Goal: Task Accomplishment & Management: Manage account settings

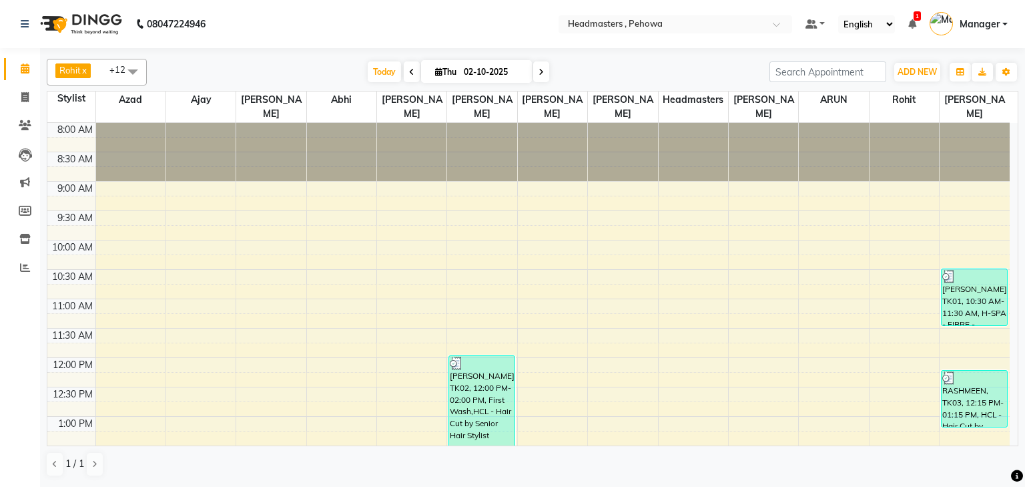
click at [1025, 246] on div "Rohit x [PERSON_NAME] x Azad x ARUN x Headmasters x Ajay x Anas x [PERSON_NAME]…" at bounding box center [532, 266] width 985 height 437
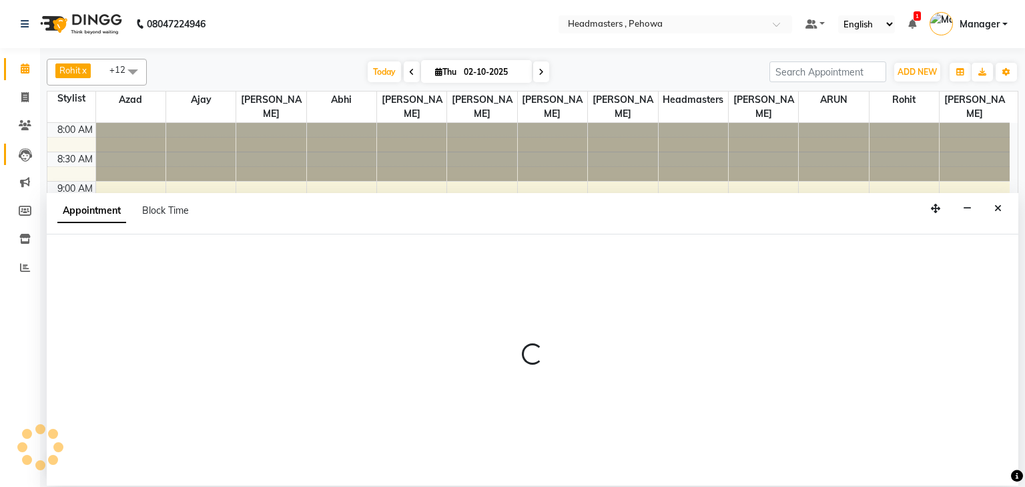
select select "71553"
select select "tentative"
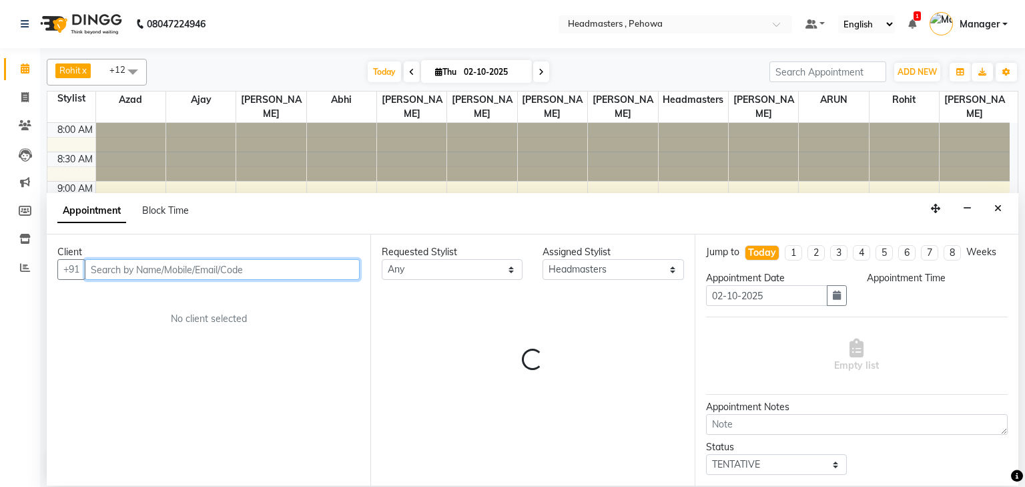
select select "690"
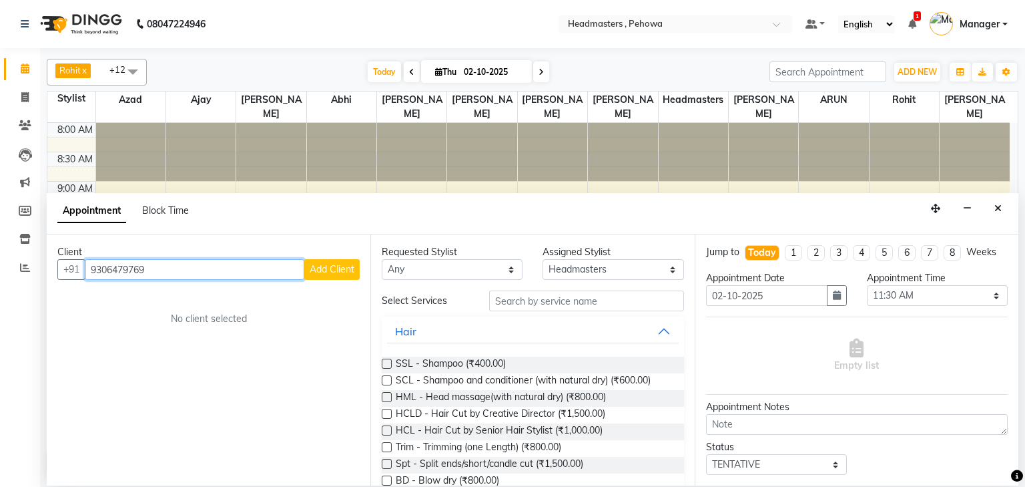
type input "9306479769"
click at [341, 263] on span "Add Client" at bounding box center [332, 269] width 45 height 12
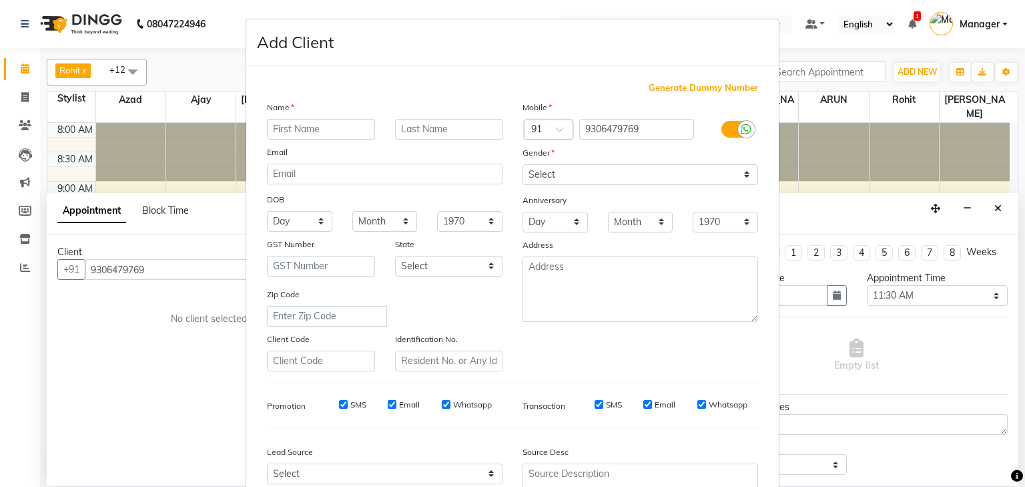
click at [326, 129] on input "text" at bounding box center [321, 129] width 108 height 21
type input "HARJOT"
click at [548, 176] on select "Select Male Female Other Prefer Not To Say" at bounding box center [641, 174] width 236 height 21
select select "female"
click at [523, 165] on select "Select [DEMOGRAPHIC_DATA] [DEMOGRAPHIC_DATA] Other Prefer Not To Say" at bounding box center [641, 174] width 236 height 21
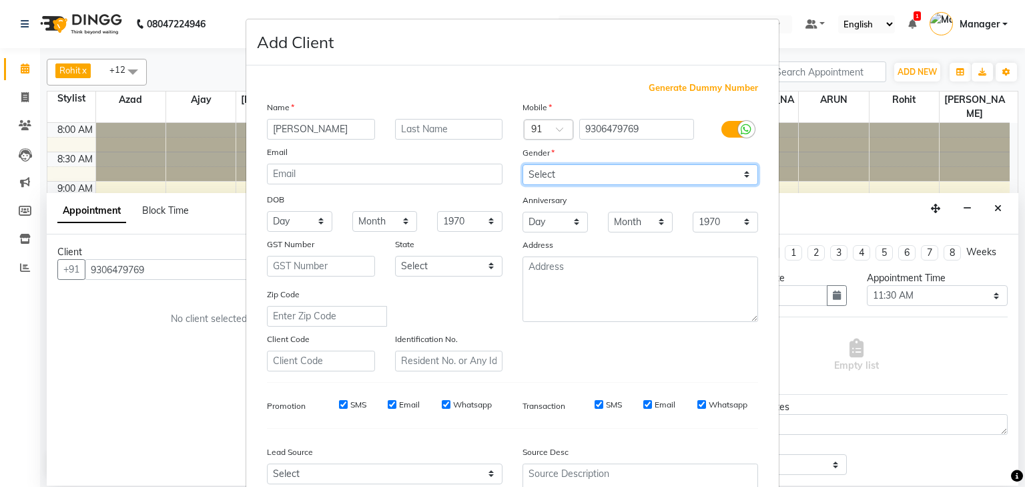
scroll to position [136, 0]
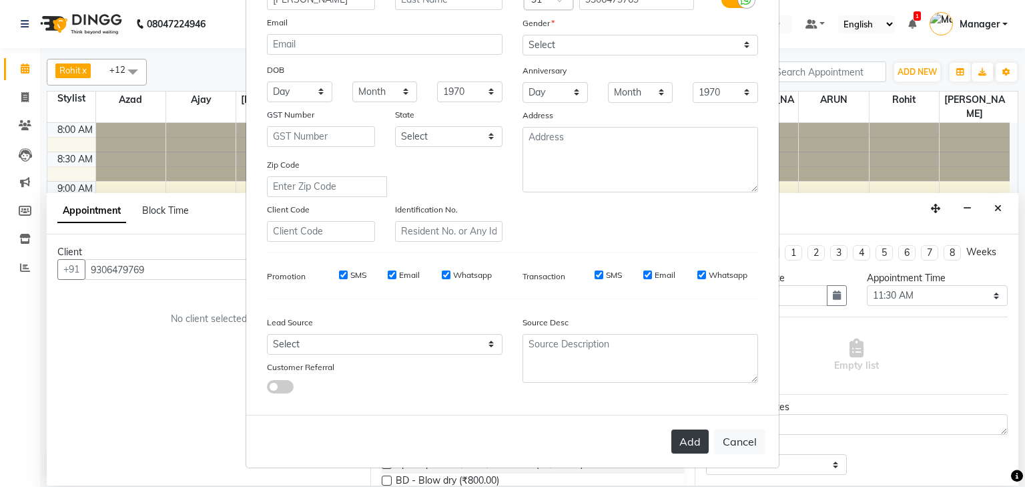
click at [688, 439] on button "Add" at bounding box center [690, 441] width 37 height 24
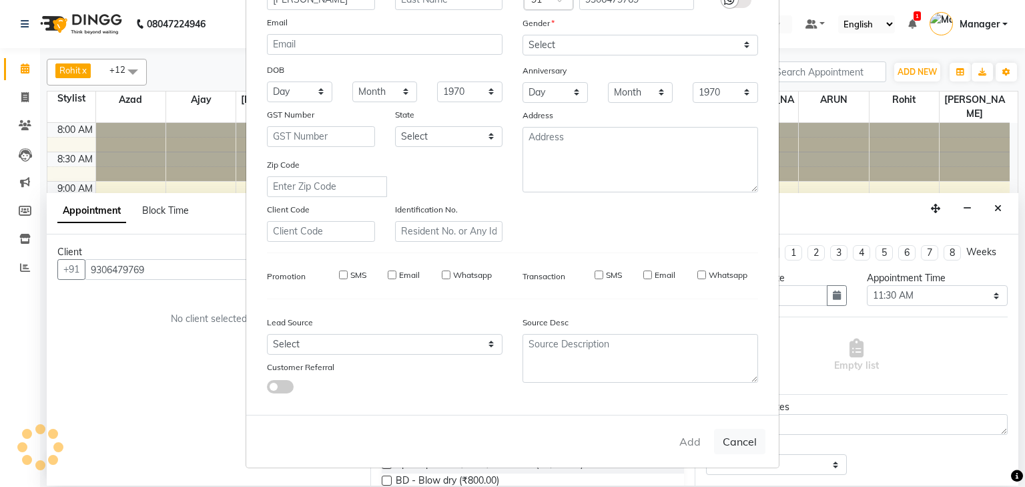
select select
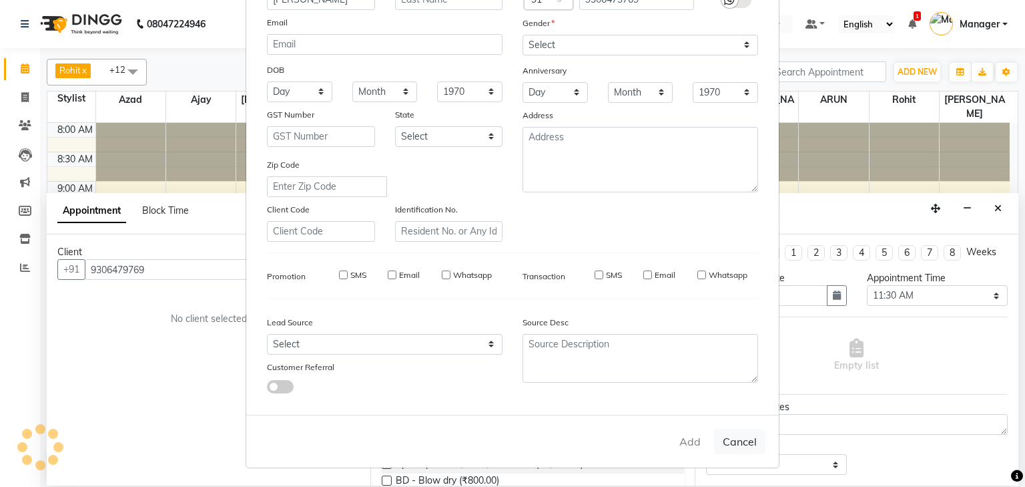
select select
checkbox input "false"
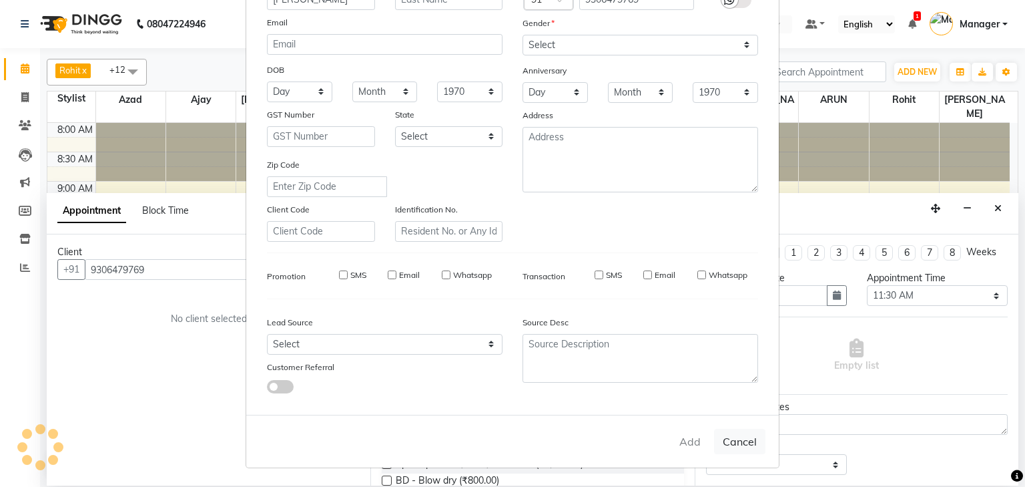
checkbox input "false"
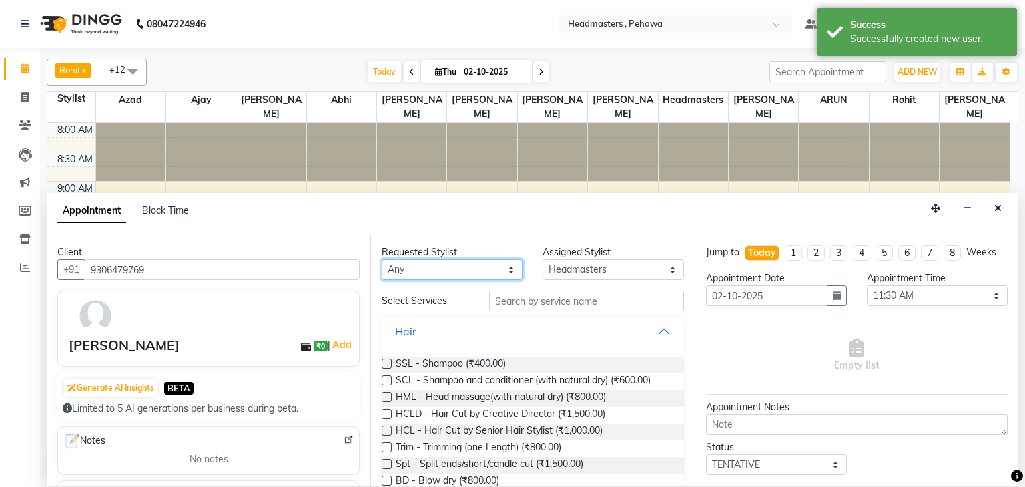
click at [446, 265] on select "Any [PERSON_NAME] [PERSON_NAME] [PERSON_NAME] [PERSON_NAME] Headmasters [PERSON…" at bounding box center [452, 269] width 141 height 21
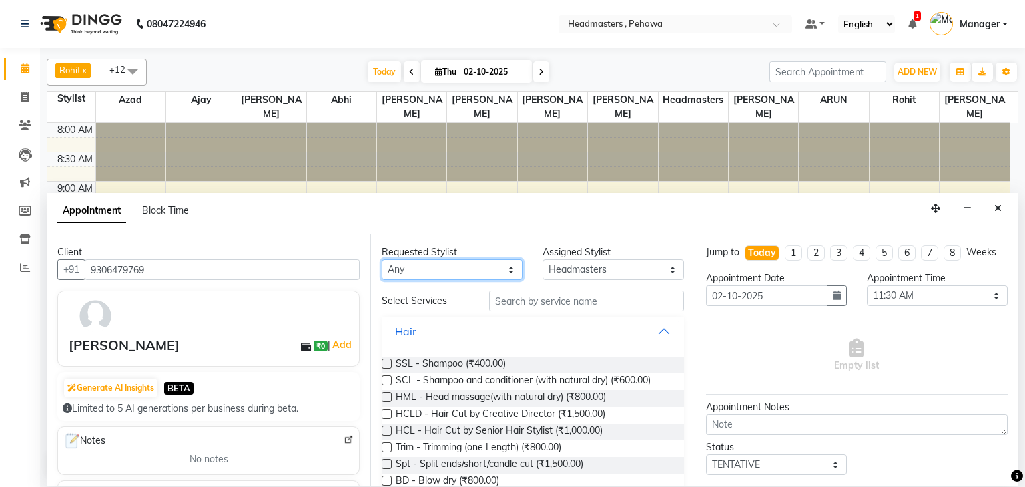
select select "79956"
click at [382, 259] on select "Any [PERSON_NAME] [PERSON_NAME] [PERSON_NAME] [PERSON_NAME] Headmasters [PERSON…" at bounding box center [452, 269] width 141 height 21
select select "79956"
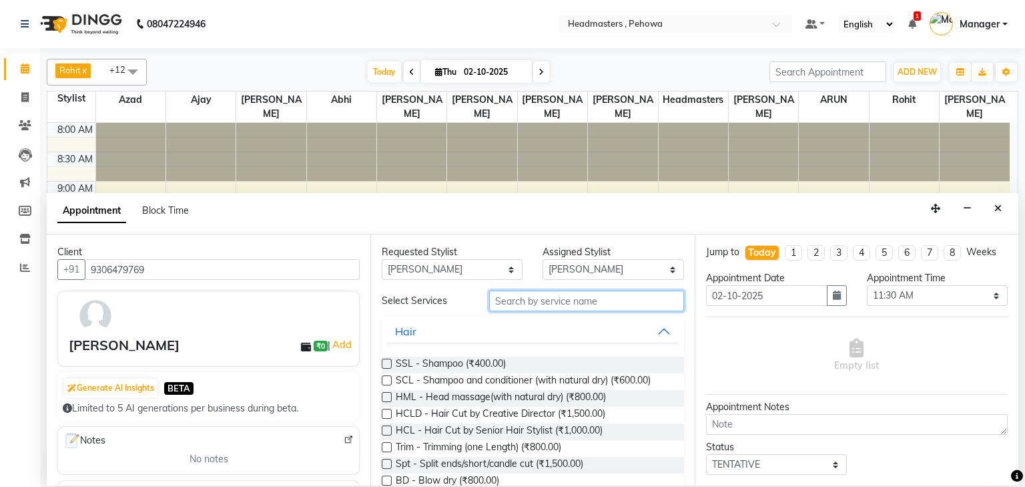
click at [538, 304] on input "text" at bounding box center [586, 300] width 195 height 21
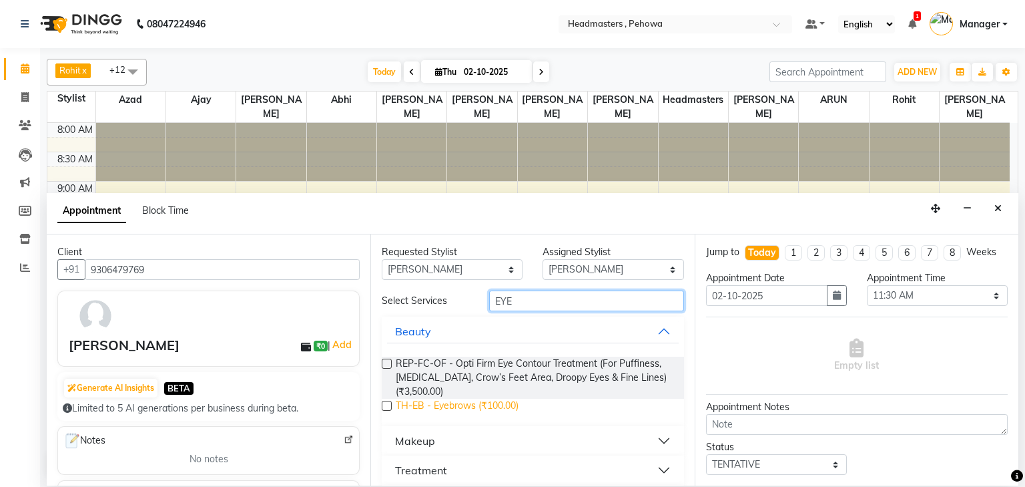
type input "EYE"
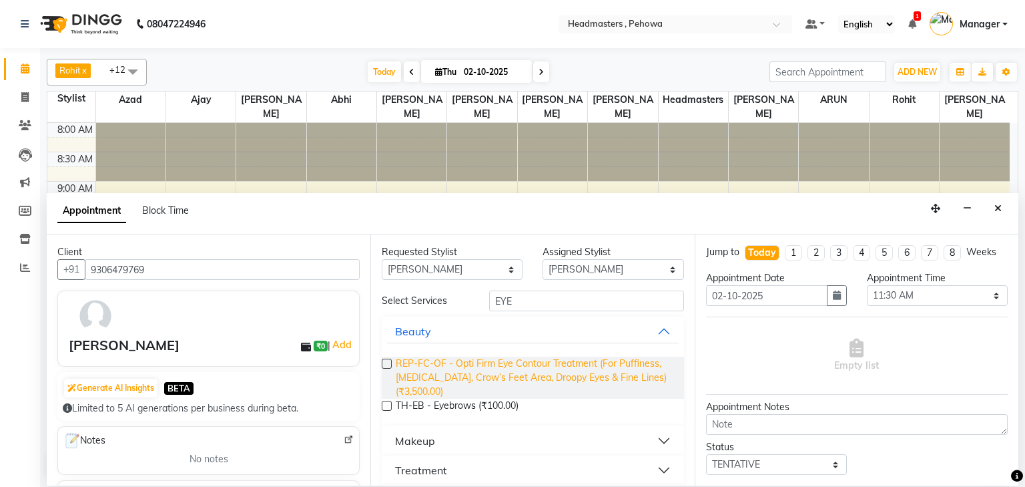
drag, startPoint x: 515, startPoint y: 406, endPoint x: 660, endPoint y: 387, distance: 145.4
click at [516, 401] on span "TH-EB - Eyebrows (₹100.00)" at bounding box center [457, 407] width 123 height 17
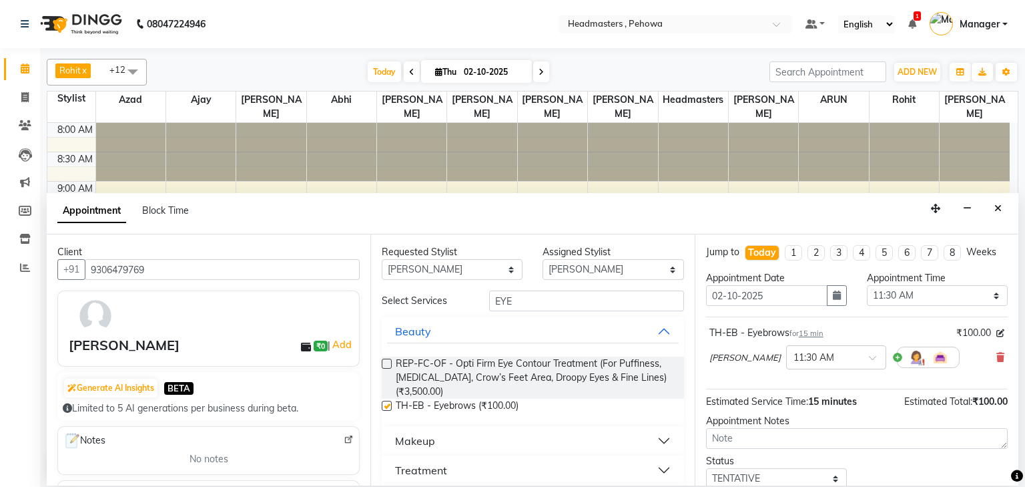
checkbox input "false"
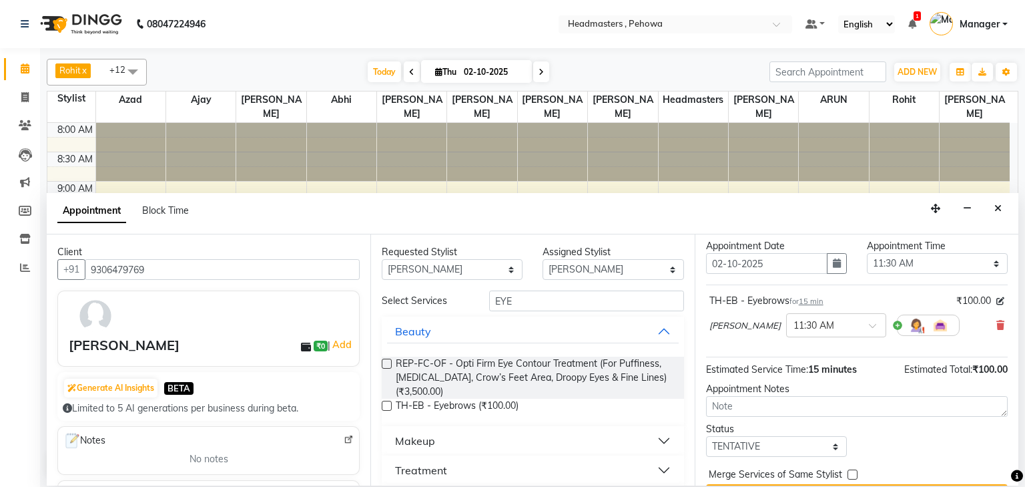
scroll to position [65, 0]
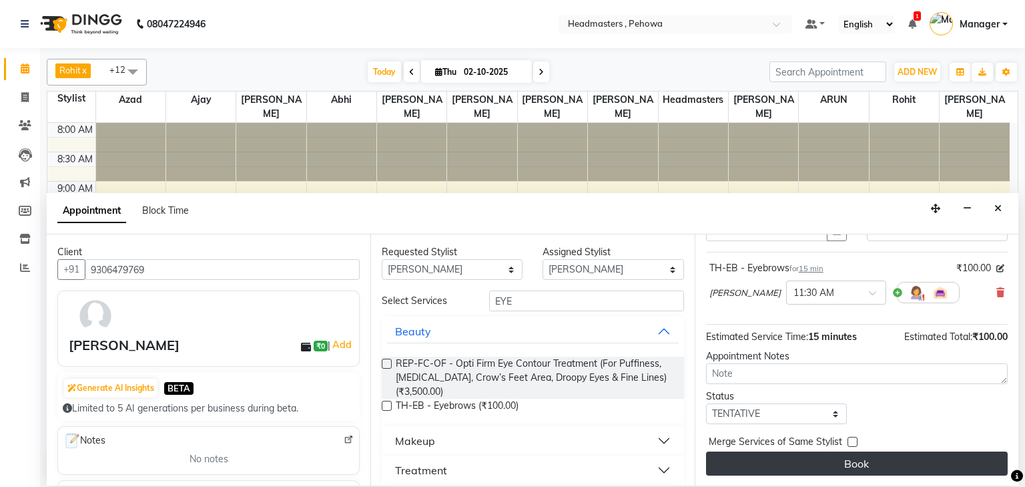
click at [943, 462] on button "Book" at bounding box center [857, 463] width 302 height 24
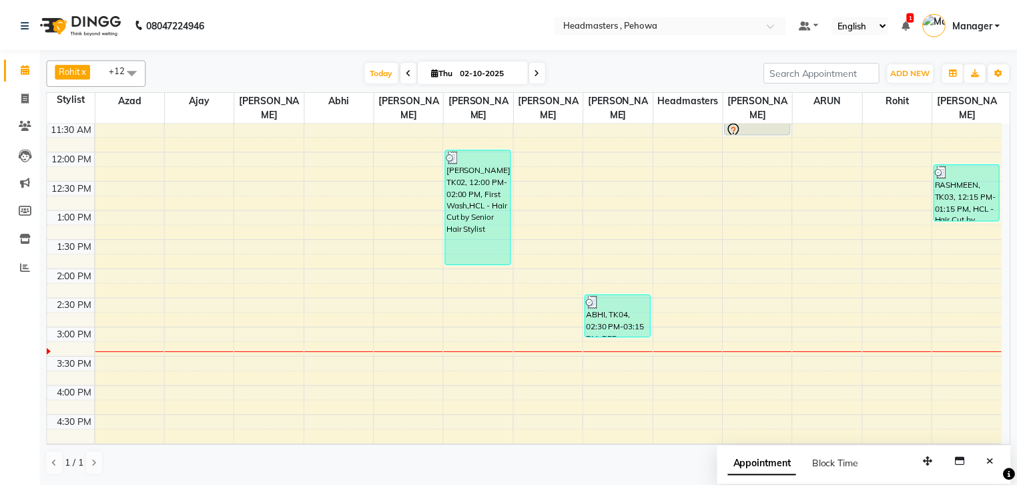
scroll to position [160, 0]
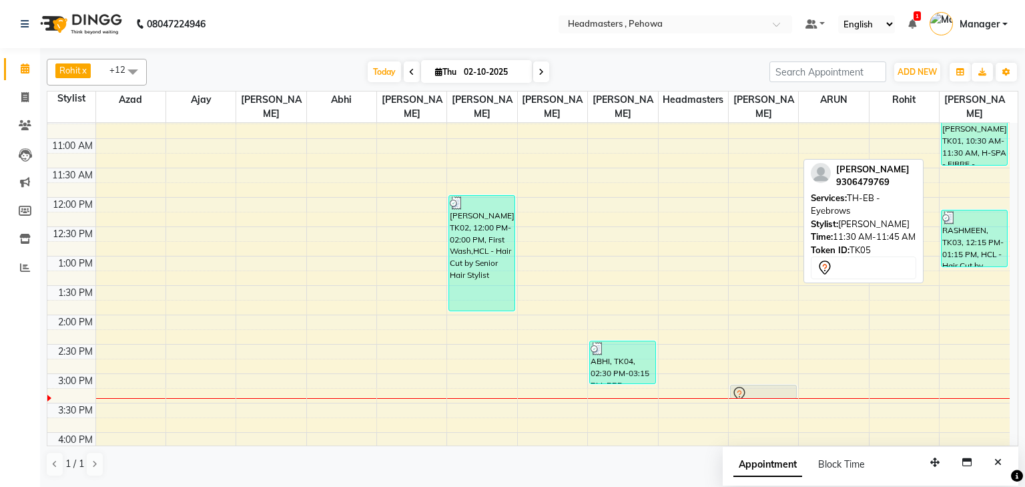
drag, startPoint x: 780, startPoint y: 161, endPoint x: 762, endPoint y: 352, distance: 191.7
click at [768, 366] on div "HARJOT, TK05, 11:30 AM-11:45 AM, TH-EB - Eyebrows HARJOT, TK05, 11:30 AM-11:45 …" at bounding box center [763, 374] width 69 height 822
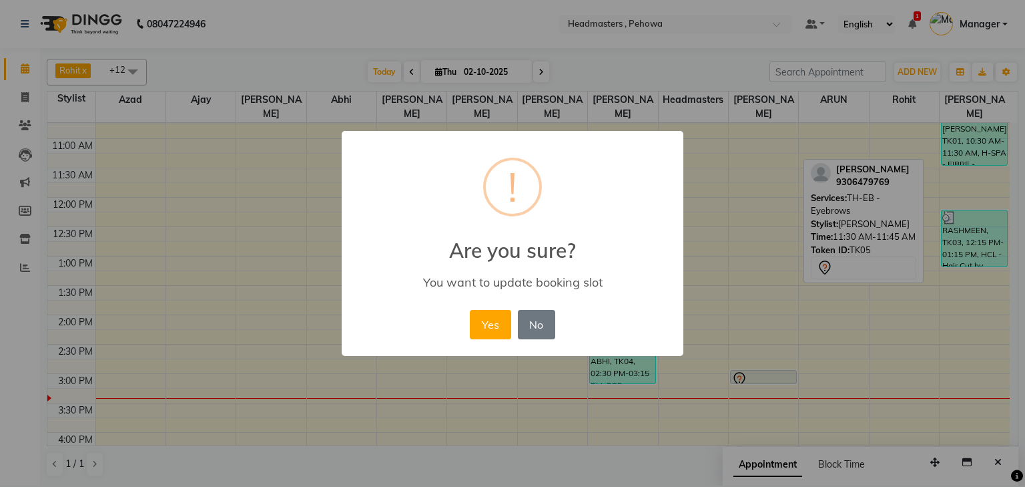
drag, startPoint x: 482, startPoint y: 317, endPoint x: 515, endPoint y: 331, distance: 36.2
click at [483, 317] on button "Yes" at bounding box center [490, 324] width 41 height 29
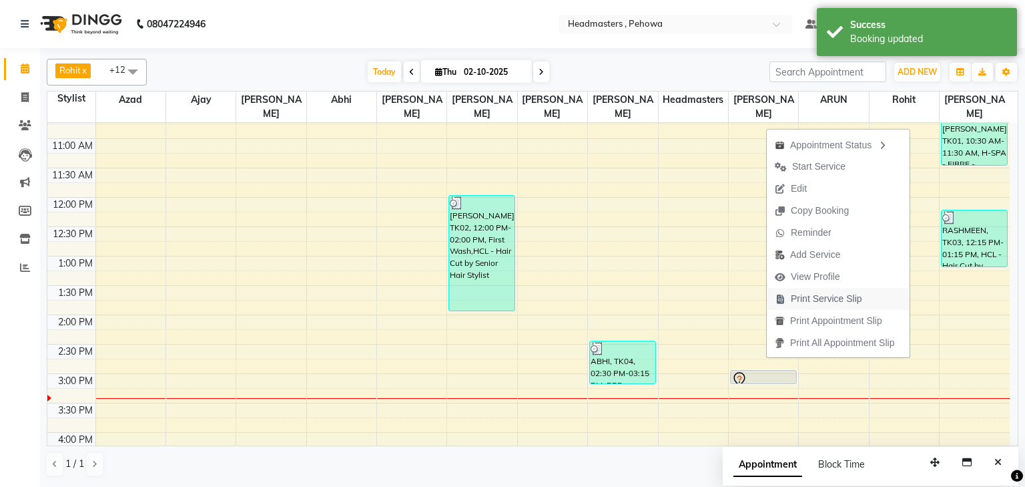
click at [828, 296] on span "Print Service Slip" at bounding box center [826, 299] width 71 height 14
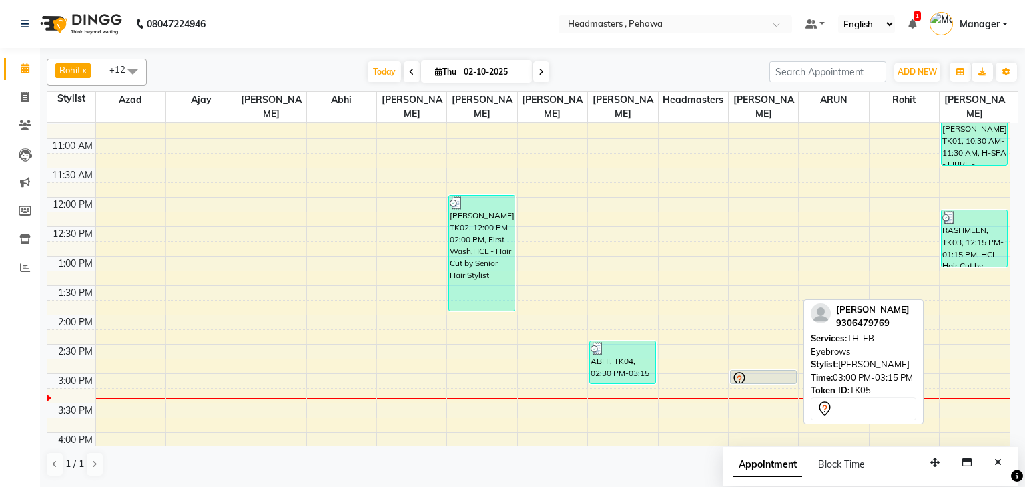
click at [786, 371] on div at bounding box center [764, 379] width 64 height 16
click at [785, 371] on div at bounding box center [764, 379] width 64 height 16
select select "7"
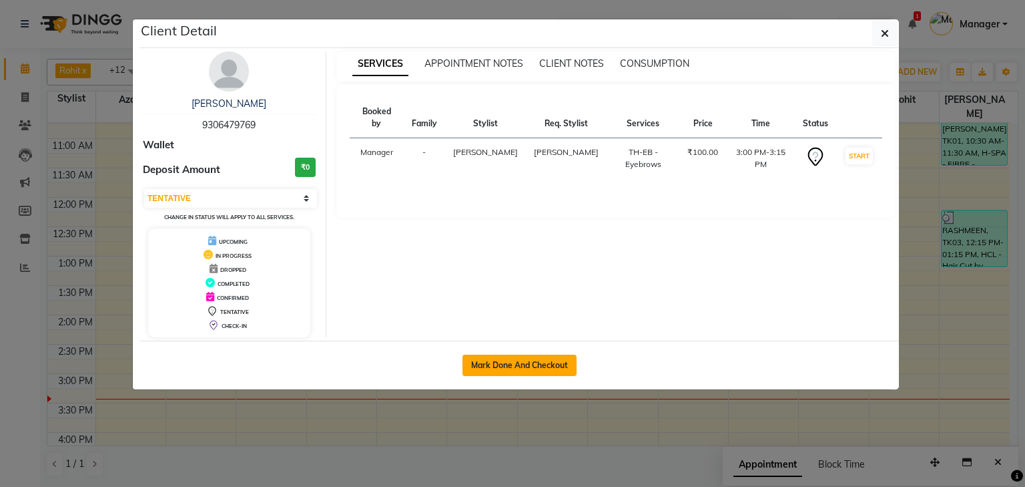
click at [563, 368] on button "Mark Done And Checkout" at bounding box center [520, 364] width 114 height 21
select select "service"
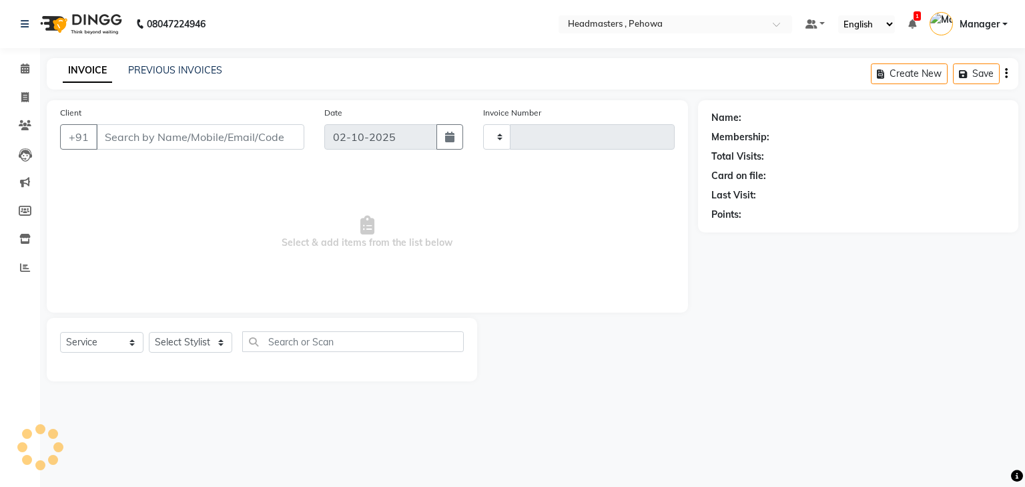
type input "3001"
select select "7727"
type input "9306479769"
select select "79956"
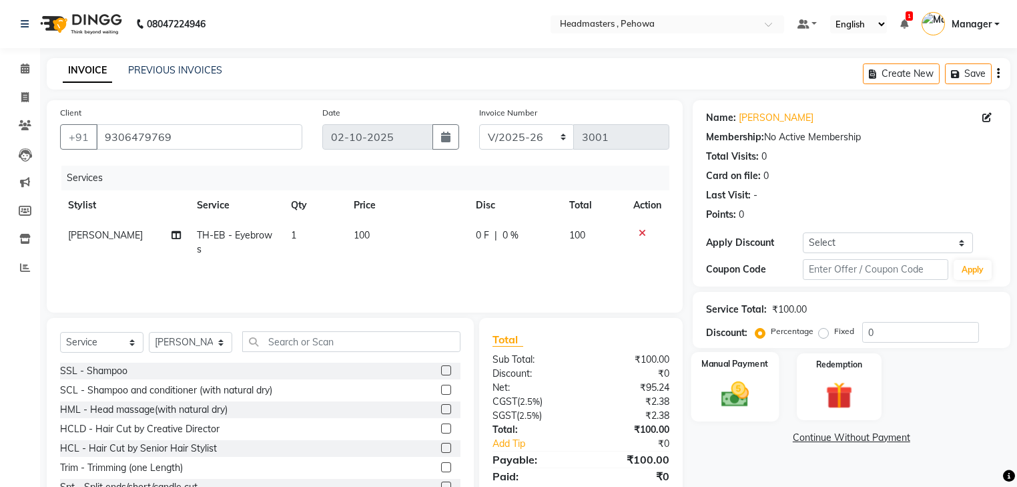
click at [742, 391] on img at bounding box center [734, 395] width 45 height 32
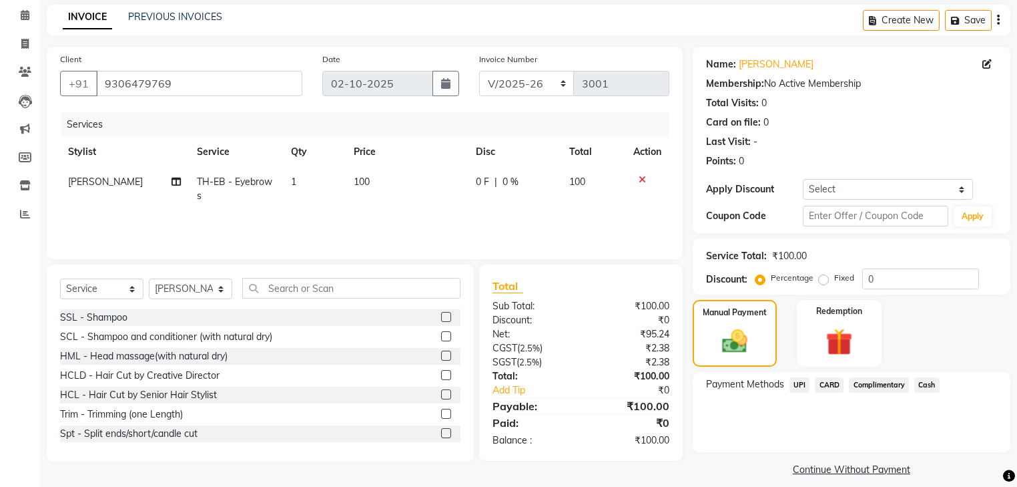
click at [922, 385] on span "Cash" at bounding box center [927, 384] width 25 height 15
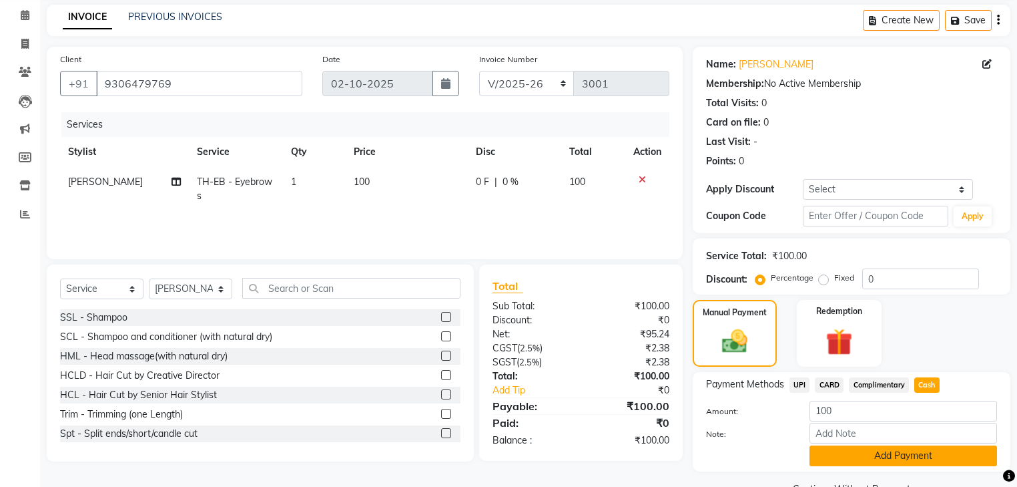
click at [917, 454] on button "Add Payment" at bounding box center [904, 455] width 188 height 21
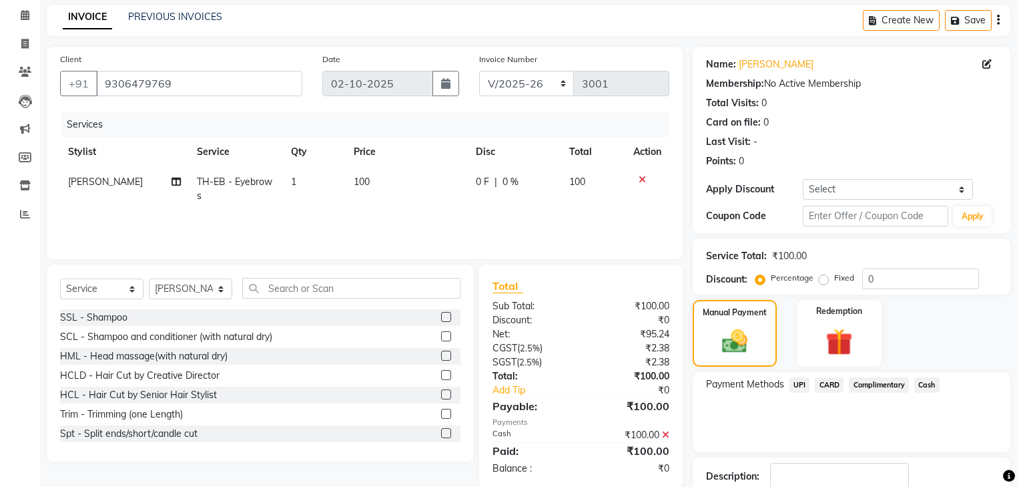
scroll to position [121, 0]
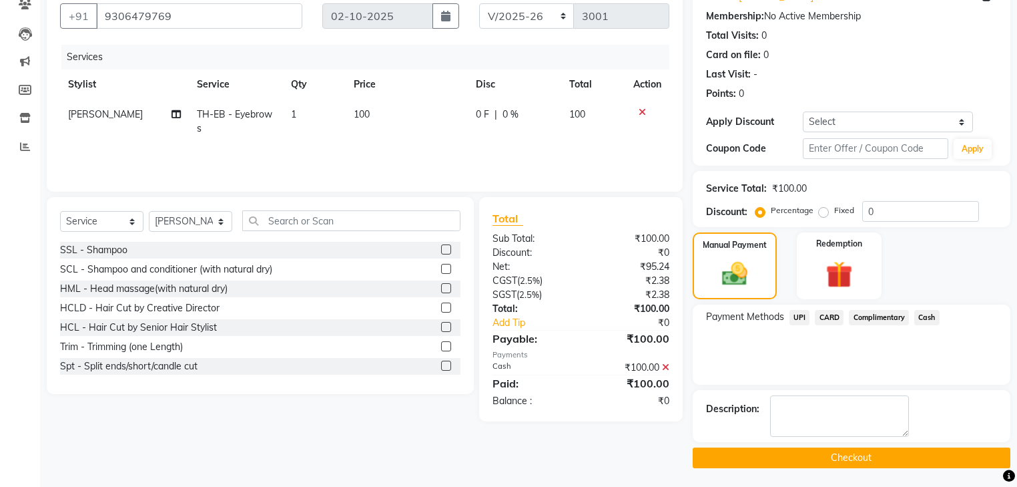
click at [921, 450] on button "Checkout" at bounding box center [852, 457] width 318 height 21
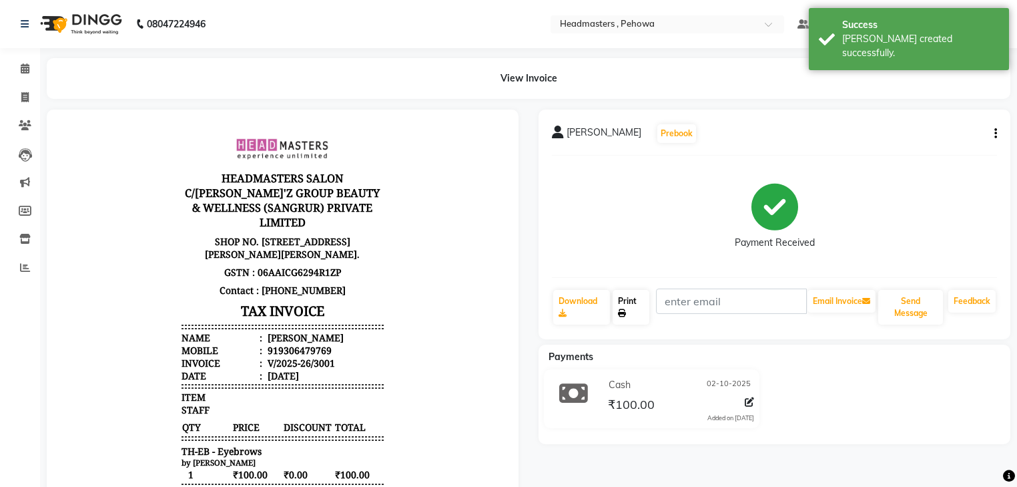
click at [632, 310] on link "Print" at bounding box center [631, 307] width 37 height 35
click at [27, 73] on icon at bounding box center [25, 68] width 9 height 10
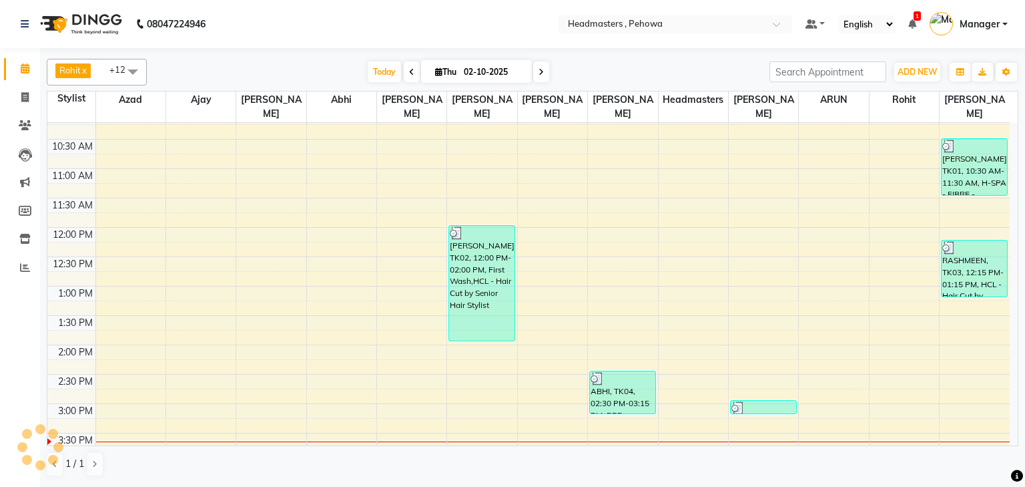
scroll to position [248, 0]
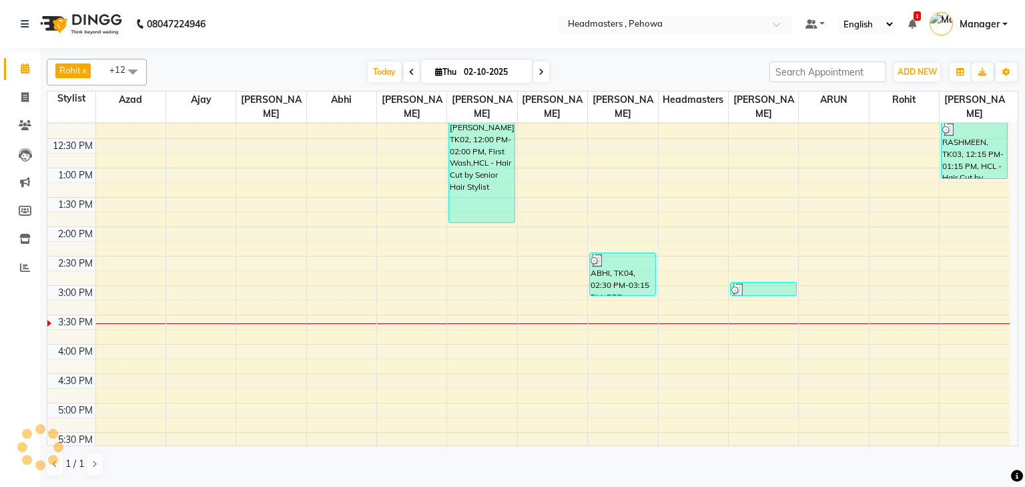
click at [350, 276] on div "8:00 AM 8:30 AM 9:00 AM 9:30 AM 10:00 AM 10:30 AM 11:00 AM 11:30 AM 12:00 PM 12…" at bounding box center [528, 285] width 963 height 822
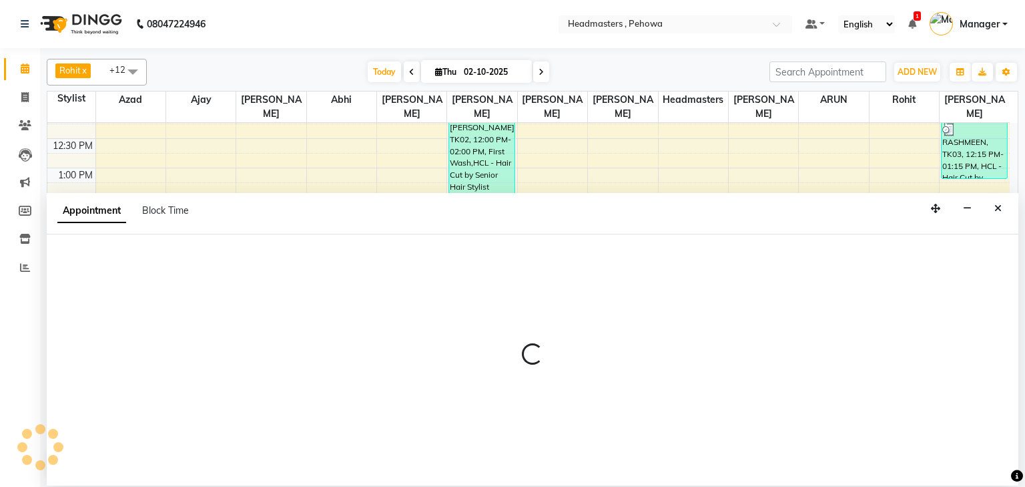
select select "68782"
select select "tentative"
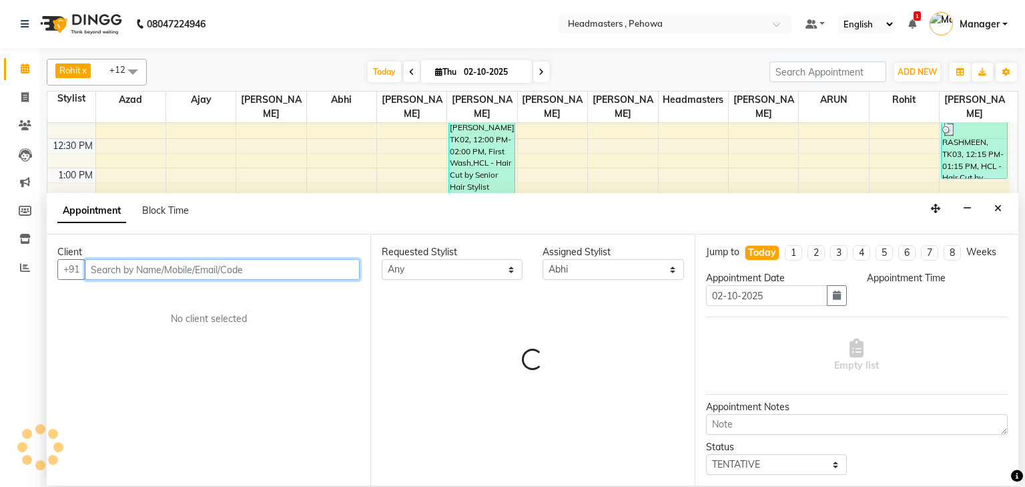
select select "900"
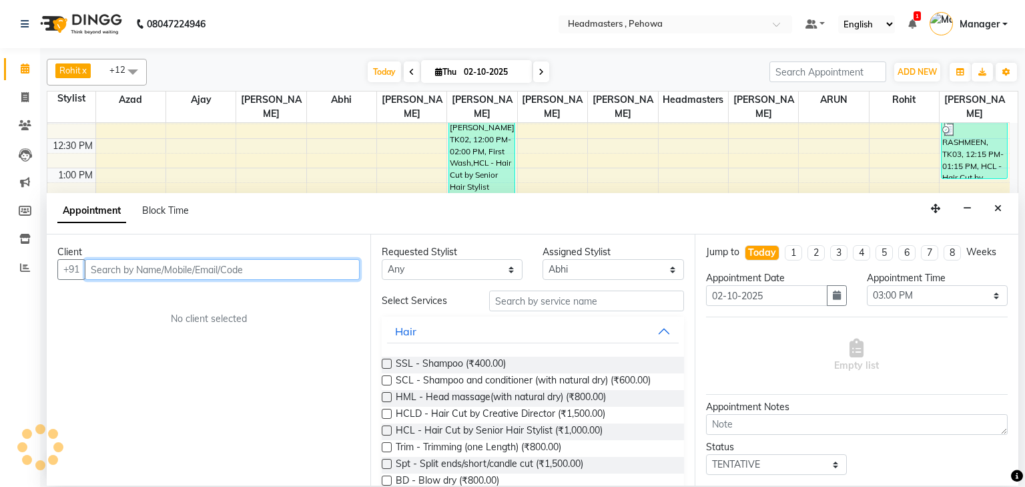
click at [155, 264] on input "text" at bounding box center [222, 269] width 275 height 21
type input "7988488940"
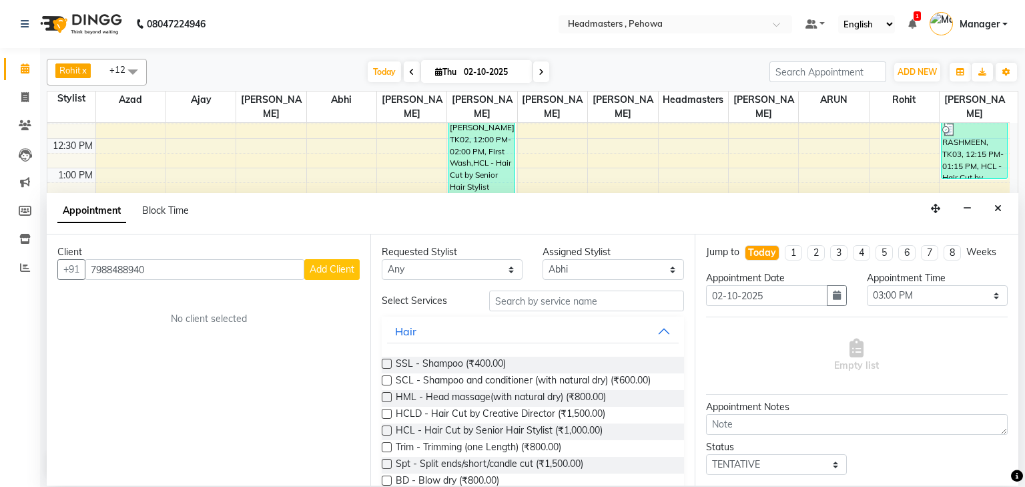
click at [325, 270] on span "Add Client" at bounding box center [332, 269] width 45 height 12
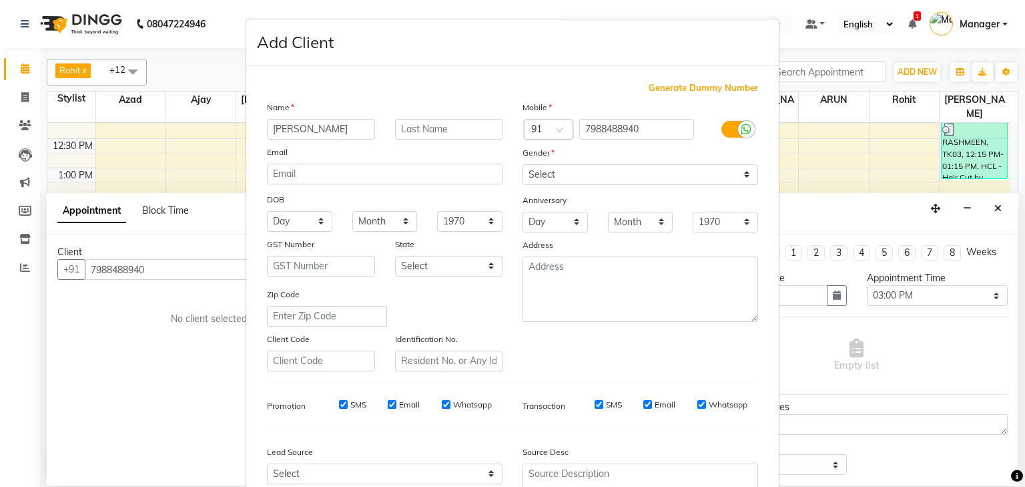
type input "[PERSON_NAME]"
drag, startPoint x: 657, startPoint y: 172, endPoint x: 660, endPoint y: 179, distance: 7.2
click at [657, 172] on select "Select Male Female Other Prefer Not To Say" at bounding box center [641, 174] width 236 height 21
select select "female"
click at [523, 165] on select "Select Male Female Other Prefer Not To Say" at bounding box center [641, 174] width 236 height 21
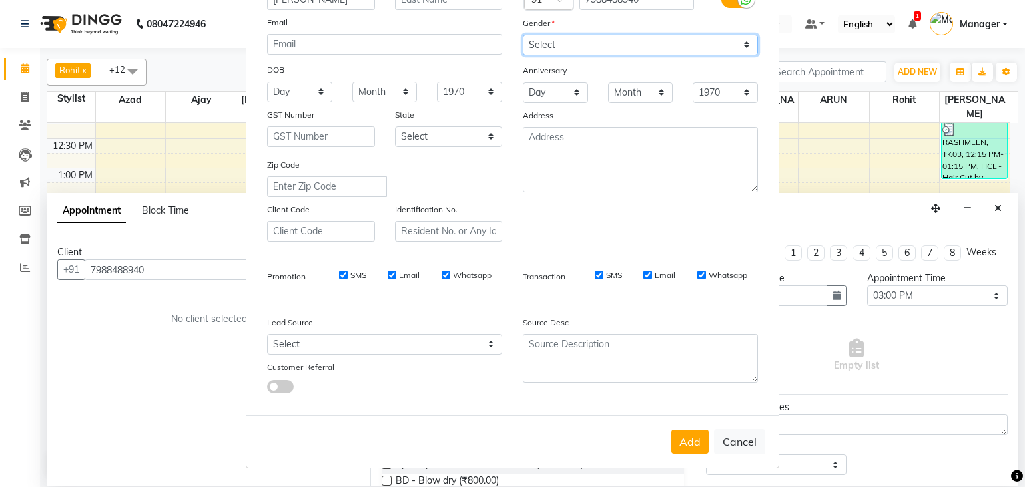
scroll to position [136, 0]
click at [690, 434] on button "Add" at bounding box center [690, 441] width 37 height 24
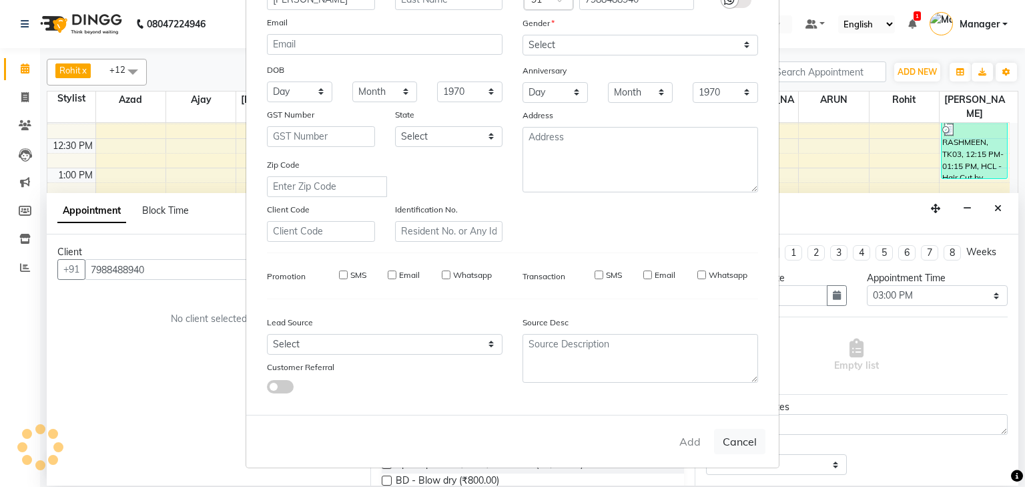
select select
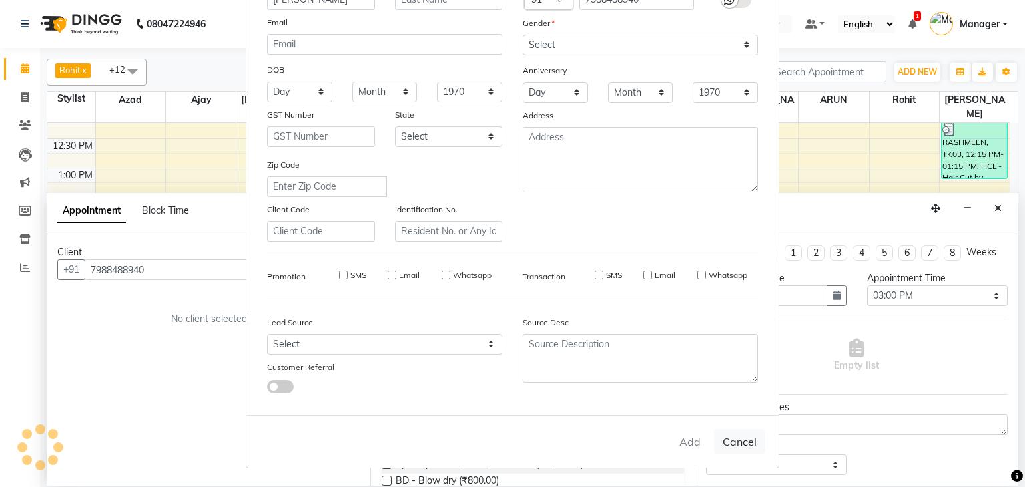
select select
checkbox input "false"
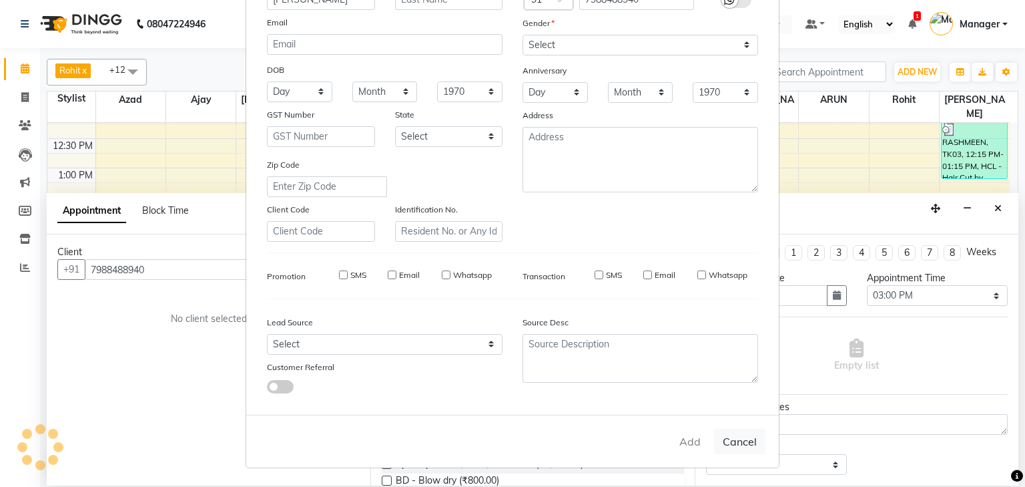
checkbox input "false"
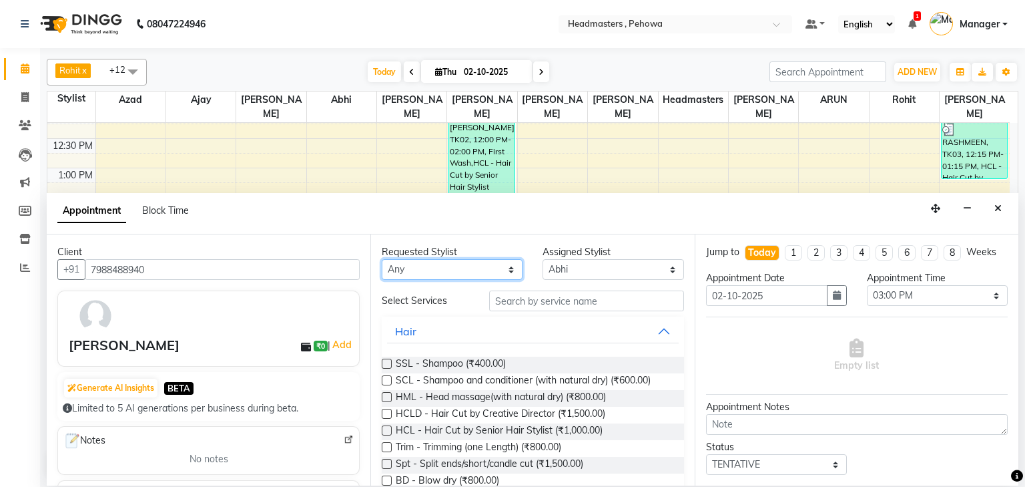
click at [427, 270] on select "Any [PERSON_NAME] Amanpreet [PERSON_NAME] Headmasters [PERSON_NAME] [PERSON_NAM…" at bounding box center [452, 269] width 141 height 21
select select "71125"
click at [382, 259] on select "Any [PERSON_NAME] Amanpreet [PERSON_NAME] Headmasters [PERSON_NAME] [PERSON_NAM…" at bounding box center [452, 269] width 141 height 21
select select "71125"
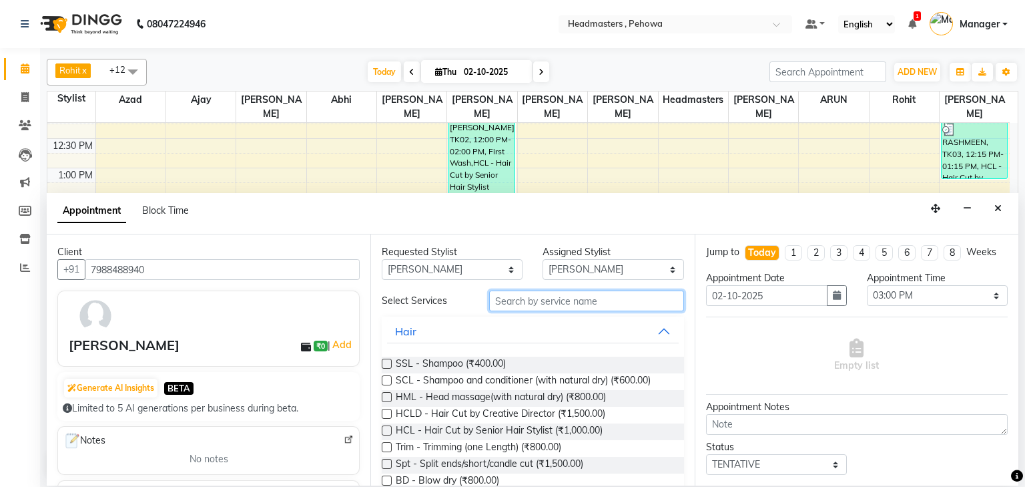
click at [590, 296] on input "text" at bounding box center [586, 300] width 195 height 21
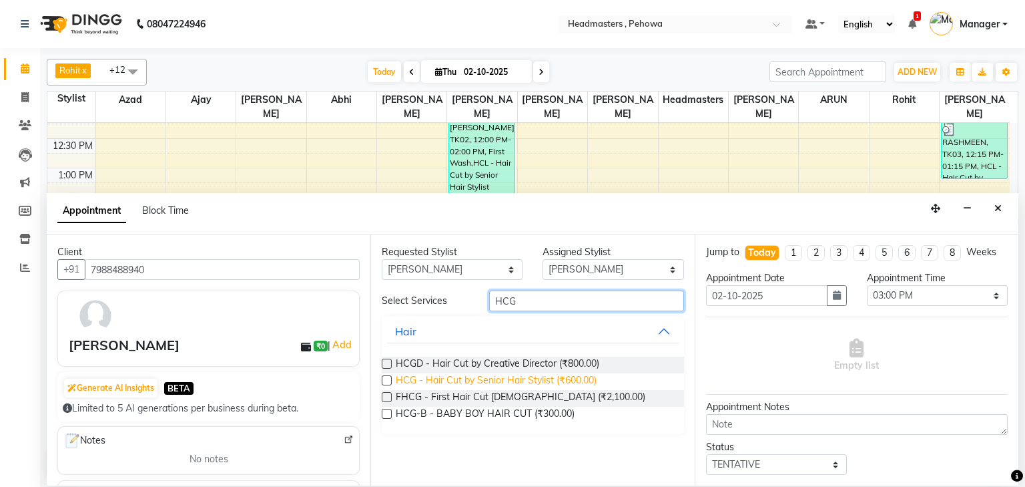
type input "HCG"
drag, startPoint x: 556, startPoint y: 379, endPoint x: 615, endPoint y: 381, distance: 58.8
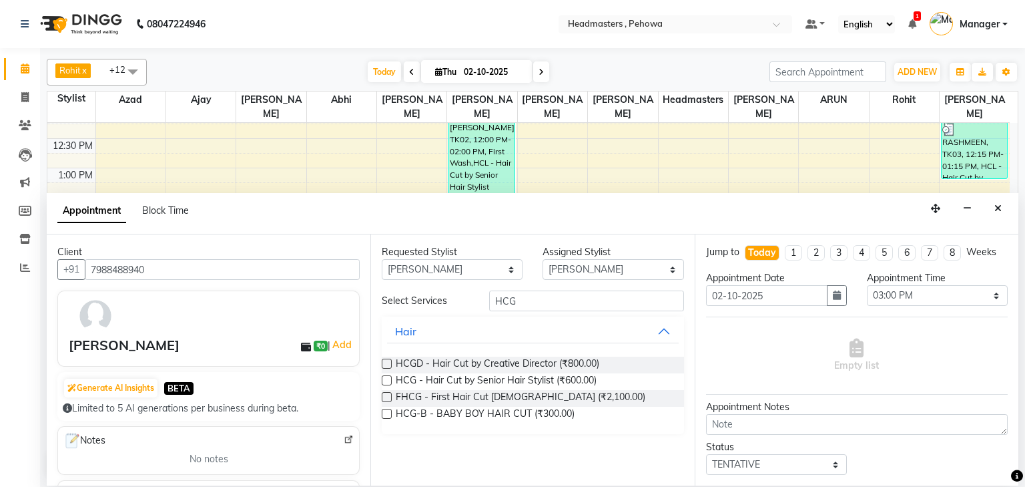
click at [556, 380] on span "HCG - Hair Cut by Senior Hair Stylist (₹600.00)" at bounding box center [496, 381] width 201 height 17
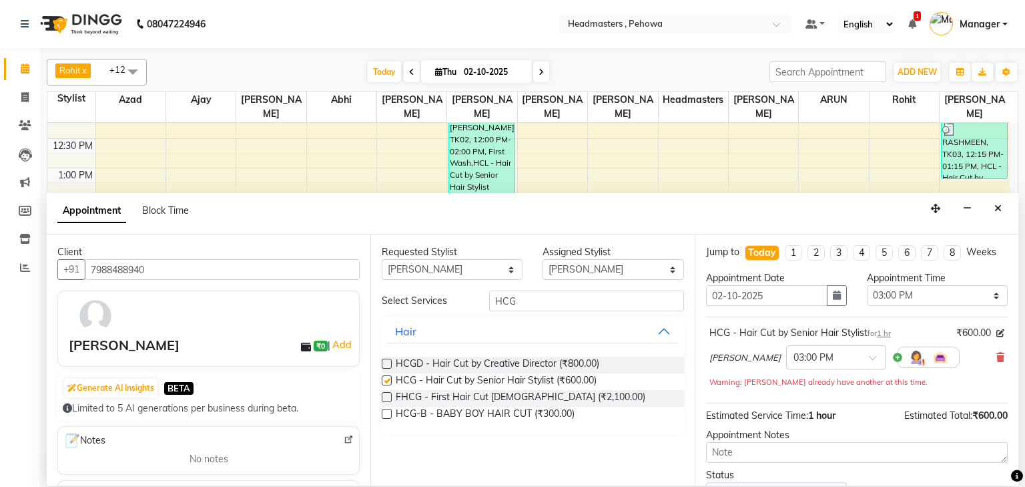
checkbox input "false"
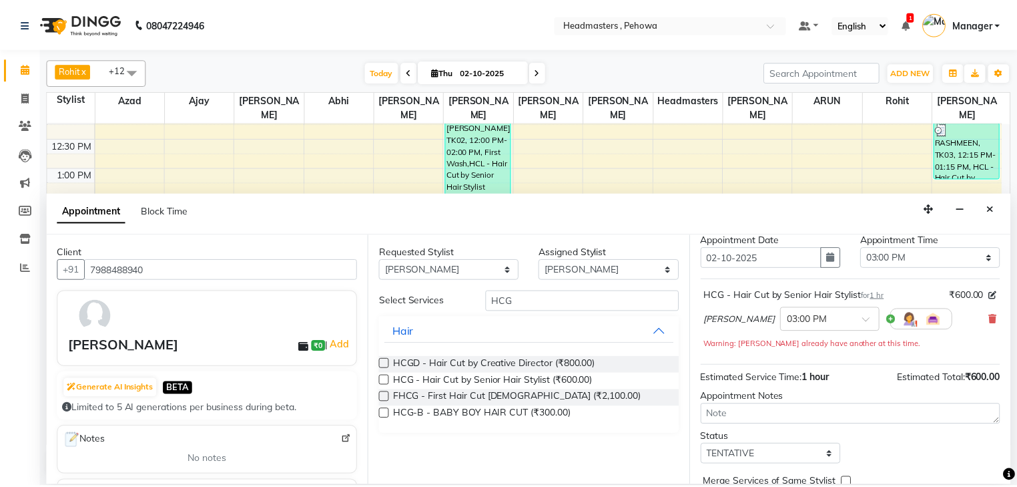
scroll to position [79, 0]
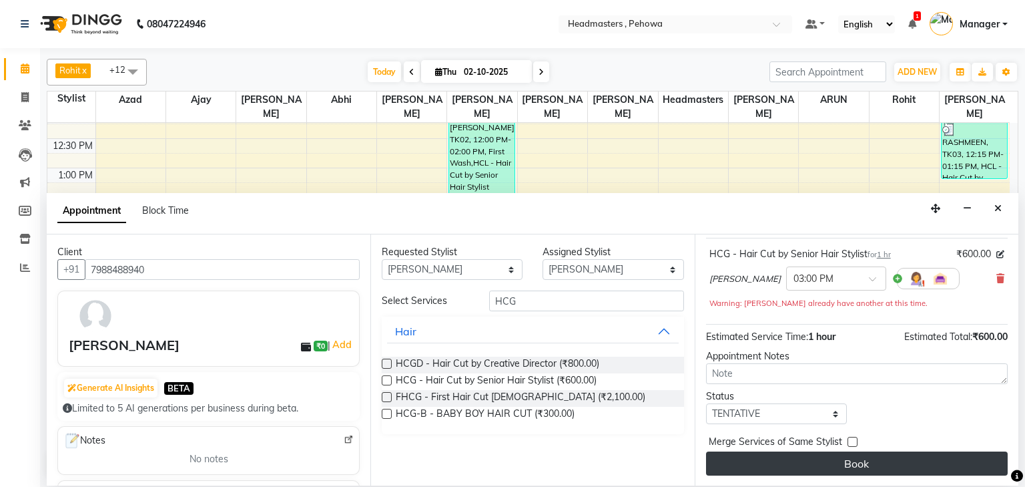
click at [920, 461] on button "Book" at bounding box center [857, 463] width 302 height 24
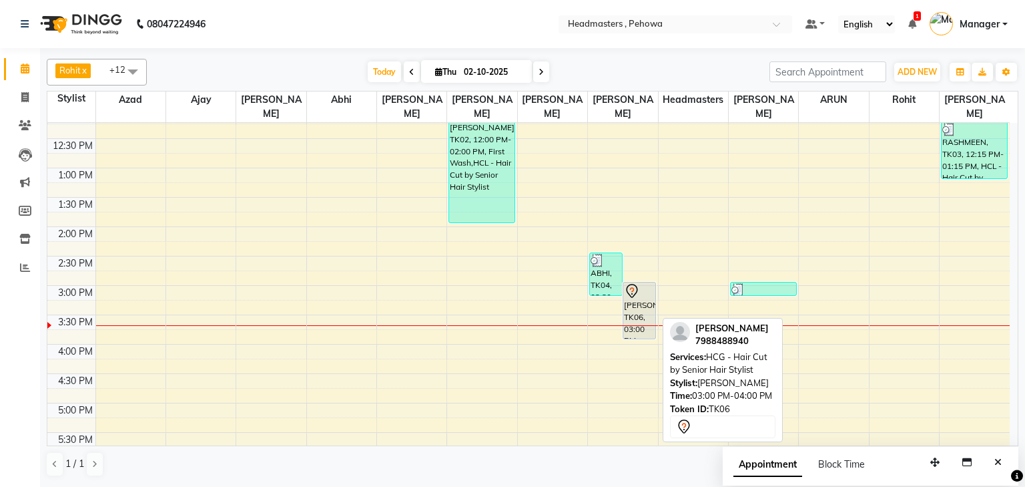
click at [653, 302] on div "MANMOHAN, TK06, 03:00 PM-04:00 PM, HCG - Hair Cut by Senior Hair Stylist" at bounding box center [640, 310] width 32 height 56
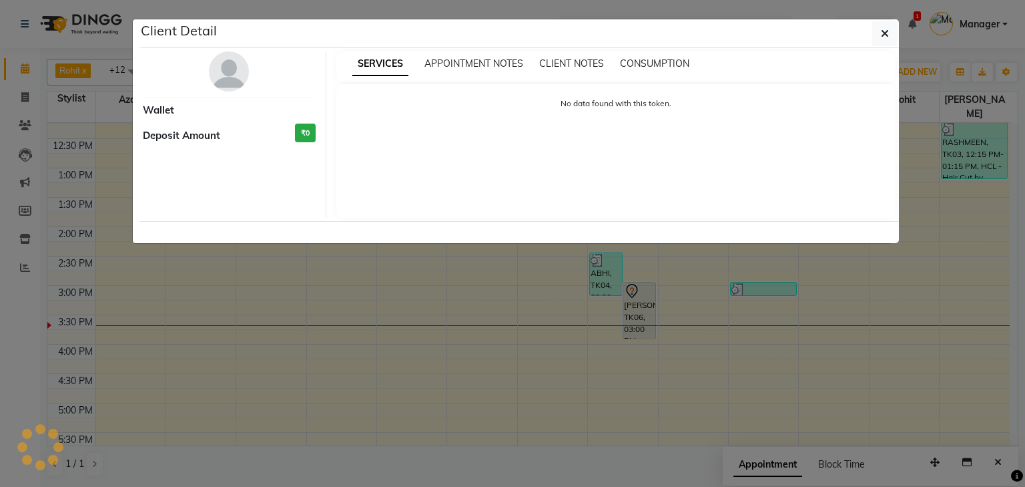
select select "7"
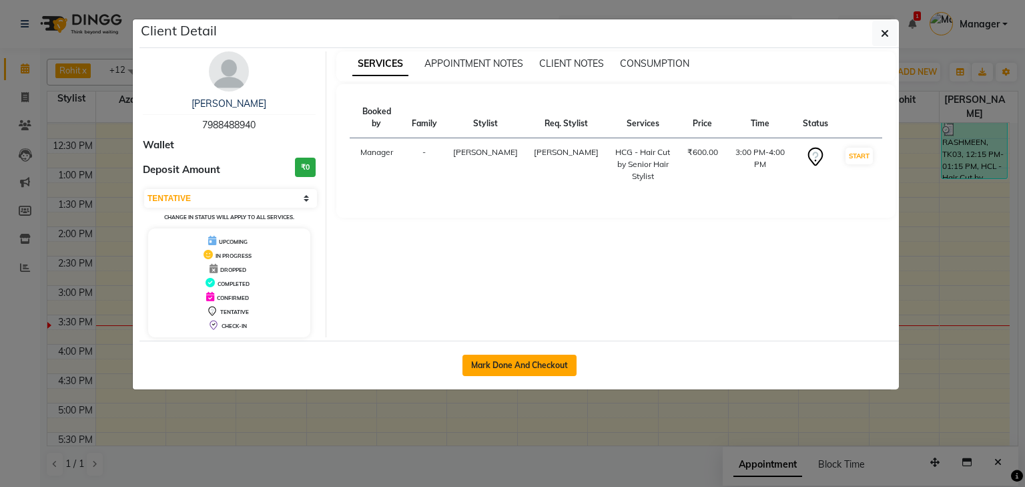
click at [542, 368] on button "Mark Done And Checkout" at bounding box center [520, 364] width 114 height 21
select select "service"
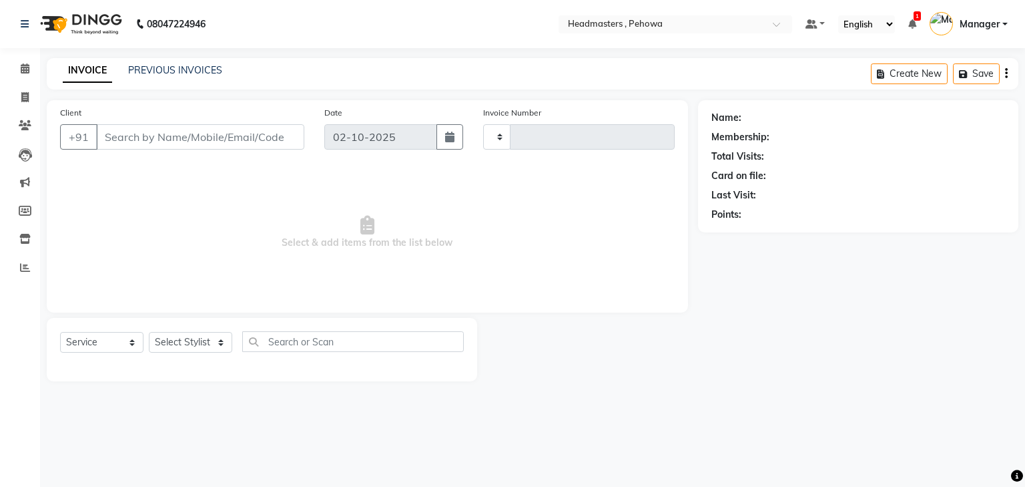
type input "3002"
select select "7727"
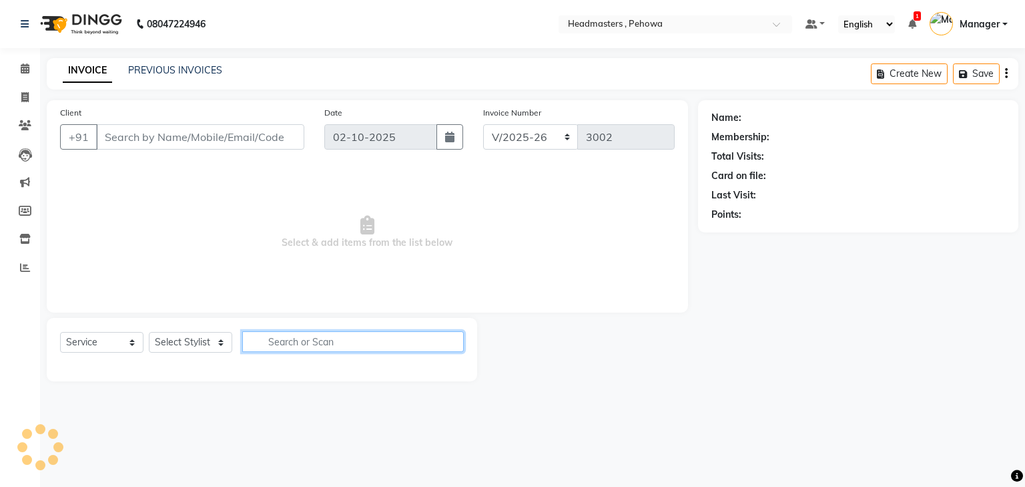
click at [330, 339] on input "text" at bounding box center [353, 341] width 222 height 21
type input "7988488940"
select select "71125"
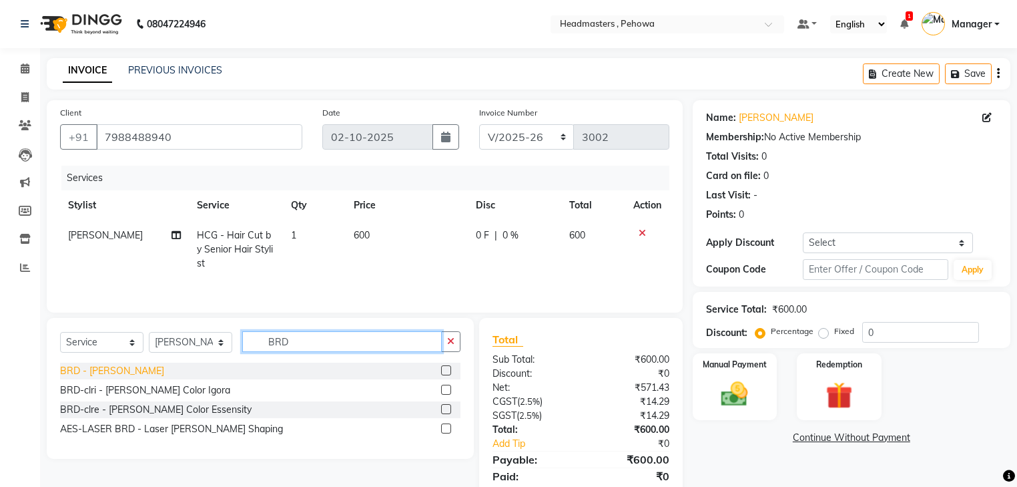
type input "BRD"
drag, startPoint x: 84, startPoint y: 371, endPoint x: 121, endPoint y: 366, distance: 37.0
click at [86, 371] on div "BRD - Beard" at bounding box center [112, 371] width 104 height 14
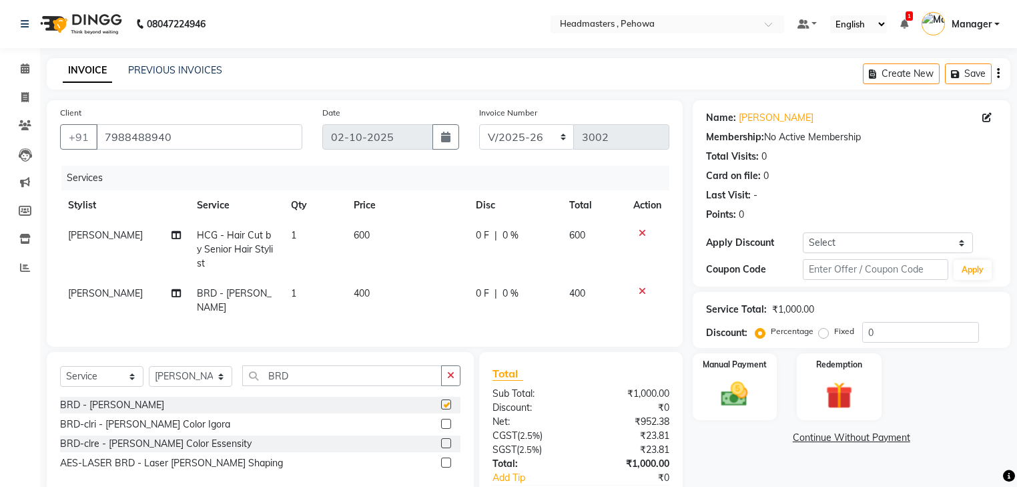
checkbox input "false"
click at [372, 365] on input "BRD" at bounding box center [342, 375] width 200 height 21
drag, startPoint x: 372, startPoint y: 347, endPoint x: 375, endPoint y: 324, distance: 23.5
click at [372, 352] on div "Select Service Product Membership Package Voucher Prepaid Gift Card Select Styl…" at bounding box center [260, 422] width 427 height 141
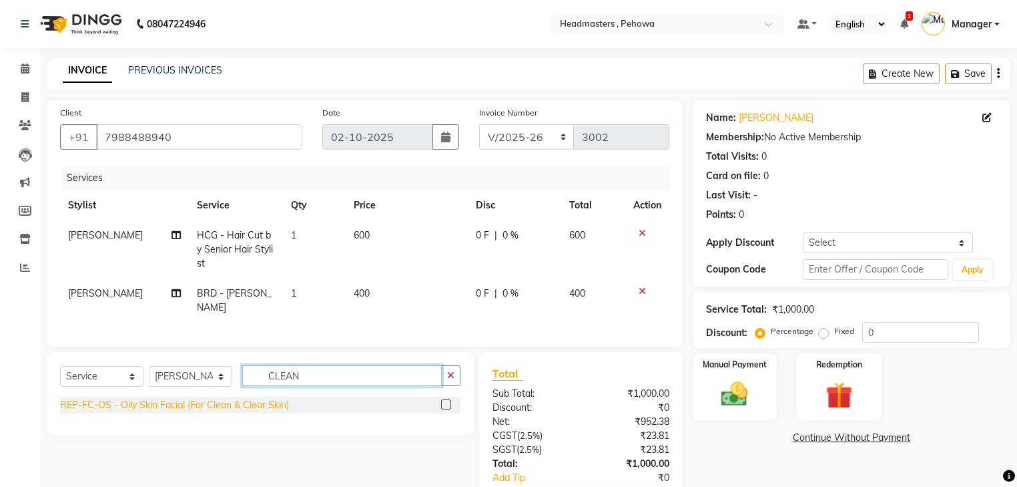
type input "CLEAN"
click at [250, 398] on div "REP-FC-OS - Oily Skin Facial (For Clean & Clear Skin)" at bounding box center [174, 405] width 229 height 14
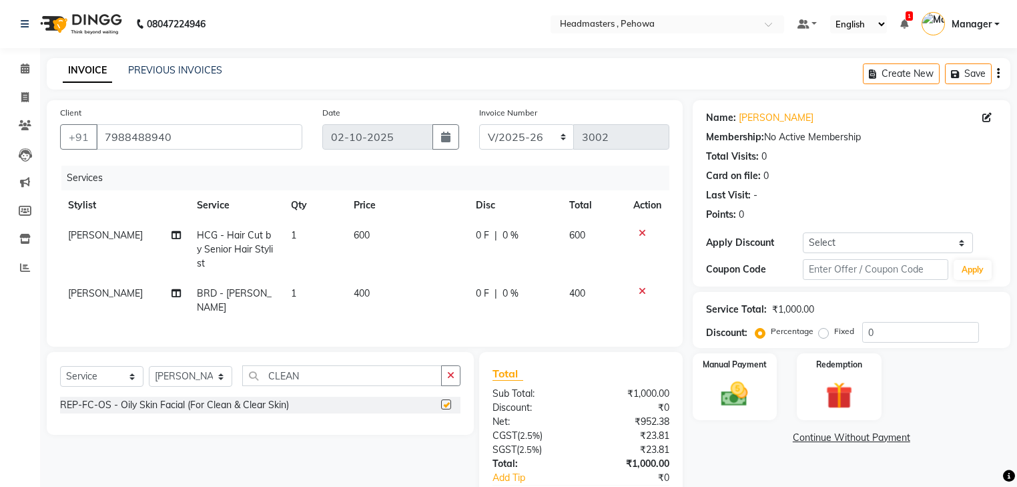
checkbox input "false"
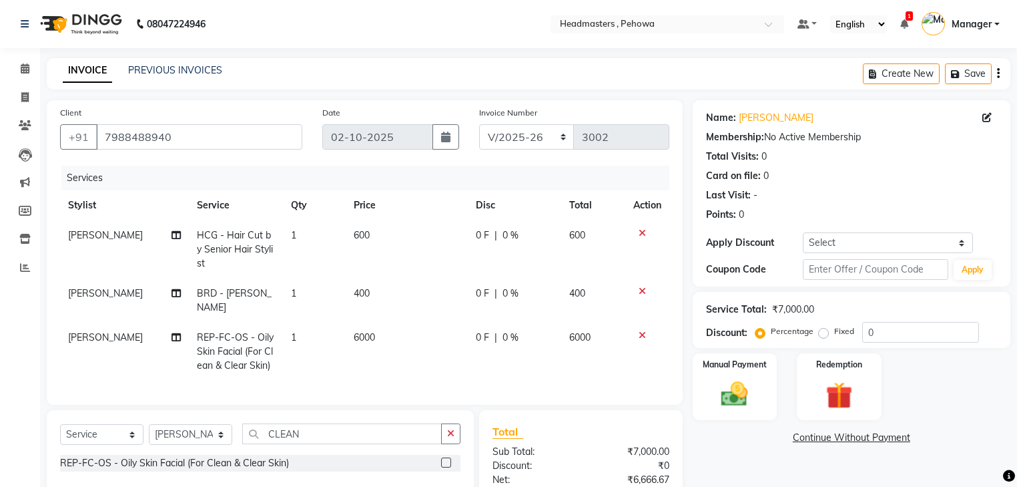
click at [642, 330] on icon at bounding box center [642, 334] width 7 height 9
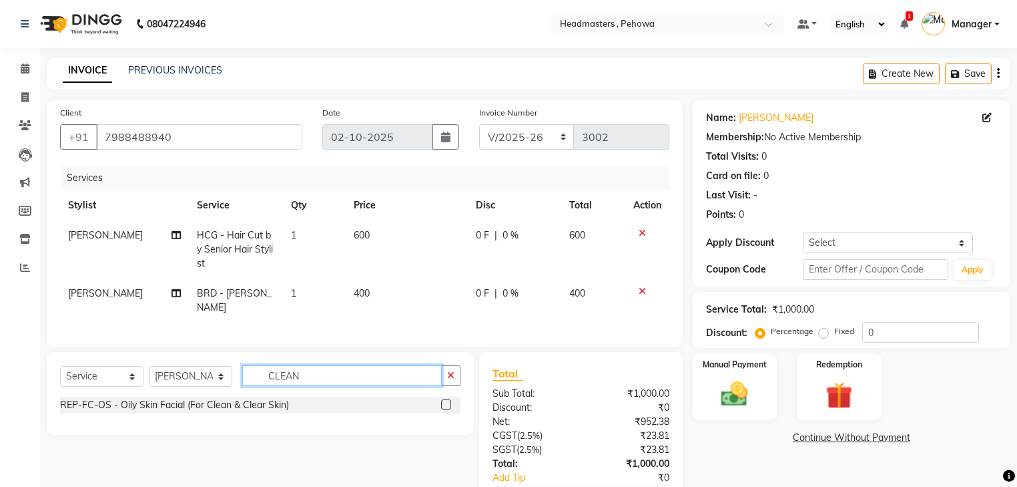
drag, startPoint x: 324, startPoint y: 354, endPoint x: 324, endPoint y: 377, distance: 22.0
click at [326, 374] on div "Select Service Product Membership Package Voucher Prepaid Gift Card Select Styl…" at bounding box center [260, 380] width 401 height 31
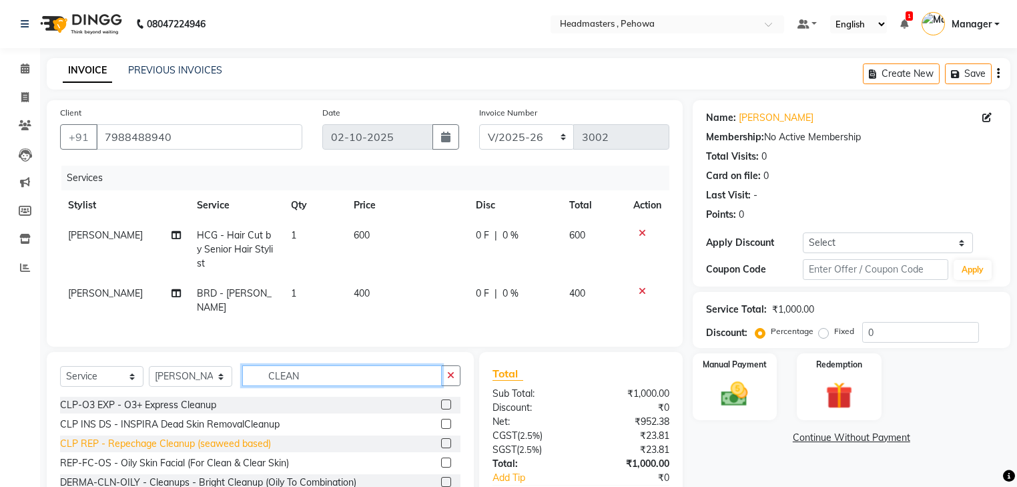
type input "CLEAN"
click at [245, 437] on div "CLP REP - Repechage Cleanup (seaweed based)" at bounding box center [165, 444] width 211 height 14
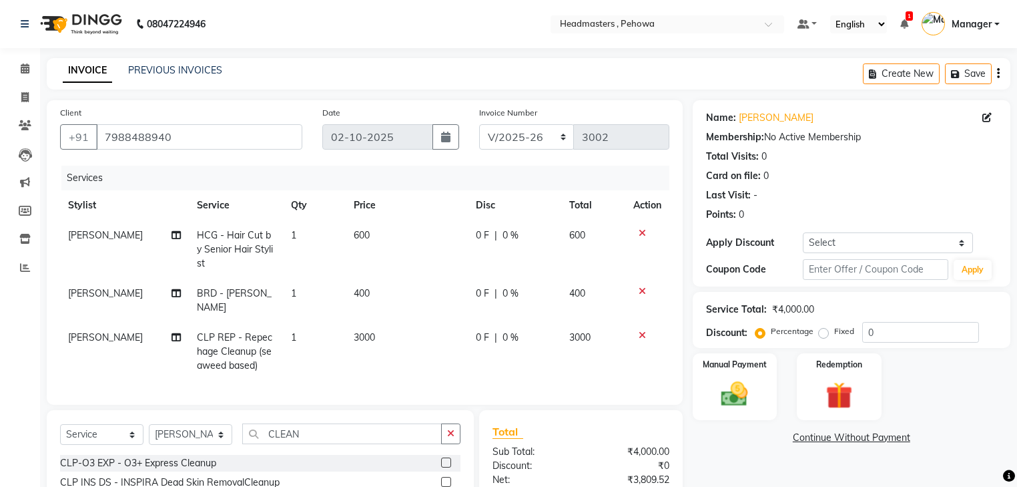
checkbox input "false"
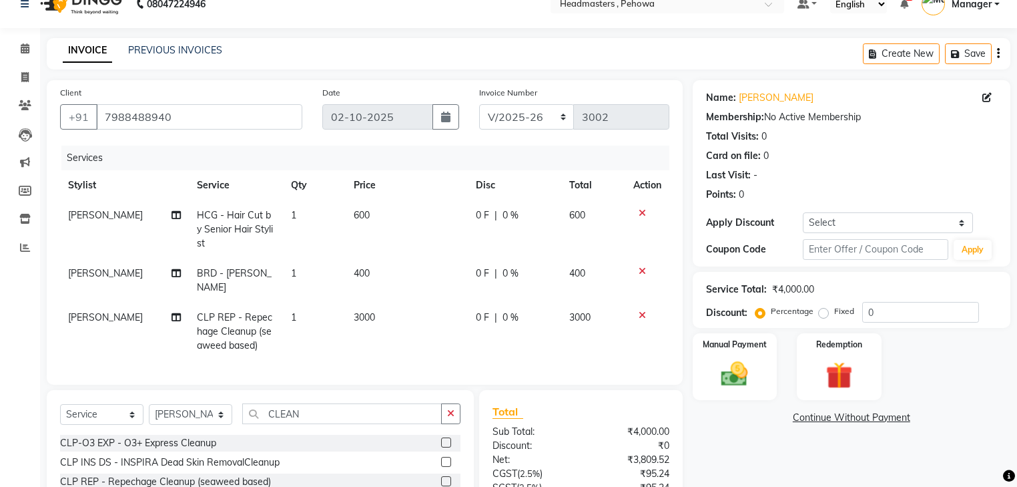
scroll to position [53, 0]
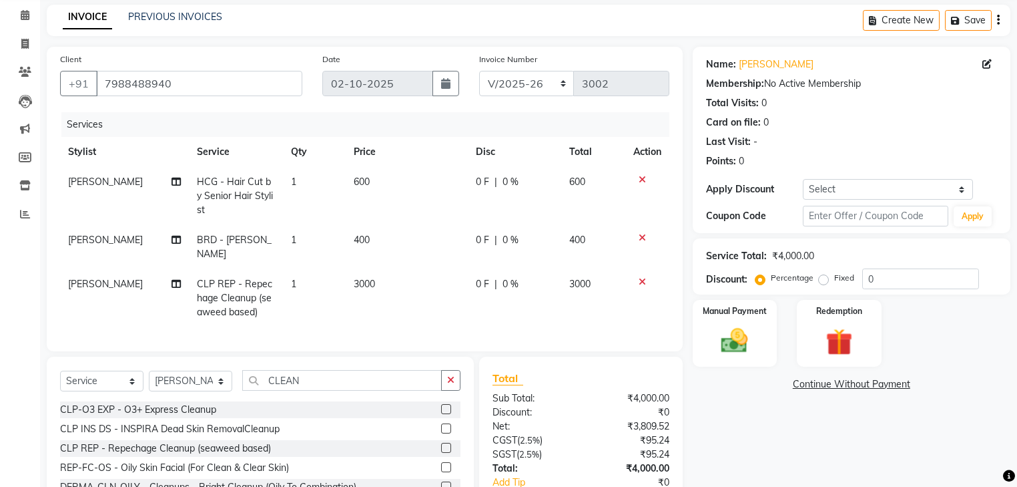
drag, startPoint x: 230, startPoint y: 407, endPoint x: 238, endPoint y: 406, distance: 8.0
click at [230, 422] on div "CLP INS DS - INSPIRA Dead Skin RemovalCleanup" at bounding box center [170, 429] width 220 height 14
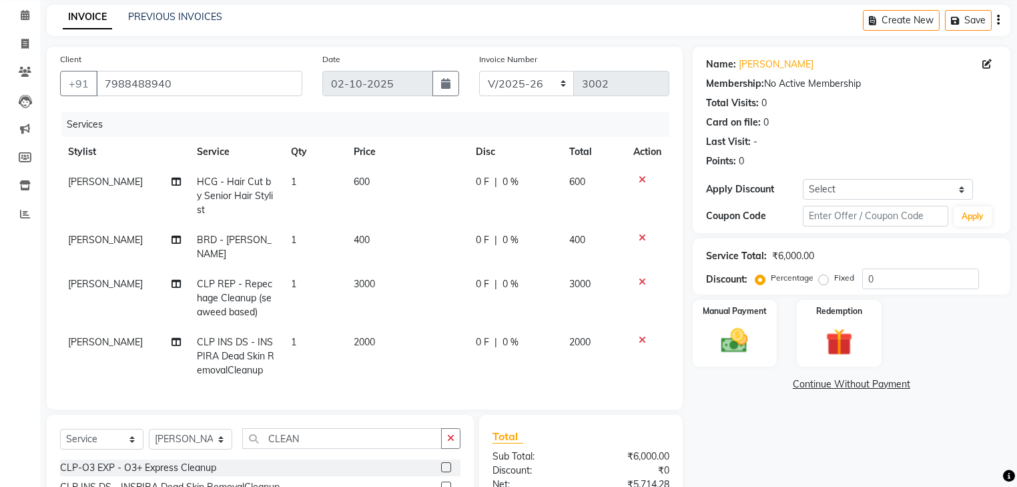
click at [640, 277] on icon at bounding box center [642, 281] width 7 height 9
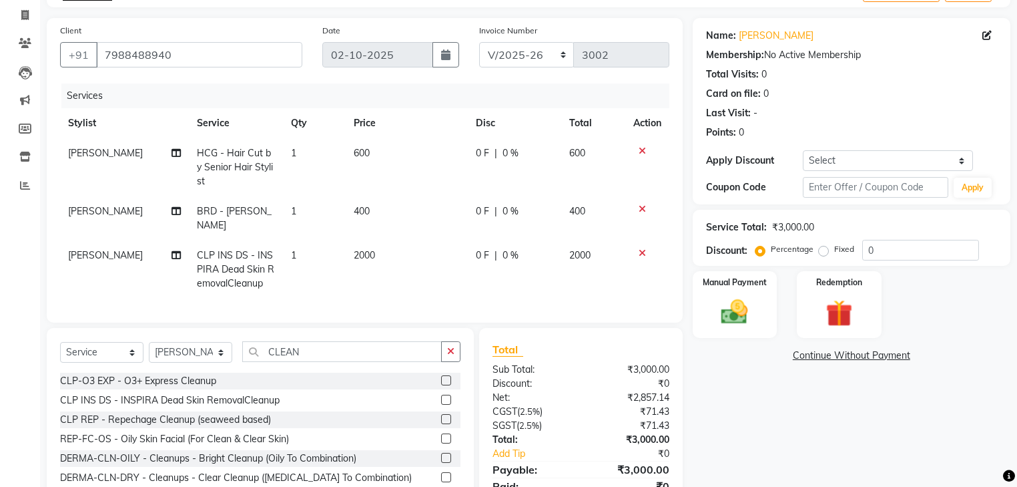
scroll to position [107, 0]
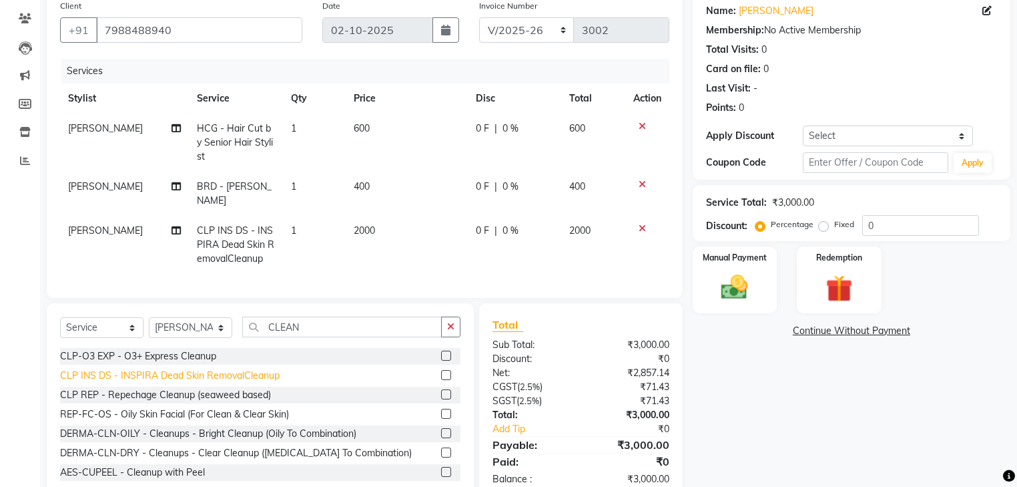
click at [233, 368] on div "CLP INS DS - INSPIRA Dead Skin RemovalCleanup" at bounding box center [170, 375] width 220 height 14
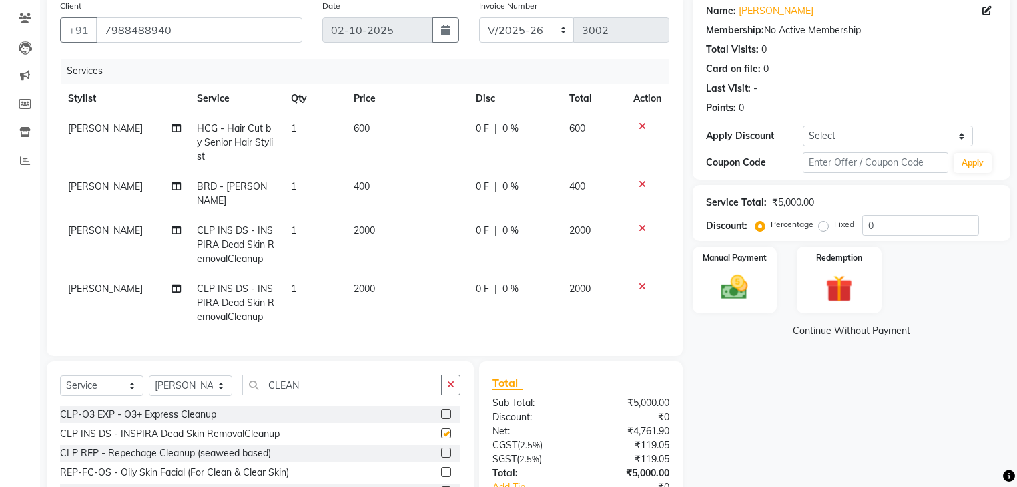
checkbox input "false"
click at [243, 446] on div "CLP REP - Repechage Cleanup (seaweed based)" at bounding box center [165, 453] width 211 height 14
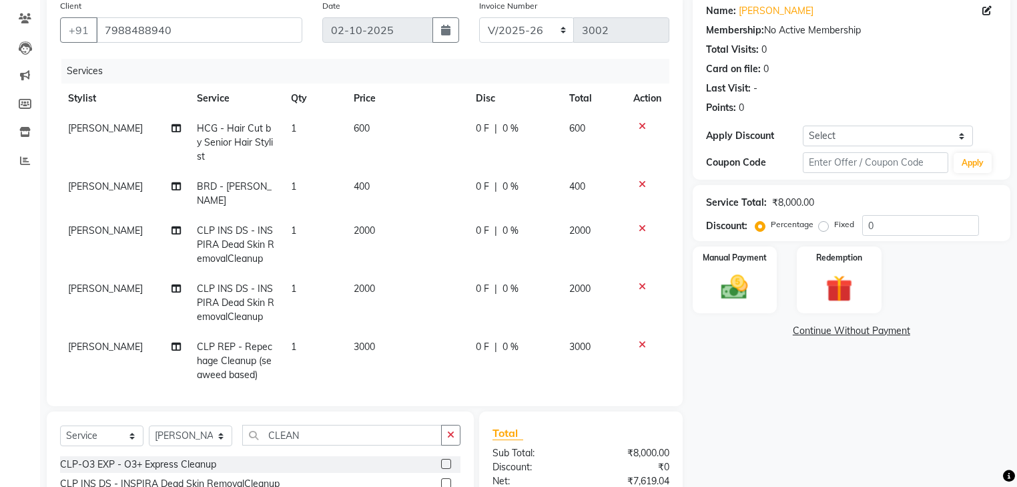
checkbox input "false"
click at [639, 224] on icon at bounding box center [642, 228] width 7 height 9
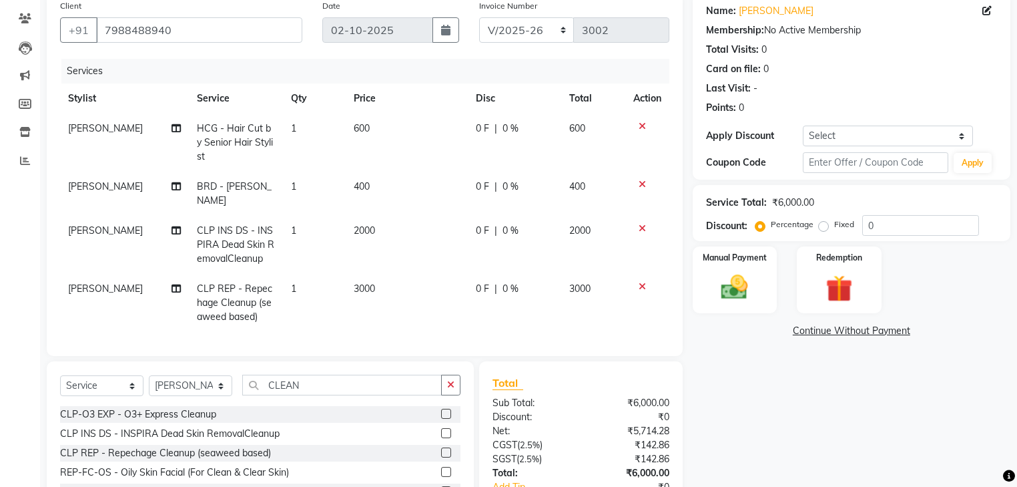
click at [646, 224] on div at bounding box center [648, 228] width 28 height 9
click at [639, 224] on icon at bounding box center [642, 228] width 7 height 9
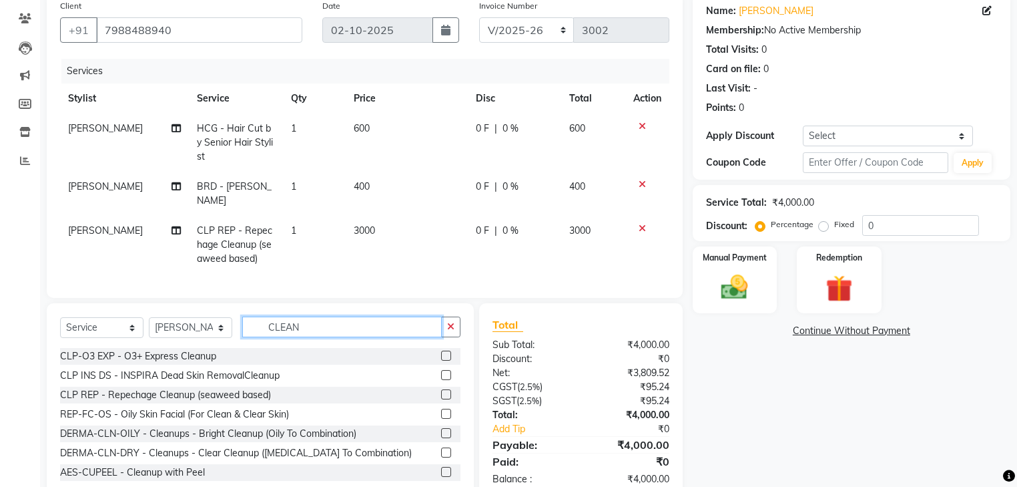
click at [331, 316] on input "CLEAN" at bounding box center [342, 326] width 200 height 21
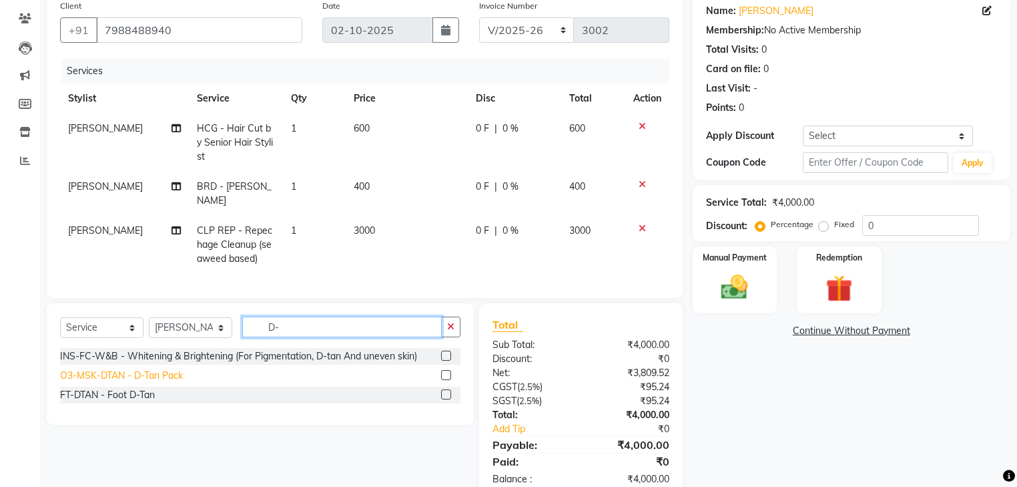
type input "D-"
click at [168, 368] on div "O3-MSK-DTAN - D-Tan Pack" at bounding box center [121, 375] width 123 height 14
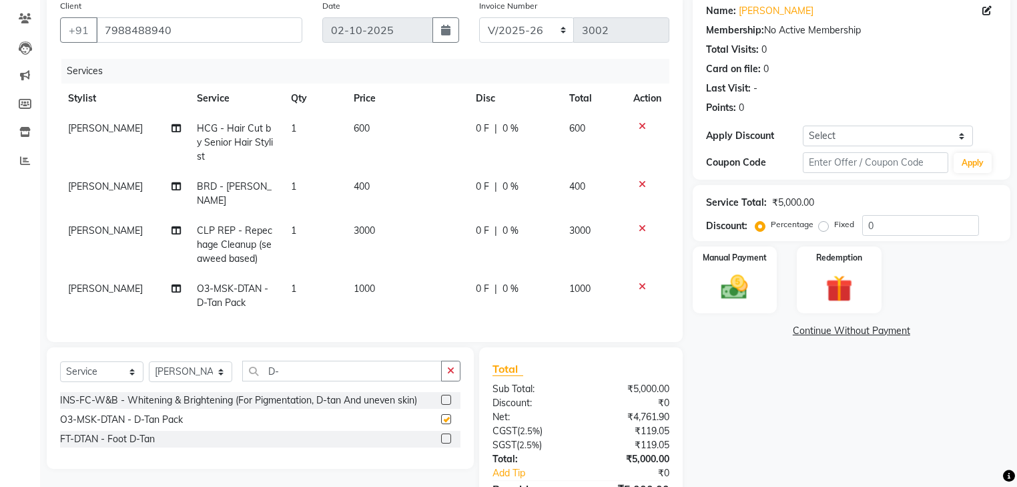
checkbox input "false"
click at [932, 230] on input "0" at bounding box center [920, 225] width 117 height 21
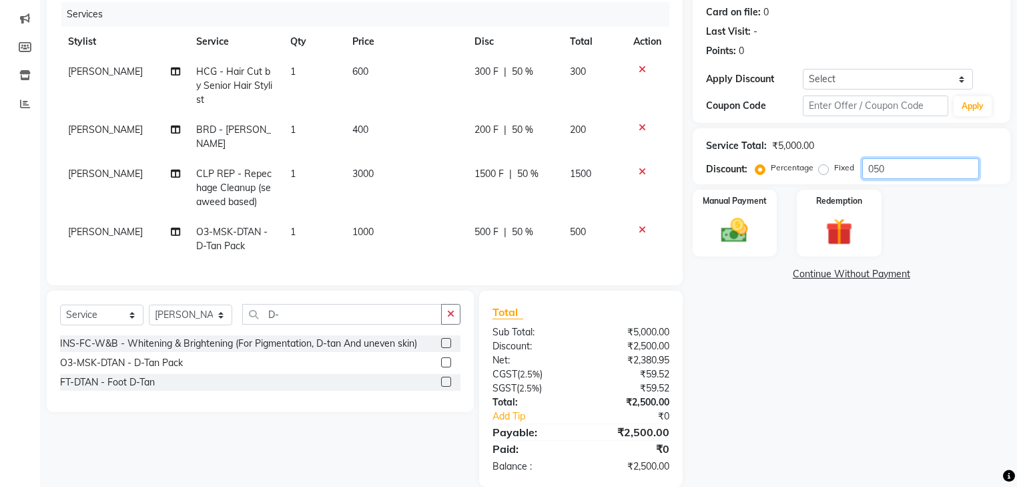
type input "050"
drag, startPoint x: 425, startPoint y: 122, endPoint x: 627, endPoint y: 53, distance: 213.0
click at [428, 120] on td "400" at bounding box center [405, 137] width 122 height 44
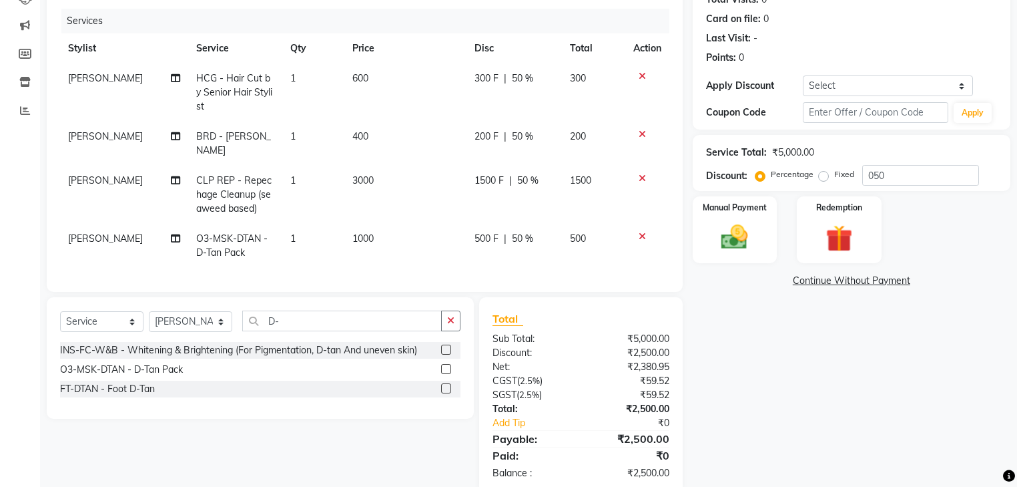
select select "71125"
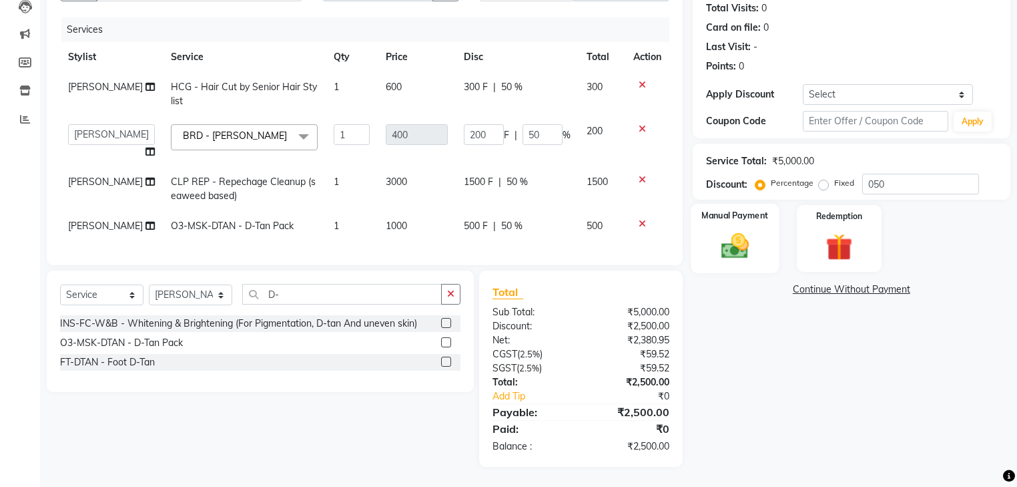
click at [732, 218] on div "Manual Payment" at bounding box center [735, 238] width 88 height 69
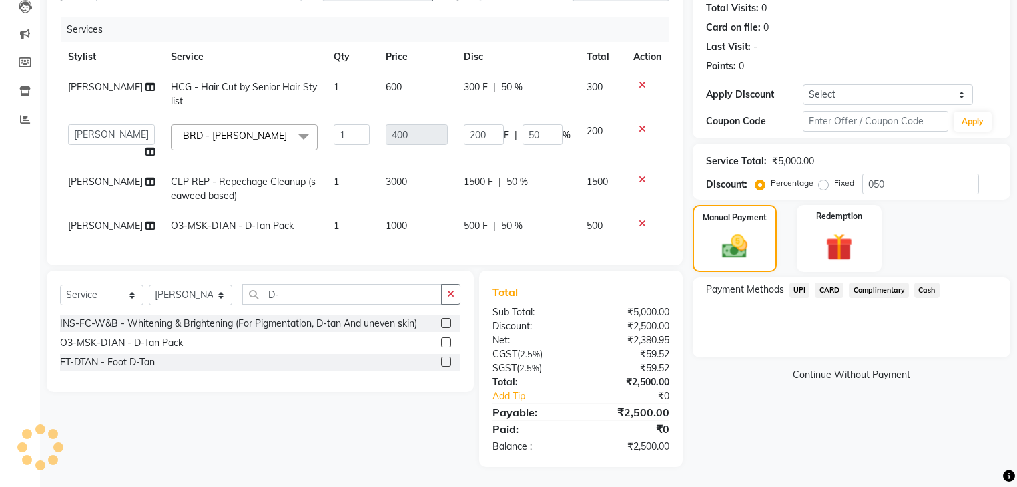
click at [927, 282] on span "Cash" at bounding box center [927, 289] width 25 height 15
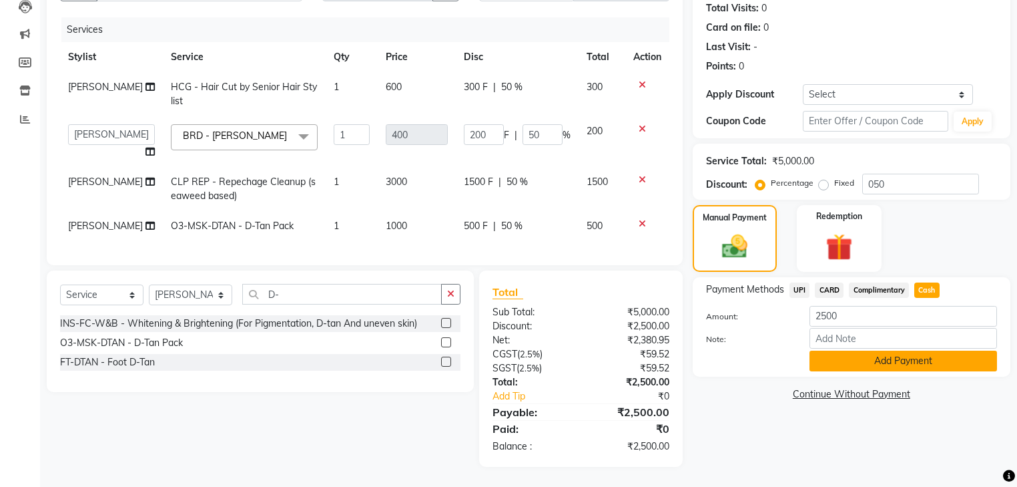
click at [908, 352] on button "Add Payment" at bounding box center [904, 360] width 188 height 21
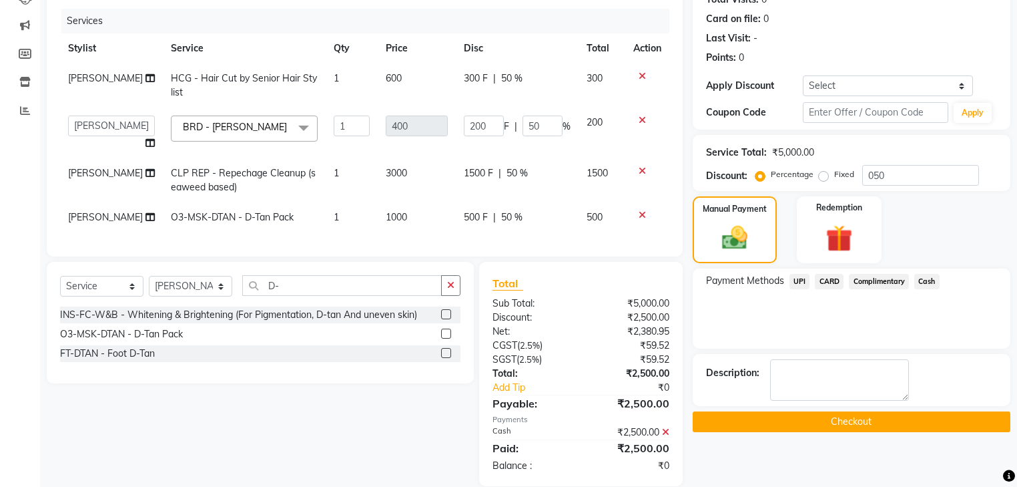
click at [887, 414] on button "Checkout" at bounding box center [852, 421] width 318 height 21
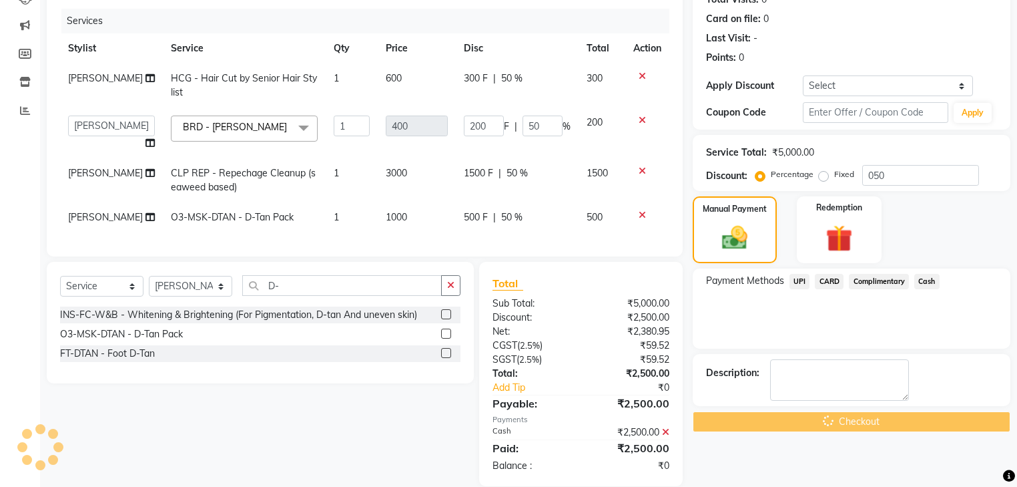
scroll to position [184, 0]
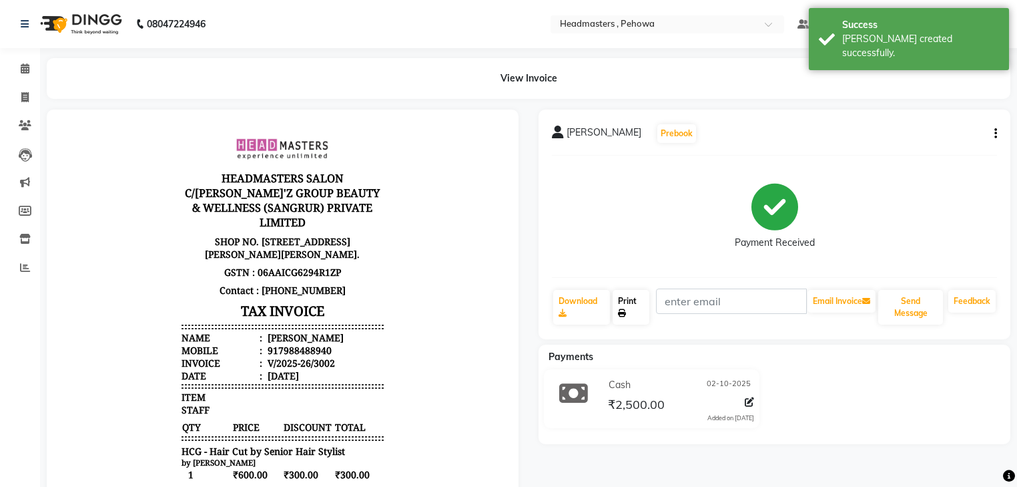
click at [617, 312] on link "Print" at bounding box center [631, 307] width 37 height 35
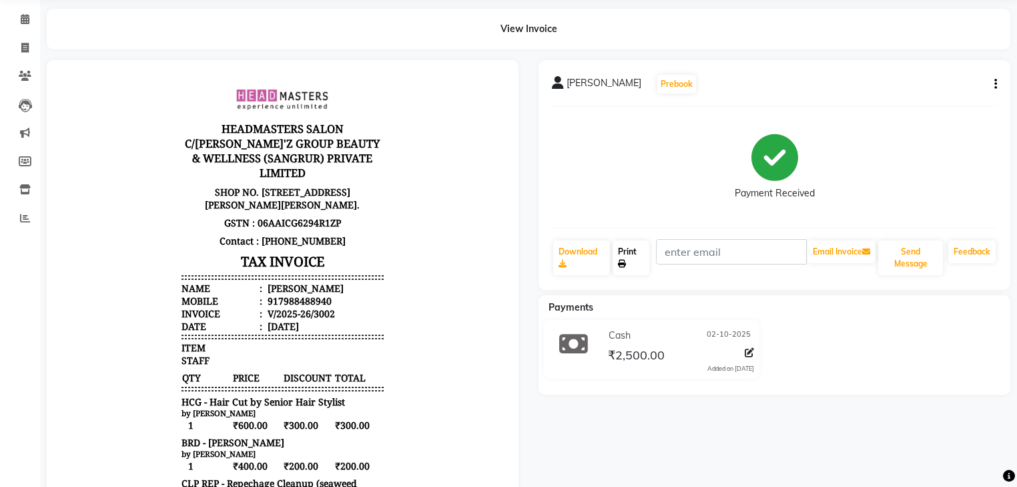
scroll to position [21, 0]
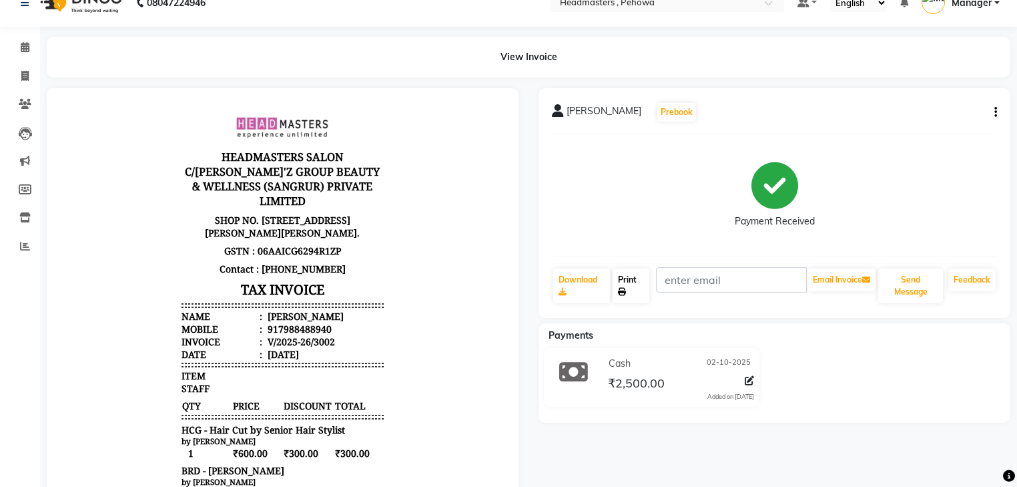
click at [630, 294] on link "Print" at bounding box center [631, 285] width 37 height 35
click at [26, 43] on icon at bounding box center [25, 47] width 9 height 10
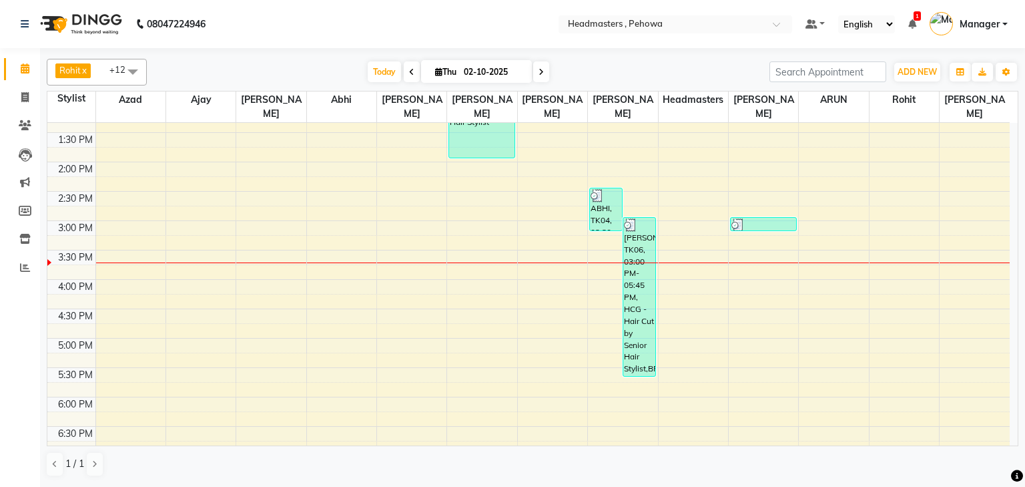
scroll to position [320, 0]
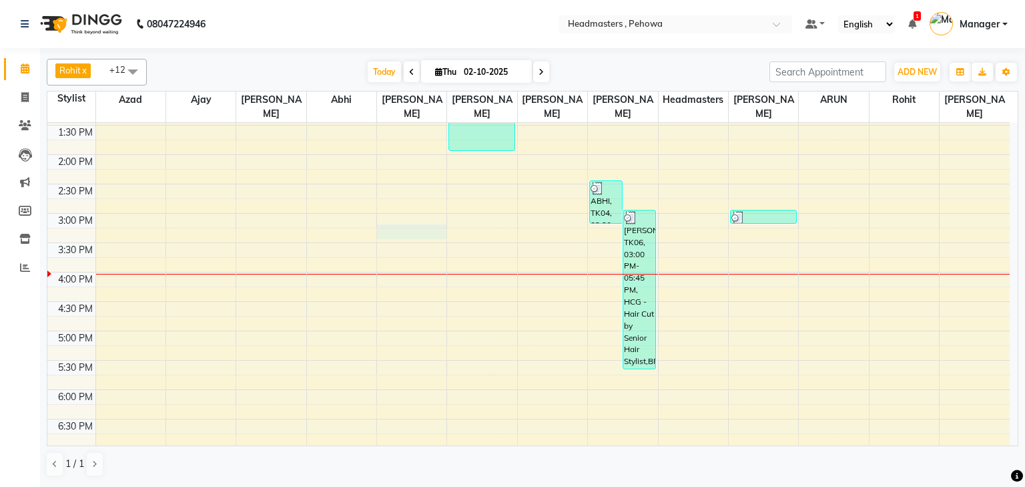
click at [381, 216] on div "8:00 AM 8:30 AM 9:00 AM 9:30 AM 10:00 AM 10:30 AM 11:00 AM 11:30 AM 12:00 PM 12…" at bounding box center [528, 213] width 963 height 822
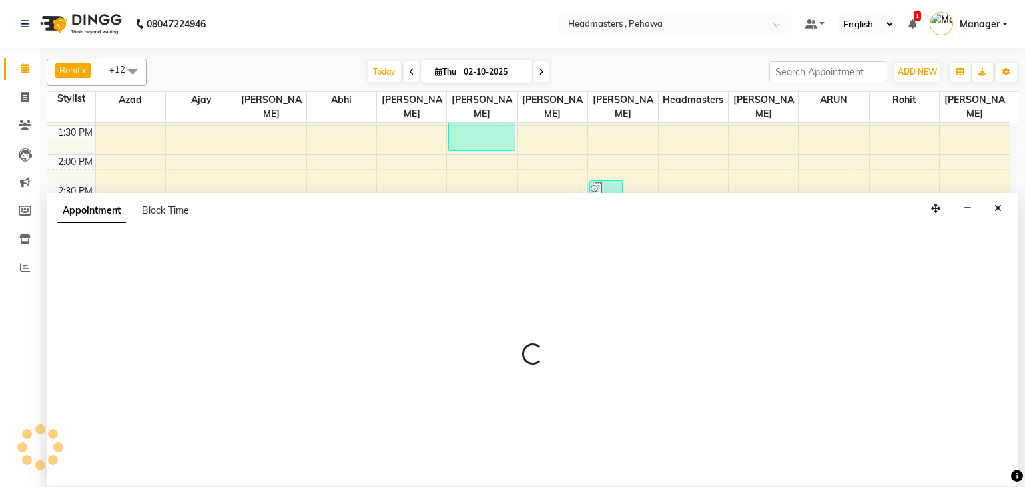
select select "68783"
select select "915"
select select "tentative"
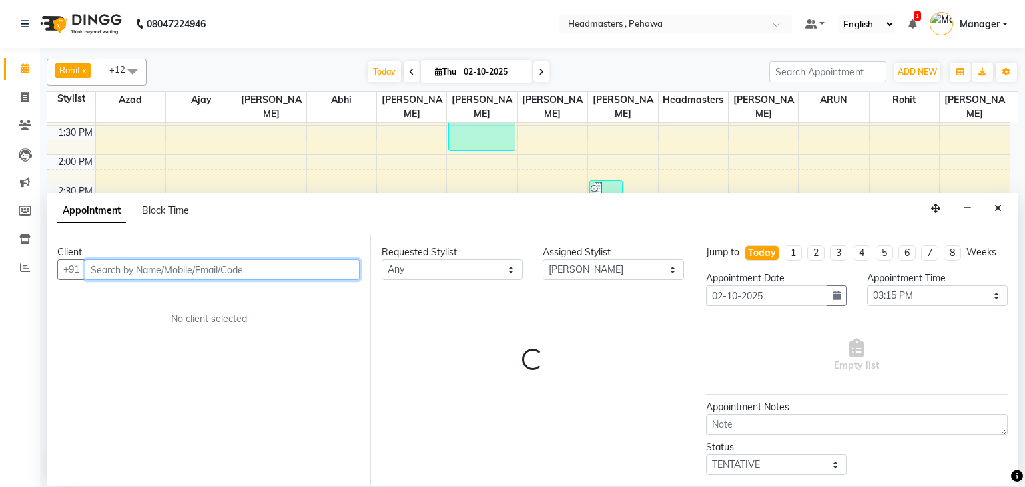
click at [154, 270] on input "text" at bounding box center [222, 269] width 275 height 21
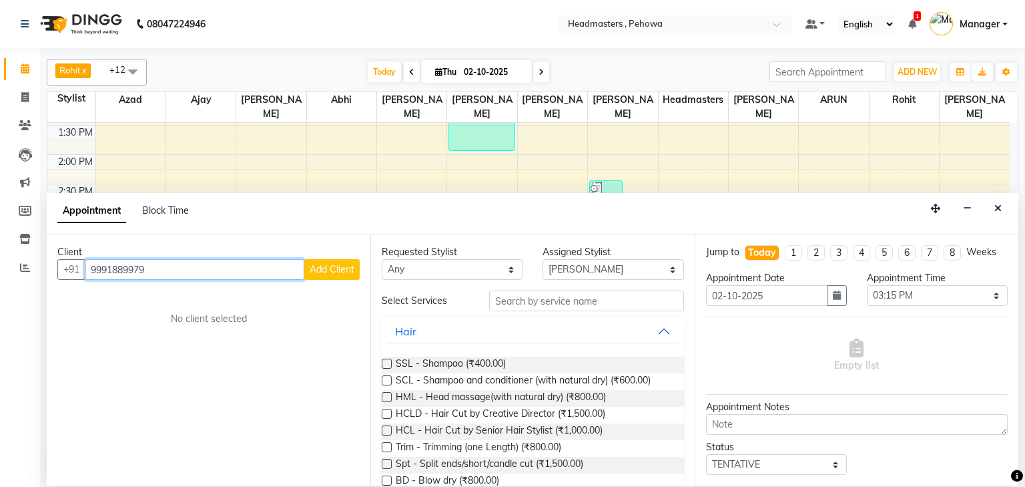
type input "9991889979"
click at [355, 264] on button "Add Client" at bounding box center [331, 269] width 55 height 21
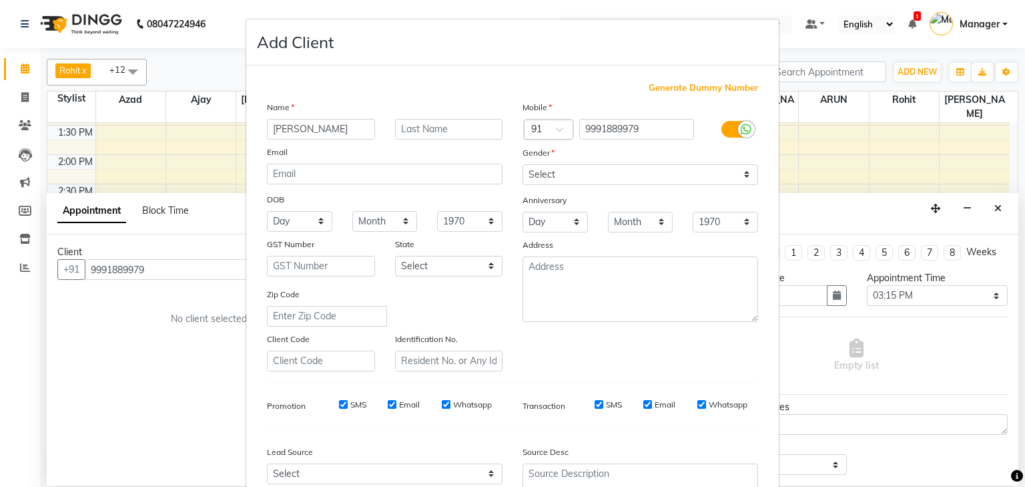
type input "SHREY"
click at [610, 169] on select "Select Male Female Other Prefer Not To Say" at bounding box center [641, 174] width 236 height 21
select select "male"
click at [523, 165] on select "Select Male Female Other Prefer Not To Say" at bounding box center [641, 174] width 236 height 21
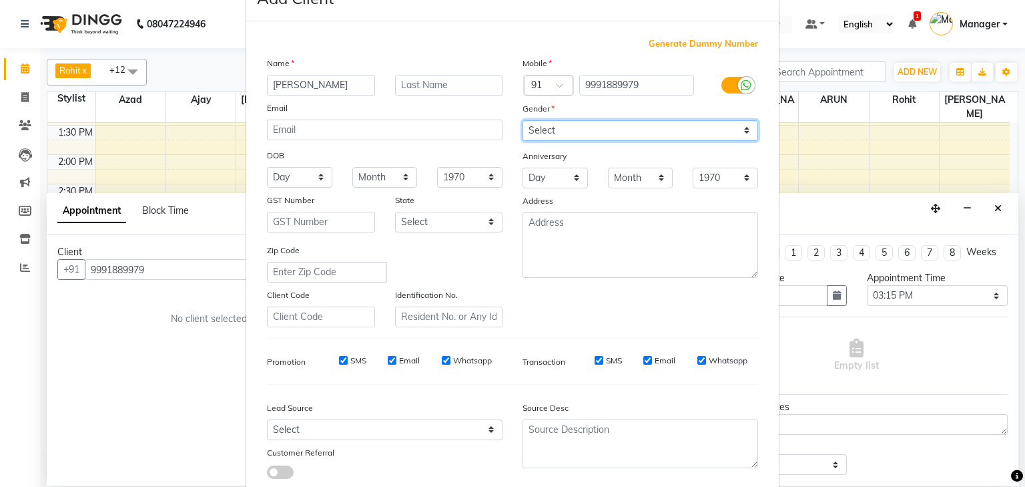
scroll to position [136, 0]
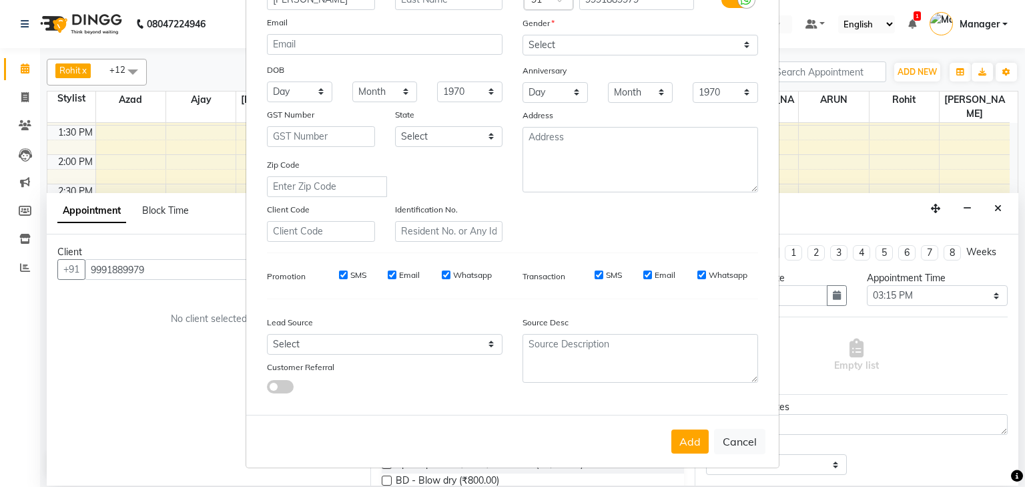
drag, startPoint x: 683, startPoint y: 438, endPoint x: 673, endPoint y: 433, distance: 11.3
click at [682, 439] on button "Add" at bounding box center [690, 441] width 37 height 24
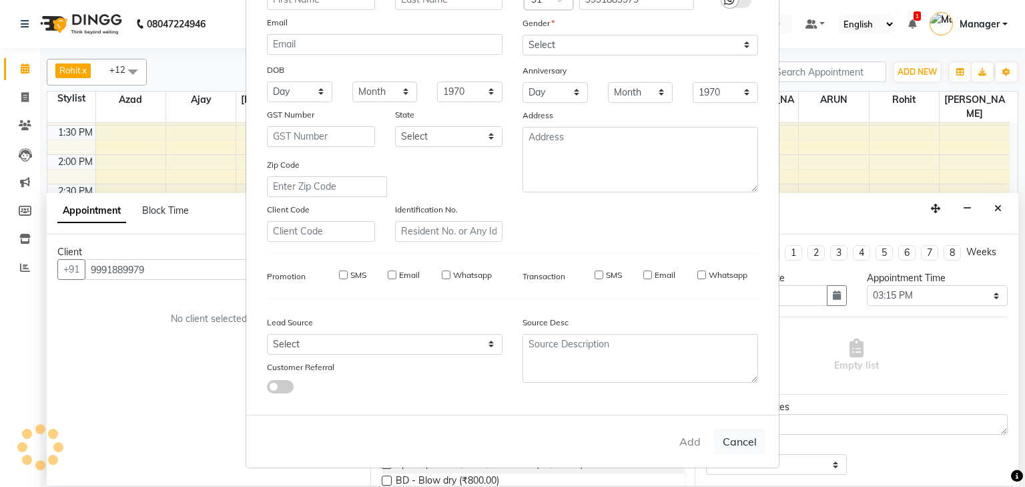
select select
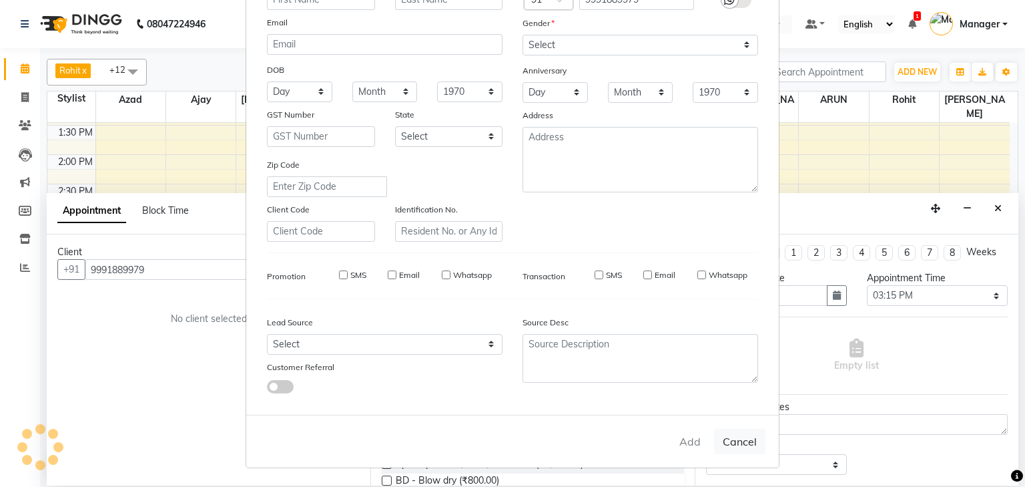
select select
checkbox input "false"
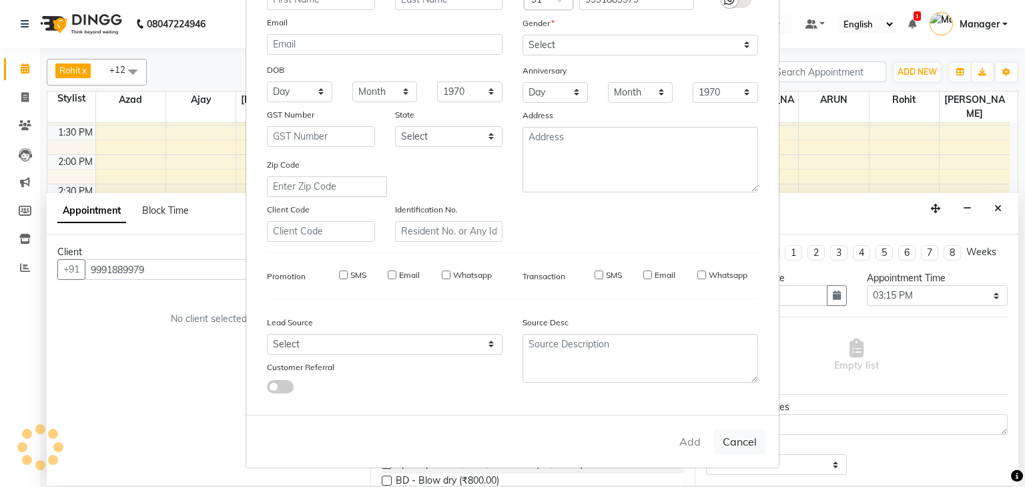
checkbox input "false"
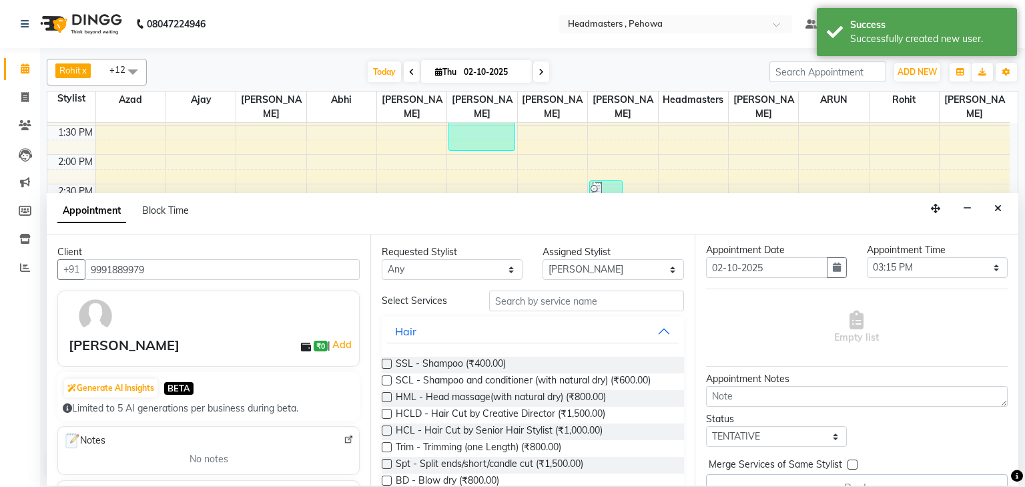
scroll to position [51, 0]
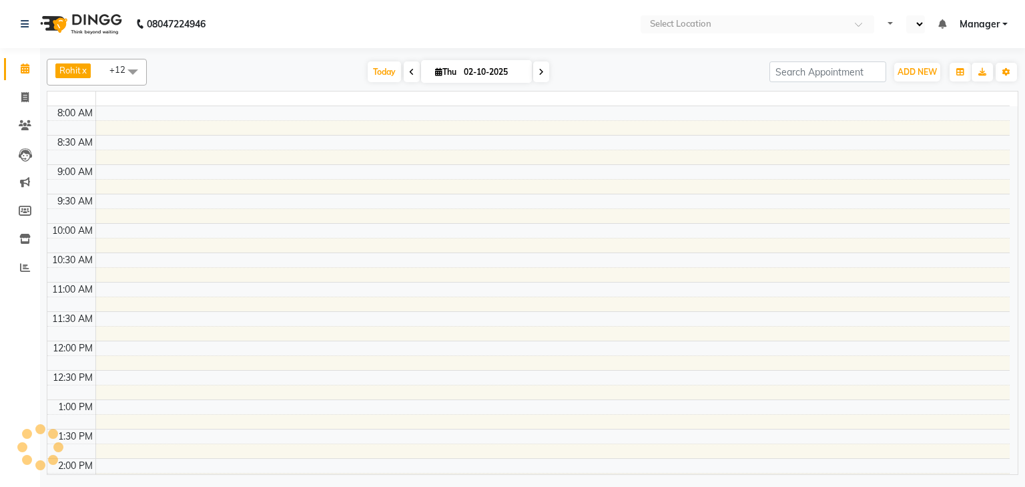
select select "en"
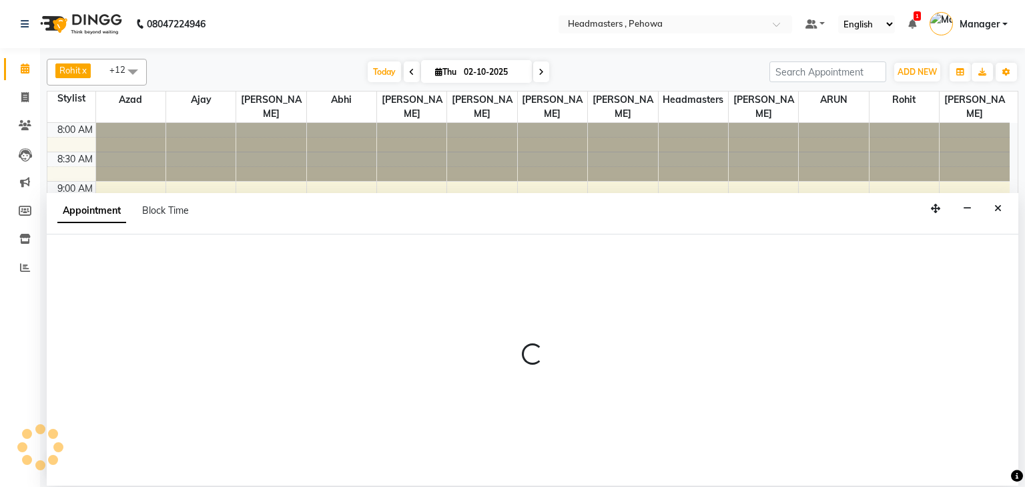
select select "68772"
select select "tentative"
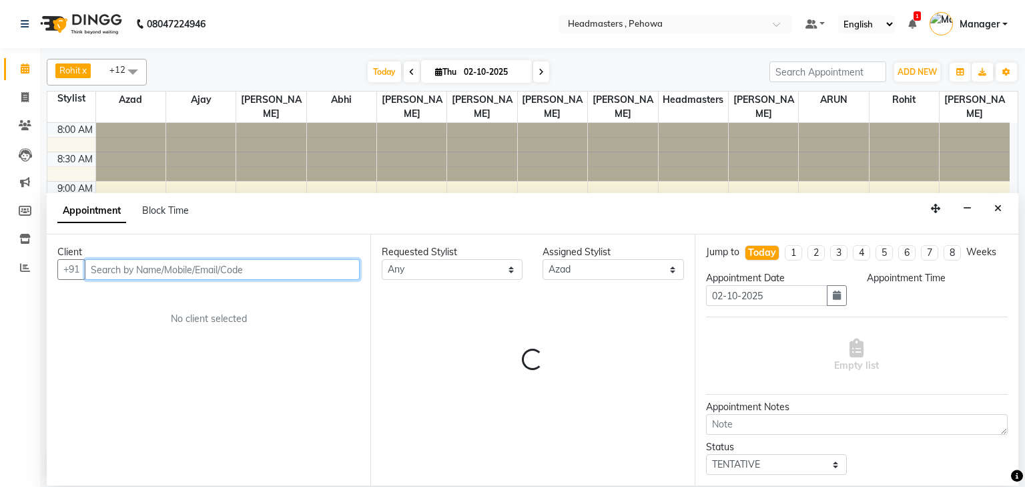
select select "660"
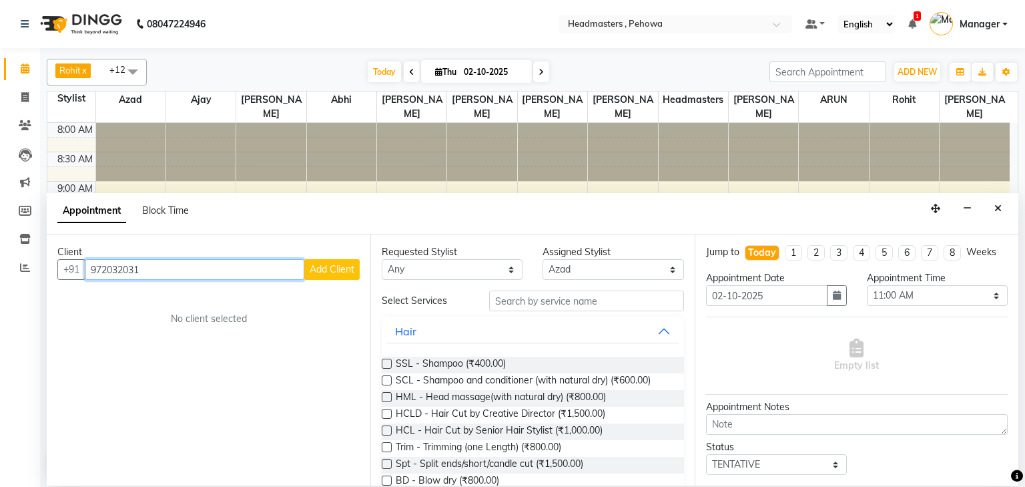
click at [109, 267] on input "972032031" at bounding box center [195, 269] width 220 height 21
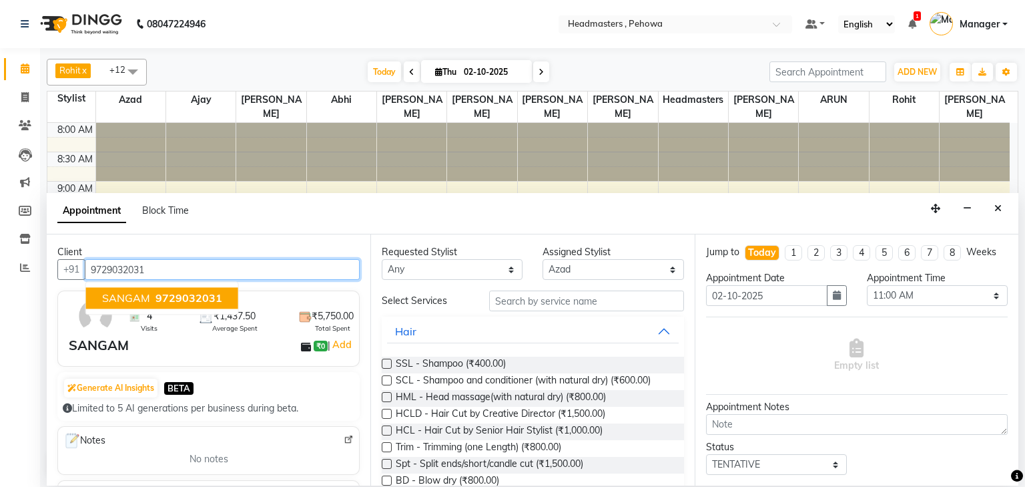
click at [179, 294] on span "9729032031" at bounding box center [189, 298] width 67 height 13
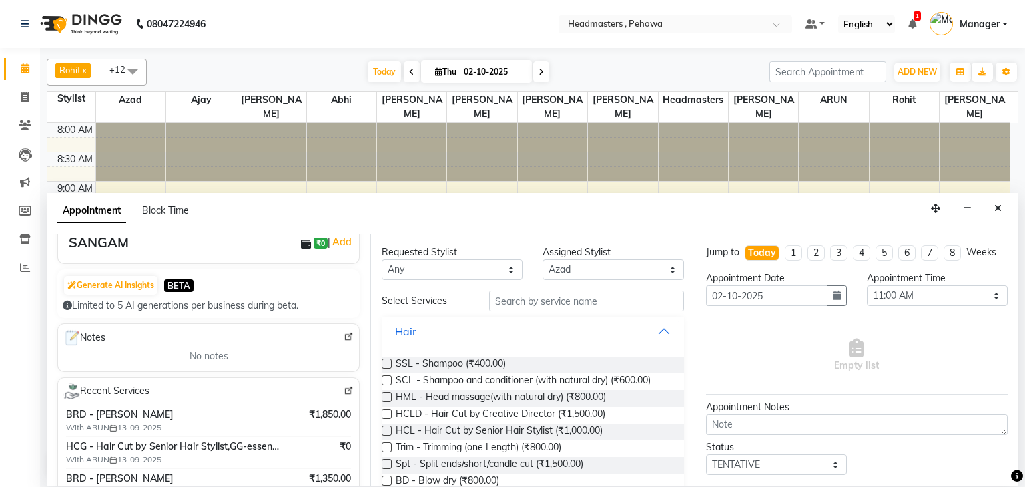
scroll to position [107, 0]
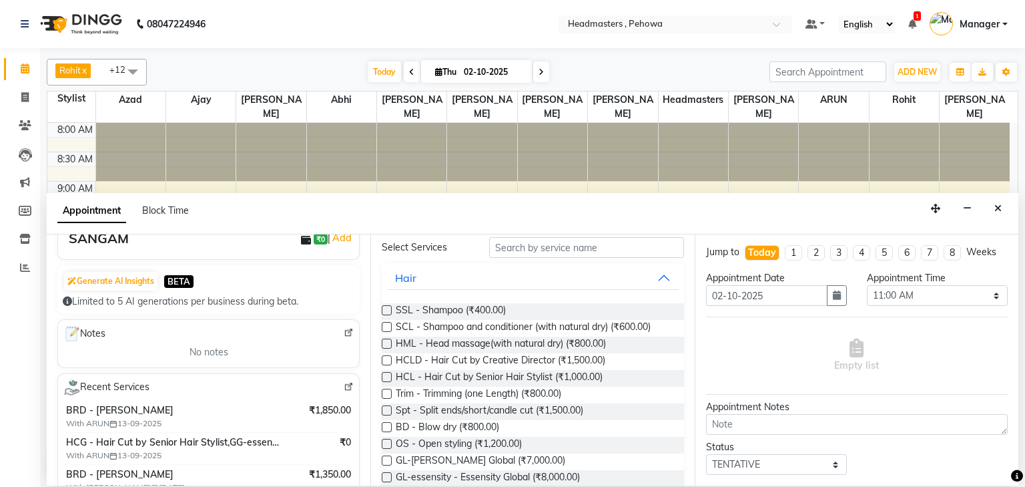
type input "9729032031"
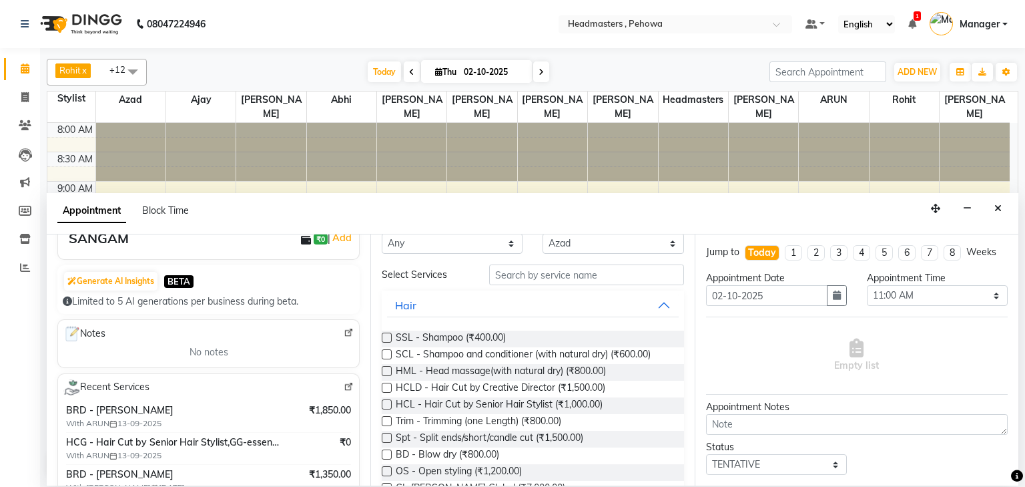
scroll to position [0, 0]
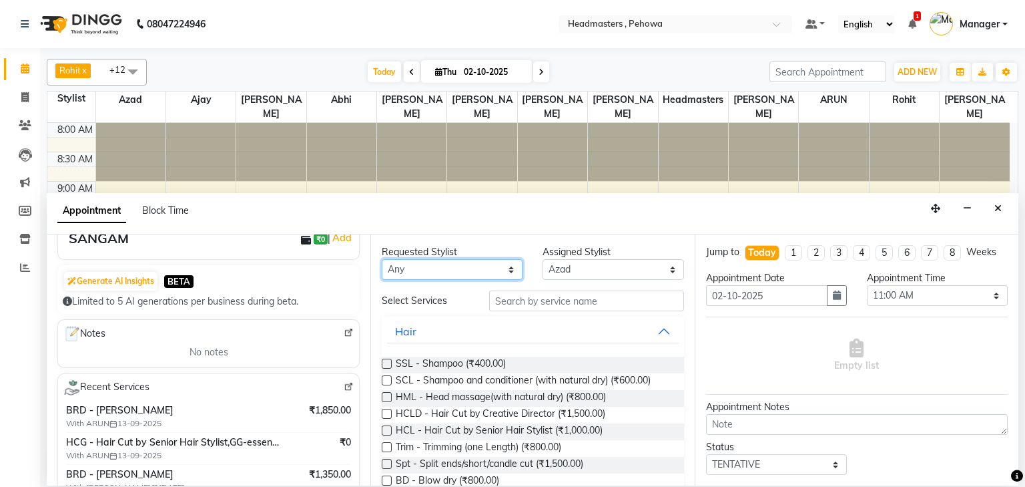
click at [433, 264] on select "Any [PERSON_NAME] [PERSON_NAME] [PERSON_NAME] [PERSON_NAME] Headmasters [PERSON…" at bounding box center [452, 269] width 141 height 21
select select "68772"
click at [382, 259] on select "Any [PERSON_NAME] [PERSON_NAME] [PERSON_NAME] [PERSON_NAME] Headmasters [PERSON…" at bounding box center [452, 269] width 141 height 21
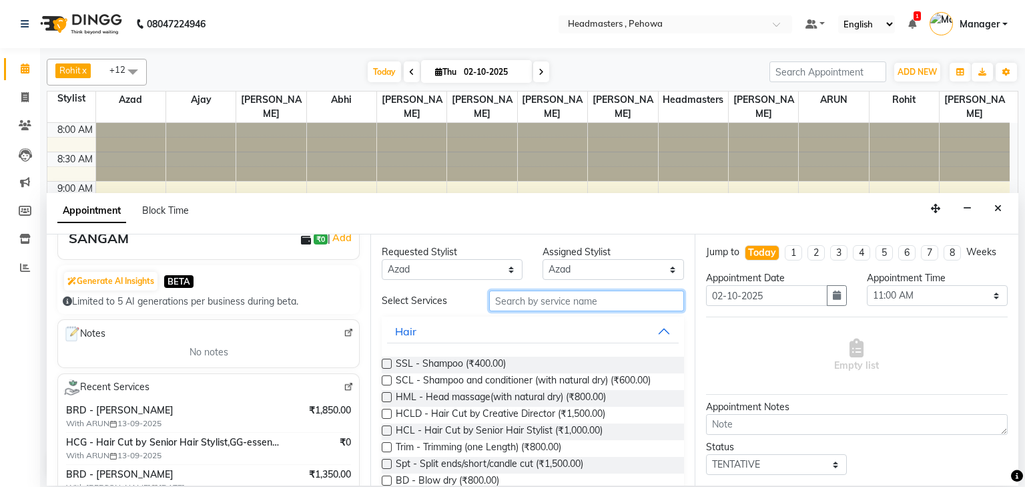
click at [531, 301] on input "text" at bounding box center [586, 300] width 195 height 21
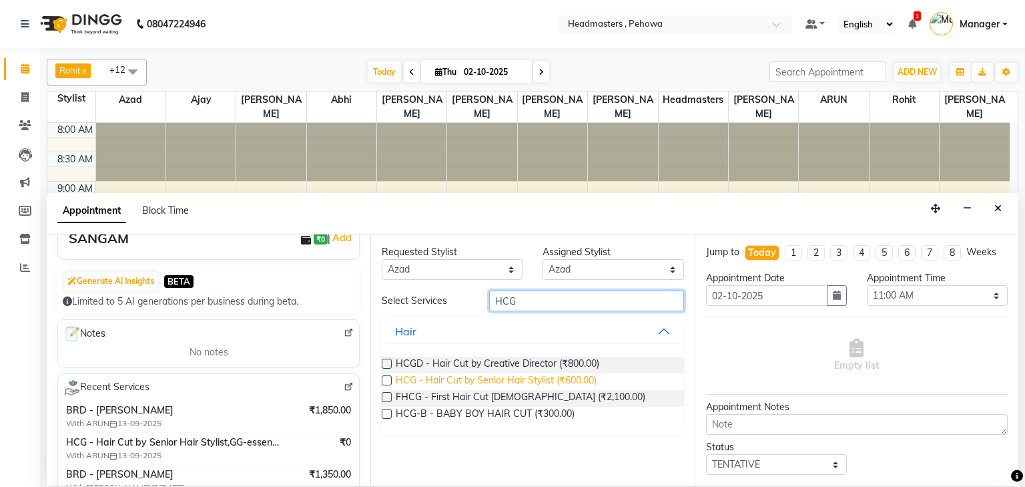
type input "HCG"
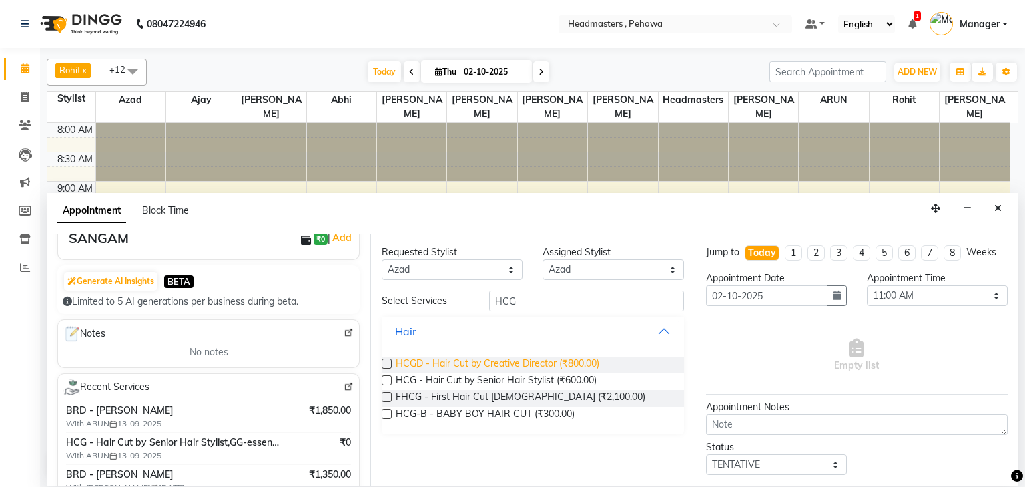
click at [566, 373] on span "HCG - Hair Cut by Senior Hair Stylist (₹600.00)" at bounding box center [496, 381] width 201 height 17
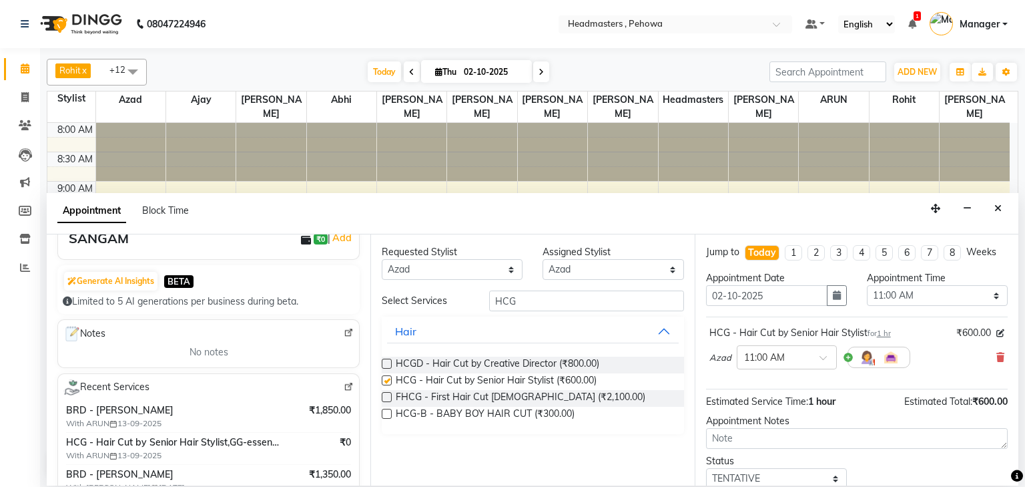
checkbox input "false"
click at [577, 290] on input "HCG" at bounding box center [586, 300] width 195 height 21
drag, startPoint x: 577, startPoint y: 290, endPoint x: 596, endPoint y: 296, distance: 20.3
click at [595, 296] on input "HCG" at bounding box center [586, 300] width 195 height 21
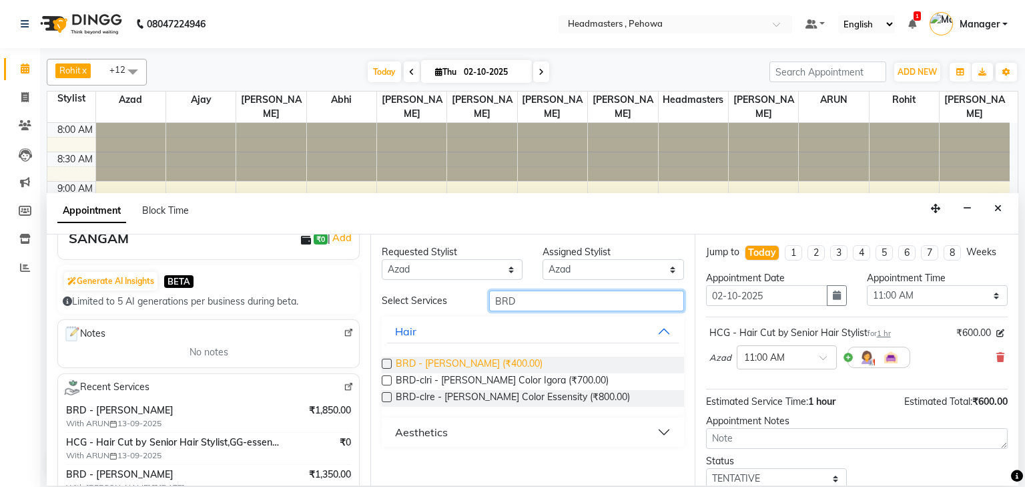
type input "BRD"
click at [485, 360] on span "BRD - [PERSON_NAME] (₹400.00)" at bounding box center [469, 364] width 147 height 17
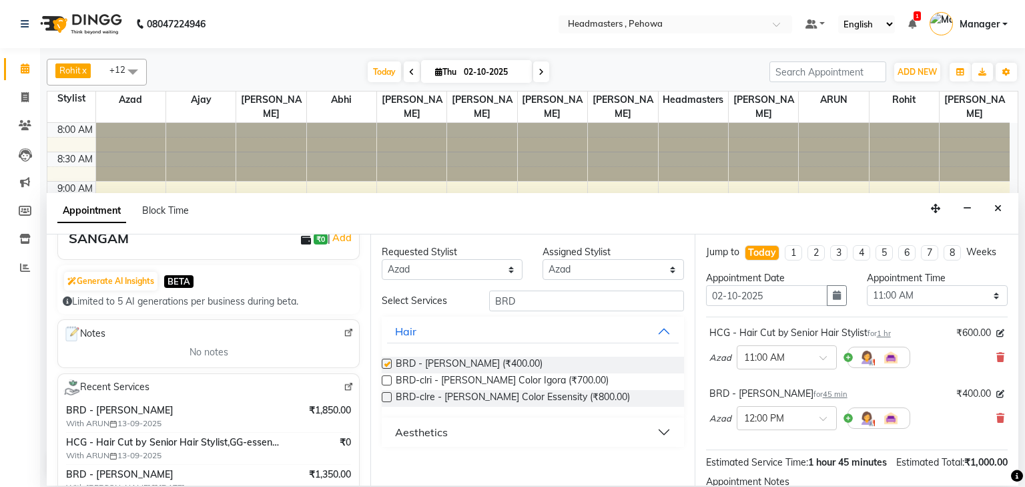
checkbox input "false"
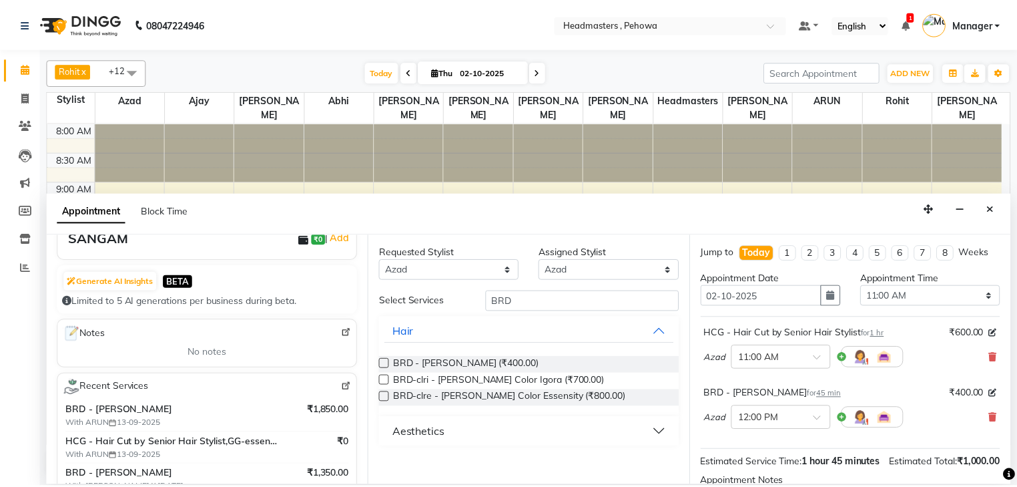
scroll to position [140, 0]
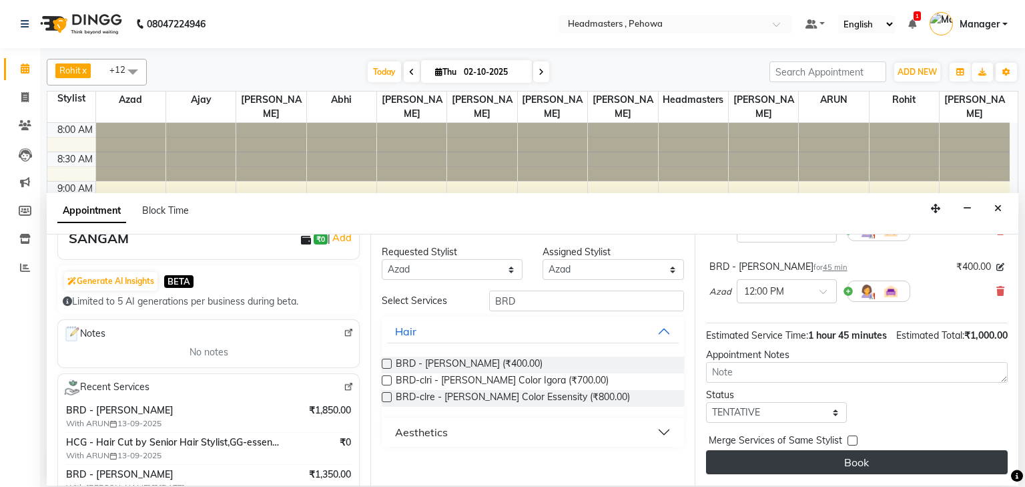
click at [872, 469] on button "Book" at bounding box center [857, 462] width 302 height 24
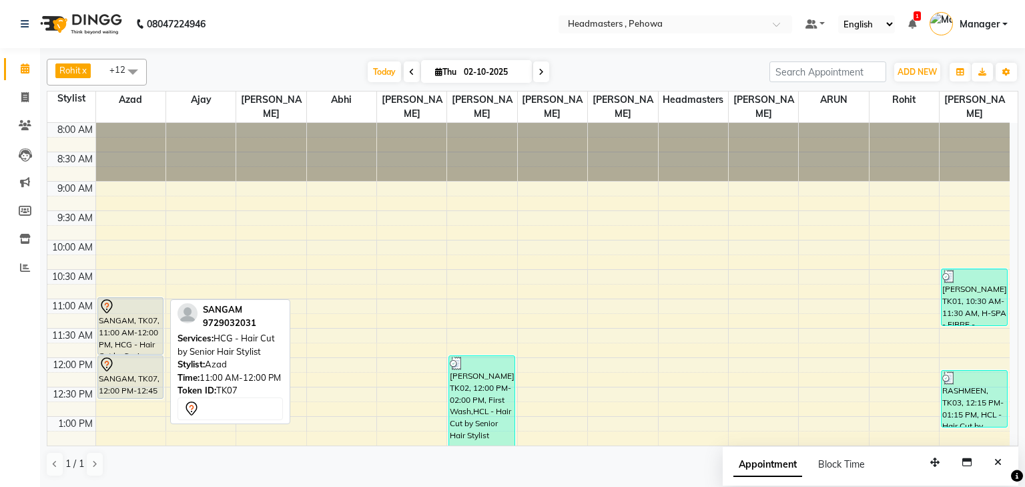
click at [126, 310] on div "SANGAM, TK07, 11:00 AM-12:00 PM, HCG - Hair Cut by Senior Hair Stylist" at bounding box center [130, 326] width 65 height 56
select select "7"
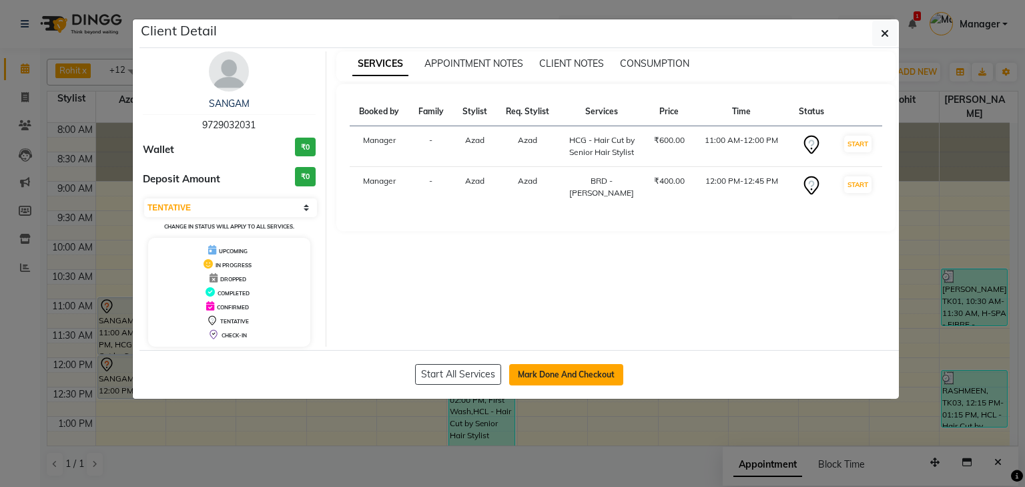
click at [613, 375] on button "Mark Done And Checkout" at bounding box center [566, 374] width 114 height 21
select select "service"
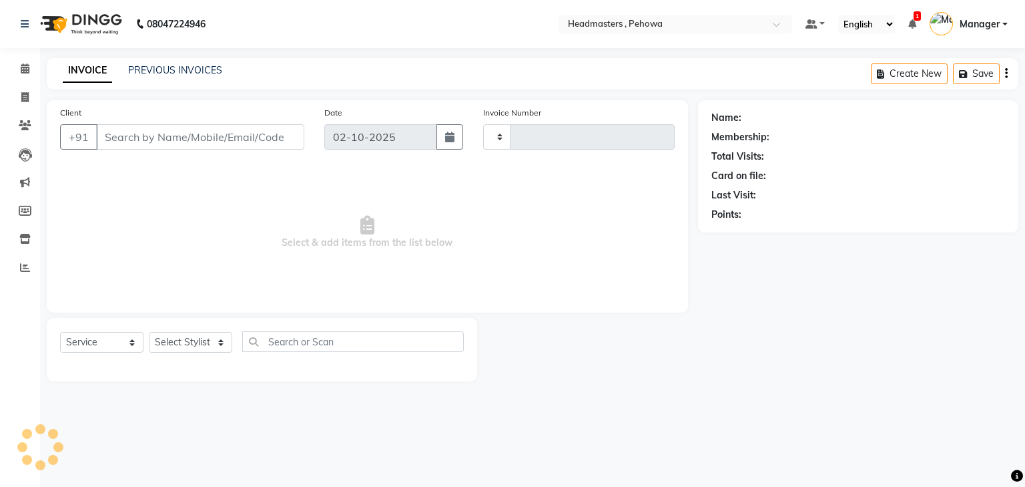
type input "3003"
select select "7727"
type input "9729032031"
select select "68772"
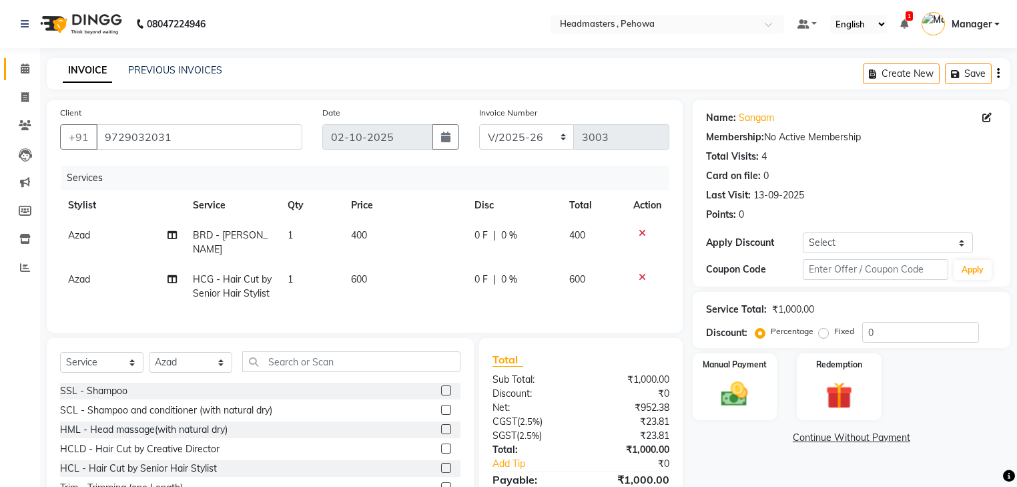
click at [24, 67] on icon at bounding box center [25, 68] width 9 height 10
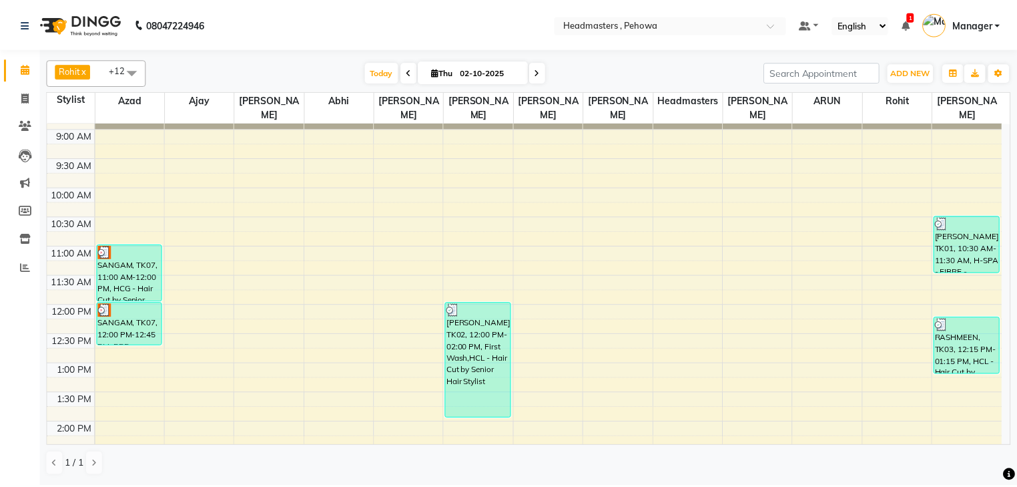
scroll to position [160, 0]
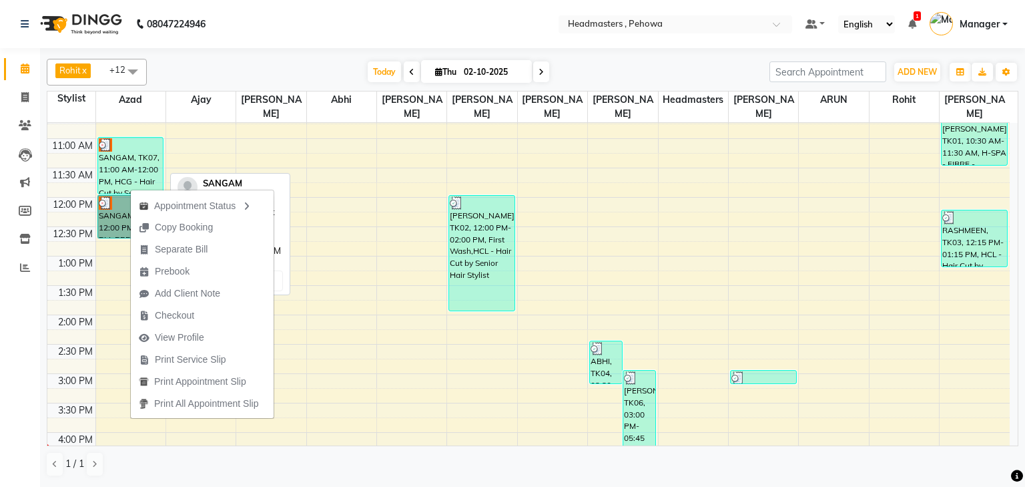
click at [117, 146] on div "SANGAM, TK07, 11:00 AM-12:00 PM, HCG - Hair Cut by Senior Hair Stylist" at bounding box center [130, 166] width 65 height 56
select select "3"
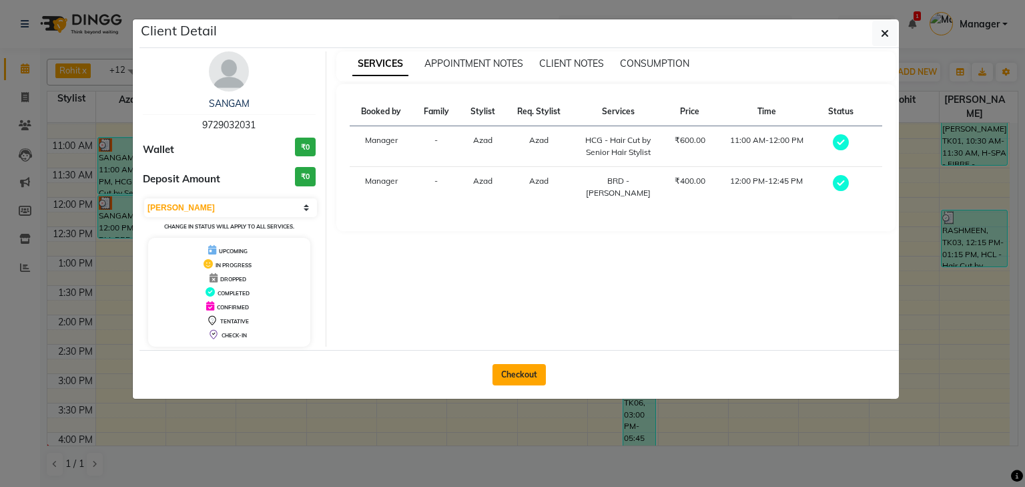
click at [517, 374] on button "Checkout" at bounding box center [519, 374] width 53 height 21
select select "7727"
select select "service"
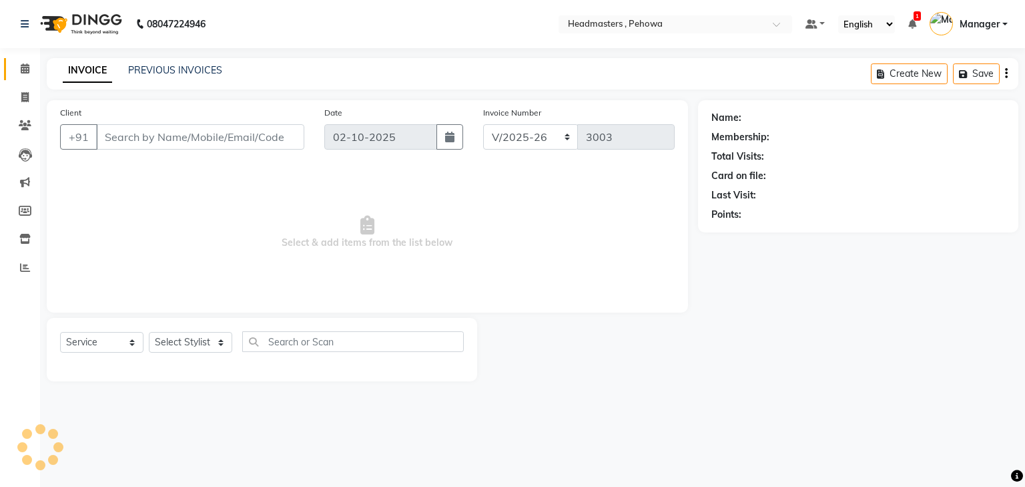
type input "9729032031"
select select "68772"
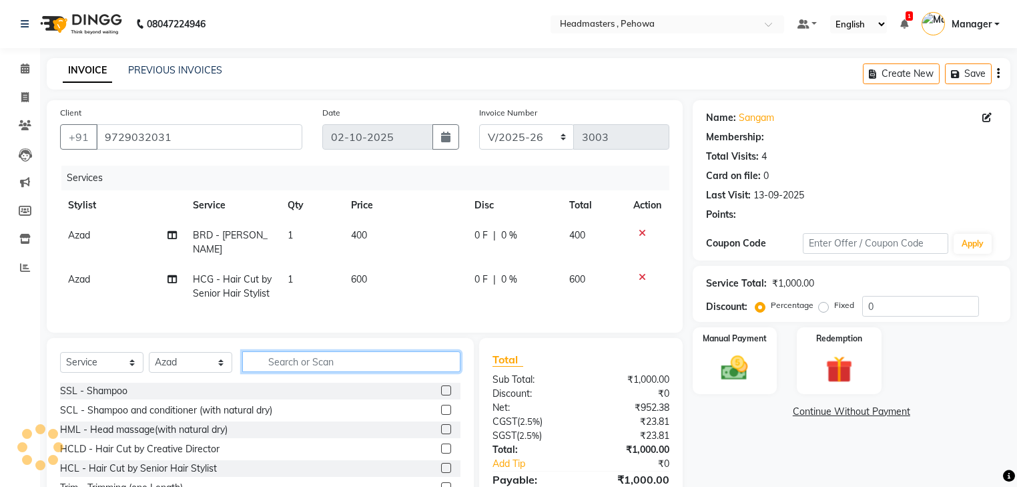
click at [311, 351] on input "text" at bounding box center [351, 361] width 218 height 21
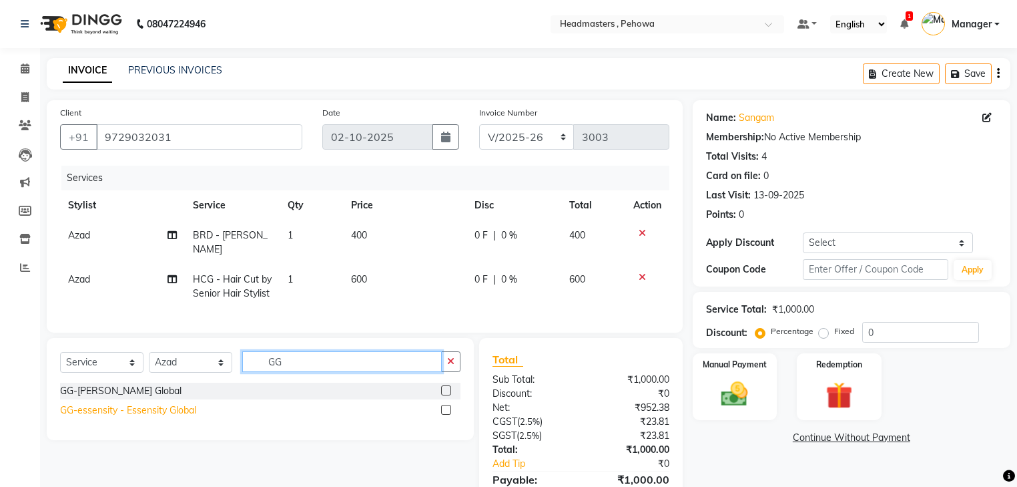
type input "GG"
click at [142, 407] on div "GG-essensity - Essensity Global" at bounding box center [128, 410] width 136 height 14
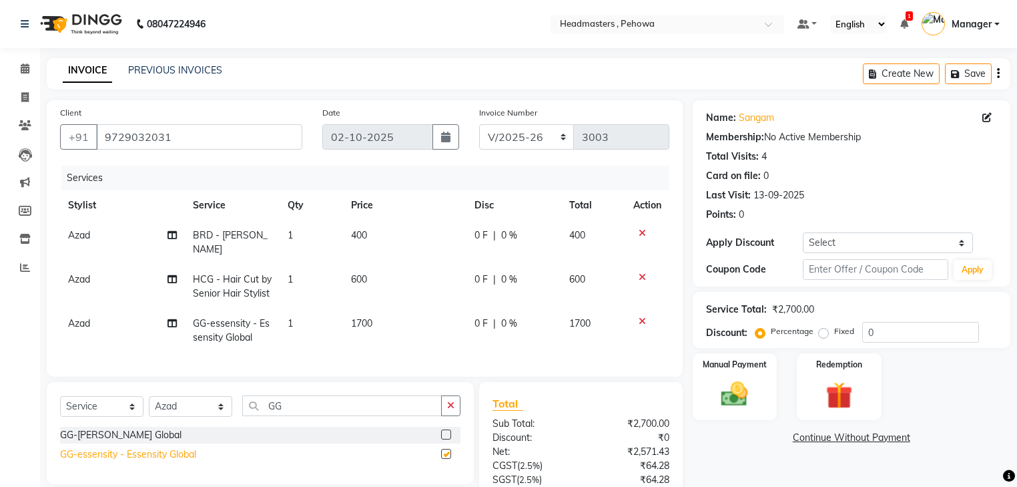
checkbox input "false"
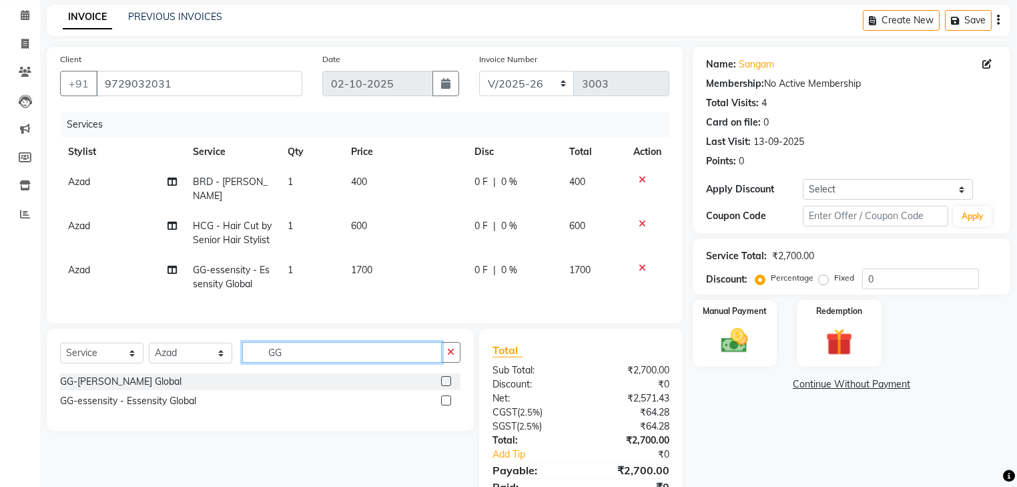
click at [368, 345] on input "GG" at bounding box center [342, 352] width 200 height 21
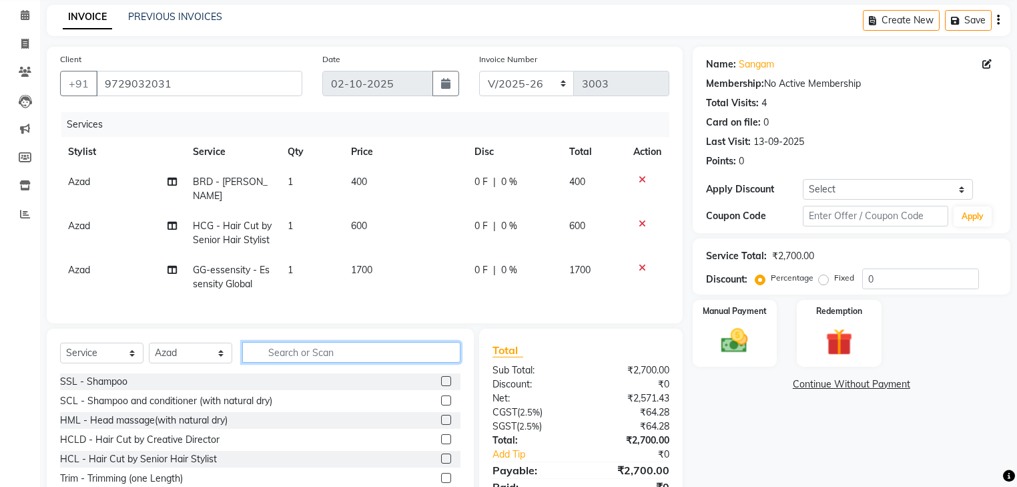
scroll to position [107, 0]
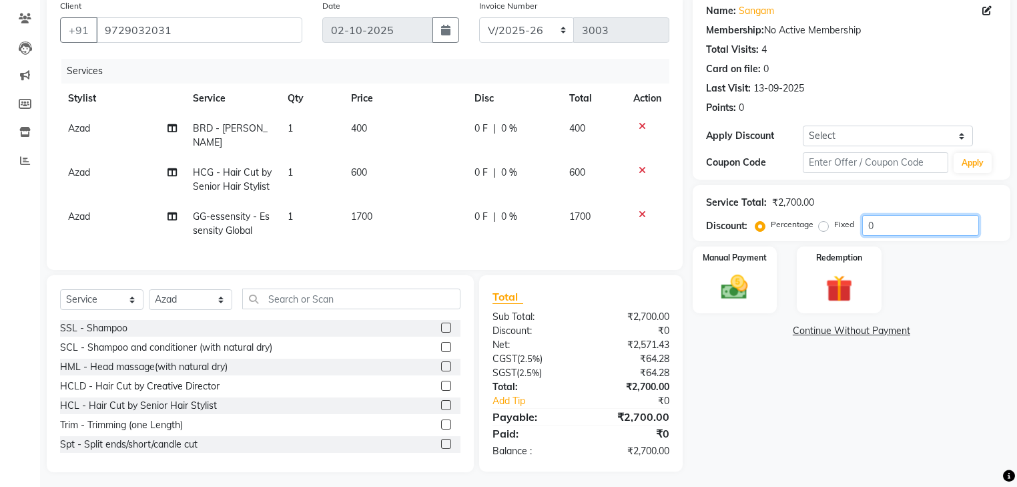
click at [905, 224] on input "0" at bounding box center [920, 225] width 117 height 21
type input "050"
drag, startPoint x: 601, startPoint y: 223, endPoint x: 621, endPoint y: 214, distance: 22.1
click at [603, 222] on td "850" at bounding box center [593, 224] width 64 height 44
select select "68772"
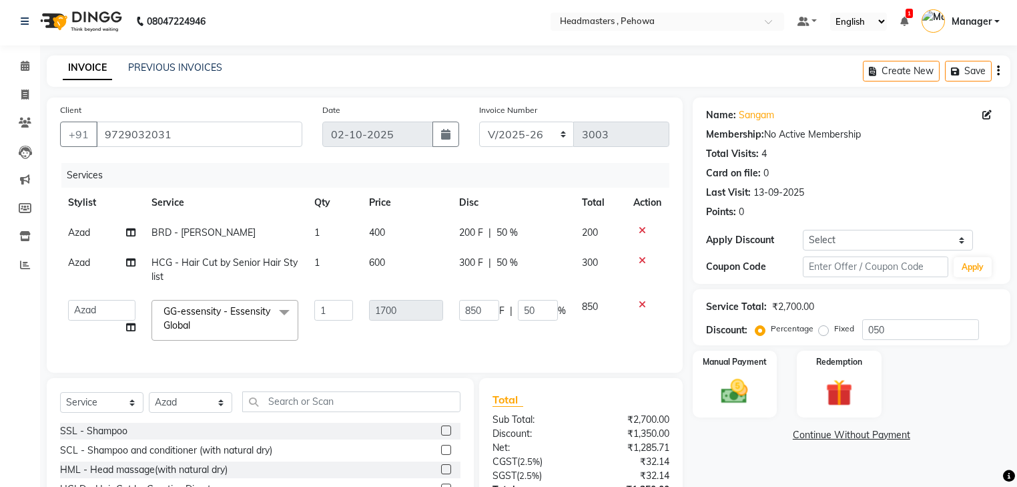
scroll to position [0, 0]
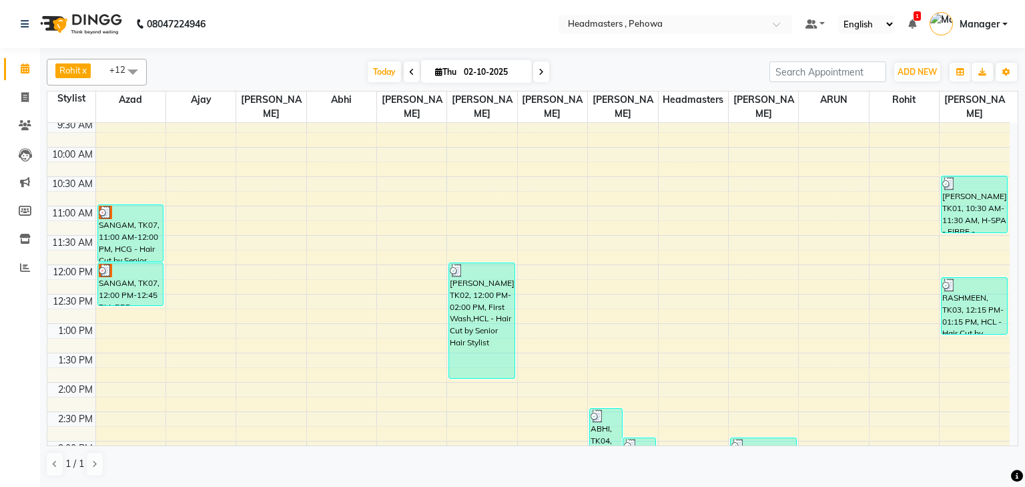
scroll to position [160, 0]
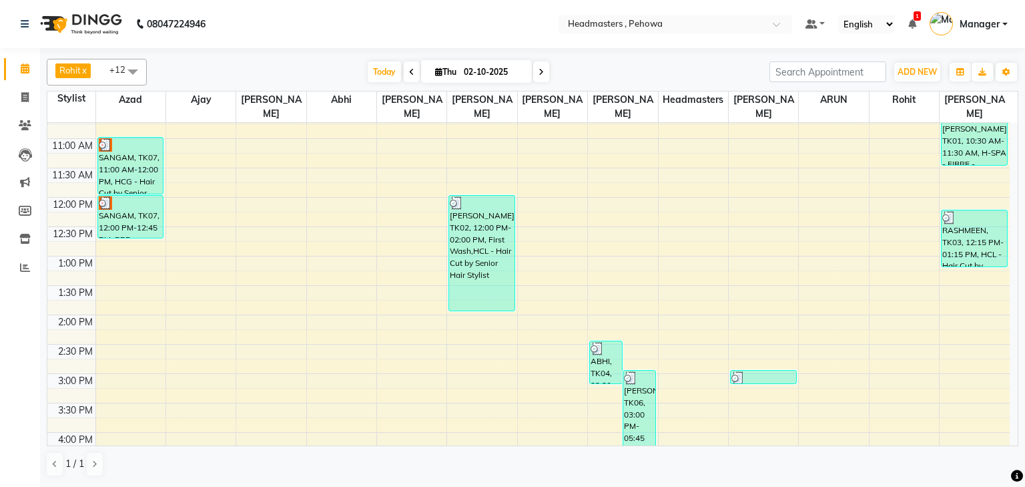
click at [529, 324] on div "8:00 AM 8:30 AM 9:00 AM 9:30 AM 10:00 AM 10:30 AM 11:00 AM 11:30 AM 12:00 PM 12…" at bounding box center [528, 374] width 963 height 822
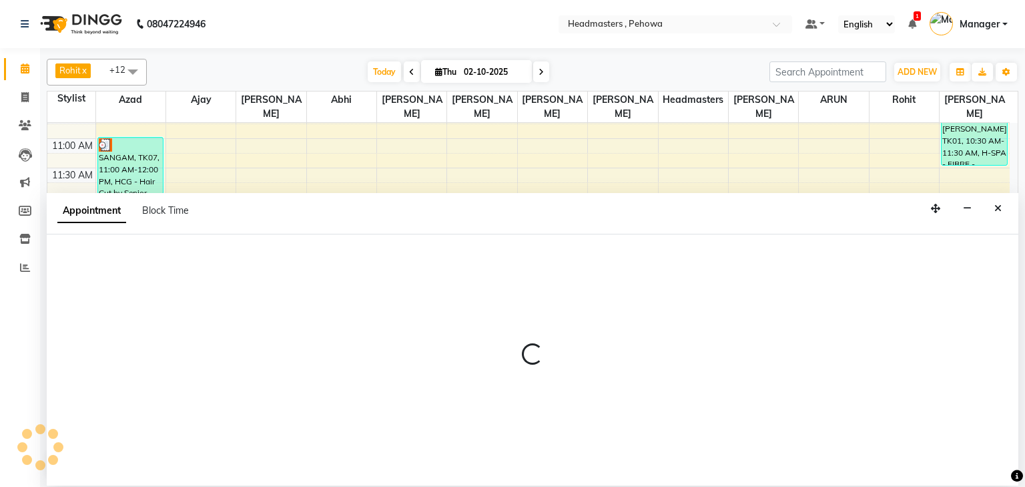
select select "70724"
select select "855"
select select "tentative"
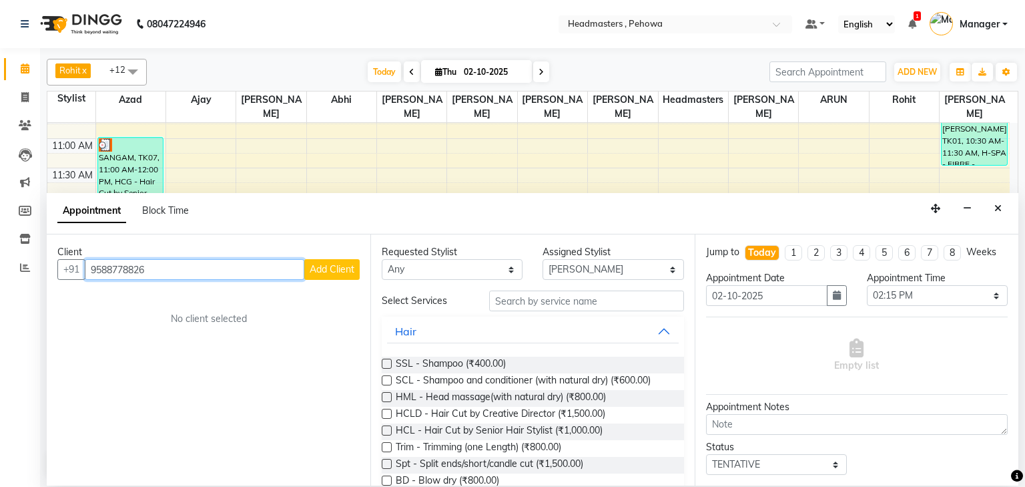
type input "9588778826"
click at [334, 268] on span "Add Client" at bounding box center [332, 269] width 45 height 12
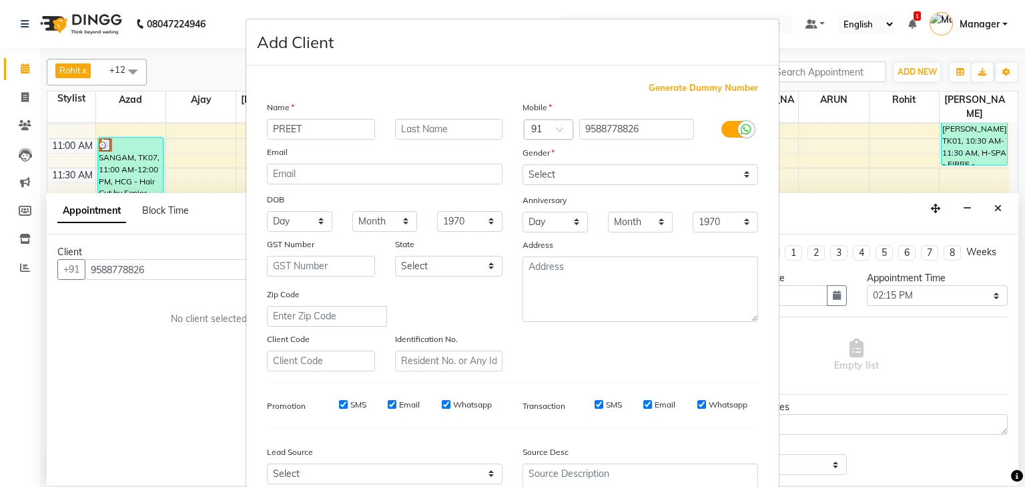
type input "PREET"
click at [558, 177] on select "Select [DEMOGRAPHIC_DATA] [DEMOGRAPHIC_DATA] Other Prefer Not To Say" at bounding box center [641, 174] width 236 height 21
select select "[DEMOGRAPHIC_DATA]"
click at [523, 165] on select "Select [DEMOGRAPHIC_DATA] [DEMOGRAPHIC_DATA] Other Prefer Not To Say" at bounding box center [641, 174] width 236 height 21
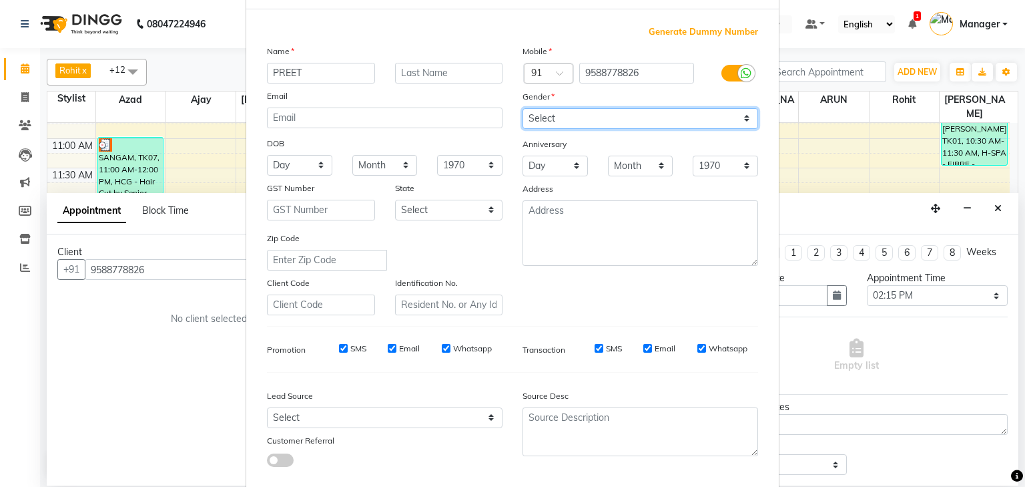
scroll to position [136, 0]
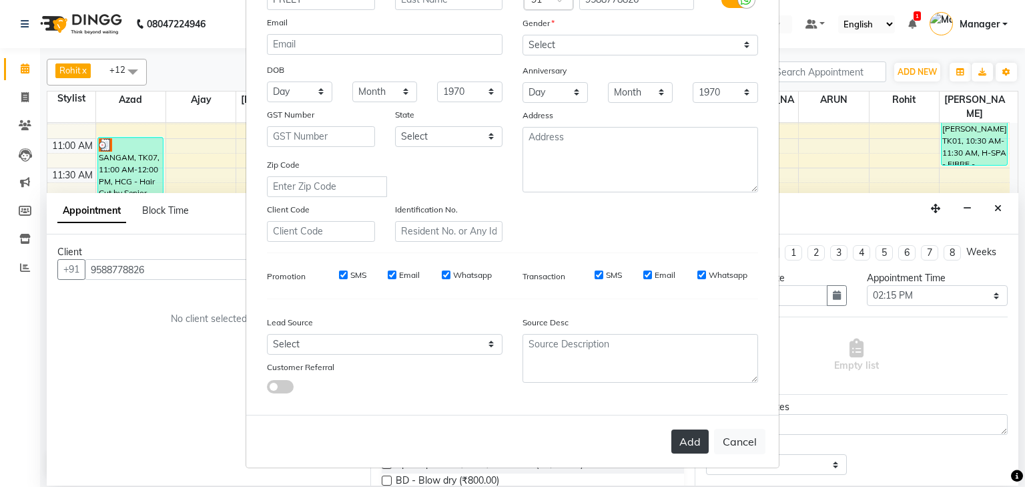
click at [684, 438] on button "Add" at bounding box center [690, 441] width 37 height 24
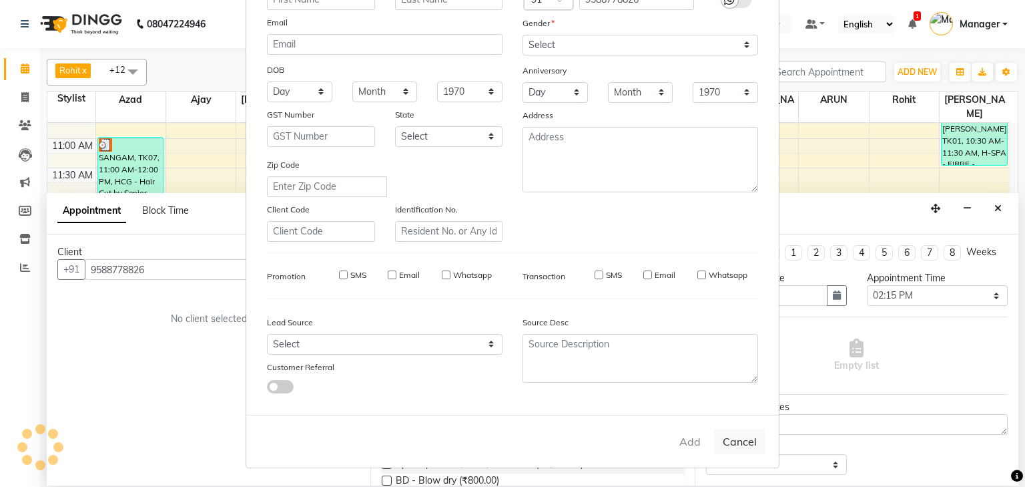
select select
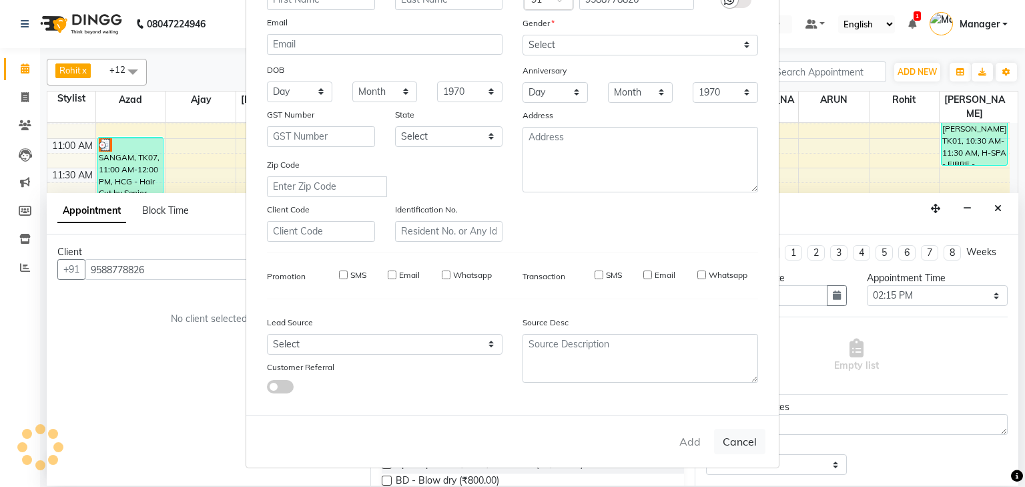
select select
checkbox input "false"
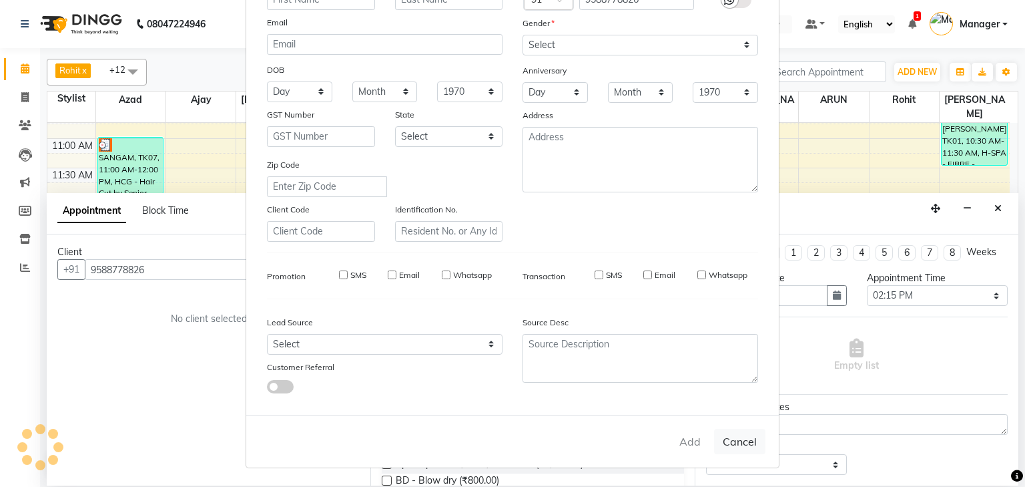
checkbox input "false"
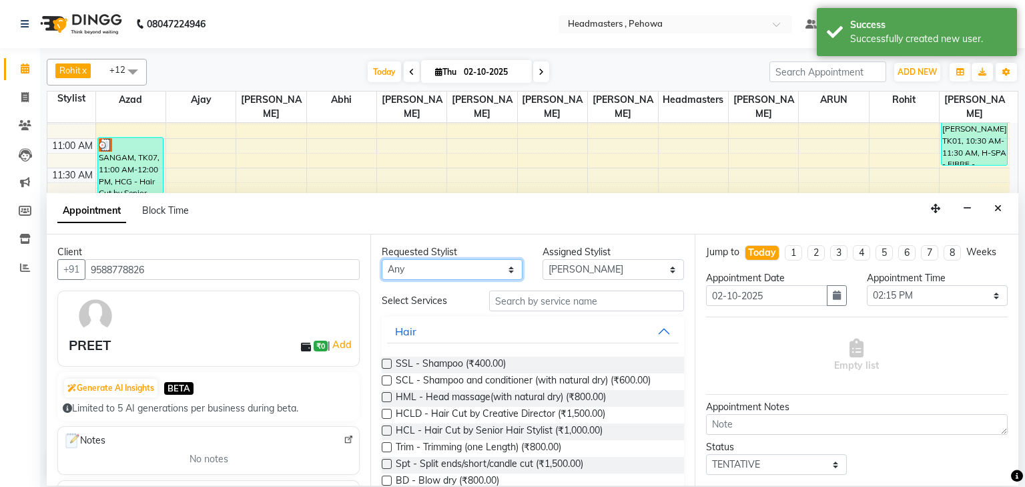
click at [411, 265] on select "Any [PERSON_NAME] [PERSON_NAME] [PERSON_NAME] [PERSON_NAME] Headmasters [PERSON…" at bounding box center [452, 269] width 141 height 21
select select "79956"
click at [382, 259] on select "Any [PERSON_NAME] [PERSON_NAME] [PERSON_NAME] [PERSON_NAME] Headmasters [PERSON…" at bounding box center [452, 269] width 141 height 21
select select "79956"
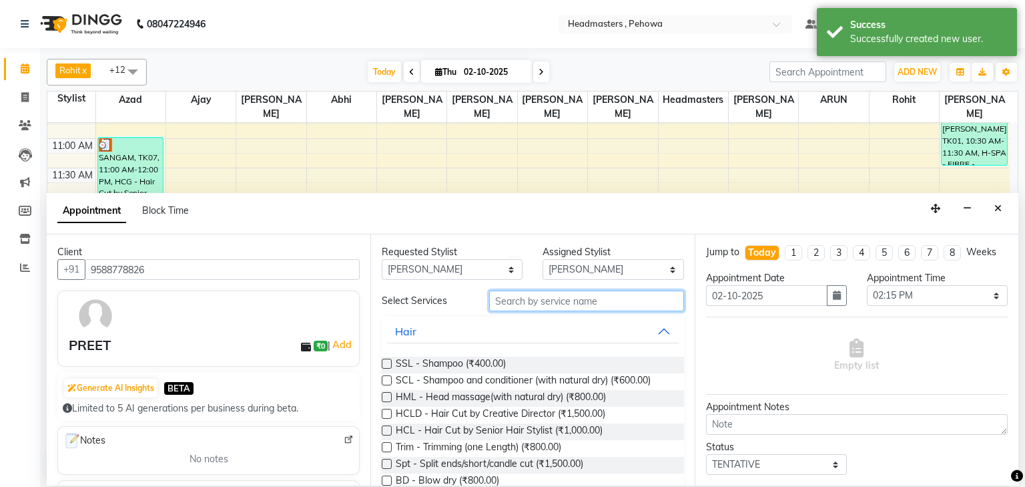
click at [563, 300] on input "text" at bounding box center [586, 300] width 195 height 21
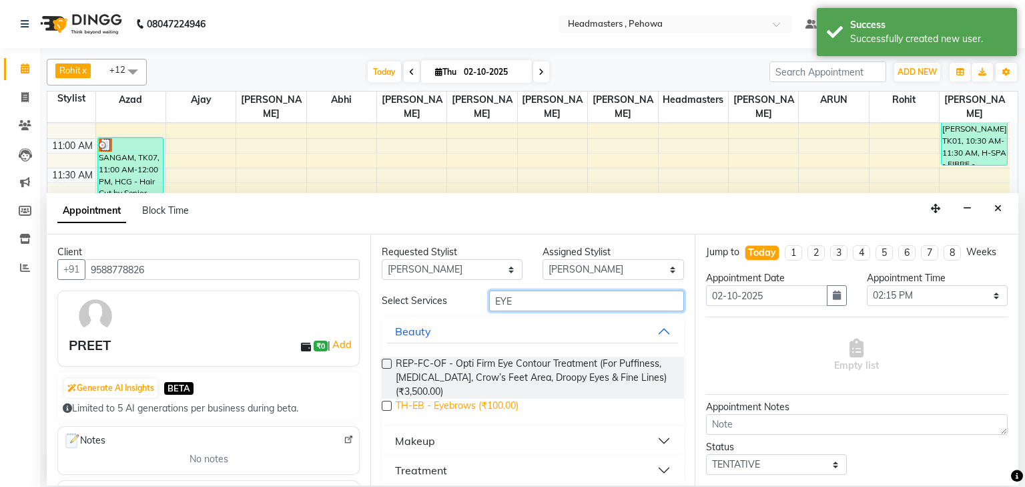
type input "EYE"
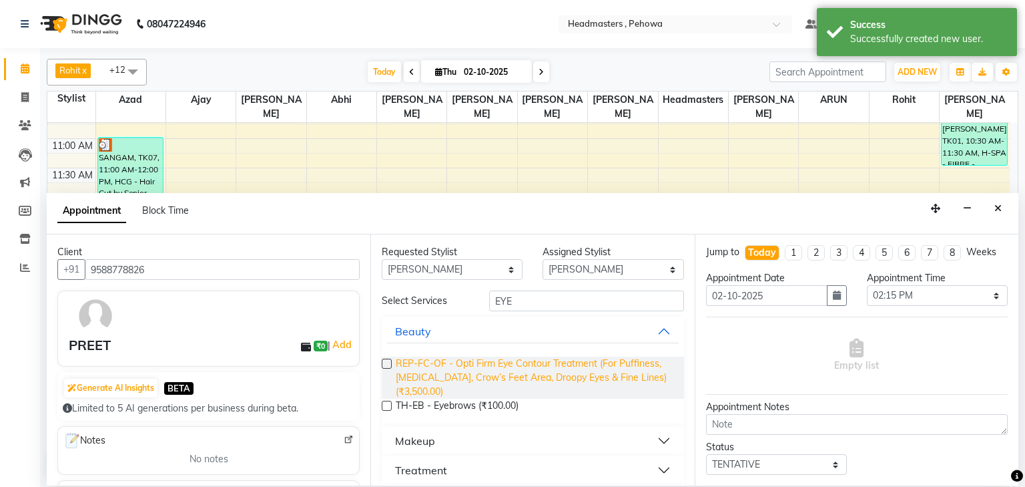
drag, startPoint x: 515, startPoint y: 407, endPoint x: 531, endPoint y: 366, distance: 44.1
click at [515, 407] on span "TH-EB - Eyebrows (₹100.00)" at bounding box center [457, 407] width 123 height 17
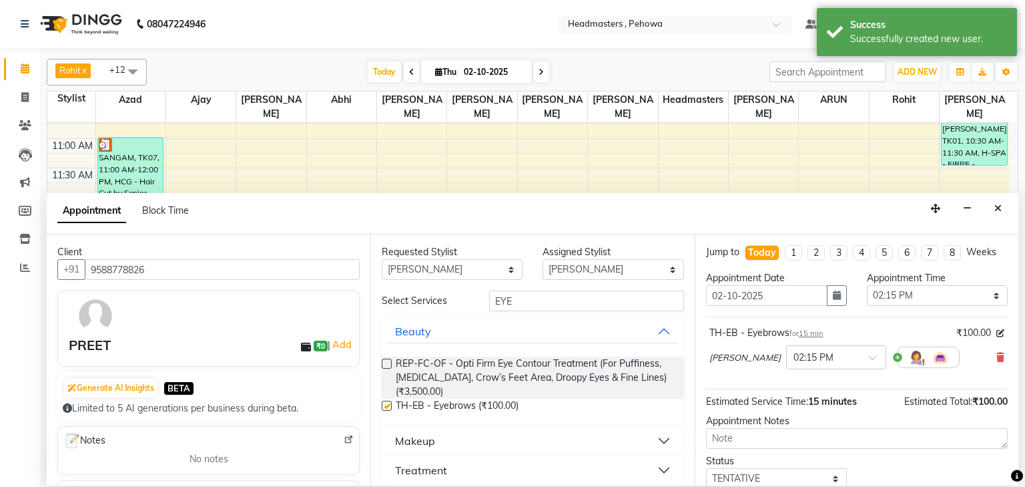
checkbox input "false"
click at [535, 302] on input "EYE" at bounding box center [586, 300] width 195 height 21
click at [535, 301] on input "EYE" at bounding box center [586, 300] width 195 height 21
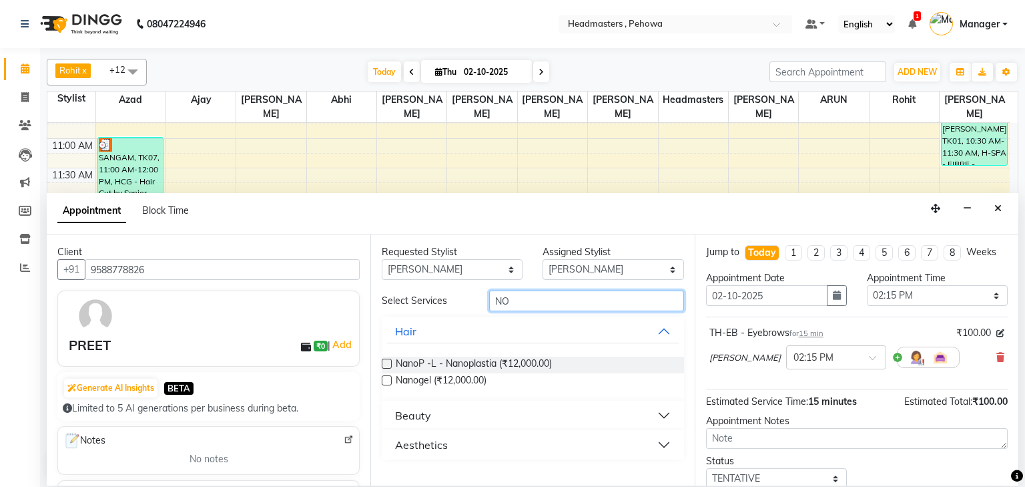
type input "N"
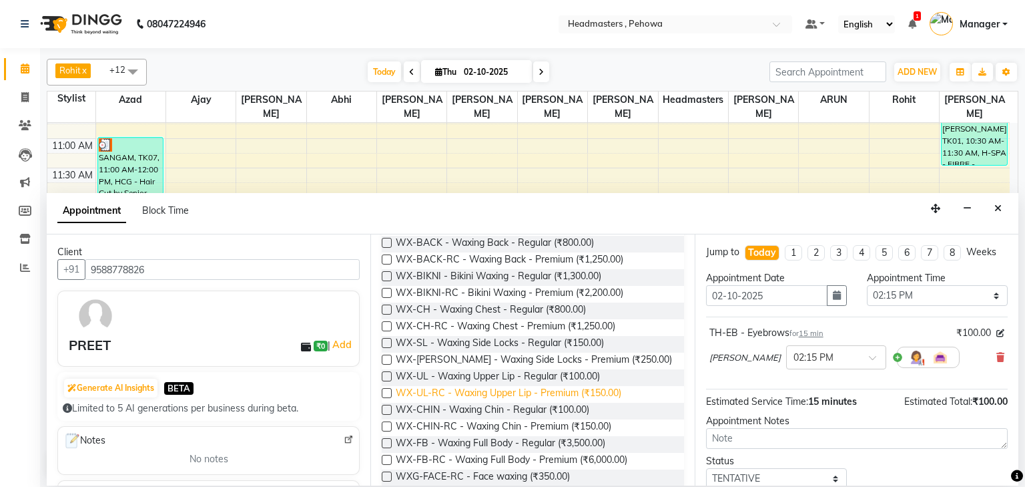
scroll to position [377, 0]
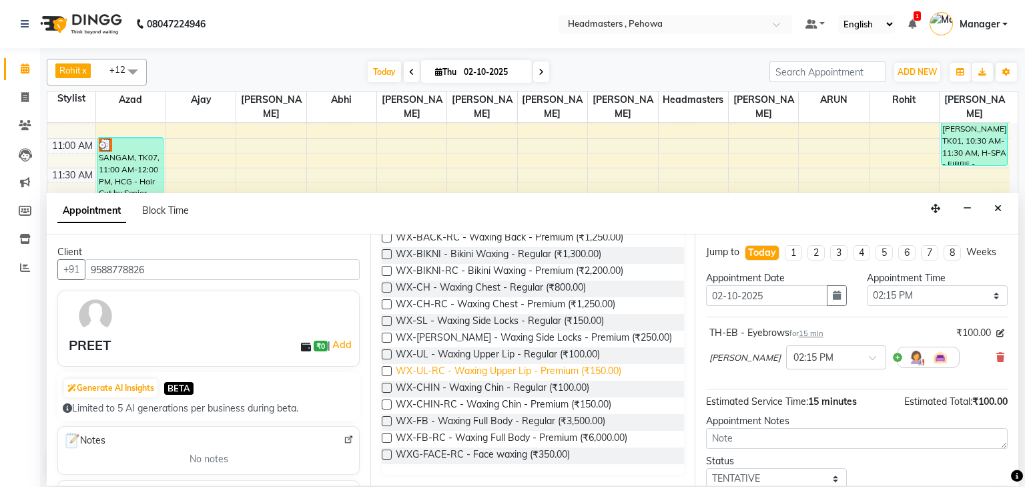
type input "WAX"
click at [567, 370] on span "WX-UL-RC - Waxing Upper Lip - Premium (₹150.00)" at bounding box center [509, 372] width 226 height 17
checkbox input "false"
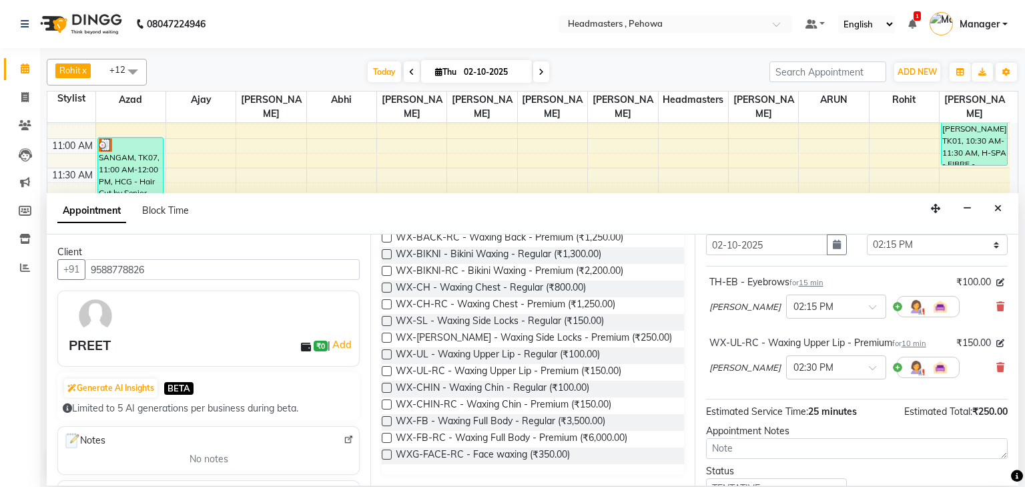
scroll to position [126, 0]
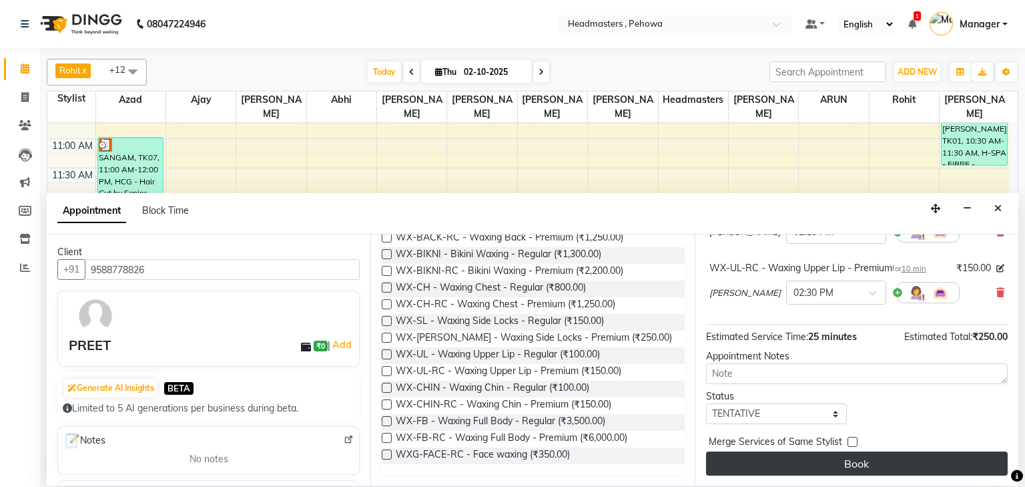
click at [871, 461] on button "Book" at bounding box center [857, 463] width 302 height 24
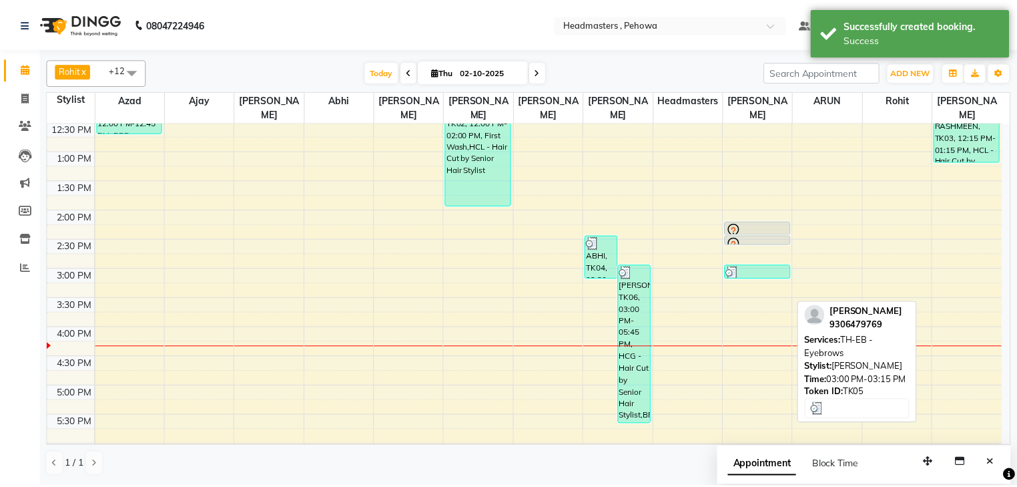
scroll to position [267, 0]
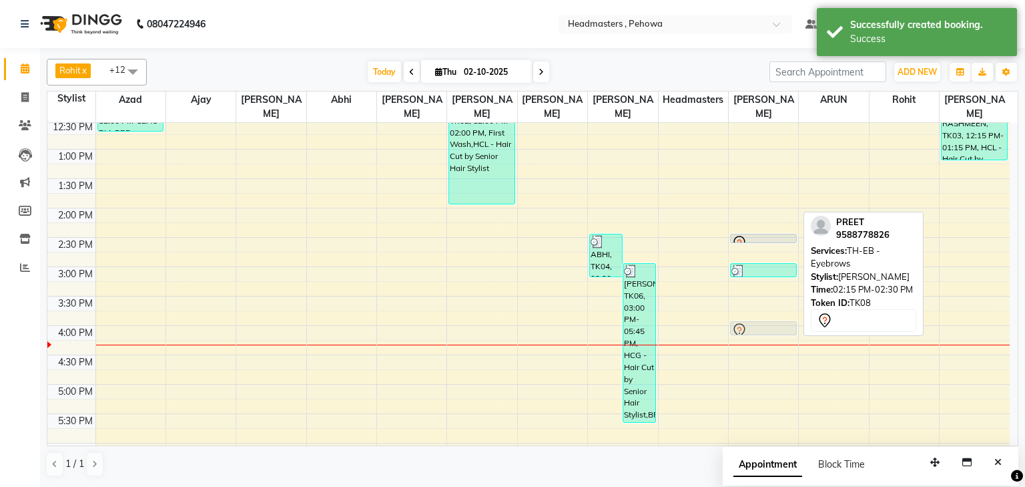
drag, startPoint x: 778, startPoint y: 208, endPoint x: 774, endPoint y: 313, distance: 104.9
click at [774, 314] on div "PREET, TK08, 02:15 PM-02:30 PM, TH-EB - Eyebrows PREET, TK08, 02:30 PM-02:40 PM…" at bounding box center [763, 267] width 69 height 822
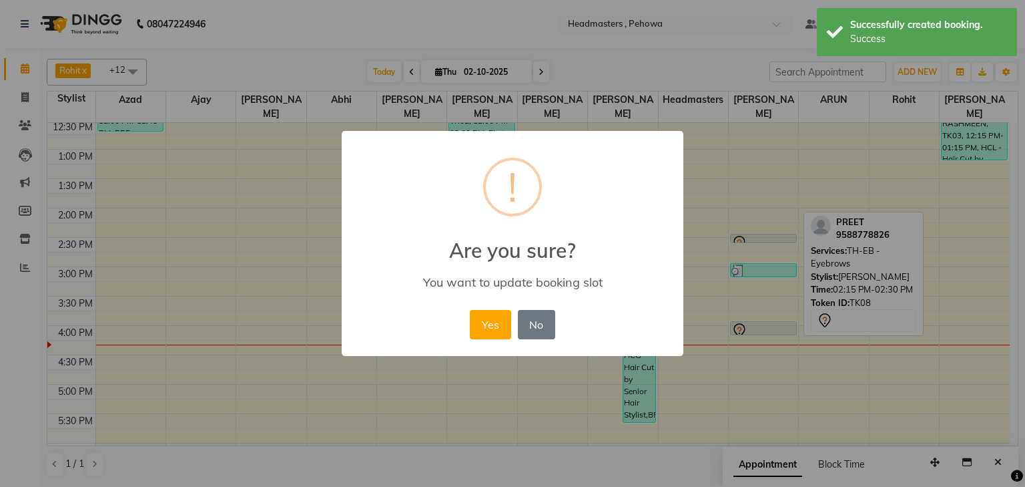
drag, startPoint x: 494, startPoint y: 323, endPoint x: 577, endPoint y: 250, distance: 110.2
click at [496, 322] on button "Yes" at bounding box center [490, 324] width 41 height 29
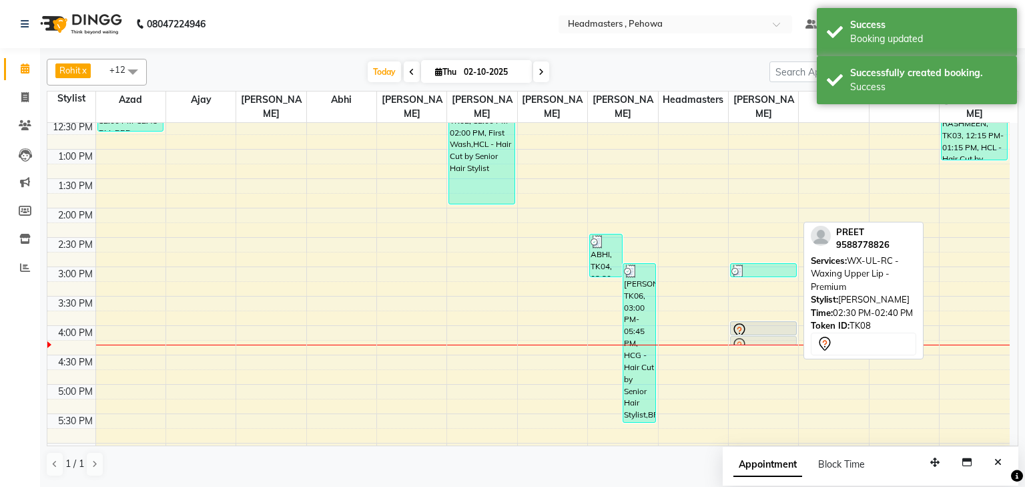
drag, startPoint x: 779, startPoint y: 220, endPoint x: 796, endPoint y: 315, distance: 96.3
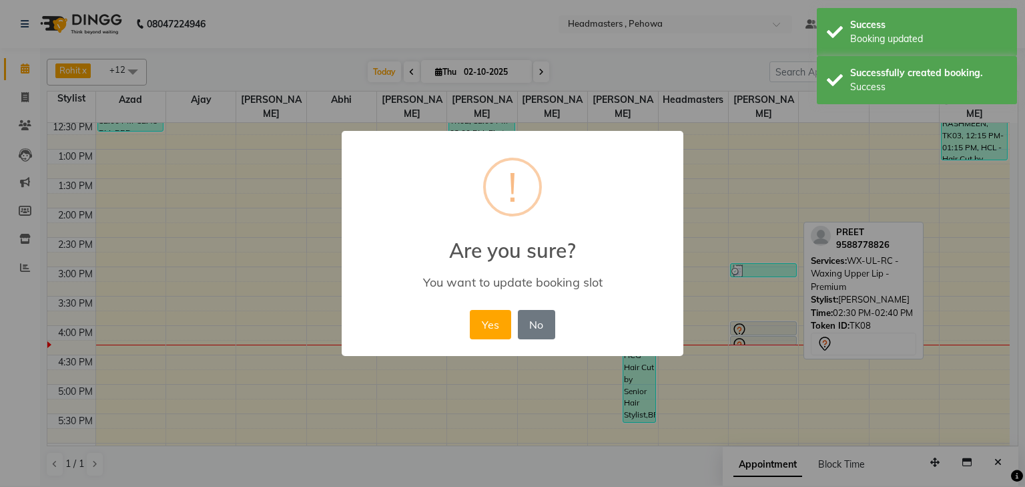
click at [494, 315] on button "Yes" at bounding box center [490, 324] width 41 height 29
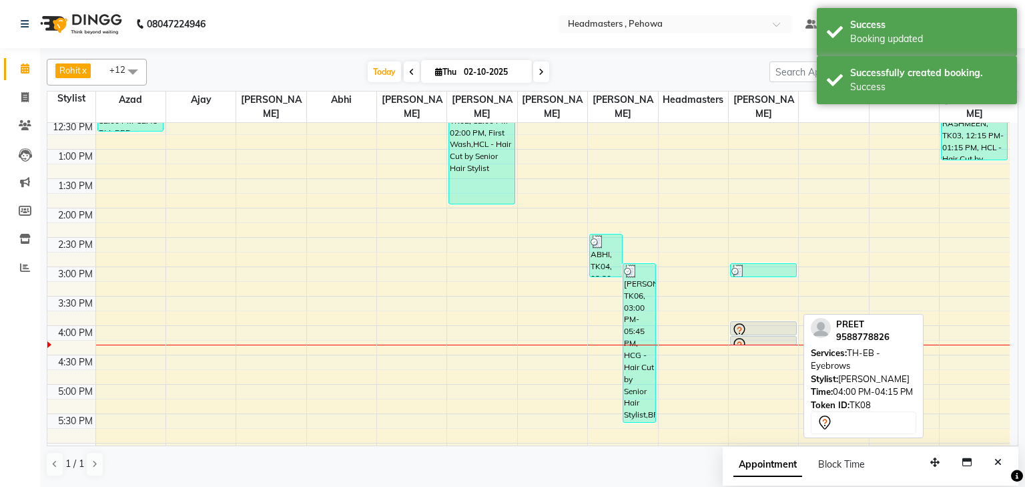
click at [780, 322] on div at bounding box center [764, 330] width 64 height 16
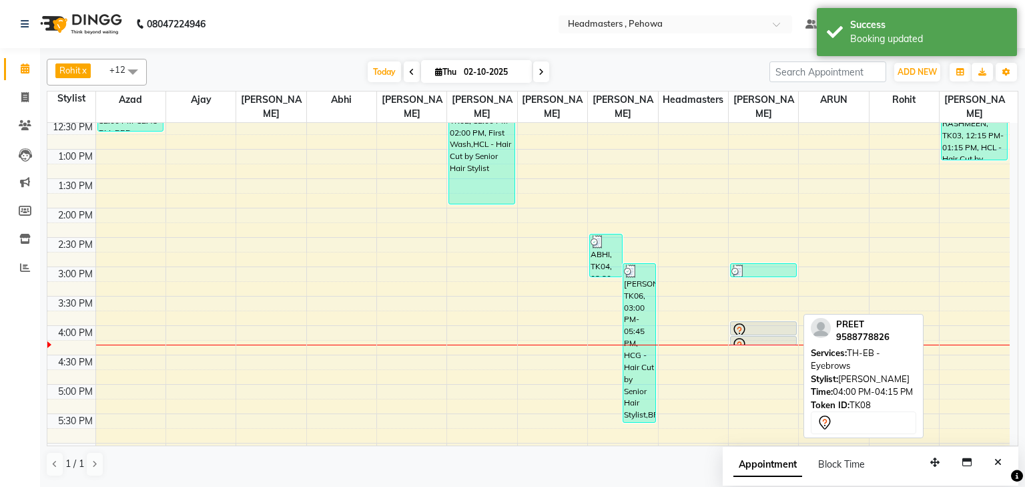
click at [780, 322] on div at bounding box center [764, 330] width 64 height 16
select select "7"
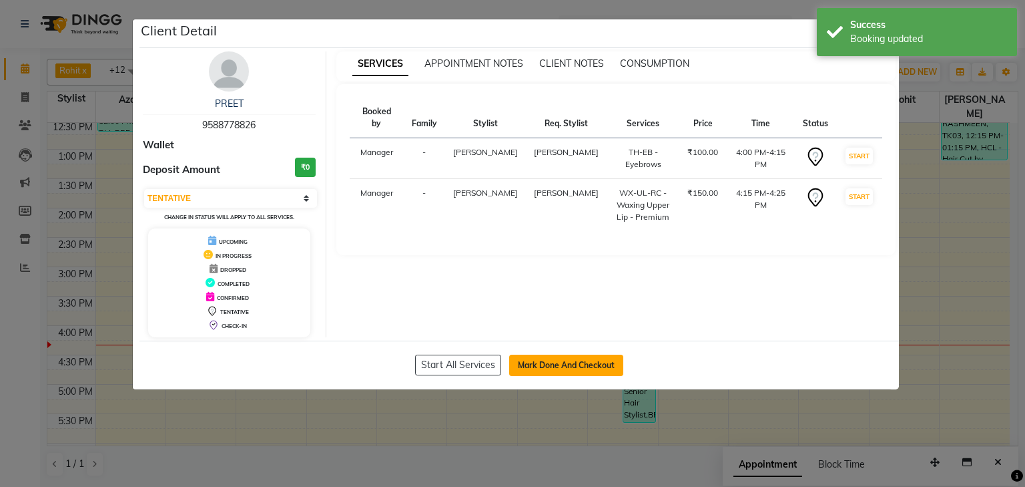
click at [569, 362] on button "Mark Done And Checkout" at bounding box center [566, 364] width 114 height 21
select select "7727"
select select "service"
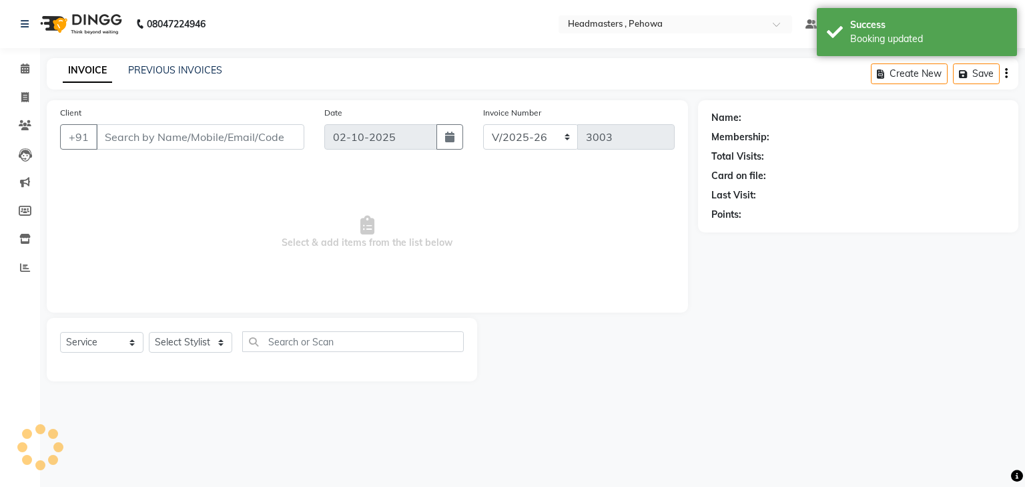
type input "9588778826"
select select "79956"
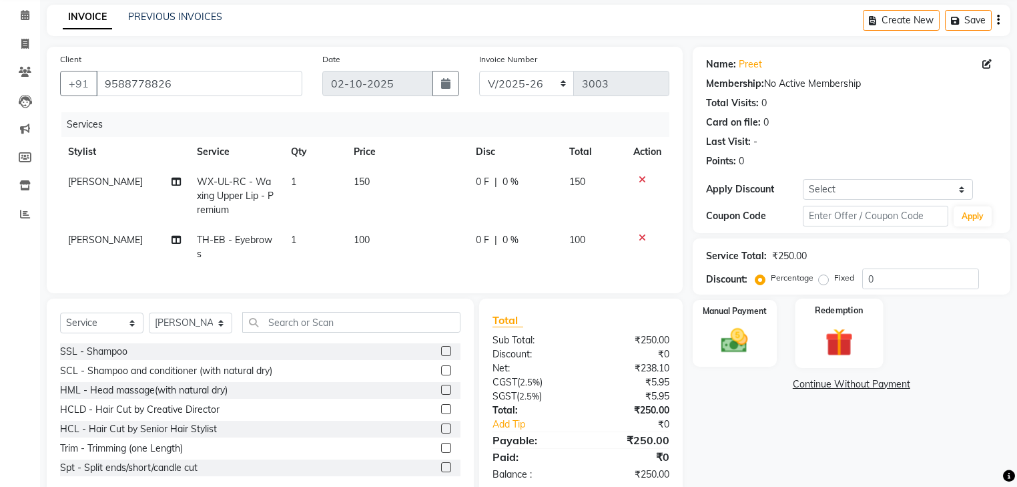
scroll to position [91, 0]
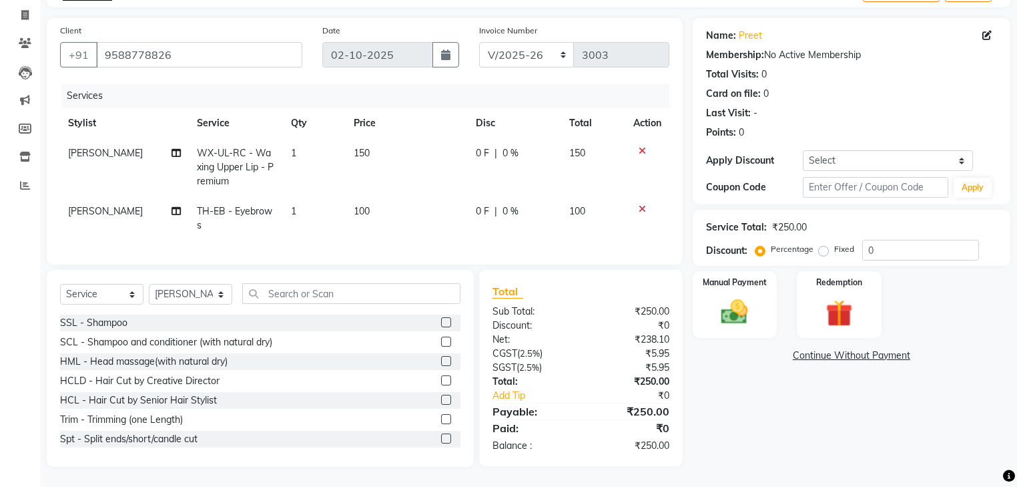
drag, startPoint x: 477, startPoint y: 141, endPoint x: 508, endPoint y: 147, distance: 31.9
click at [493, 146] on div "0 F | 0 %" at bounding box center [514, 153] width 77 height 14
select select "79956"
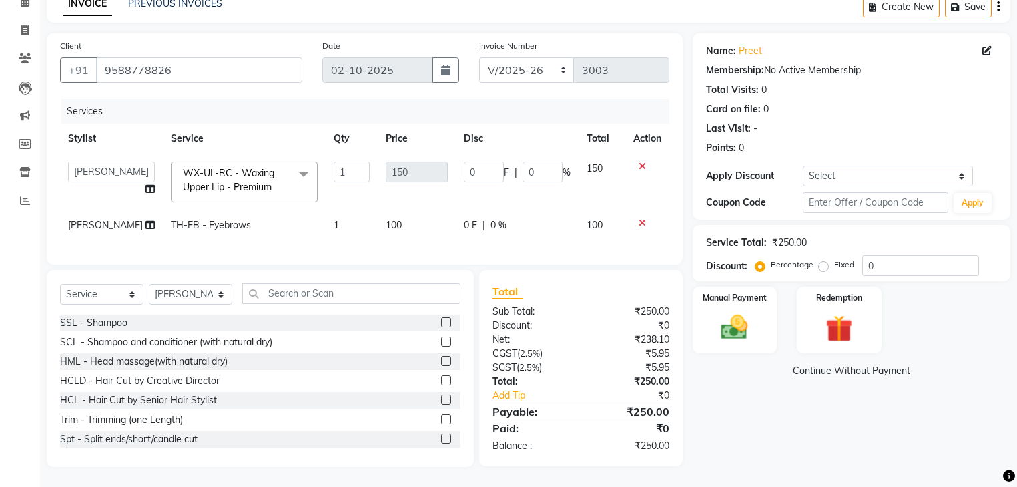
scroll to position [75, 0]
drag, startPoint x: 488, startPoint y: 159, endPoint x: 523, endPoint y: 160, distance: 35.4
click at [489, 162] on input "0" at bounding box center [484, 172] width 40 height 21
type input "050"
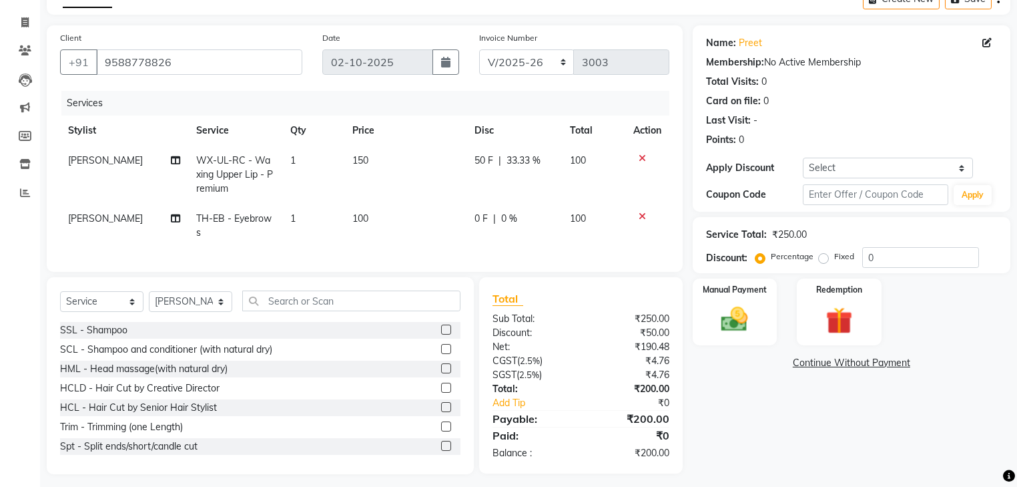
click at [412, 208] on td "100" at bounding box center [404, 226] width 121 height 44
select select "79956"
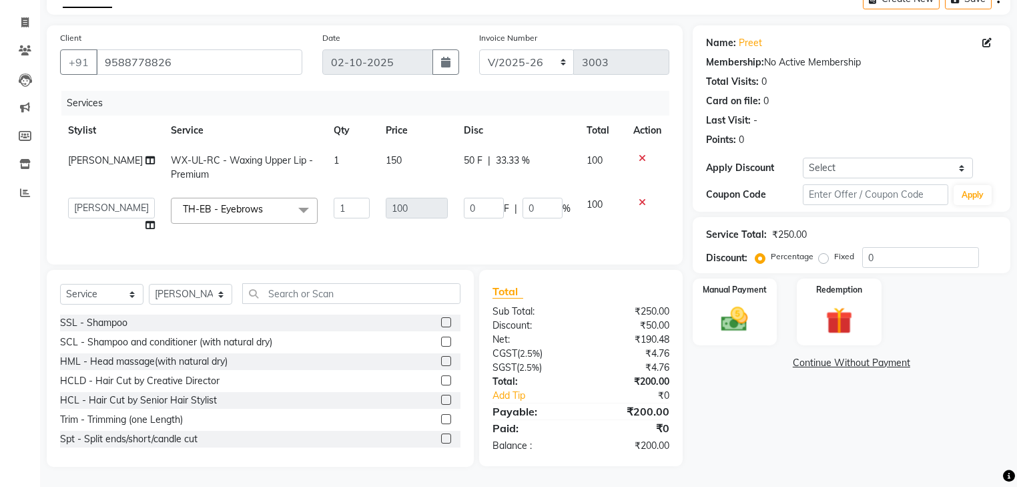
scroll to position [83, 0]
click at [117, 292] on select "Select Service Product Membership Package Voucher Prepaid Gift Card" at bounding box center [101, 294] width 83 height 21
click at [180, 294] on select "Select Stylist Abhi Ajay Amandeep Amanpreet Anas ARUN Azad Bilal Davy Headmaste…" at bounding box center [190, 294] width 83 height 21
select select "88381"
click at [149, 284] on select "Select Stylist Abhi Ajay Amandeep Amanpreet Anas ARUN Azad Bilal Davy Headmaste…" at bounding box center [190, 294] width 83 height 21
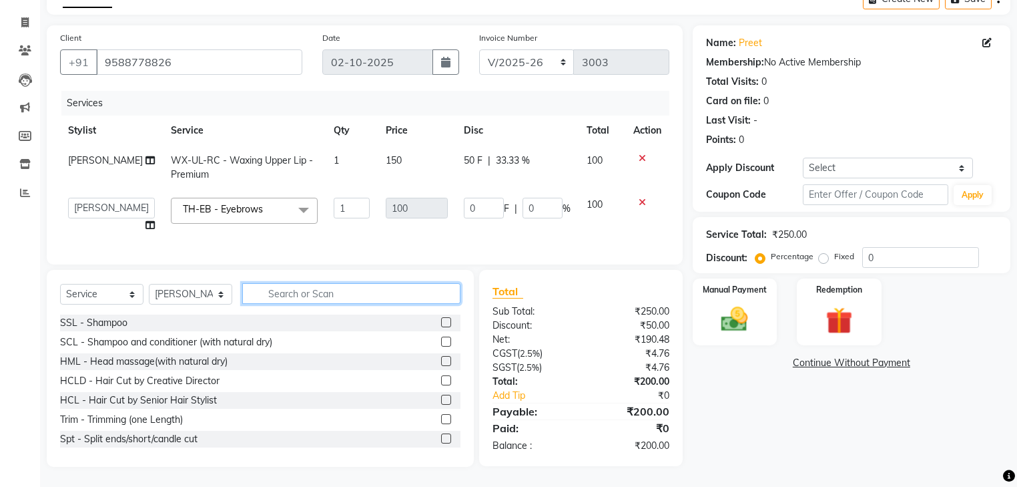
click at [333, 291] on input "text" at bounding box center [351, 293] width 218 height 21
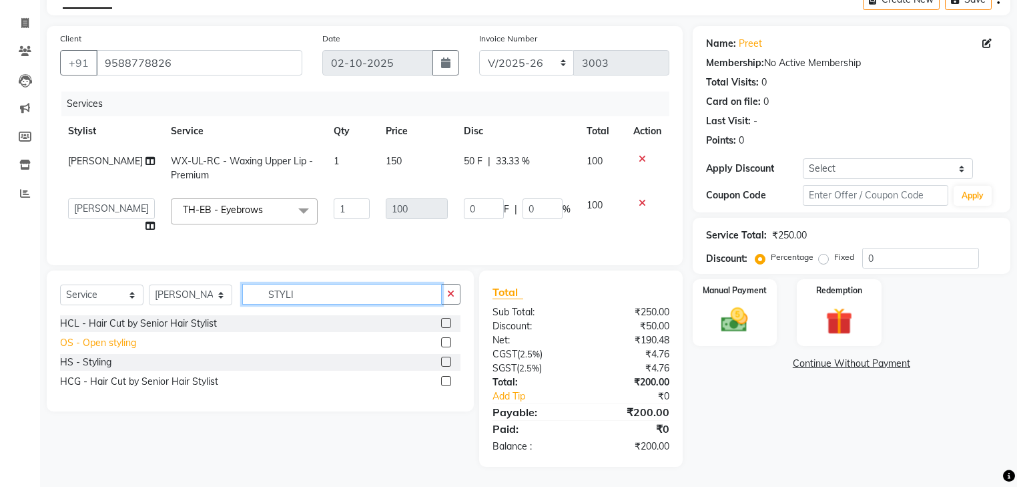
type input "STYLI"
click at [128, 344] on div "OS - Open styling" at bounding box center [98, 343] width 76 height 14
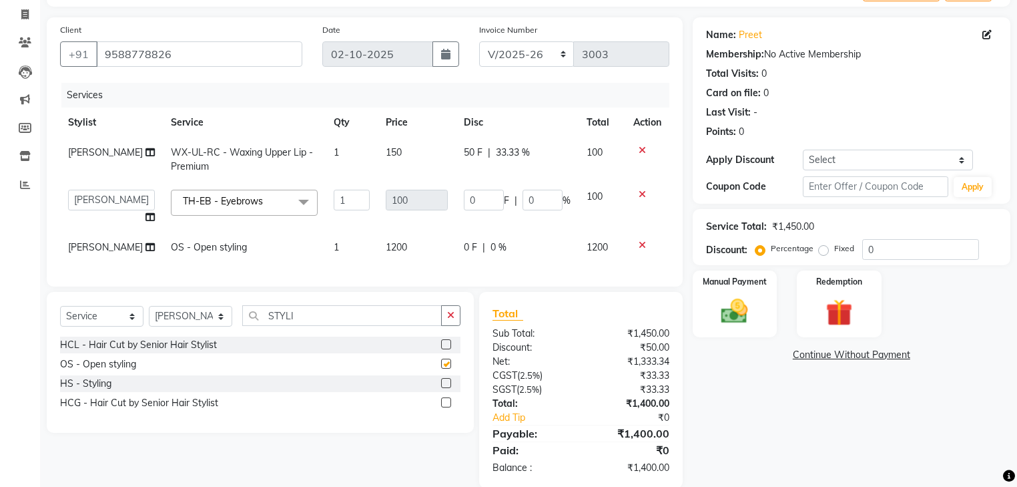
checkbox input "false"
click at [603, 224] on td "100" at bounding box center [602, 207] width 47 height 51
click at [538, 226] on td "0 F | 0 %" at bounding box center [517, 207] width 123 height 51
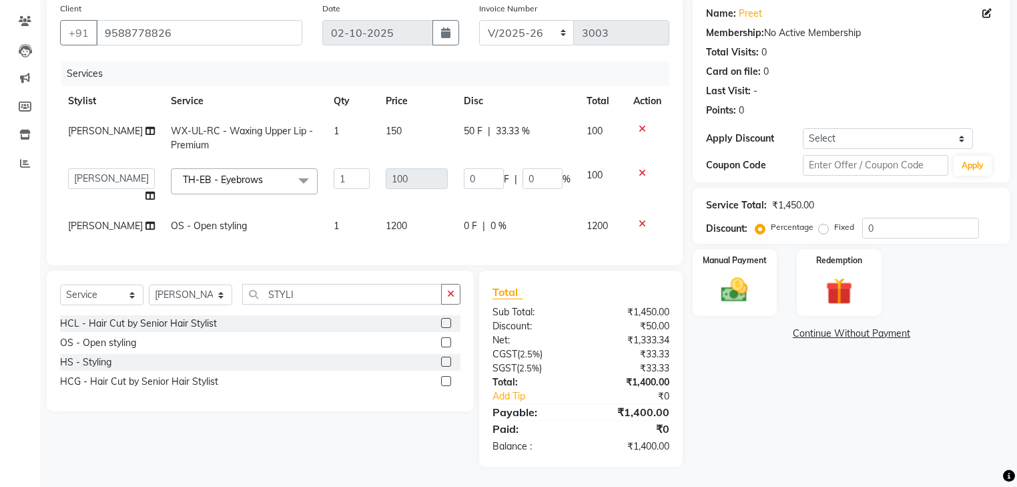
click at [427, 211] on td "1200" at bounding box center [417, 226] width 78 height 30
select select "88381"
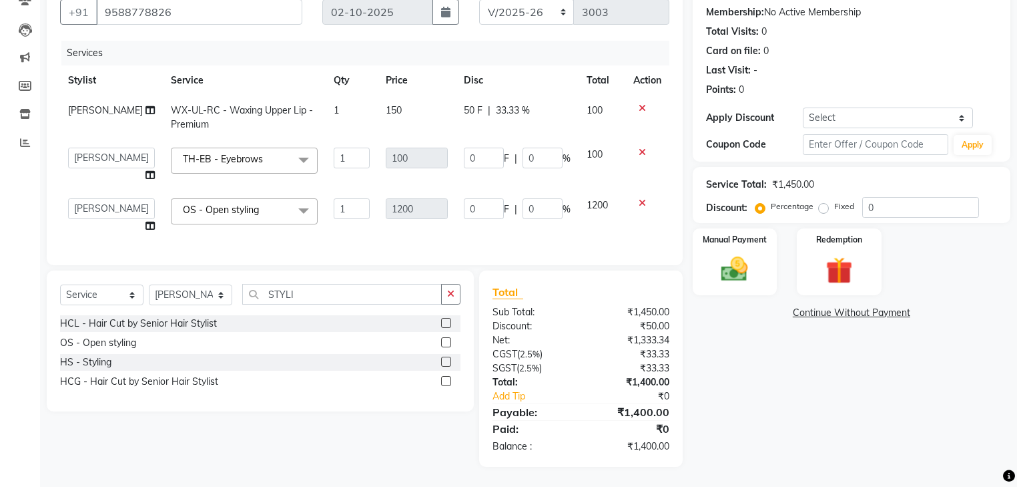
scroll to position [0, 0]
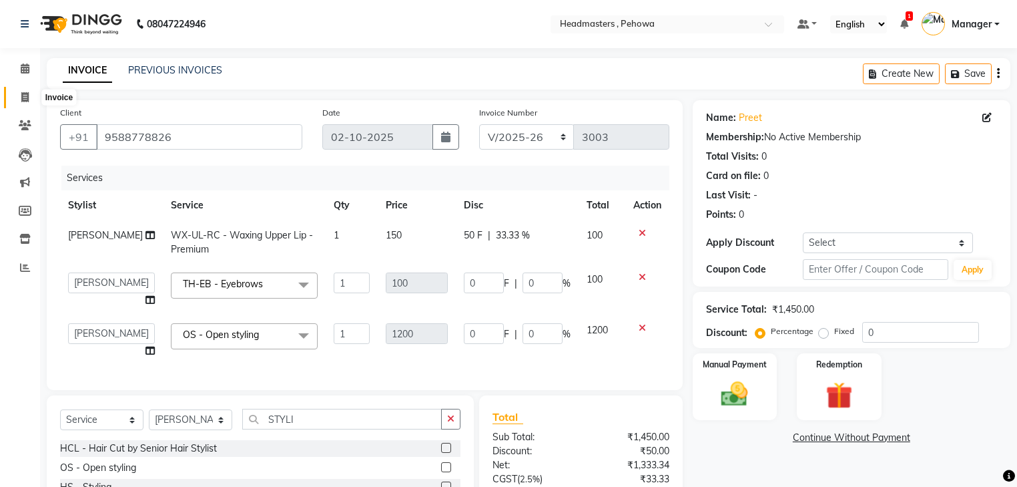
drag, startPoint x: 25, startPoint y: 101, endPoint x: 565, endPoint y: 11, distance: 547.6
click at [25, 101] on icon at bounding box center [24, 97] width 7 height 10
click at [178, 134] on input "9588778826" at bounding box center [199, 136] width 206 height 25
click at [179, 135] on input "9588778826" at bounding box center [199, 136] width 206 height 25
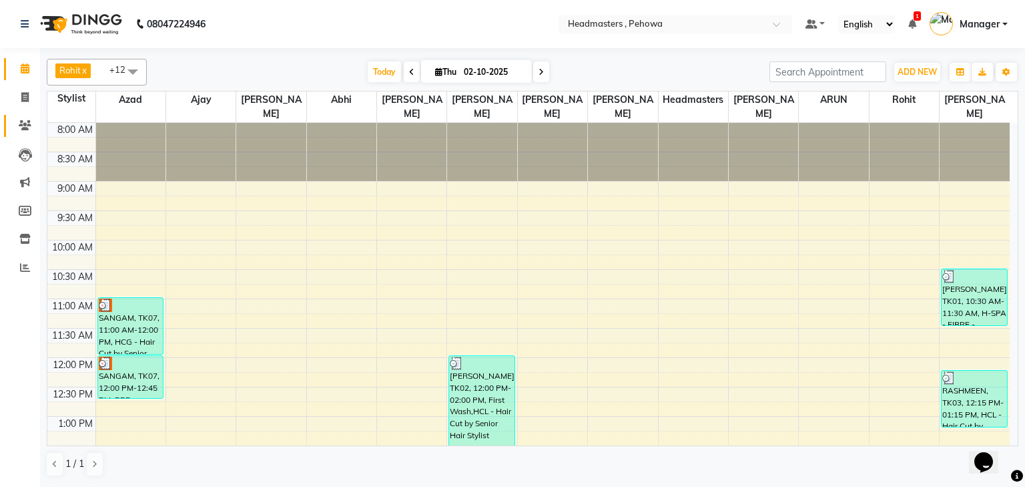
click at [27, 128] on icon at bounding box center [25, 125] width 13 height 10
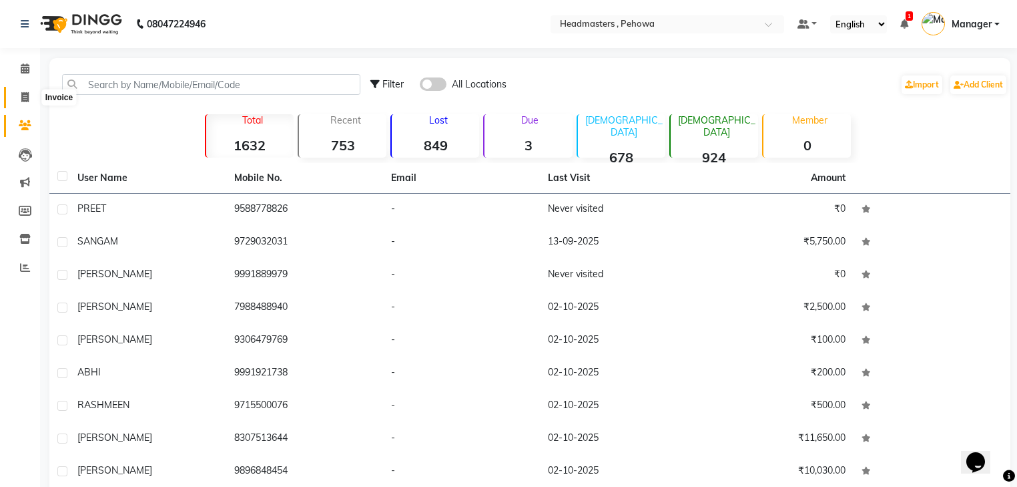
drag, startPoint x: 26, startPoint y: 97, endPoint x: 34, endPoint y: 97, distance: 8.0
click at [27, 97] on icon at bounding box center [24, 97] width 7 height 10
select select "service"
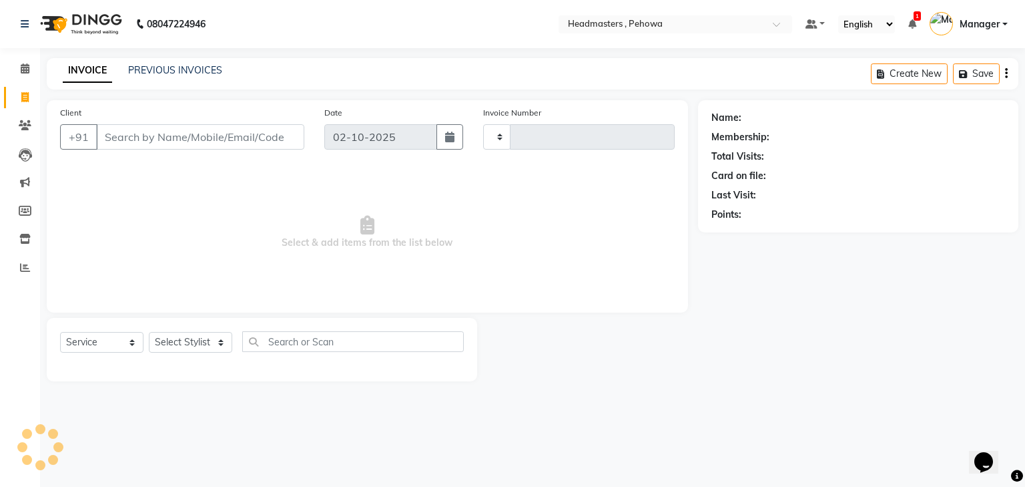
type input "3003"
select select "7727"
click at [176, 140] on input "Client" at bounding box center [200, 136] width 208 height 25
type input "9588778826"
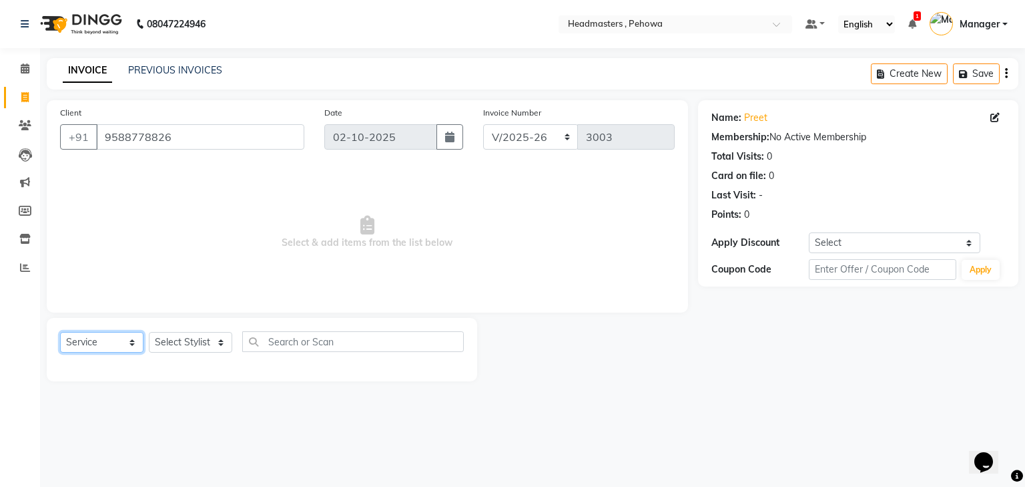
click at [71, 336] on select "Select Service Product Membership Package Voucher Prepaid Gift Card" at bounding box center [101, 342] width 83 height 21
select select "membership"
click at [60, 332] on select "Select Service Product Membership Package Voucher Prepaid Gift Card" at bounding box center [101, 342] width 83 height 21
click at [190, 344] on select "Select Stylist Abhi Ajay Amandeep Amanpreet Anas ARUN Azad Bilal Davy Headmaste…" at bounding box center [190, 342] width 83 height 21
select select "88381"
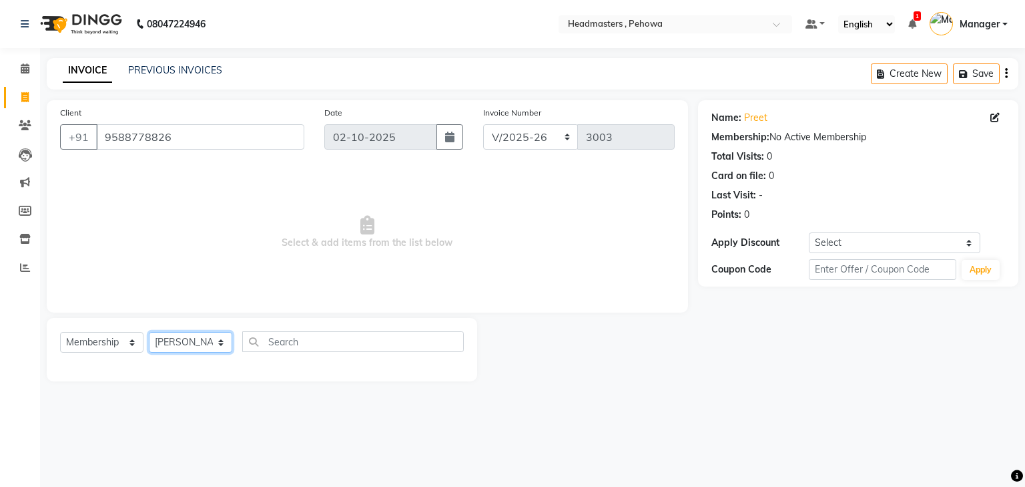
click at [149, 332] on select "Select Stylist Abhi Ajay Amandeep Amanpreet Anas ARUN Azad Bilal Davy Headmaste…" at bounding box center [190, 342] width 83 height 21
click at [314, 335] on input "text" at bounding box center [353, 341] width 222 height 21
type input "15"
click at [115, 343] on select "Select Service Product Membership Package Voucher Prepaid Gift Card" at bounding box center [101, 342] width 83 height 21
click at [60, 332] on select "Select Service Product Membership Package Voucher Prepaid Gift Card" at bounding box center [101, 342] width 83 height 21
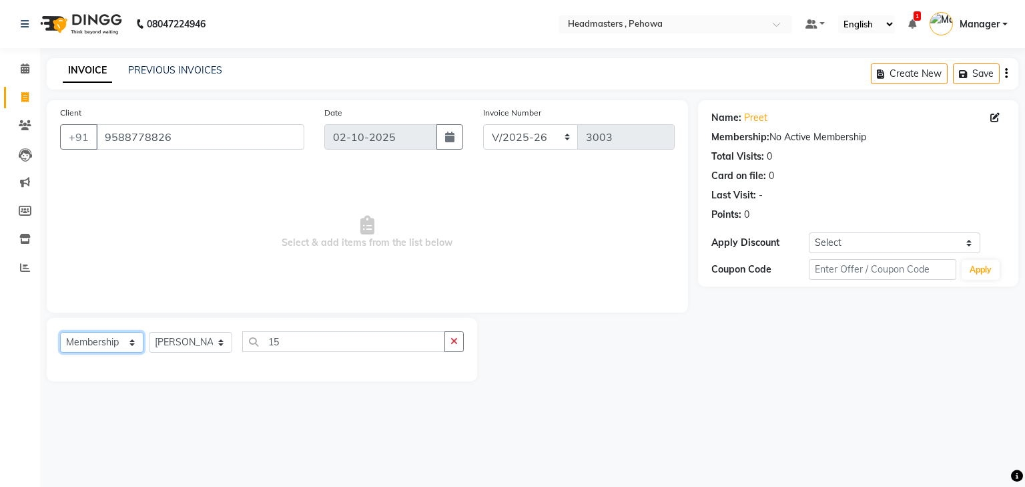
click at [126, 342] on select "Select Service Product Membership Package Voucher Prepaid Gift Card" at bounding box center [101, 342] width 83 height 21
click at [60, 332] on select "Select Service Product Membership Package Voucher Prepaid Gift Card" at bounding box center [101, 342] width 83 height 21
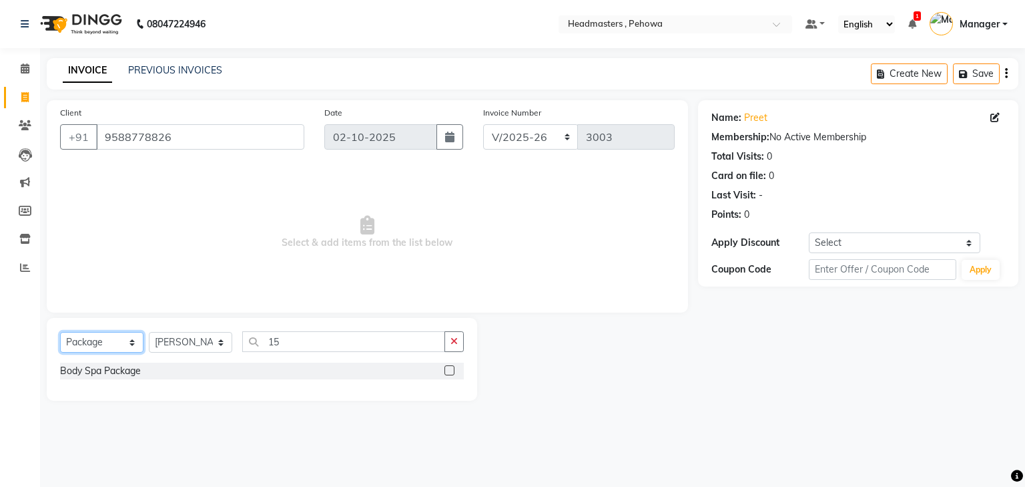
click at [115, 342] on select "Select Service Product Membership Package Voucher Prepaid Gift Card" at bounding box center [101, 342] width 83 height 21
select select "membership"
click at [60, 332] on select "Select Service Product Membership Package Voucher Prepaid Gift Card" at bounding box center [101, 342] width 83 height 21
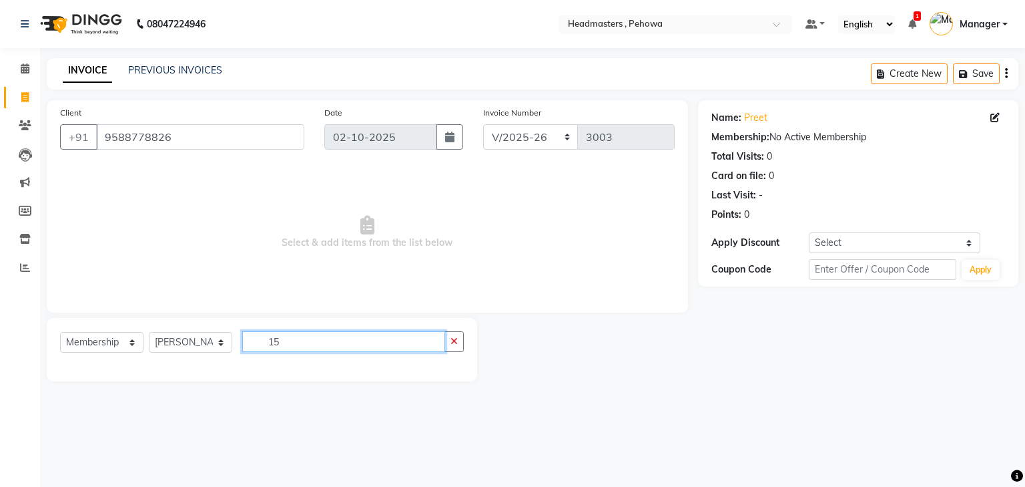
click at [326, 341] on input "15" at bounding box center [343, 341] width 203 height 21
click at [326, 343] on input "15" at bounding box center [343, 341] width 203 height 21
click at [329, 343] on input "15" at bounding box center [343, 341] width 203 height 21
type input "1"
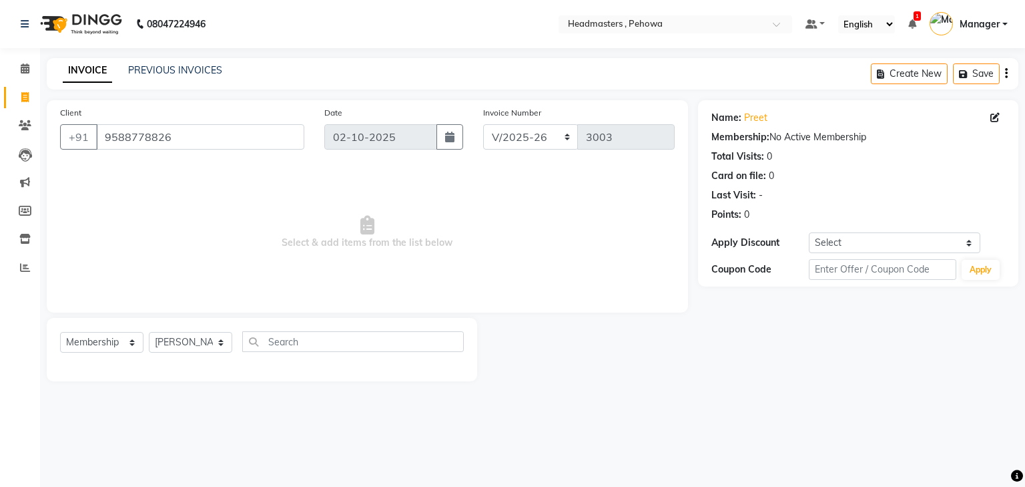
click at [158, 389] on main "INVOICE PREVIOUS INVOICES Create New Save Client +91 9588778826 Date 02-10-2025…" at bounding box center [532, 229] width 985 height 343
drag, startPoint x: 201, startPoint y: 347, endPoint x: 210, endPoint y: 347, distance: 8.7
click at [209, 347] on select "Select Stylist Abhi Ajay Amandeep Amanpreet Anas ARUN Azad Bilal Davy Headmaste…" at bounding box center [190, 342] width 83 height 21
click at [149, 332] on select "Select Stylist Abhi Ajay Amandeep Amanpreet Anas ARUN Azad Bilal Davy Headmaste…" at bounding box center [190, 342] width 83 height 21
click at [166, 343] on select "Select Stylist Abhi Ajay Amandeep Amanpreet Anas ARUN Azad Bilal Davy Headmaste…" at bounding box center [190, 342] width 83 height 21
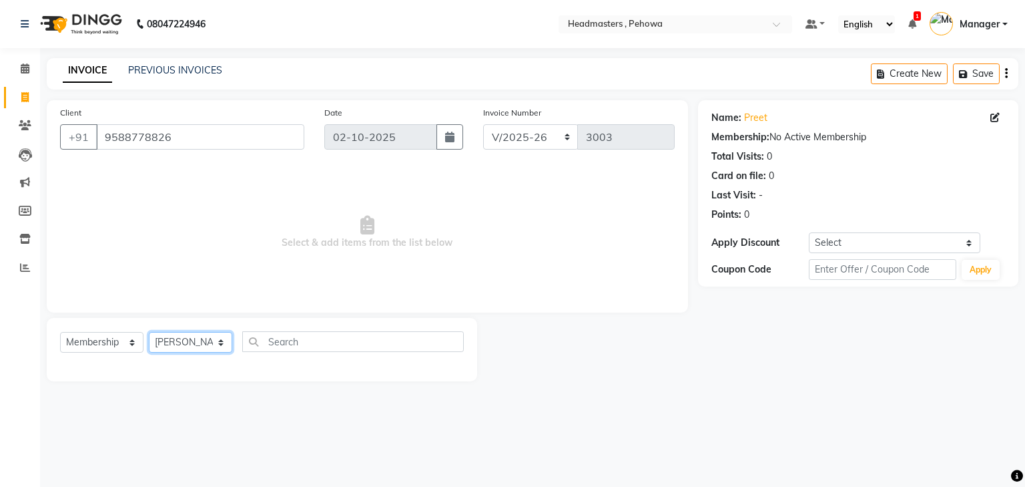
select select "88381"
click at [149, 332] on select "Select Stylist Abhi Ajay Amandeep Amanpreet Anas ARUN Azad Bilal Davy Headmaste…" at bounding box center [190, 342] width 83 height 21
click at [77, 335] on select "Select Service Product Membership Package Voucher Prepaid Gift Card" at bounding box center [101, 342] width 83 height 21
select select "P"
click at [60, 332] on select "Select Service Product Membership Package Voucher Prepaid Gift Card" at bounding box center [101, 342] width 83 height 21
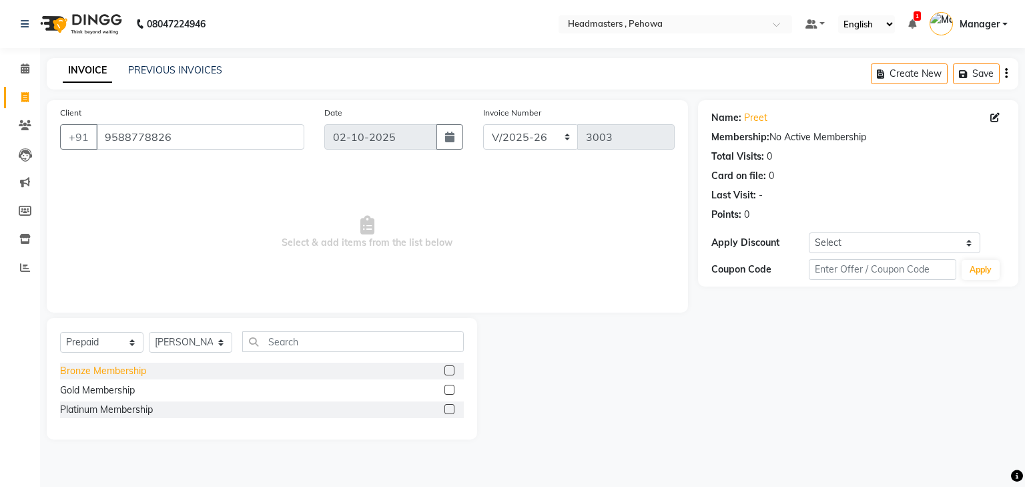
click at [123, 375] on div "Bronze Membership" at bounding box center [103, 371] width 86 height 14
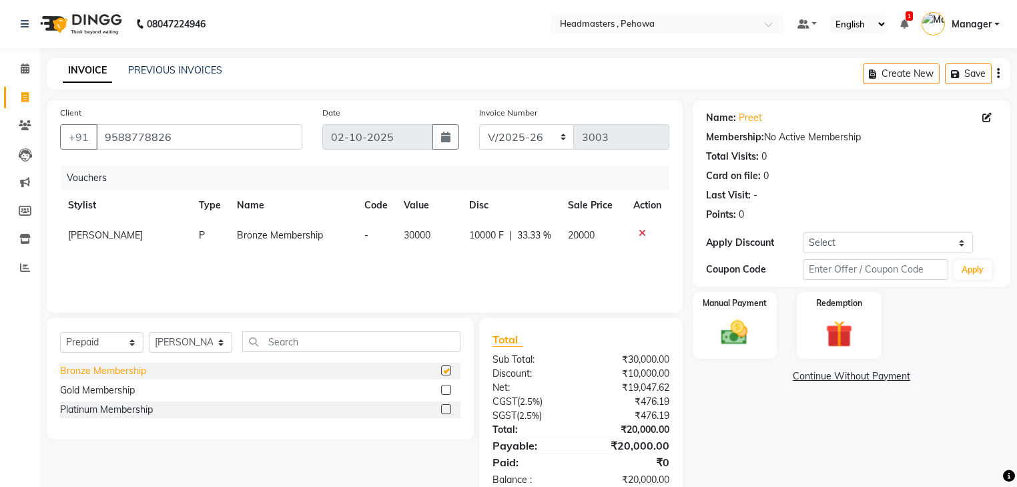
checkbox input "false"
click at [517, 236] on span "33.33 %" at bounding box center [534, 235] width 34 height 14
select select "88381"
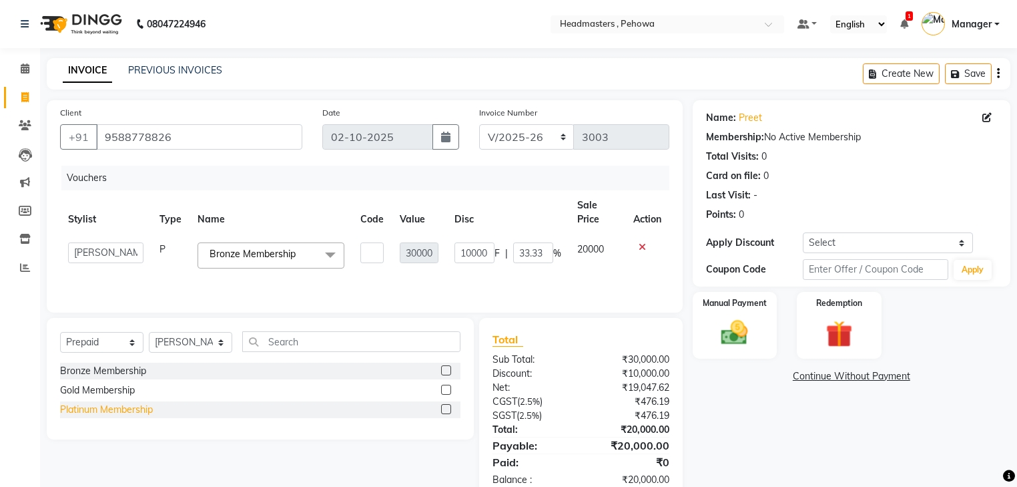
click at [128, 410] on div "Platinum Membership" at bounding box center [106, 410] width 93 height 14
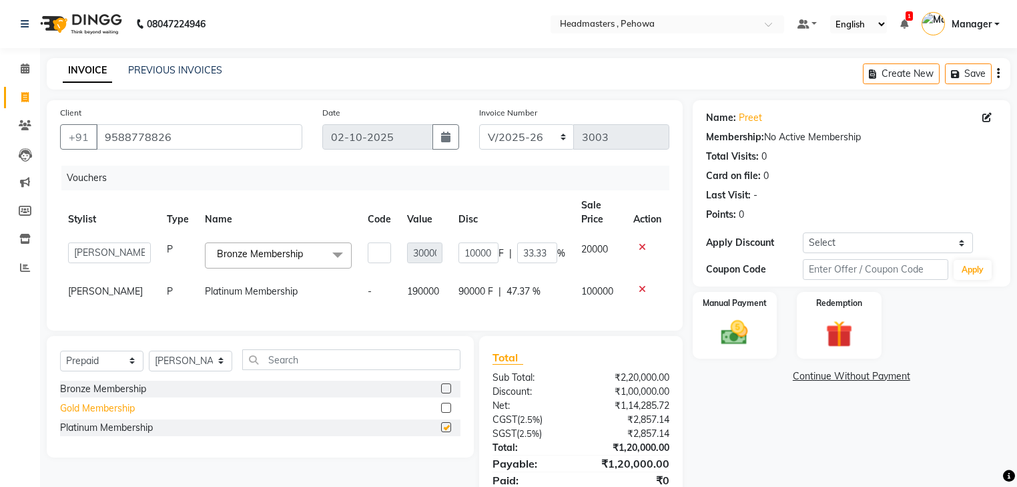
checkbox input "false"
click at [118, 415] on div "Gold Membership" at bounding box center [97, 408] width 75 height 14
checkbox input "false"
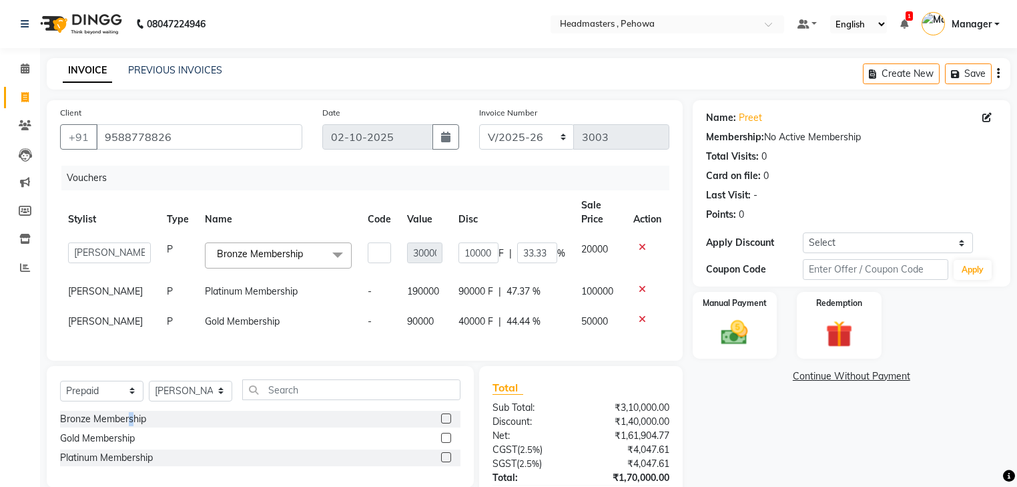
drag, startPoint x: 135, startPoint y: 427, endPoint x: 515, endPoint y: 336, distance: 391.2
click at [174, 411] on div "Select Service Product Membership Package Voucher Prepaid Gift Card Select Styl…" at bounding box center [260, 426] width 427 height 121
click at [640, 288] on icon at bounding box center [642, 288] width 7 height 9
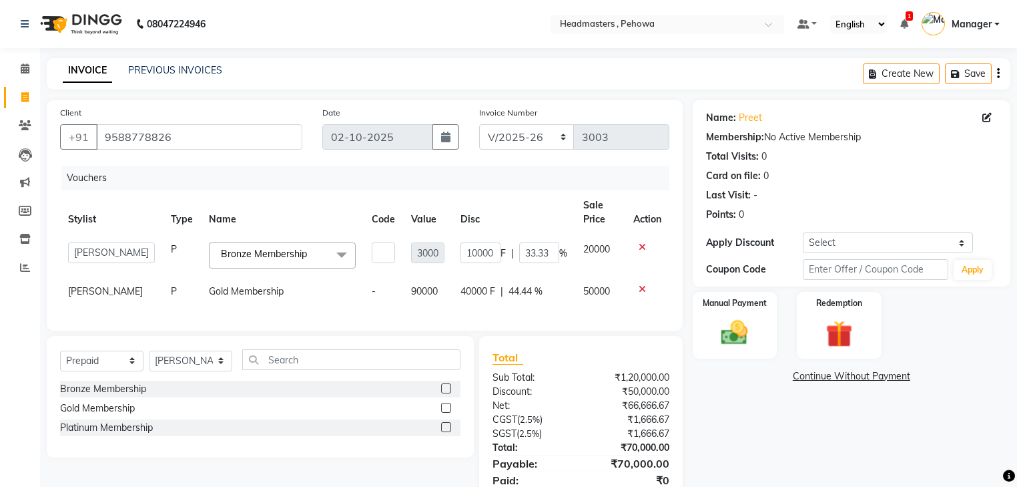
click at [640, 288] on icon at bounding box center [642, 288] width 7 height 9
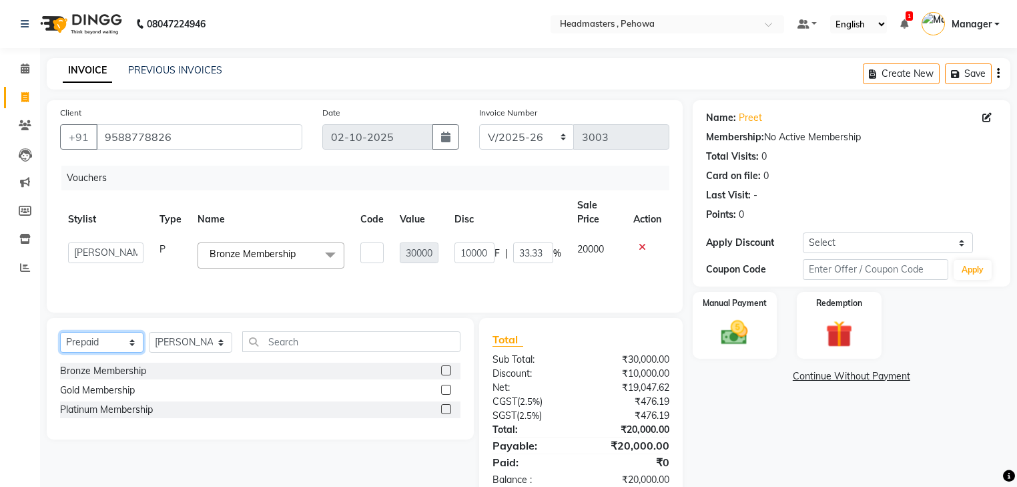
click at [104, 350] on select "Select Service Product Membership Package Voucher Prepaid Gift Card" at bounding box center [101, 342] width 83 height 21
select select "membership"
click at [60, 332] on select "Select Service Product Membership Package Voucher Prepaid Gift Card" at bounding box center [101, 342] width 83 height 21
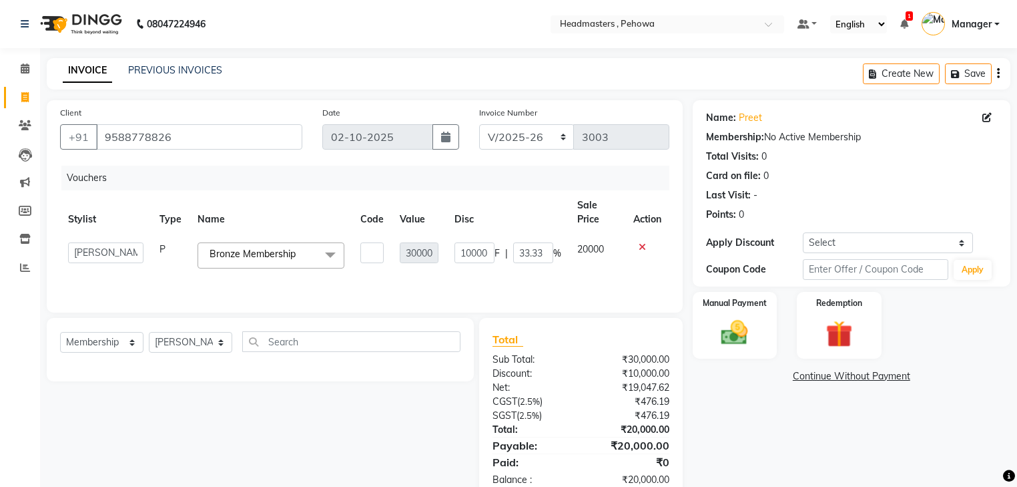
click at [639, 246] on icon at bounding box center [642, 246] width 7 height 9
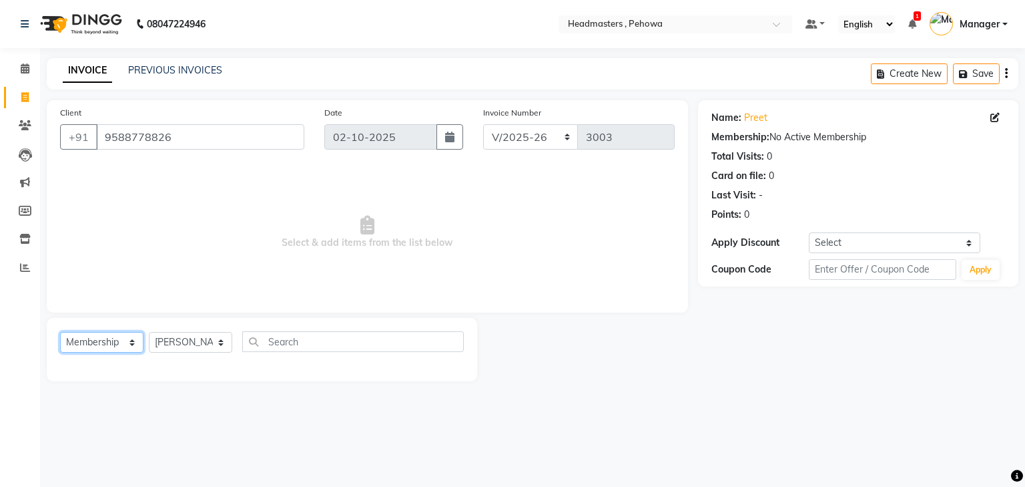
click at [101, 344] on select "Select Service Product Membership Package Voucher Prepaid Gift Card" at bounding box center [101, 342] width 83 height 21
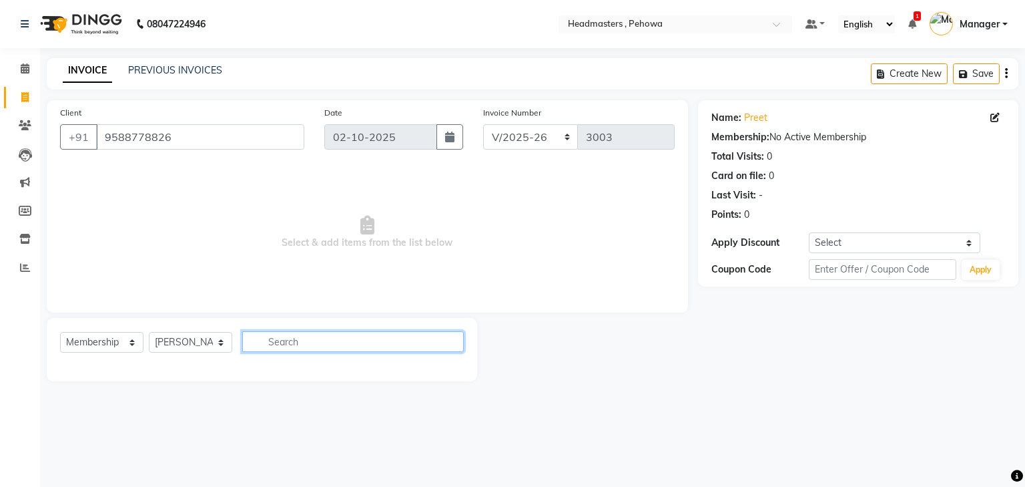
click at [288, 345] on input "text" at bounding box center [353, 341] width 222 height 21
click at [326, 350] on input "15K" at bounding box center [343, 341] width 203 height 21
click at [326, 348] on input "15K" at bounding box center [343, 341] width 203 height 21
type input "15K"
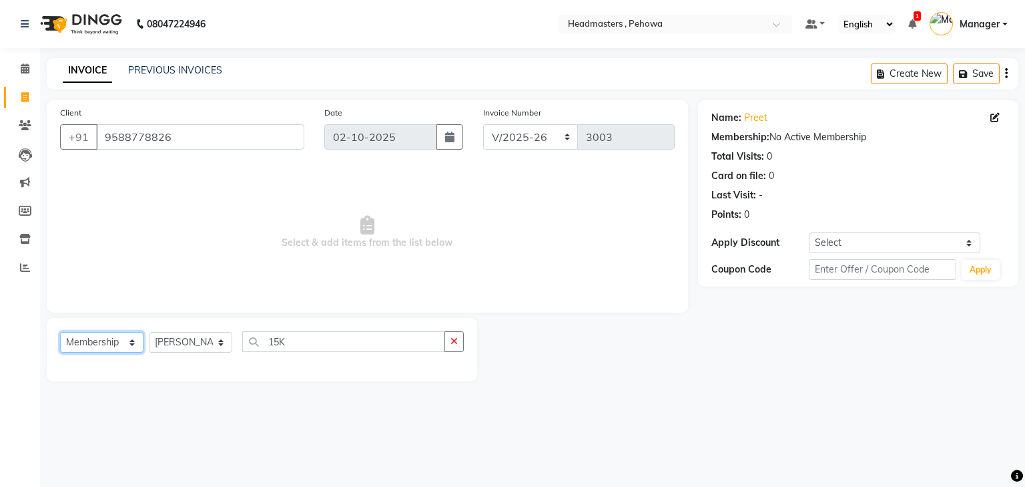
drag, startPoint x: 114, startPoint y: 345, endPoint x: 121, endPoint y: 342, distance: 8.1
click at [117, 344] on select "Select Service Product Membership Package Voucher Prepaid Gift Card" at bounding box center [101, 342] width 83 height 21
click at [60, 332] on select "Select Service Product Membership Package Voucher Prepaid Gift Card" at bounding box center [101, 342] width 83 height 21
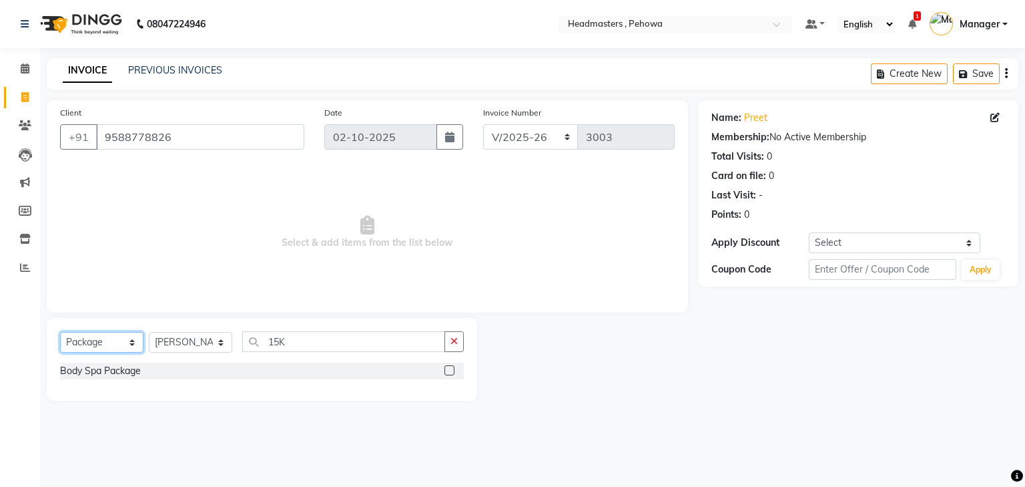
click at [105, 344] on select "Select Service Product Membership Package Voucher Prepaid Gift Card" at bounding box center [101, 342] width 83 height 21
click at [60, 332] on select "Select Service Product Membership Package Voucher Prepaid Gift Card" at bounding box center [101, 342] width 83 height 21
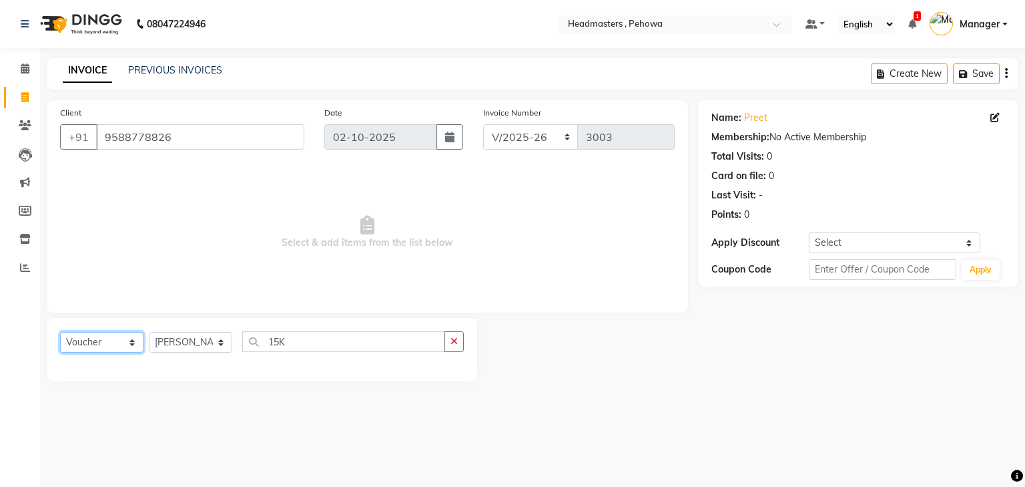
click at [99, 347] on select "Select Service Product Membership Package Voucher Prepaid Gift Card" at bounding box center [101, 342] width 83 height 21
select select "P"
click at [60, 332] on select "Select Service Product Membership Package Voucher Prepaid Gift Card" at bounding box center [101, 342] width 83 height 21
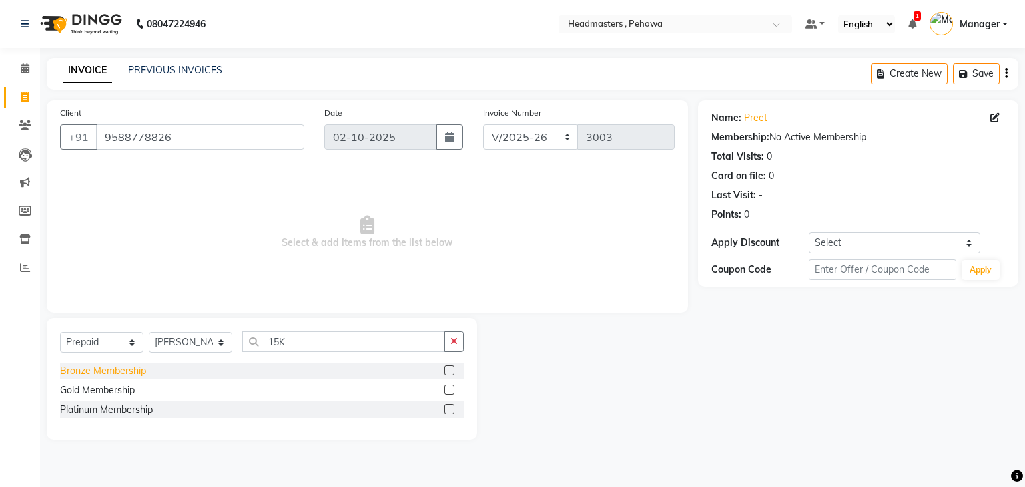
drag, startPoint x: 130, startPoint y: 370, endPoint x: 137, endPoint y: 377, distance: 9.9
click at [131, 370] on div "Bronze Membership" at bounding box center [103, 371] width 86 height 14
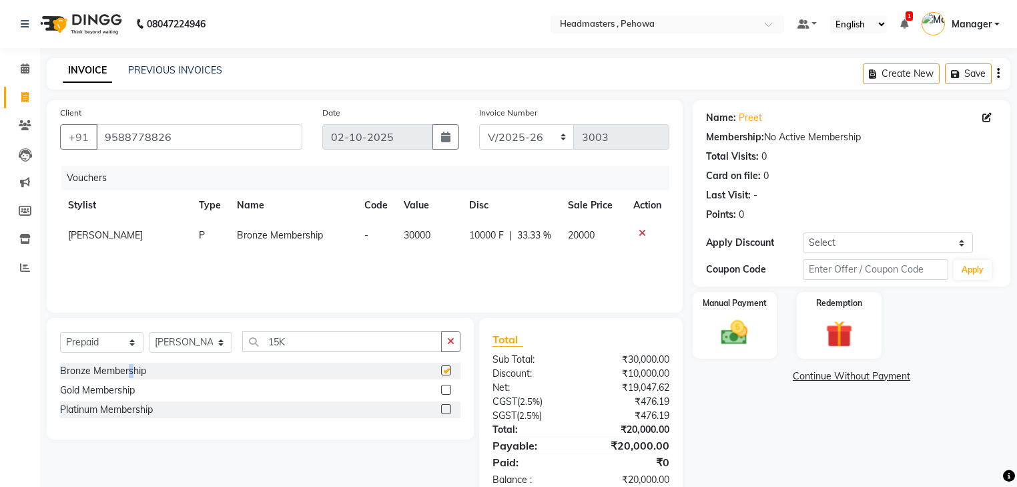
checkbox input "false"
click at [128, 393] on div "Gold Membership" at bounding box center [97, 390] width 75 height 14
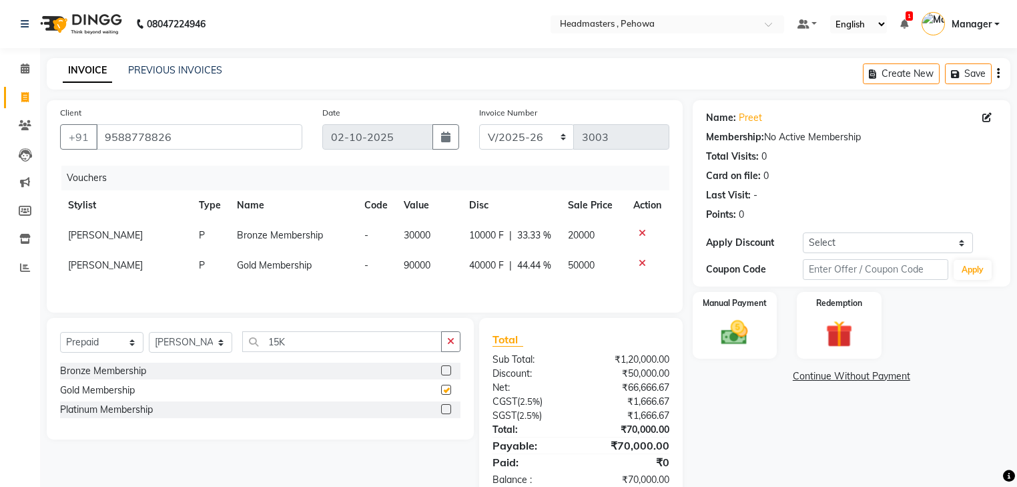
checkbox input "false"
click at [148, 417] on div "Platinum Membership" at bounding box center [106, 410] width 93 height 14
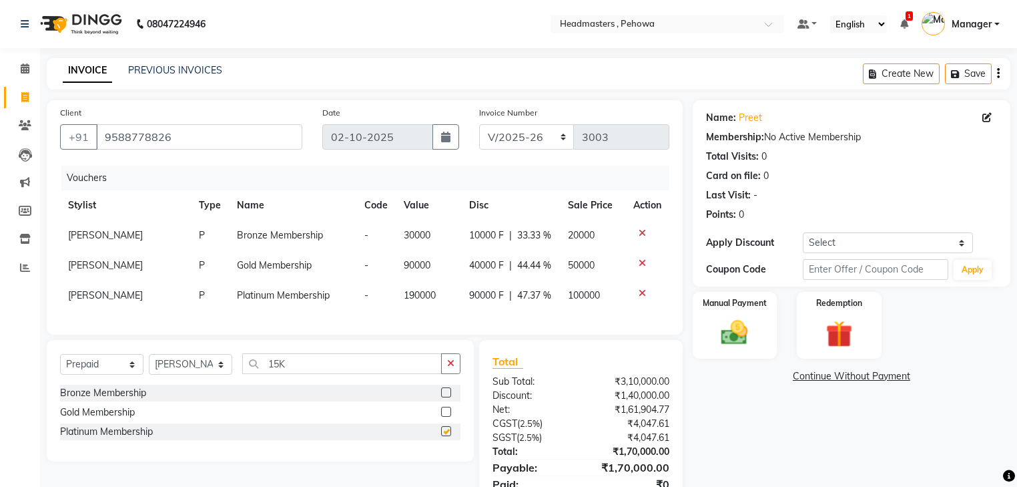
checkbox input "false"
click at [535, 229] on td "10000 F | 33.33 %" at bounding box center [510, 235] width 99 height 30
select select "88381"
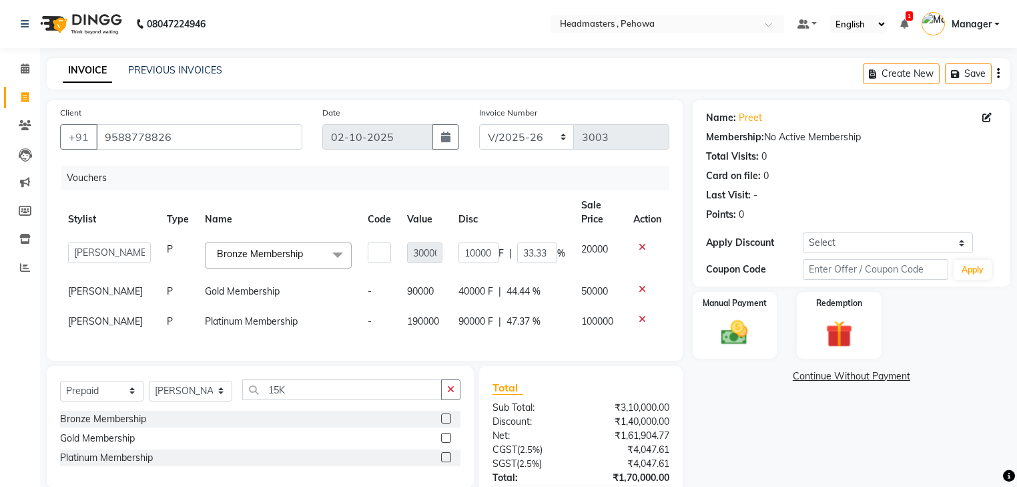
click at [534, 230] on th "Disc" at bounding box center [512, 212] width 123 height 44
click at [534, 256] on input "33.33" at bounding box center [537, 252] width 40 height 21
click at [536, 255] on input "33.33" at bounding box center [537, 252] width 40 height 21
click at [547, 255] on input "33.33" at bounding box center [537, 252] width 40 height 21
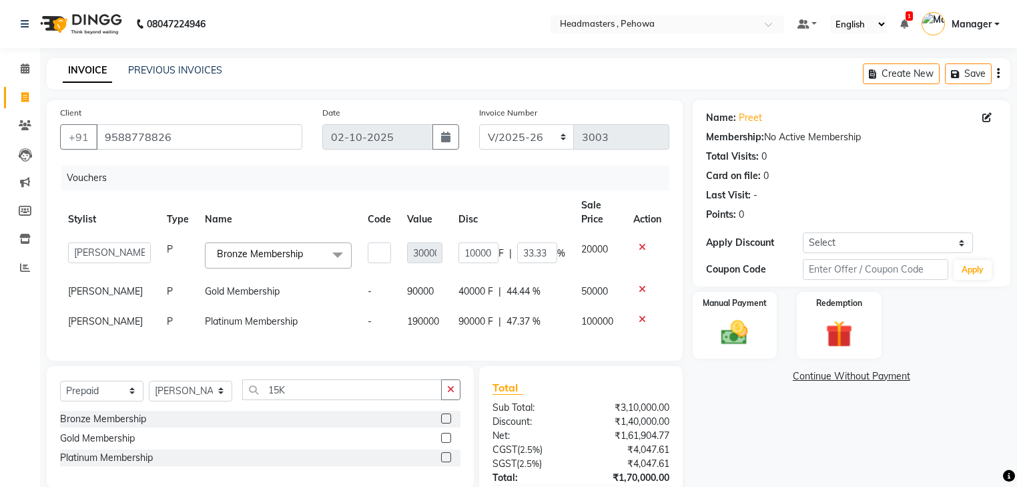
click at [640, 246] on td at bounding box center [648, 255] width 44 height 42
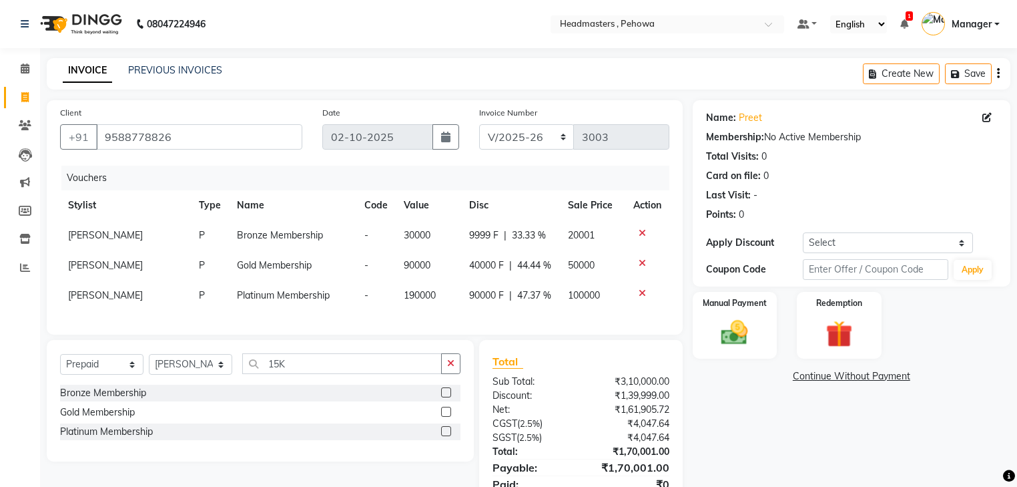
click at [641, 262] on icon at bounding box center [642, 262] width 7 height 9
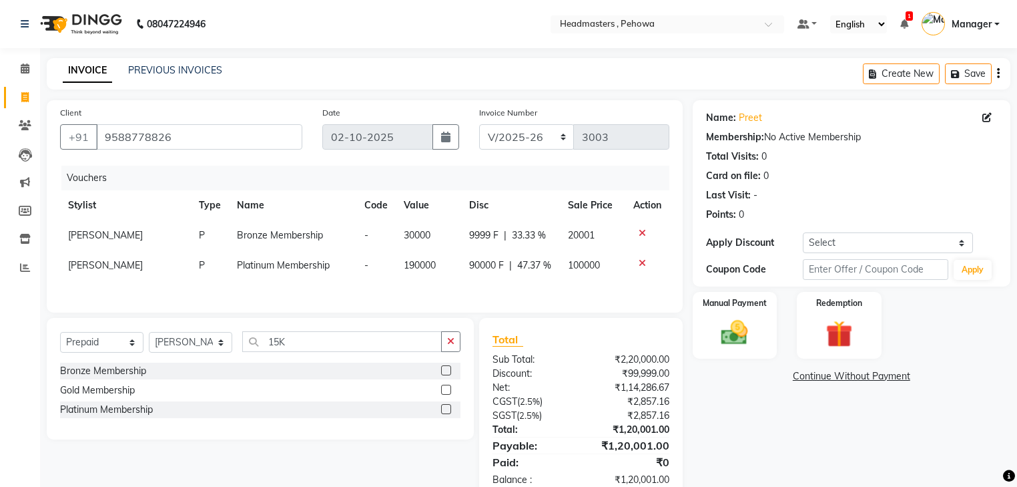
click at [644, 233] on icon at bounding box center [642, 232] width 7 height 9
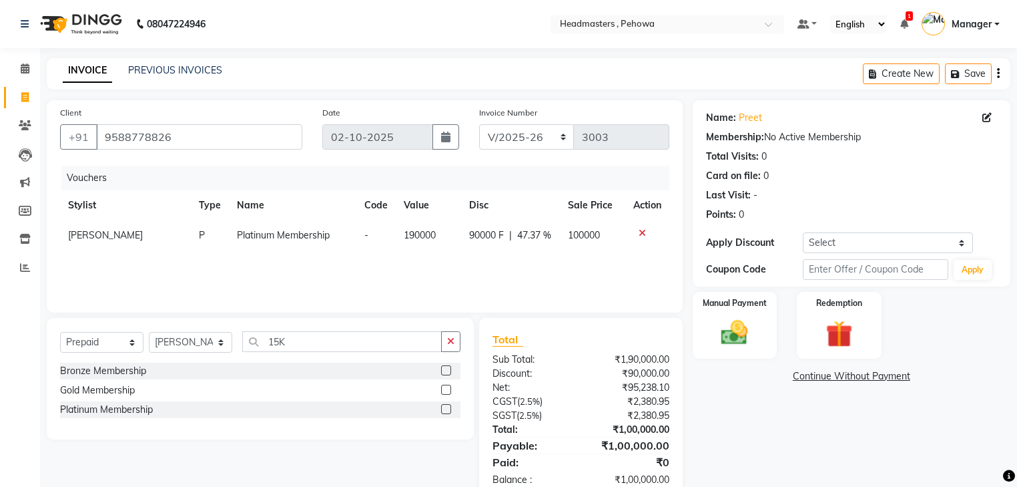
click at [639, 231] on icon at bounding box center [642, 232] width 7 height 9
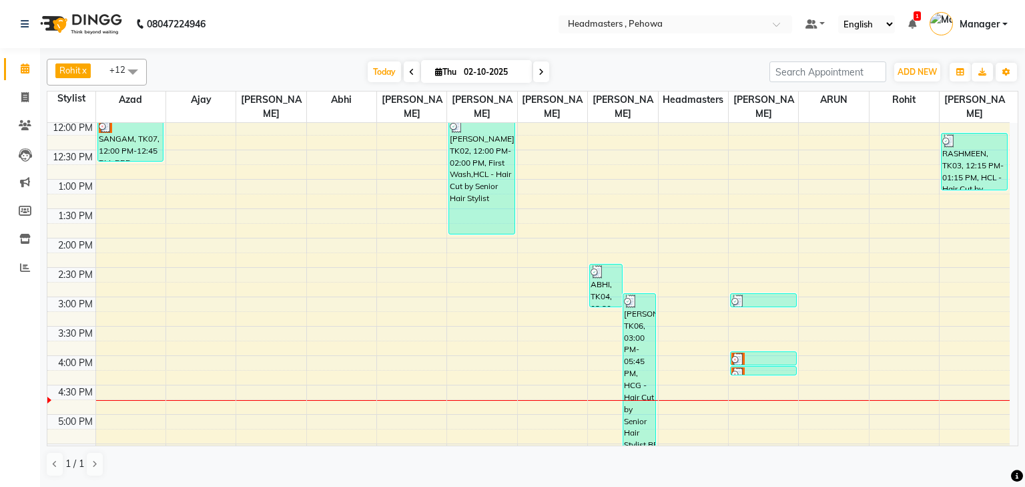
scroll to position [320, 0]
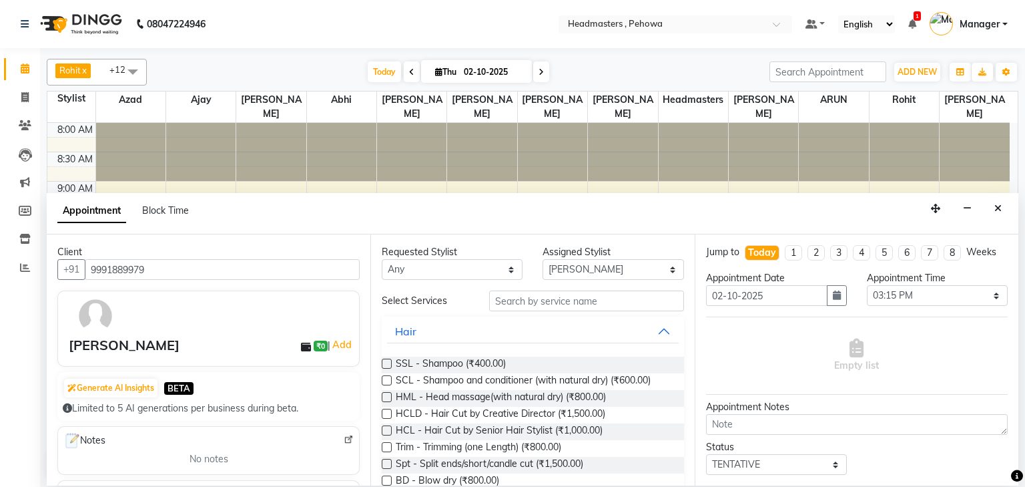
select select "68783"
select select "915"
select select "tentative"
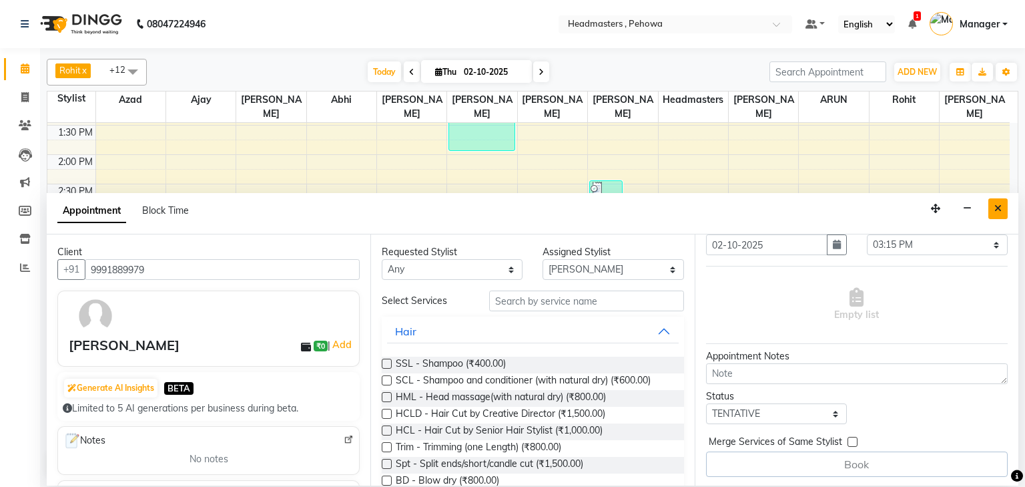
click at [998, 206] on icon "Close" at bounding box center [998, 208] width 7 height 9
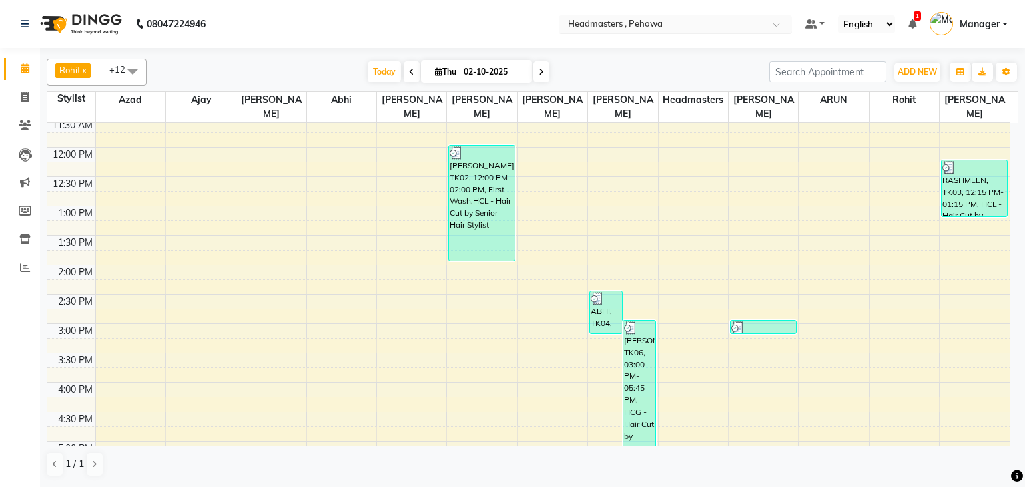
scroll to position [0, 0]
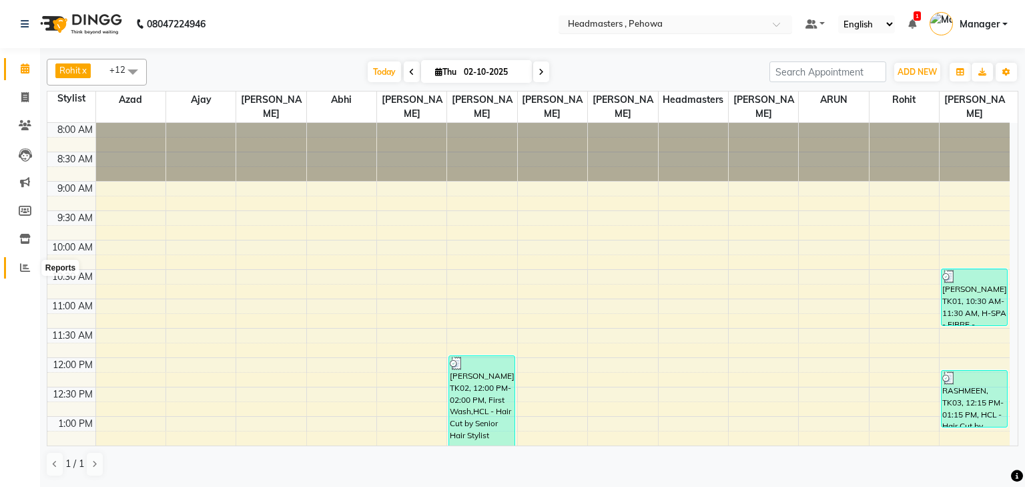
click at [27, 272] on icon at bounding box center [25, 267] width 10 height 10
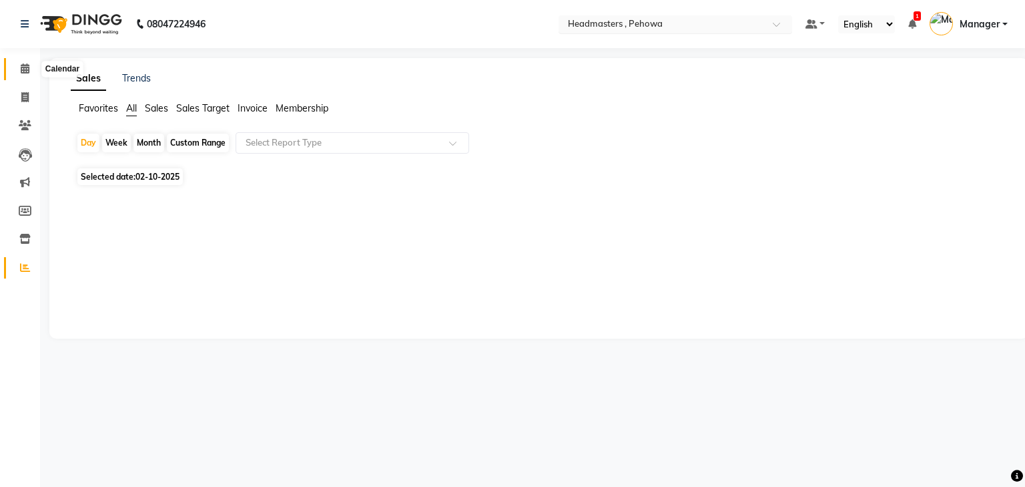
click at [23, 67] on icon at bounding box center [25, 68] width 9 height 10
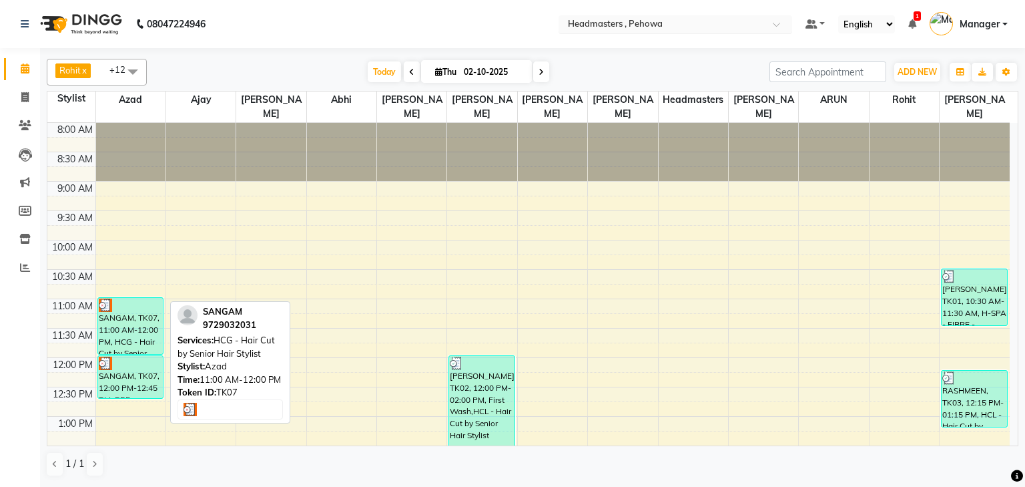
click at [136, 315] on div "SANGAM, TK07, 11:00 AM-12:00 PM, HCG - Hair Cut by Senior Hair Stylist" at bounding box center [130, 326] width 65 height 56
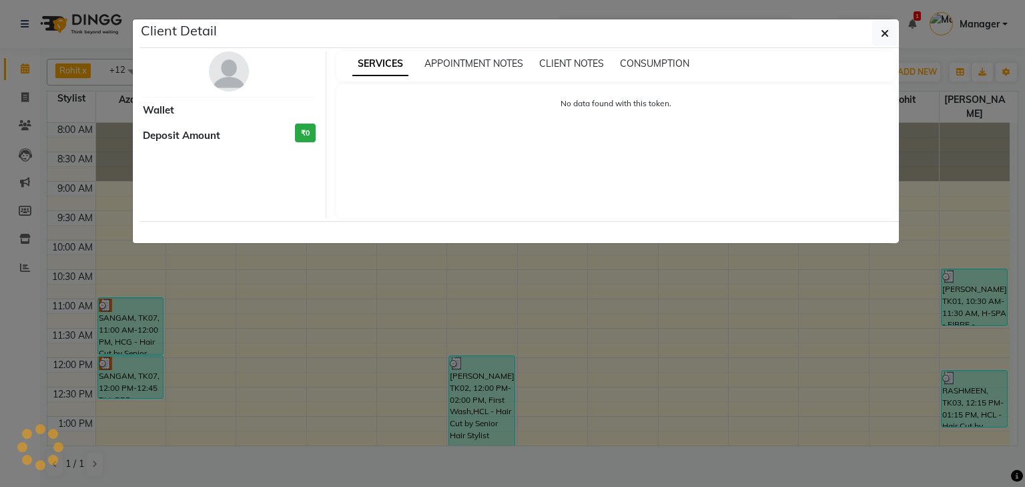
select select "3"
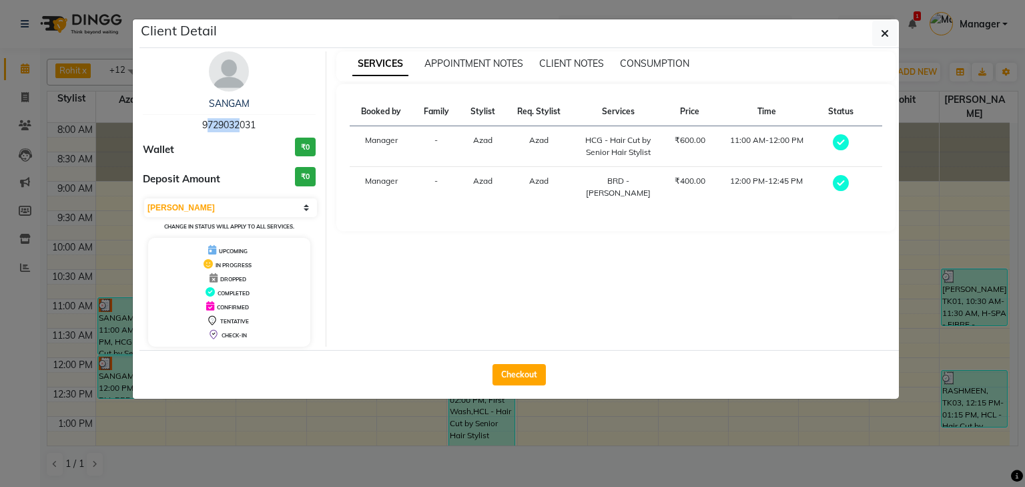
click at [180, 123] on div "SANGAM 9729032031" at bounding box center [229, 114] width 173 height 35
click at [251, 123] on span "9729032031" at bounding box center [228, 125] width 53 height 12
drag, startPoint x: 257, startPoint y: 123, endPoint x: 180, endPoint y: 122, distance: 77.4
click at [180, 122] on div "SANGAM 9729032031" at bounding box center [229, 114] width 173 height 35
copy span "9729032031"
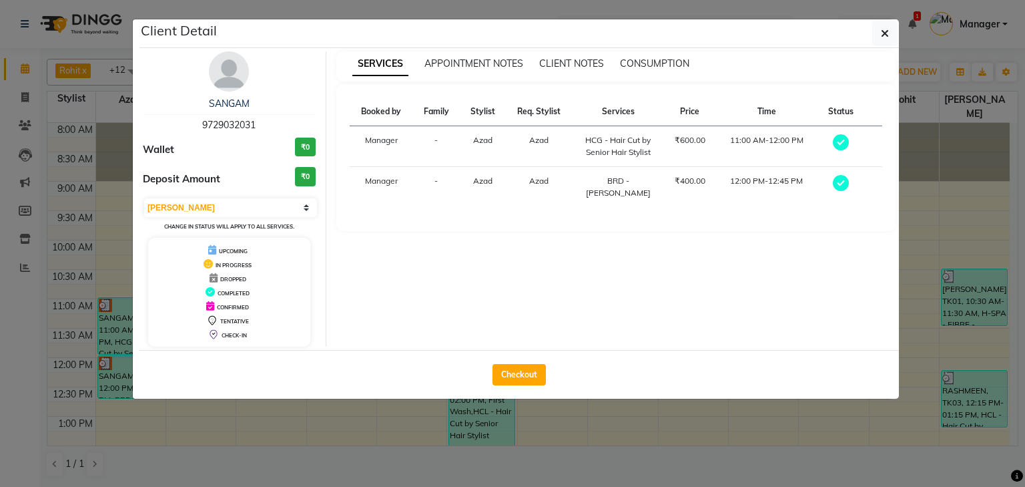
drag, startPoint x: 893, startPoint y: 31, endPoint x: 844, endPoint y: 21, distance: 49.8
click at [893, 31] on button "button" at bounding box center [885, 33] width 25 height 25
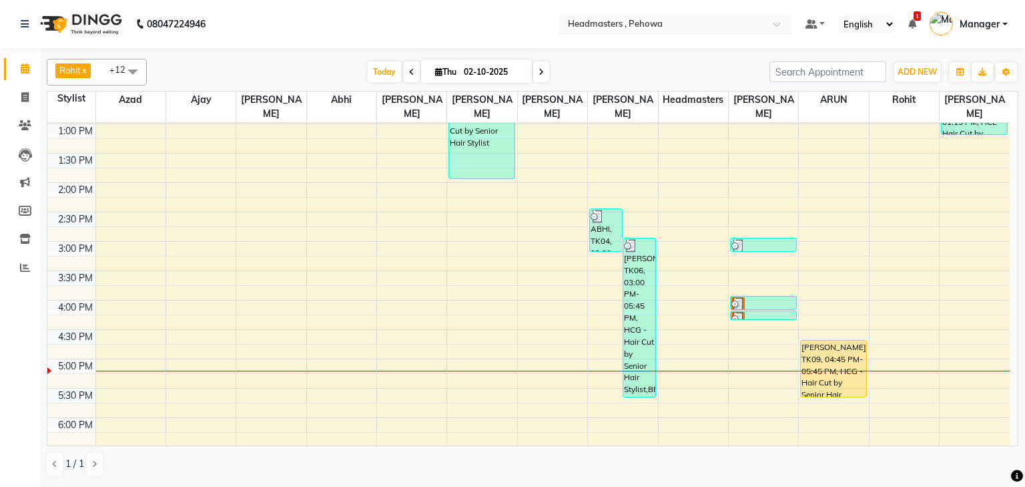
scroll to position [160, 0]
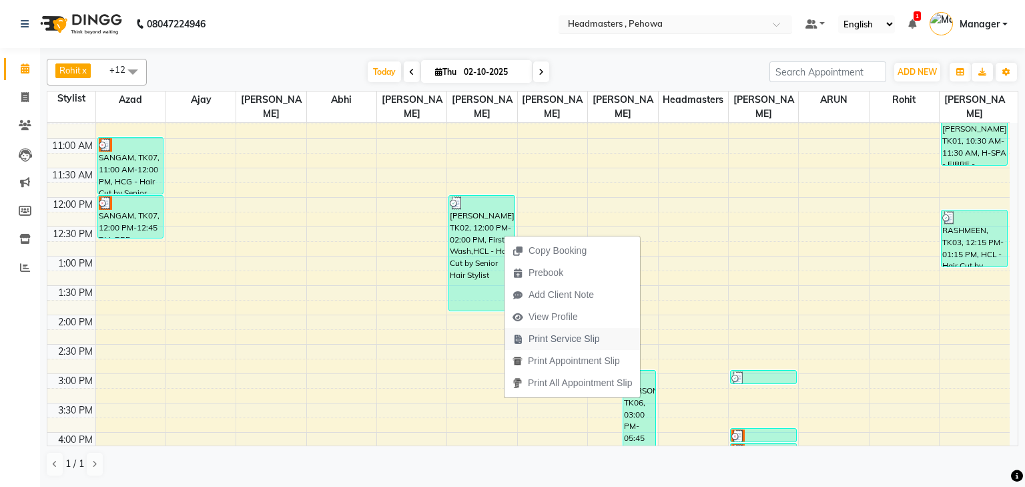
click at [537, 338] on span "Print Service Slip" at bounding box center [564, 339] width 71 height 14
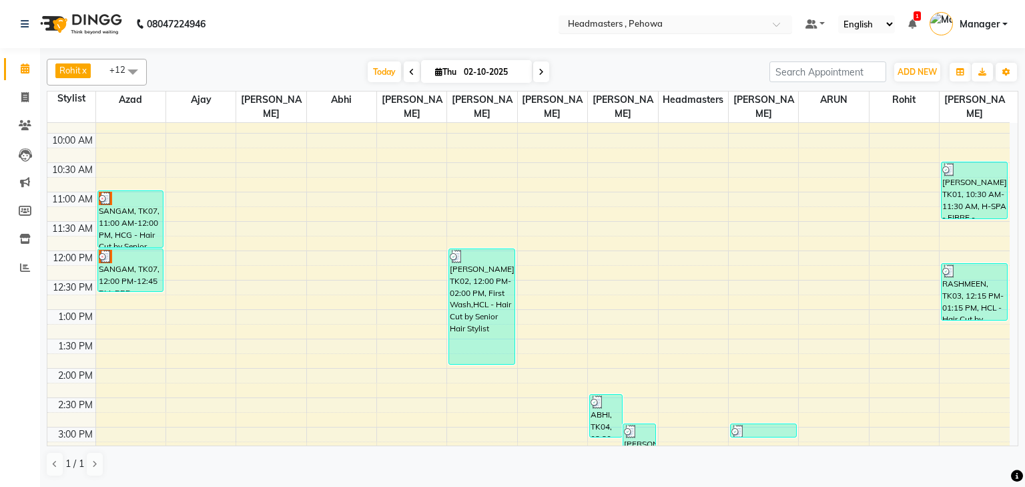
scroll to position [0, 0]
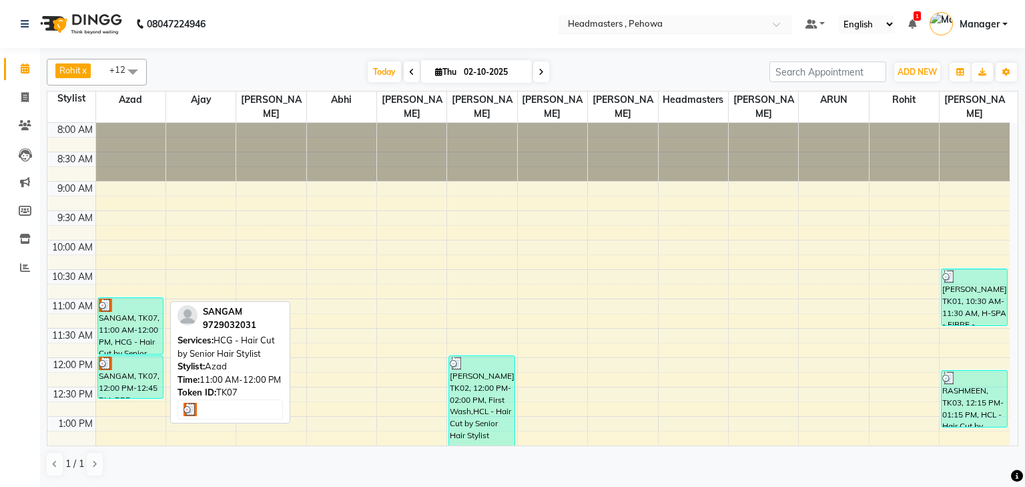
click at [130, 307] on div "SANGAM, TK07, 11:00 AM-12:00 PM, HCG - Hair Cut by Senior Hair Stylist" at bounding box center [130, 326] width 65 height 56
select select "3"
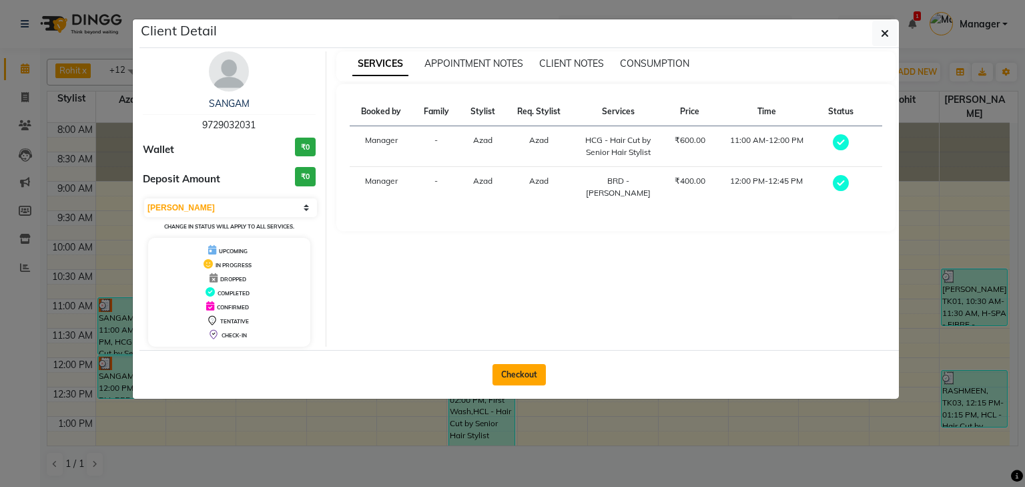
click at [511, 372] on button "Checkout" at bounding box center [519, 374] width 53 height 21
select select "service"
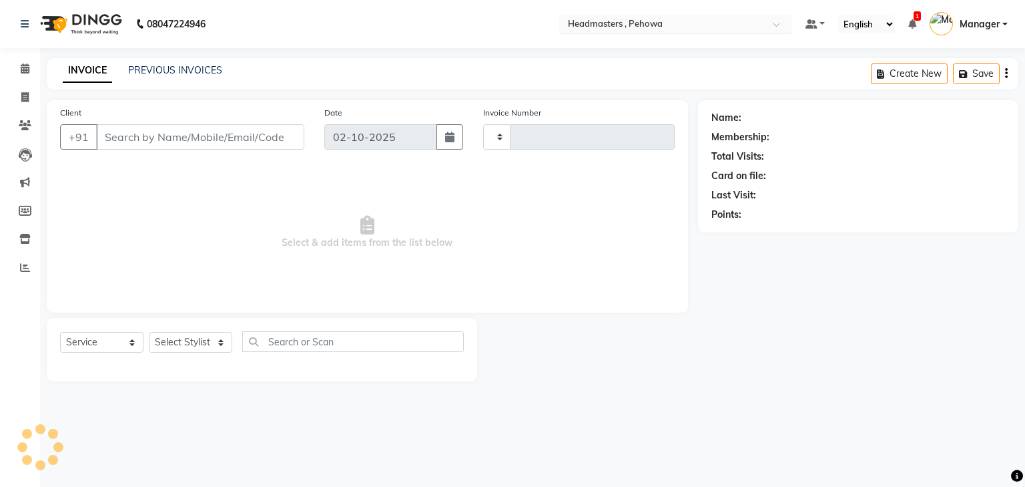
type input "3003"
select select "7727"
type input "9729032031"
select select "68772"
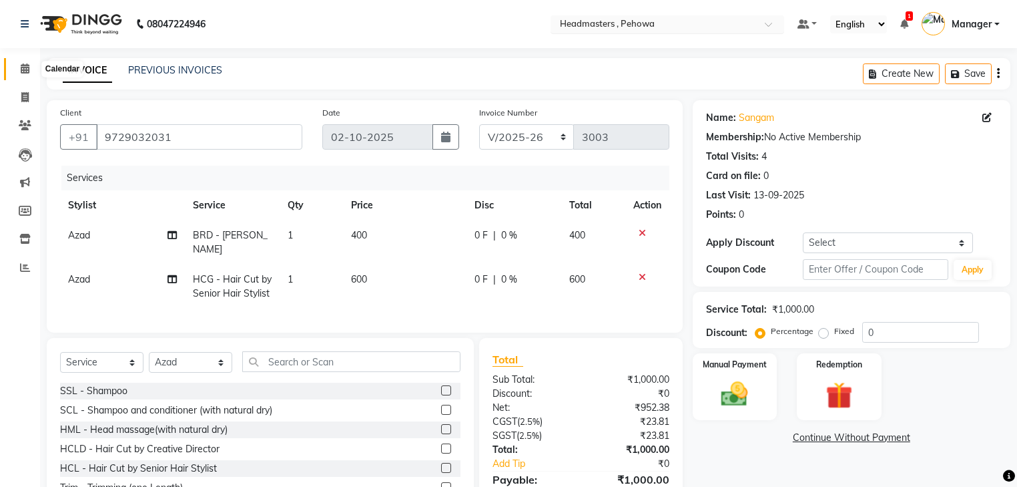
click at [21, 73] on icon at bounding box center [25, 68] width 9 height 10
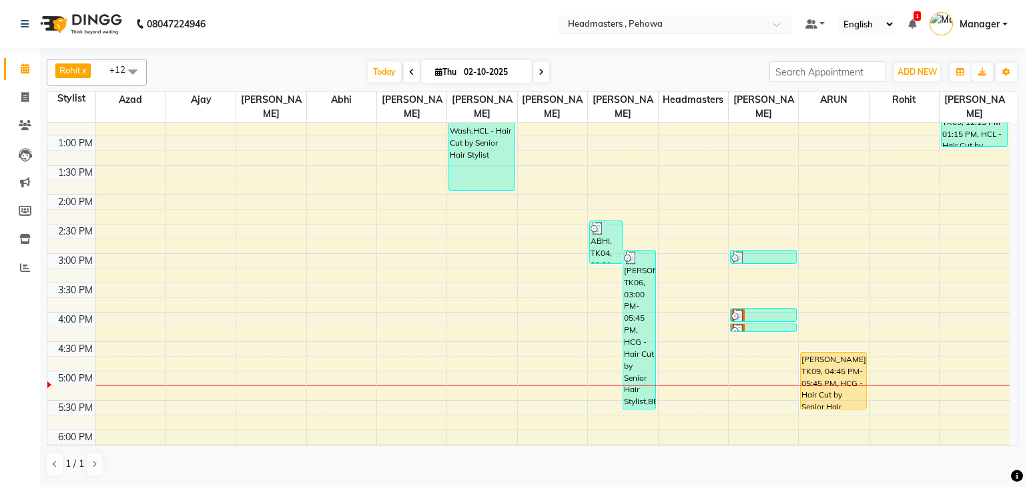
scroll to position [214, 0]
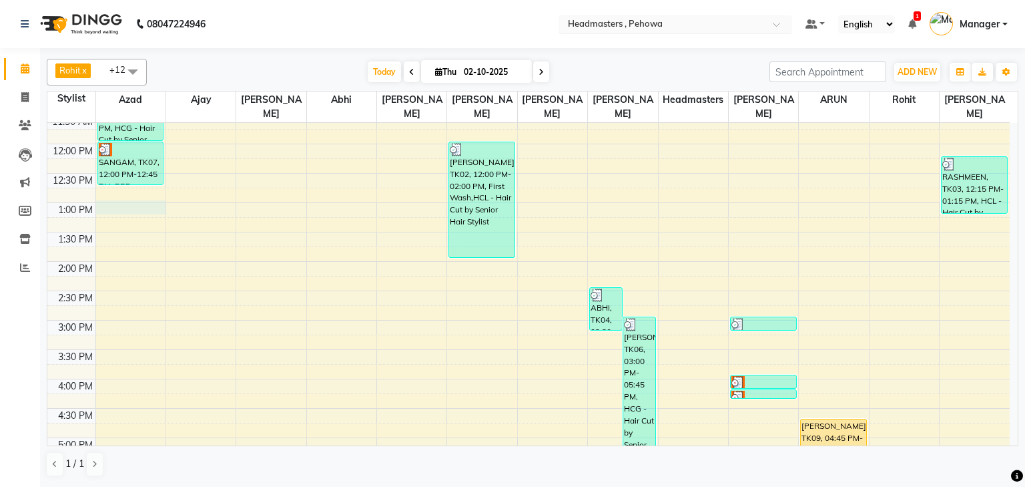
click at [120, 190] on div "8:00 AM 8:30 AM 9:00 AM 9:30 AM 10:00 AM 10:30 AM 11:00 AM 11:30 AM 12:00 PM 12…" at bounding box center [528, 320] width 963 height 822
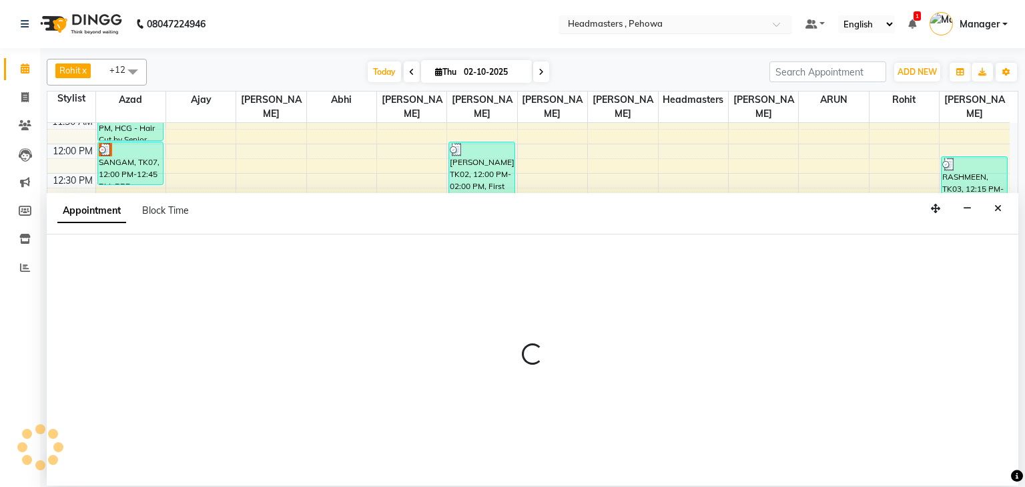
select select "68772"
select select "780"
select select "tentative"
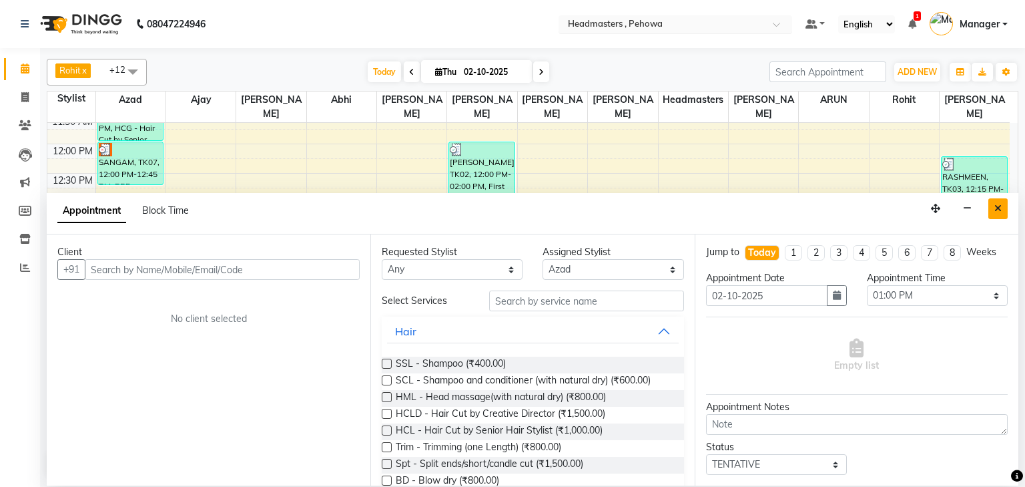
click at [999, 205] on icon "Close" at bounding box center [998, 208] width 7 height 9
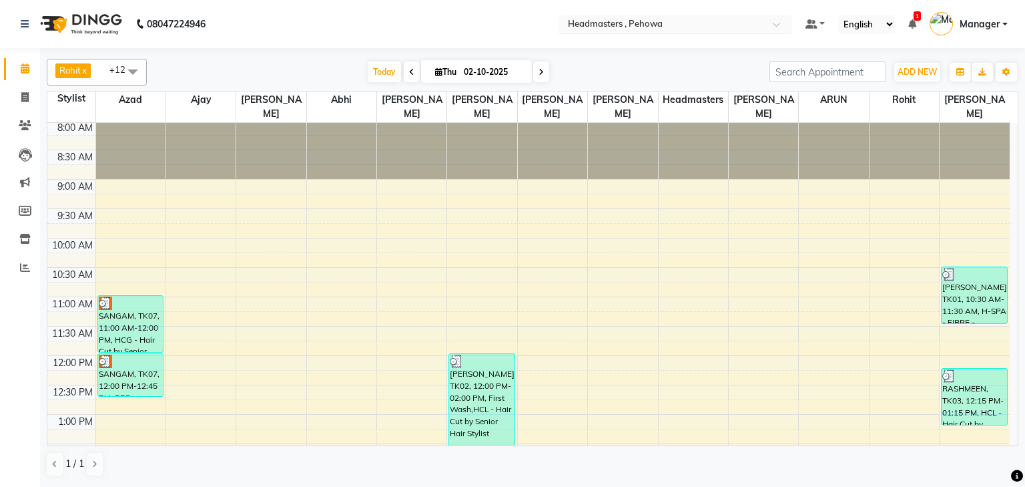
scroll to position [0, 0]
select select "68772"
select select "780"
select select "tentative"
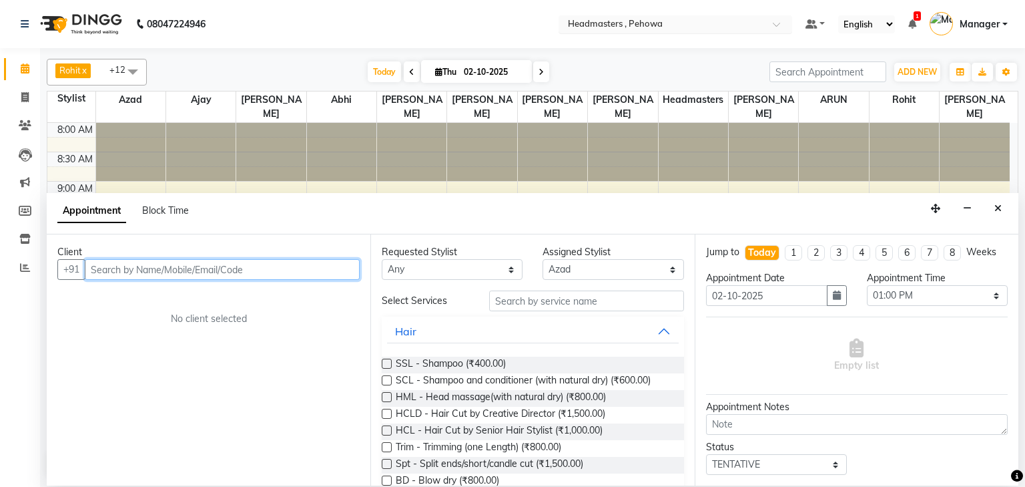
click at [183, 263] on input "text" at bounding box center [222, 269] width 275 height 21
type input "9815753204"
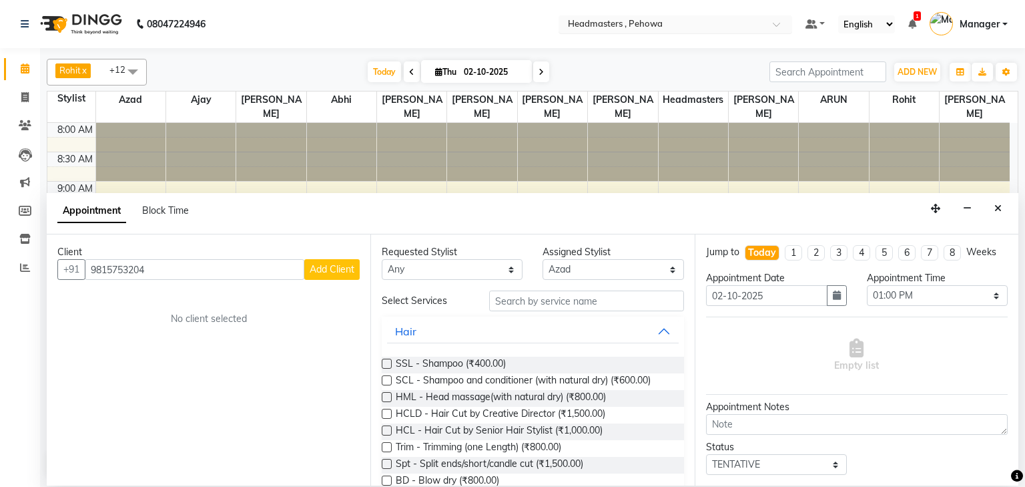
click at [328, 272] on span "Add Client" at bounding box center [332, 269] width 45 height 12
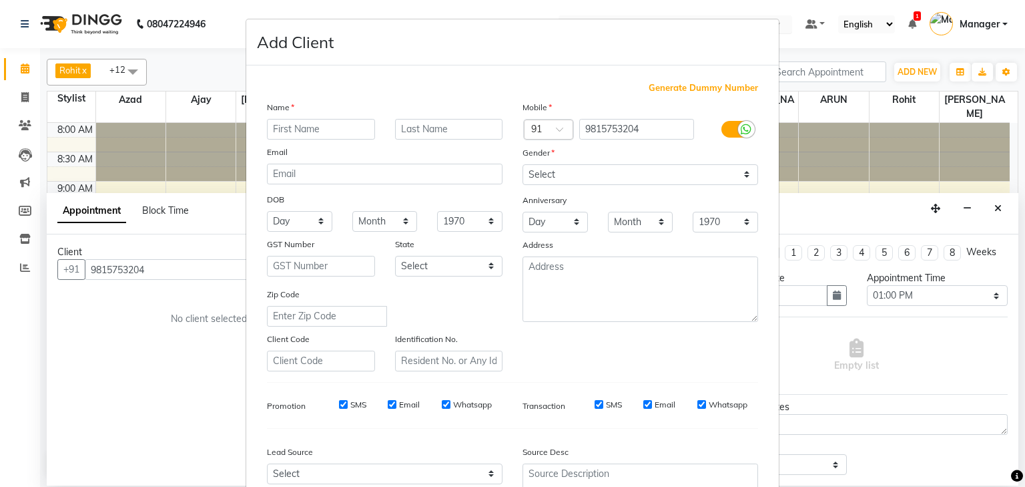
click at [318, 136] on input "text" at bounding box center [321, 129] width 108 height 21
type input "VIKRAM"
click at [545, 166] on select "Select [DEMOGRAPHIC_DATA] [DEMOGRAPHIC_DATA] Other Prefer Not To Say" at bounding box center [641, 174] width 236 height 21
select select "male"
click at [523, 165] on select "Select [DEMOGRAPHIC_DATA] [DEMOGRAPHIC_DATA] Other Prefer Not To Say" at bounding box center [641, 174] width 236 height 21
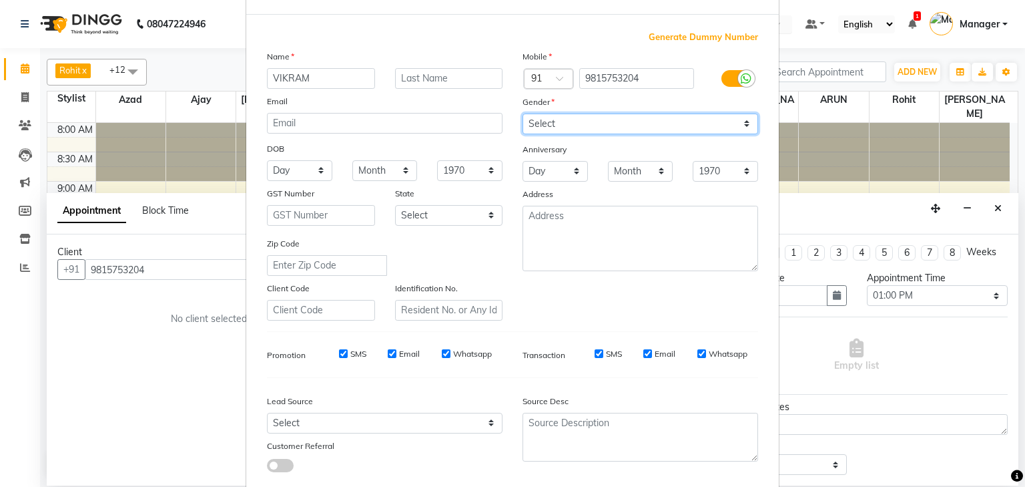
scroll to position [136, 0]
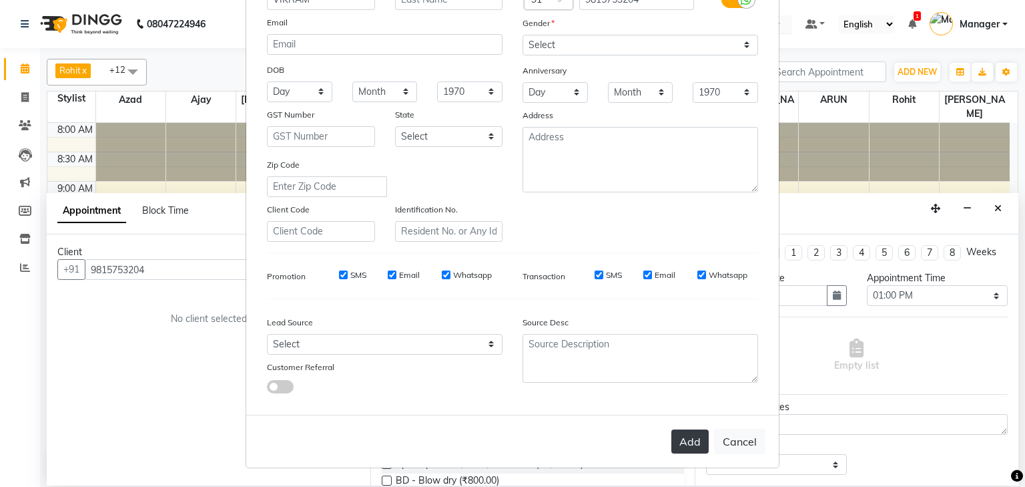
click at [678, 441] on button "Add" at bounding box center [690, 441] width 37 height 24
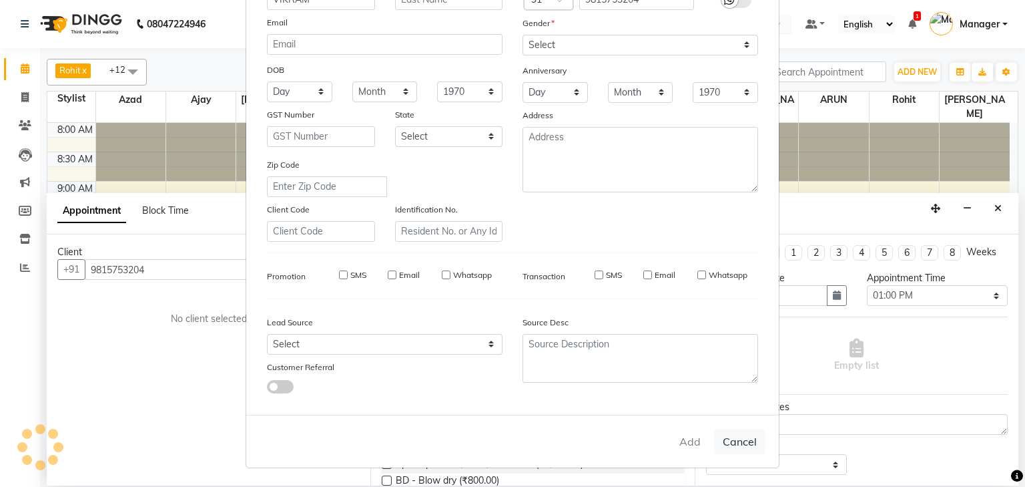
select select
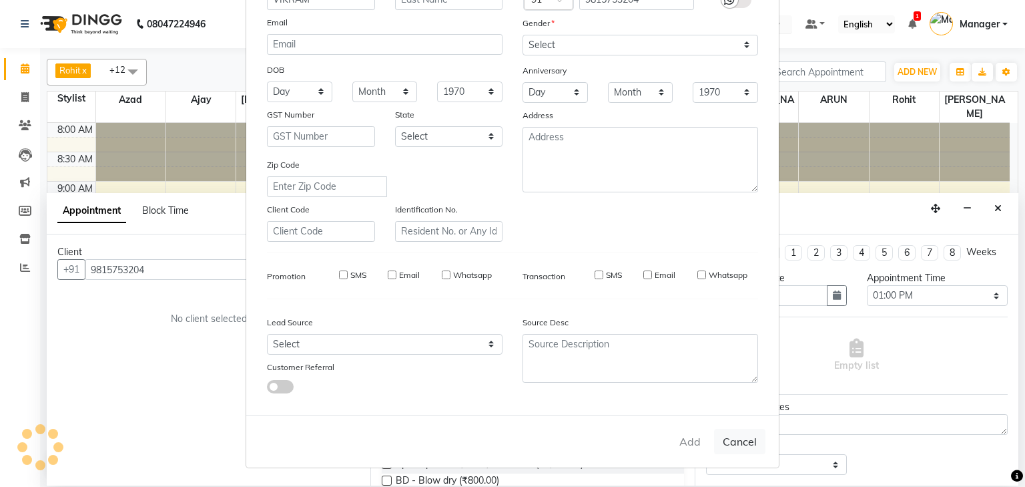
select select
checkbox input "false"
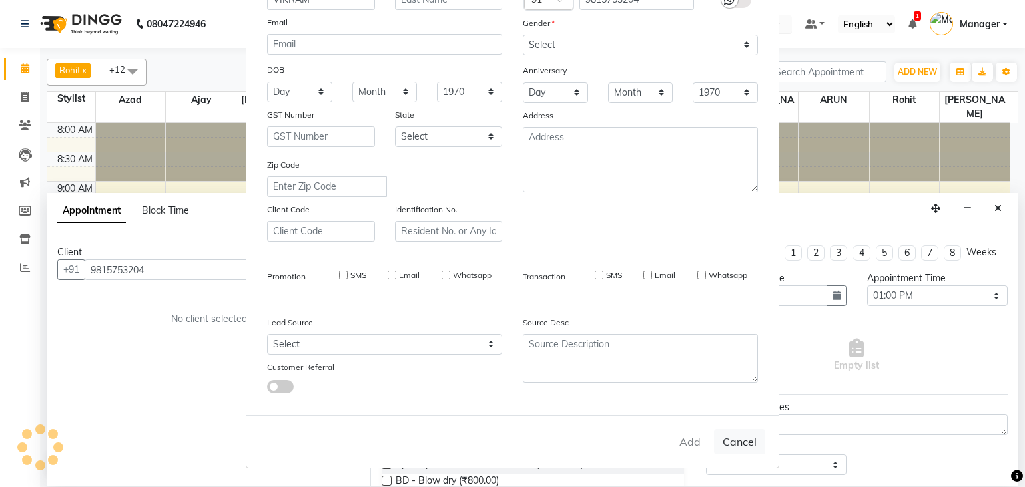
checkbox input "false"
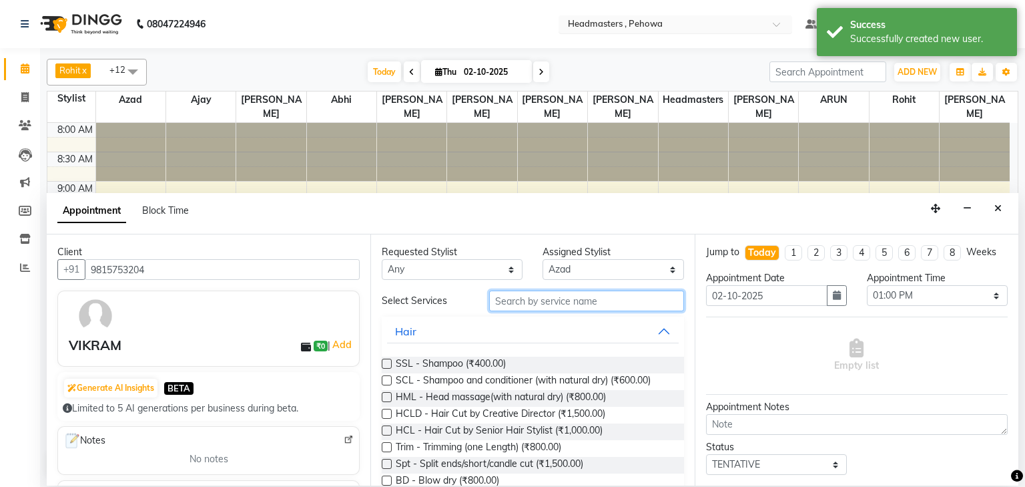
click at [577, 305] on input "text" at bounding box center [586, 300] width 195 height 21
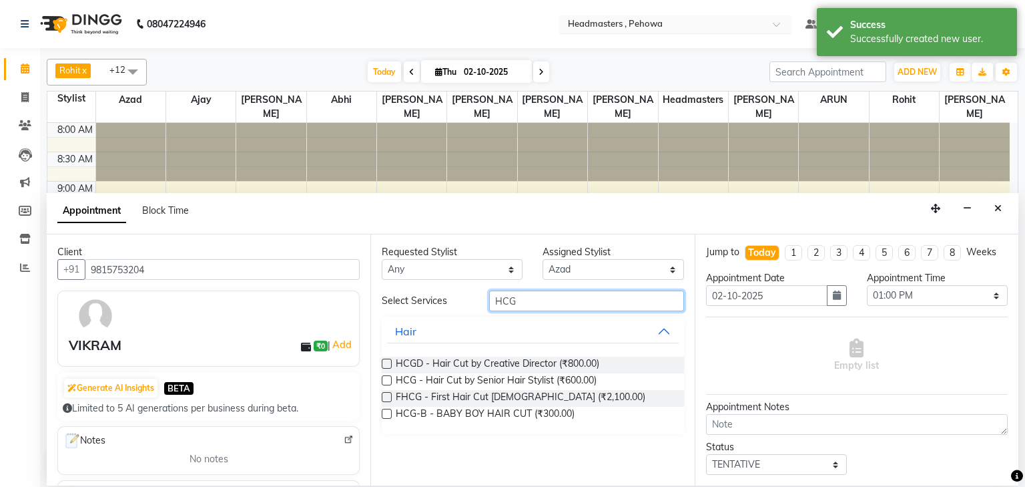
type input "HCG"
click at [387, 378] on label at bounding box center [387, 380] width 10 height 10
click at [387, 378] on input "checkbox" at bounding box center [386, 381] width 9 height 9
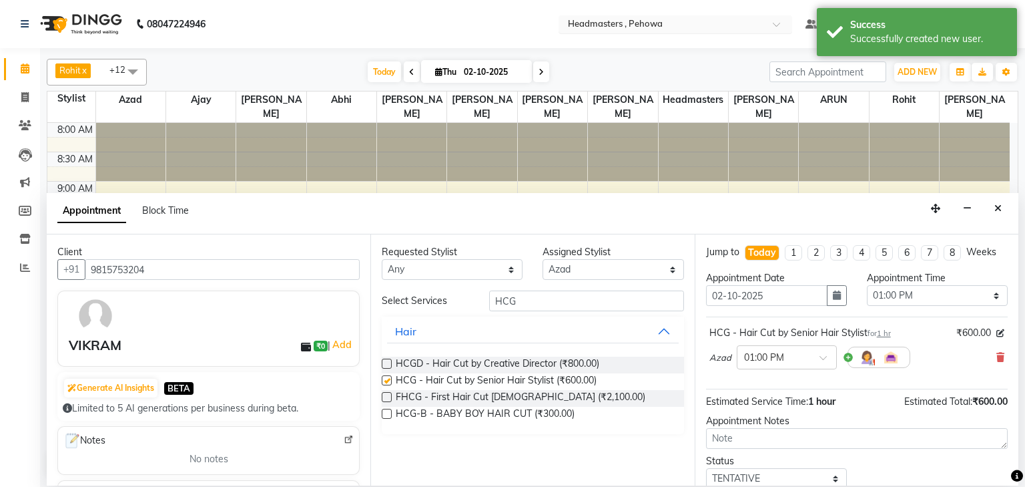
checkbox input "false"
drag, startPoint x: 515, startPoint y: 306, endPoint x: 447, endPoint y: 294, distance: 69.1
click at [447, 294] on div "Select Services HCG" at bounding box center [533, 300] width 322 height 21
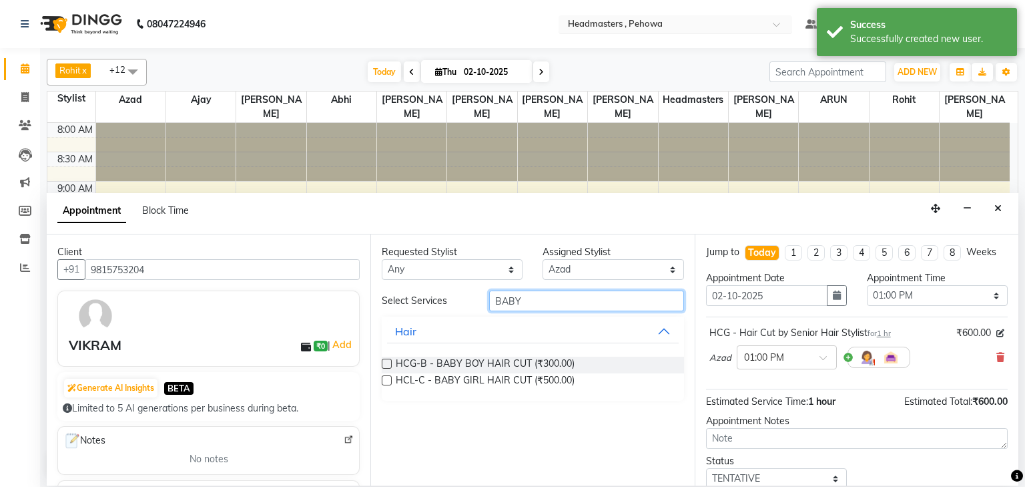
type input "BABY"
click at [382, 361] on label at bounding box center [387, 363] width 10 height 10
click at [382, 361] on input "checkbox" at bounding box center [386, 364] width 9 height 9
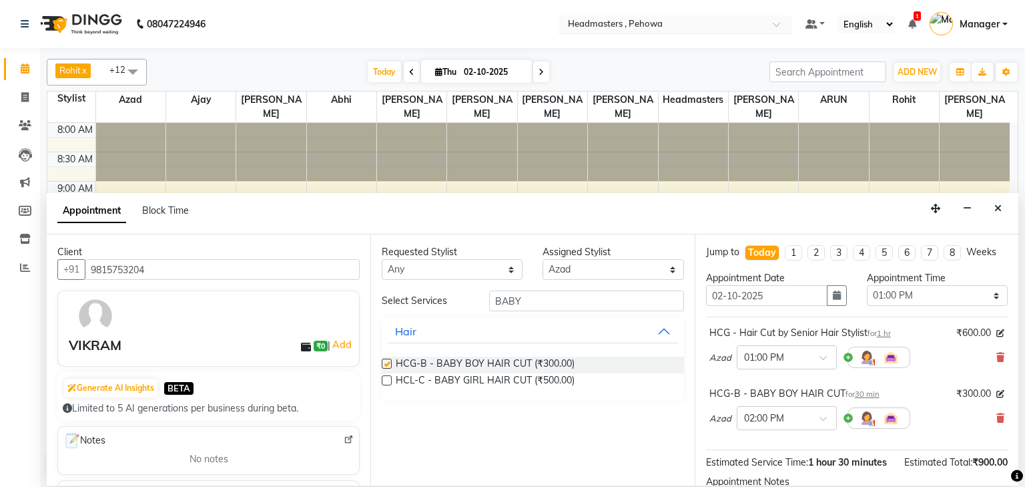
checkbox input "false"
drag, startPoint x: 450, startPoint y: 288, endPoint x: 435, endPoint y: 294, distance: 16.3
click at [435, 294] on div "Select Services BABY" at bounding box center [533, 300] width 322 height 21
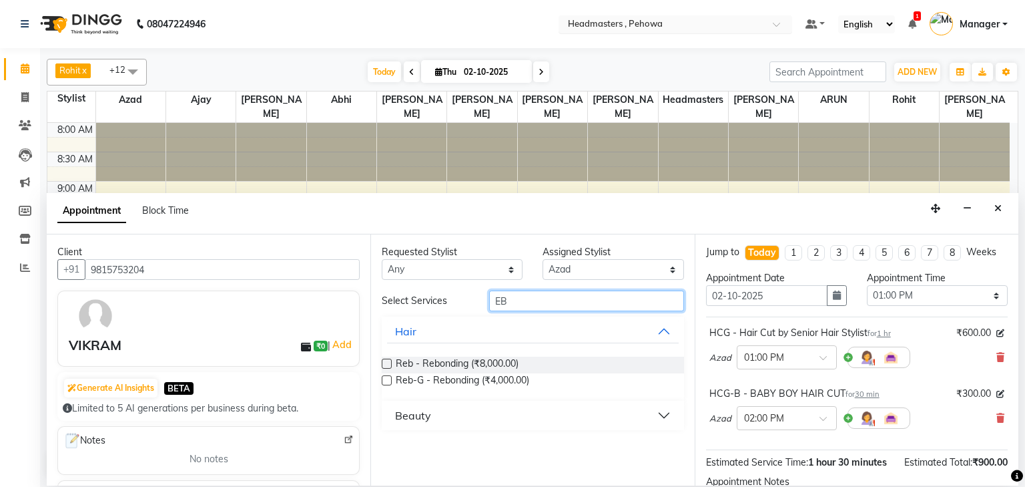
type input "EB"
click at [413, 421] on div "Beauty" at bounding box center [413, 415] width 36 height 16
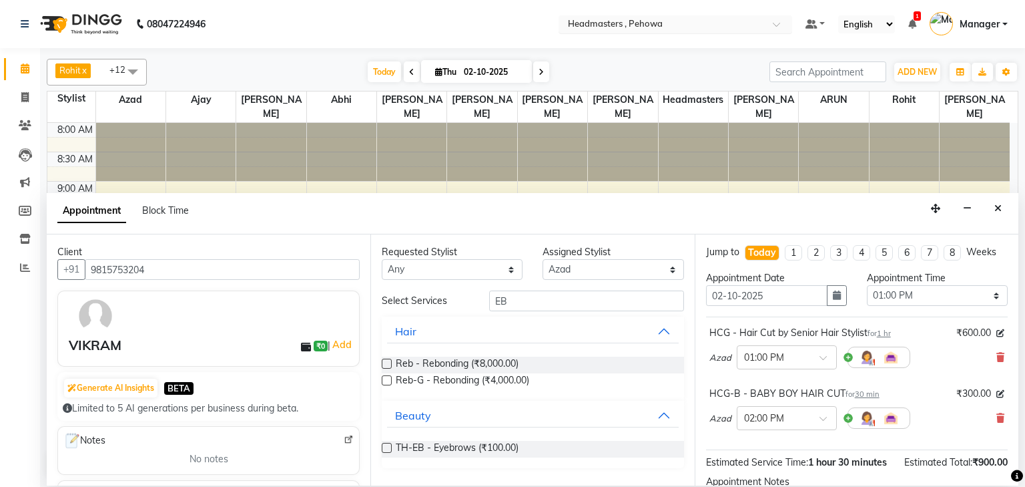
click at [389, 447] on label at bounding box center [387, 448] width 10 height 10
click at [389, 447] on input "checkbox" at bounding box center [386, 449] width 9 height 9
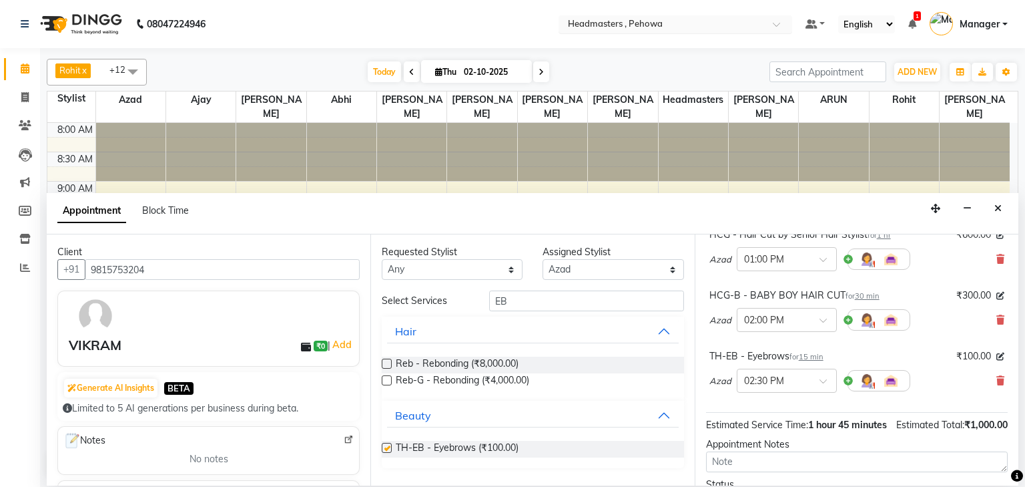
checkbox input "false"
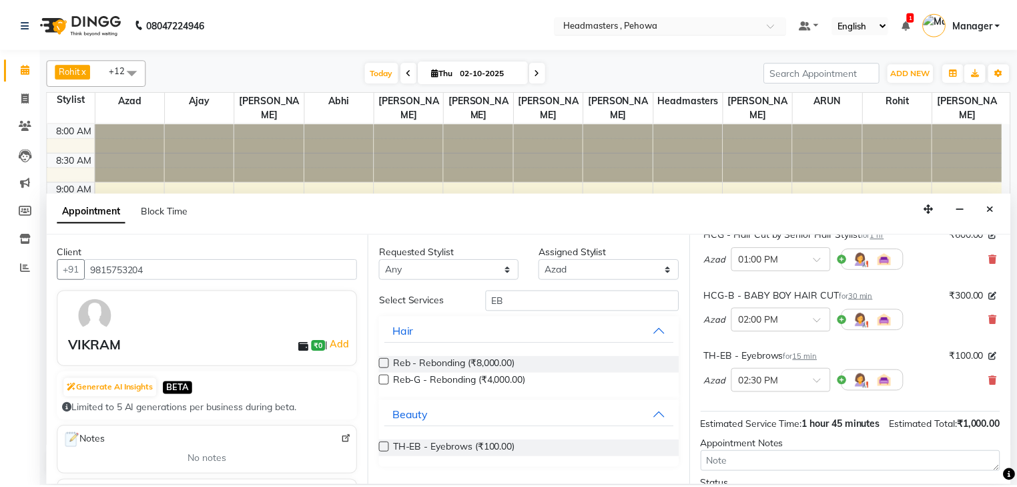
scroll to position [200, 0]
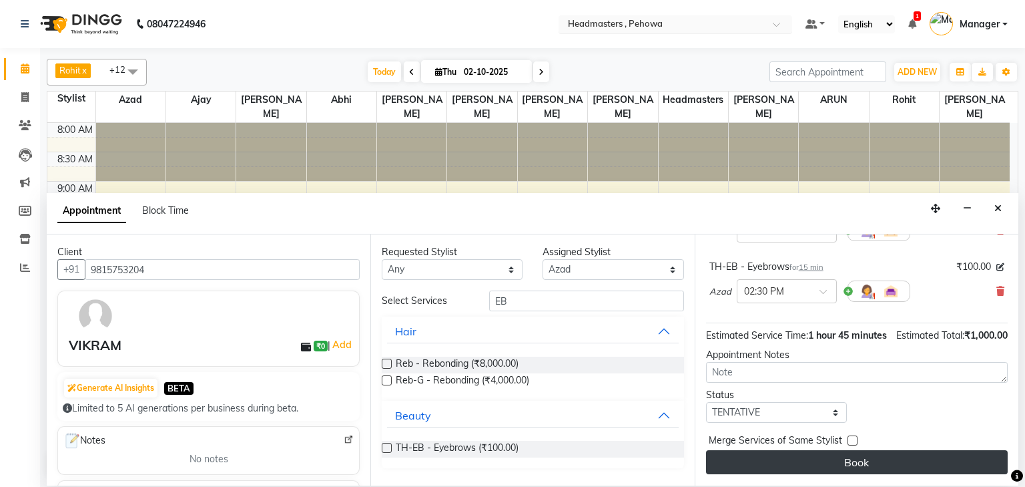
click at [852, 462] on button "Book" at bounding box center [857, 462] width 302 height 24
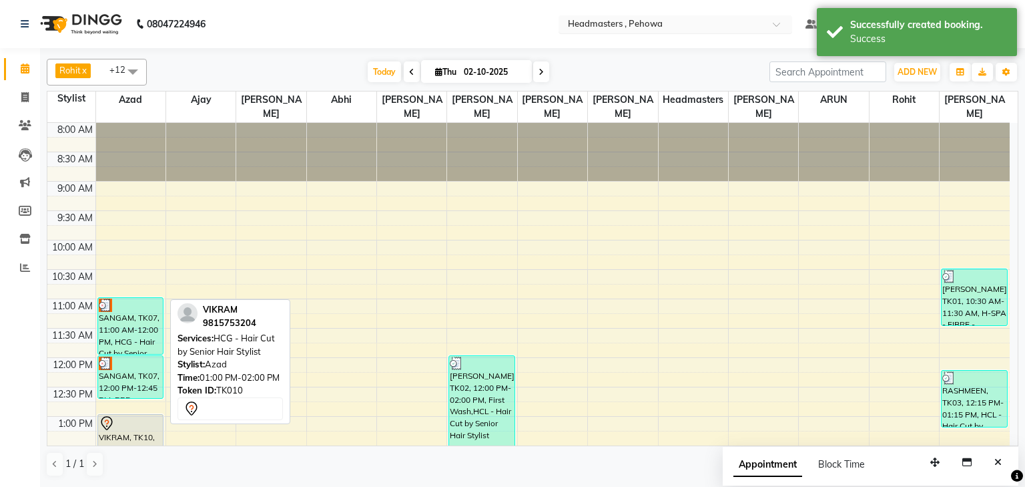
click at [137, 433] on div "VIKRAM, TK10, 01:00 PM-02:00 PM, HCG - Hair Cut by Senior Hair Stylist" at bounding box center [130, 443] width 65 height 56
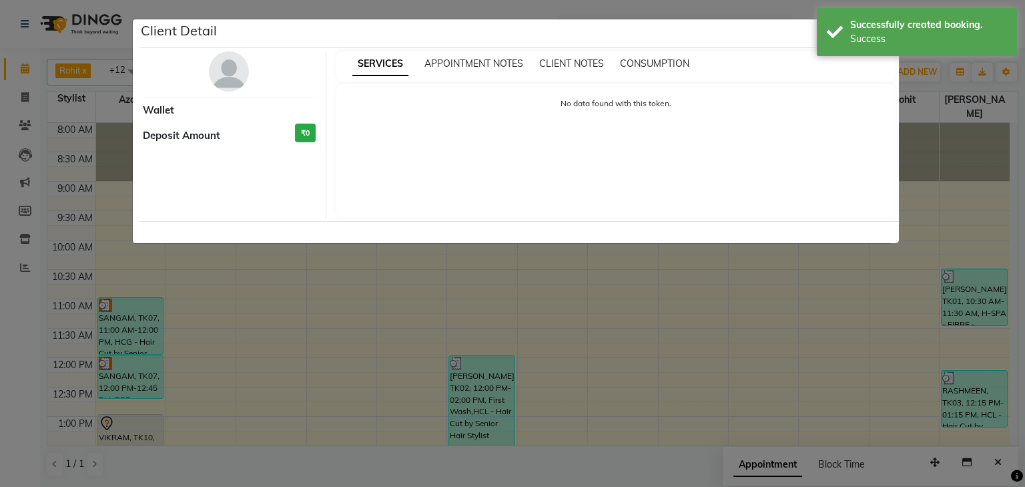
select select "7"
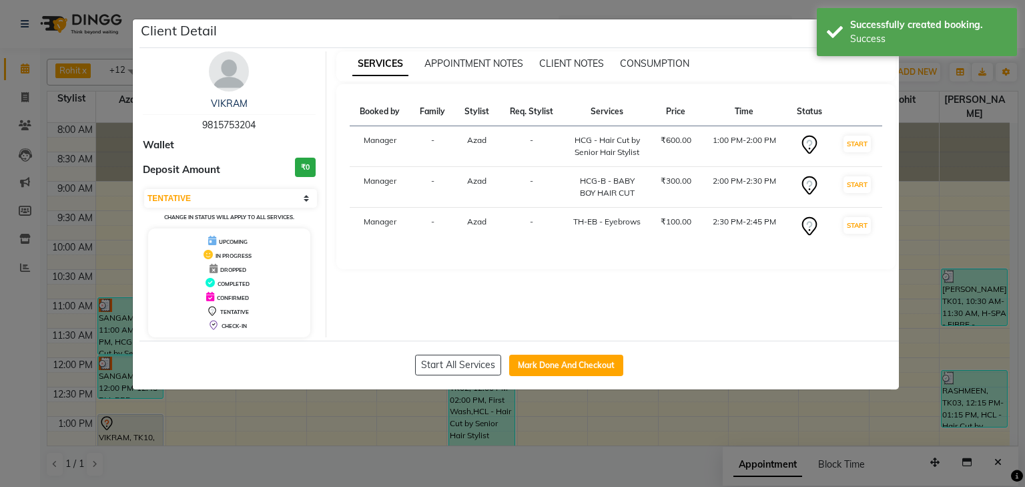
click at [553, 352] on div "Start All Services Mark Done And Checkout" at bounding box center [520, 364] width 760 height 49
click at [547, 362] on button "Mark Done And Checkout" at bounding box center [566, 364] width 114 height 21
select select "service"
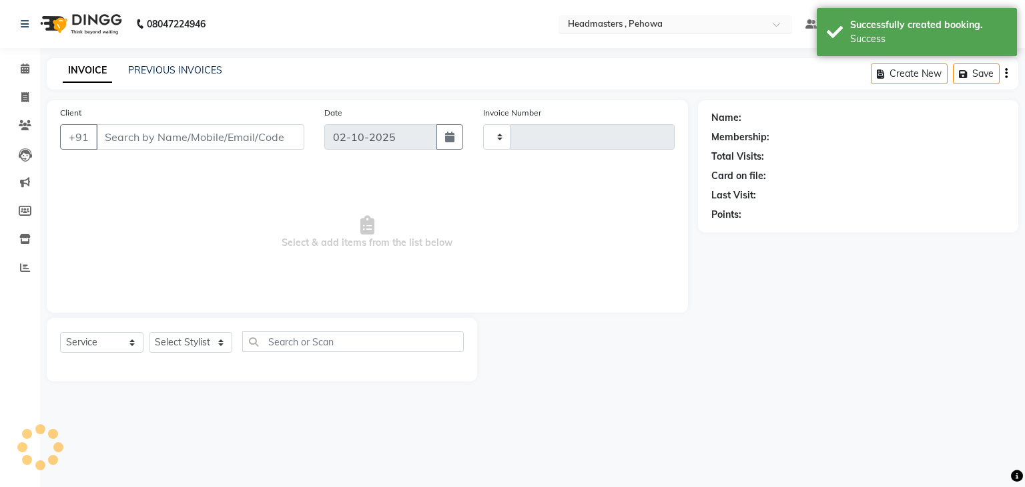
type input "3003"
select select "7727"
type input "9815753204"
select select "68772"
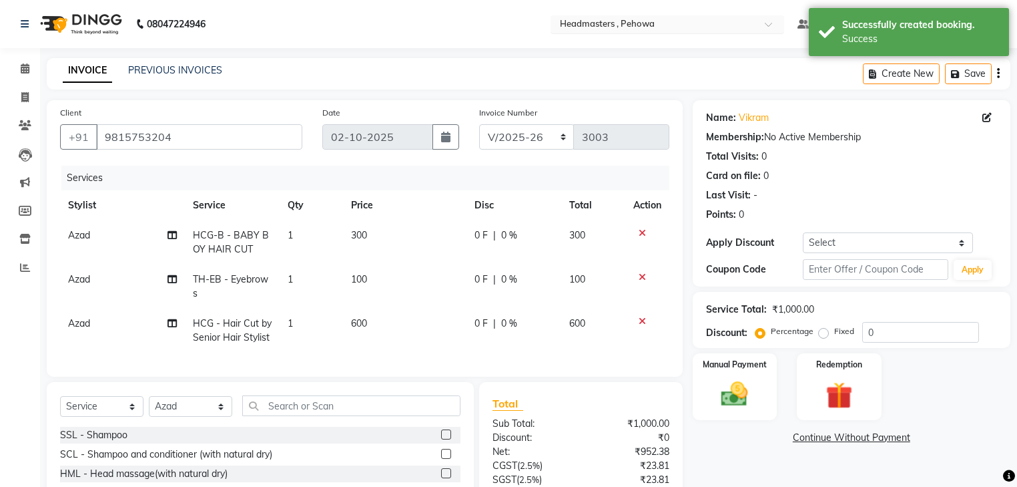
click at [512, 286] on span "0 %" at bounding box center [509, 279] width 16 height 14
select select "68772"
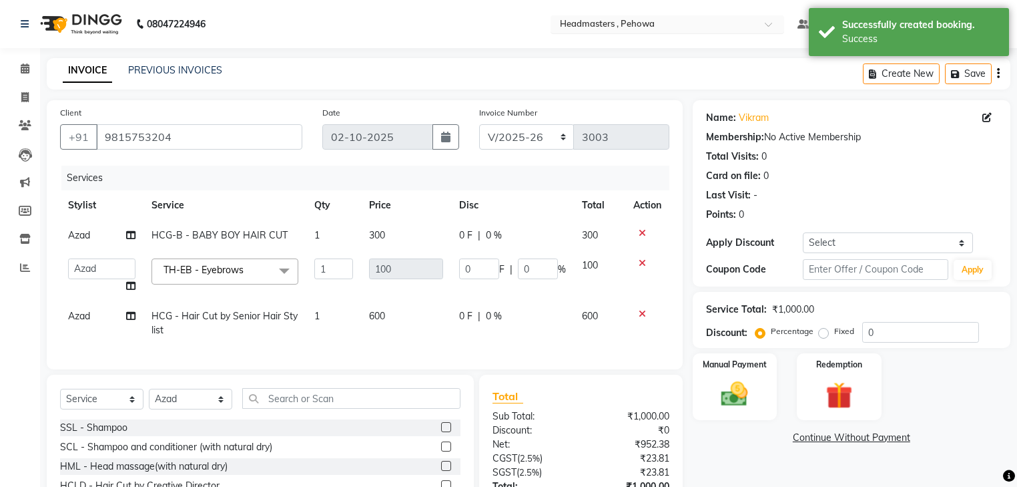
click at [505, 240] on div "0 F | 0 %" at bounding box center [512, 235] width 107 height 14
select select "68772"
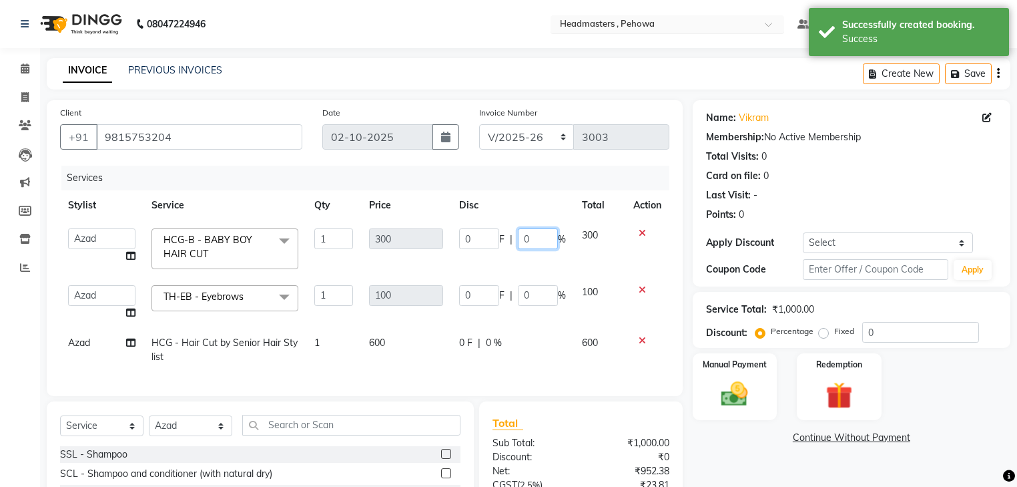
click at [522, 240] on input "0" at bounding box center [538, 238] width 40 height 21
type input "50"
click at [529, 344] on td "0 F | 0 %" at bounding box center [512, 350] width 123 height 44
select select "68772"
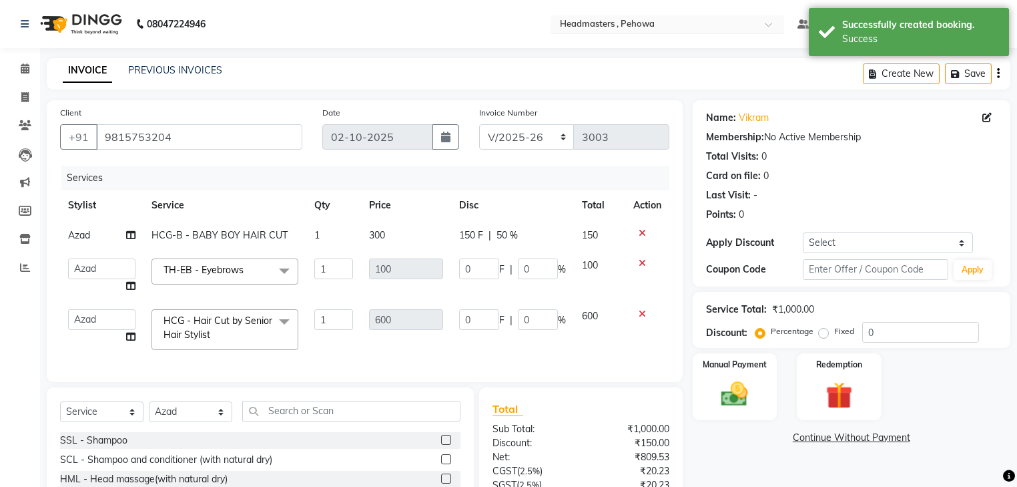
drag, startPoint x: 502, startPoint y: 321, endPoint x: 521, endPoint y: 324, distance: 18.9
click at [507, 323] on div "0 F | 0 %" at bounding box center [512, 319] width 107 height 21
drag, startPoint x: 527, startPoint y: 323, endPoint x: 519, endPoint y: 323, distance: 8.7
click at [525, 323] on input "0" at bounding box center [538, 319] width 40 height 21
click at [519, 324] on input "0" at bounding box center [538, 319] width 40 height 21
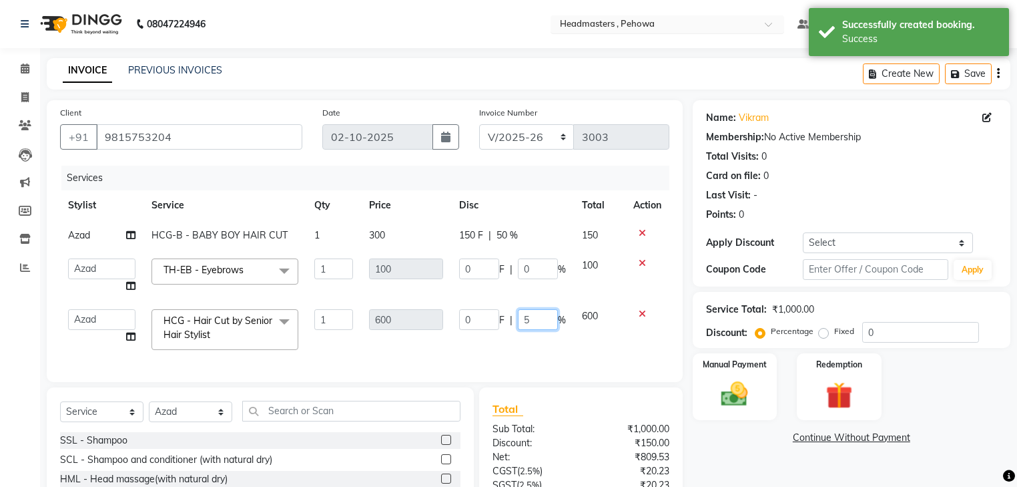
type input "50"
click at [542, 342] on td "0 F | 50 %" at bounding box center [512, 329] width 123 height 57
select select "68772"
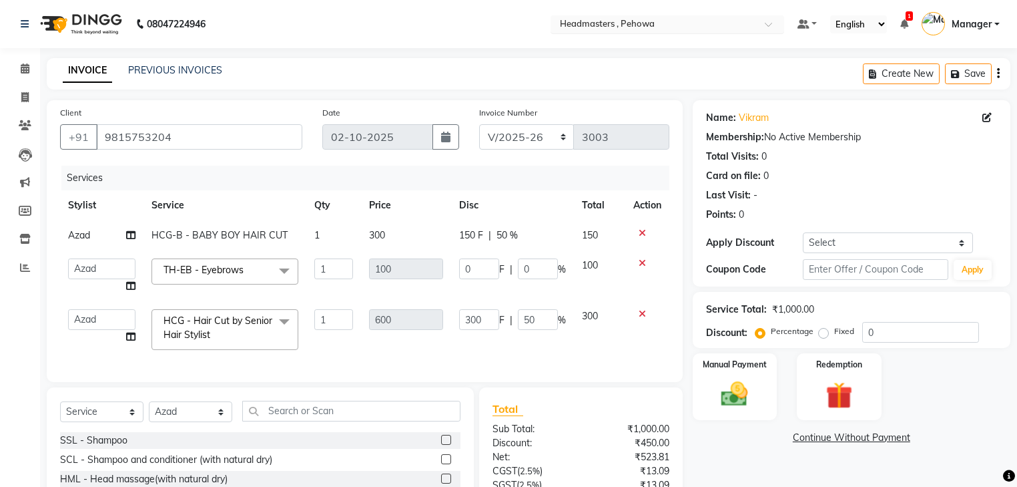
scroll to position [126, 0]
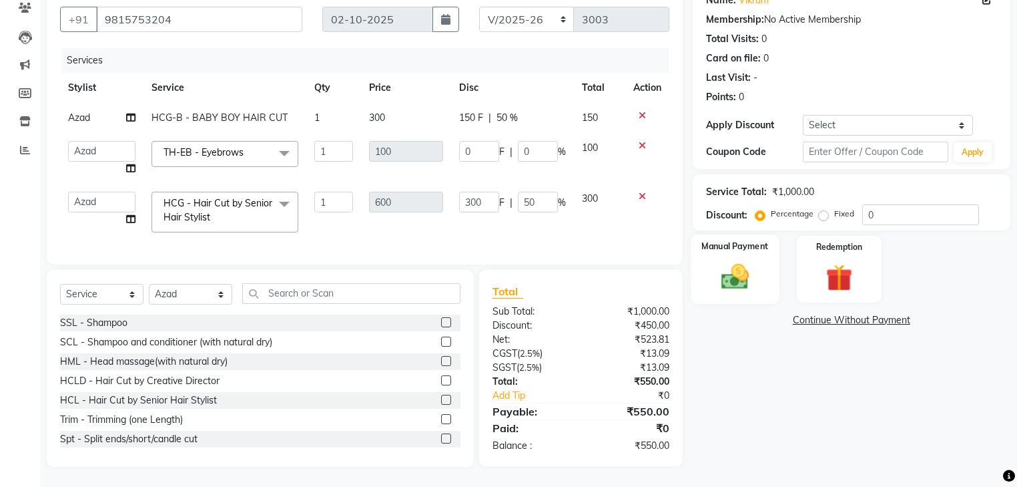
click at [730, 277] on img at bounding box center [734, 277] width 45 height 32
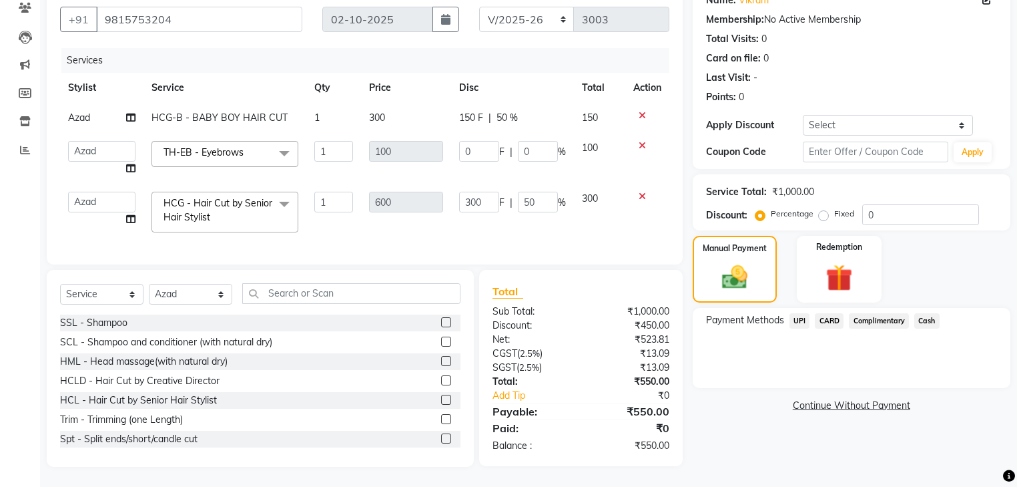
click at [918, 313] on span "Cash" at bounding box center [927, 320] width 25 height 15
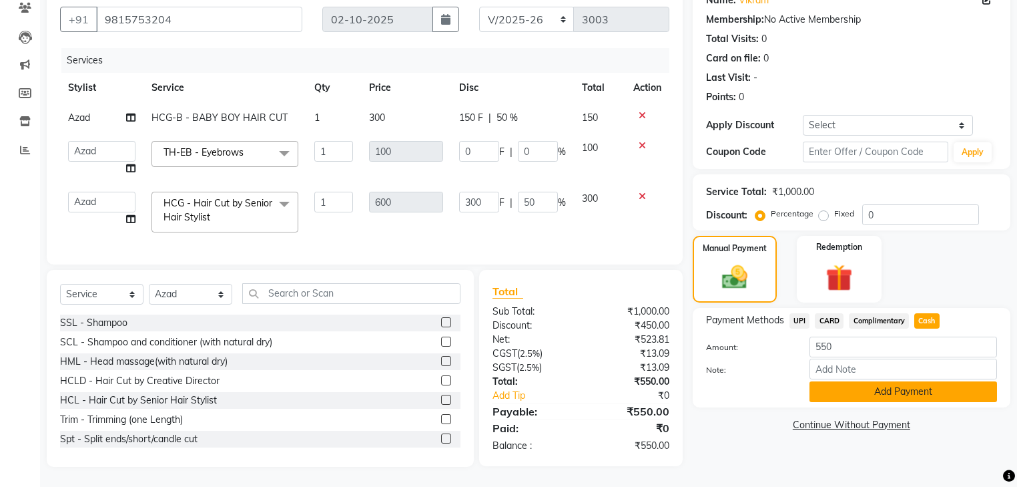
click at [899, 386] on button "Add Payment" at bounding box center [904, 391] width 188 height 21
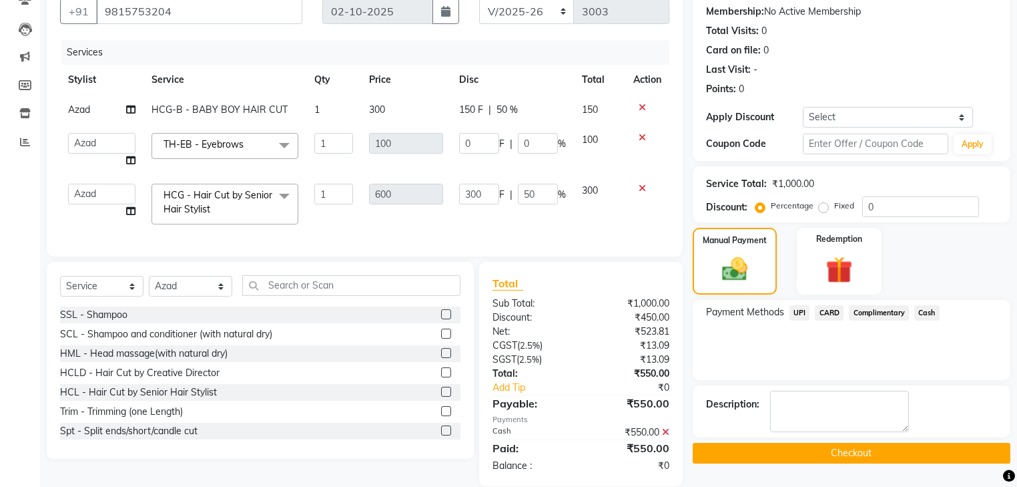
click at [899, 435] on div "Name: Vikram Membership: No Active Membership Total Visits: 0 Card on file: 0 L…" at bounding box center [857, 230] width 328 height 511
click at [897, 443] on button "Checkout" at bounding box center [852, 453] width 318 height 21
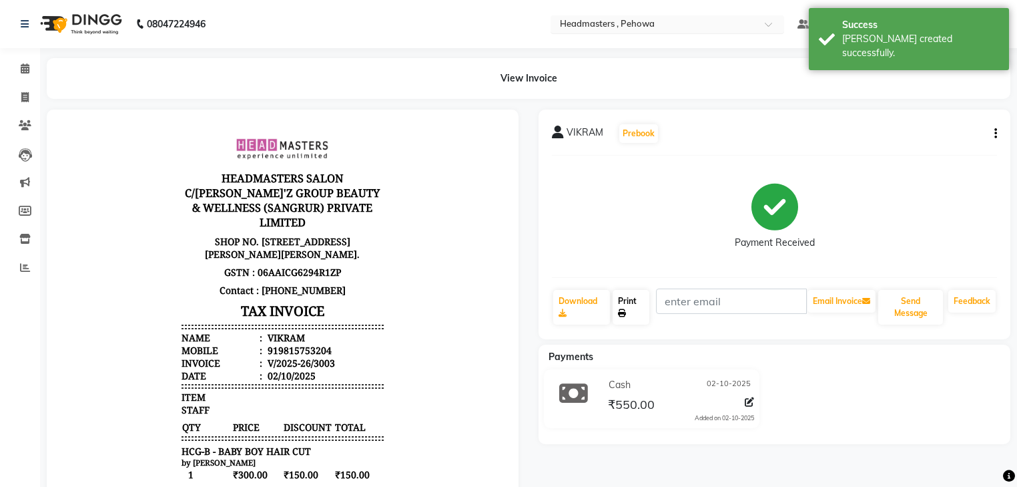
click at [646, 307] on link "Print" at bounding box center [631, 307] width 37 height 35
click at [24, 69] on icon at bounding box center [25, 68] width 9 height 10
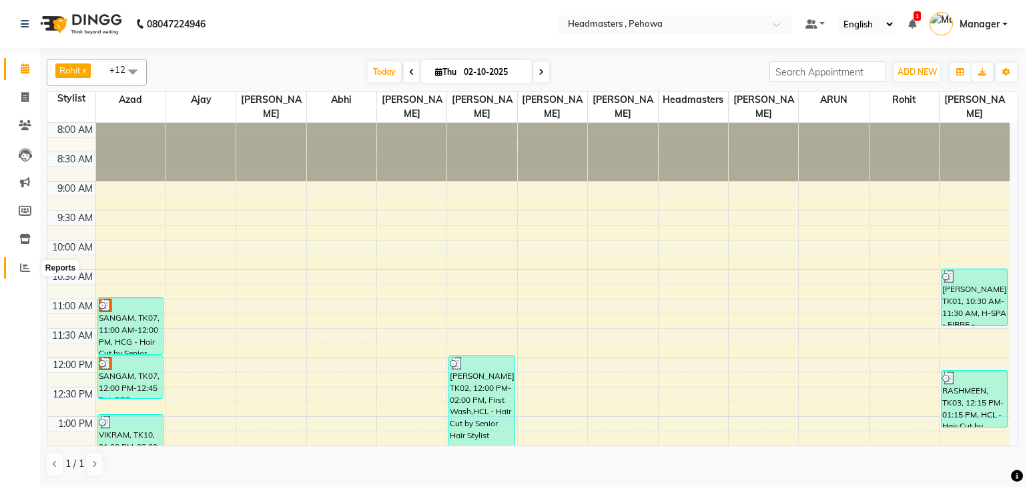
click at [27, 270] on icon at bounding box center [25, 267] width 10 height 10
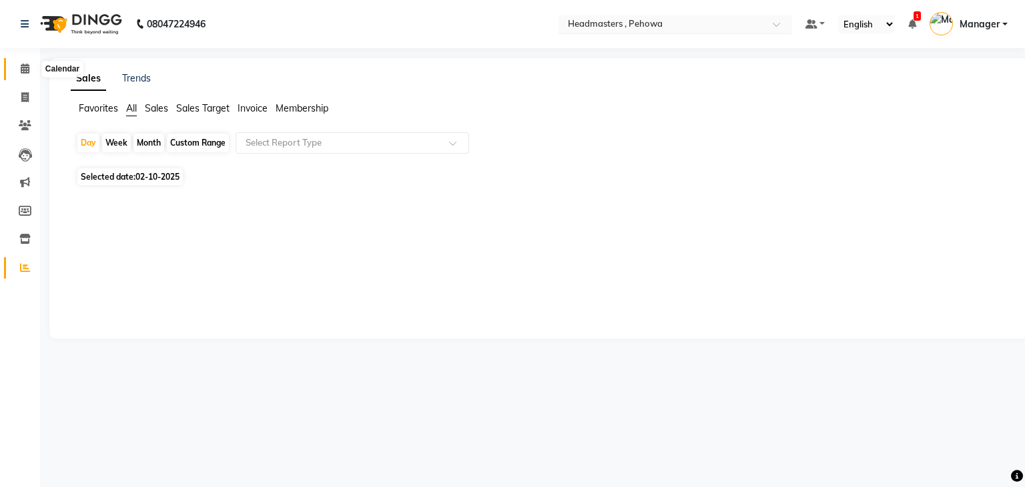
click at [29, 75] on span at bounding box center [24, 68] width 23 height 15
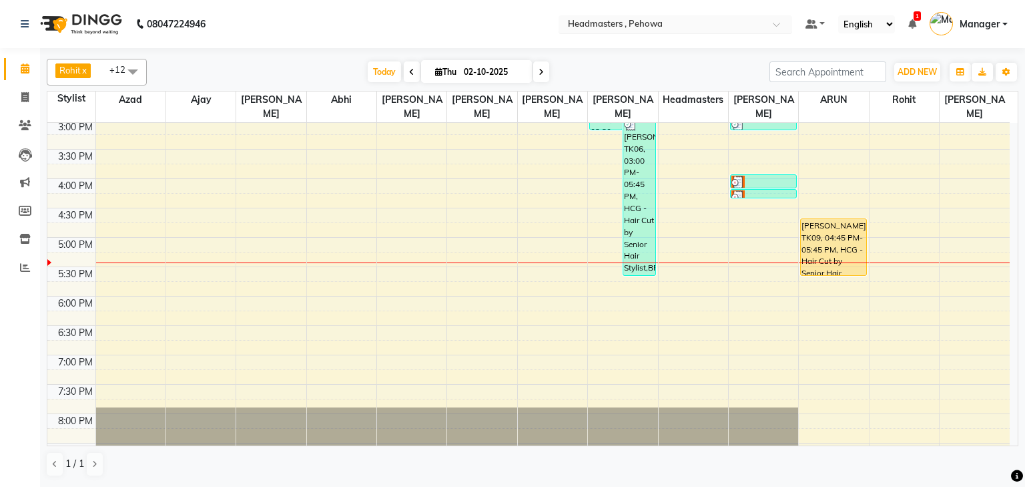
scroll to position [374, 0]
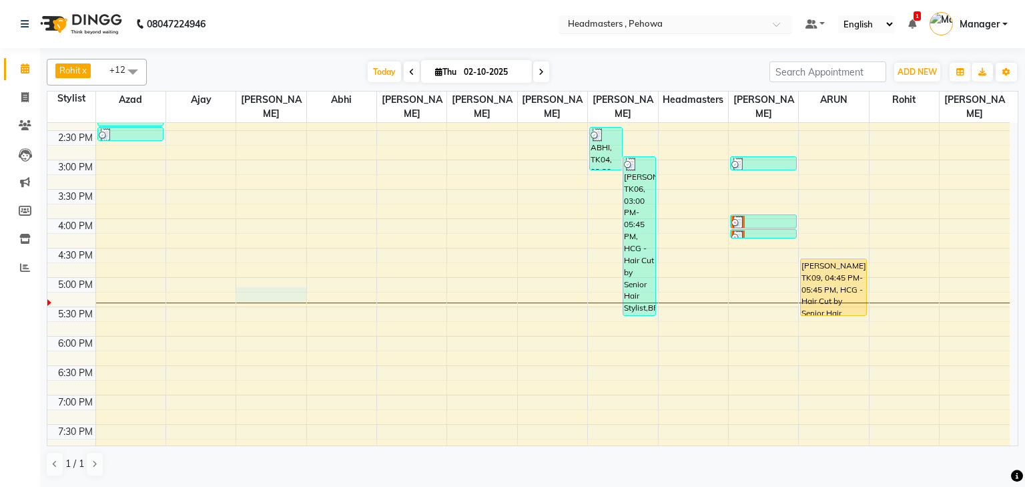
click at [270, 280] on div "8:00 AM 8:30 AM 9:00 AM 9:30 AM 10:00 AM 10:30 AM 11:00 AM 11:30 AM 12:00 PM 12…" at bounding box center [528, 160] width 963 height 822
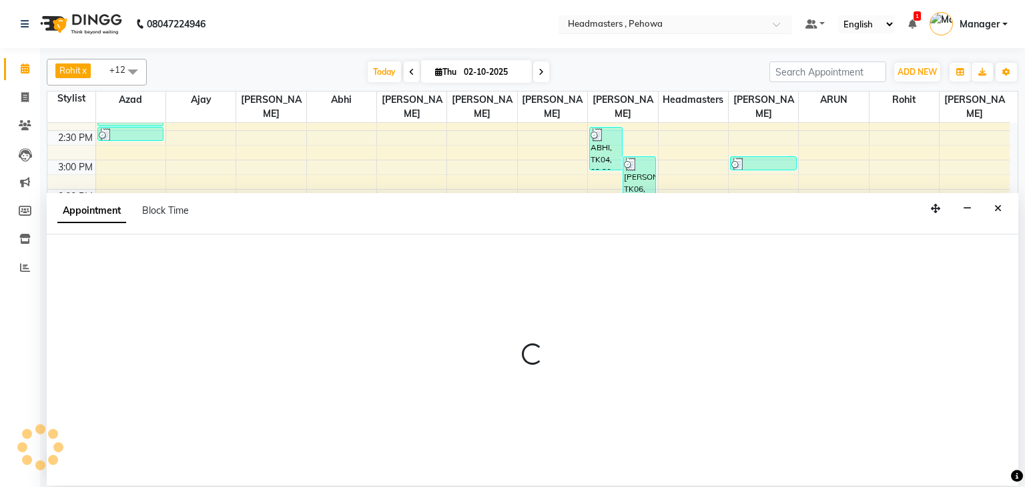
select select "68776"
select select "tentative"
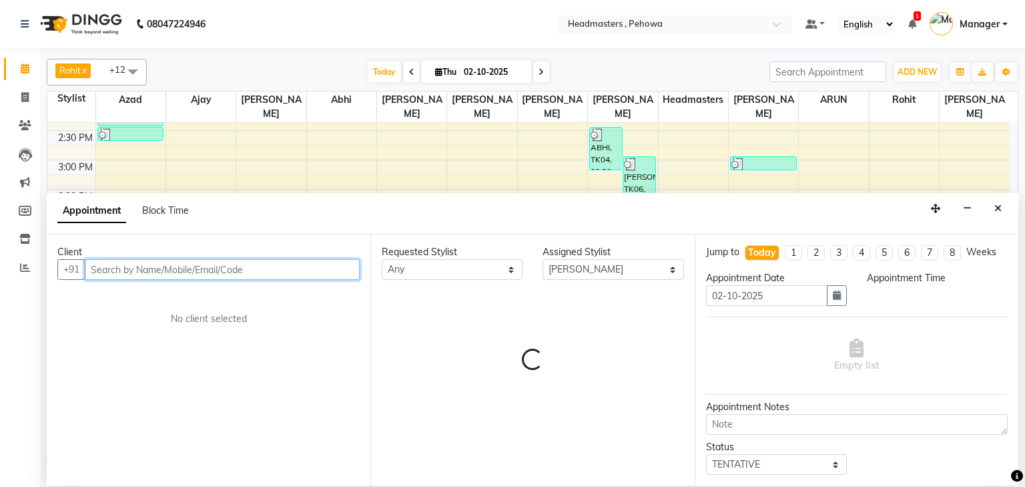
select select "1035"
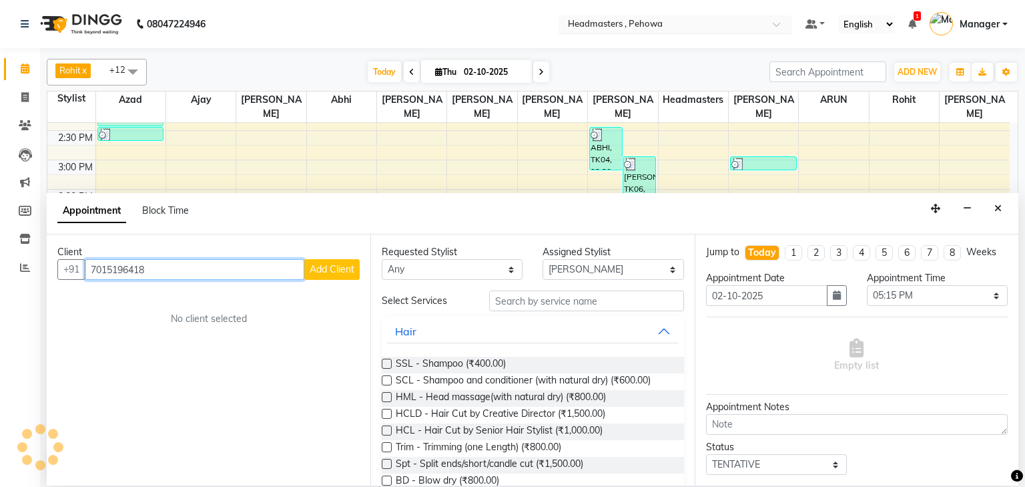
type input "7015196418"
click at [338, 268] on span "Add Client" at bounding box center [332, 269] width 45 height 12
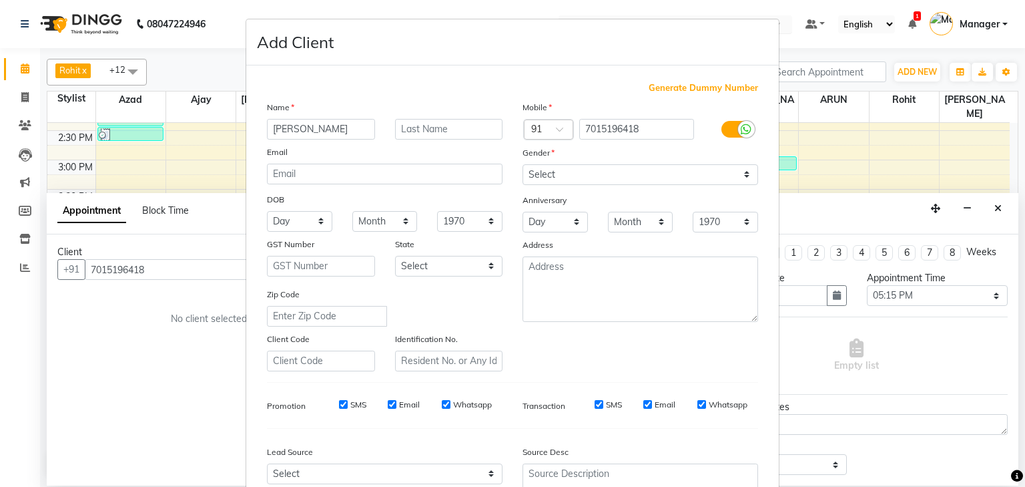
type input "KARAN"
click at [584, 171] on select "Select Male Female Other Prefer Not To Say" at bounding box center [641, 174] width 236 height 21
select select "male"
click at [523, 165] on select "Select Male Female Other Prefer Not To Say" at bounding box center [641, 174] width 236 height 21
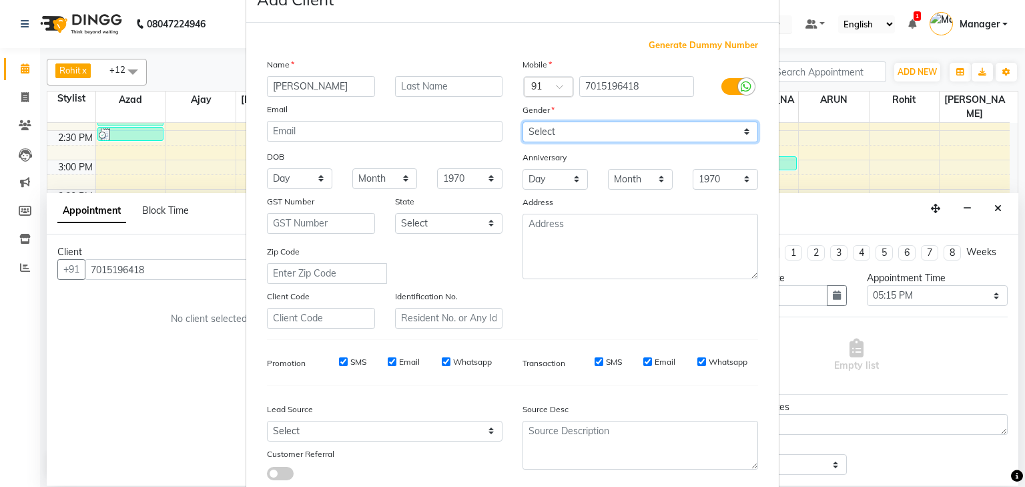
scroll to position [136, 0]
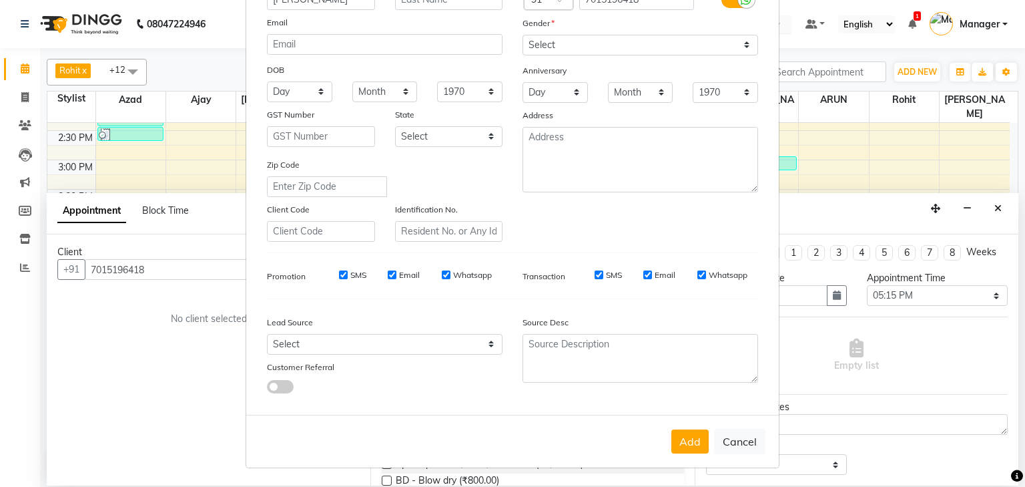
click at [694, 442] on button "Add" at bounding box center [690, 441] width 37 height 24
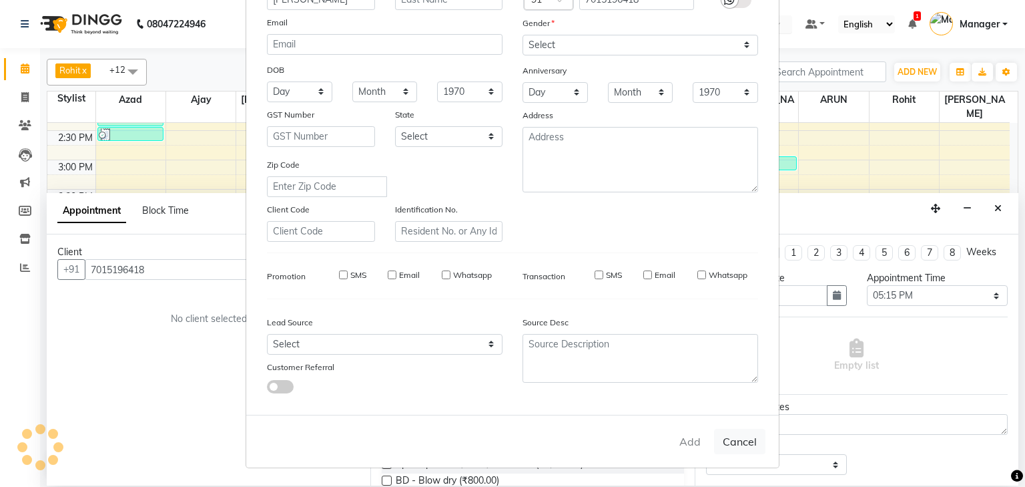
select select
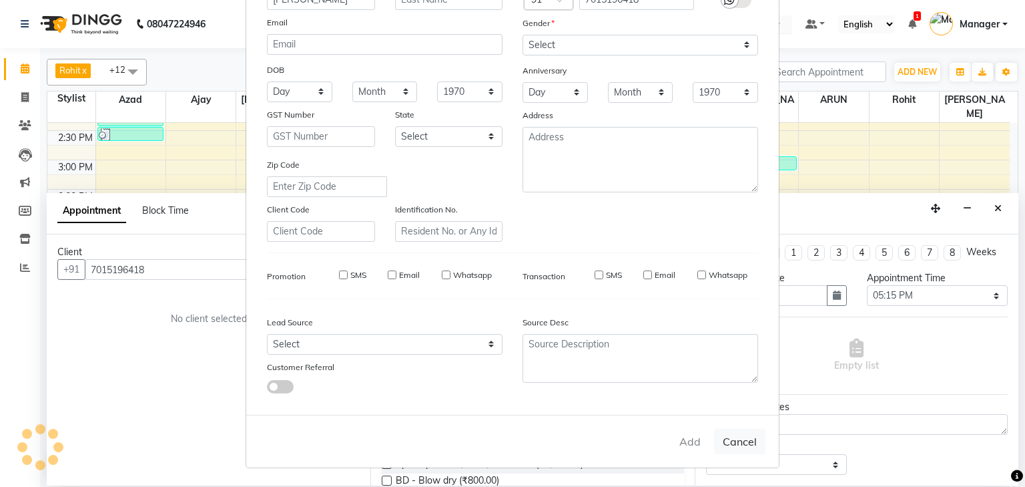
select select
checkbox input "false"
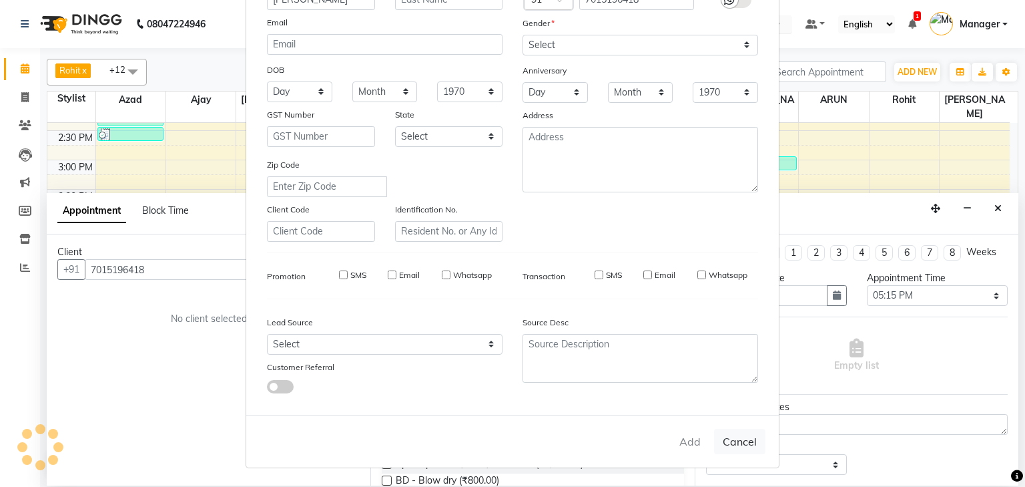
checkbox input "false"
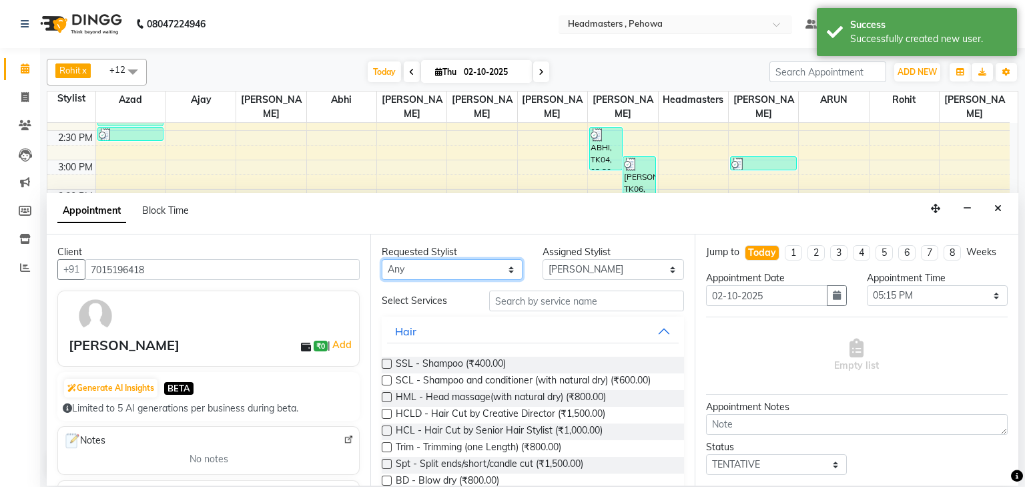
click at [422, 265] on select "Any Abhi Ajay Amandeep Amanpreet Anas ARUN Azad Bilal Davy Headmasters Jashan K…" at bounding box center [452, 269] width 141 height 21
select select "82981"
click at [382, 259] on select "Any Abhi Ajay Amandeep Amanpreet Anas ARUN Azad Bilal Davy Headmasters Jashan K…" at bounding box center [452, 269] width 141 height 21
select select "82981"
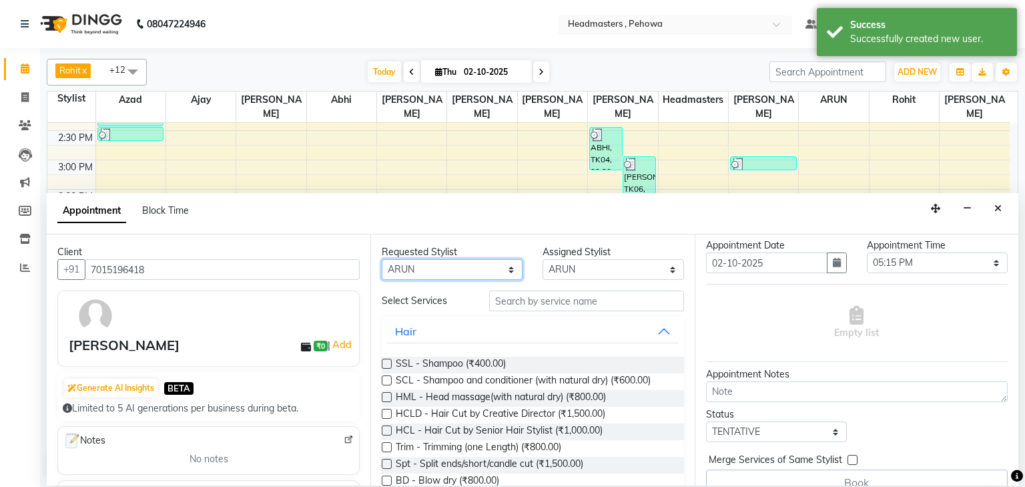
scroll to position [51, 0]
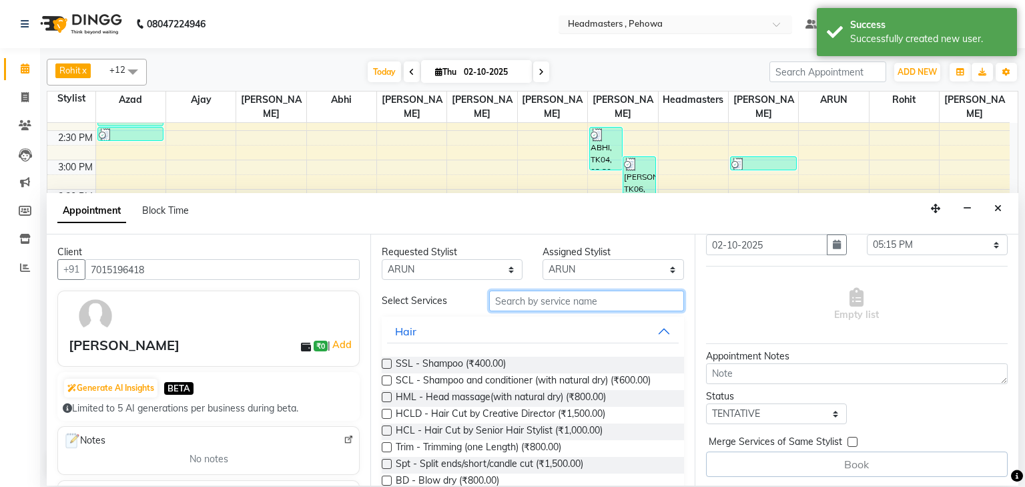
click at [539, 301] on input "text" at bounding box center [586, 300] width 195 height 21
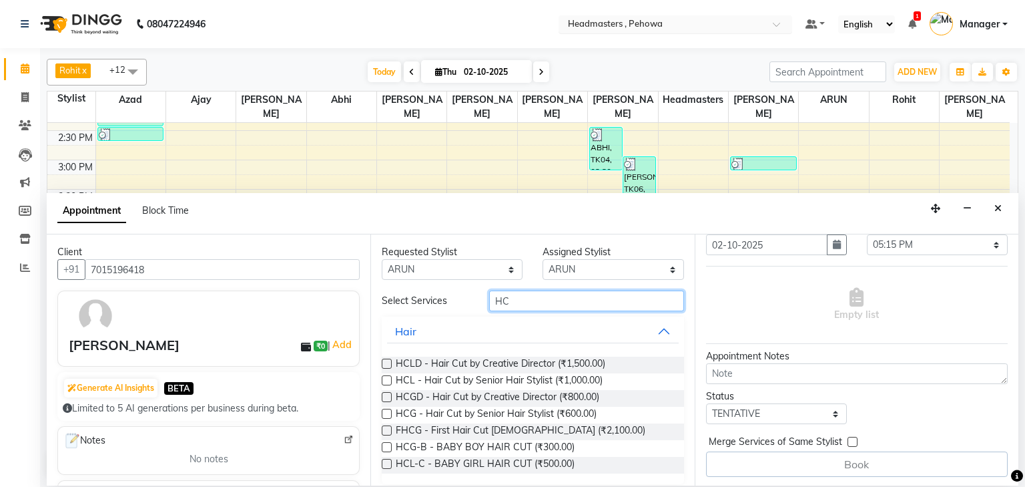
type input "H"
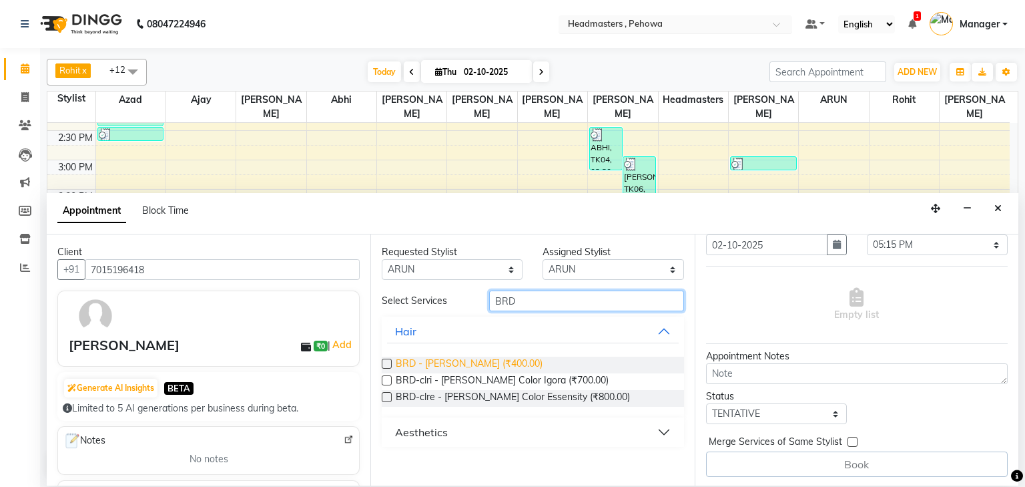
type input "BRD"
click at [446, 366] on span "BRD - [PERSON_NAME] (₹400.00)" at bounding box center [469, 364] width 147 height 17
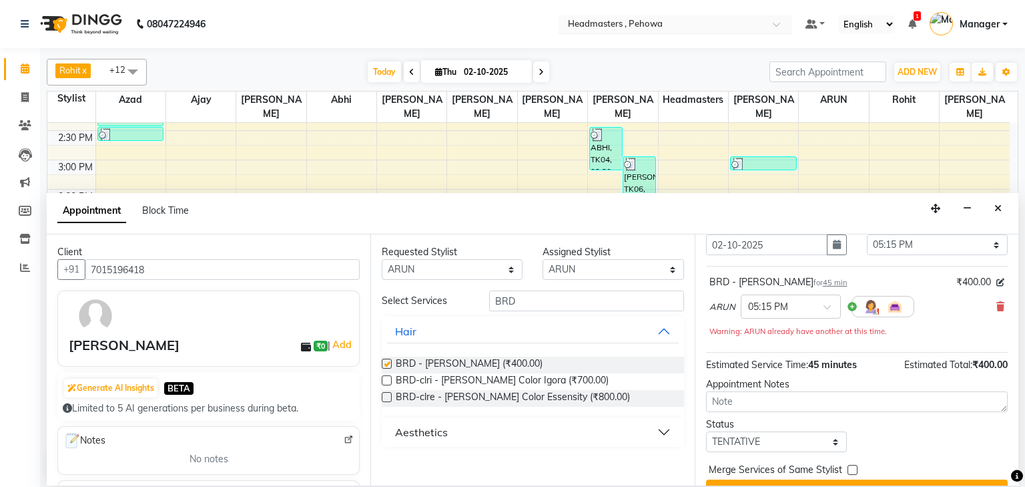
checkbox input "false"
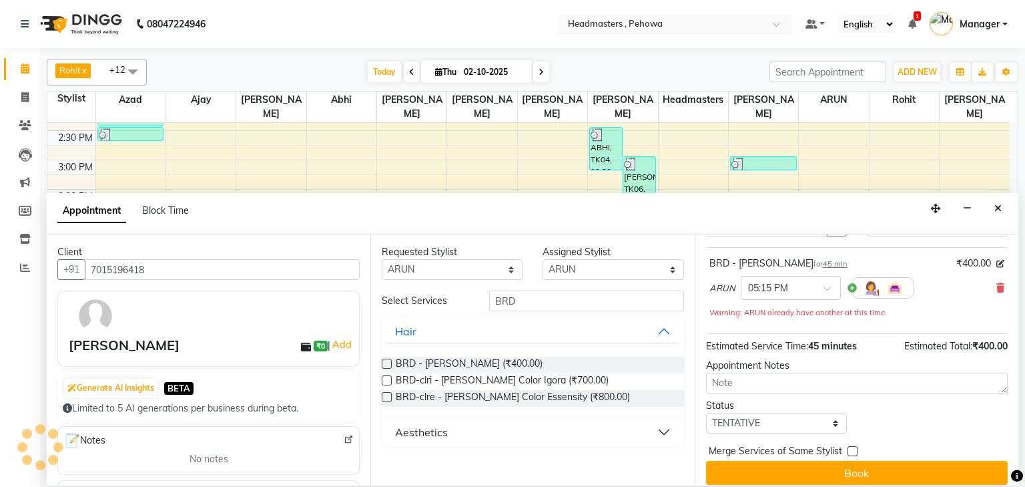
scroll to position [79, 0]
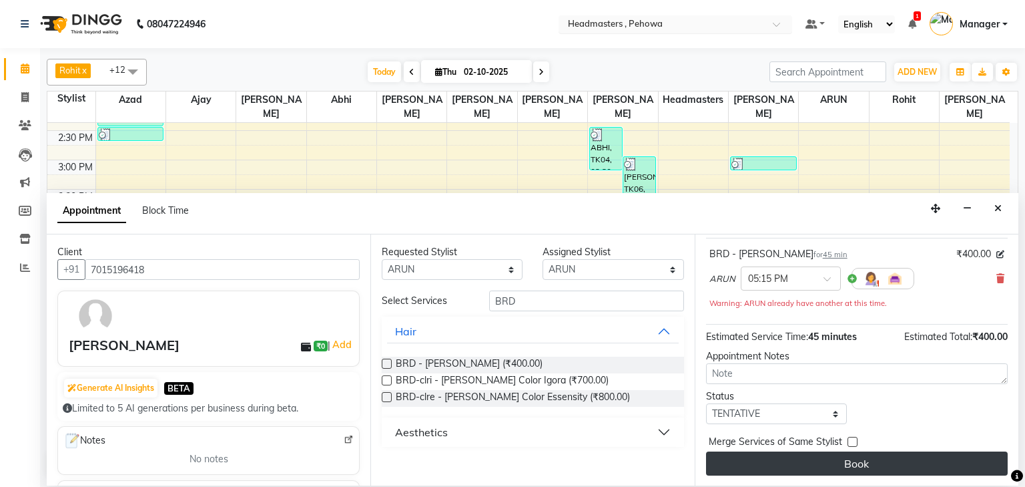
click at [855, 459] on button "Book" at bounding box center [857, 463] width 302 height 24
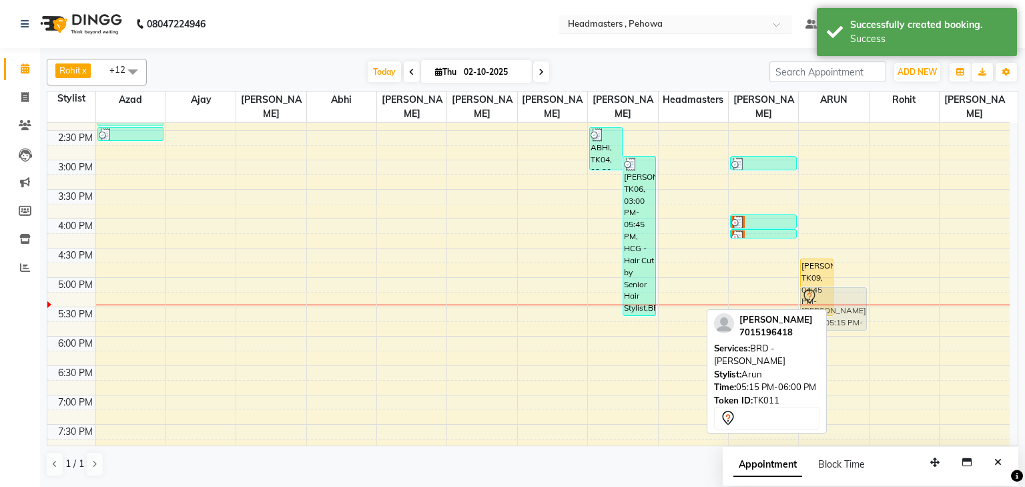
click at [854, 293] on div "NAVDEEP, TK09, 04:45 PM-05:45 PM, HCG - Hair Cut by Senior Hair Stylist KARAN, …" at bounding box center [833, 160] width 69 height 822
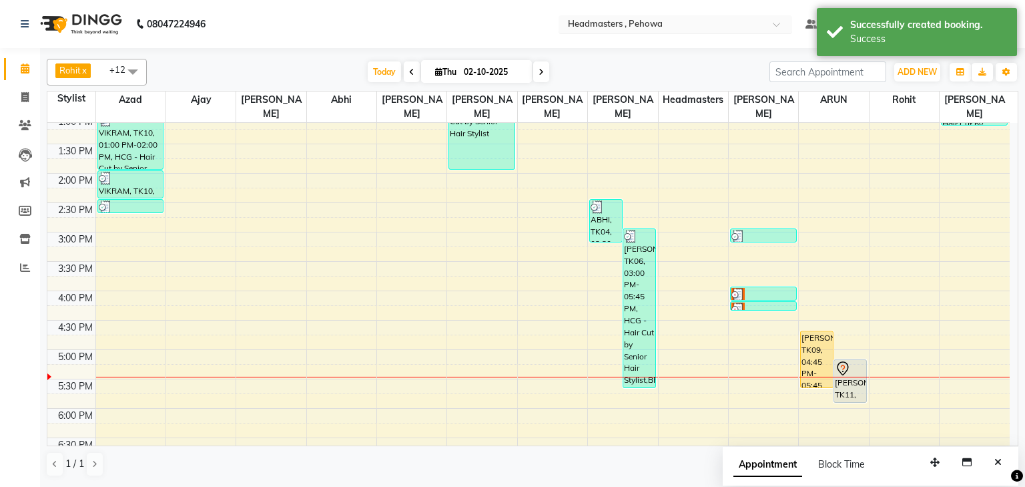
scroll to position [320, 0]
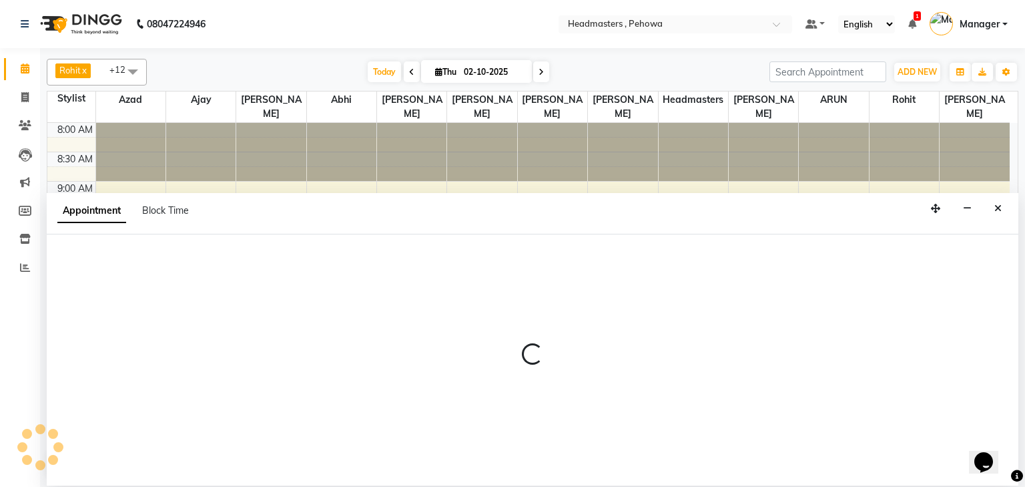
select select "71125"
select select "750"
select select "tentative"
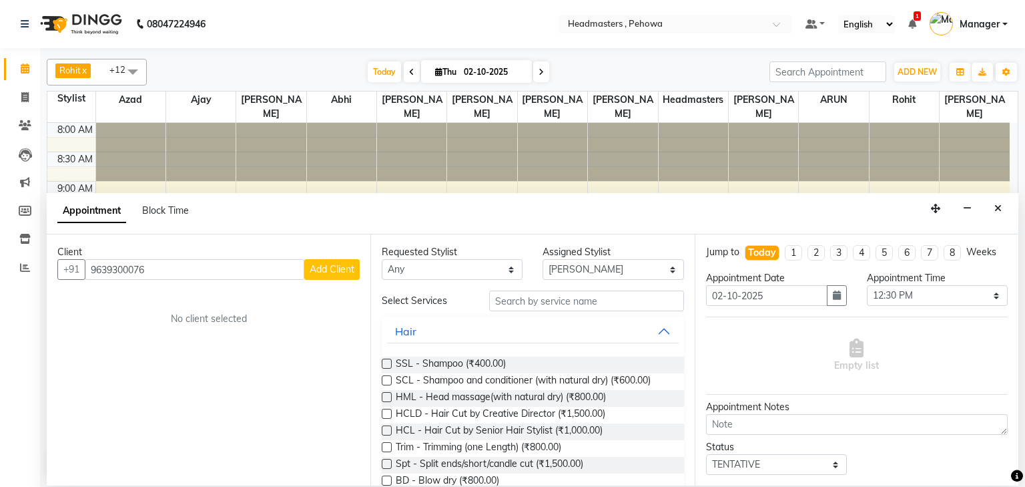
type input "9639300076"
click at [348, 275] on button "Add Client" at bounding box center [331, 269] width 55 height 21
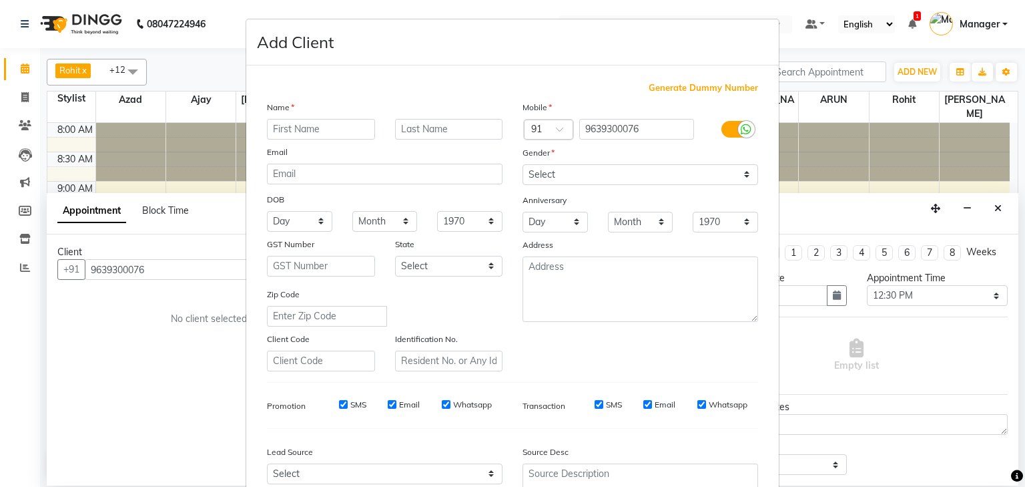
click at [331, 123] on input "text" at bounding box center [321, 129] width 108 height 21
type input "[PERSON_NAME]"
click at [602, 172] on select "Select [DEMOGRAPHIC_DATA] [DEMOGRAPHIC_DATA] Other Prefer Not To Say" at bounding box center [641, 174] width 236 height 21
select select "[DEMOGRAPHIC_DATA]"
click at [523, 165] on select "Select [DEMOGRAPHIC_DATA] [DEMOGRAPHIC_DATA] Other Prefer Not To Say" at bounding box center [641, 174] width 236 height 21
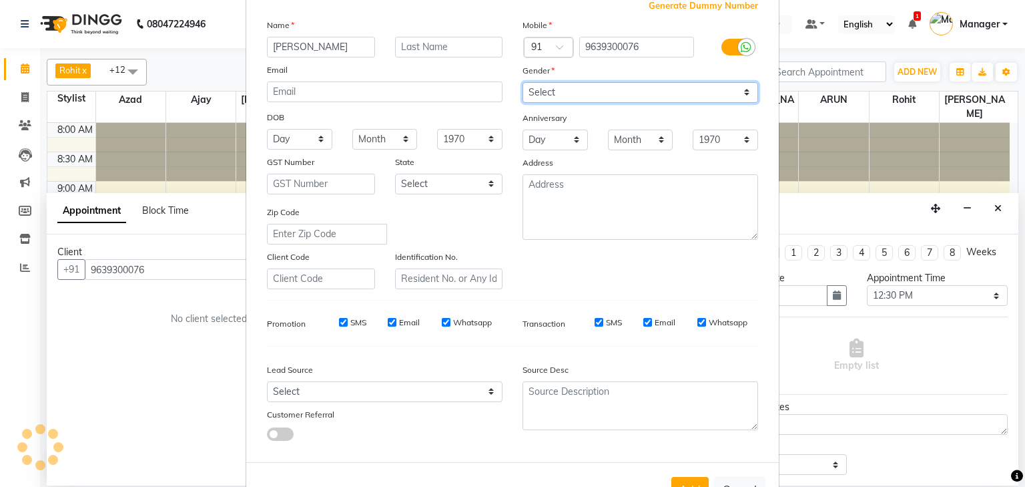
scroll to position [136, 0]
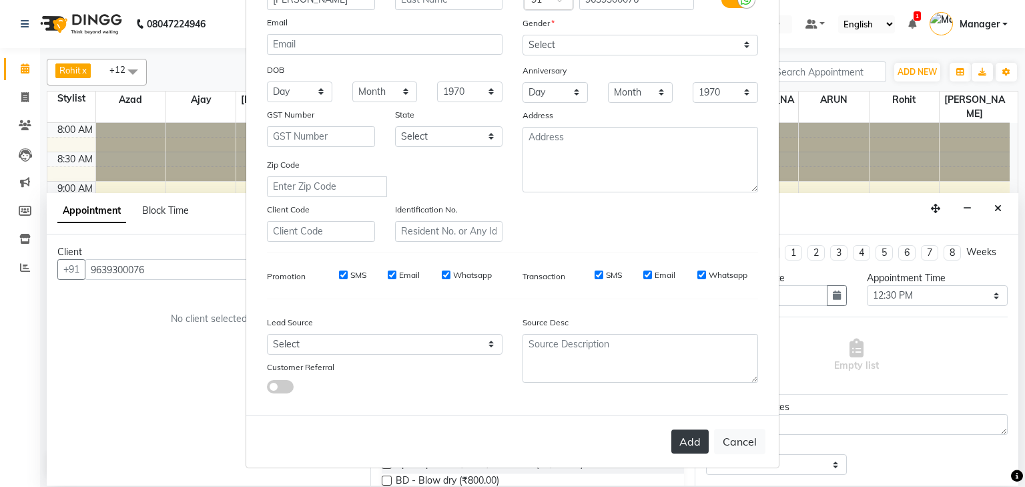
click at [694, 441] on button "Add" at bounding box center [690, 441] width 37 height 24
select select
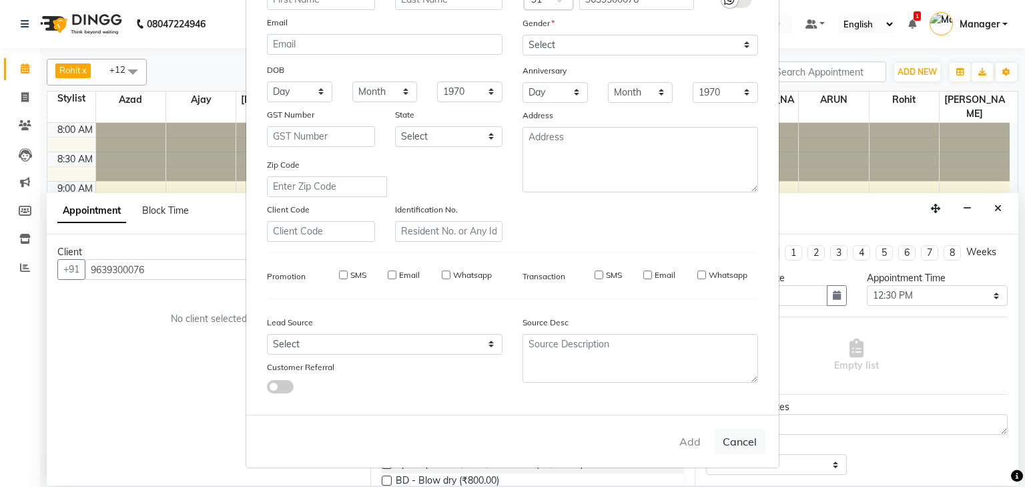
select select
checkbox input "false"
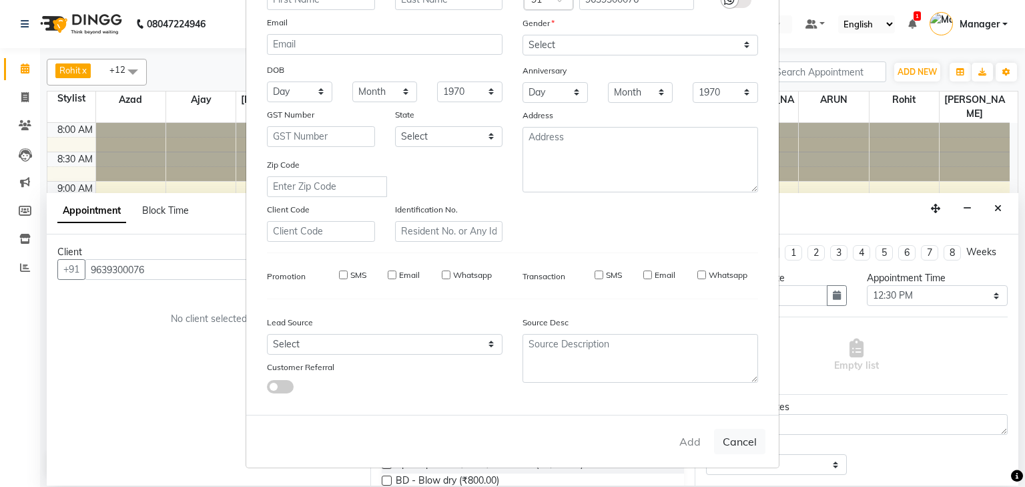
checkbox input "false"
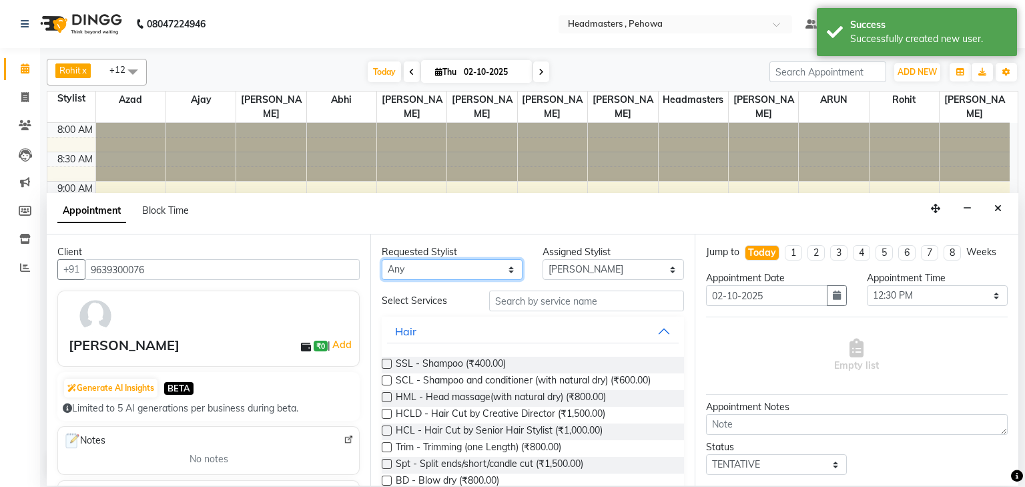
click at [408, 266] on select "Any [PERSON_NAME] [PERSON_NAME] [PERSON_NAME] [PERSON_NAME] Headmasters [PERSON…" at bounding box center [452, 269] width 141 height 21
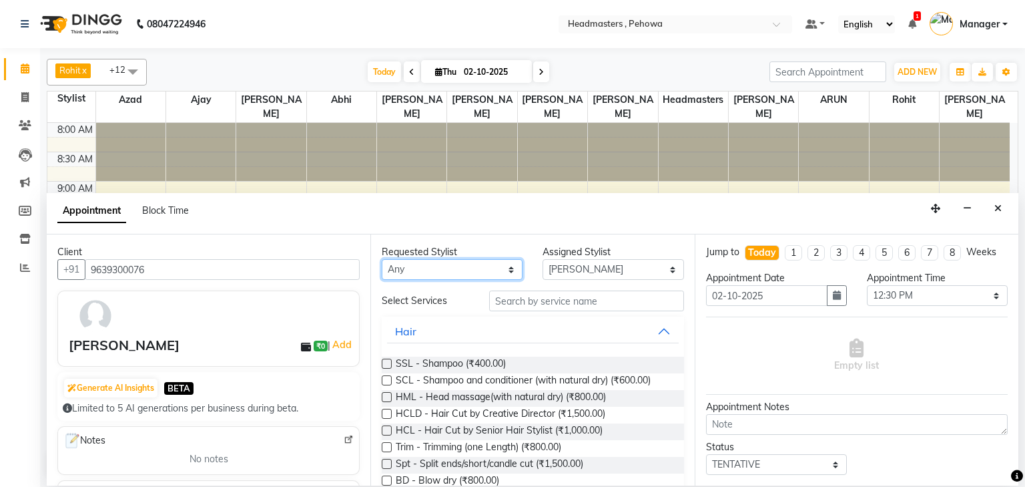
select select "82981"
click at [382, 259] on select "Any Abhi Ajay Amandeep Amanpreet Anas ARUN Azad Bilal Davy Headmasters Jashan K…" at bounding box center [452, 269] width 141 height 21
select select "82981"
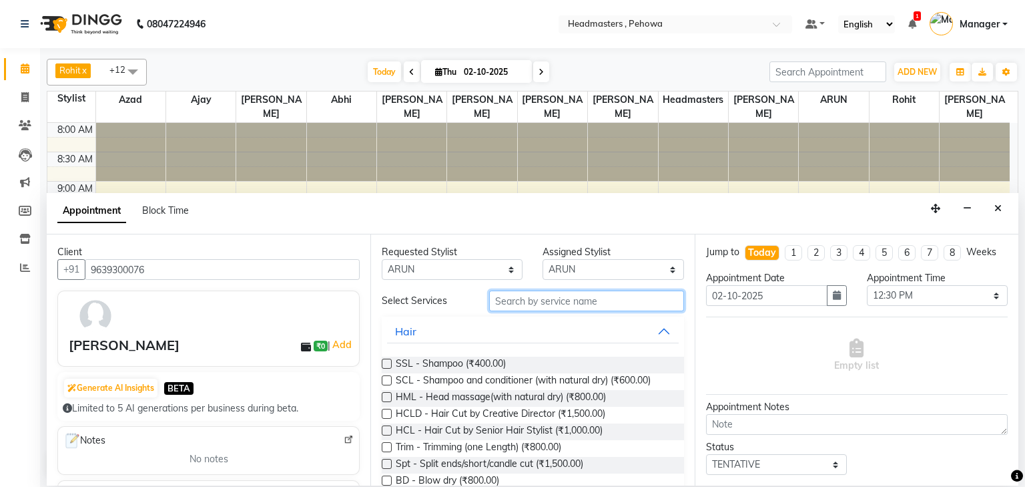
click at [575, 306] on input "text" at bounding box center [586, 300] width 195 height 21
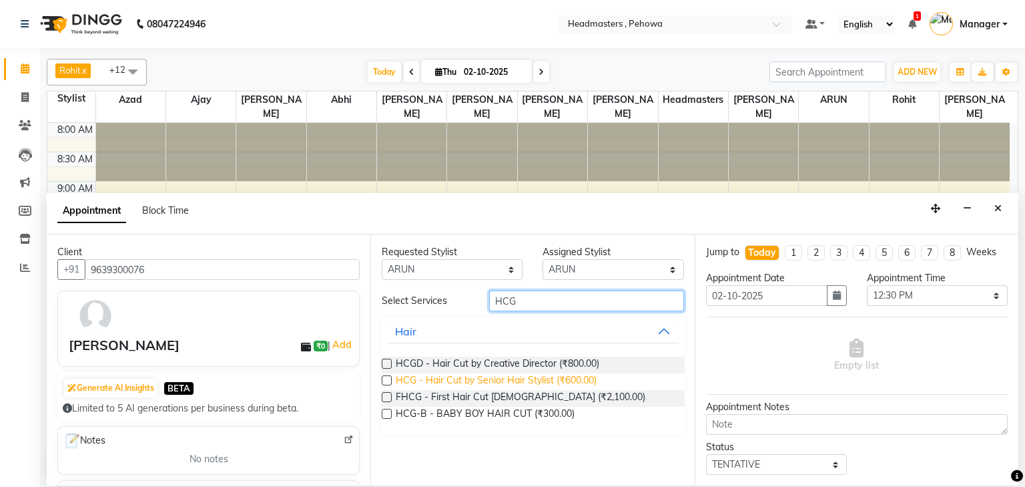
type input "HCG"
click at [571, 381] on span "HCG - Hair Cut by Senior Hair Stylist (₹600.00)" at bounding box center [496, 381] width 201 height 17
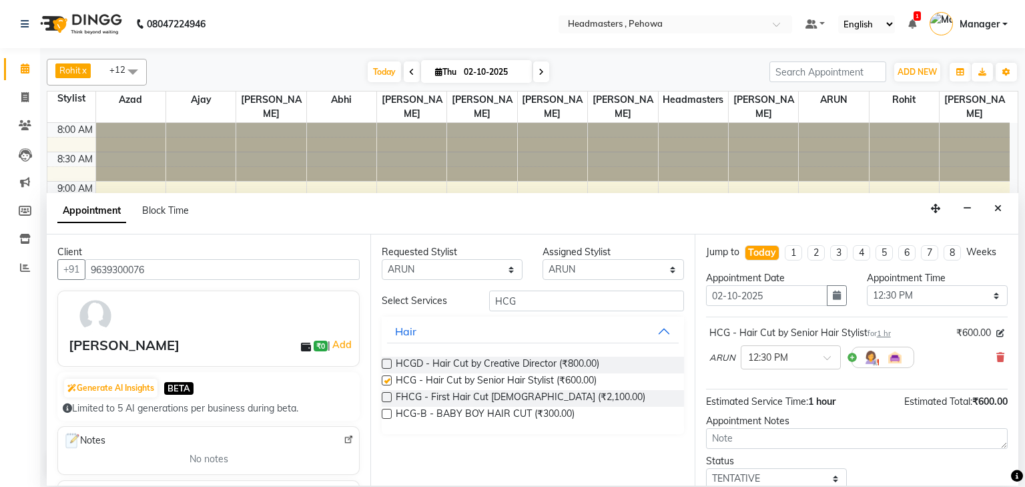
checkbox input "false"
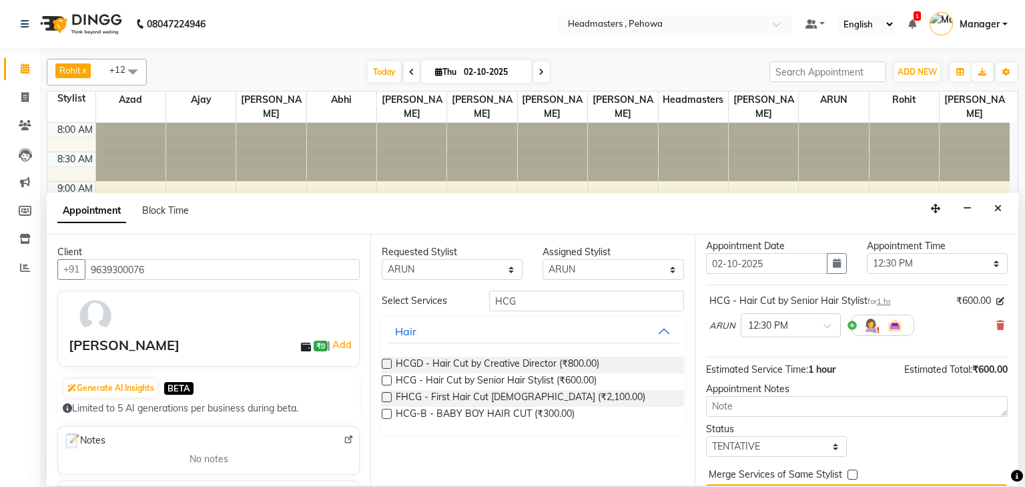
scroll to position [65, 0]
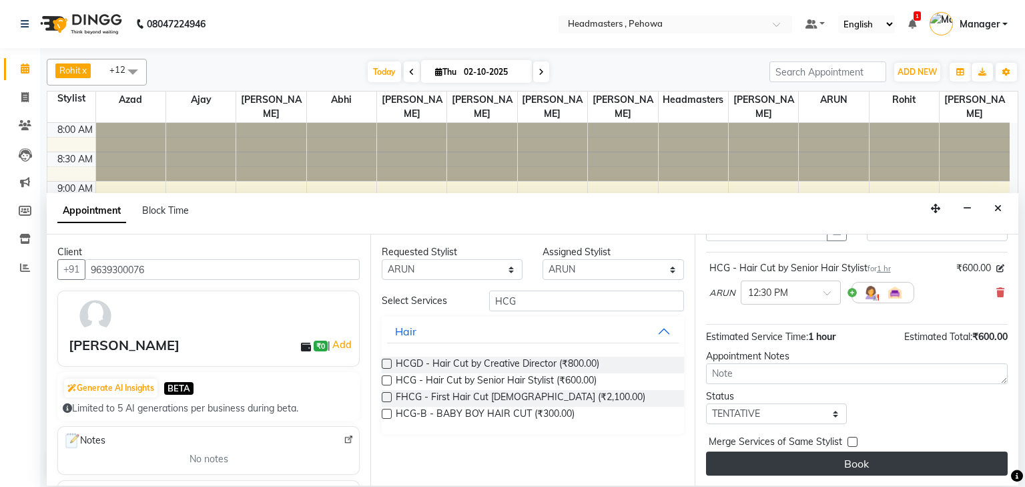
click at [866, 461] on button "Book" at bounding box center [857, 463] width 302 height 24
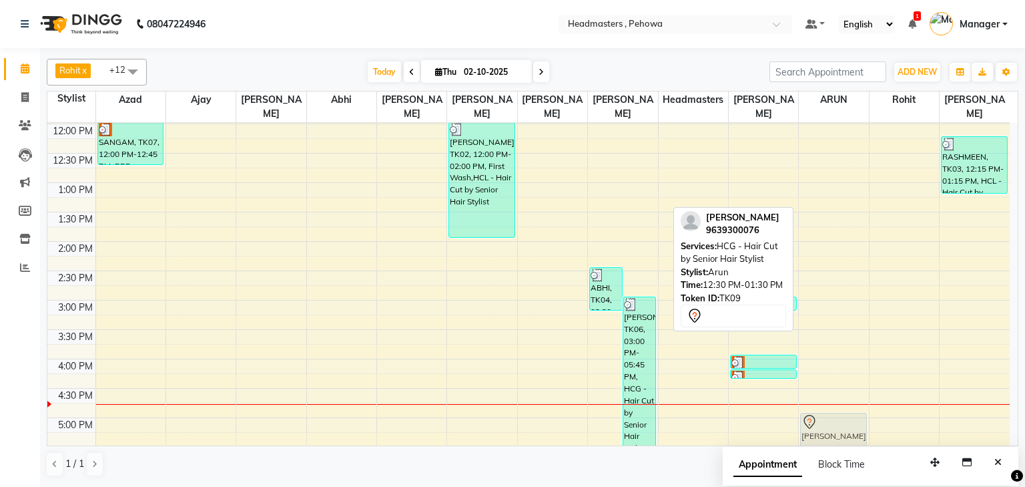
scroll to position [238, 0]
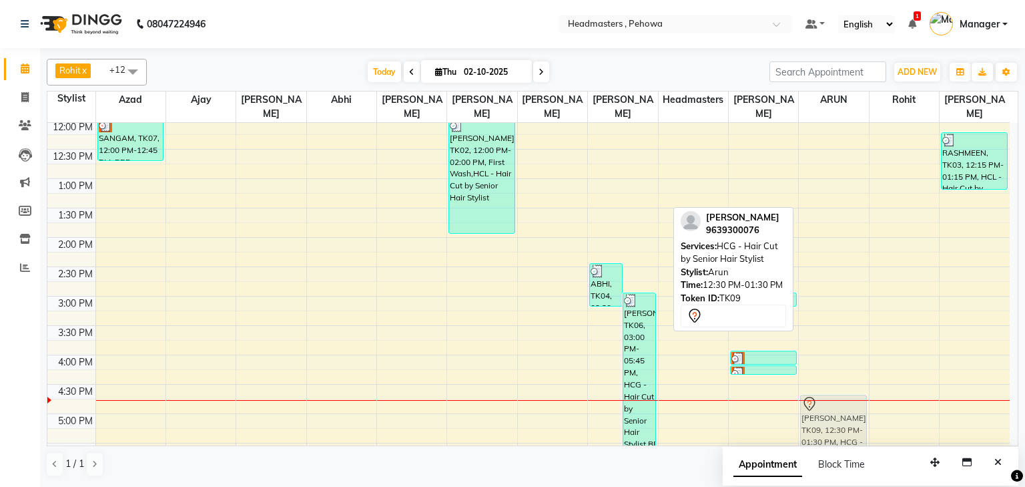
drag, startPoint x: 828, startPoint y: 177, endPoint x: 846, endPoint y: 404, distance: 227.7
click at [847, 405] on div "NAVDEEP, TK09, 12:30 PM-01:30 PM, HCG - Hair Cut by Senior Hair Stylist NAVDEEP…" at bounding box center [833, 296] width 69 height 822
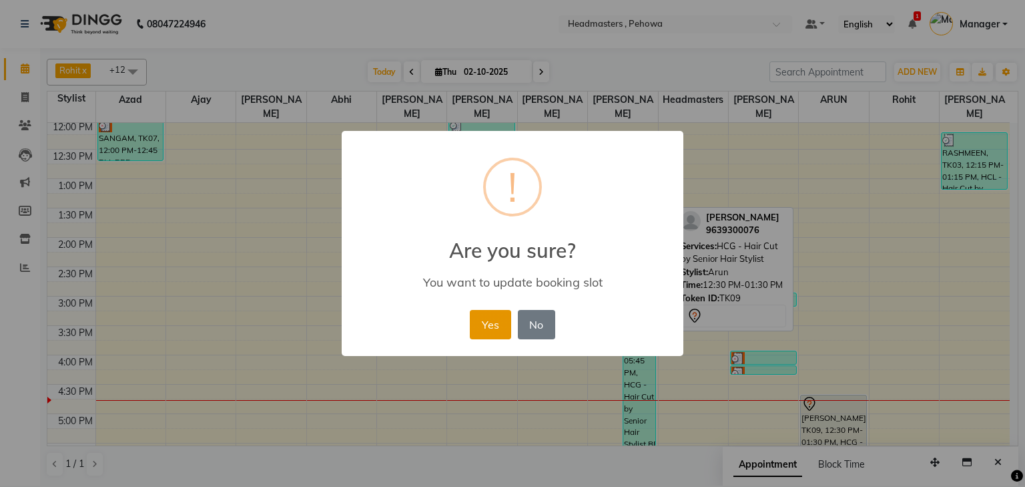
click at [491, 334] on button "Yes" at bounding box center [490, 324] width 41 height 29
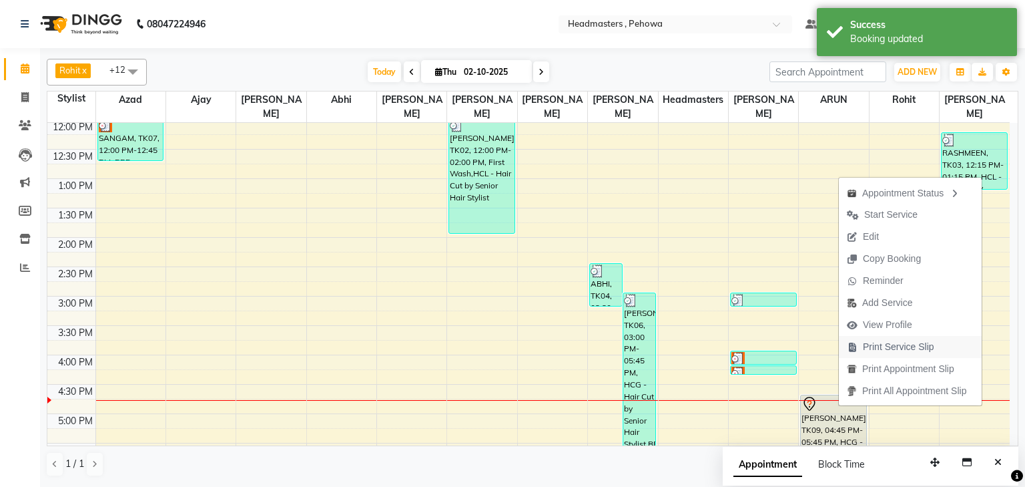
click at [894, 348] on span "Print Service Slip" at bounding box center [898, 347] width 71 height 14
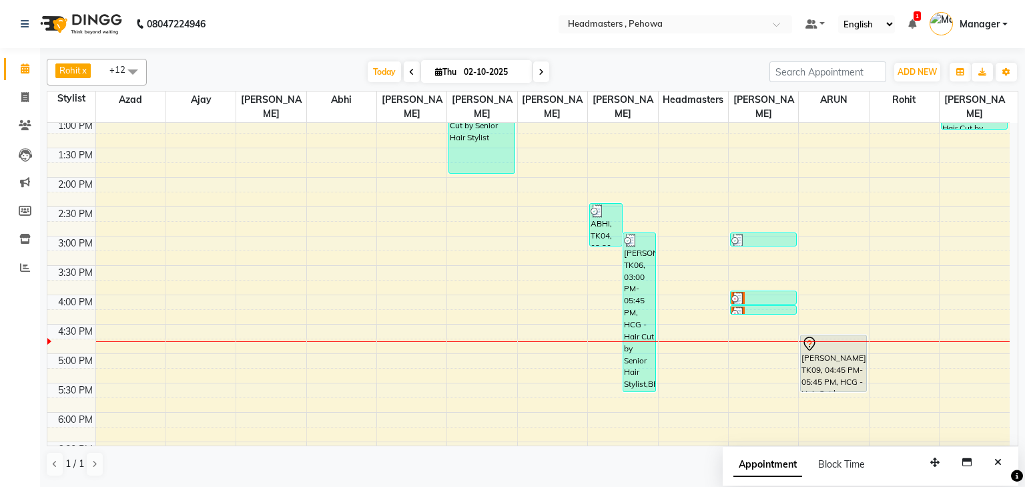
scroll to position [398, 0]
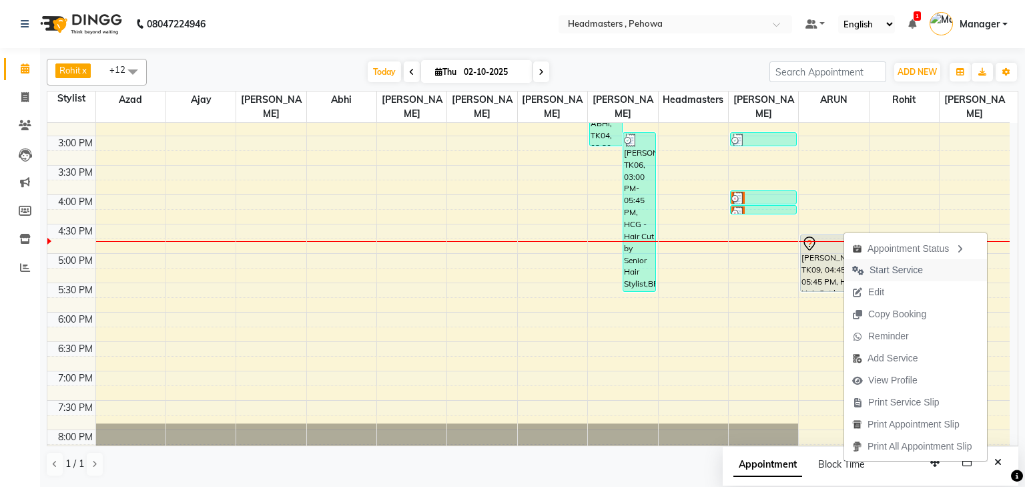
click at [887, 266] on span "Start Service" at bounding box center [896, 270] width 53 height 14
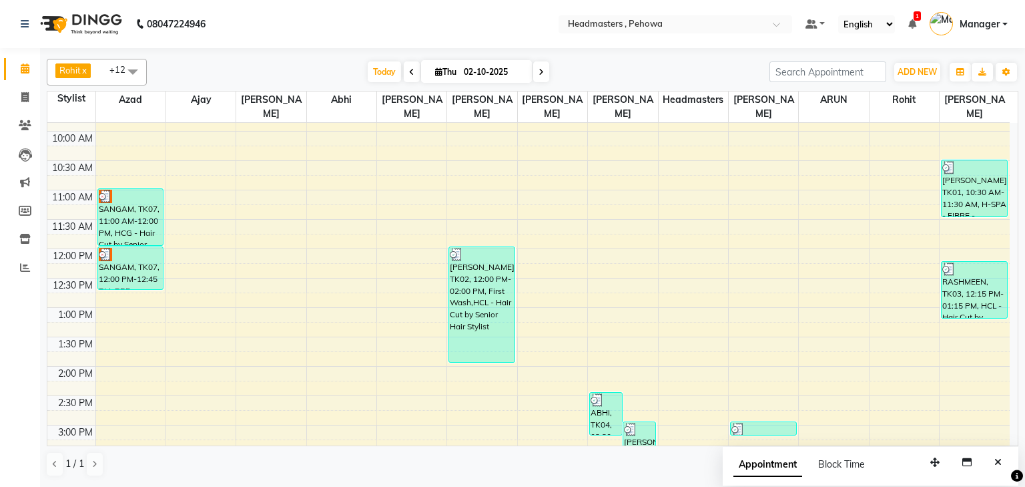
scroll to position [214, 0]
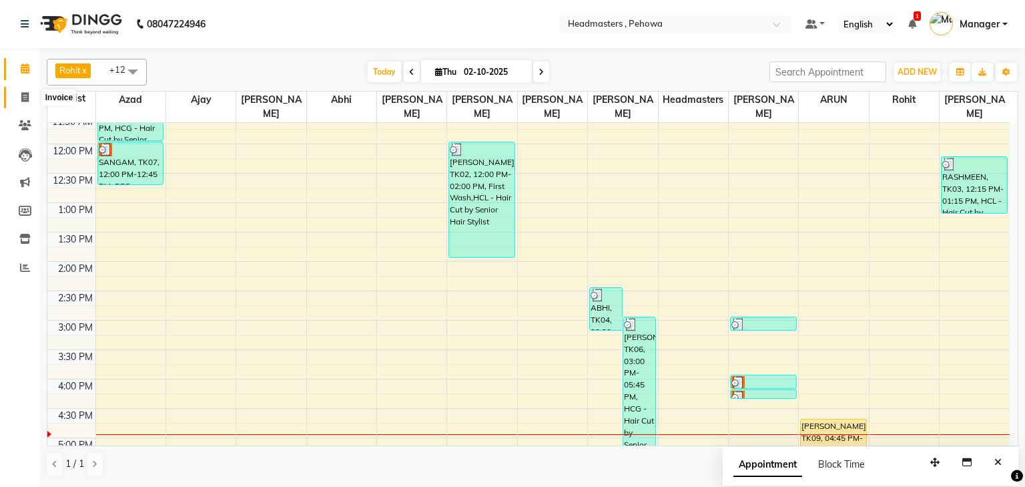
click at [22, 93] on icon at bounding box center [24, 97] width 7 height 10
select select "service"
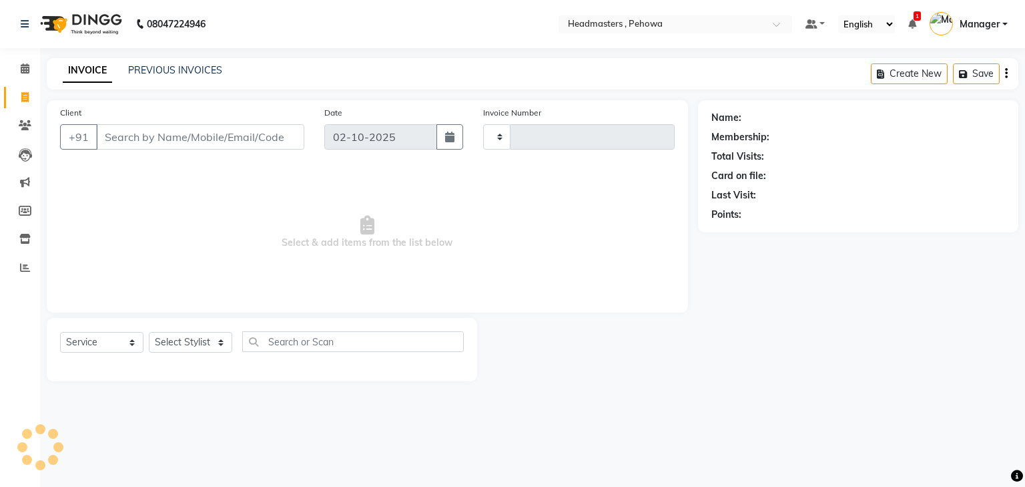
type input "3003"
select select "7727"
type input "9588778826"
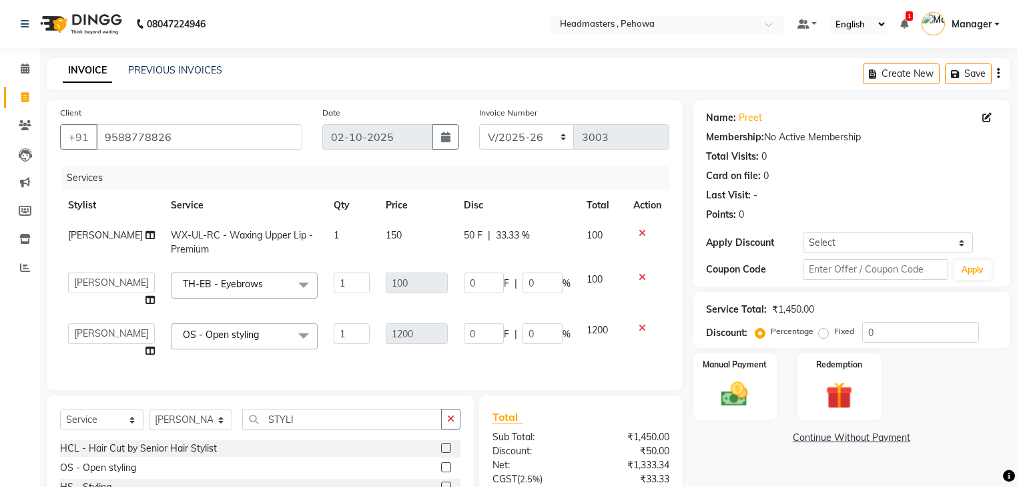
select select "7727"
select select "79956"
select select "88381"
select select "service"
select select "88381"
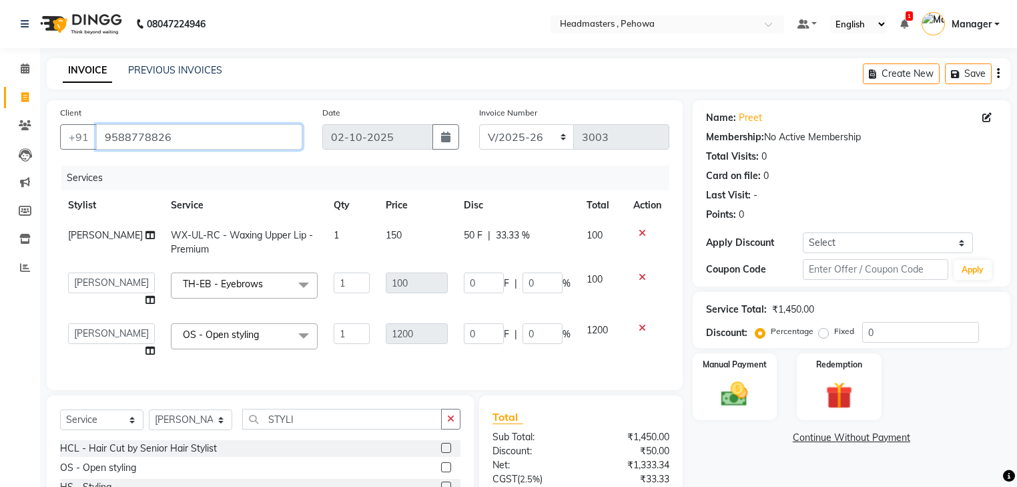
scroll to position [107, 0]
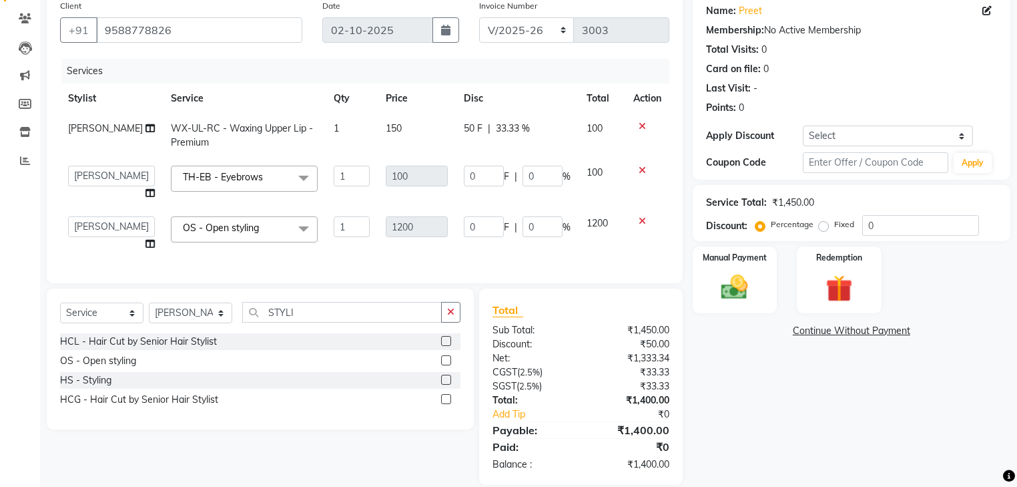
click at [531, 136] on div "50 F | 33.33 %" at bounding box center [517, 128] width 107 height 14
select select "79956"
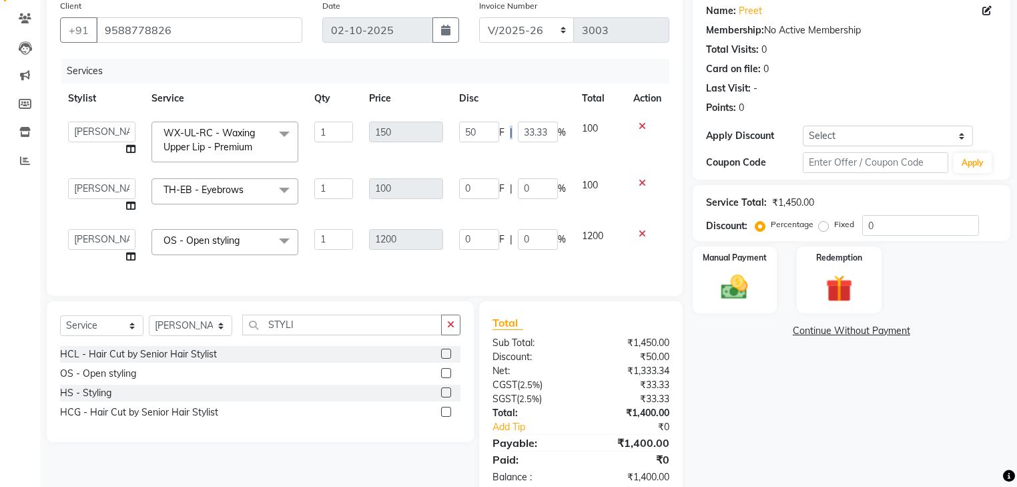
drag, startPoint x: 513, startPoint y: 131, endPoint x: 526, endPoint y: 131, distance: 13.4
click at [535, 131] on div "50 F | 33.33 %" at bounding box center [512, 131] width 107 height 21
drag, startPoint x: 525, startPoint y: 132, endPoint x: 542, endPoint y: 135, distance: 17.0
click at [542, 135] on input "33.33" at bounding box center [538, 131] width 40 height 21
type input "3"
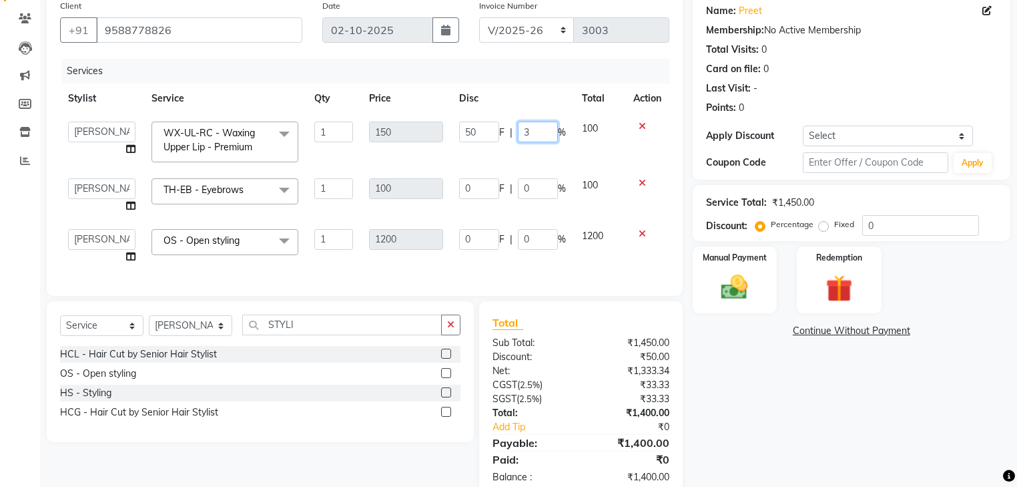
click at [531, 133] on input "3" at bounding box center [538, 131] width 40 height 21
click at [555, 156] on td "50 F | %" at bounding box center [512, 141] width 123 height 57
select select "79956"
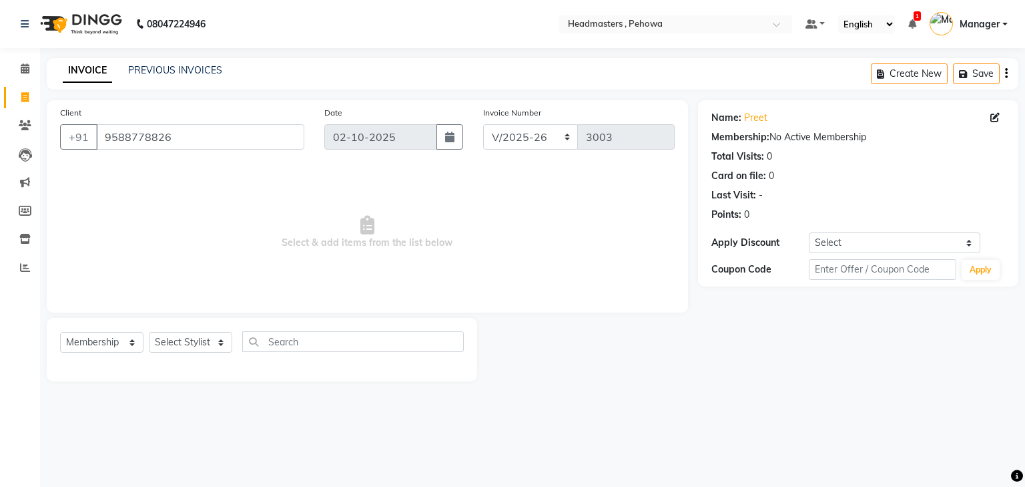
select select "7727"
select select "membership"
drag, startPoint x: 168, startPoint y: 343, endPoint x: 169, endPoint y: 335, distance: 8.0
click at [168, 343] on select "Select Stylist Abhi [PERSON_NAME] [PERSON_NAME] [PERSON_NAME] [PERSON_NAME] Hea…" at bounding box center [190, 342] width 83 height 21
select select "88381"
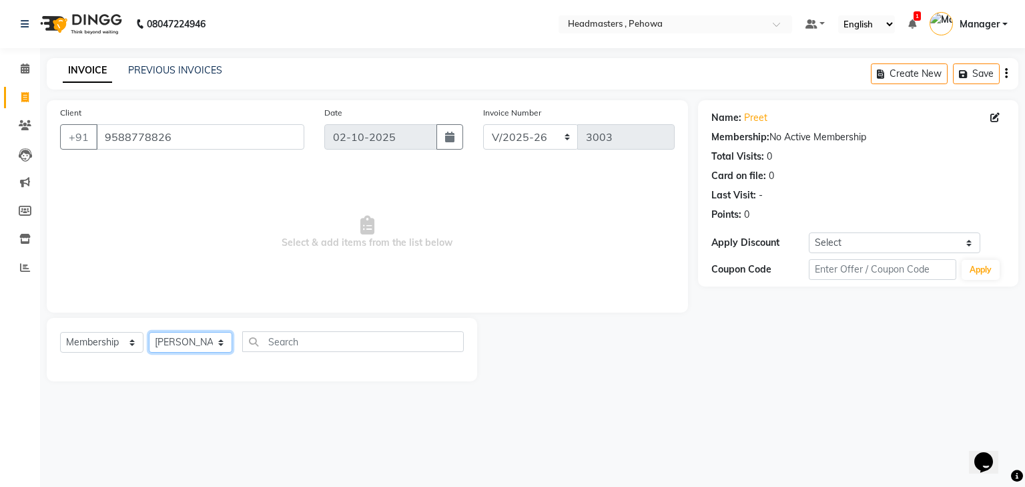
click at [149, 332] on select "Select Stylist Abhi [PERSON_NAME] [PERSON_NAME] [PERSON_NAME] [PERSON_NAME] Hea…" at bounding box center [190, 342] width 83 height 21
click at [119, 345] on select "Select Service Product Membership Package Voucher Prepaid Gift Card" at bounding box center [101, 342] width 83 height 21
click at [60, 332] on select "Select Service Product Membership Package Voucher Prepaid Gift Card" at bounding box center [101, 342] width 83 height 21
click at [109, 340] on select "Select Service Product Membership Package Voucher Prepaid Gift Card" at bounding box center [101, 342] width 83 height 21
select select "P"
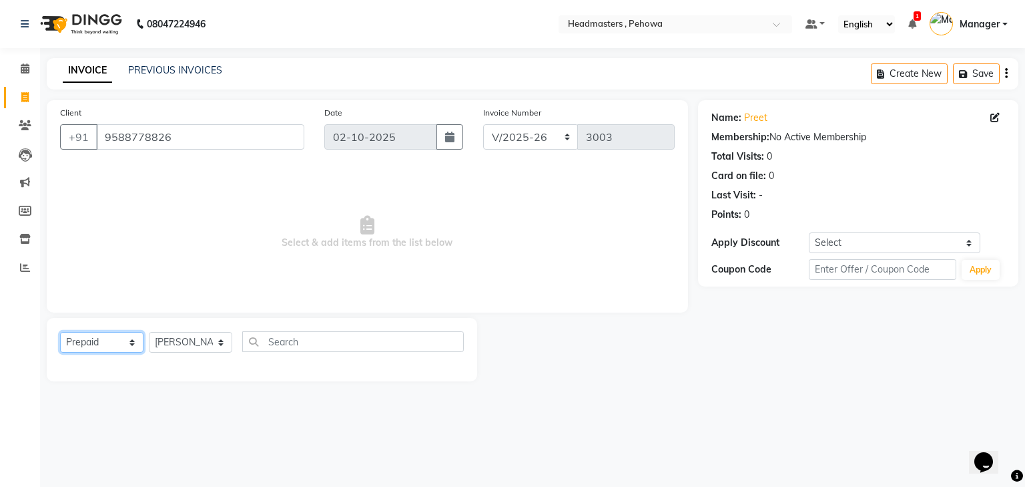
click at [60, 332] on select "Select Service Product Membership Package Voucher Prepaid Gift Card" at bounding box center [101, 342] width 83 height 21
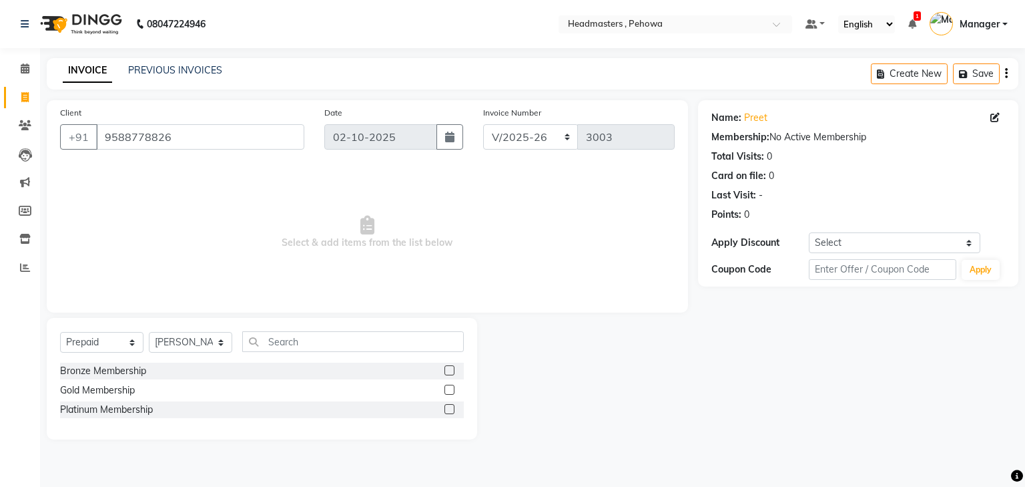
click at [451, 370] on label at bounding box center [450, 370] width 10 height 10
click at [451, 370] on input "checkbox" at bounding box center [449, 370] width 9 height 9
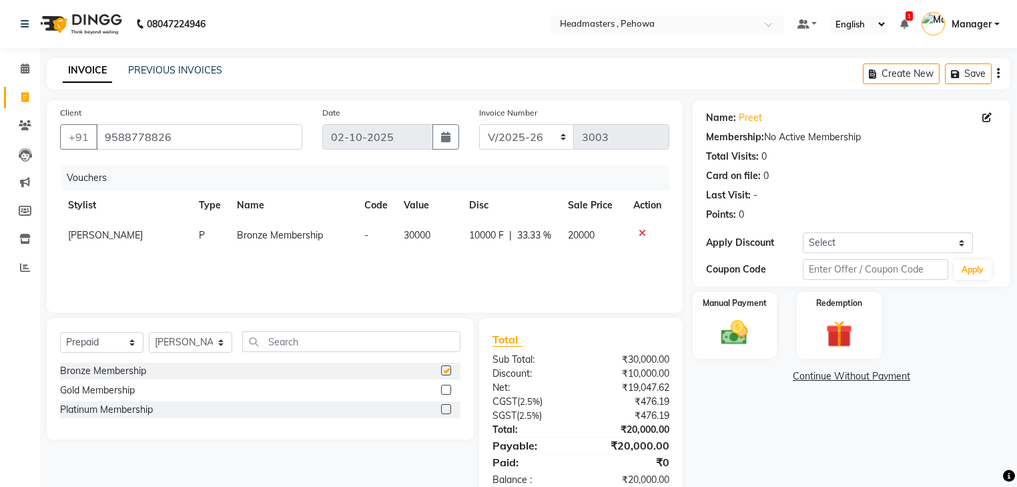
checkbox input "false"
click at [101, 396] on div "Gold Membership" at bounding box center [97, 390] width 75 height 14
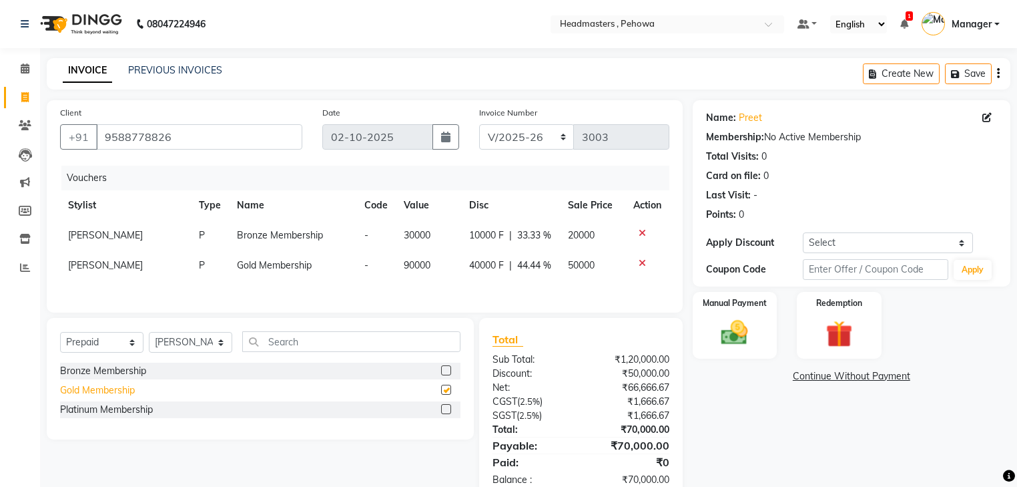
checkbox input "false"
click at [107, 417] on div "Platinum Membership" at bounding box center [106, 410] width 93 height 14
checkbox input "false"
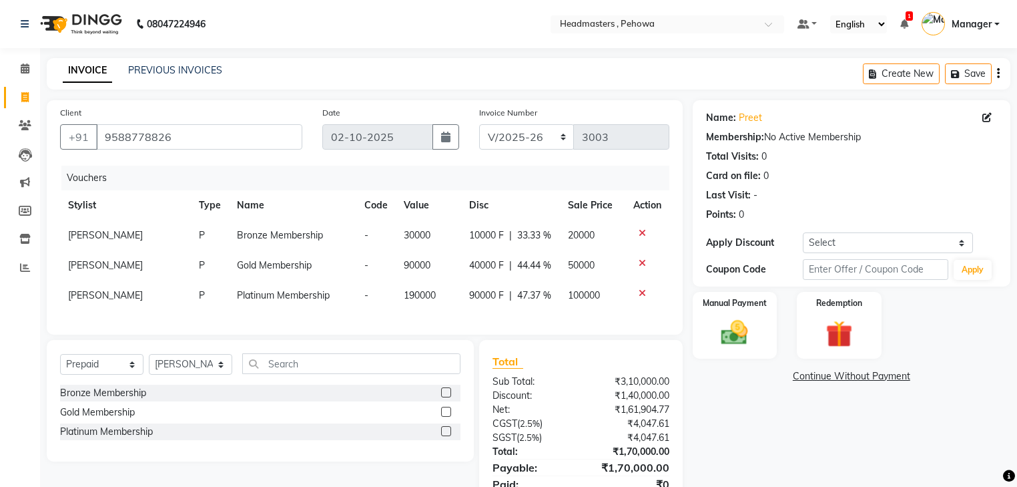
click at [641, 298] on icon at bounding box center [642, 292] width 7 height 9
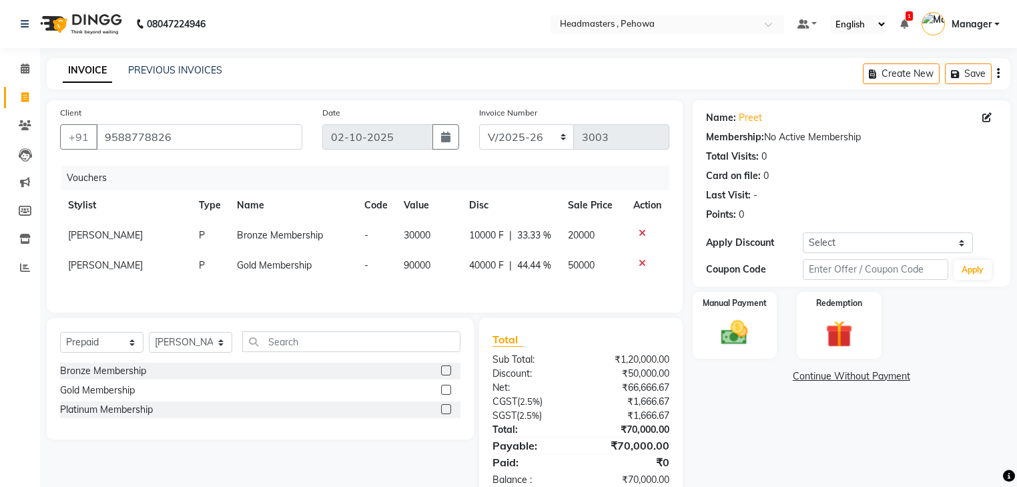
click at [640, 268] on icon at bounding box center [642, 262] width 7 height 9
click at [513, 242] on div "10000 F | 33.33 %" at bounding box center [510, 235] width 83 height 14
select select "88381"
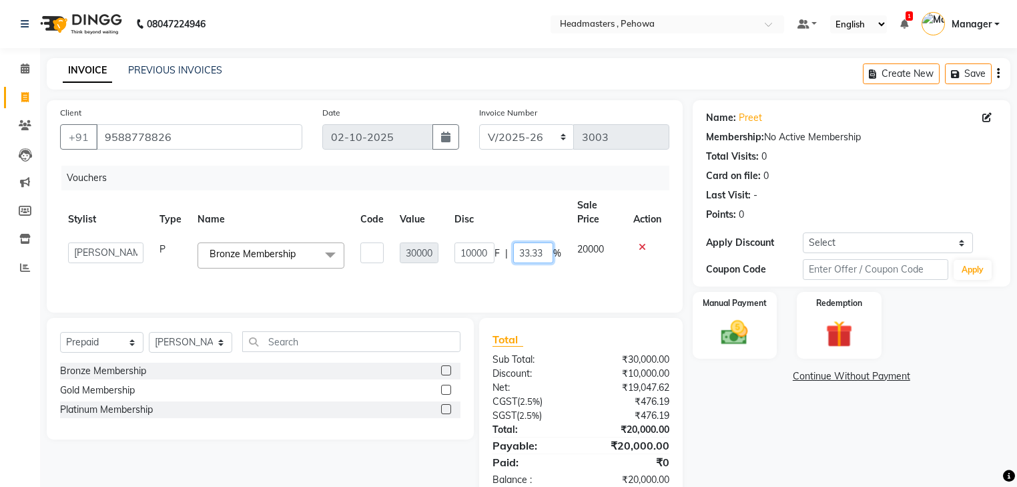
drag, startPoint x: 519, startPoint y: 255, endPoint x: 546, endPoint y: 257, distance: 26.8
click at [546, 257] on input "33.33" at bounding box center [533, 252] width 40 height 21
click at [486, 272] on div "Vouchers Stylist Type Name Code Value Disc Sale Price Action Abhi Ajay Amandeep…" at bounding box center [364, 233] width 609 height 134
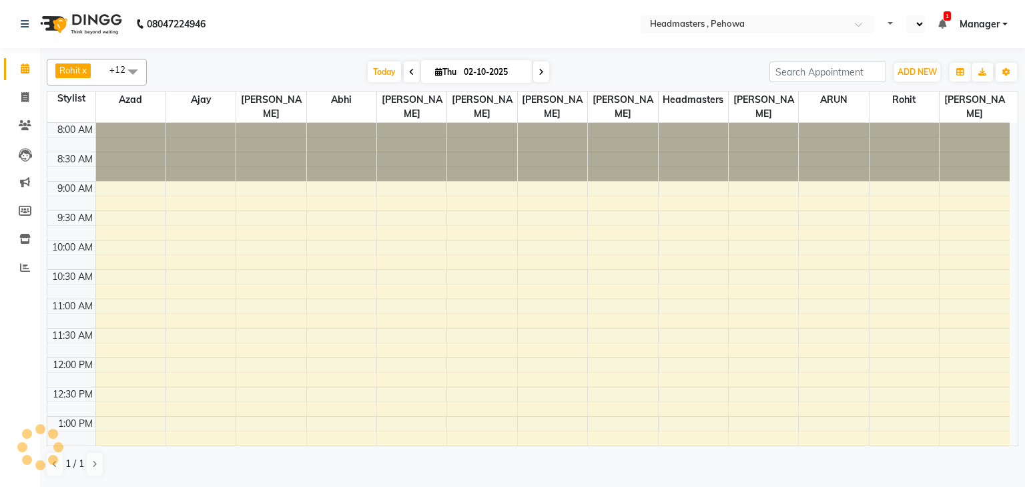
select select "en"
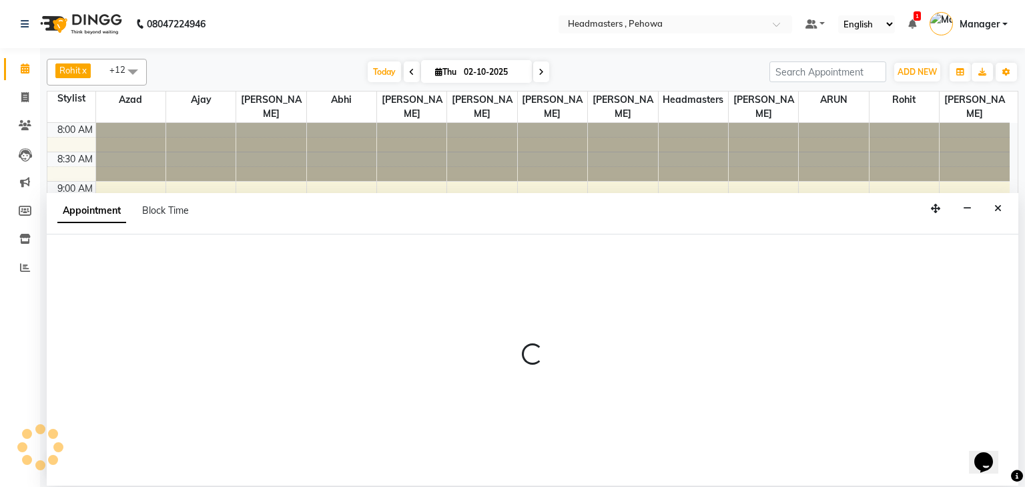
select select "68772"
select select "tentative"
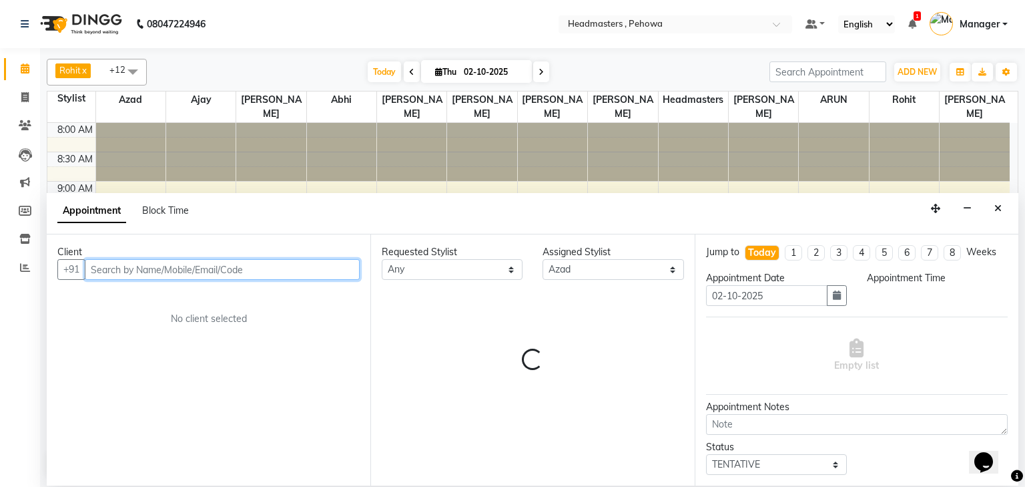
select select "630"
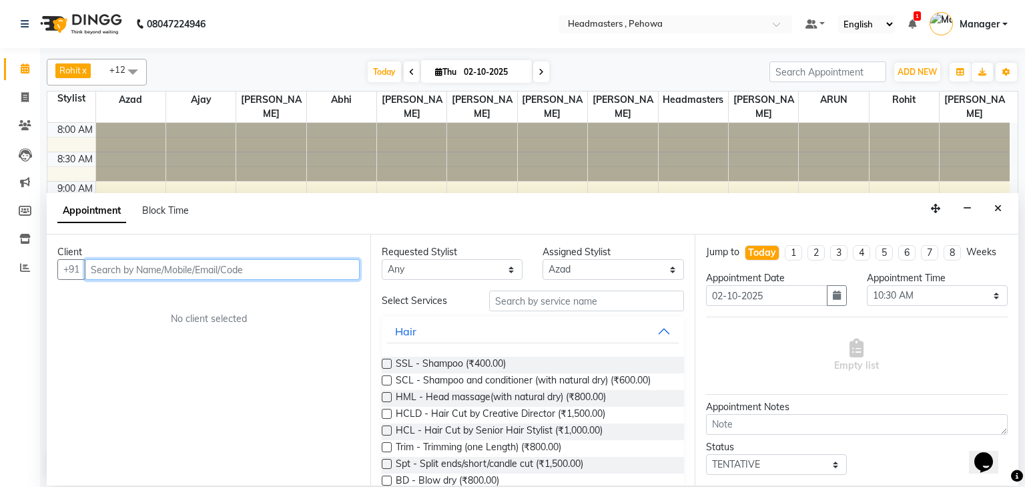
paste input "9729032031"
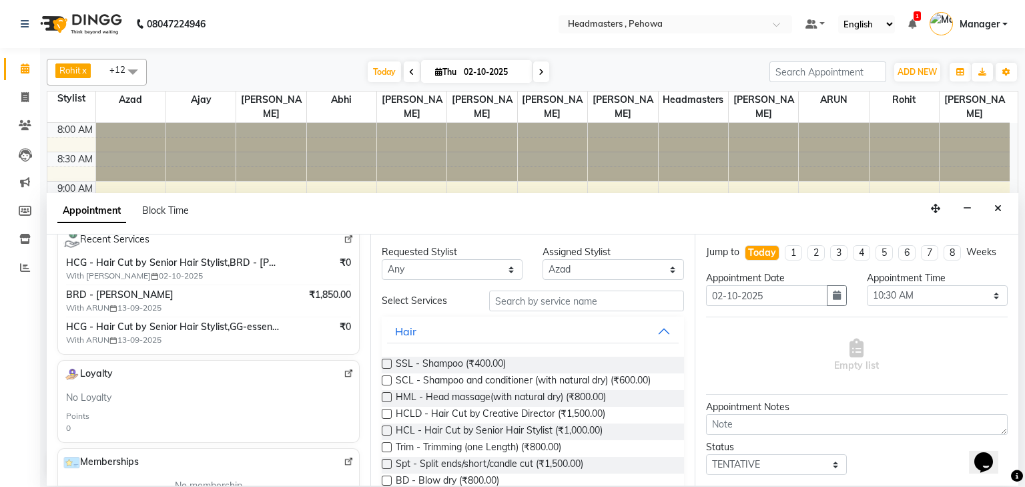
scroll to position [214, 0]
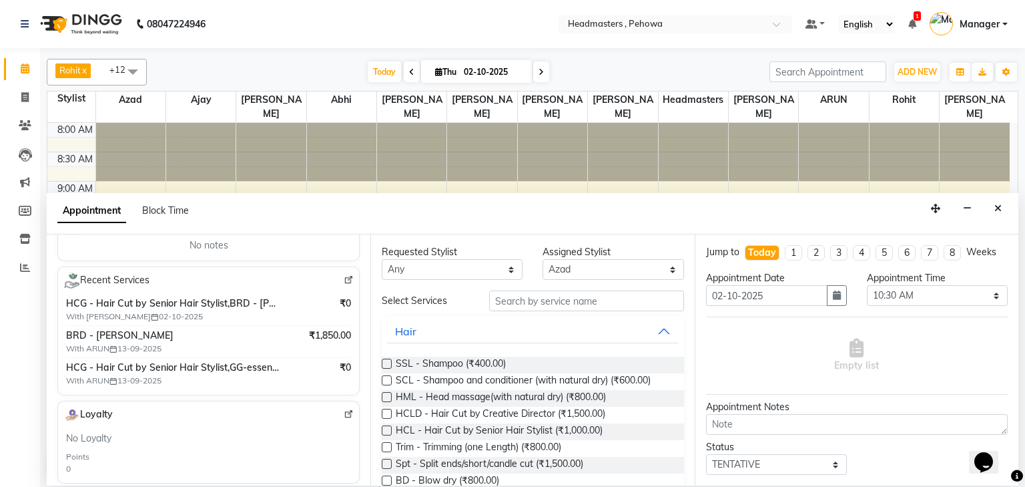
type input "9729032031"
click at [280, 375] on div "HCG - Hair Cut by Senior Hair Stylist,GG-essensity - Essensity Global With ARUN…" at bounding box center [208, 373] width 285 height 26
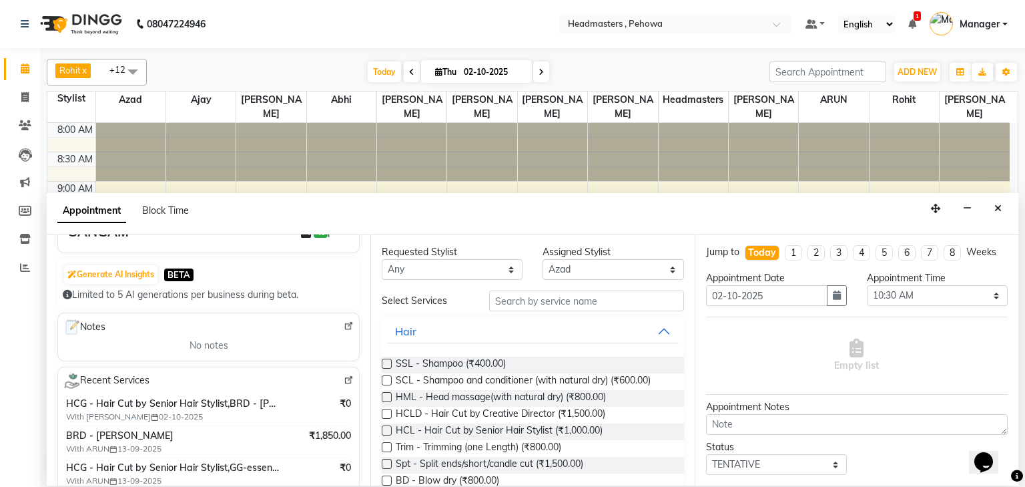
scroll to position [0, 0]
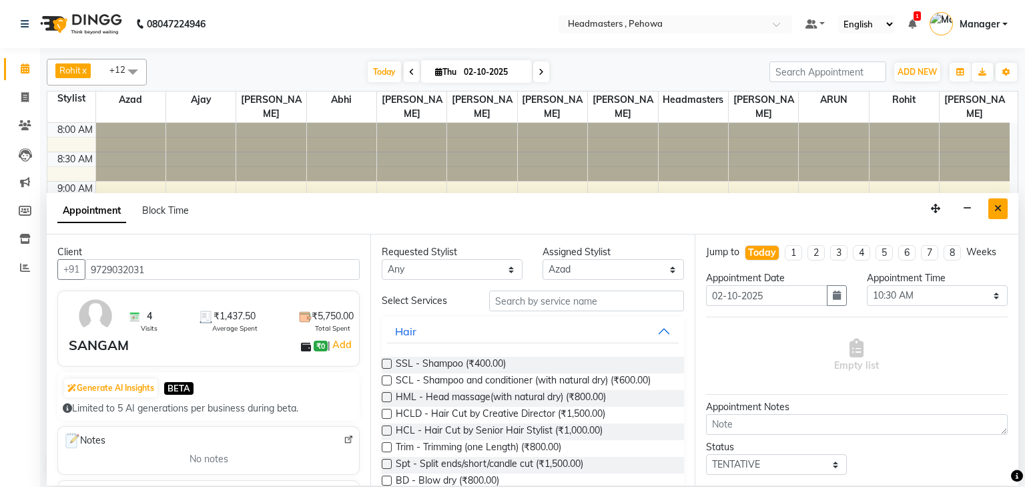
click at [1000, 212] on icon "Close" at bounding box center [998, 208] width 7 height 9
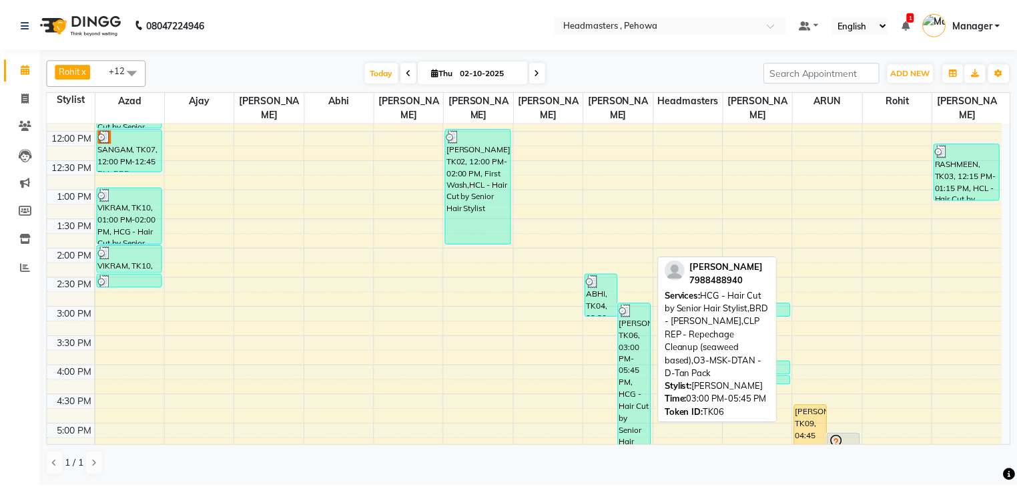
scroll to position [267, 0]
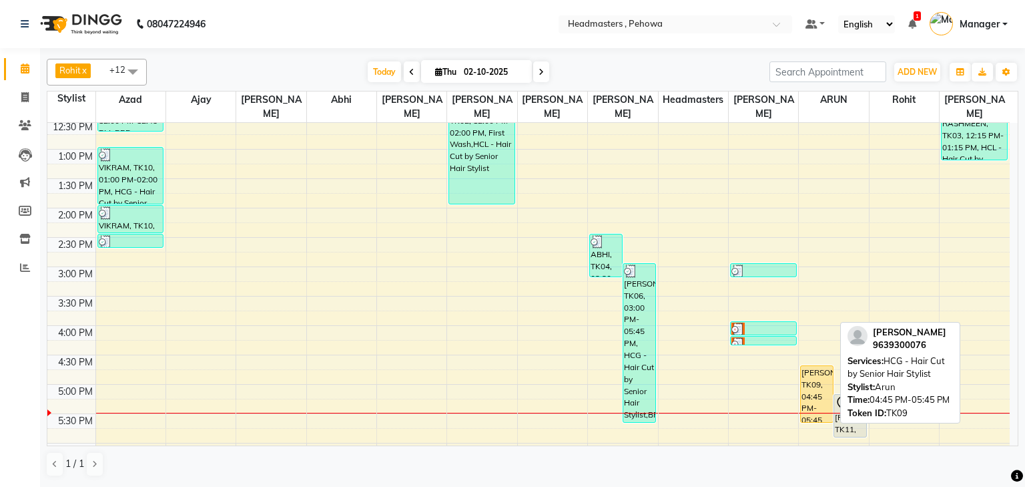
click at [822, 385] on div "[PERSON_NAME], TK09, 04:45 PM-05:45 PM, HCG - Hair Cut by Senior Hair Stylist" at bounding box center [817, 394] width 32 height 56
select select "1"
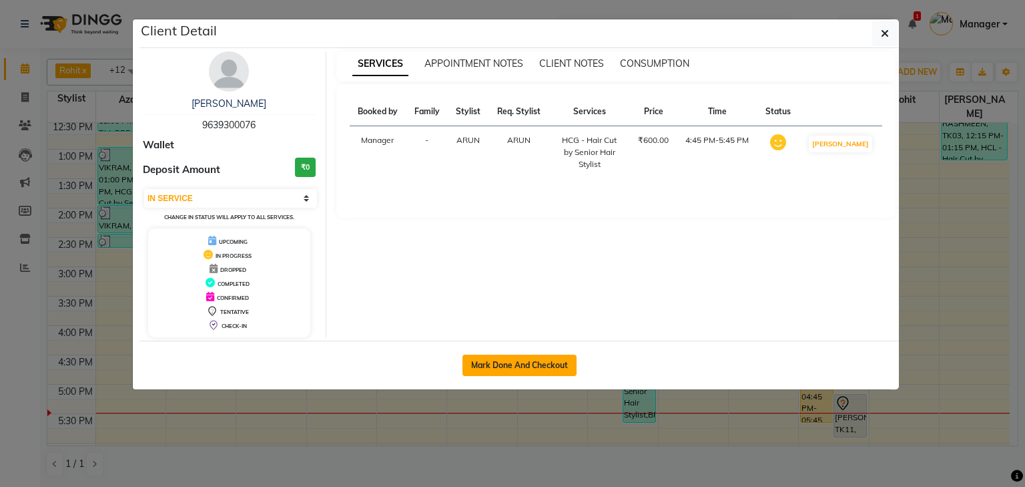
click at [556, 363] on button "Mark Done And Checkout" at bounding box center [520, 364] width 114 height 21
select select "service"
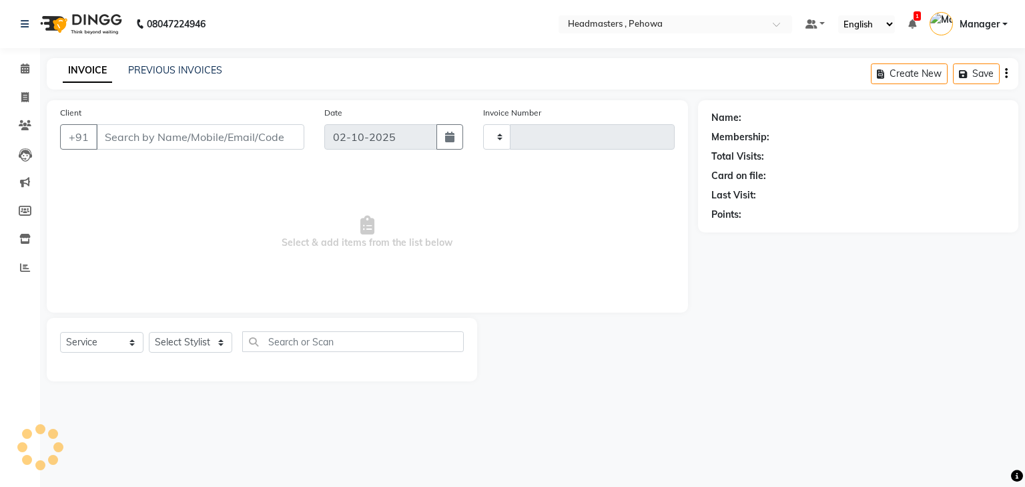
type input "3004"
select select "7727"
type input "9639300076"
select select "82981"
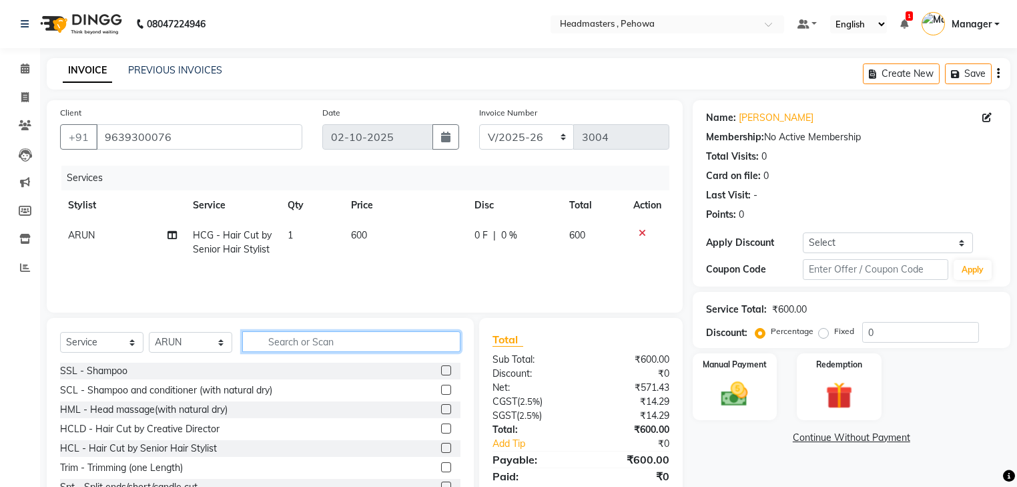
click at [299, 344] on input "text" at bounding box center [351, 341] width 218 height 21
click at [208, 344] on select "Select Stylist Abhi [PERSON_NAME] [PERSON_NAME] [PERSON_NAME] [PERSON_NAME] Hea…" at bounding box center [190, 342] width 83 height 21
click at [23, 67] on icon at bounding box center [25, 68] width 9 height 10
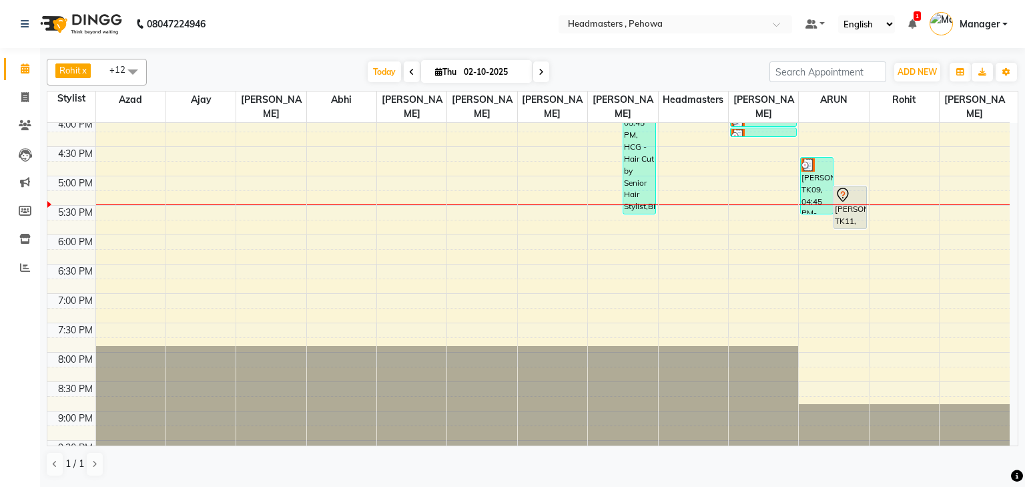
scroll to position [477, 0]
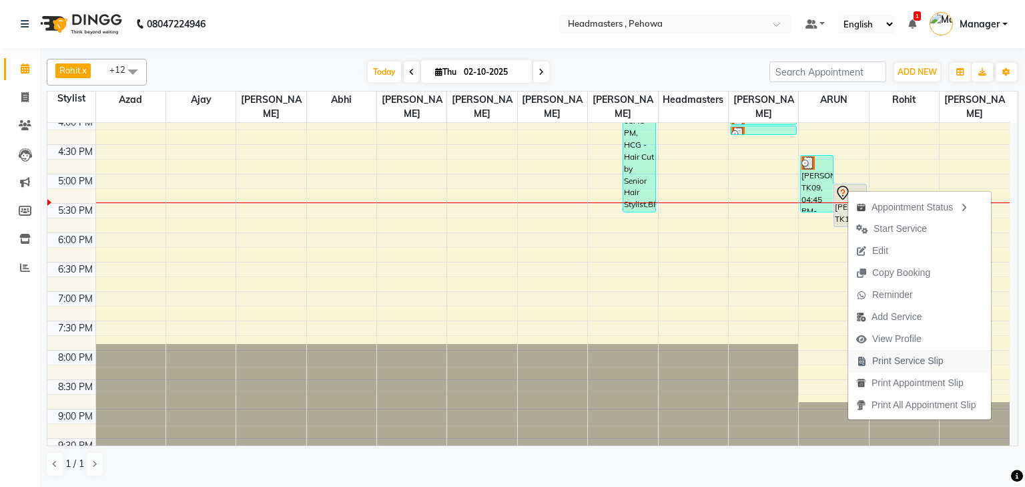
click at [923, 358] on span "Print Service Slip" at bounding box center [908, 361] width 71 height 14
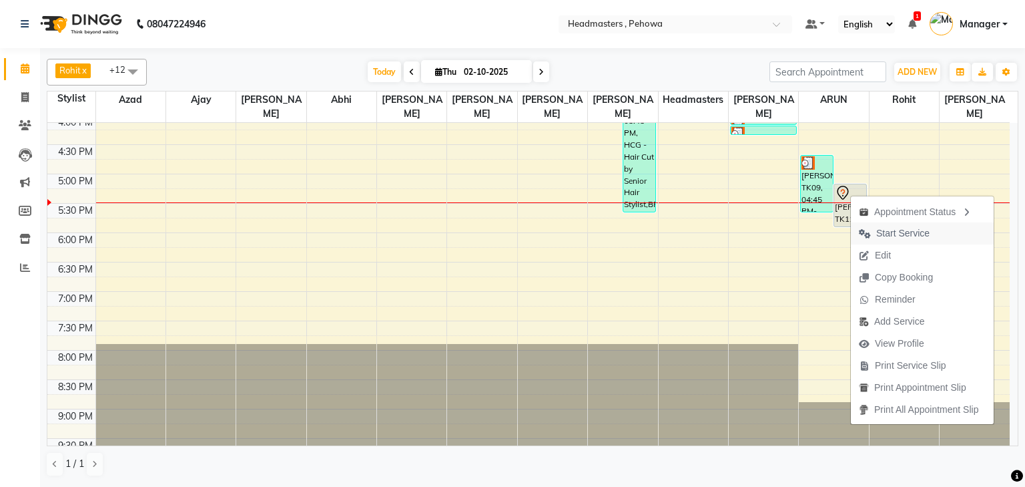
click at [914, 229] on span "Start Service" at bounding box center [903, 233] width 53 height 14
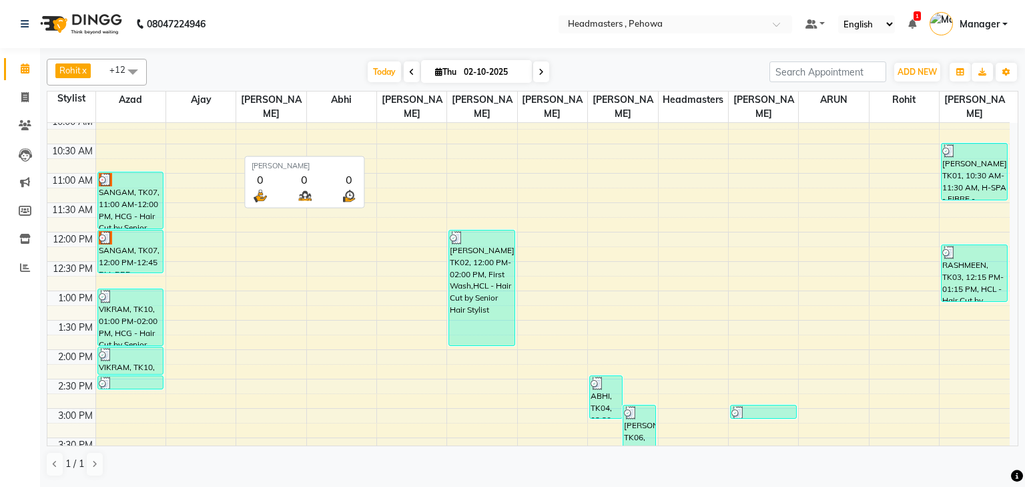
scroll to position [103, 0]
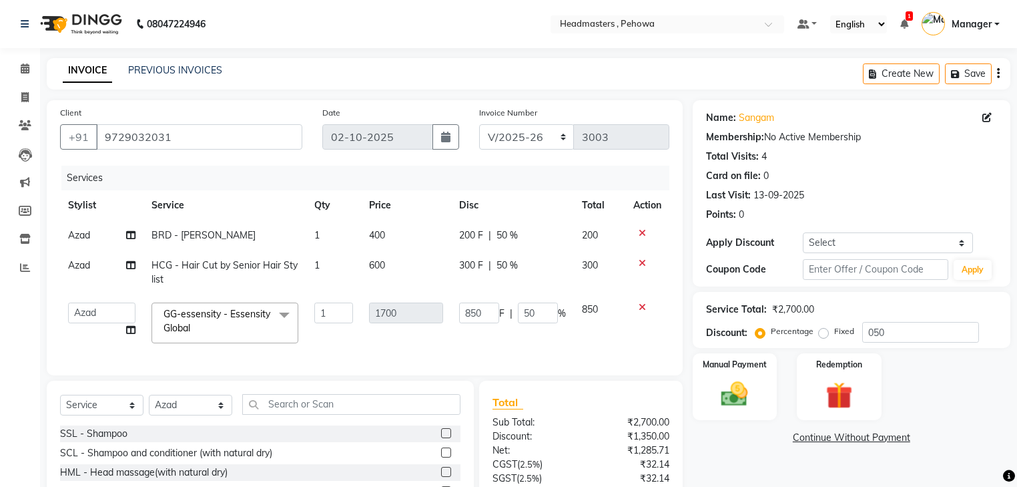
select select "7727"
select select "68772"
select select "service"
select select "68772"
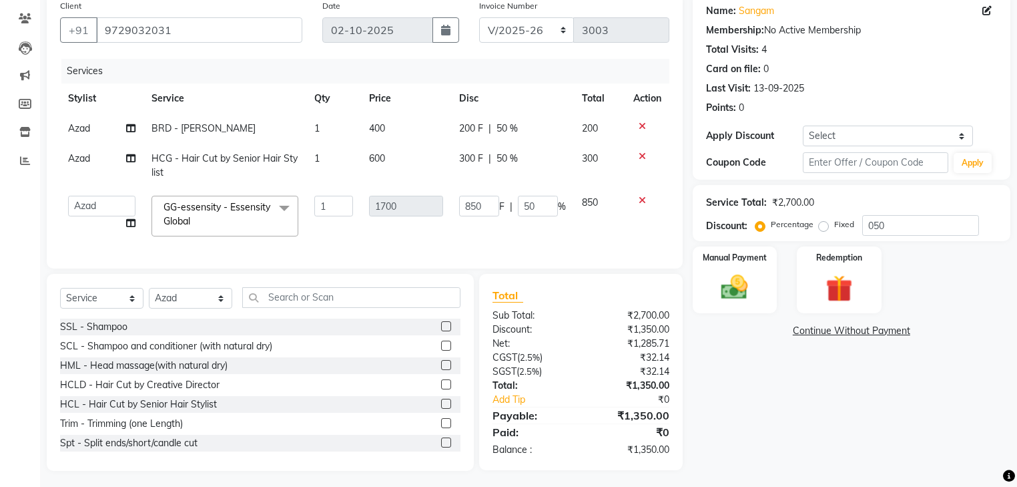
scroll to position [119, 0]
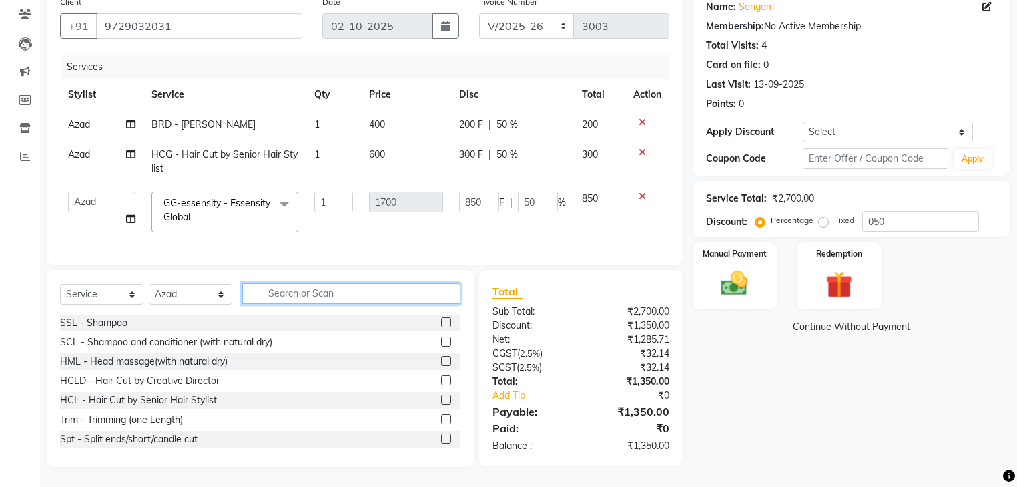
click at [385, 288] on input "text" at bounding box center [351, 293] width 218 height 21
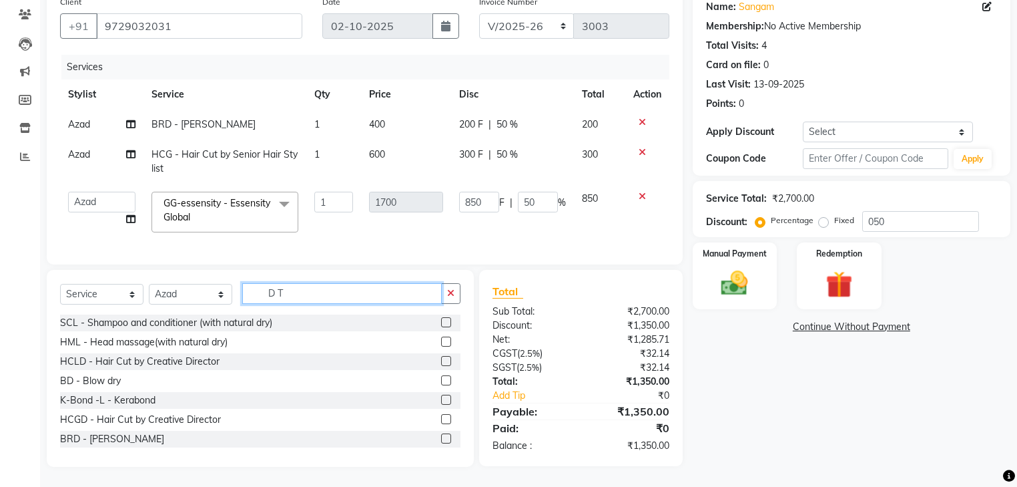
scroll to position [118, 0]
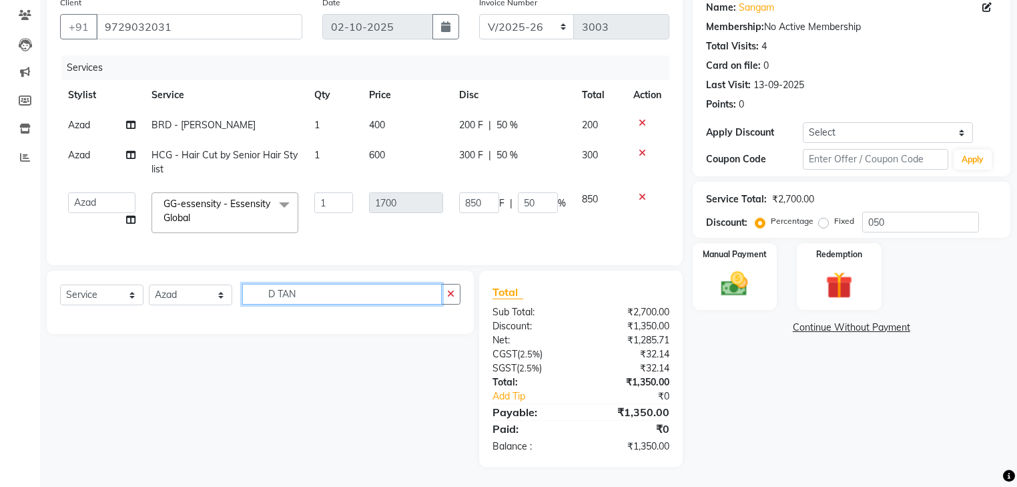
click at [280, 294] on input "D TAN" at bounding box center [342, 294] width 200 height 21
type input "DTAN"
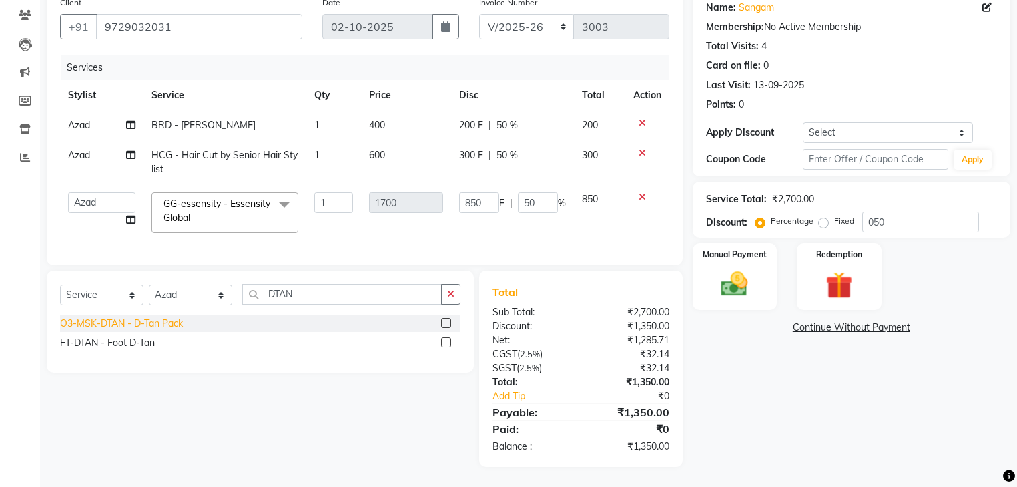
click at [176, 319] on div "O3-MSK-DTAN - D-Tan Pack" at bounding box center [121, 323] width 123 height 14
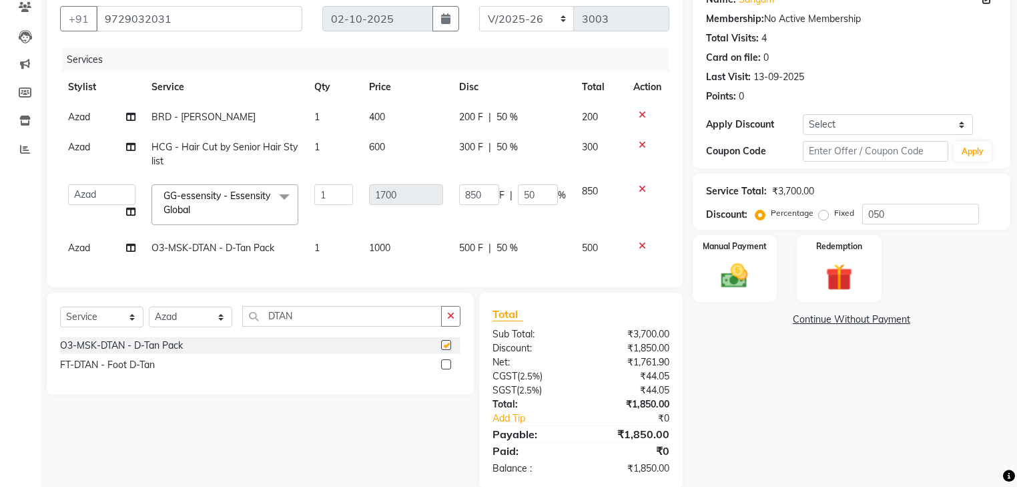
checkbox input "false"
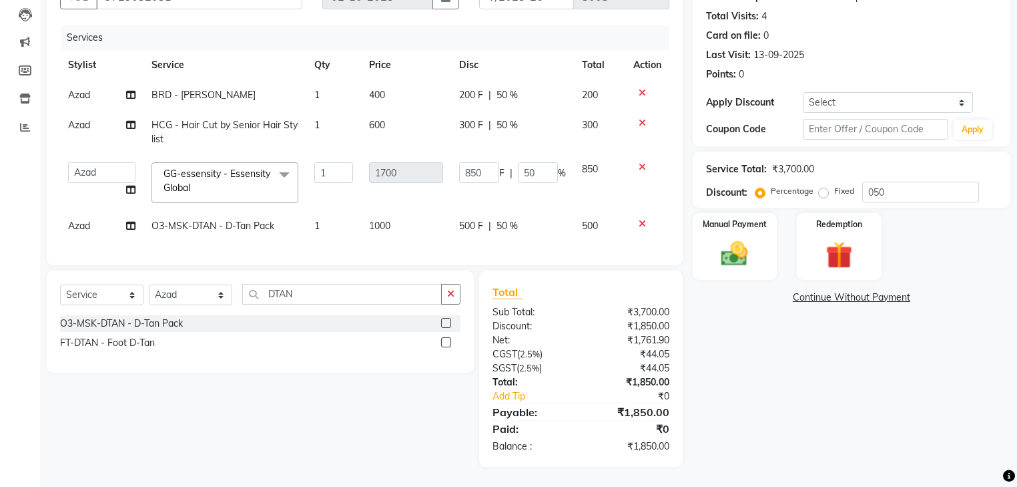
click at [793, 366] on div "Name: Sangam Membership: No Active Membership Total Visits: 4 Card on file: 0 L…" at bounding box center [857, 213] width 328 height 507
click at [746, 244] on img at bounding box center [734, 254] width 45 height 32
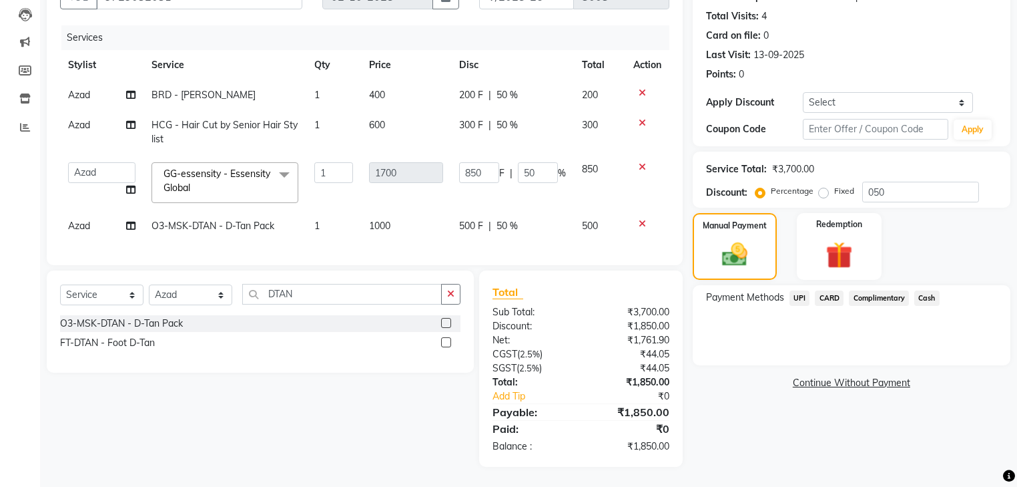
click at [798, 290] on span "UPI" at bounding box center [800, 297] width 21 height 15
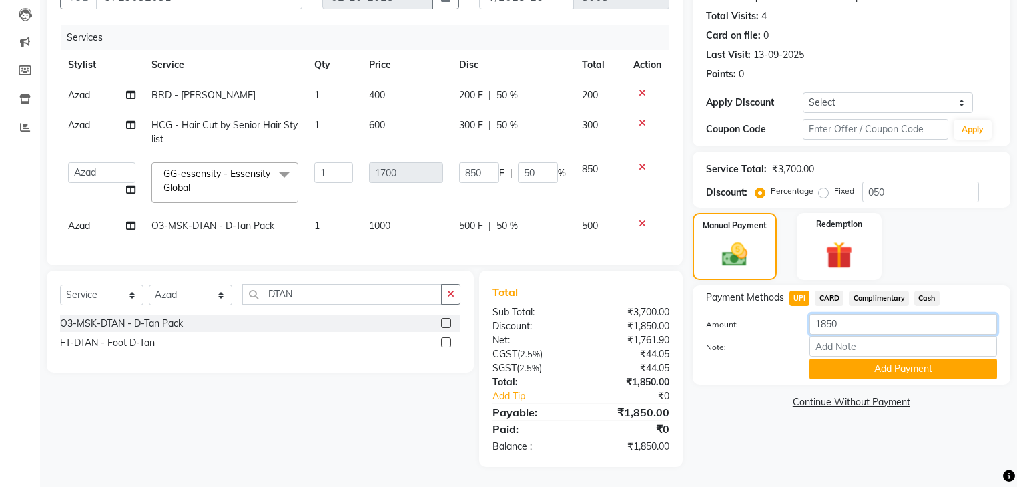
click at [828, 317] on input "1850" at bounding box center [904, 324] width 188 height 21
type input "350"
drag, startPoint x: 789, startPoint y: 338, endPoint x: 812, endPoint y: 345, distance: 24.3
click at [790, 341] on label "Note:" at bounding box center [747, 347] width 103 height 12
click at [810, 339] on input "Note:" at bounding box center [904, 346] width 188 height 21
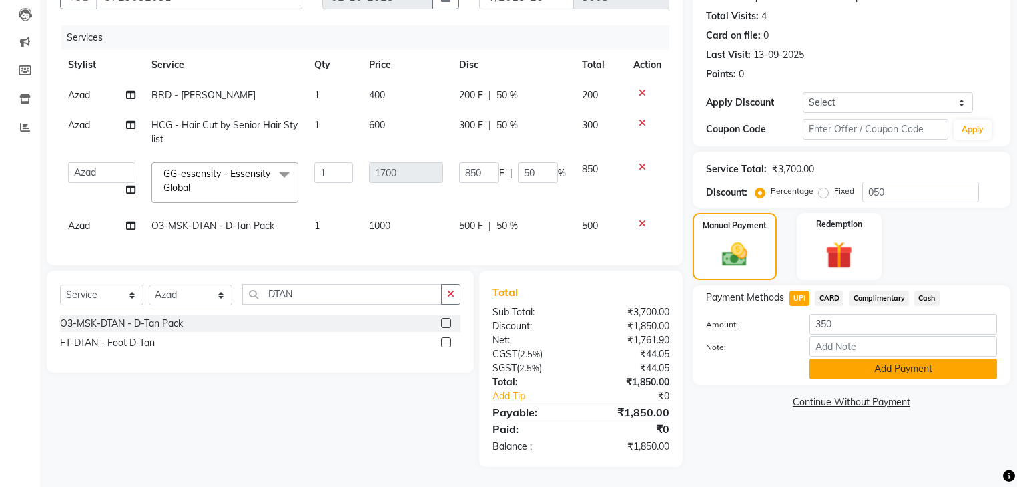
click at [842, 358] on button "Add Payment" at bounding box center [904, 368] width 188 height 21
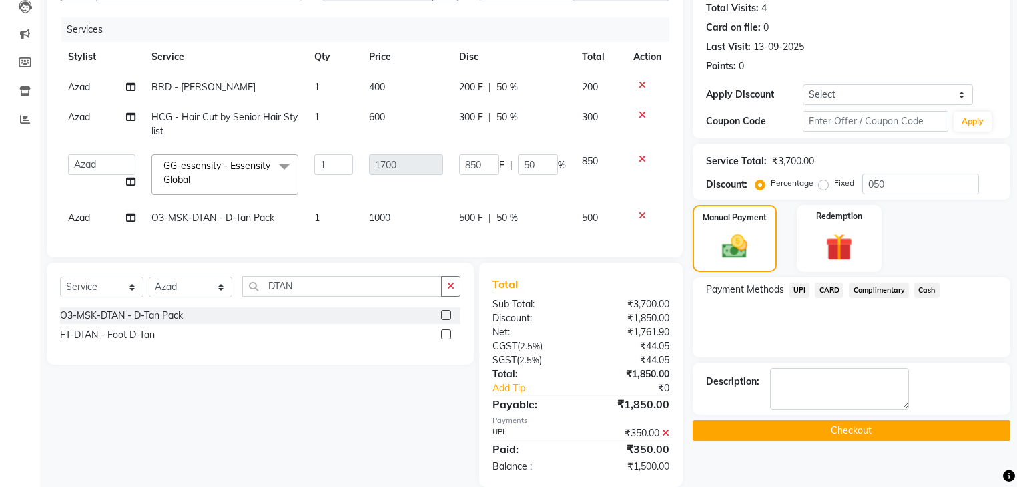
click at [929, 290] on span "Cash" at bounding box center [927, 289] width 25 height 15
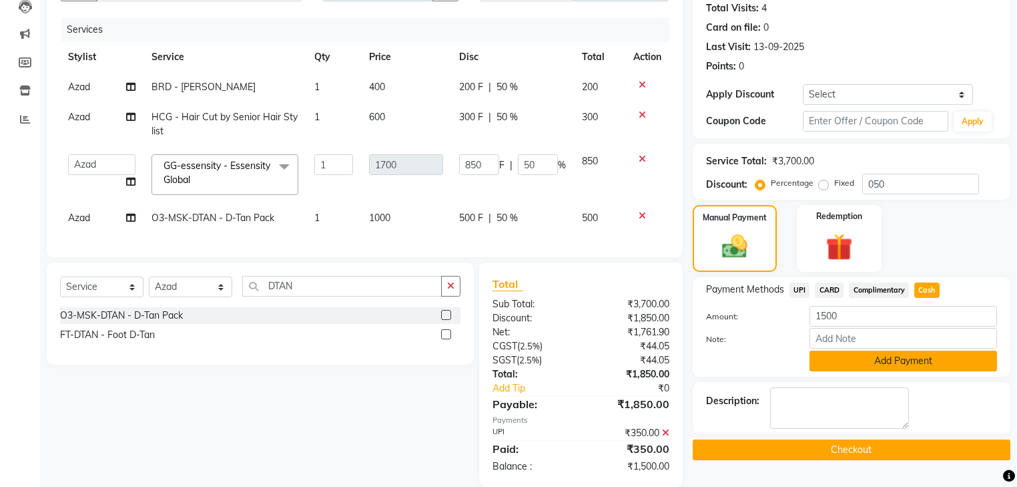
scroll to position [176, 0]
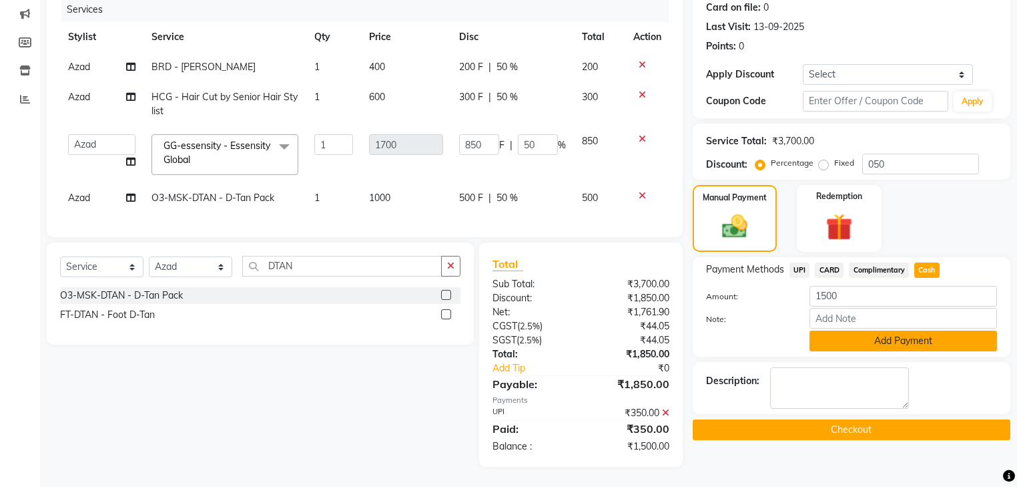
click at [901, 336] on button "Add Payment" at bounding box center [904, 340] width 188 height 21
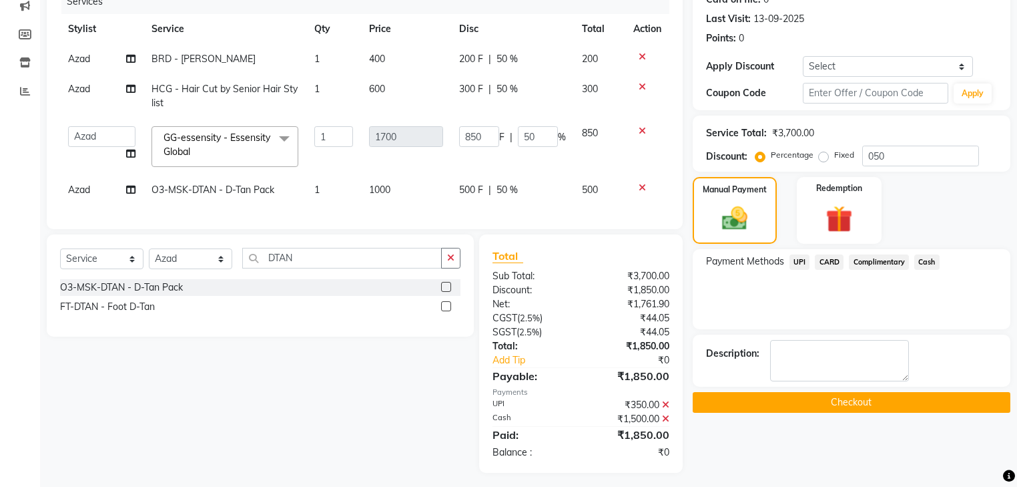
scroll to position [190, 0]
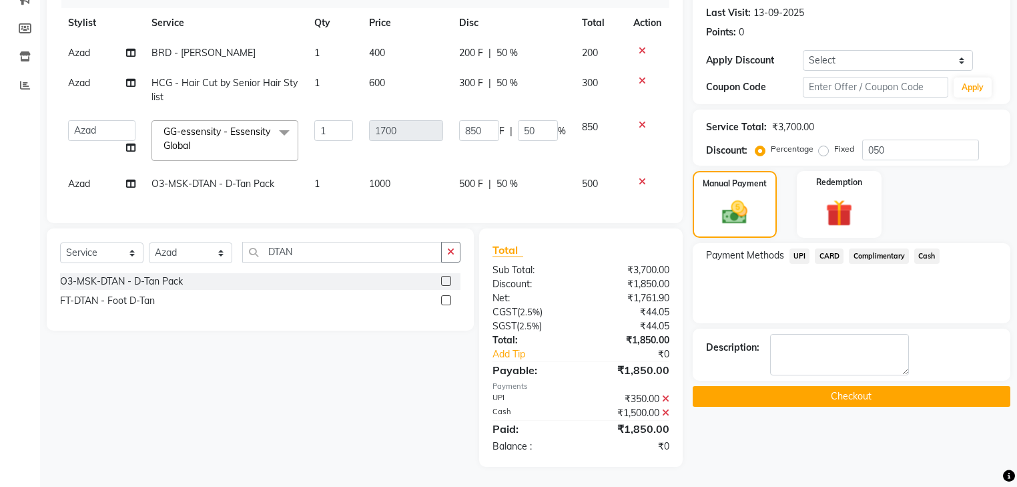
click at [809, 387] on button "Checkout" at bounding box center [852, 396] width 318 height 21
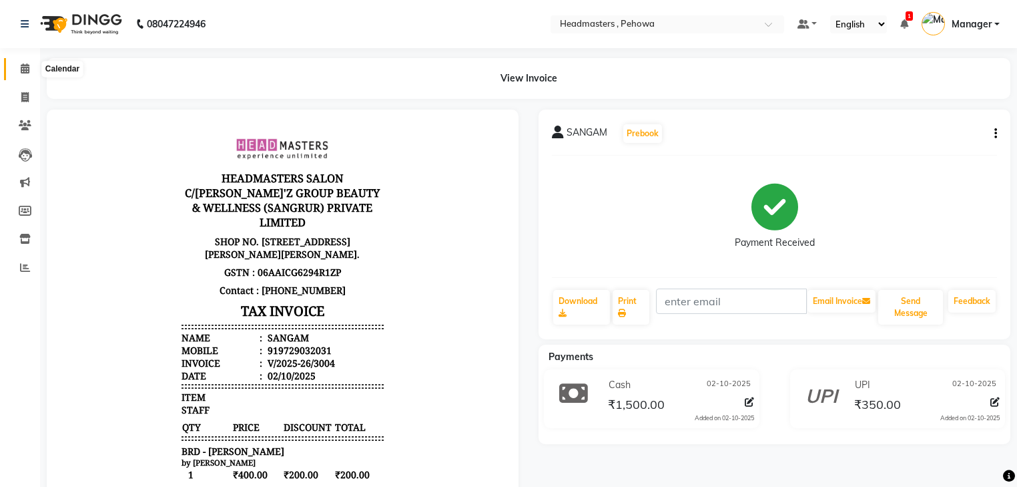
click at [27, 75] on span at bounding box center [24, 68] width 23 height 15
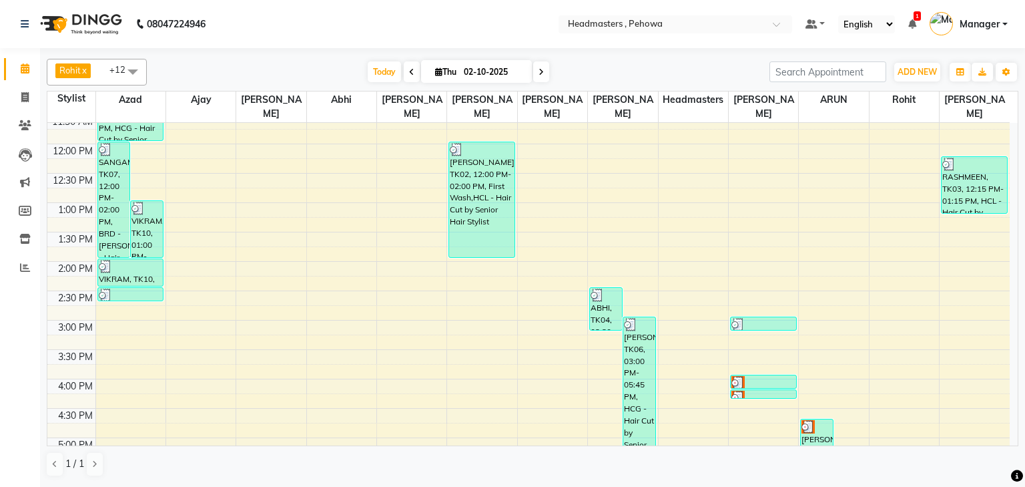
scroll to position [374, 0]
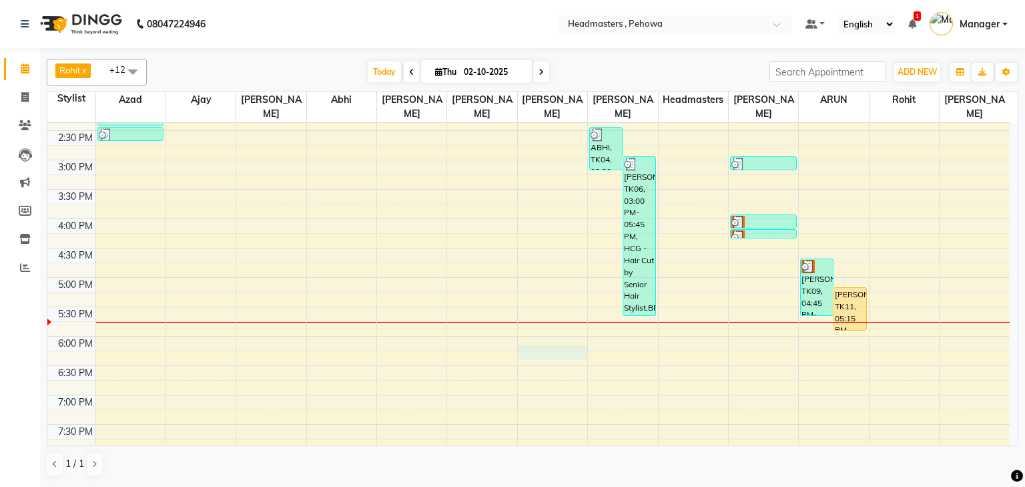
click at [571, 333] on div "8:00 AM 8:30 AM 9:00 AM 9:30 AM 10:00 AM 10:30 AM 11:00 AM 11:30 AM 12:00 PM 12…" at bounding box center [528, 160] width 963 height 822
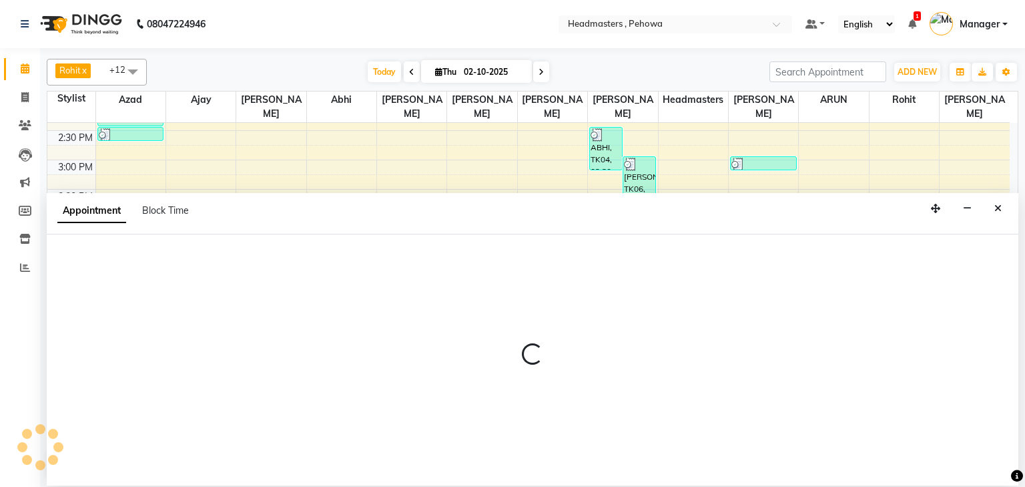
select select "70724"
select select "1095"
select select "tentative"
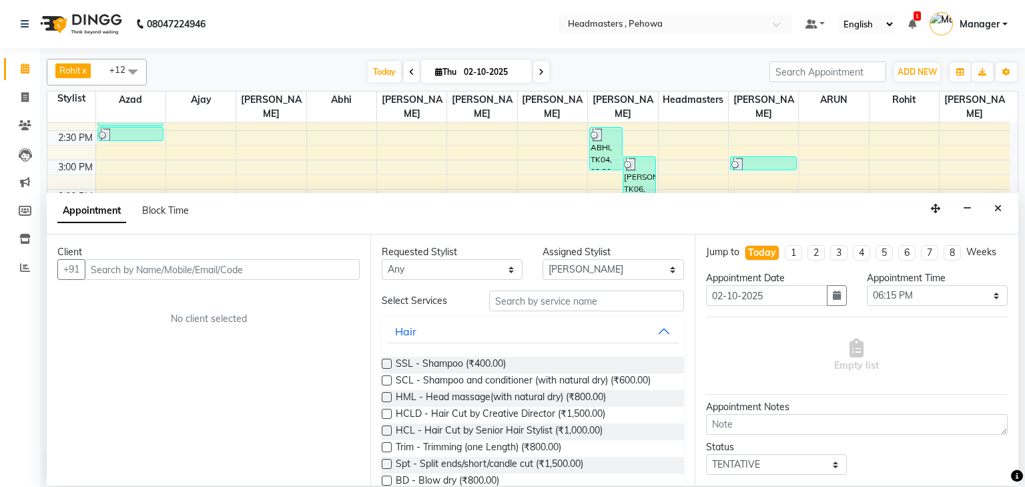
drag, startPoint x: 217, startPoint y: 263, endPoint x: 206, endPoint y: 283, distance: 22.7
click at [208, 281] on div "Client +91 No client selected" at bounding box center [209, 359] width 324 height 250
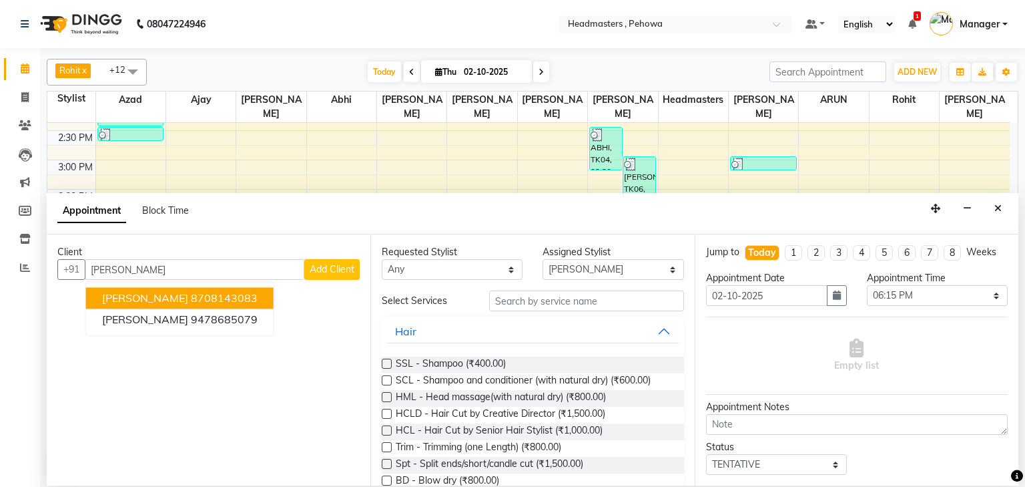
click at [235, 292] on ngb-highlight "8708143083" at bounding box center [224, 298] width 67 height 13
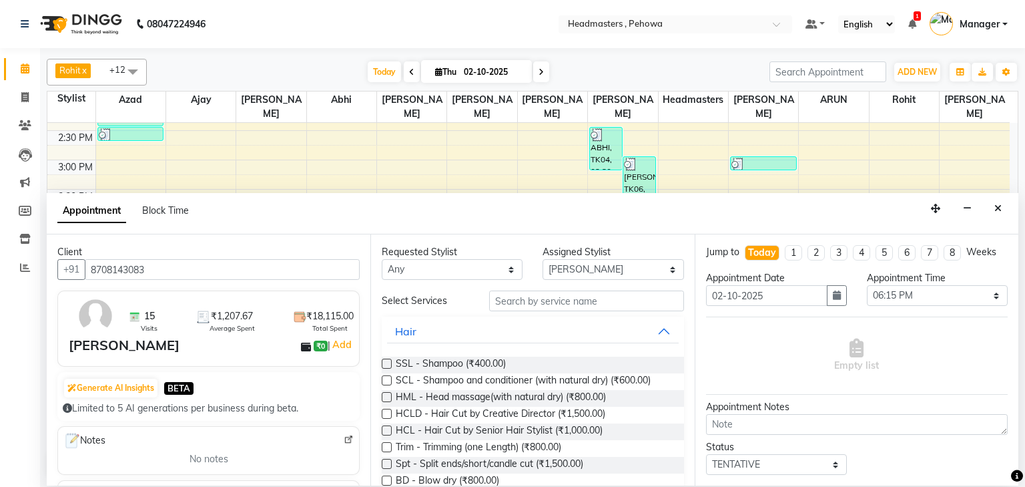
type input "8708143083"
click at [421, 269] on select "Any [PERSON_NAME] Amanpreet [PERSON_NAME] Headmasters [PERSON_NAME] [PERSON_NAM…" at bounding box center [452, 269] width 141 height 21
select select "68776"
click at [382, 259] on select "Any [PERSON_NAME] Amanpreet [PERSON_NAME] Headmasters [PERSON_NAME] [PERSON_NAM…" at bounding box center [452, 269] width 141 height 21
select select "68776"
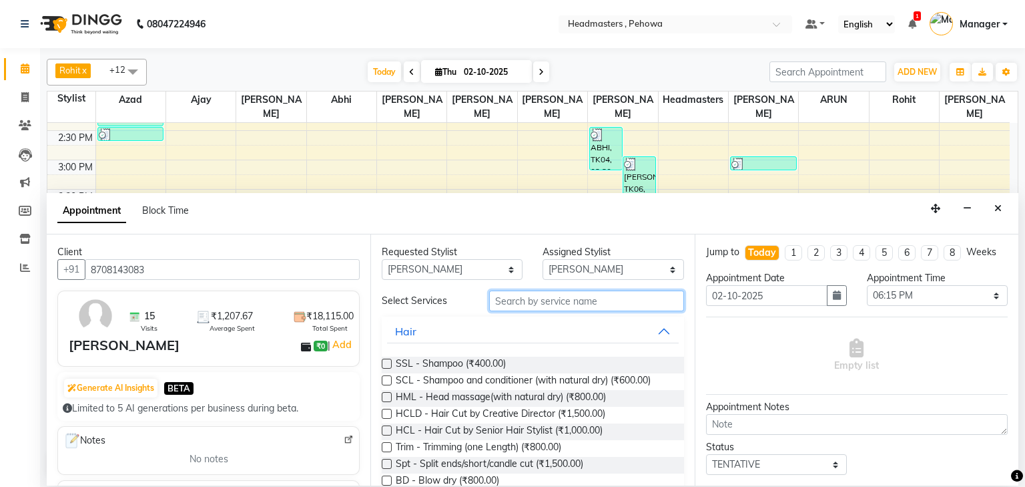
click at [609, 300] on input "text" at bounding box center [586, 300] width 195 height 21
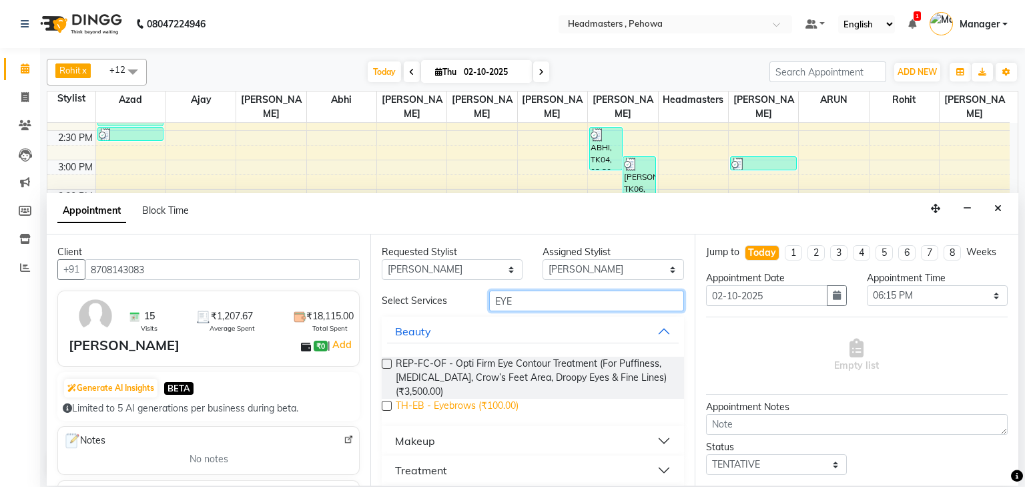
type input "EYE"
drag, startPoint x: 492, startPoint y: 405, endPoint x: 903, endPoint y: 442, distance: 412.2
click at [493, 406] on span "TH-EB - Eyebrows (₹100.00)" at bounding box center [457, 407] width 123 height 17
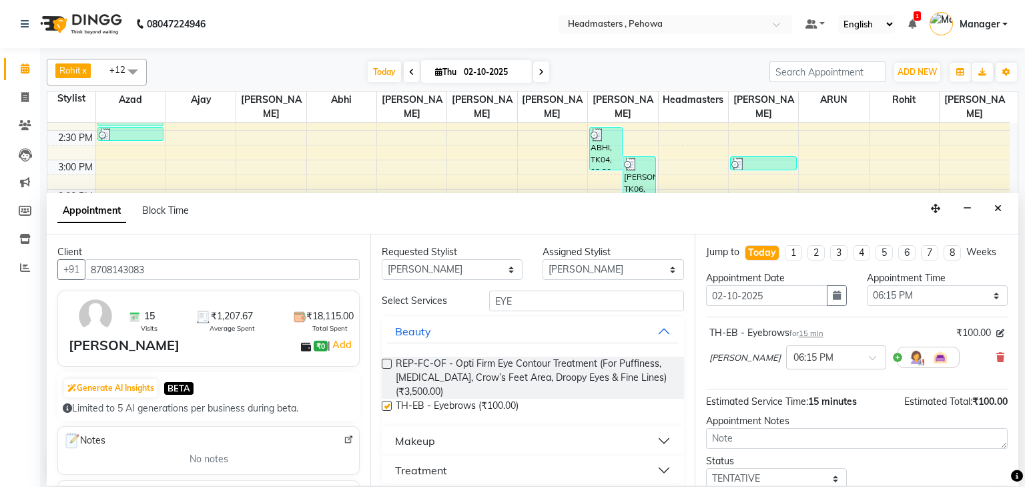
checkbox input "false"
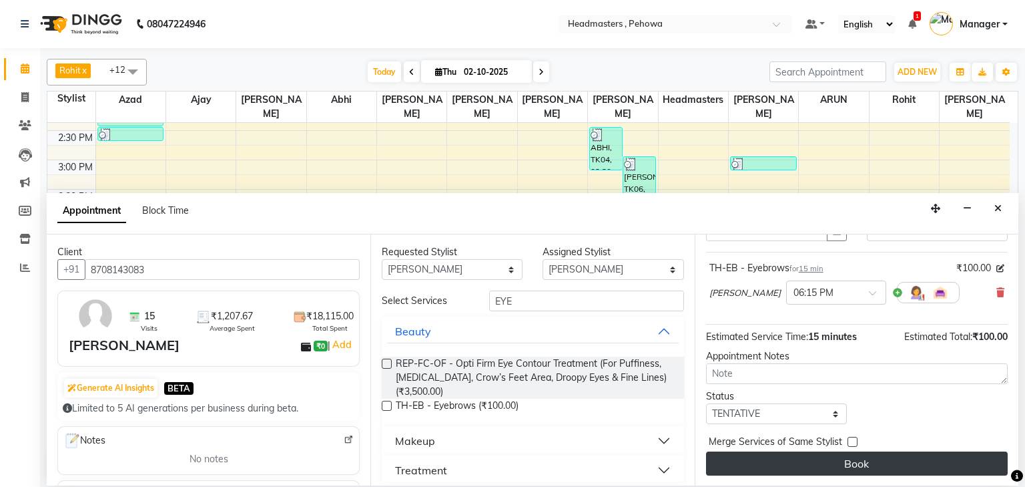
click at [903, 470] on button "Book" at bounding box center [857, 463] width 302 height 24
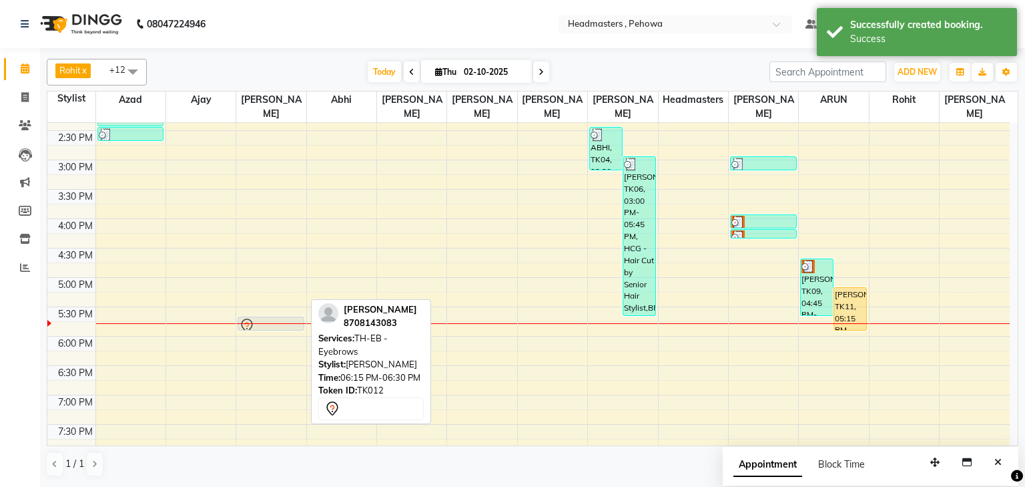
drag, startPoint x: 282, startPoint y: 336, endPoint x: 286, endPoint y: 310, distance: 26.2
click at [286, 310] on div "SALIM KHAN, TK12, 06:15 PM-06:30 PM, TH-EB - Eyebrows SALIM KHAN, TK12, 06:15 P…" at bounding box center [270, 160] width 69 height 822
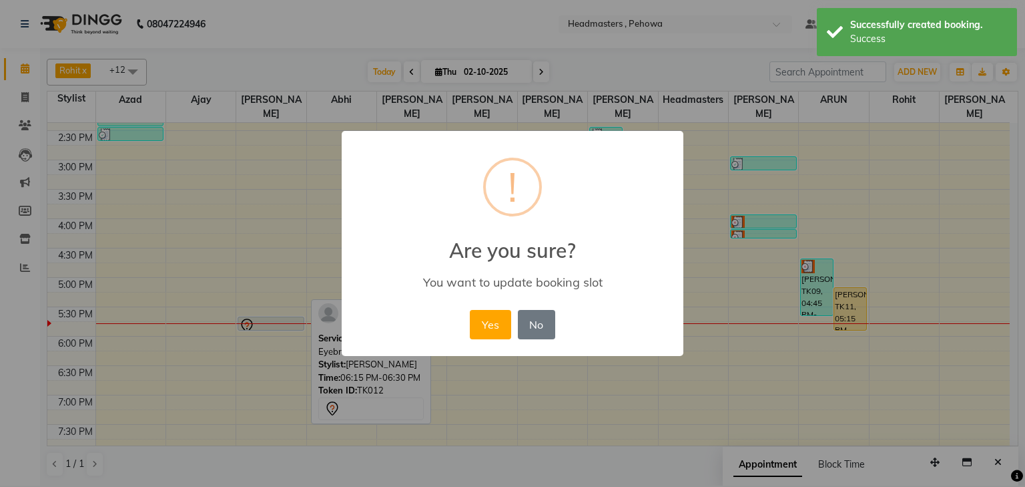
drag, startPoint x: 494, startPoint y: 322, endPoint x: 426, endPoint y: 312, distance: 68.9
click at [489, 322] on button "Yes" at bounding box center [490, 324] width 41 height 29
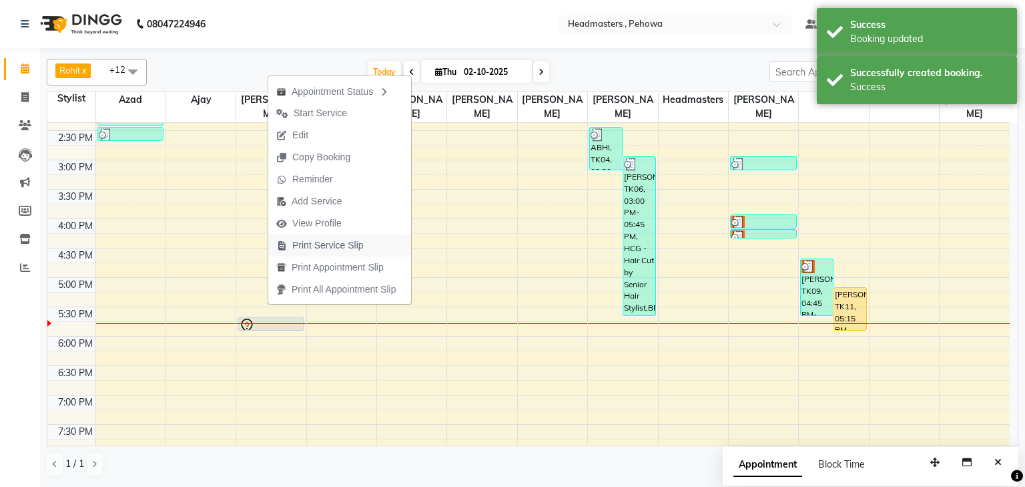
click at [333, 246] on span "Print Service Slip" at bounding box center [327, 245] width 71 height 14
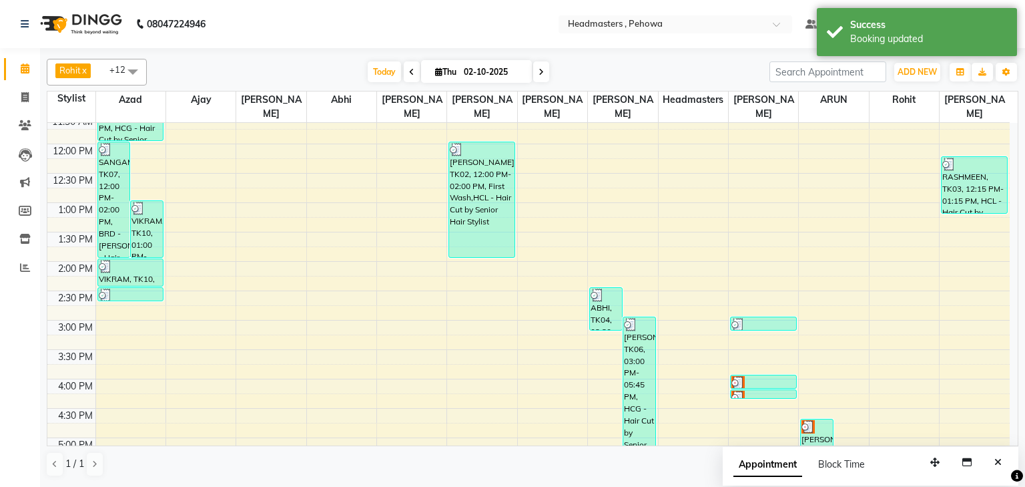
scroll to position [267, 0]
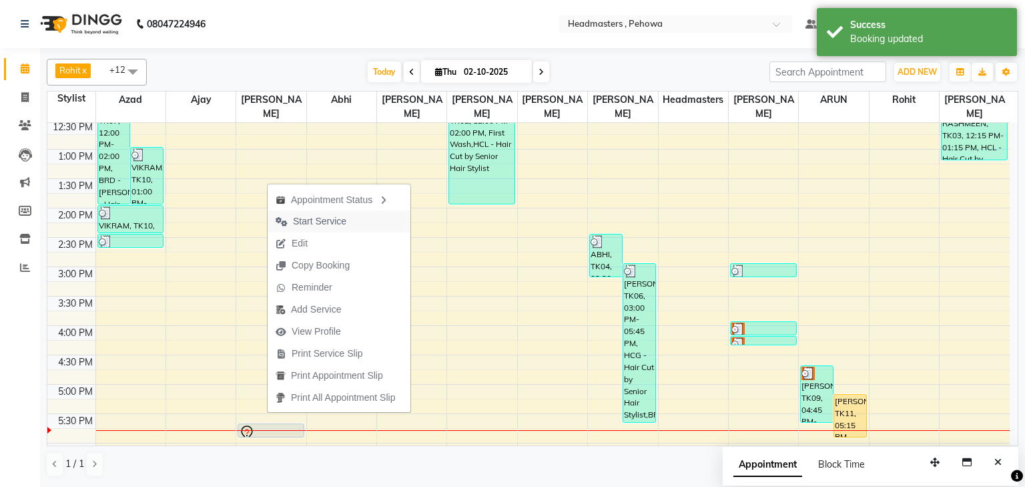
click at [358, 220] on button "Start Service" at bounding box center [339, 221] width 143 height 22
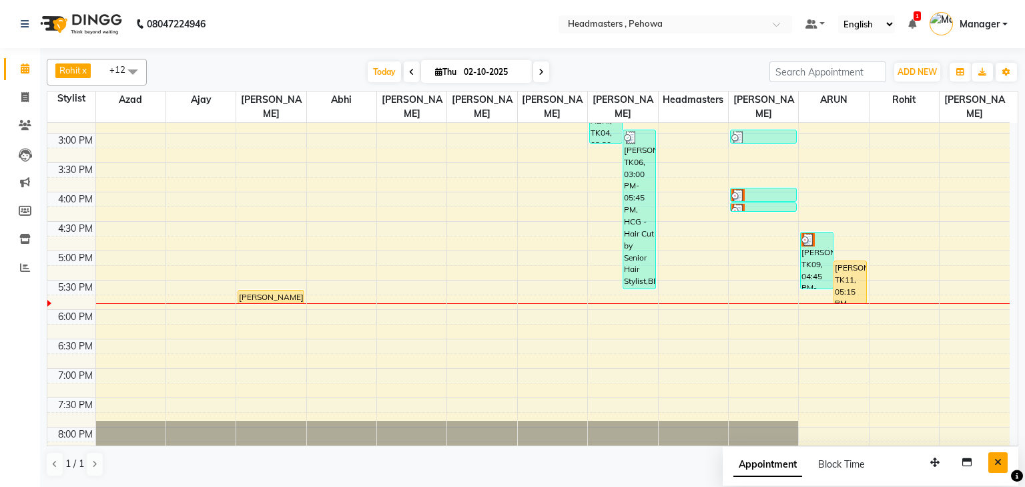
scroll to position [427, 0]
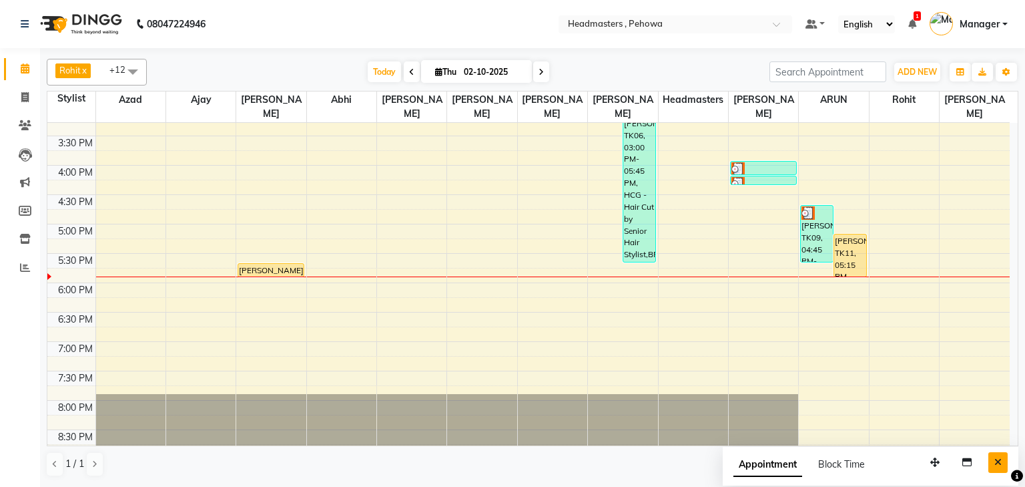
click at [999, 466] on icon "Close" at bounding box center [998, 461] width 7 height 9
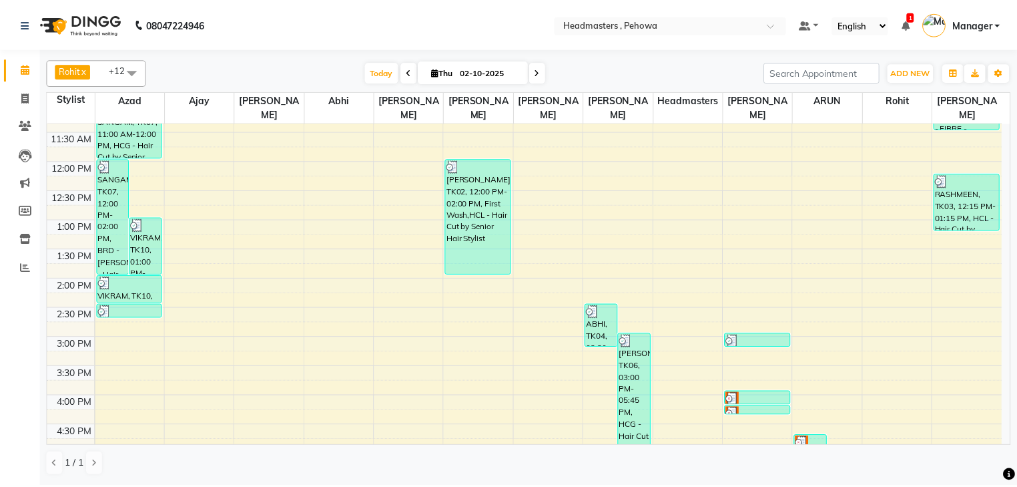
scroll to position [424, 0]
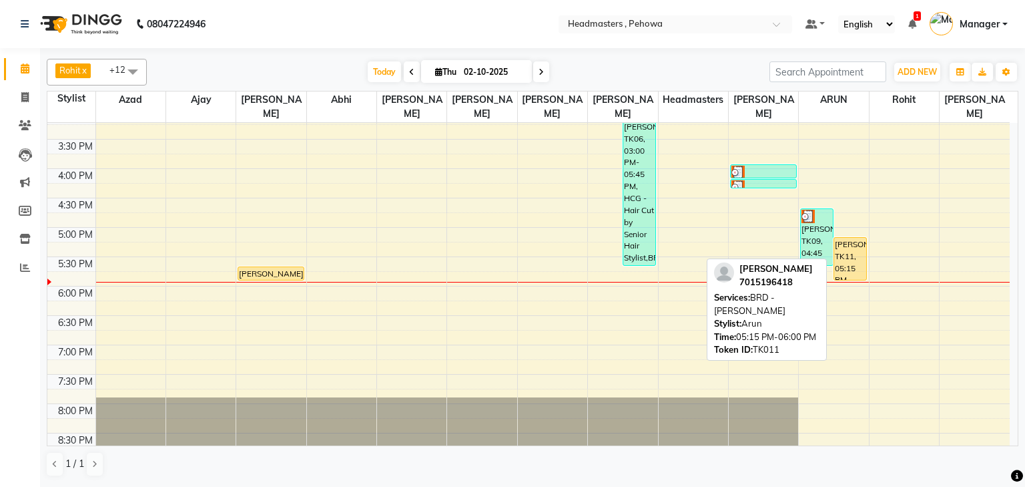
click at [847, 242] on div "[PERSON_NAME], TK11, 05:15 PM-06:00 PM, BRD - Beard" at bounding box center [850, 259] width 32 height 42
click at [854, 238] on div "[PERSON_NAME], TK11, 05:15 PM-06:00 PM, BRD - Beard" at bounding box center [850, 259] width 32 height 42
select select "1"
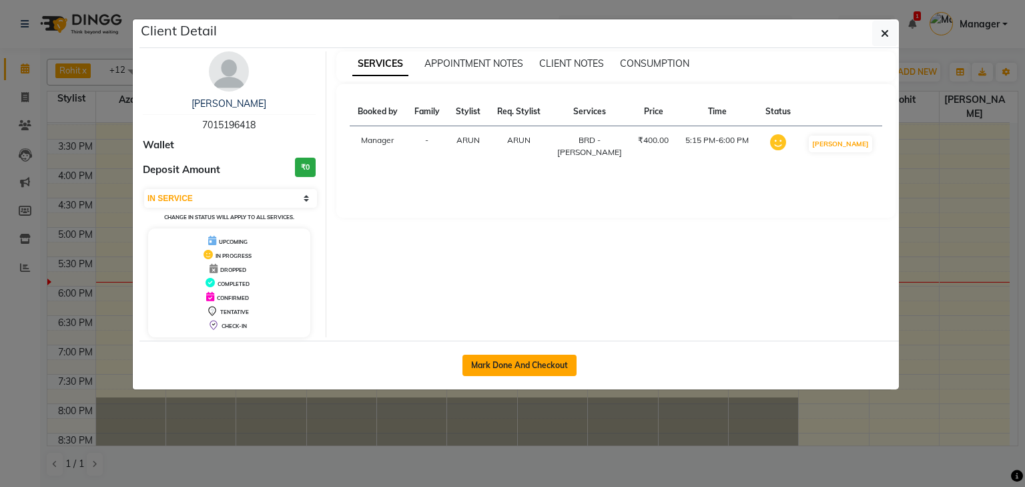
click at [539, 366] on button "Mark Done And Checkout" at bounding box center [520, 364] width 114 height 21
select select "service"
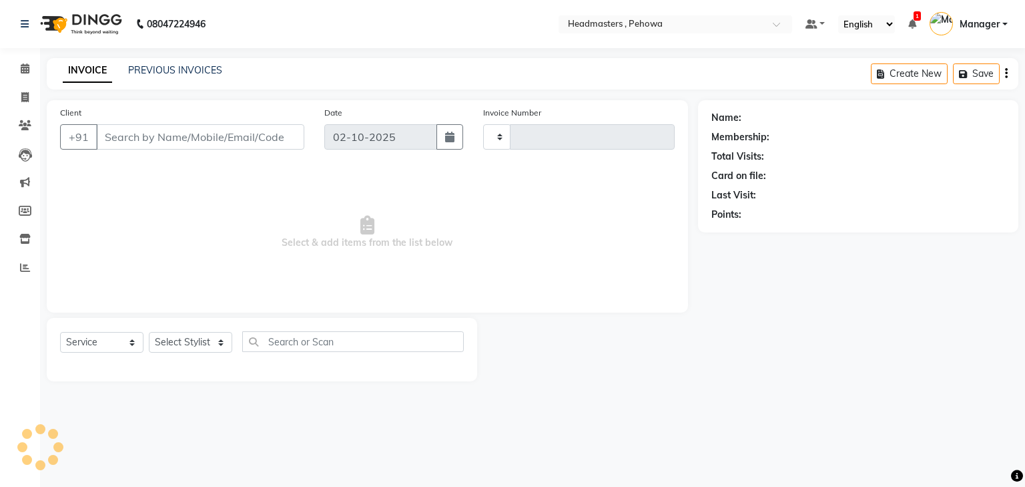
type input "3005"
select select "7727"
type input "7015196418"
select select "82981"
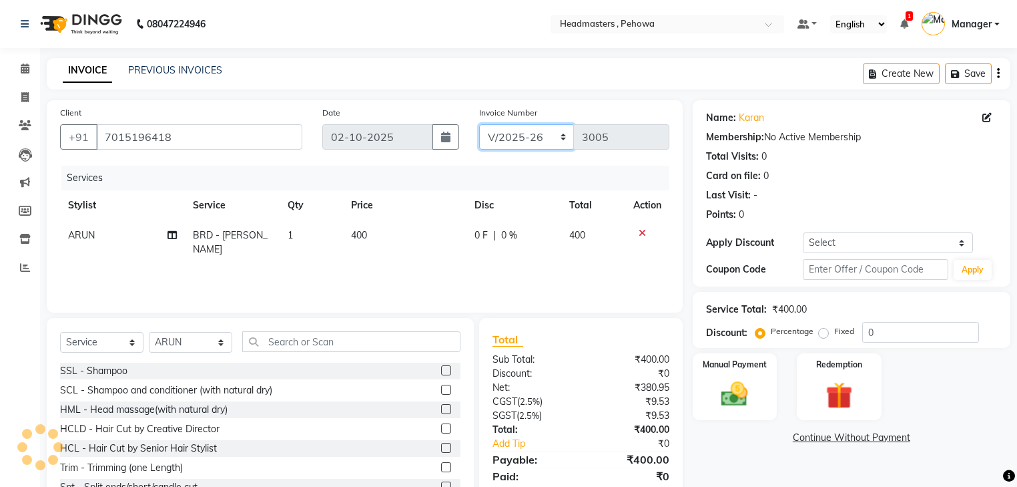
click at [525, 134] on select "RET/2025-26 V/2025-26" at bounding box center [526, 136] width 95 height 25
select select "9070"
click at [479, 124] on select "RET/2025-26 V/2025-26" at bounding box center [526, 136] width 95 height 25
type input "0006"
click at [533, 131] on select "RET/2025-26 V/2025-26" at bounding box center [526, 136] width 95 height 25
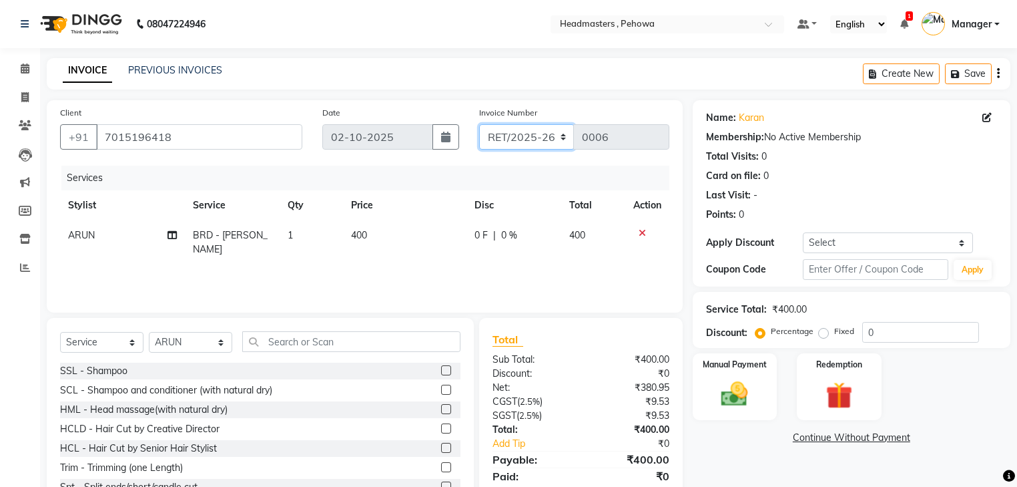
select select "7727"
click at [479, 124] on select "RET/2025-26 V/2025-26" at bounding box center [526, 136] width 95 height 25
type input "3005"
click at [117, 340] on select "Select Service Product Membership Package Voucher Prepaid Gift Card" at bounding box center [101, 342] width 83 height 21
select select "product"
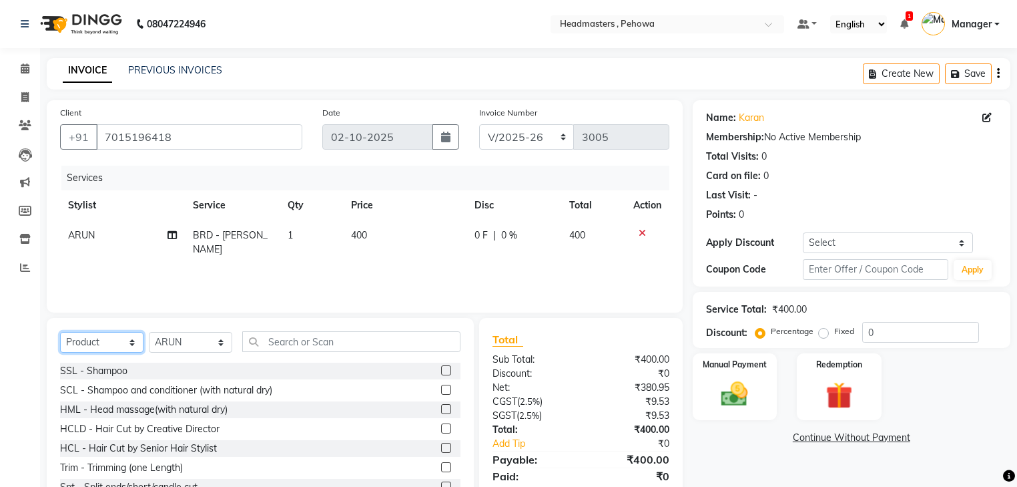
click at [60, 332] on select "Select Service Product Membership Package Voucher Prepaid Gift Card" at bounding box center [101, 342] width 83 height 21
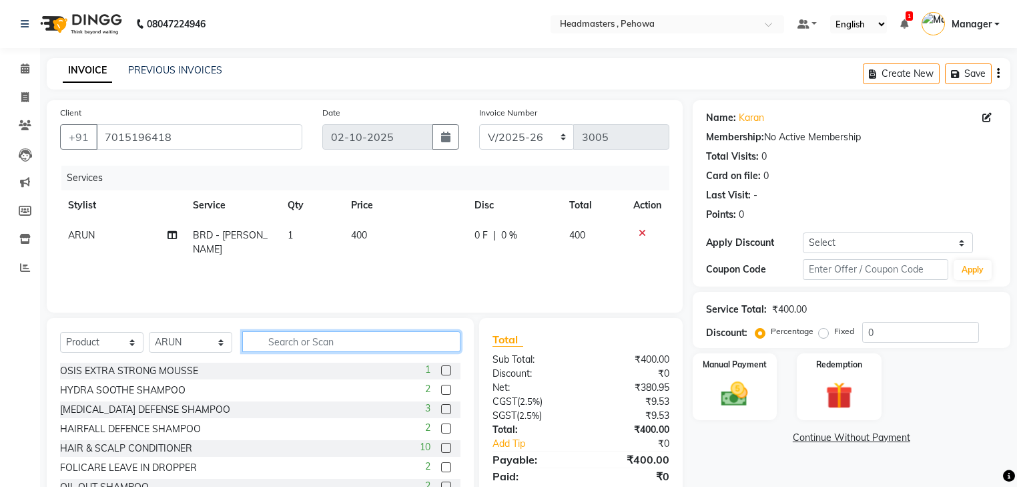
click at [320, 350] on input "text" at bounding box center [351, 341] width 218 height 21
type input "O"
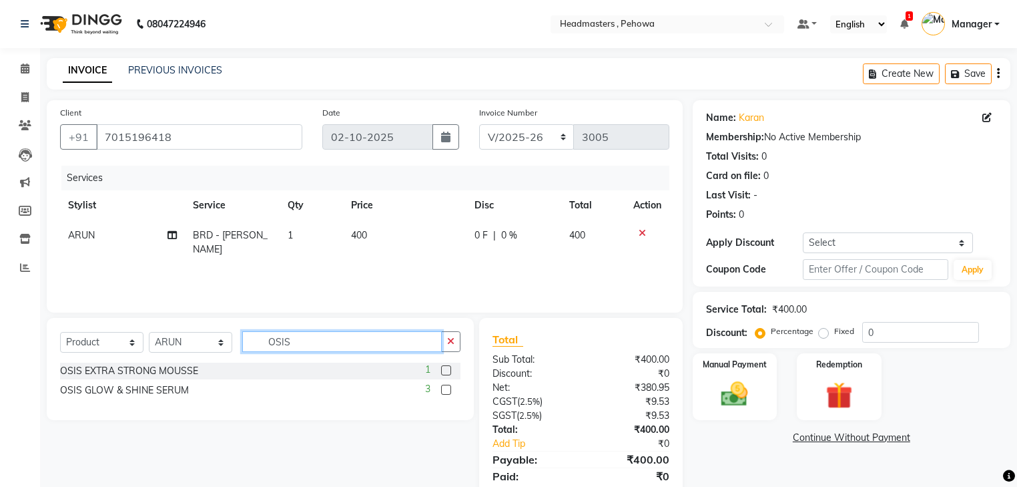
scroll to position [48, 0]
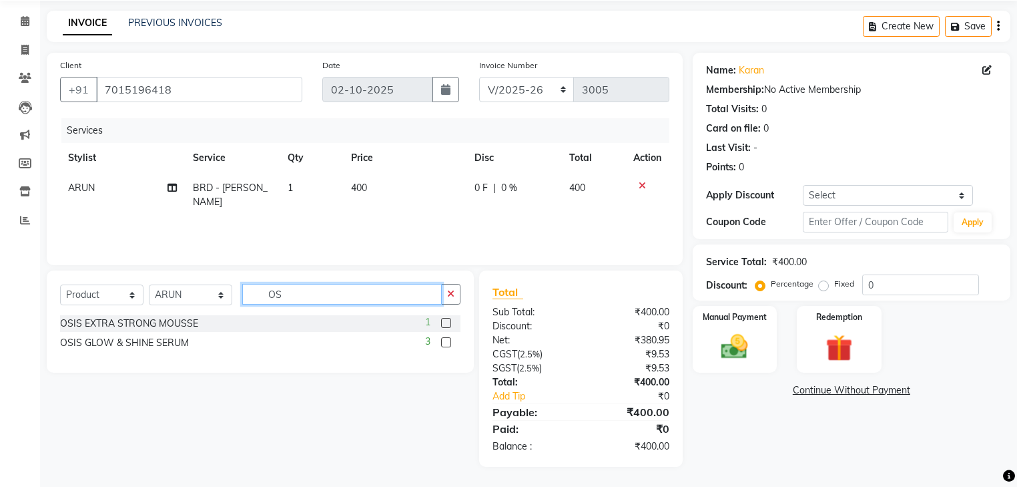
type input "O"
type input "F"
type input "STR"
click at [136, 326] on div "OSIS EXTRA STRONG MOUSSE" at bounding box center [129, 323] width 138 height 14
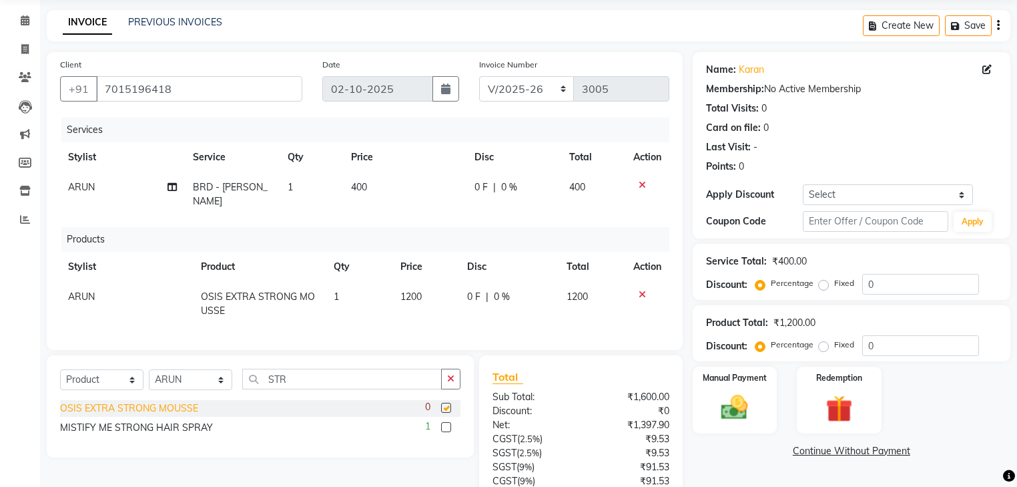
checkbox input "false"
click at [151, 423] on div "MISTIFY ME STRONG HAIR SPRAY" at bounding box center [136, 428] width 153 height 14
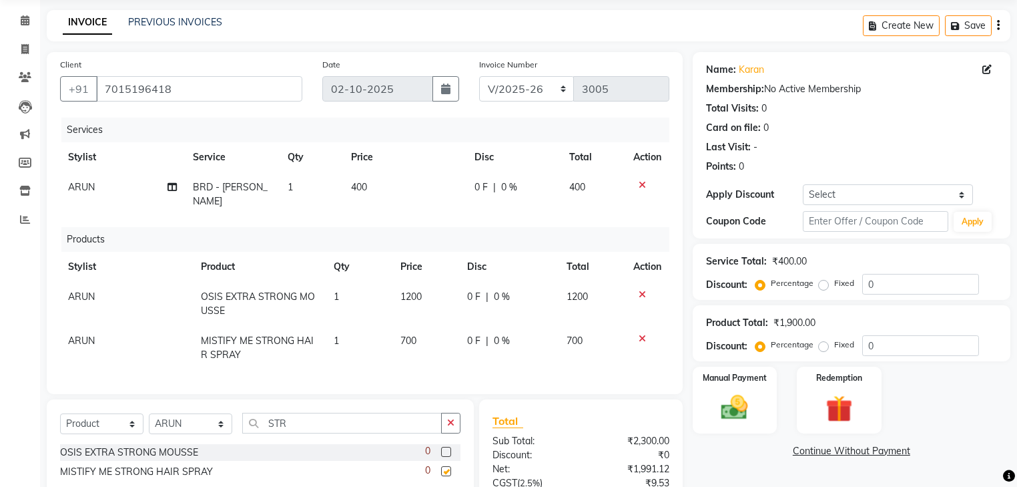
checkbox input "false"
click at [644, 290] on icon at bounding box center [642, 294] width 7 height 9
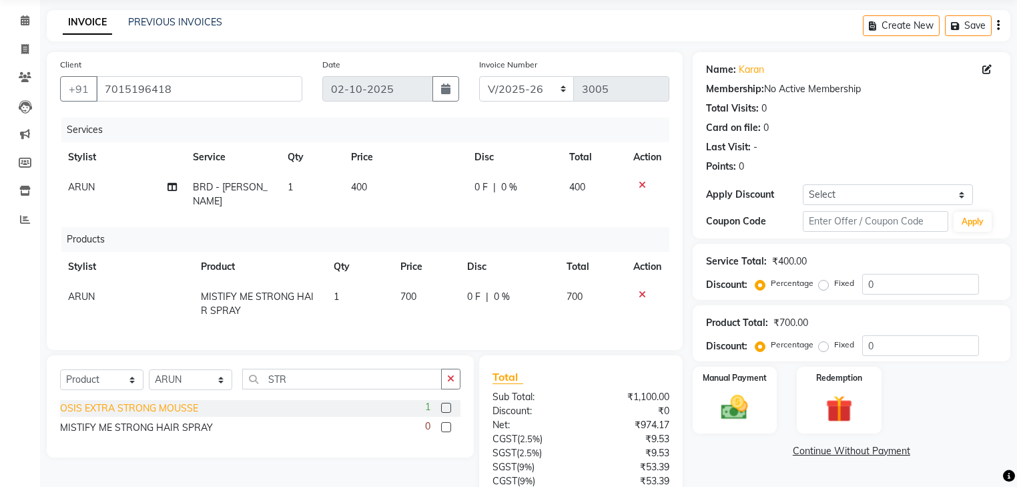
scroll to position [155, 0]
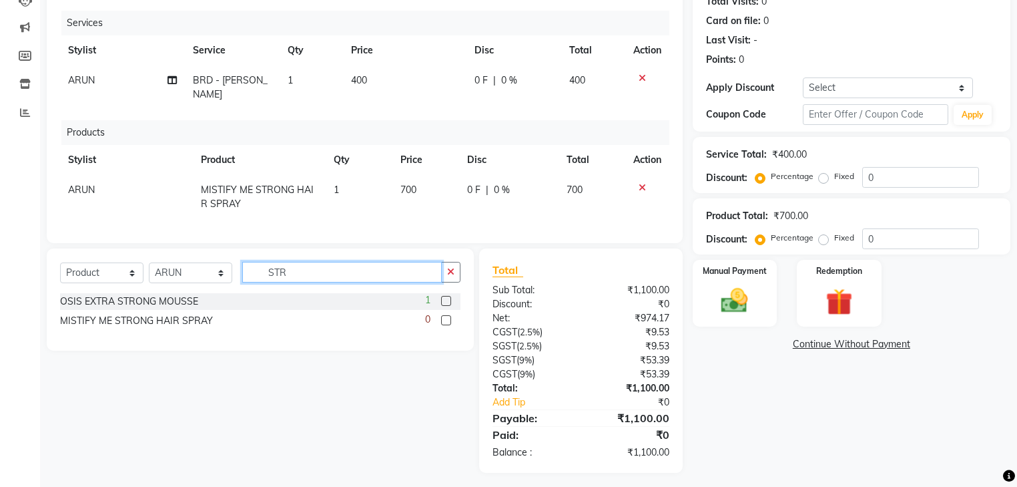
click at [292, 275] on input "STR" at bounding box center [342, 272] width 200 height 21
type input "WAX"
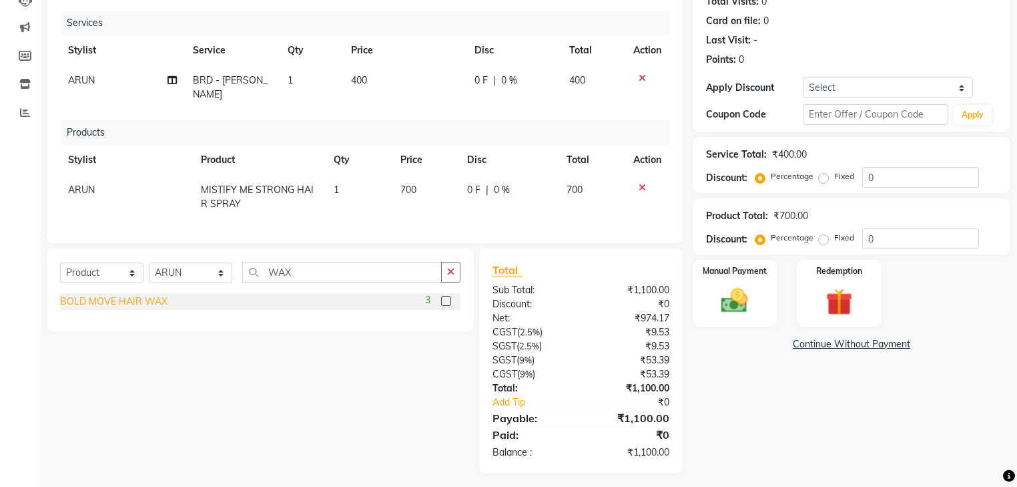
click at [148, 298] on div "BOLD MOVE HAIR WAX" at bounding box center [113, 301] width 107 height 14
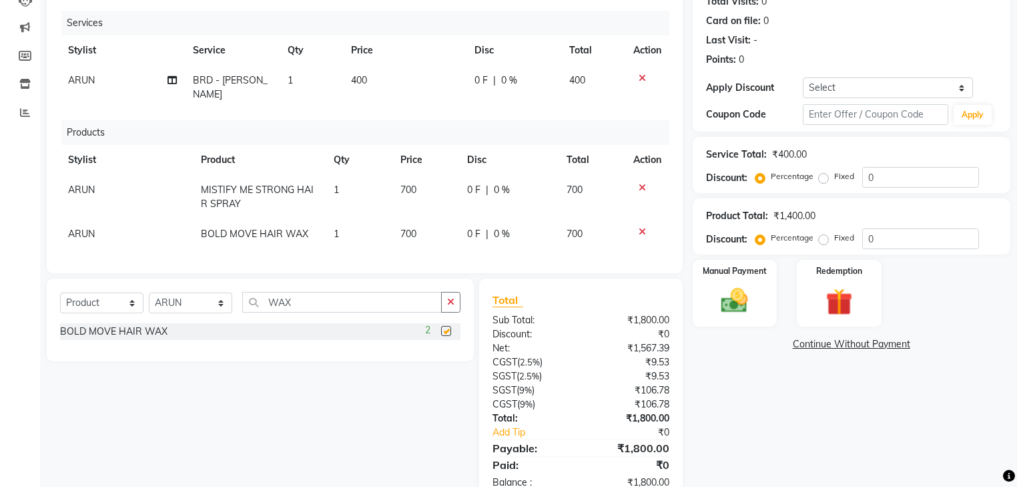
checkbox input "false"
click at [640, 227] on icon at bounding box center [642, 231] width 7 height 9
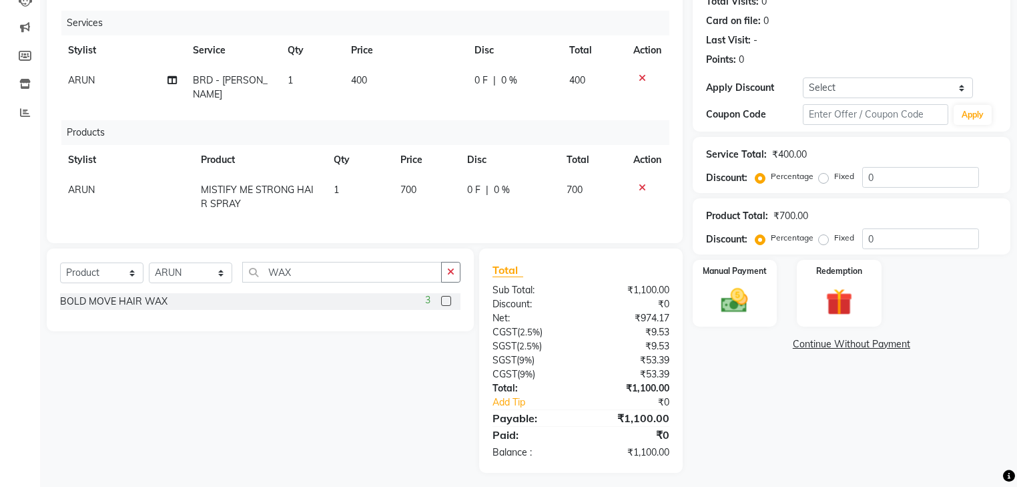
click at [641, 175] on td at bounding box center [648, 197] width 44 height 44
click at [644, 183] on icon at bounding box center [642, 187] width 7 height 9
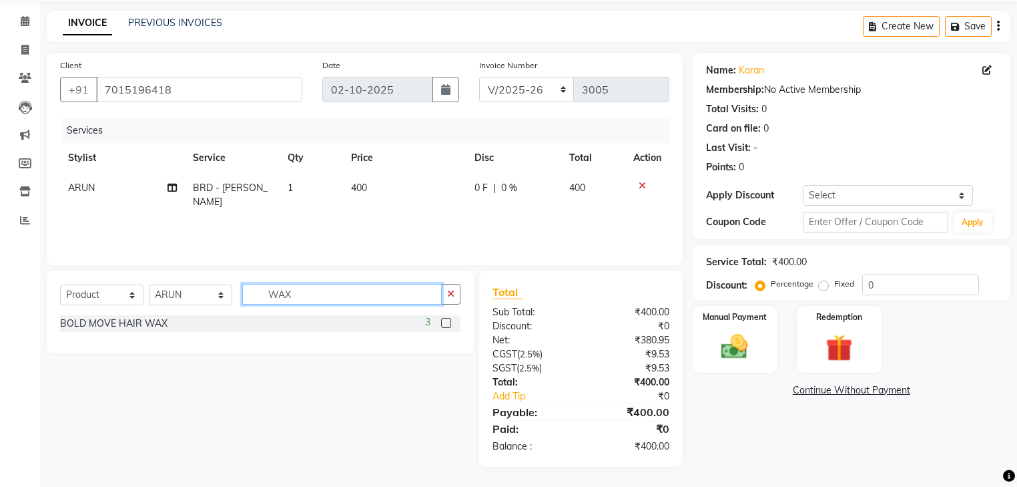
click at [421, 298] on input "WAX" at bounding box center [342, 294] width 200 height 21
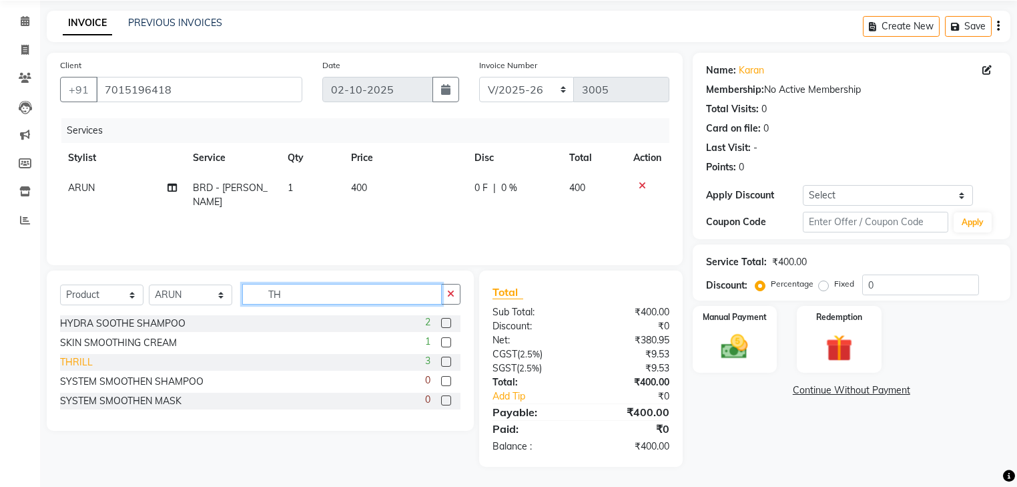
type input "TH"
click at [80, 362] on div "THRILL" at bounding box center [76, 362] width 33 height 14
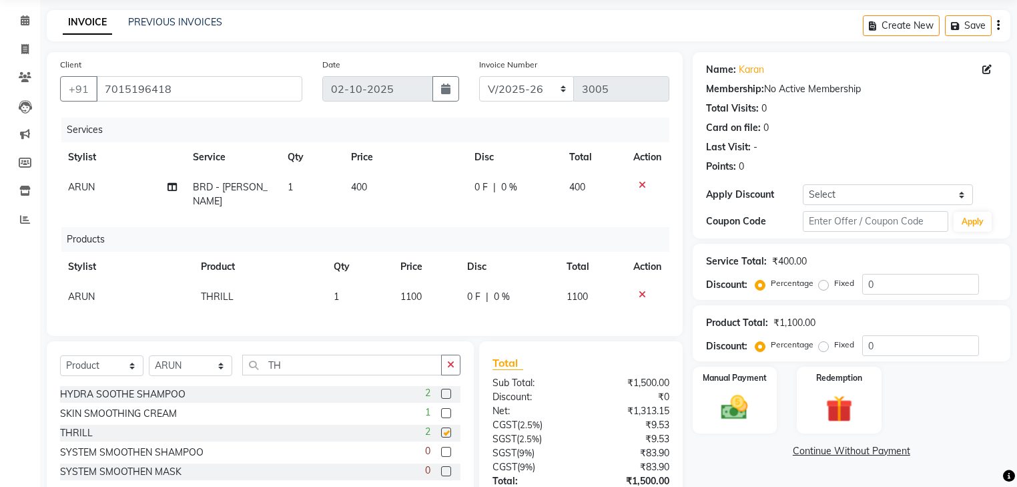
checkbox input "false"
click at [324, 354] on input "TH" at bounding box center [342, 364] width 200 height 21
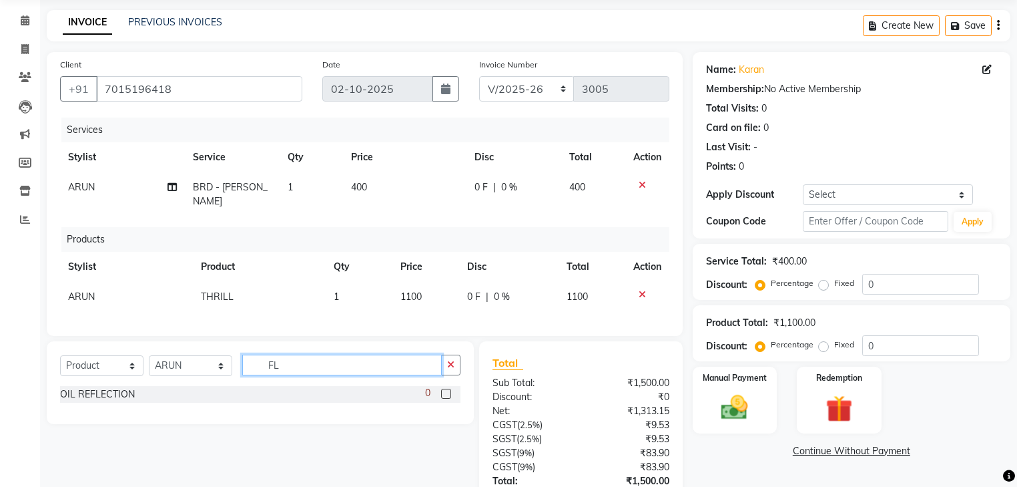
type input "F"
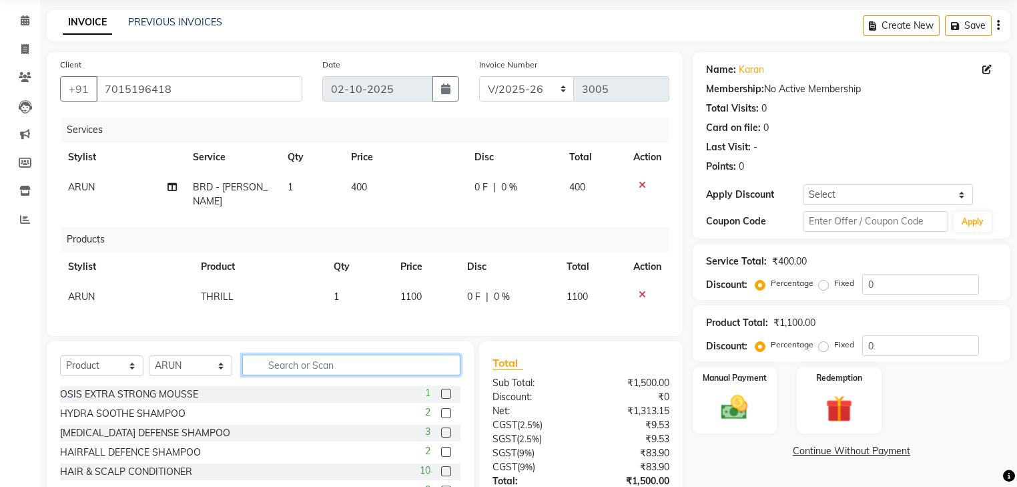
scroll to position [142, 0]
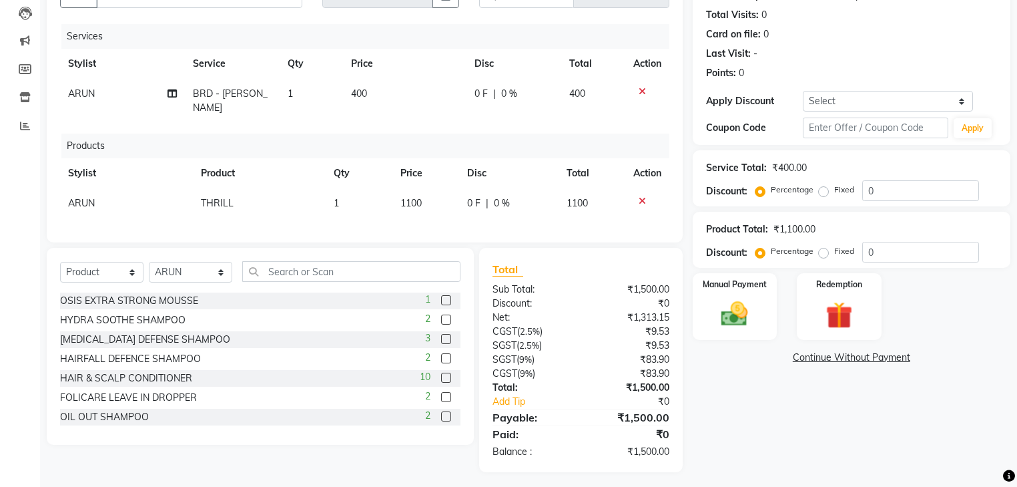
click at [506, 98] on span "0 %" at bounding box center [509, 94] width 16 height 14
select select "82981"
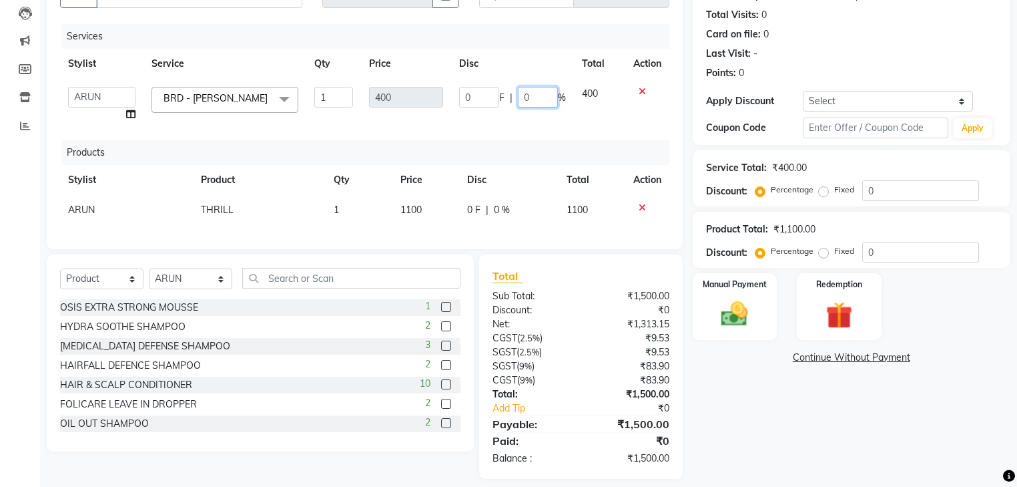
click at [537, 95] on input "0" at bounding box center [538, 97] width 40 height 21
type input "050"
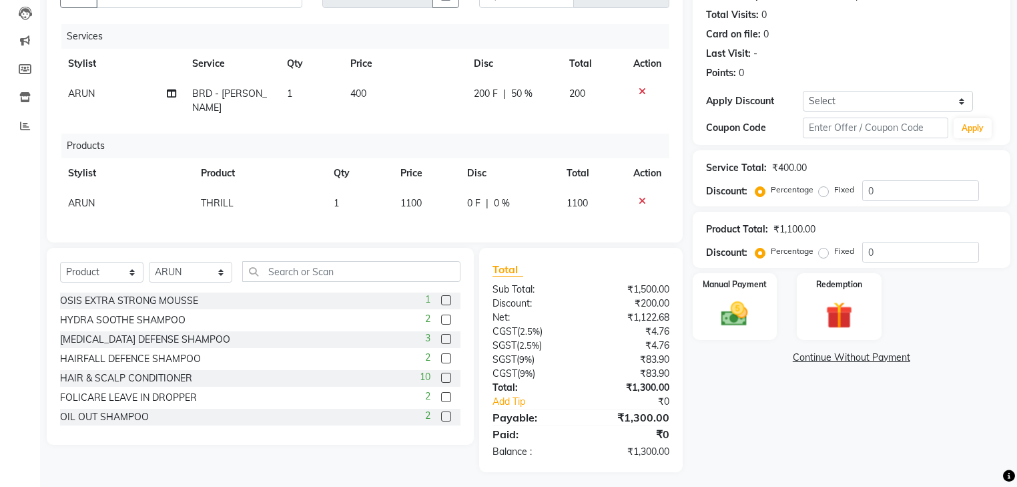
click at [656, 129] on div "Services Stylist Service Qty Price Disc Total Action ARUN BRD - Beard 1 400 200…" at bounding box center [364, 126] width 609 height 205
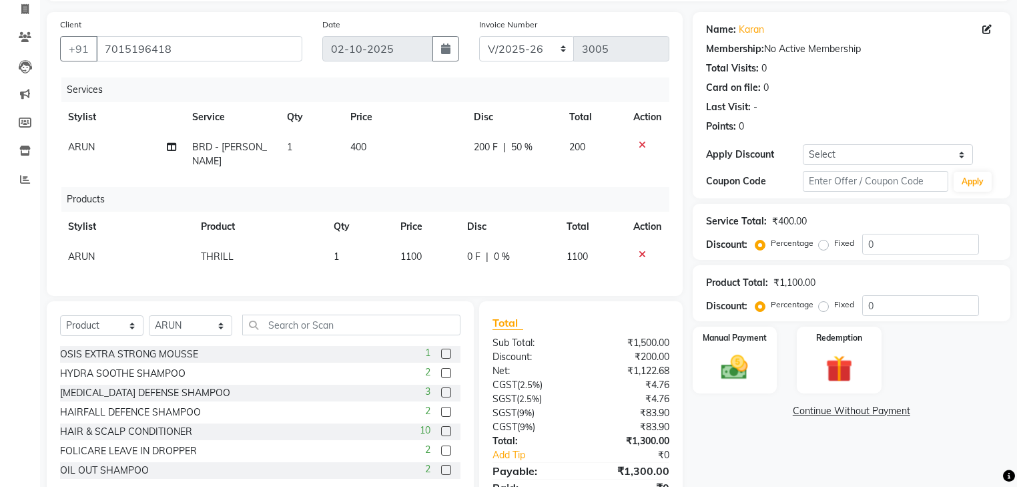
click at [644, 250] on icon at bounding box center [642, 254] width 7 height 9
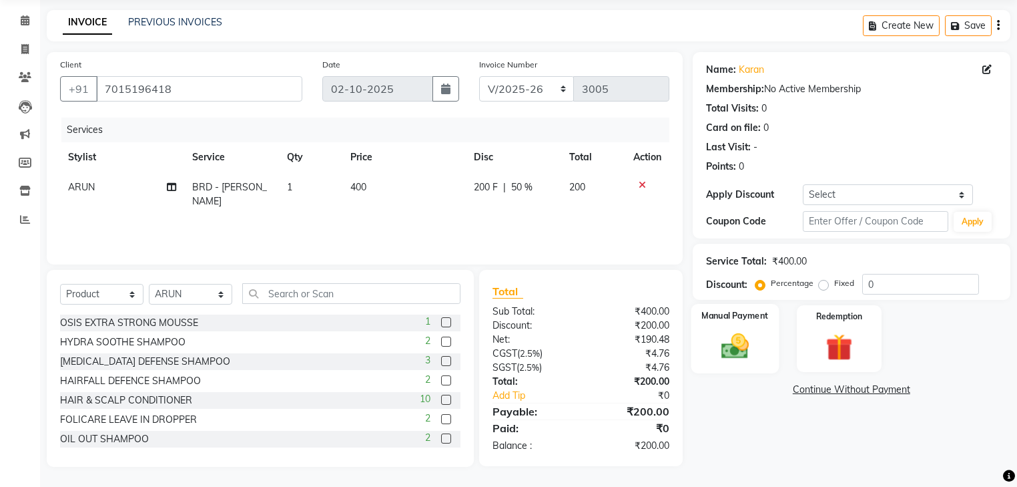
click at [744, 350] on img at bounding box center [734, 346] width 45 height 32
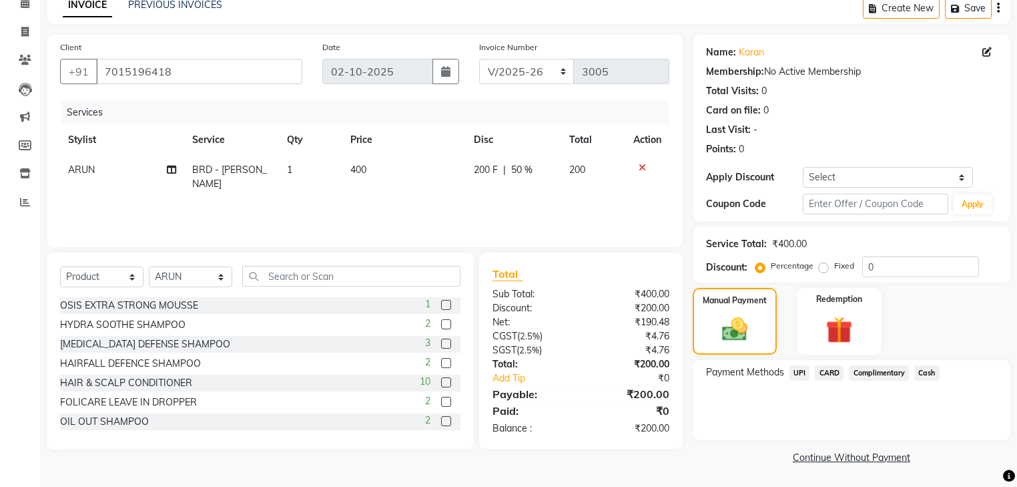
click at [937, 372] on span "Cash" at bounding box center [927, 372] width 25 height 15
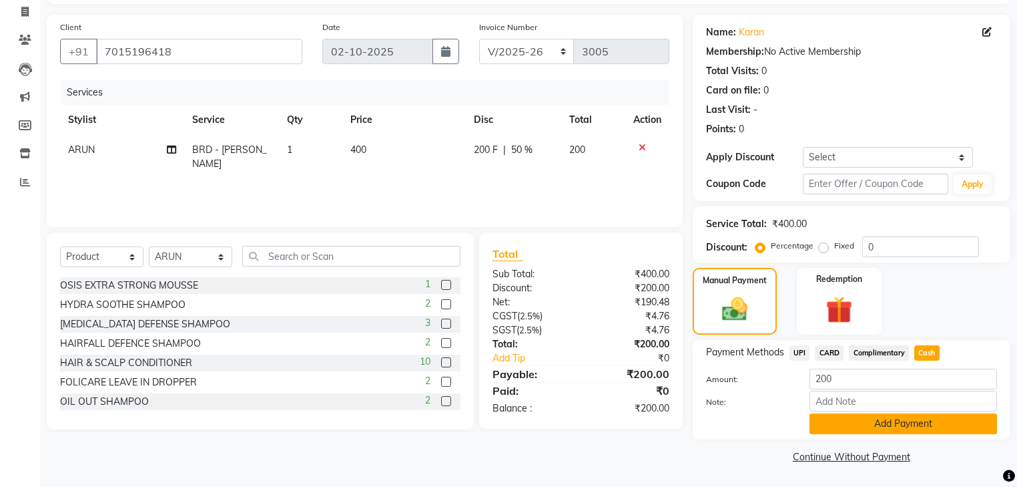
click at [943, 419] on button "Add Payment" at bounding box center [904, 423] width 188 height 21
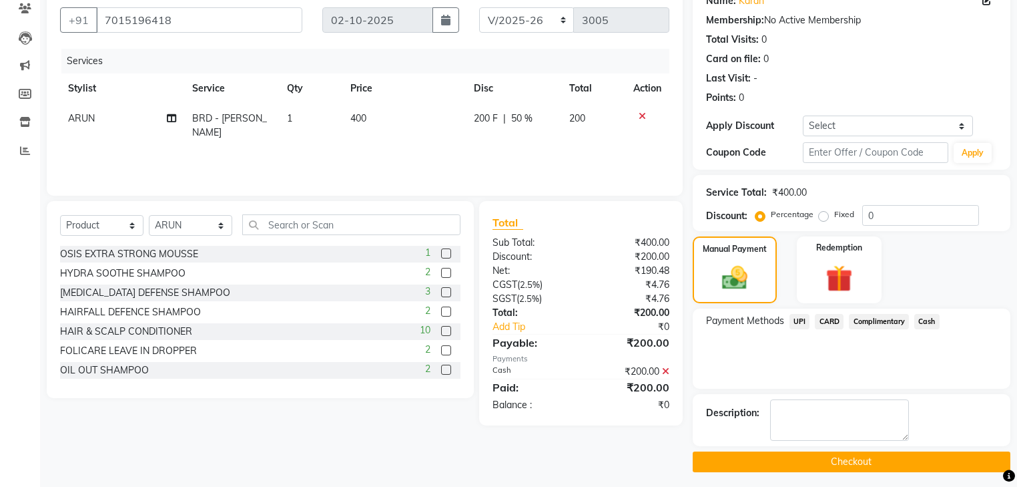
scroll to position [121, 0]
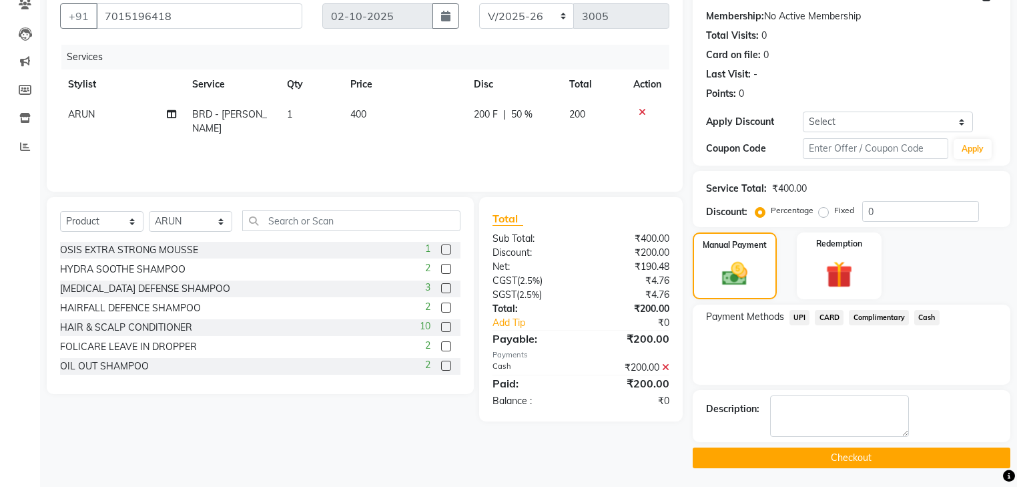
click at [913, 456] on button "Checkout" at bounding box center [852, 457] width 318 height 21
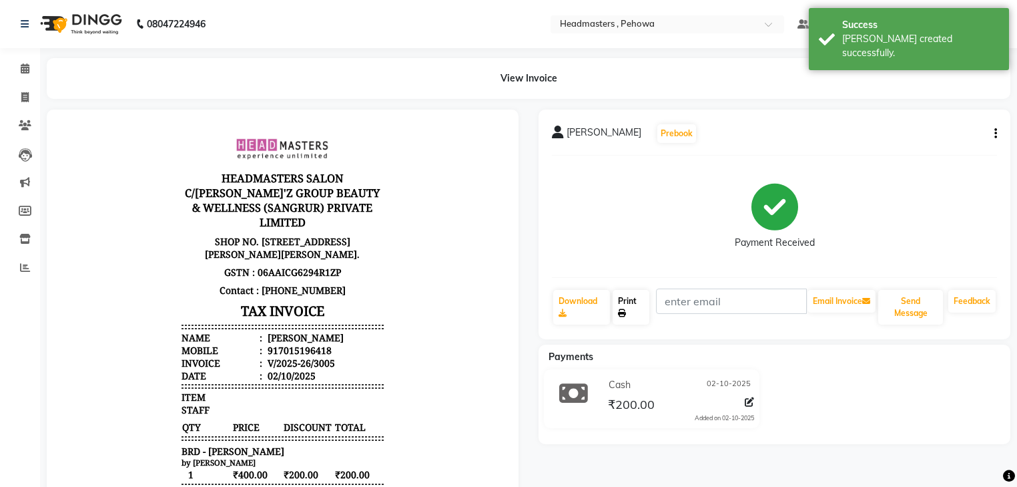
click at [627, 304] on link "Print" at bounding box center [631, 307] width 37 height 35
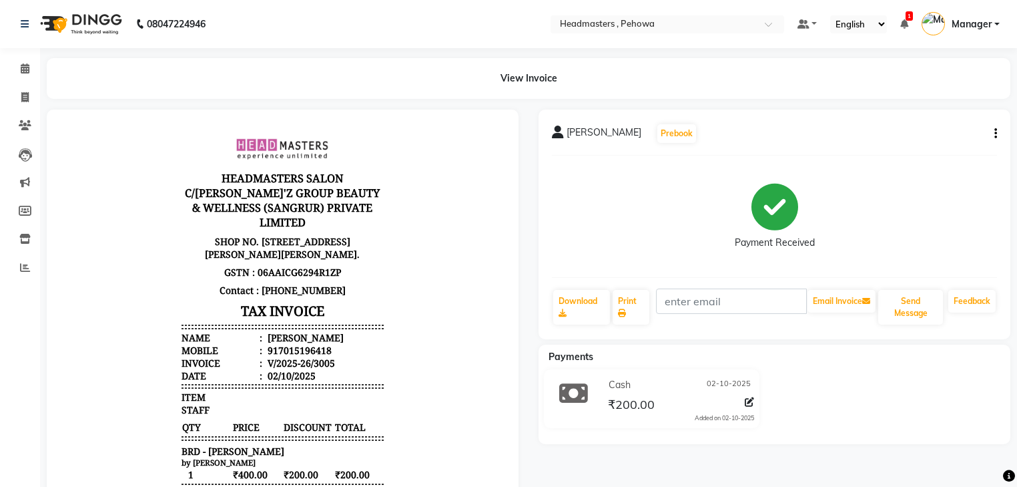
click at [286, 299] on p "Contact : [PHONE_NUMBER]" at bounding box center [283, 290] width 202 height 18
drag, startPoint x: 288, startPoint y: 303, endPoint x: 280, endPoint y: 302, distance: 7.4
click at [280, 299] on p "Contact : [PHONE_NUMBER]" at bounding box center [283, 290] width 202 height 18
drag, startPoint x: 264, startPoint y: 302, endPoint x: 336, endPoint y: 307, distance: 72.2
click at [336, 299] on p "Contact : [PHONE_NUMBER]" at bounding box center [283, 290] width 202 height 18
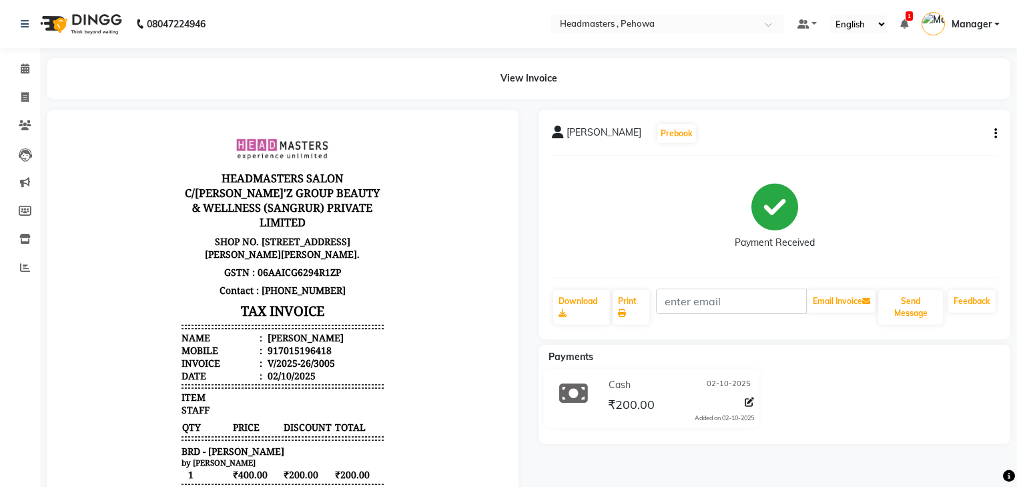
drag, startPoint x: 419, startPoint y: 387, endPoint x: 492, endPoint y: 379, distance: 73.9
click at [419, 387] on body "HEADMASTERS SALON C/O GILL'Z GROUP BEAUTY & WELLNESS (SANGRUR) PRIVATE LIMITED …" at bounding box center [282, 383] width 435 height 510
drag, startPoint x: 270, startPoint y: 360, endPoint x: 338, endPoint y: 366, distance: 67.6
click at [338, 356] on li "Mobile : 917015196418" at bounding box center [283, 350] width 202 height 13
copy div "7015196418"
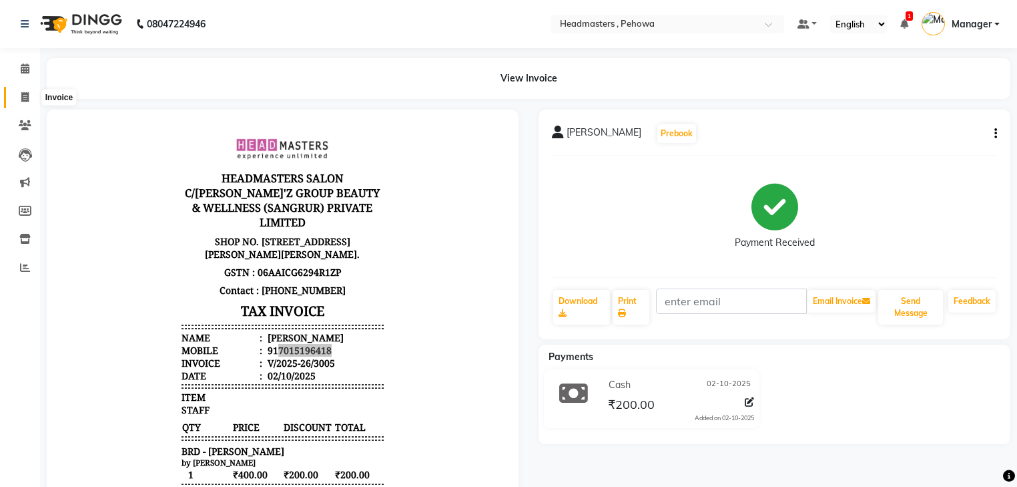
click at [27, 99] on icon at bounding box center [24, 97] width 7 height 10
select select "7727"
select select "service"
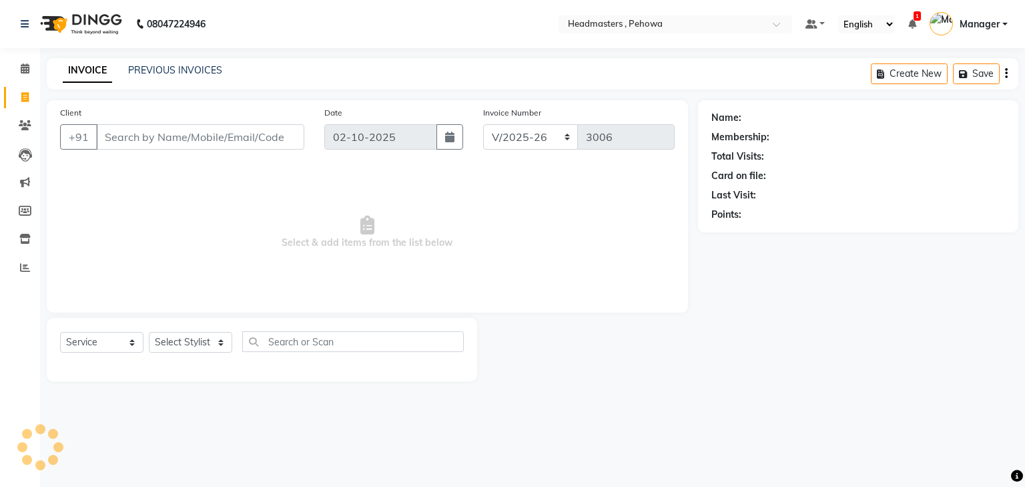
click at [163, 134] on input "Client" at bounding box center [200, 136] width 208 height 25
type input "7015196418"
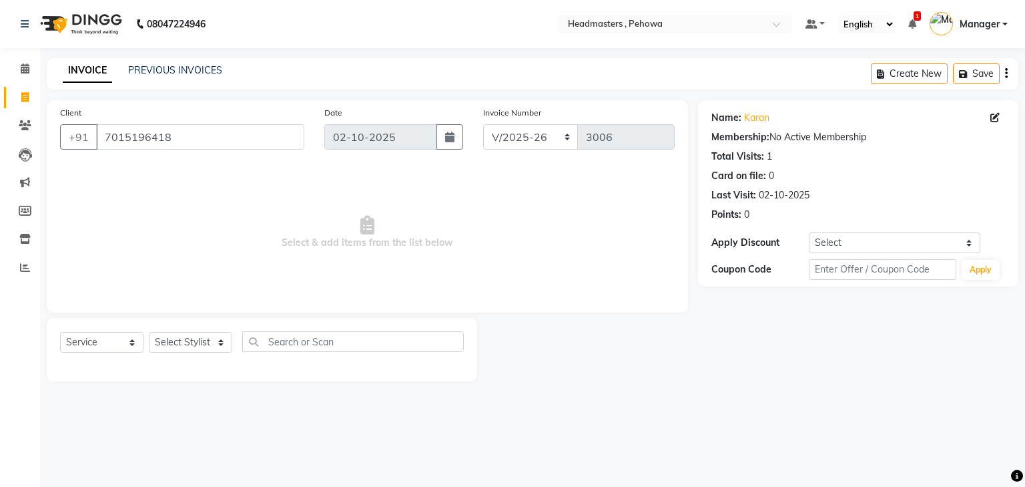
drag, startPoint x: 220, startPoint y: 203, endPoint x: 228, endPoint y: 215, distance: 14.1
click at [228, 214] on span "Select & add items from the list below" at bounding box center [367, 233] width 615 height 134
click at [193, 338] on select "Select Stylist Abhi [PERSON_NAME] Amanpreet [PERSON_NAME] Headmasters [PERSON_N…" at bounding box center [190, 342] width 83 height 21
select select "68772"
click at [149, 332] on select "Select Stylist Abhi [PERSON_NAME] Amanpreet [PERSON_NAME] Headmasters [PERSON_N…" at bounding box center [190, 342] width 83 height 21
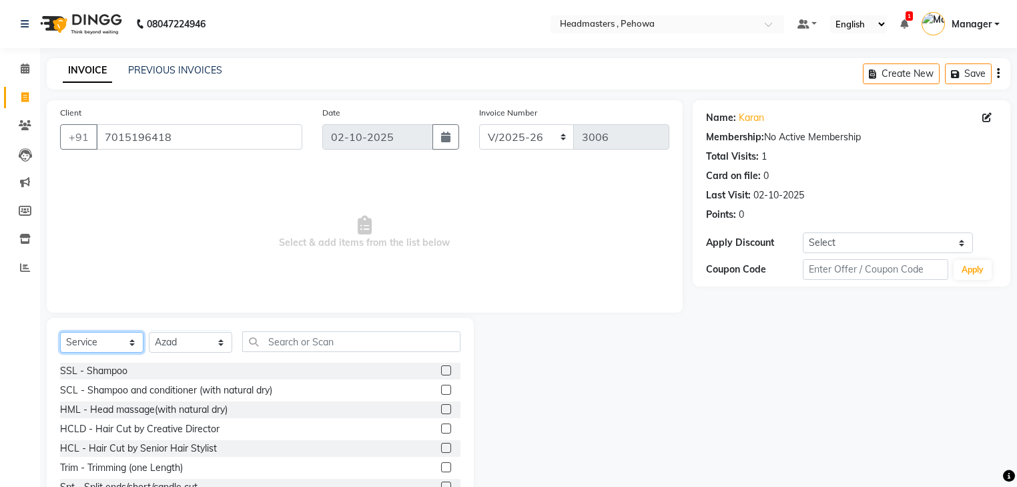
click at [109, 339] on select "Select Service Product Membership Package Voucher Prepaid Gift Card" at bounding box center [101, 342] width 83 height 21
select select "product"
click at [60, 332] on select "Select Service Product Membership Package Voucher Prepaid Gift Card" at bounding box center [101, 342] width 83 height 21
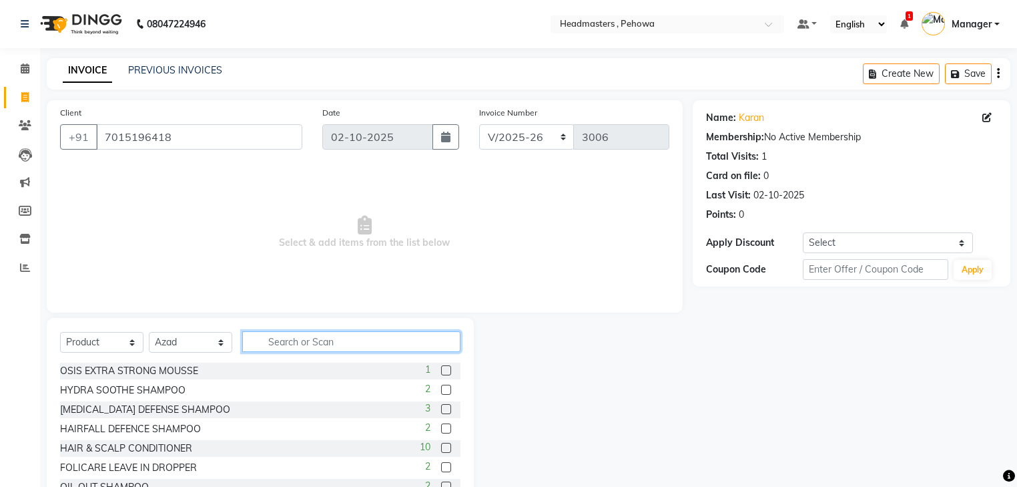
drag, startPoint x: 314, startPoint y: 350, endPoint x: 579, endPoint y: 147, distance: 333.8
click at [315, 350] on input "text" at bounding box center [351, 341] width 218 height 21
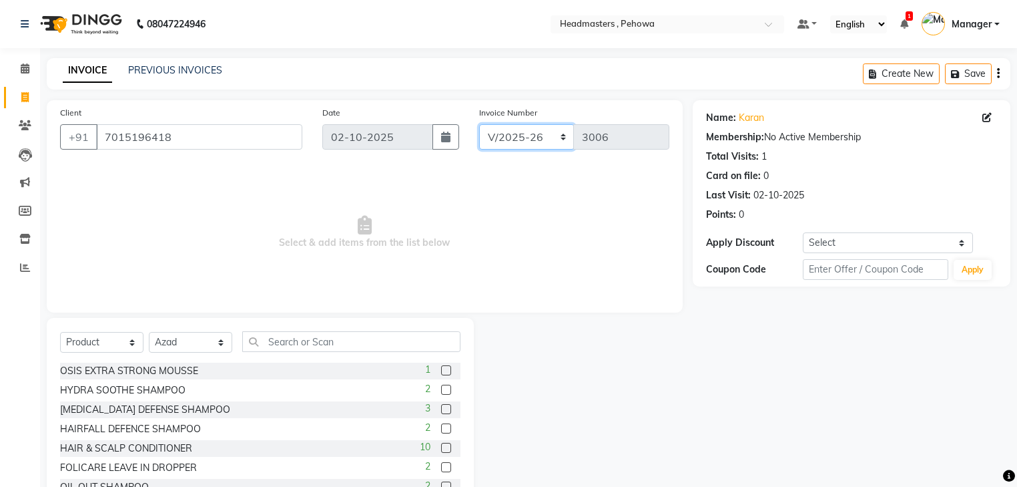
click at [539, 137] on select "RET/2025-26 V/2025-26" at bounding box center [526, 136] width 95 height 25
select select "9070"
click at [479, 124] on select "RET/2025-26 V/2025-26" at bounding box center [526, 136] width 95 height 25
type input "0006"
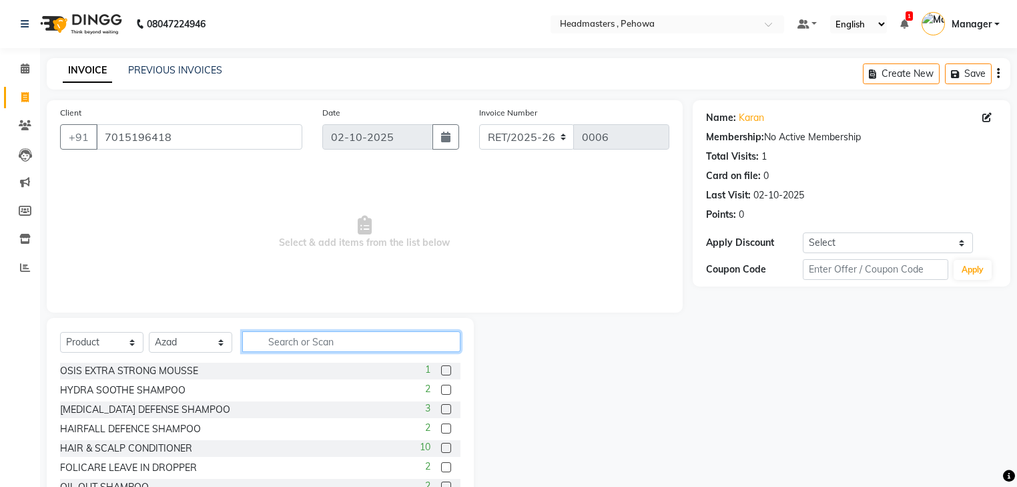
click at [285, 339] on input "text" at bounding box center [351, 341] width 218 height 21
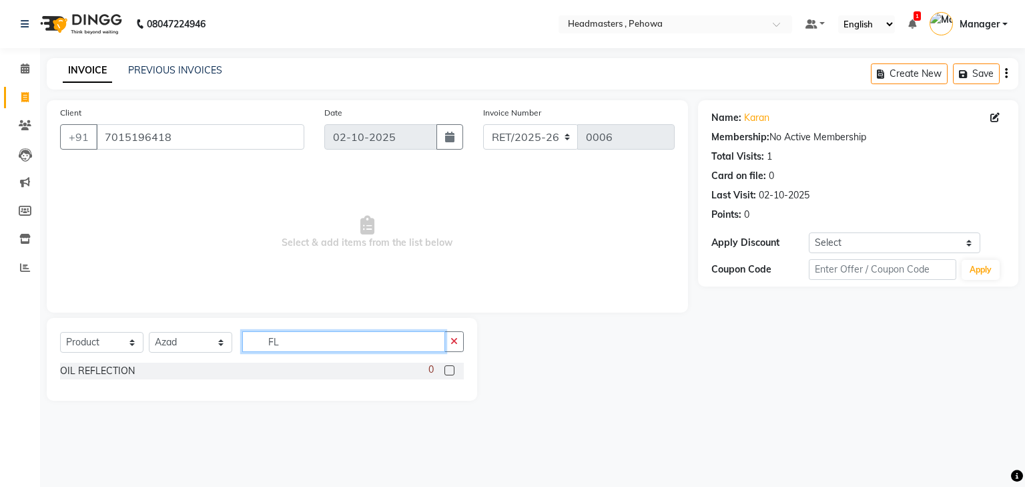
type input "F"
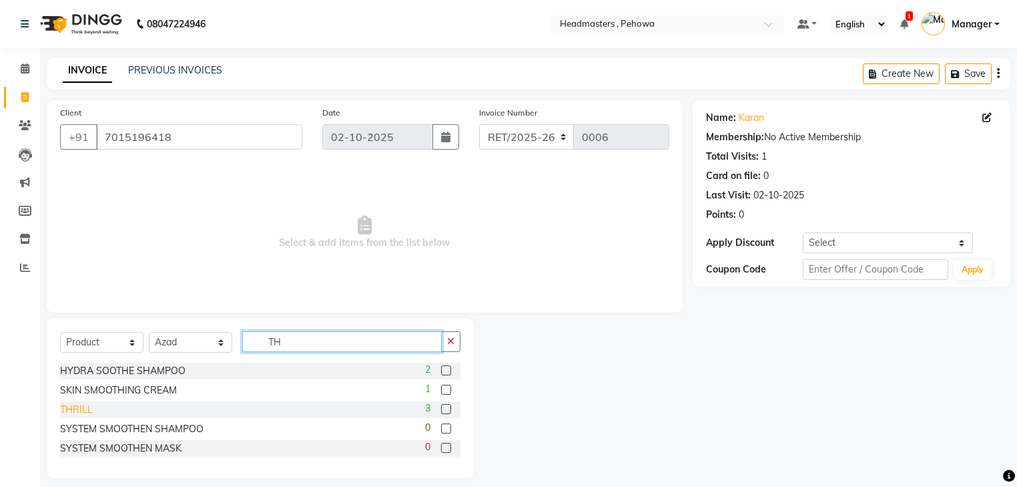
type input "TH"
click at [91, 413] on div "THRILL" at bounding box center [76, 410] width 33 height 14
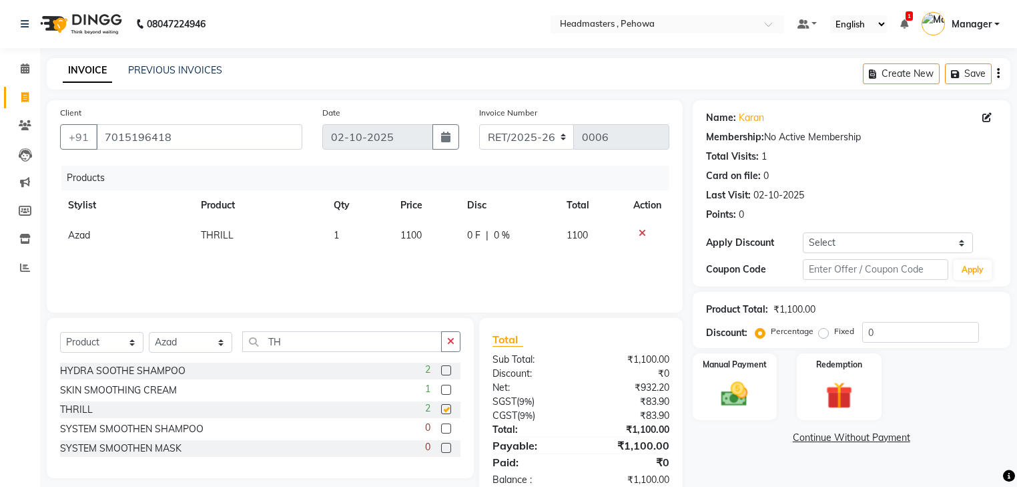
checkbox input "false"
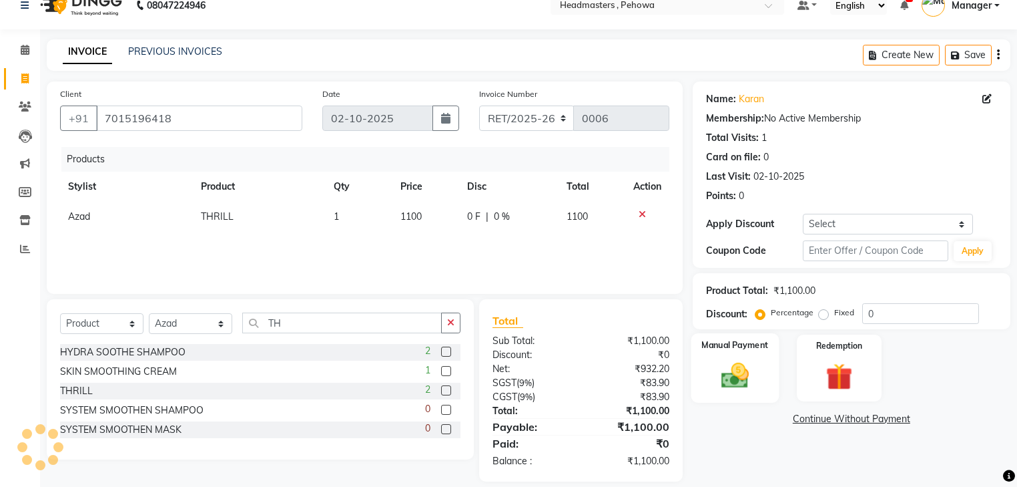
scroll to position [34, 0]
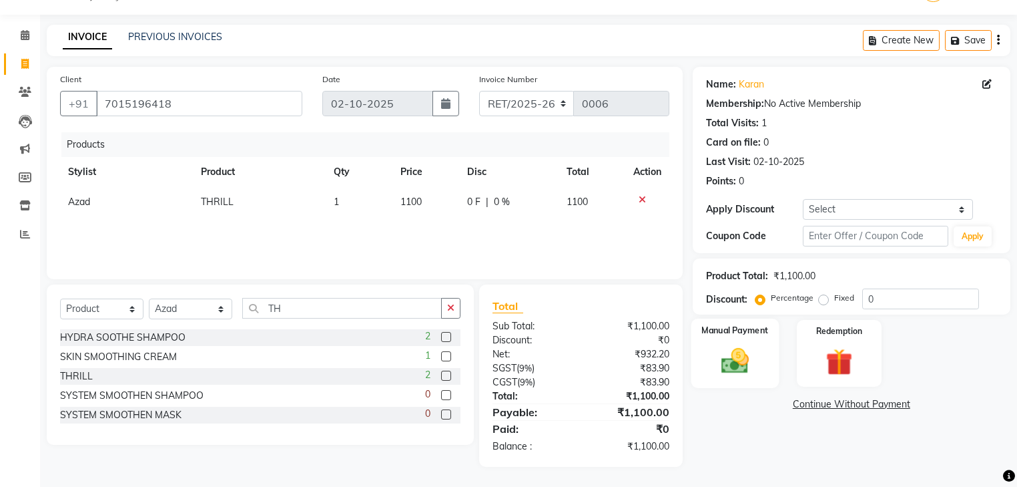
click at [741, 345] on img at bounding box center [734, 361] width 45 height 32
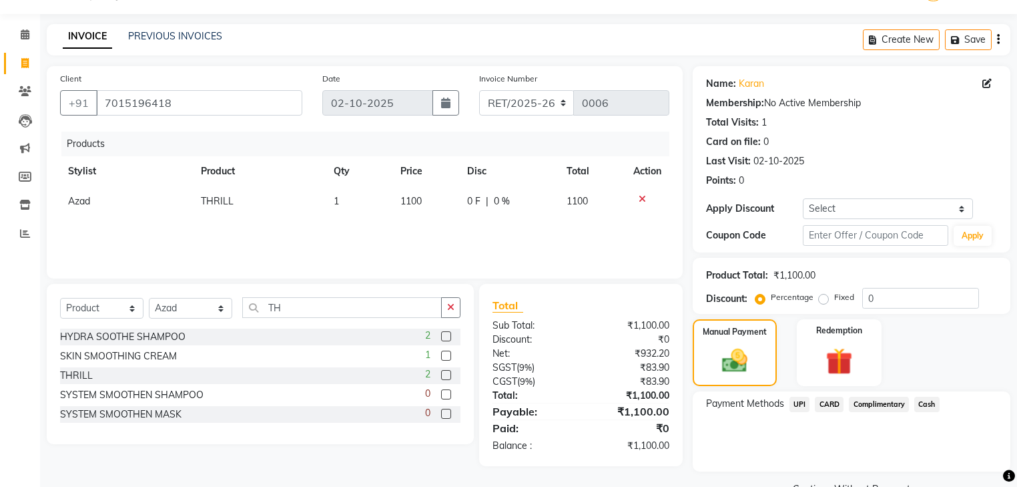
click at [936, 404] on span "Cash" at bounding box center [927, 404] width 25 height 15
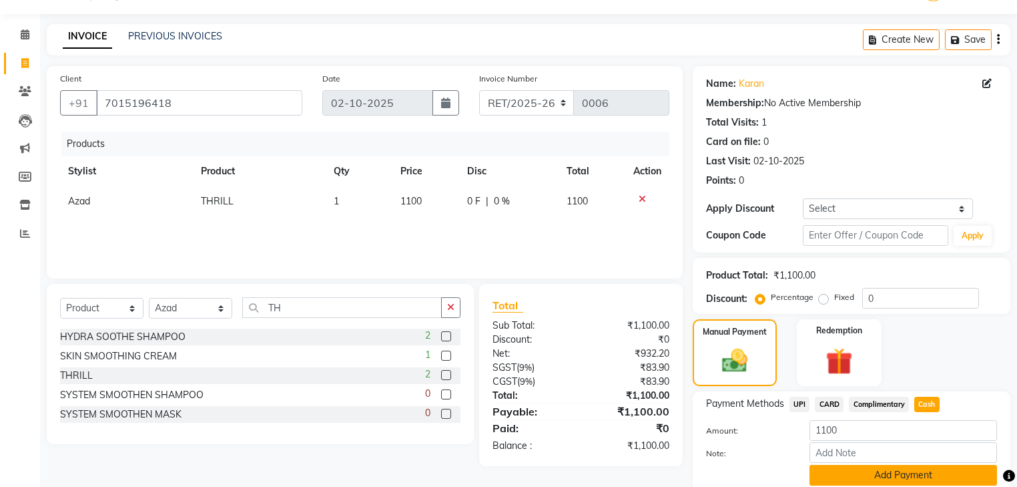
scroll to position [86, 0]
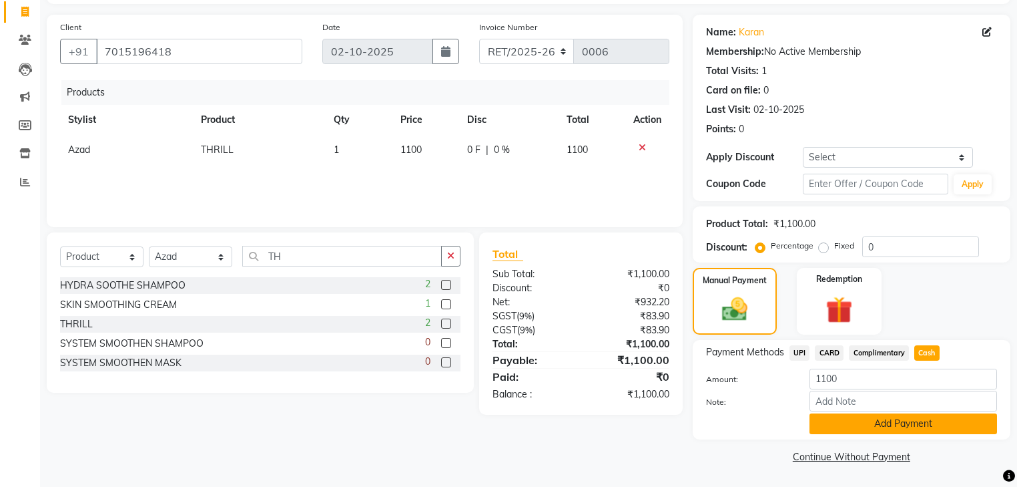
click at [935, 414] on button "Add Payment" at bounding box center [904, 423] width 188 height 21
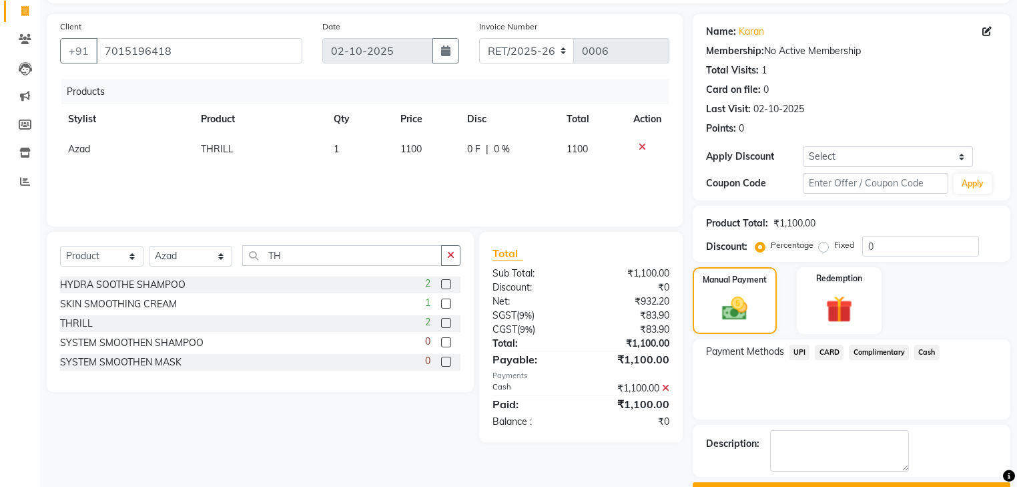
scroll to position [121, 0]
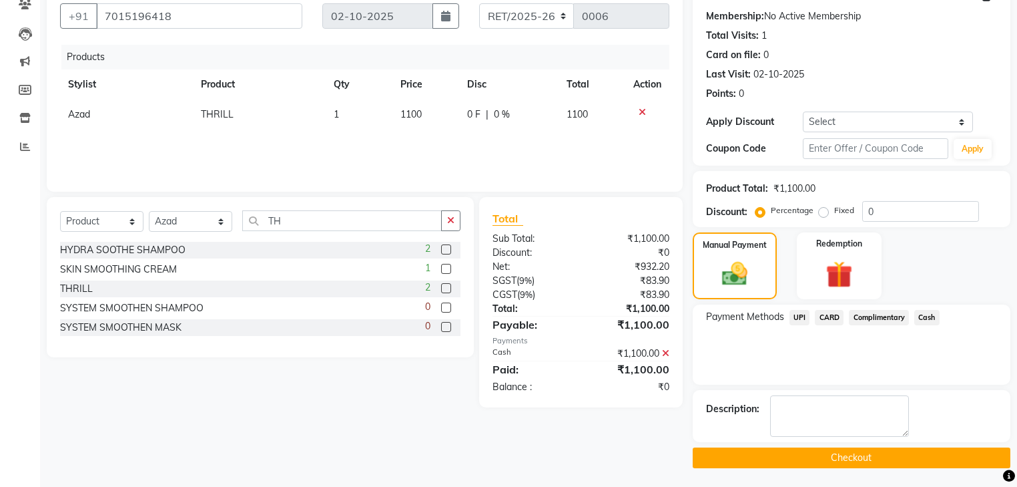
click at [905, 453] on button "Checkout" at bounding box center [852, 457] width 318 height 21
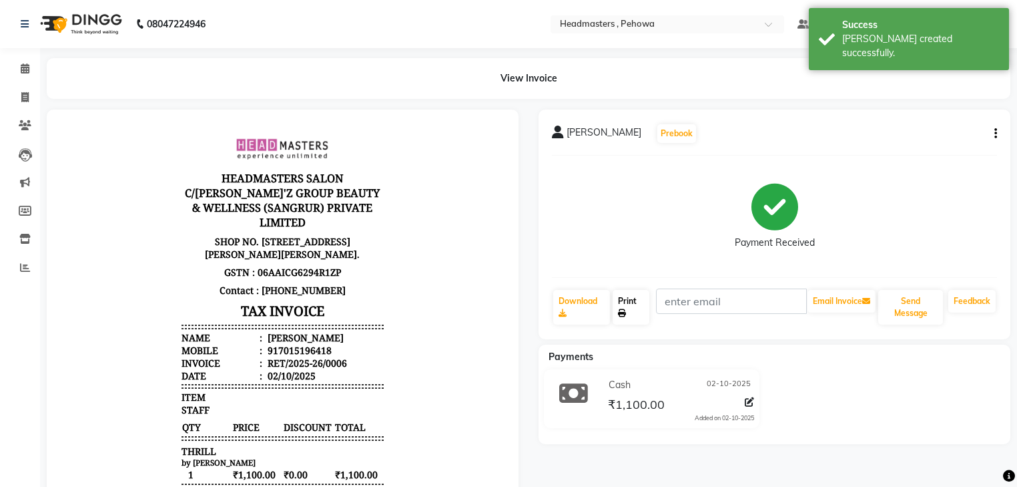
click at [626, 299] on link "Print" at bounding box center [631, 307] width 37 height 35
click at [643, 299] on link "Print" at bounding box center [631, 307] width 37 height 35
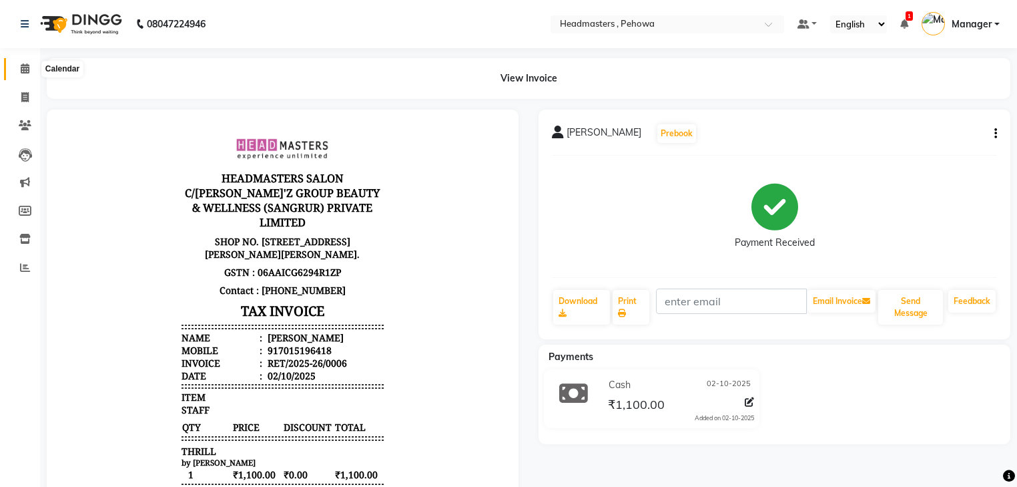
click at [22, 71] on icon at bounding box center [25, 68] width 9 height 10
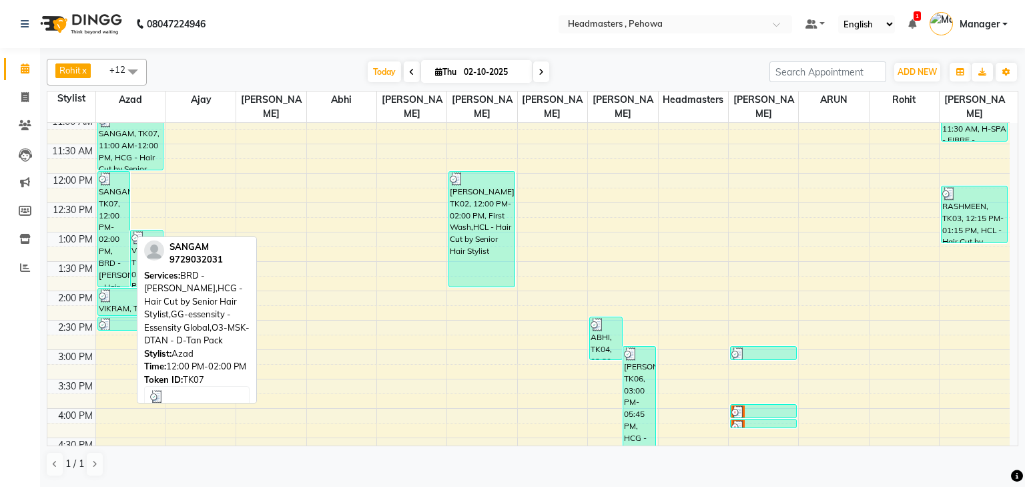
scroll to position [160, 0]
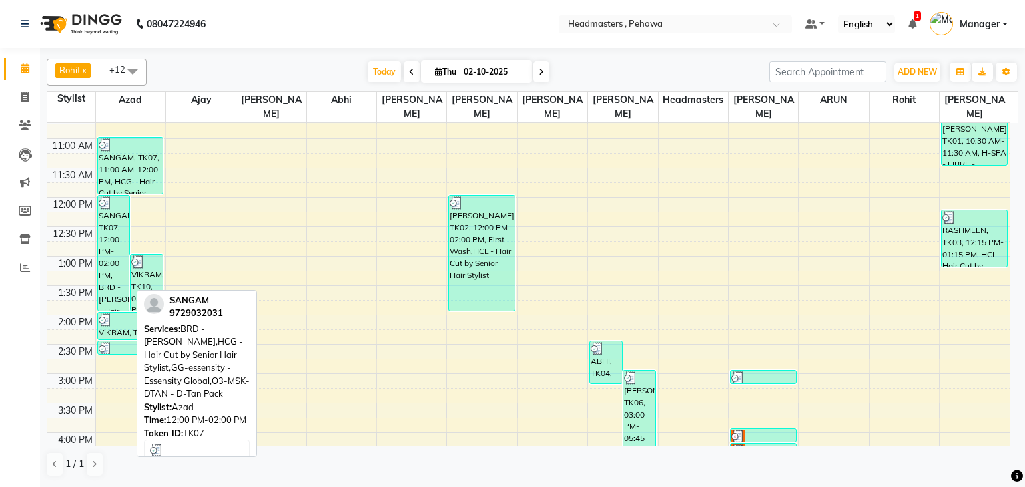
click at [112, 221] on div "SANGAM, TK07, 12:00 PM-02:00 PM, BRD - Beard,HCG - Hair Cut by Senior Hair Styl…" at bounding box center [114, 253] width 32 height 115
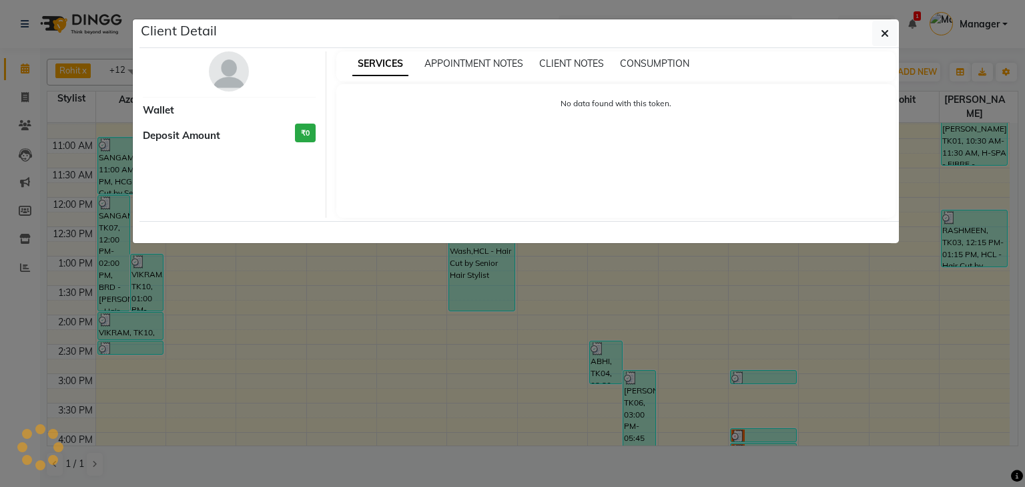
select select "3"
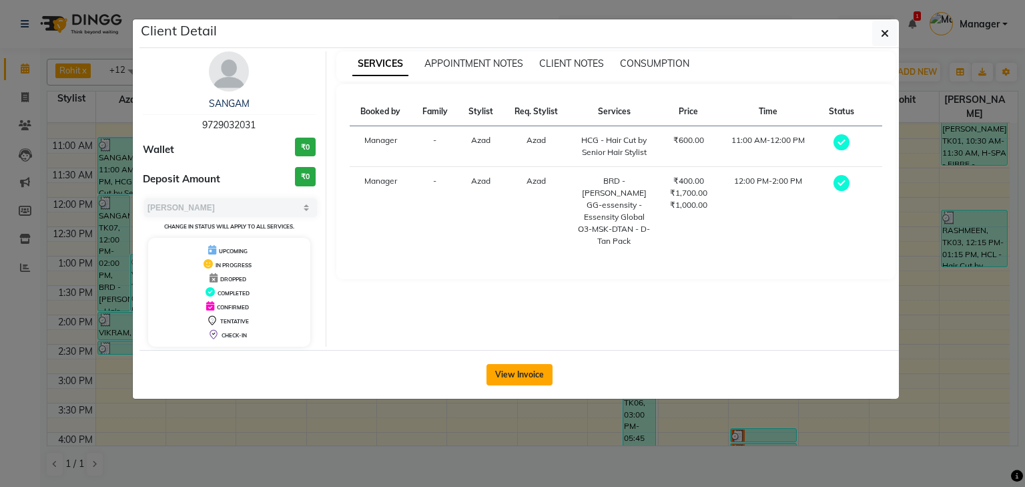
click at [537, 368] on button "View Invoice" at bounding box center [520, 374] width 66 height 21
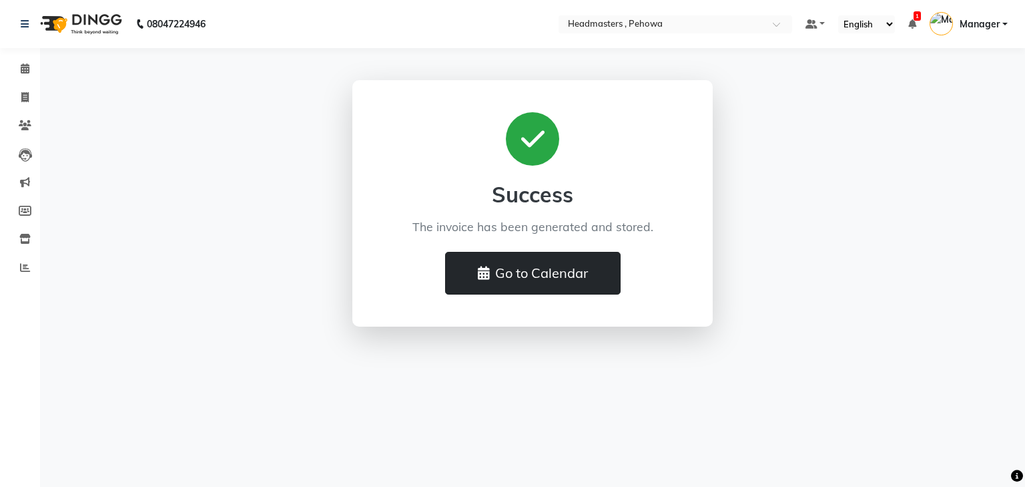
click at [545, 276] on button "Go to Calendar" at bounding box center [533, 273] width 176 height 43
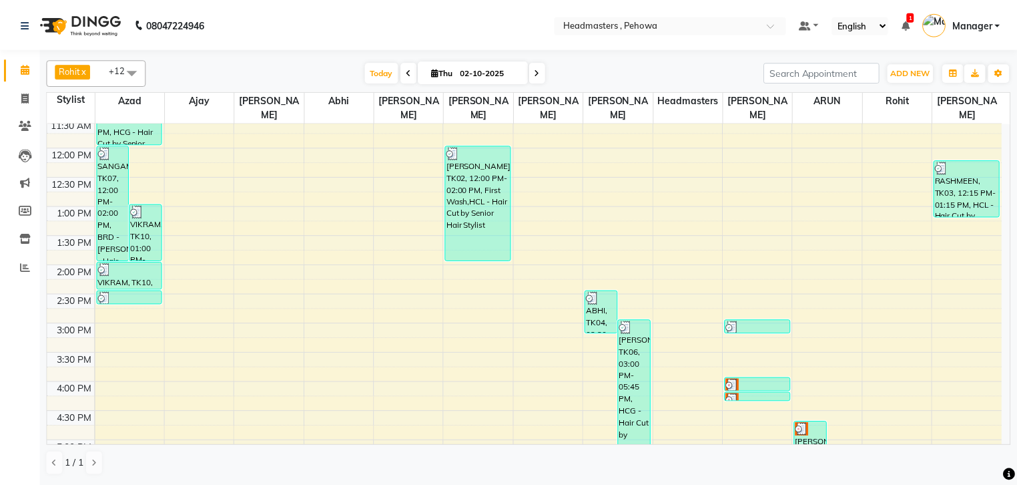
scroll to position [370, 0]
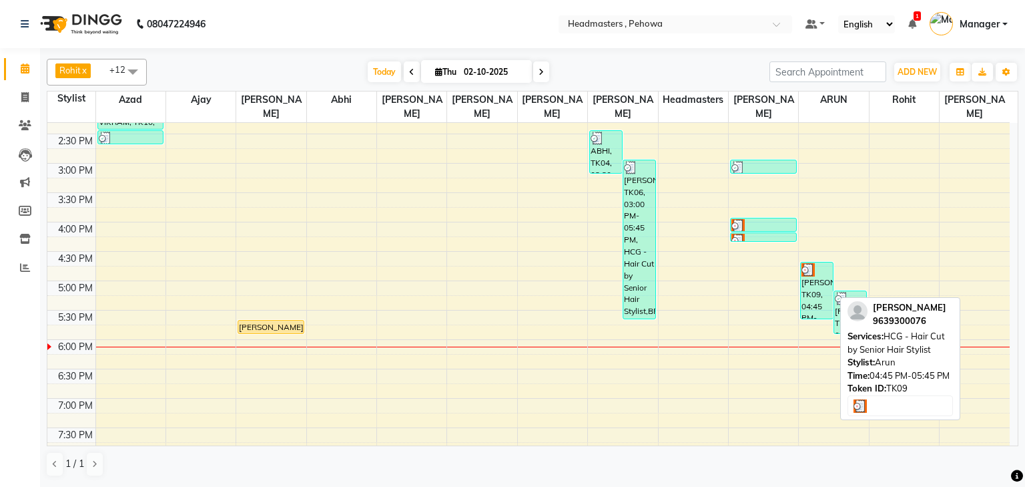
click at [806, 279] on div "NAVDEEP, TK09, 04:45 PM-05:45 PM, HCG - Hair Cut by Senior Hair Stylist" at bounding box center [817, 290] width 32 height 56
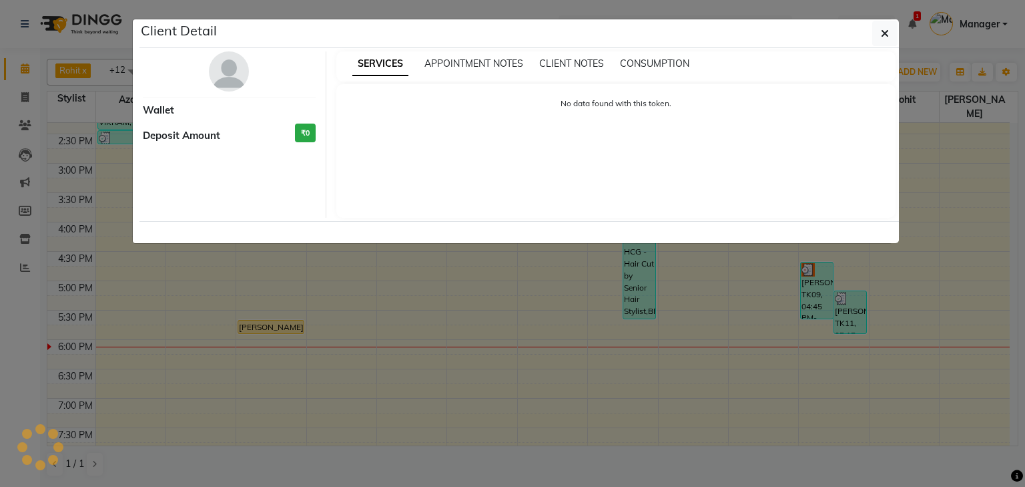
select select "3"
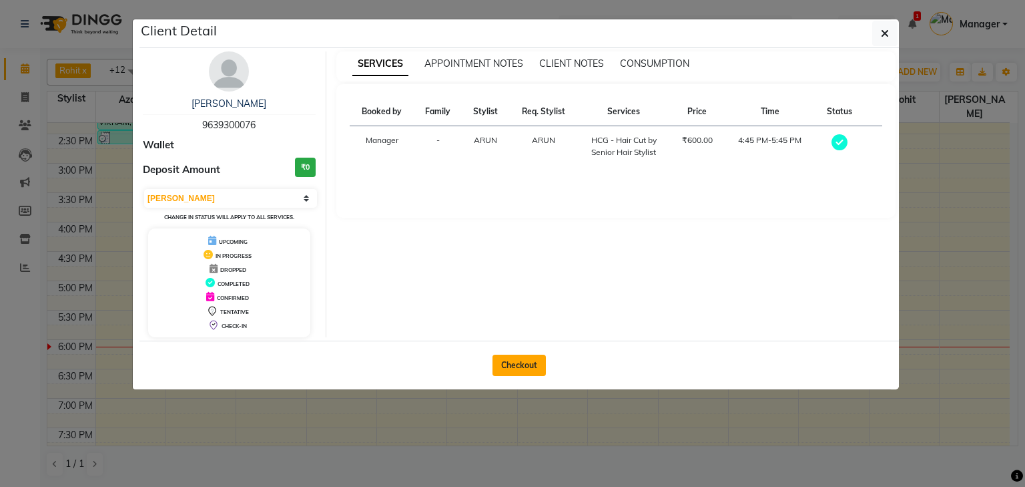
click at [513, 363] on button "Checkout" at bounding box center [519, 364] width 53 height 21
select select "7727"
select select "service"
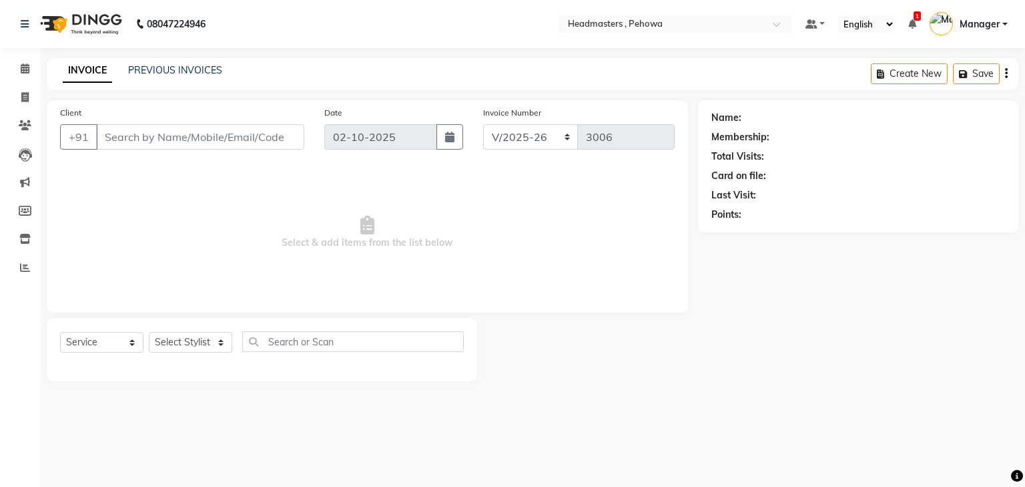
type input "9639300076"
select select "82981"
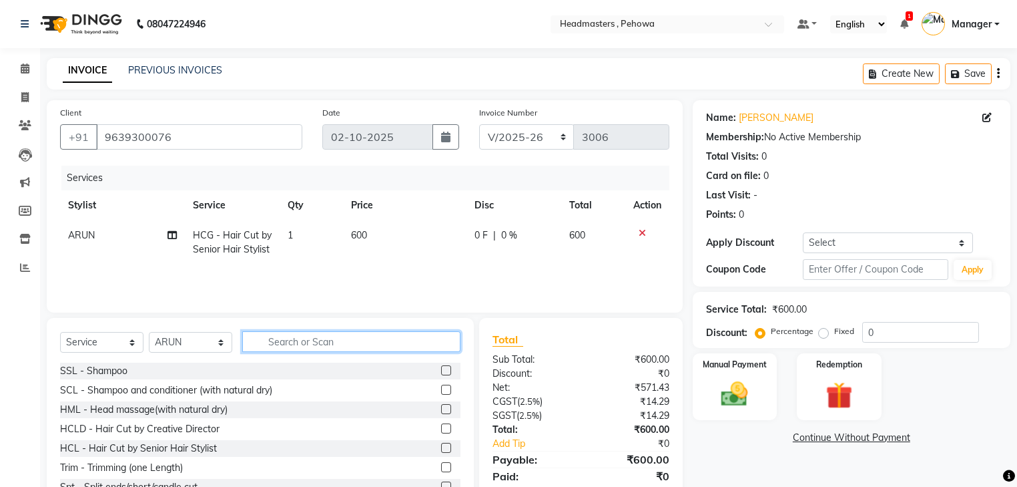
click at [301, 347] on input "text" at bounding box center [351, 341] width 218 height 21
click at [266, 251] on span "HCG - Hair Cut by Senior Hair Stylist" at bounding box center [232, 242] width 79 height 26
select select "82981"
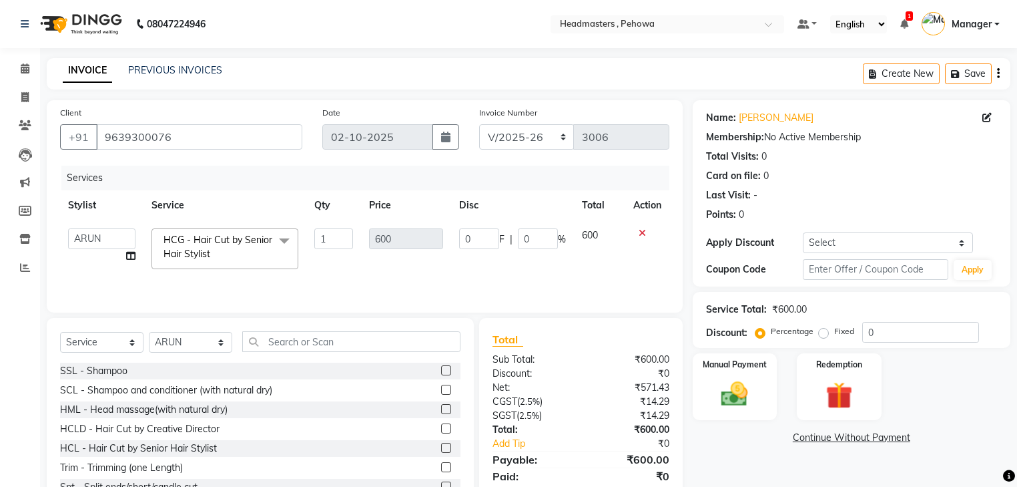
click at [254, 252] on span "HCG - Hair Cut by Senior Hair Stylist x" at bounding box center [218, 247] width 117 height 29
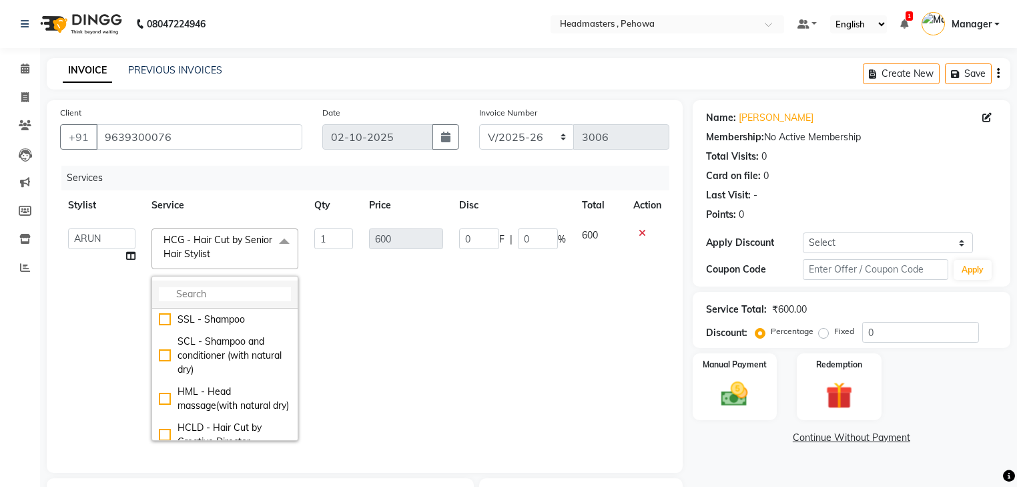
click at [247, 291] on input "multiselect-search" at bounding box center [225, 294] width 132 height 14
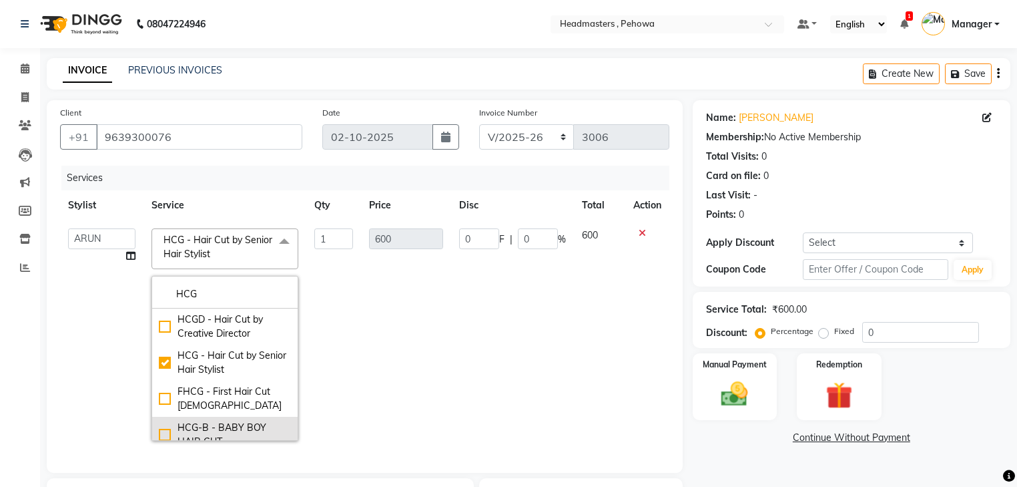
type input "HCG"
click at [215, 429] on div "HCG-B - BABY BOY HAIR CUT" at bounding box center [225, 435] width 132 height 28
checkbox input "false"
checkbox input "true"
type input "300"
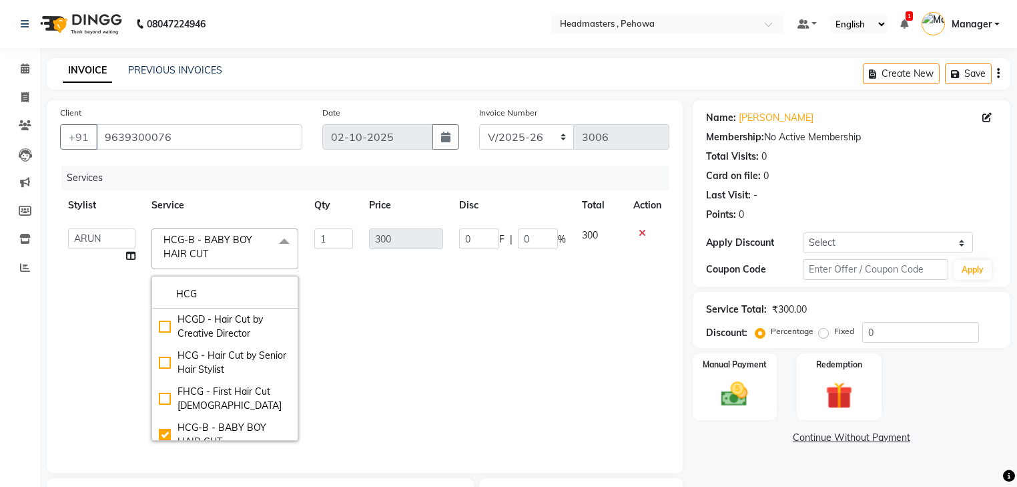
click at [433, 392] on td "300" at bounding box center [406, 334] width 90 height 228
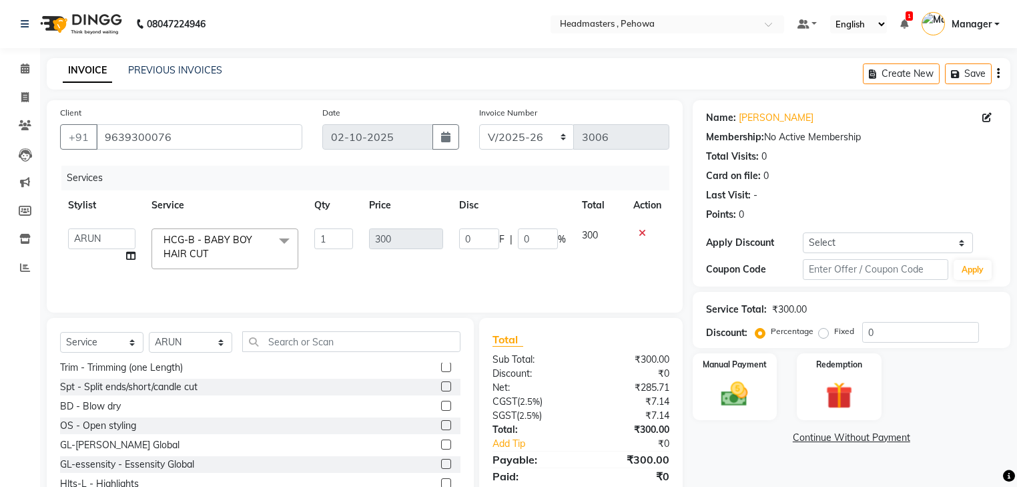
scroll to position [320, 0]
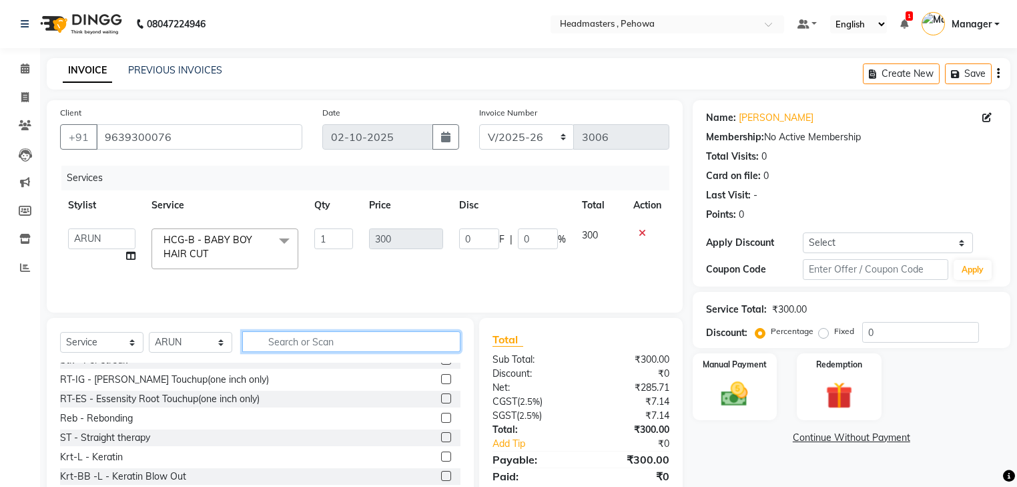
click at [372, 347] on input "text" at bounding box center [351, 341] width 218 height 21
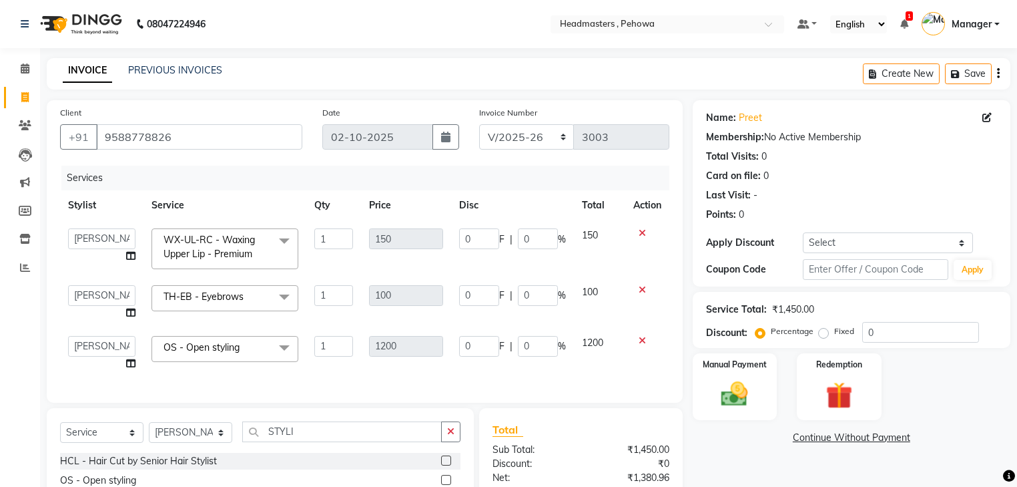
select select "7727"
select select "79956"
select select "88381"
select select "service"
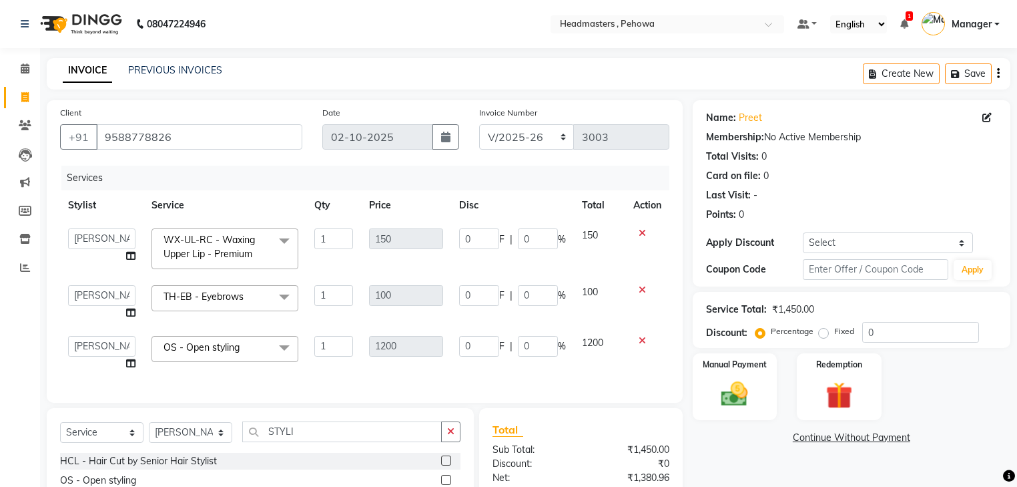
select select "88381"
click at [848, 219] on div "Points: 0" at bounding box center [851, 215] width 291 height 14
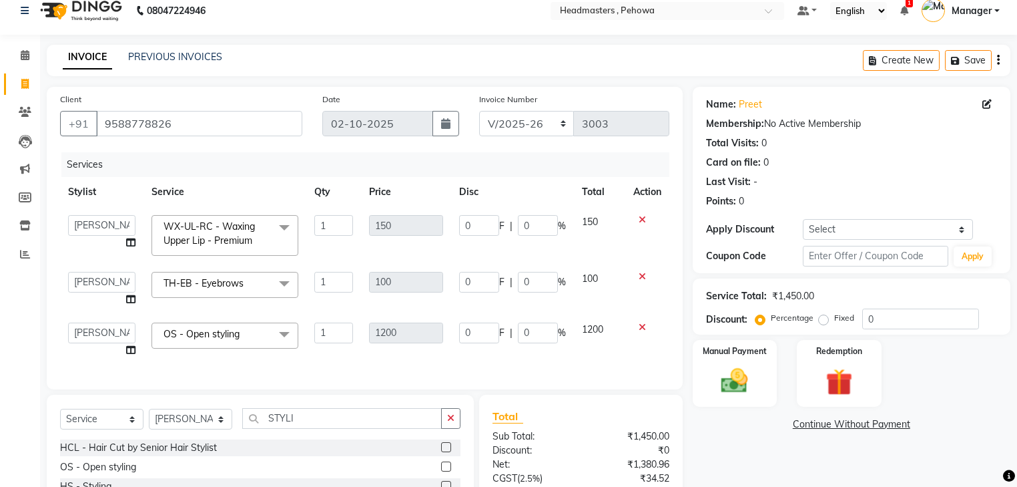
scroll to position [53, 0]
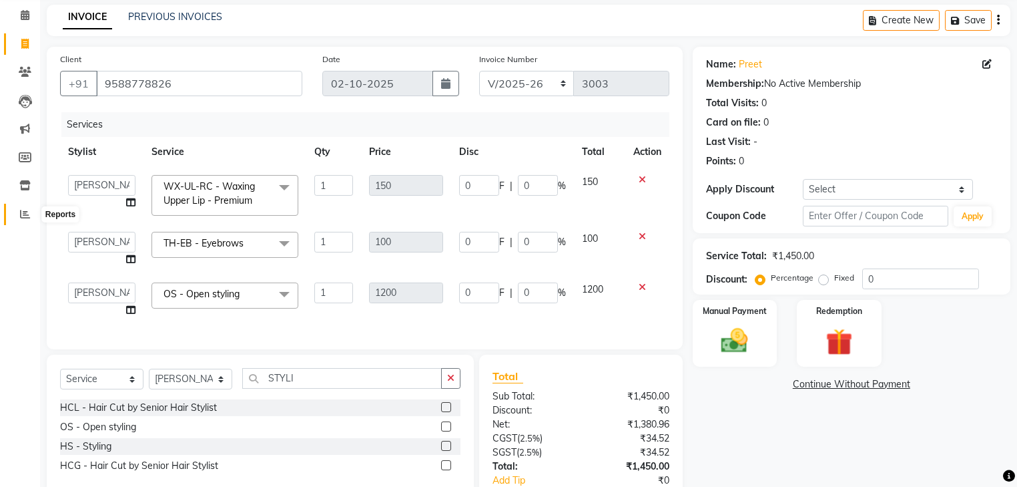
click at [27, 218] on icon at bounding box center [25, 214] width 10 height 10
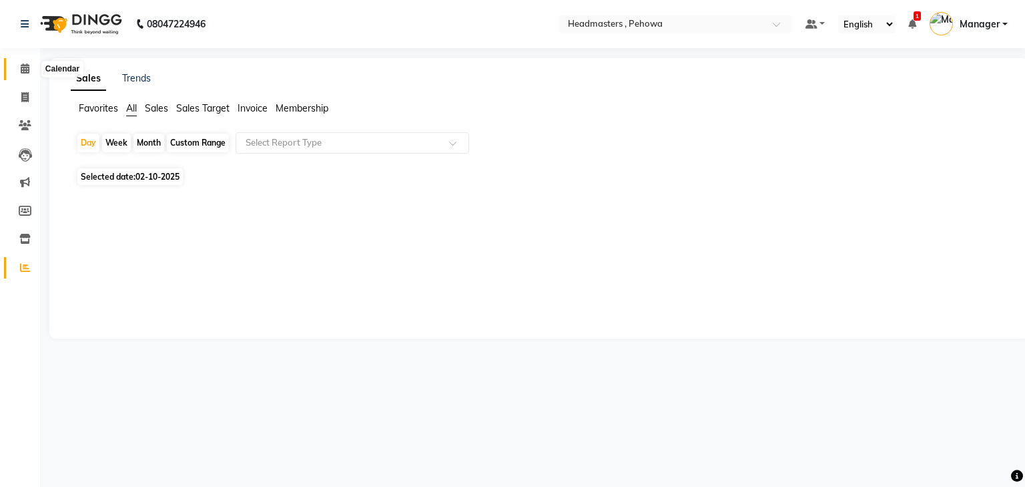
click at [23, 71] on icon at bounding box center [25, 68] width 9 height 10
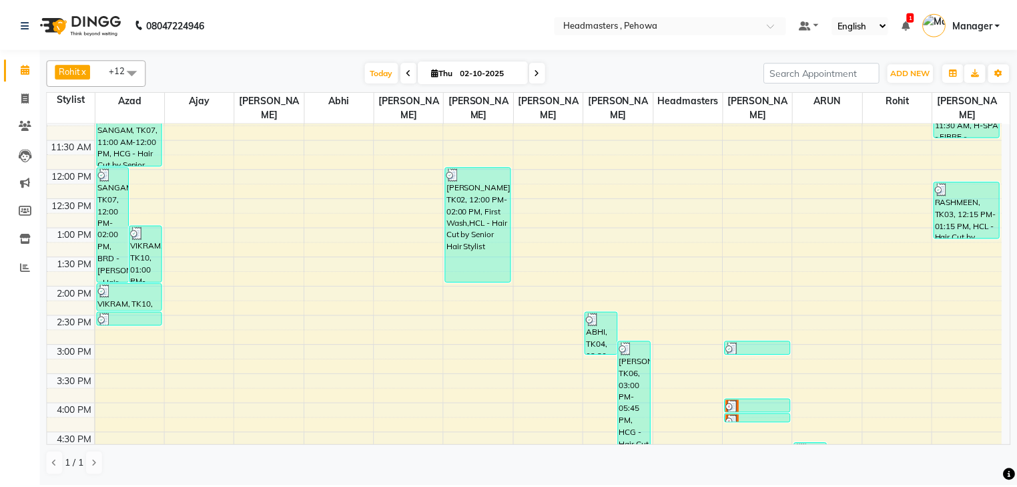
scroll to position [267, 0]
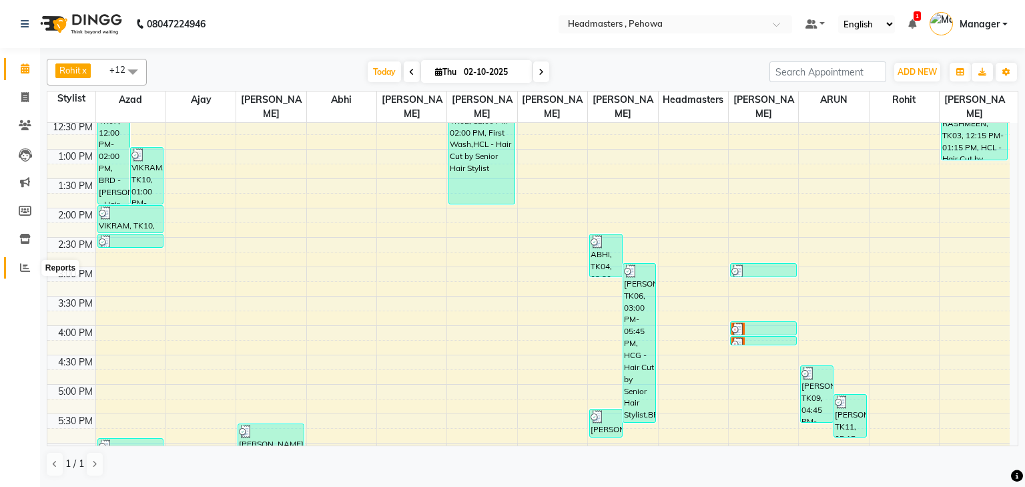
click at [19, 264] on span at bounding box center [24, 267] width 23 height 15
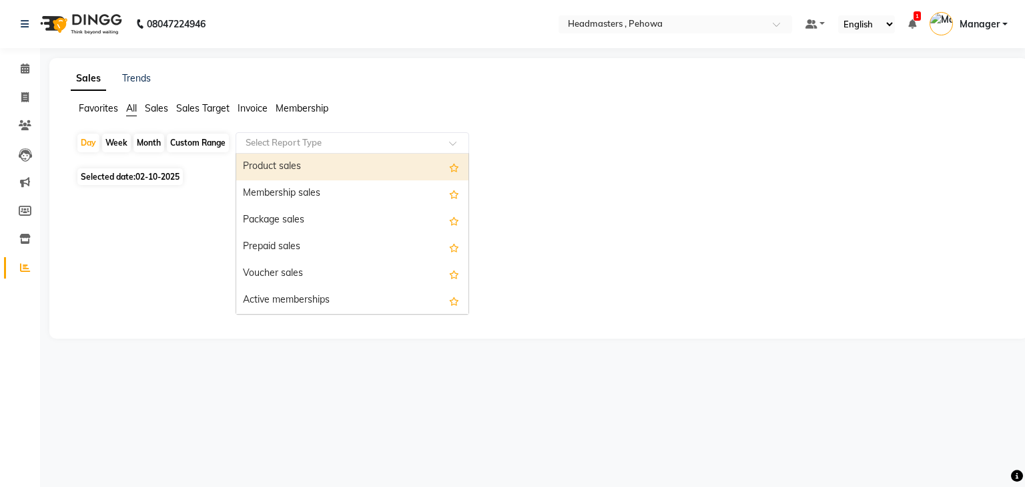
click at [282, 136] on div "Select Report Type" at bounding box center [353, 142] width 234 height 21
drag, startPoint x: 284, startPoint y: 169, endPoint x: 297, endPoint y: 175, distance: 14.6
click at [284, 170] on div "Product sales" at bounding box center [352, 167] width 232 height 27
select select "csv"
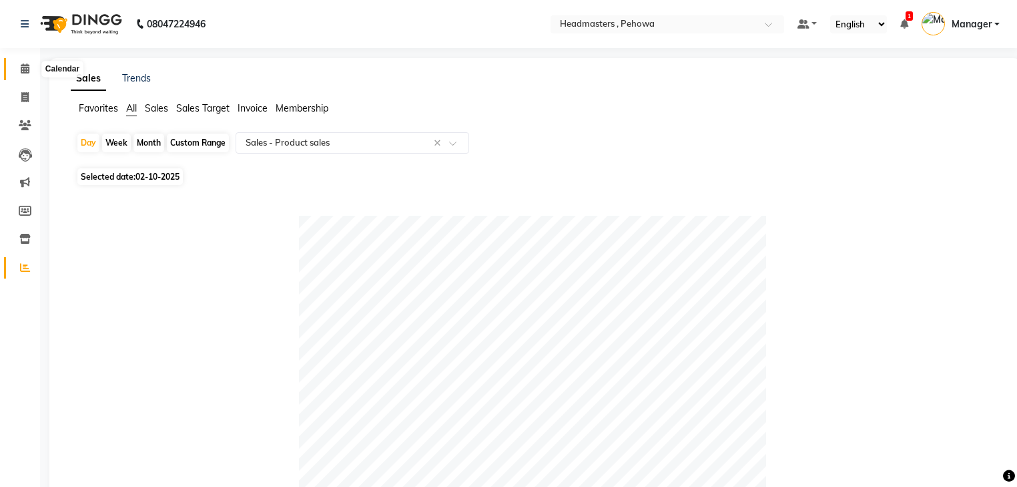
click at [24, 68] on icon at bounding box center [25, 68] width 9 height 10
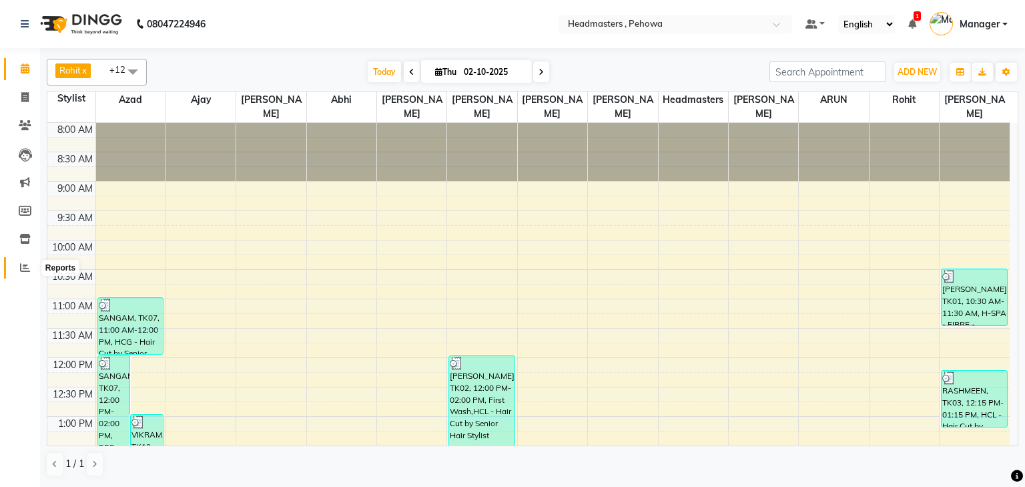
click at [27, 270] on icon at bounding box center [25, 267] width 10 height 10
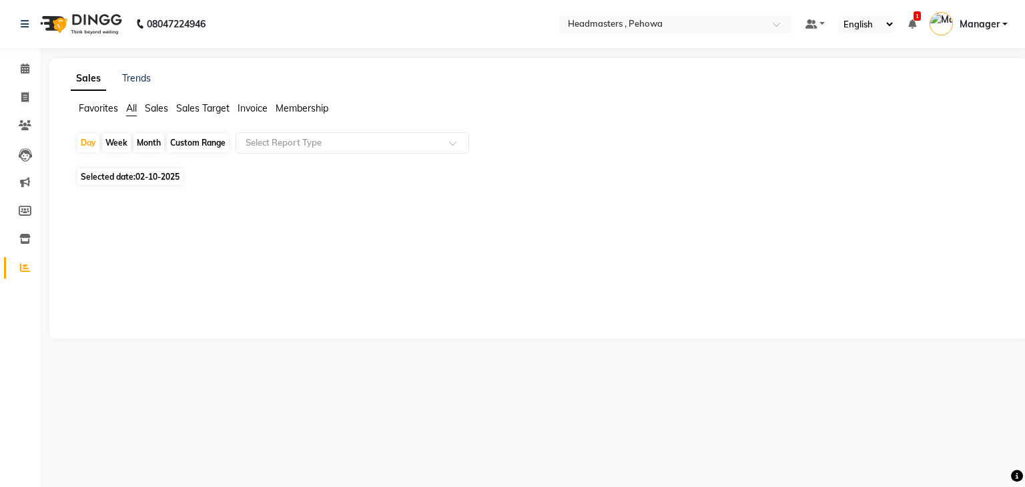
click at [117, 78] on div "Sales Trends" at bounding box center [111, 78] width 80 height 14
click at [136, 82] on link "Trends" at bounding box center [136, 78] width 29 height 12
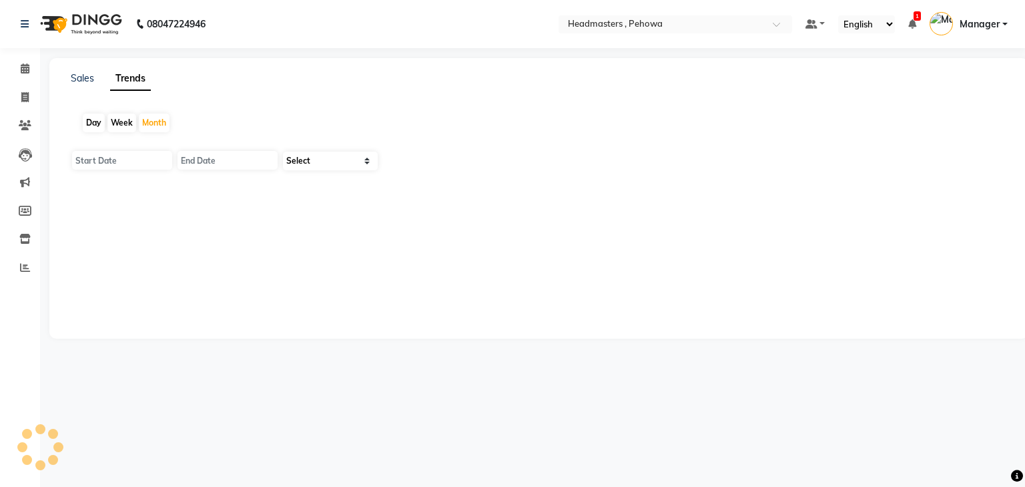
type input "01-10-2025"
type input "[DATE]"
click at [304, 158] on select "Select Clients" at bounding box center [330, 161] width 95 height 19
select select "by_client"
click at [283, 152] on select "Select Clients" at bounding box center [330, 161] width 95 height 19
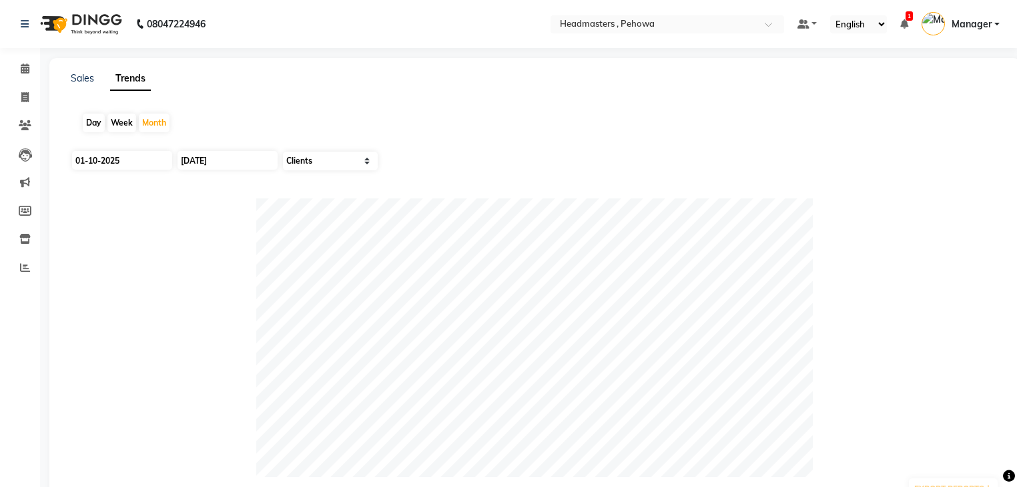
click at [89, 128] on div "Day" at bounding box center [94, 122] width 22 height 19
type input "02-10-2025"
click at [89, 128] on div "Day" at bounding box center [94, 122] width 22 height 19
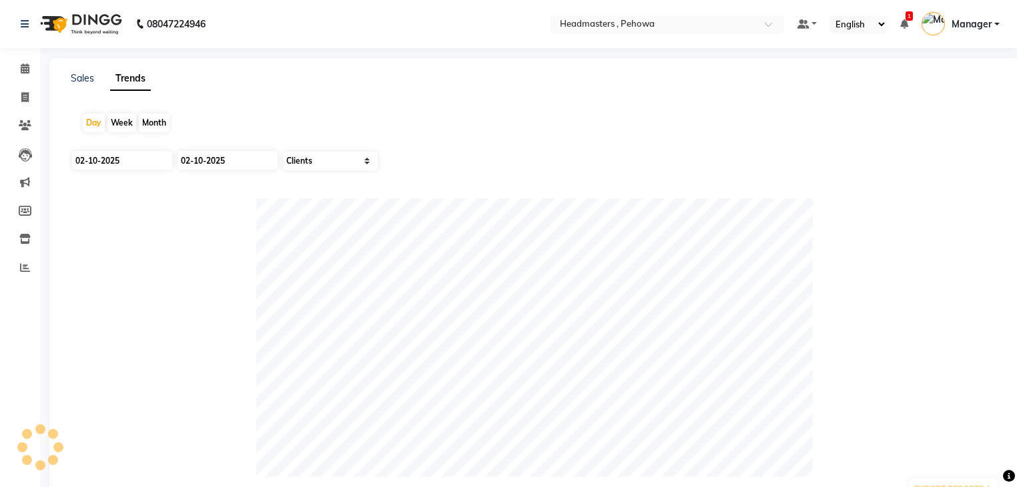
click at [103, 238] on div at bounding box center [535, 337] width 929 height 278
click at [25, 68] on icon at bounding box center [25, 68] width 9 height 10
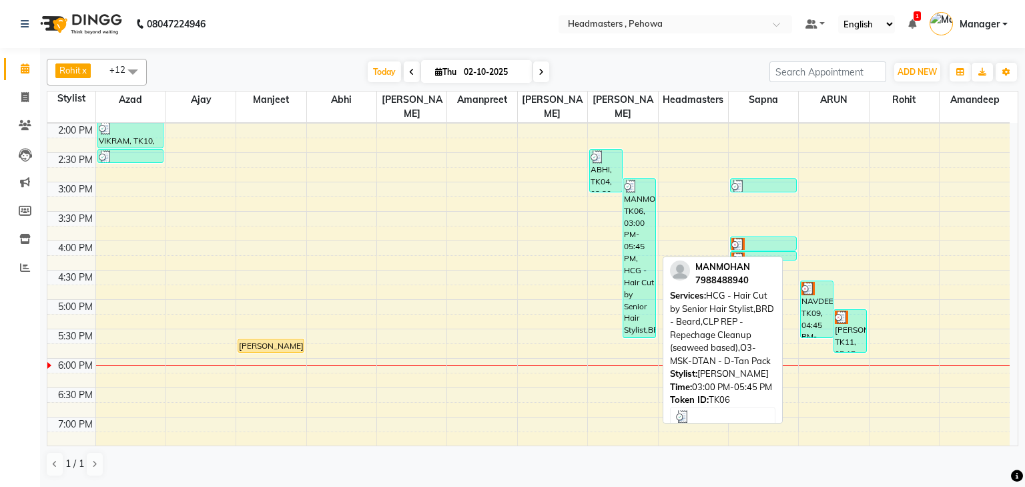
scroll to position [370, 0]
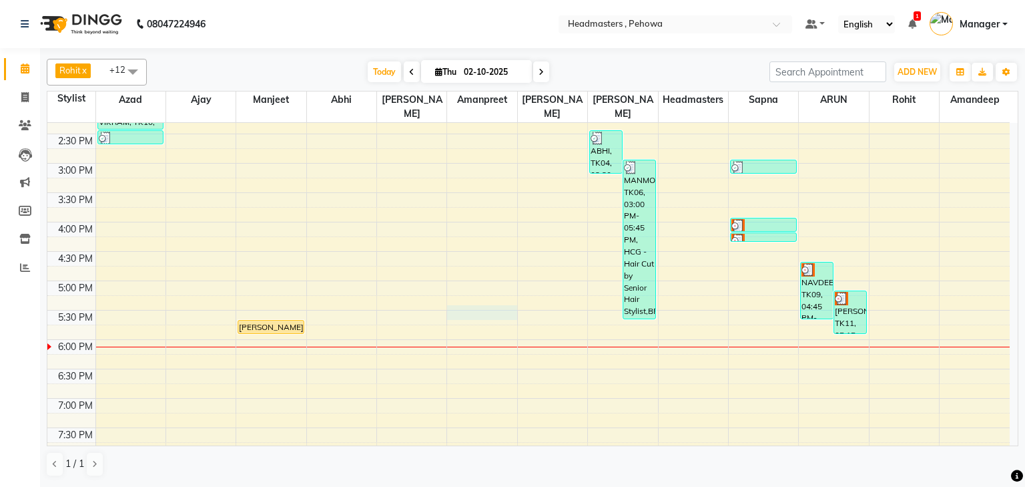
click at [490, 295] on div "8:00 AM 8:30 AM 9:00 AM 9:30 AM 10:00 AM 10:30 AM 11:00 AM 11:30 AM 12:00 PM 12…" at bounding box center [528, 163] width 963 height 822
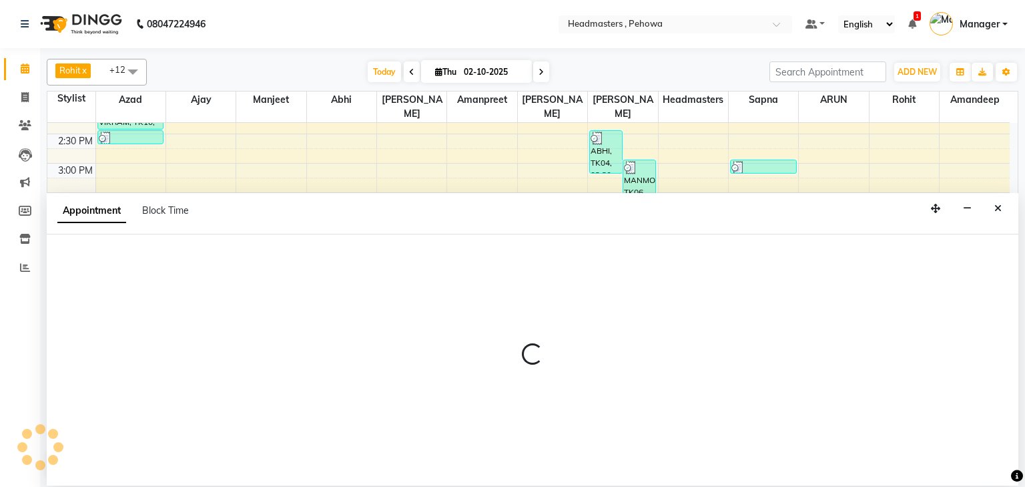
select select "69396"
select select "tentative"
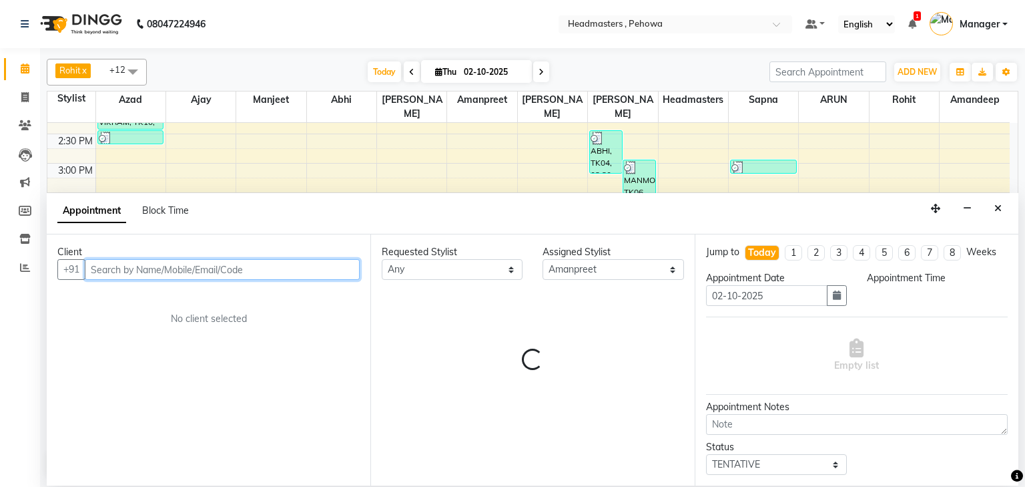
select select "1050"
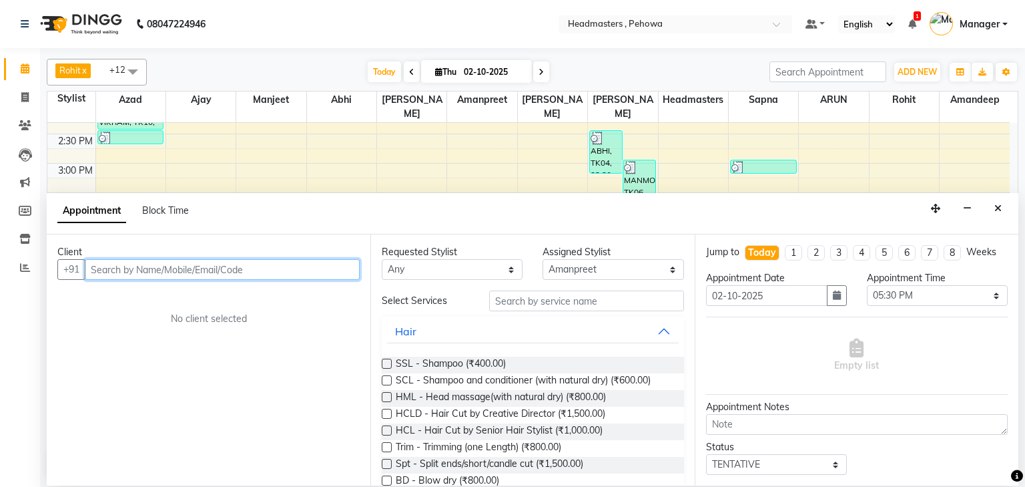
click at [133, 259] on input "text" at bounding box center [222, 269] width 275 height 21
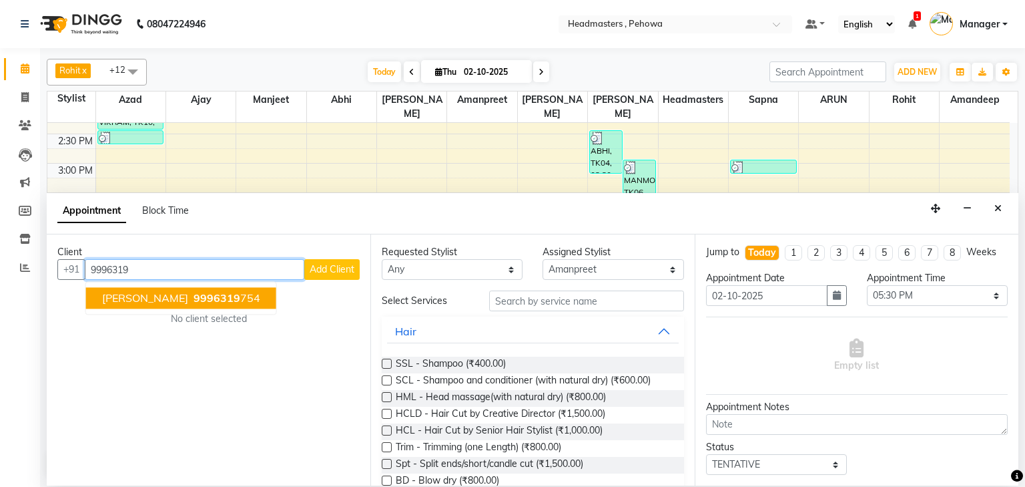
click at [162, 304] on button "[PERSON_NAME] 9996319 754" at bounding box center [181, 298] width 190 height 21
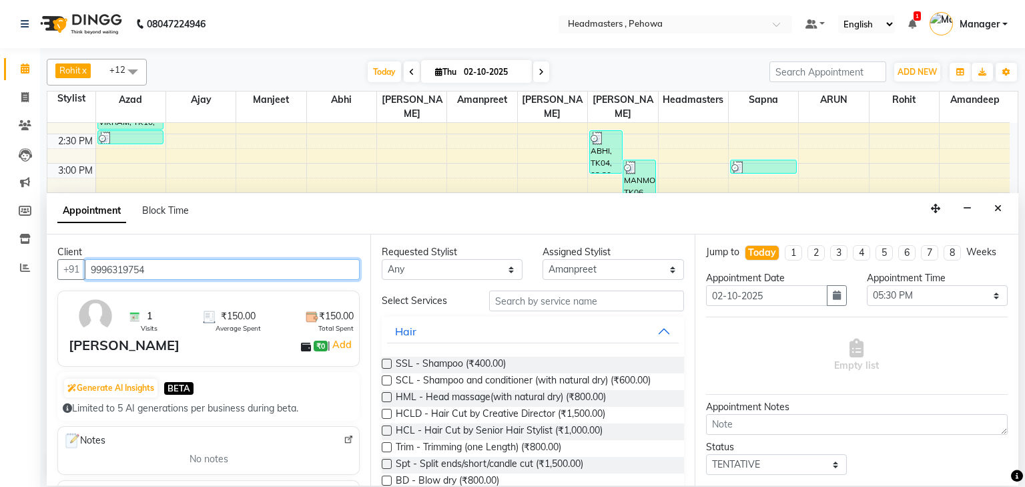
type input "9996319754"
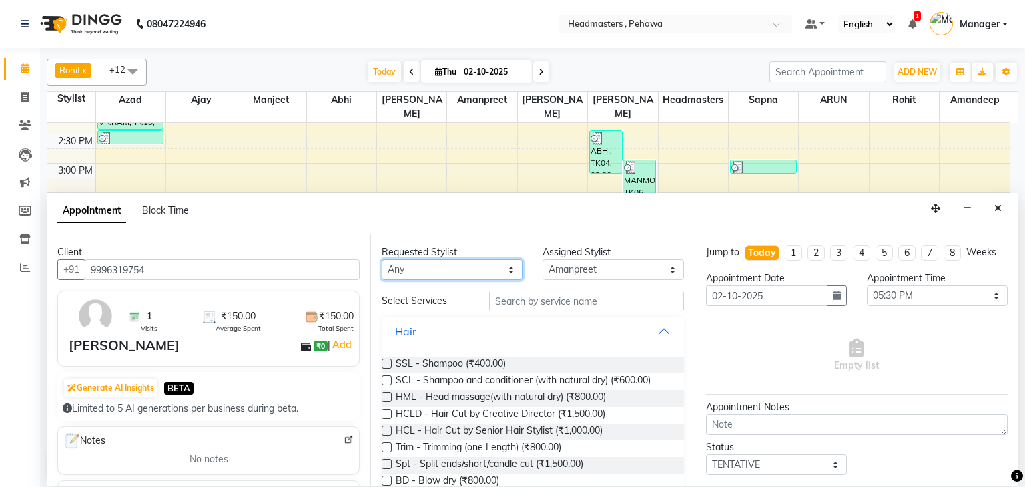
click at [467, 272] on select "Any [PERSON_NAME] Amanpreet [PERSON_NAME] Headmasters [PERSON_NAME] [PERSON_NAM…" at bounding box center [452, 269] width 141 height 21
select select "71125"
click at [382, 259] on select "Any [PERSON_NAME] Amanpreet [PERSON_NAME] Headmasters [PERSON_NAME] [PERSON_NAM…" at bounding box center [452, 269] width 141 height 21
select select "71125"
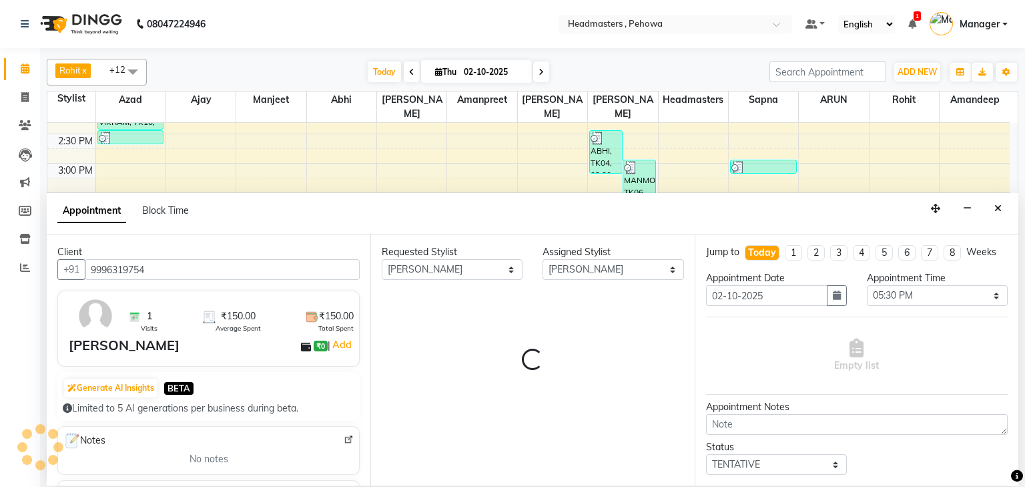
click at [565, 302] on div "Requested Stylist Any [PERSON_NAME] Amanpreet [PERSON_NAME] Headmasters [PERSON…" at bounding box center [532, 359] width 324 height 250
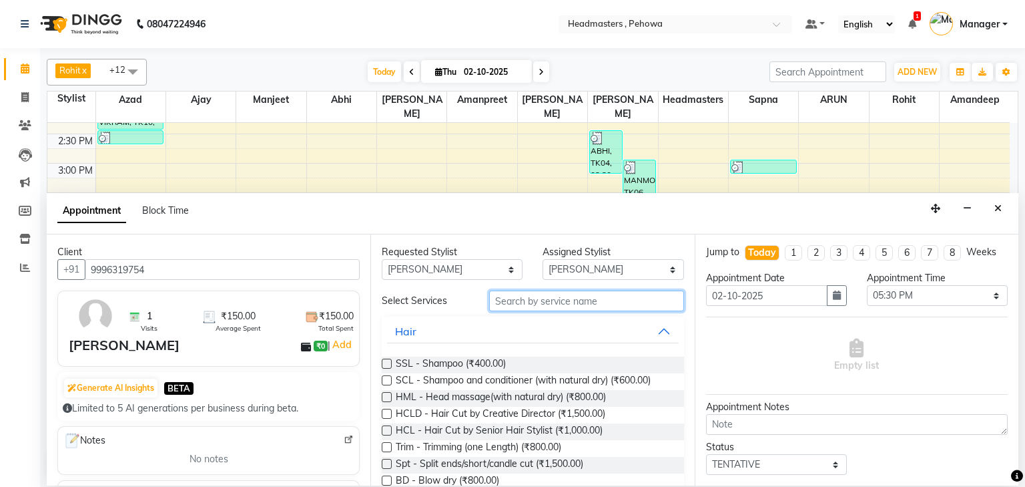
click at [526, 300] on input "text" at bounding box center [586, 300] width 195 height 21
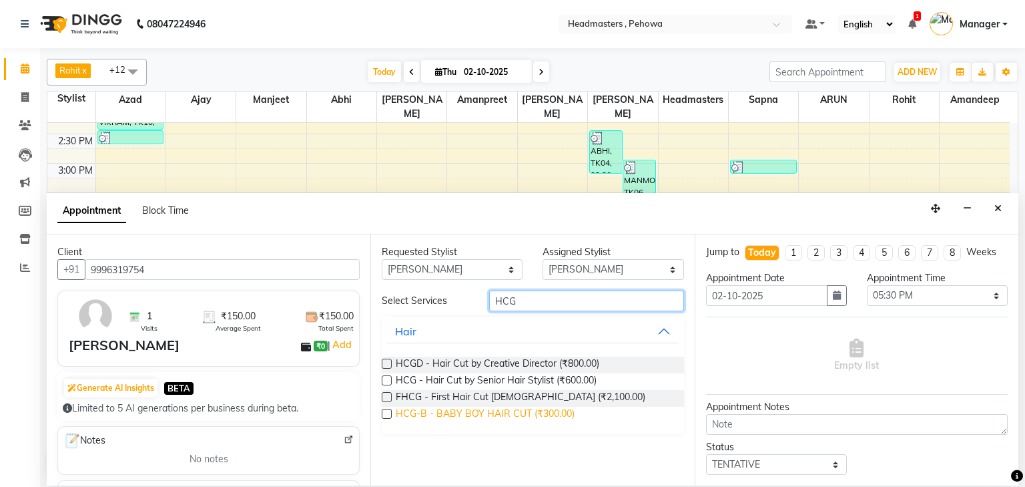
type input "HCG"
click at [545, 414] on span "HCG-B - BABY BOY HAIR CUT (₹300.00)" at bounding box center [485, 415] width 179 height 17
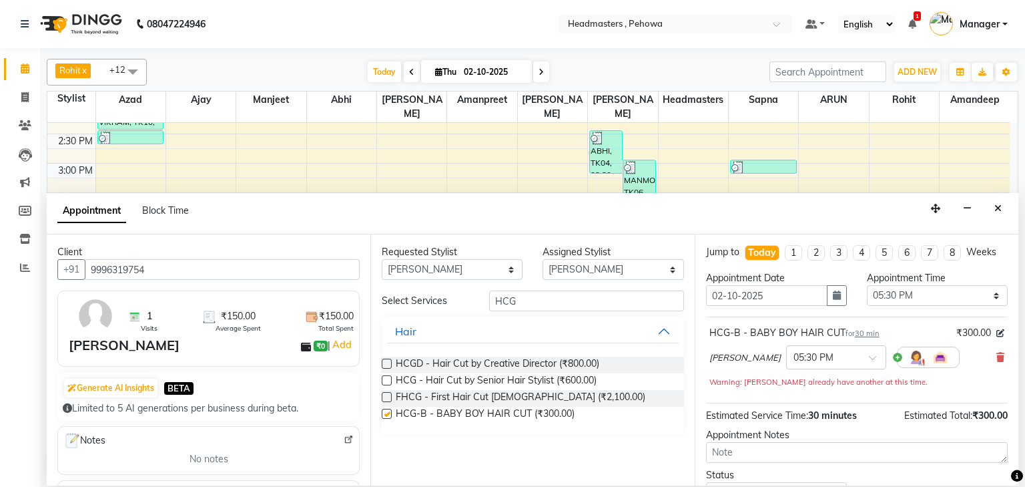
checkbox input "false"
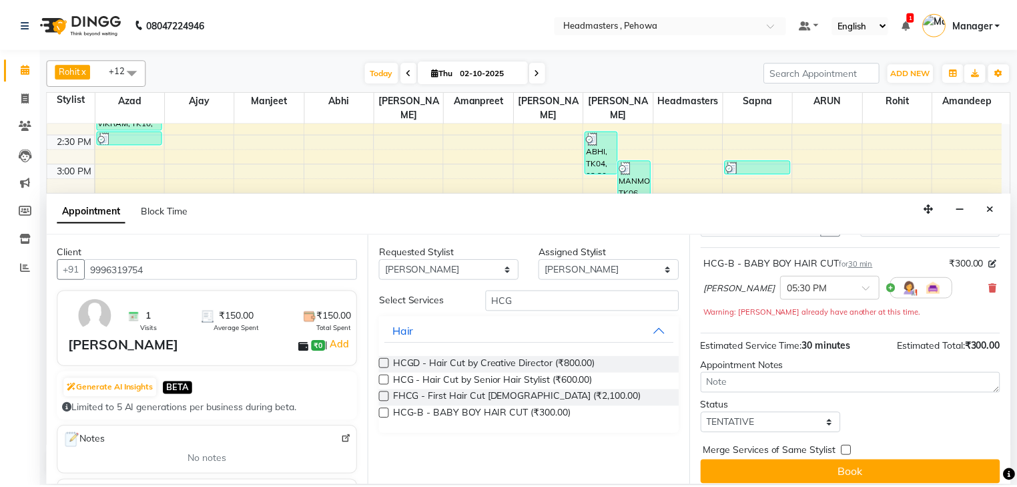
scroll to position [79, 0]
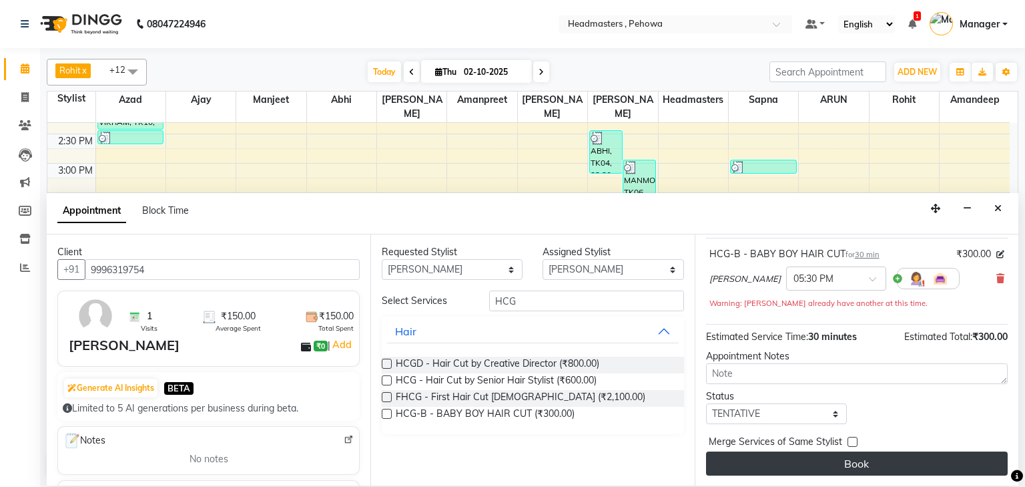
click at [903, 467] on button "Book" at bounding box center [857, 463] width 302 height 24
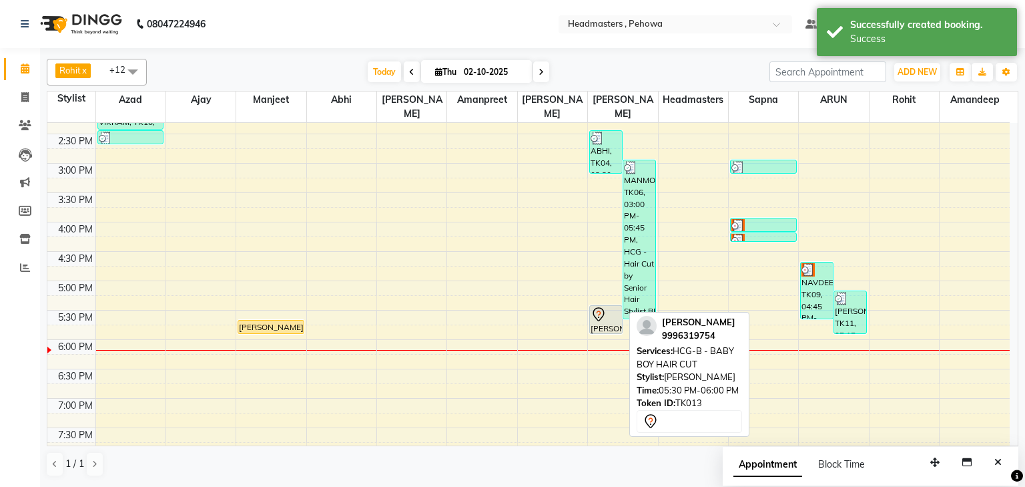
click at [599, 307] on div "[PERSON_NAME], TK13, 05:30 PM-06:00 PM, HCG-B - BABY BOY HAIR CUT" at bounding box center [606, 319] width 32 height 27
select select "7"
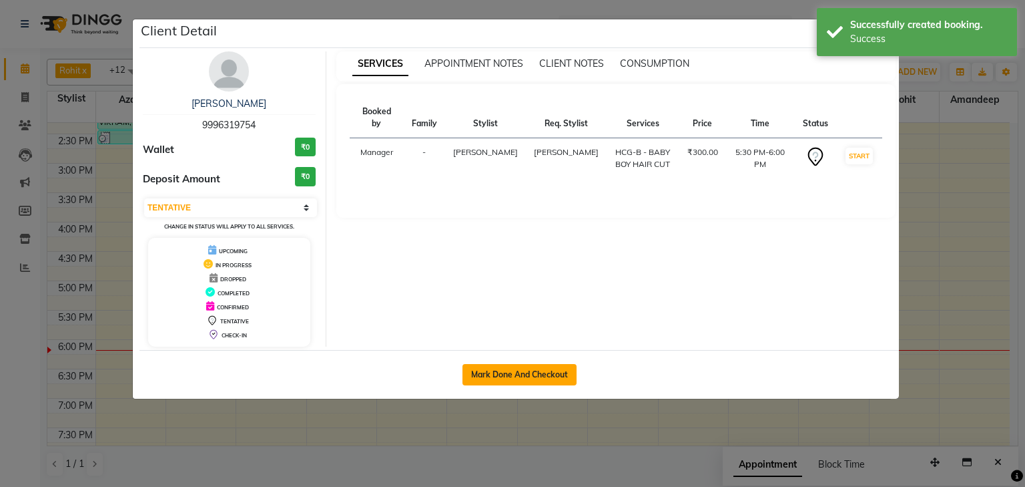
click at [549, 364] on button "Mark Done And Checkout" at bounding box center [520, 374] width 114 height 21
select select "7727"
select select "service"
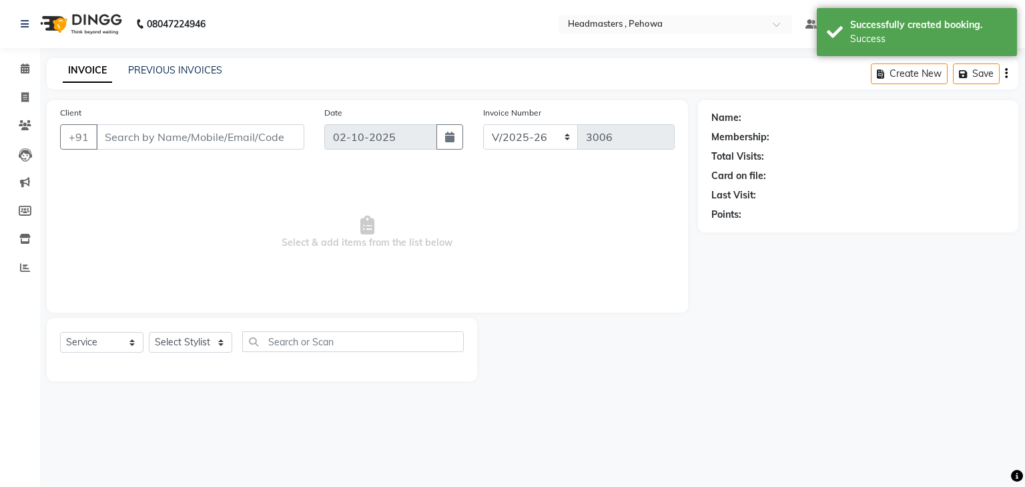
type input "9996319754"
select select "71125"
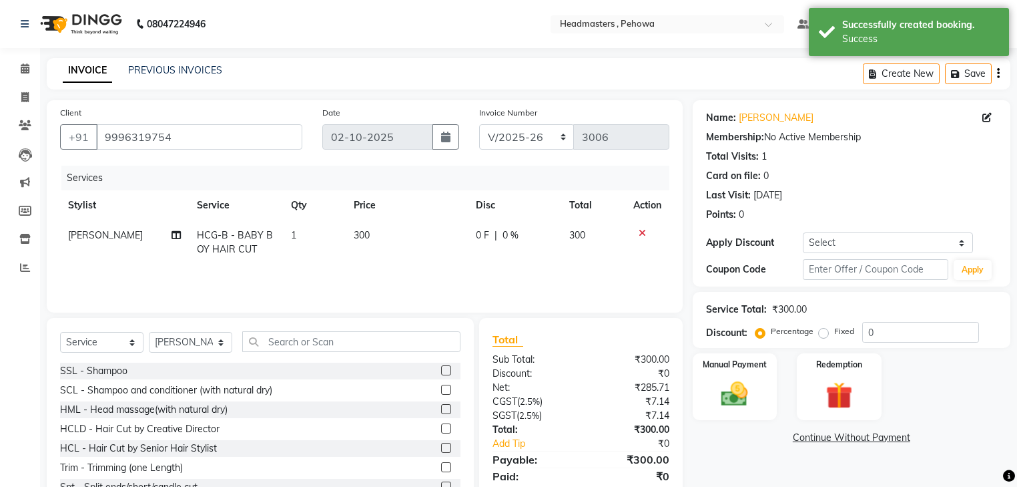
click at [291, 236] on span "1" at bounding box center [293, 235] width 5 height 12
select select "71125"
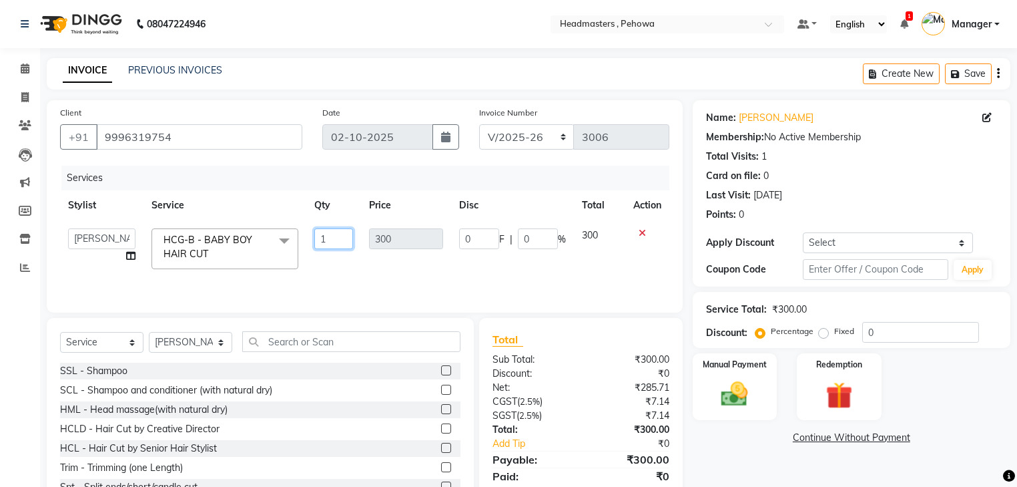
click at [336, 234] on input "1" at bounding box center [333, 238] width 39 height 21
type input "2"
click at [480, 258] on td "0 F | 0 %" at bounding box center [512, 248] width 123 height 57
select select "71125"
click at [480, 232] on input "0" at bounding box center [479, 238] width 40 height 21
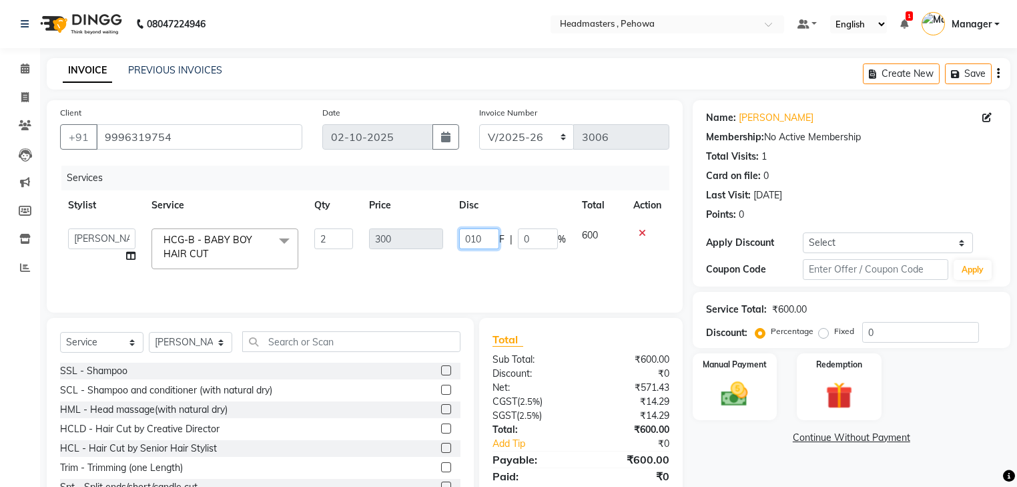
type input "0100"
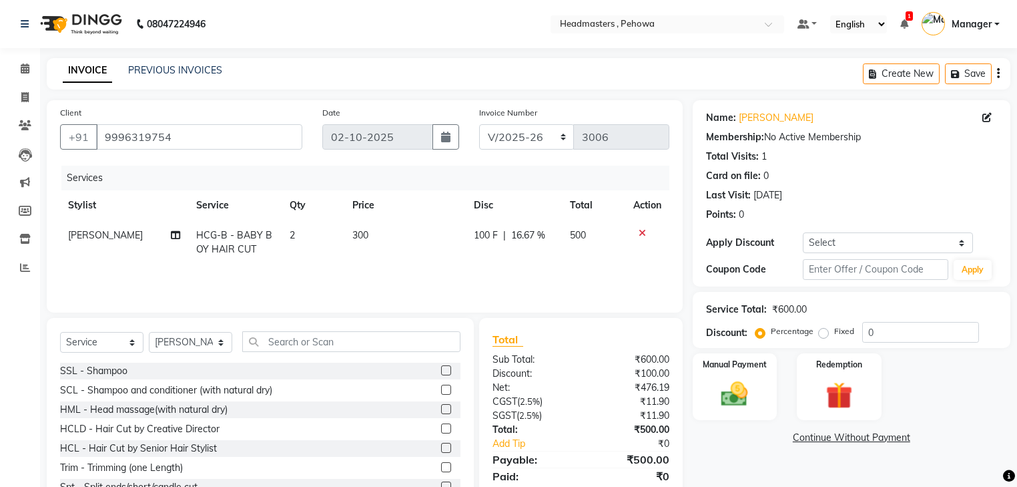
click at [526, 267] on div "Services Stylist Service Qty Price Disc Total Action Sahil Machal HCG-B - BABY …" at bounding box center [364, 233] width 609 height 134
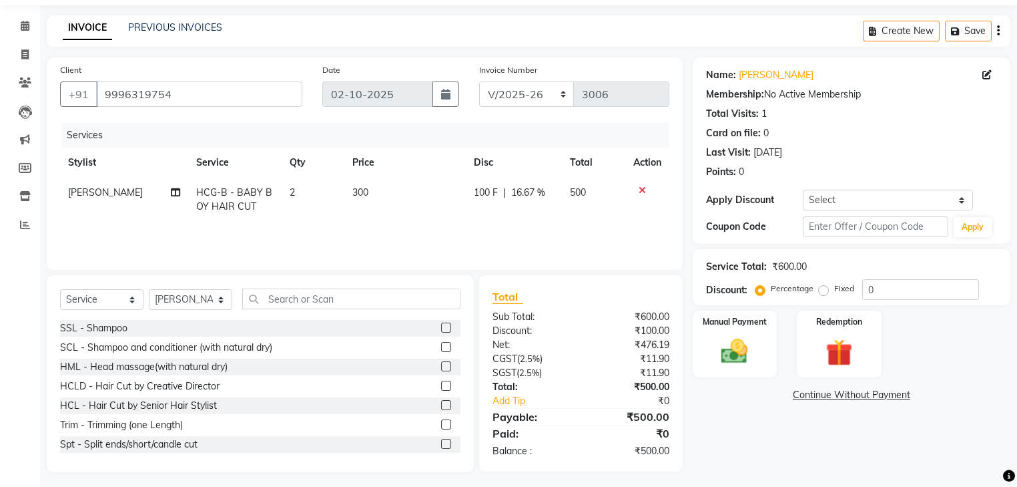
scroll to position [48, 0]
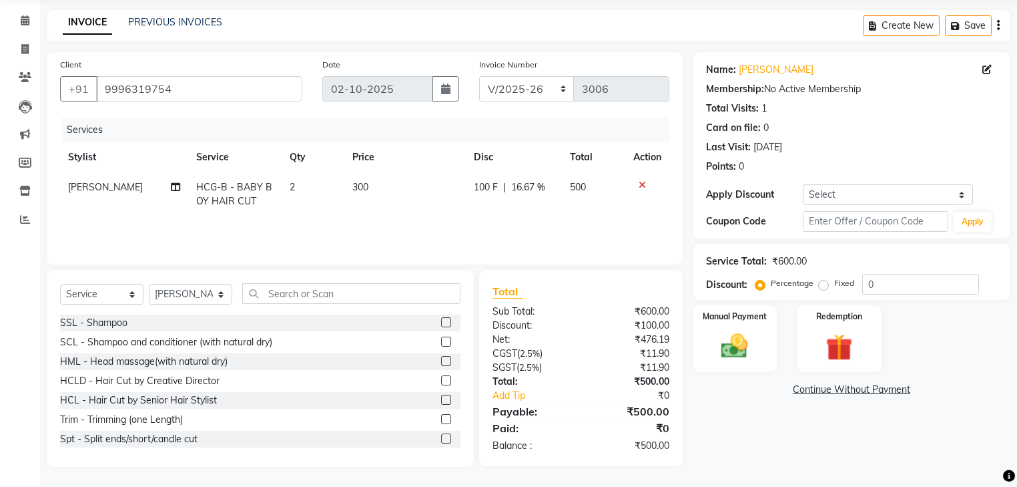
click at [606, 204] on td "500" at bounding box center [593, 194] width 63 height 44
select select "71125"
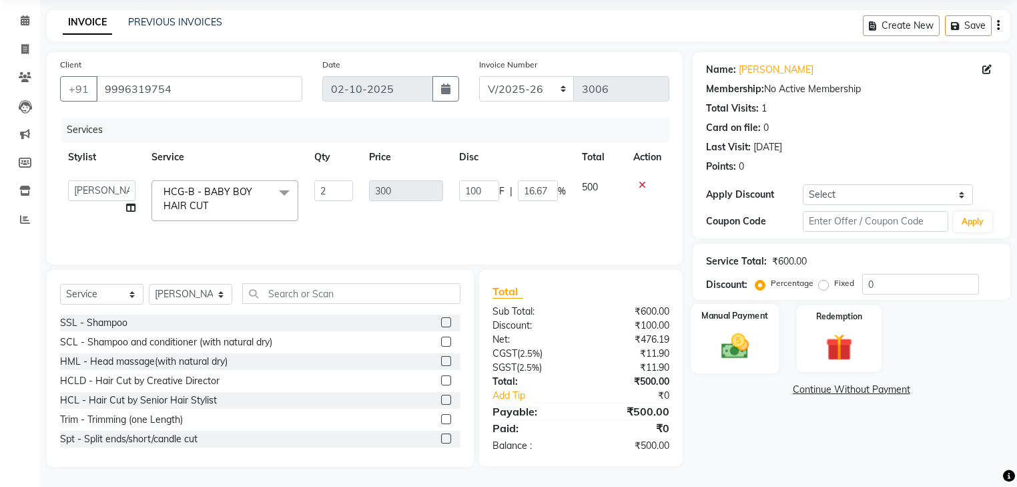
click at [756, 345] on img at bounding box center [734, 346] width 45 height 32
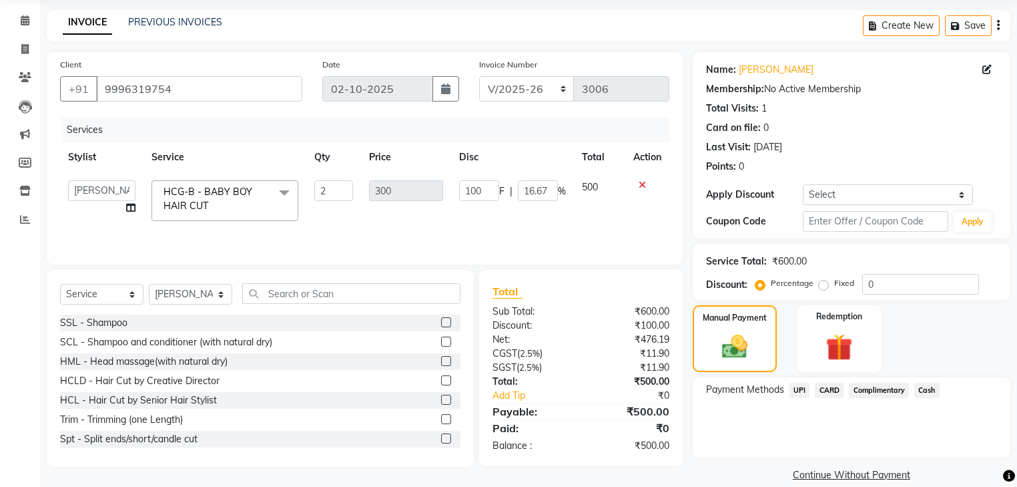
click at [414, 222] on td "300" at bounding box center [406, 200] width 90 height 57
click at [346, 226] on td "2" at bounding box center [333, 200] width 55 height 57
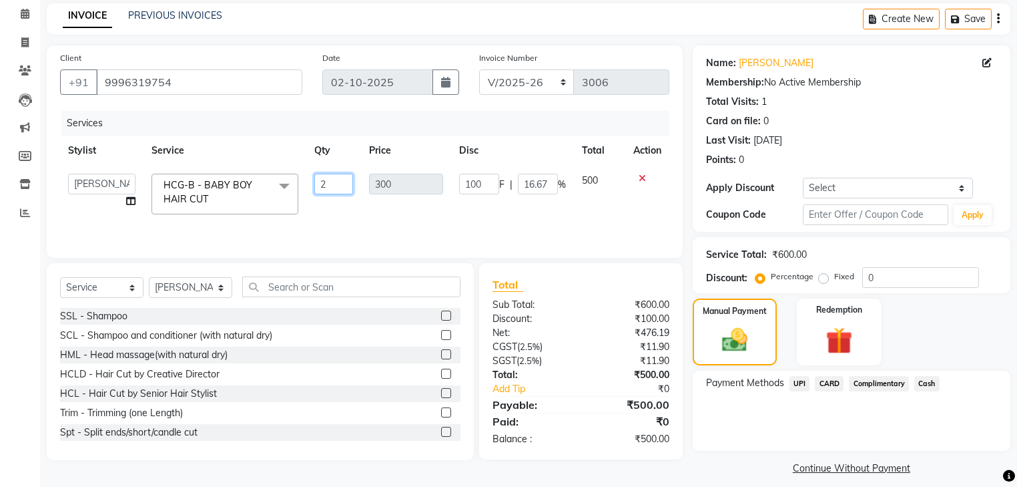
scroll to position [65, 0]
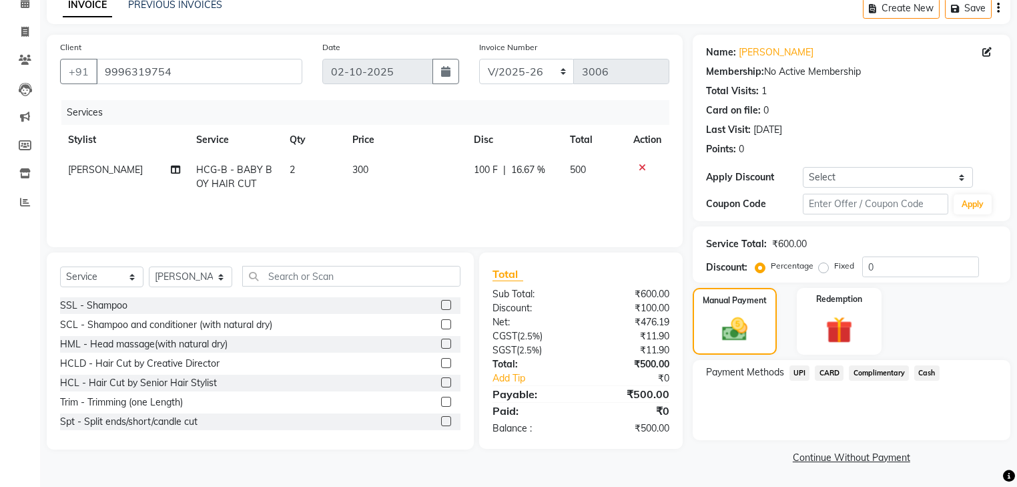
click at [927, 369] on span "Cash" at bounding box center [927, 372] width 25 height 15
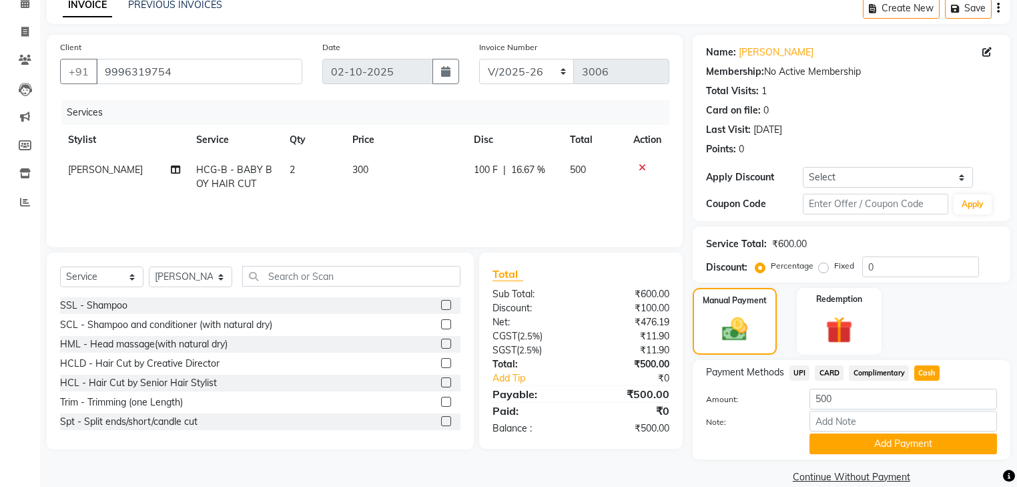
scroll to position [86, 0]
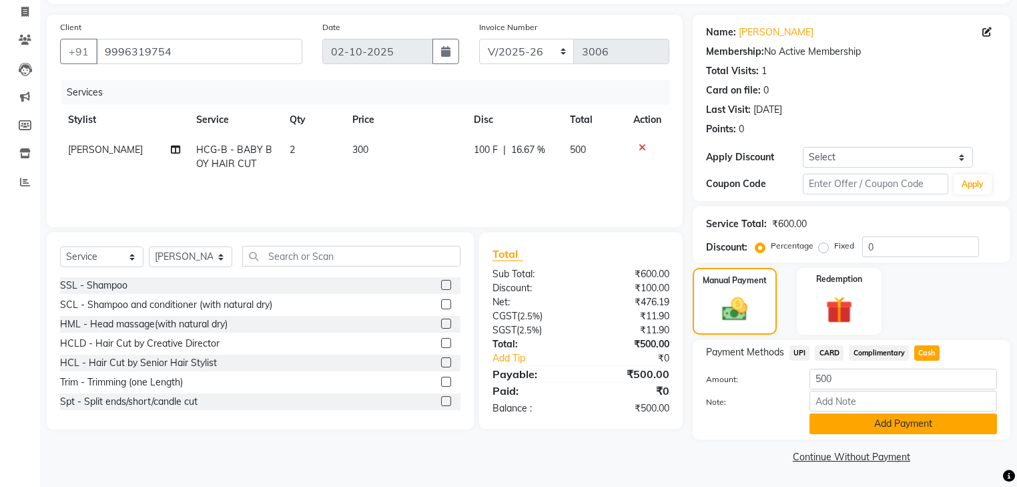
click at [948, 425] on button "Add Payment" at bounding box center [904, 423] width 188 height 21
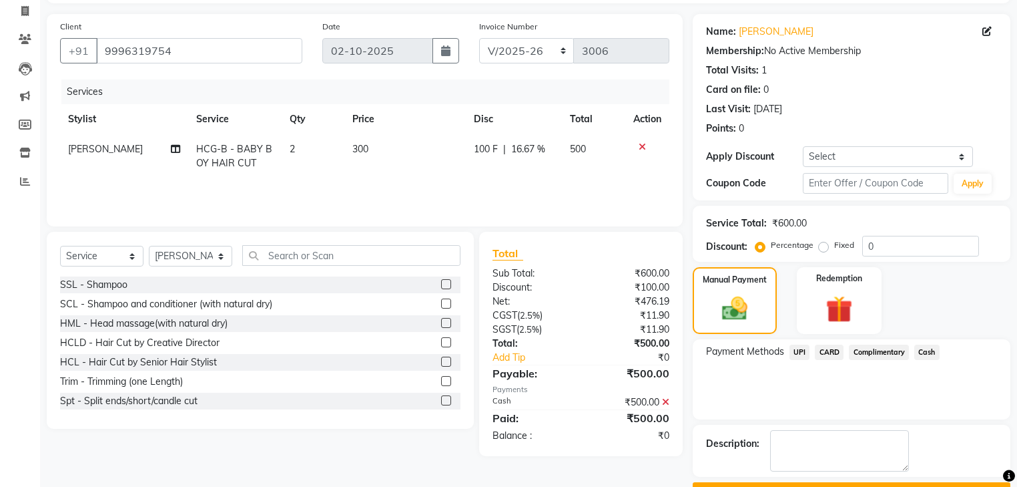
scroll to position [121, 0]
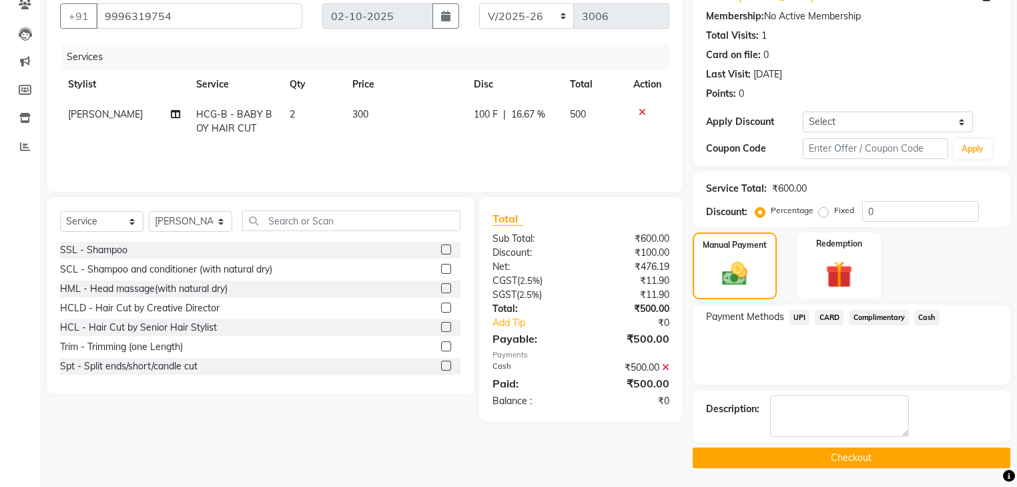
click at [858, 457] on button "Checkout" at bounding box center [852, 457] width 318 height 21
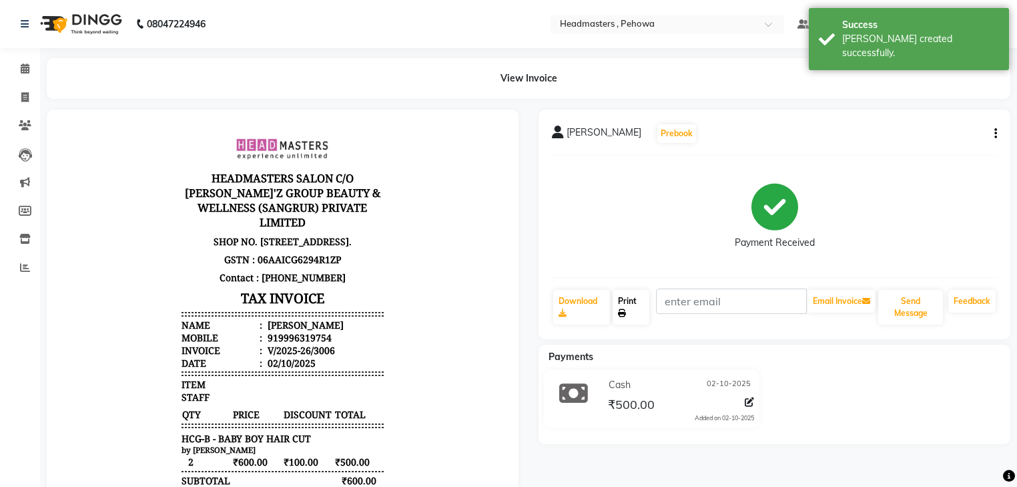
click at [640, 315] on link "Print" at bounding box center [631, 307] width 37 height 35
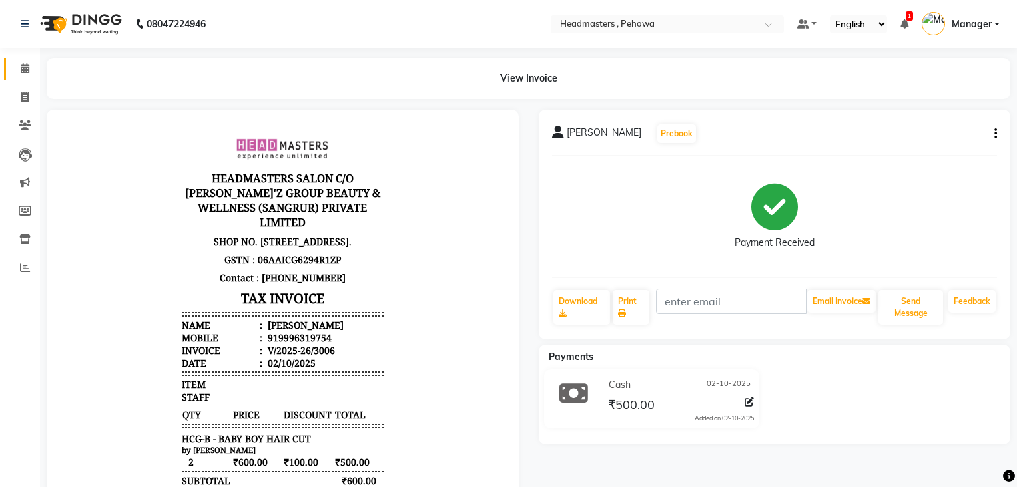
click at [12, 69] on link "Calendar" at bounding box center [20, 69] width 32 height 22
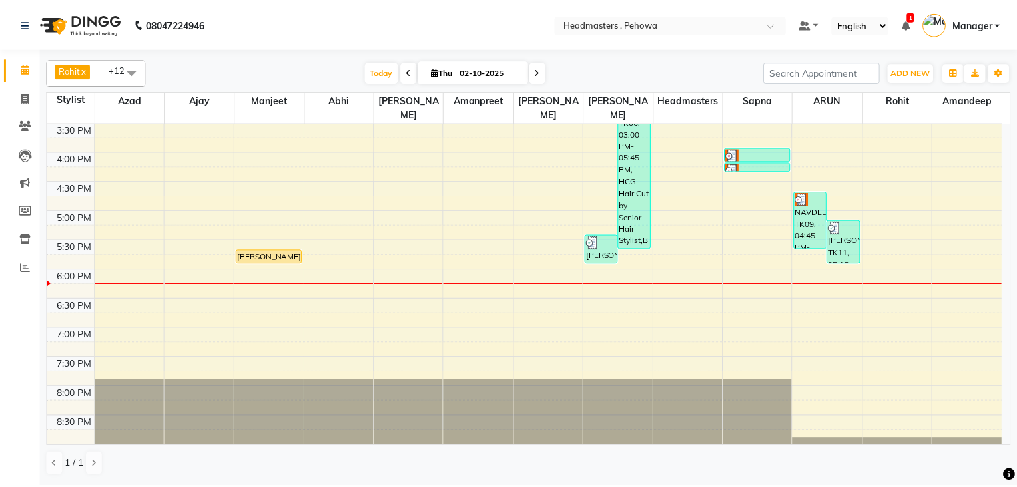
scroll to position [370, 0]
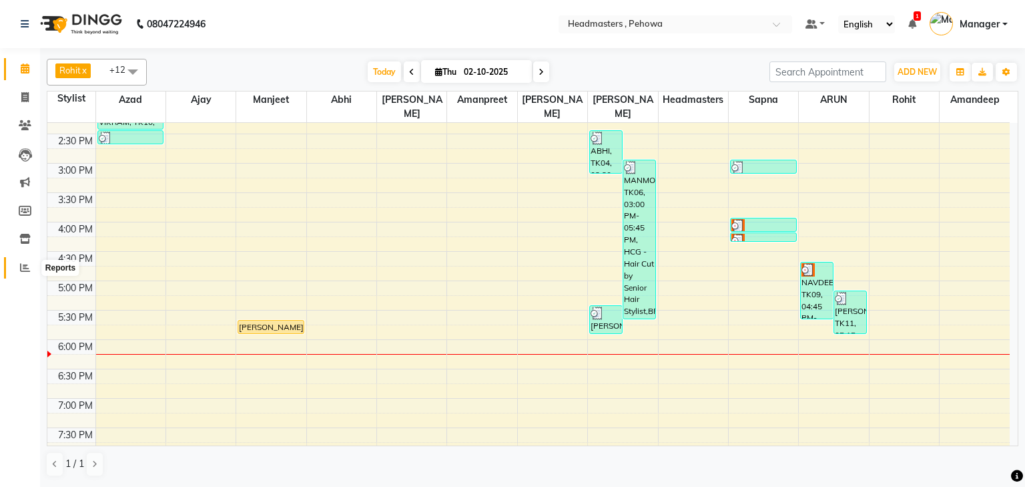
click at [20, 264] on icon at bounding box center [25, 267] width 10 height 10
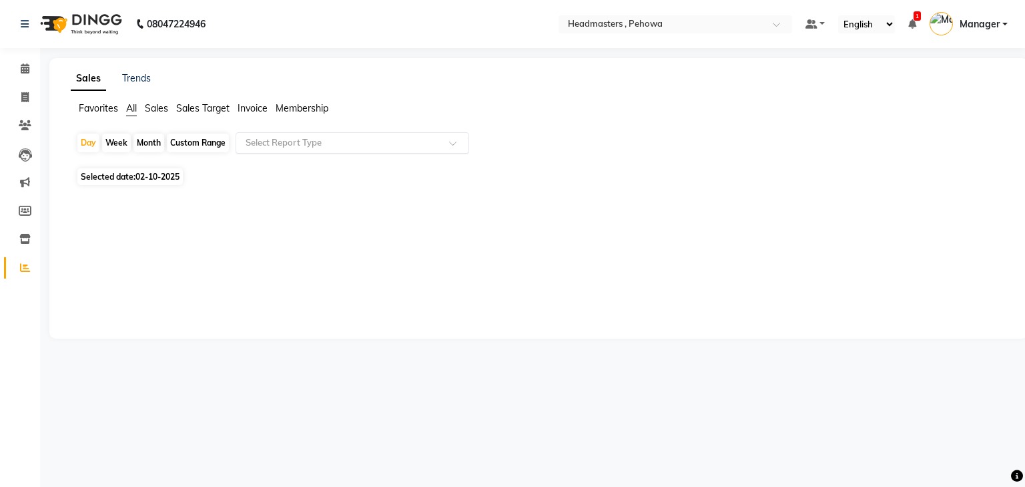
click at [320, 141] on input "text" at bounding box center [339, 142] width 192 height 13
click at [132, 79] on link "Trends" at bounding box center [136, 78] width 29 height 12
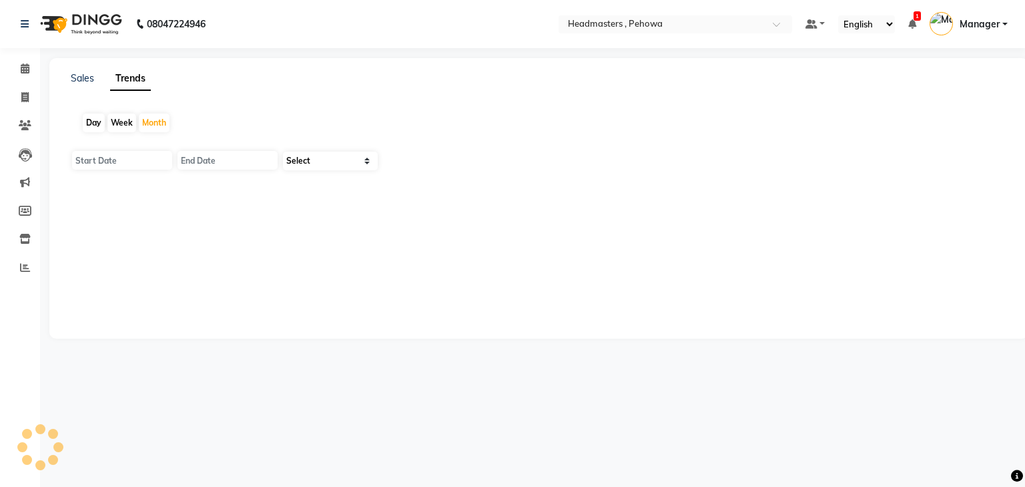
type input "01-10-2025"
type input "[DATE]"
click at [321, 162] on select "Select Clients" at bounding box center [330, 161] width 95 height 19
select select "by_client"
click at [283, 152] on select "Select Clients" at bounding box center [330, 161] width 95 height 19
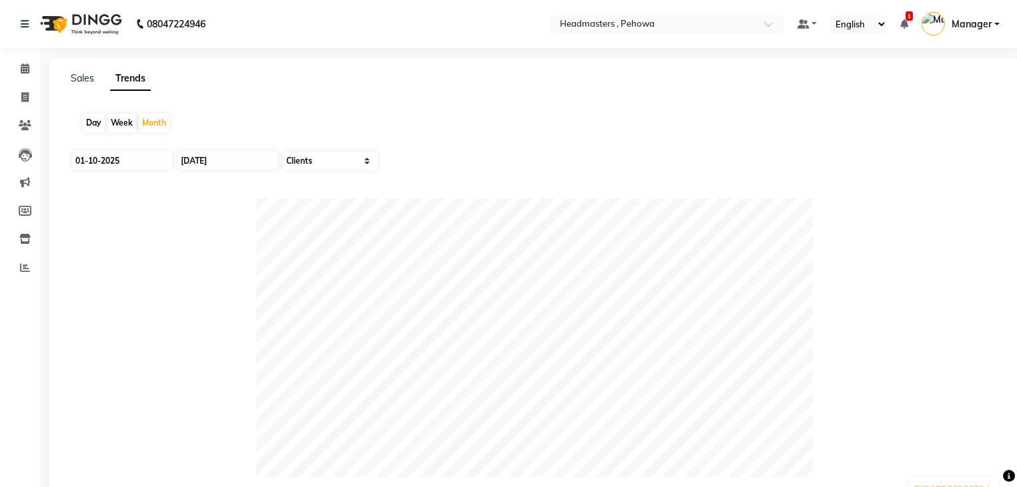
click at [95, 119] on div "Day" at bounding box center [94, 122] width 22 height 19
type input "02-10-2025"
drag, startPoint x: 18, startPoint y: 71, endPoint x: 12, endPoint y: 95, distance: 24.8
click at [19, 71] on span at bounding box center [24, 68] width 23 height 15
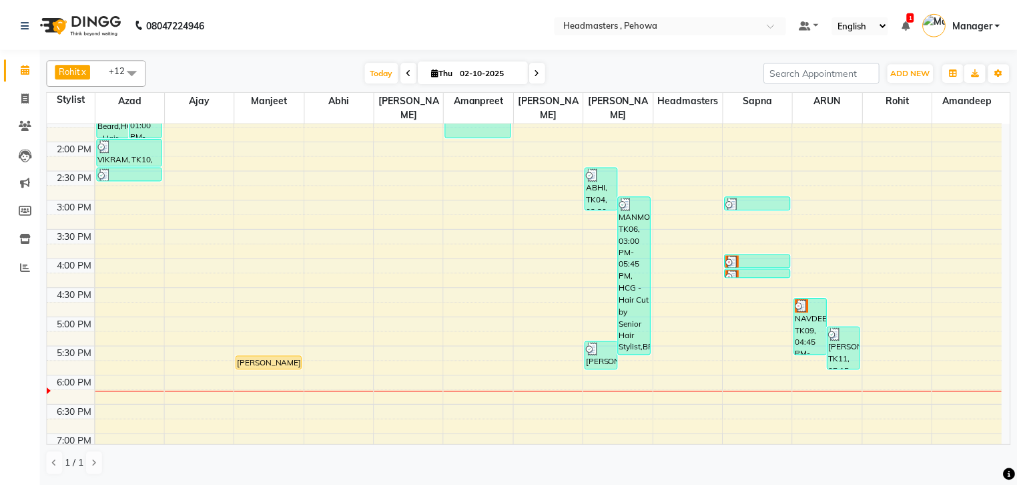
scroll to position [477, 0]
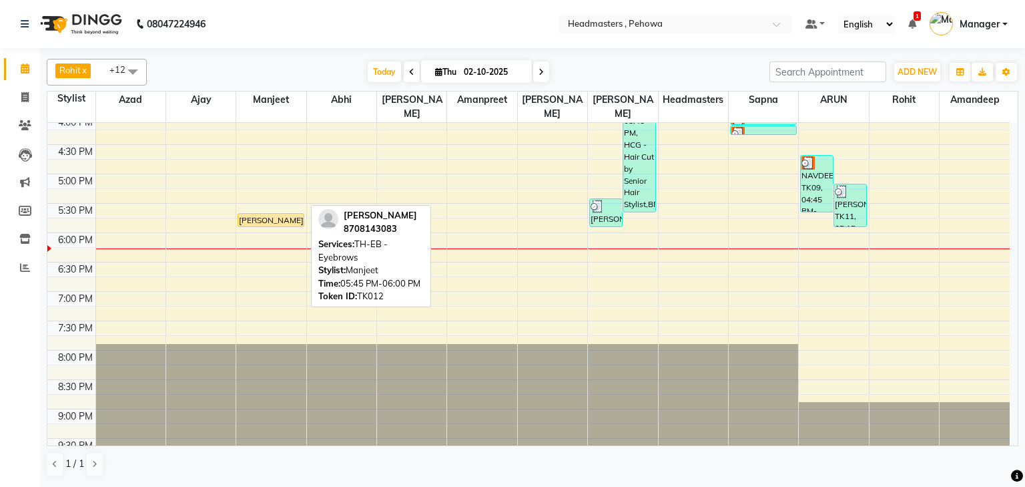
click at [281, 214] on div "[PERSON_NAME], TK12, 05:45 PM-06:00 PM, TH-EB - Eyebrows" at bounding box center [270, 220] width 65 height 13
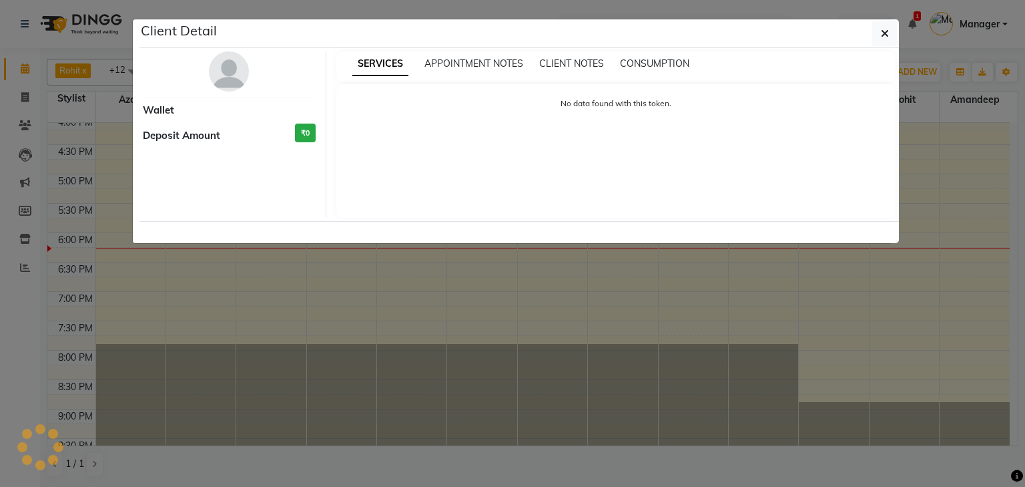
select select "1"
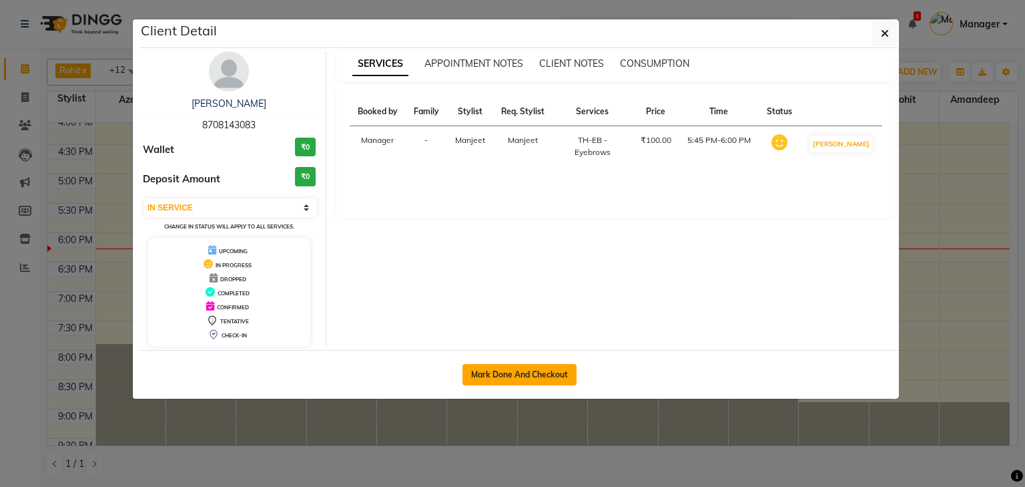
click at [514, 366] on button "Mark Done And Checkout" at bounding box center [520, 374] width 114 height 21
select select "service"
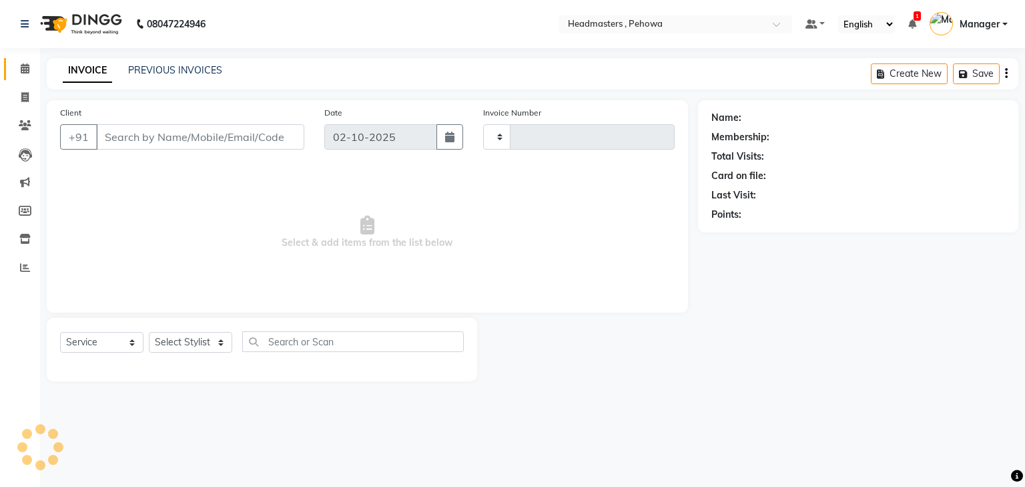
type input "3007"
select select "7727"
type input "8708143083"
select select "68776"
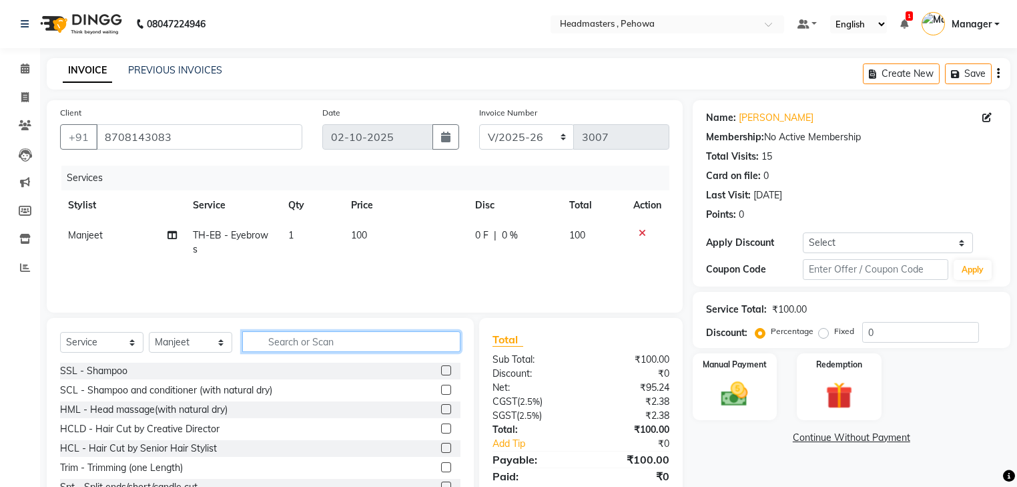
click at [310, 346] on input "text" at bounding box center [351, 341] width 218 height 21
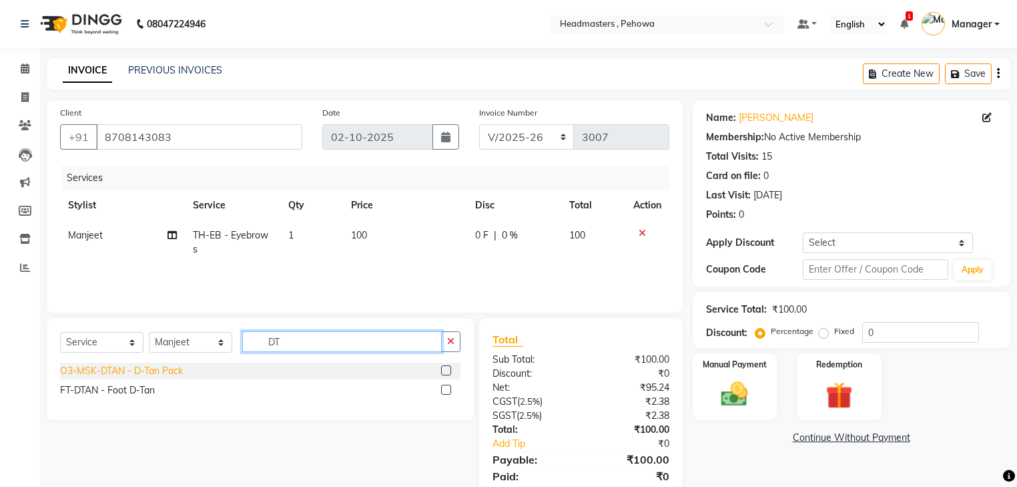
type input "DT"
click at [113, 372] on div "O3-MSK-DTAN - D-Tan Pack" at bounding box center [121, 371] width 123 height 14
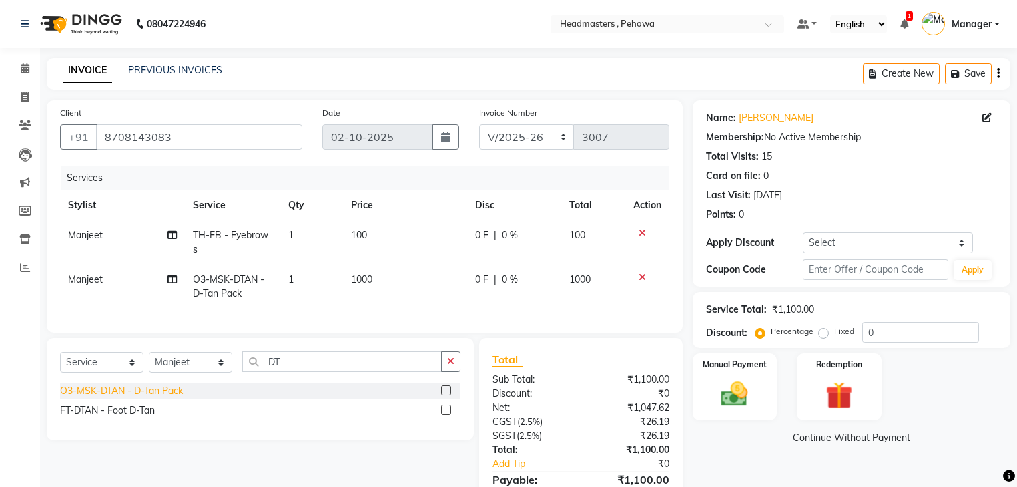
drag, startPoint x: 176, startPoint y: 398, endPoint x: 142, endPoint y: 364, distance: 48.2
click at [176, 397] on div "O3-MSK-DTAN - D-Tan Pack" at bounding box center [121, 391] width 123 height 14
checkbox input "false"
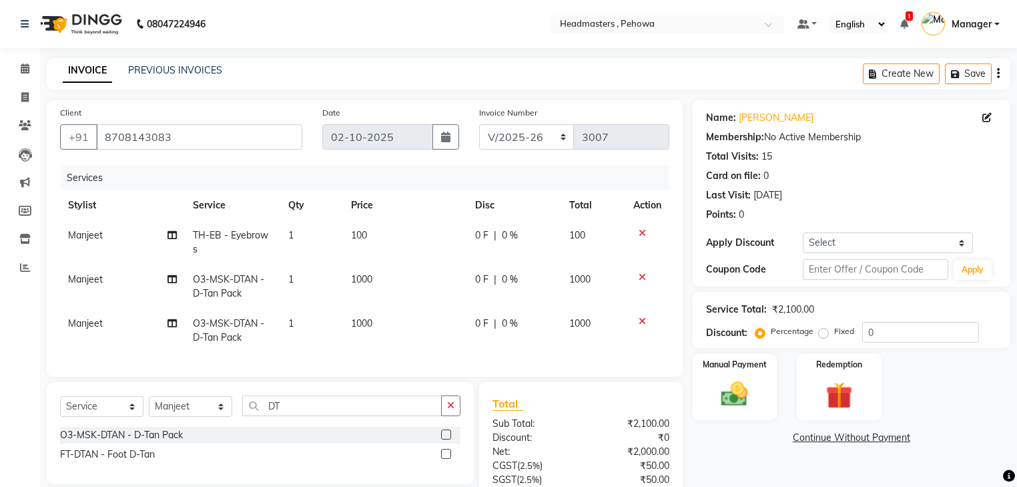
click at [86, 326] on span "Manjeet" at bounding box center [85, 323] width 35 height 12
select select "68776"
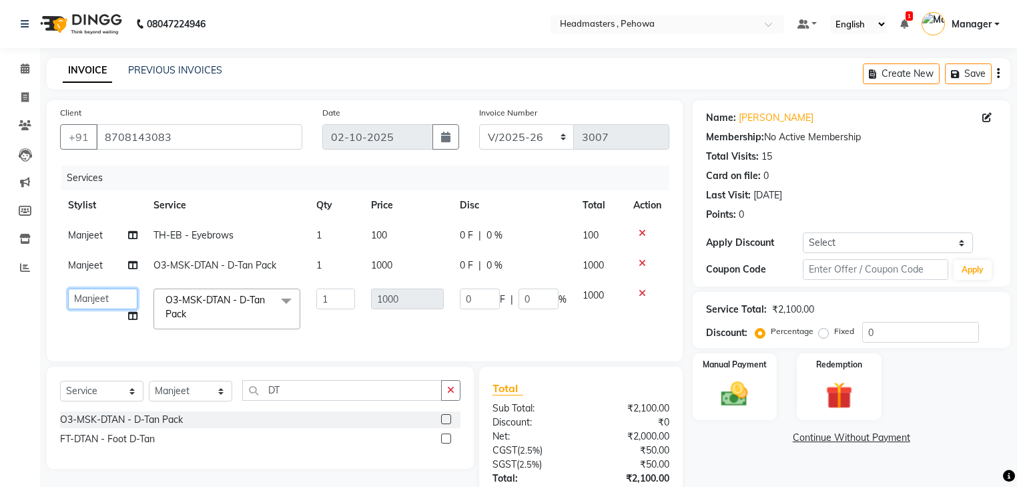
click at [91, 304] on select "[PERSON_NAME] Amanpreet [PERSON_NAME] Headmasters [PERSON_NAME] [PERSON_NAME] […" at bounding box center [102, 298] width 69 height 21
select select "68772"
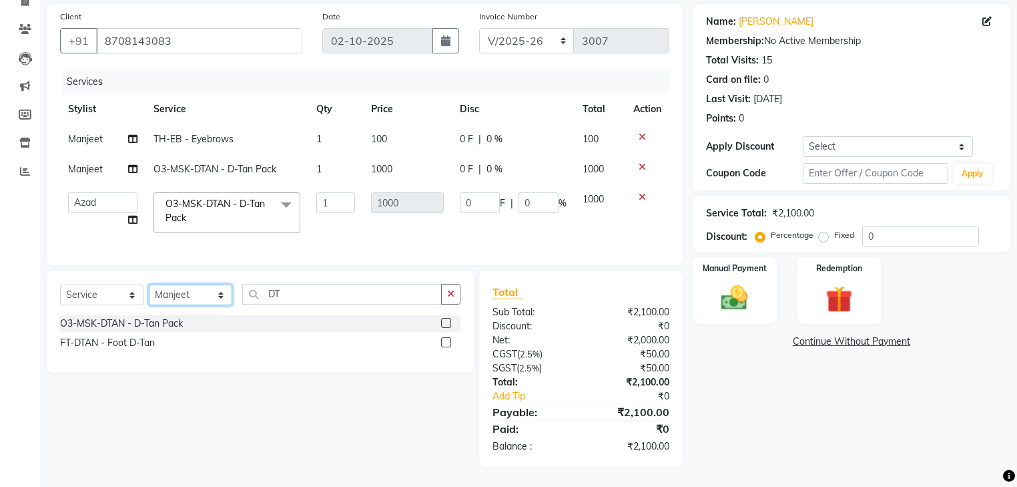
click at [214, 296] on select "Select Stylist Abhi [PERSON_NAME] Amanpreet [PERSON_NAME] Headmasters [PERSON_N…" at bounding box center [190, 294] width 83 height 21
select select "68772"
click at [149, 285] on select "Select Stylist Abhi [PERSON_NAME] Amanpreet [PERSON_NAME] Headmasters [PERSON_N…" at bounding box center [190, 294] width 83 height 21
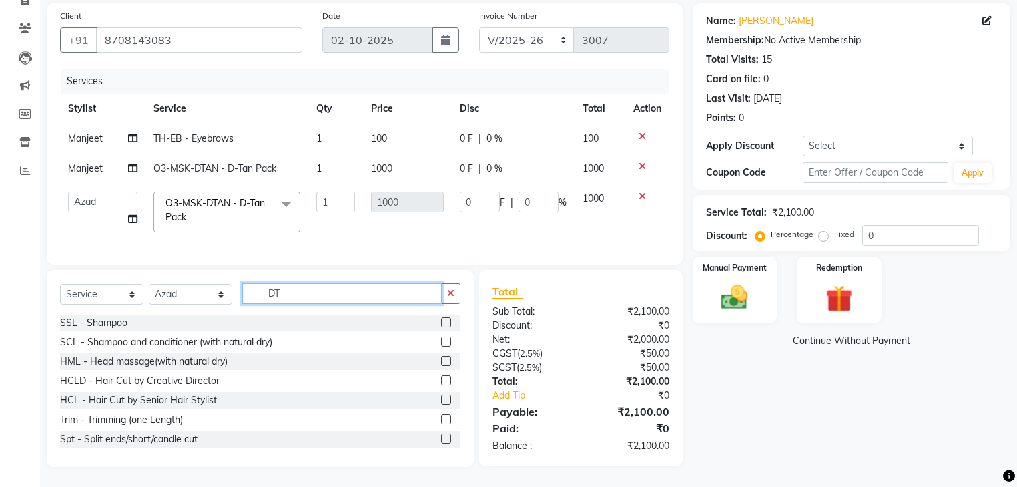
click at [319, 300] on input "DT" at bounding box center [342, 293] width 200 height 21
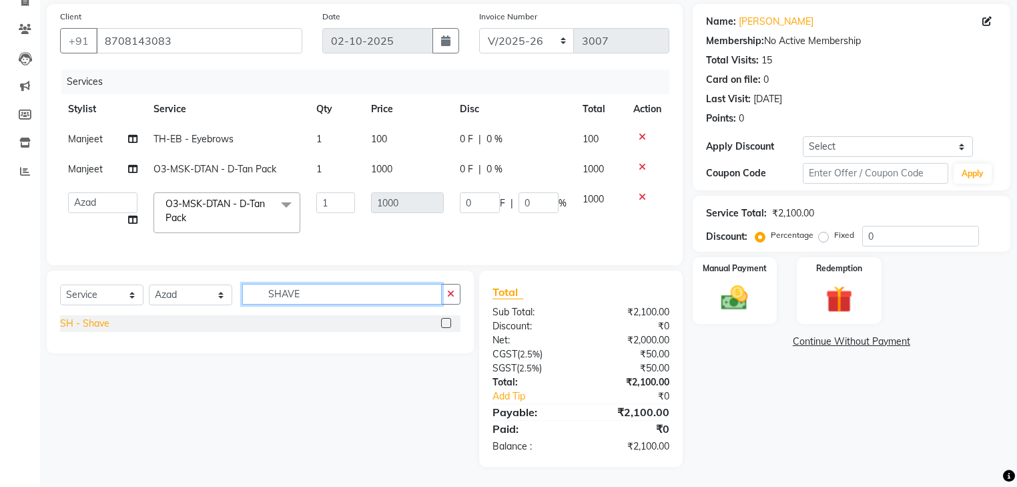
type input "SHAVE"
click at [104, 328] on div "SH - Shave" at bounding box center [84, 323] width 49 height 14
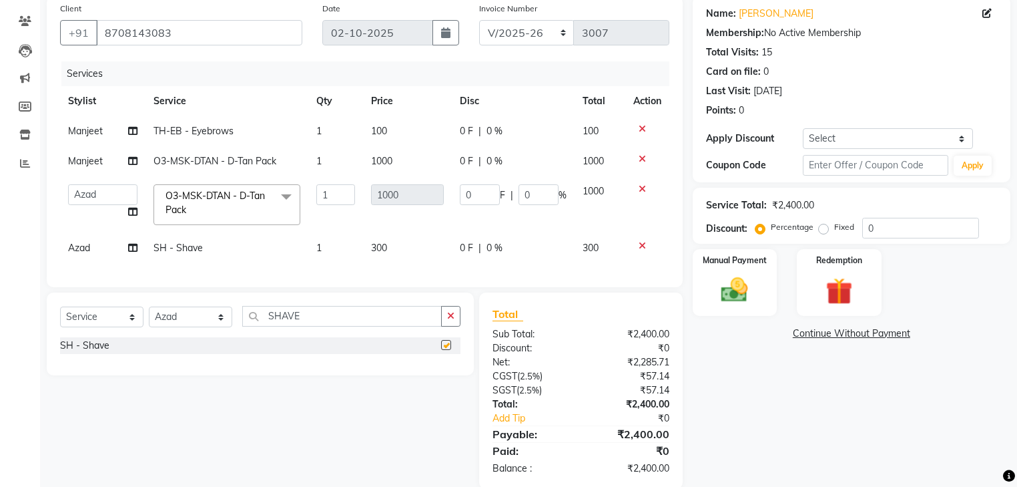
checkbox input "false"
drag, startPoint x: 911, startPoint y: 230, endPoint x: 918, endPoint y: 225, distance: 9.1
click at [913, 228] on input "0" at bounding box center [920, 228] width 117 height 21
type input "05"
type input "50"
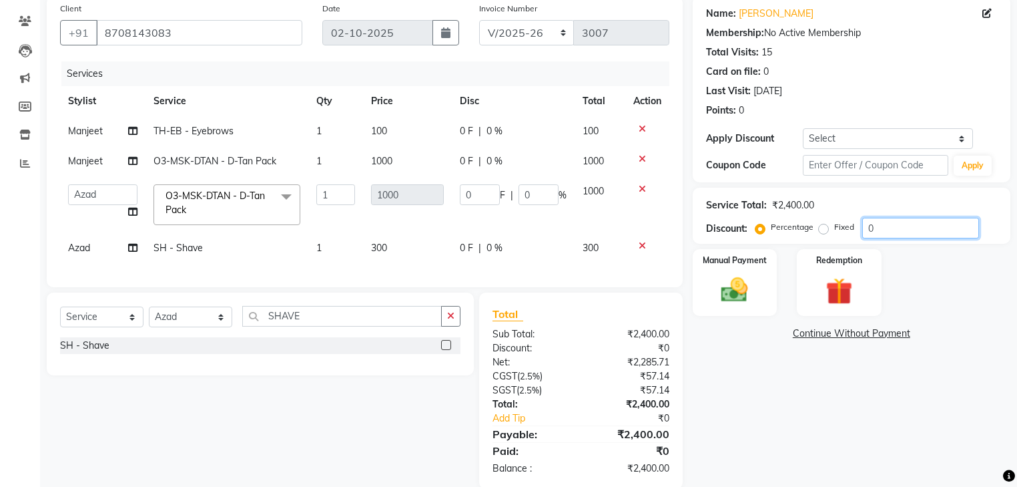
type input "5"
type input "050"
type input "500"
type input "50"
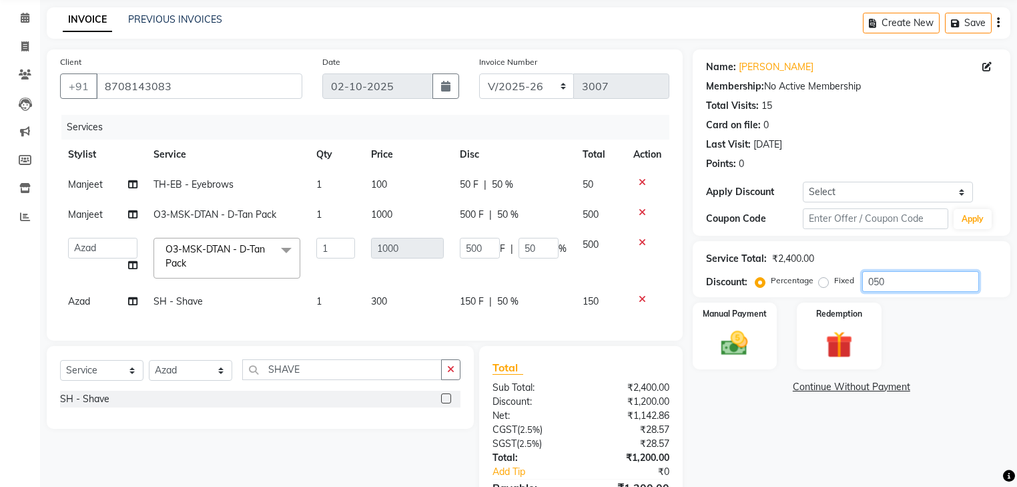
type input "050"
click at [551, 282] on td "500 F | 50 %" at bounding box center [513, 258] width 123 height 57
click at [508, 188] on span "50 %" at bounding box center [502, 185] width 21 height 14
select select "68776"
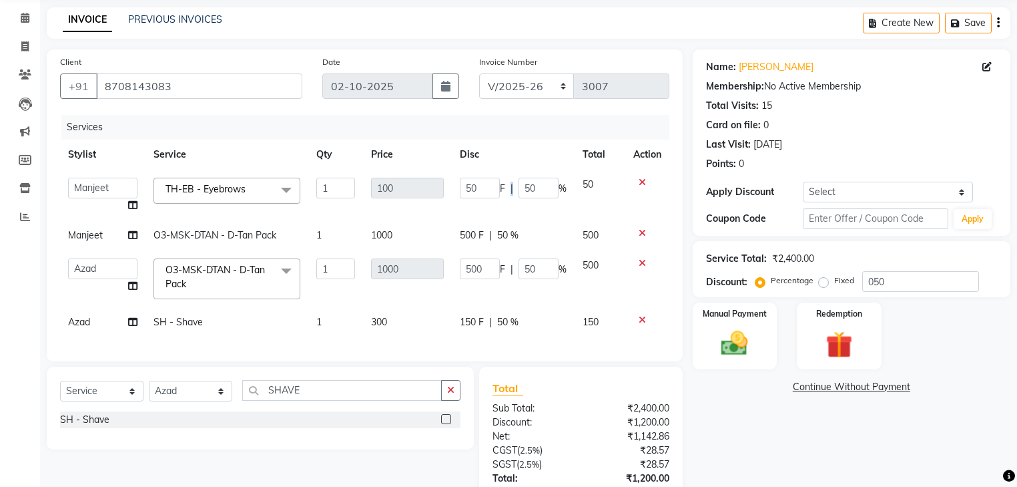
click at [508, 187] on div "50 F | 50 %" at bounding box center [513, 188] width 107 height 21
click at [549, 187] on input "50" at bounding box center [539, 188] width 40 height 21
type input "5"
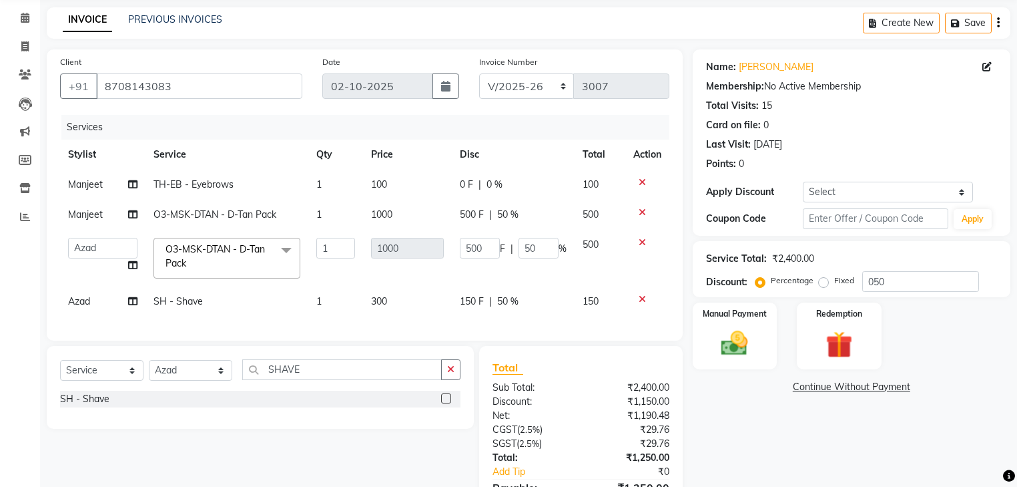
click at [531, 219] on tbody "Manjeet TH-EB - Eyebrows 1 100 0 F | 0 % 100 Manjeet O3-MSK-DTAN - D-Tan Pack 1…" at bounding box center [364, 243] width 609 height 147
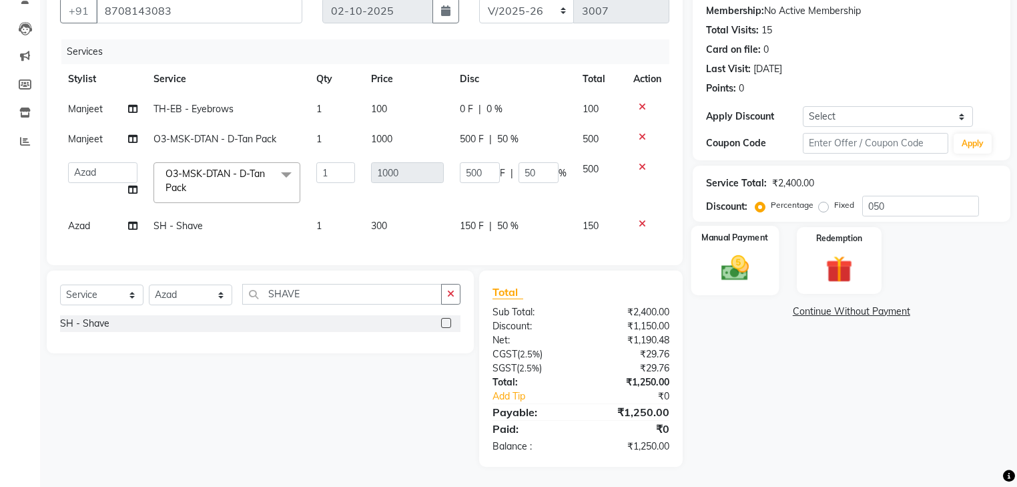
scroll to position [134, 0]
click at [742, 268] on img at bounding box center [734, 268] width 45 height 32
click at [937, 304] on span "Cash" at bounding box center [927, 311] width 25 height 15
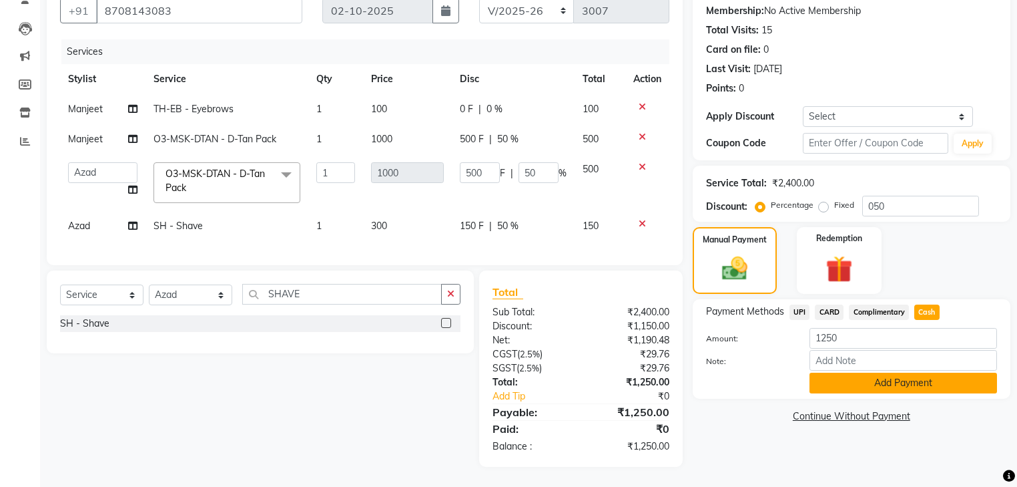
click at [900, 377] on button "Add Payment" at bounding box center [904, 382] width 188 height 21
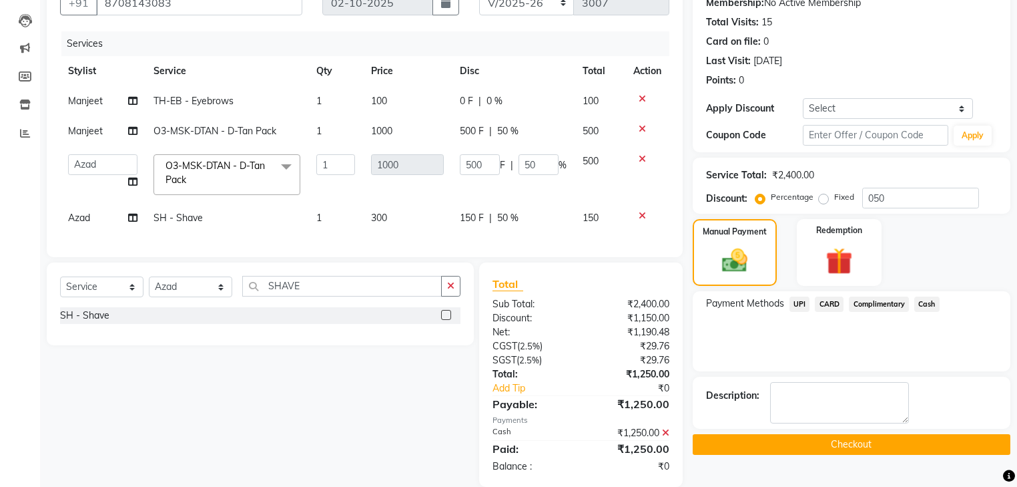
scroll to position [162, 0]
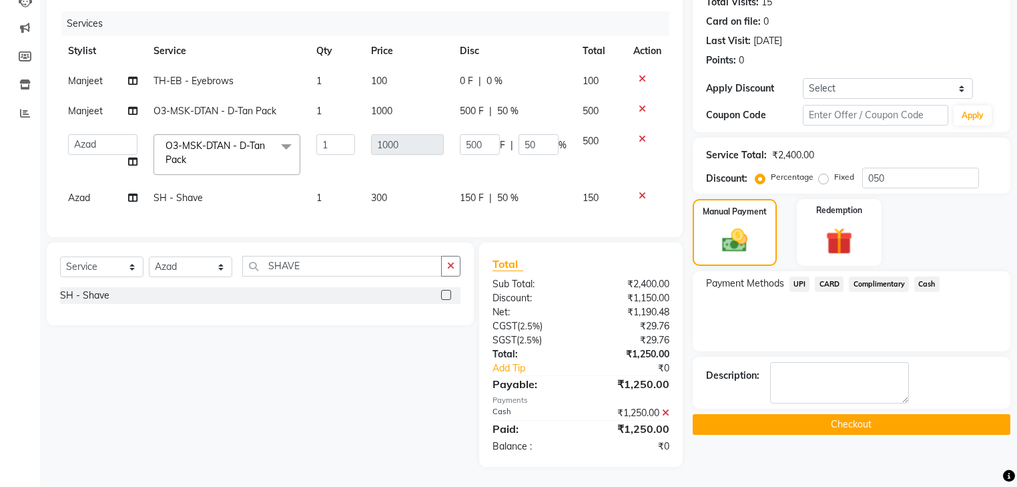
click at [962, 414] on button "Checkout" at bounding box center [852, 424] width 318 height 21
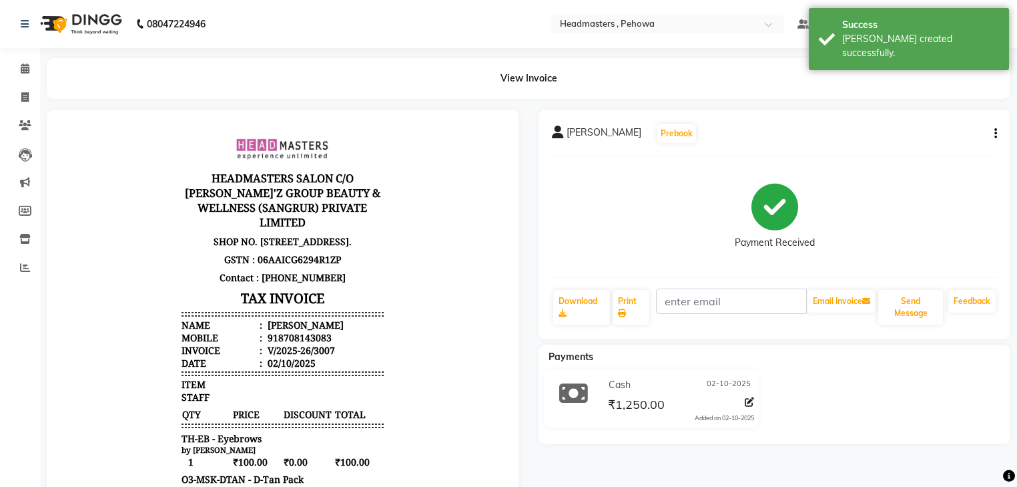
scroll to position [53, 0]
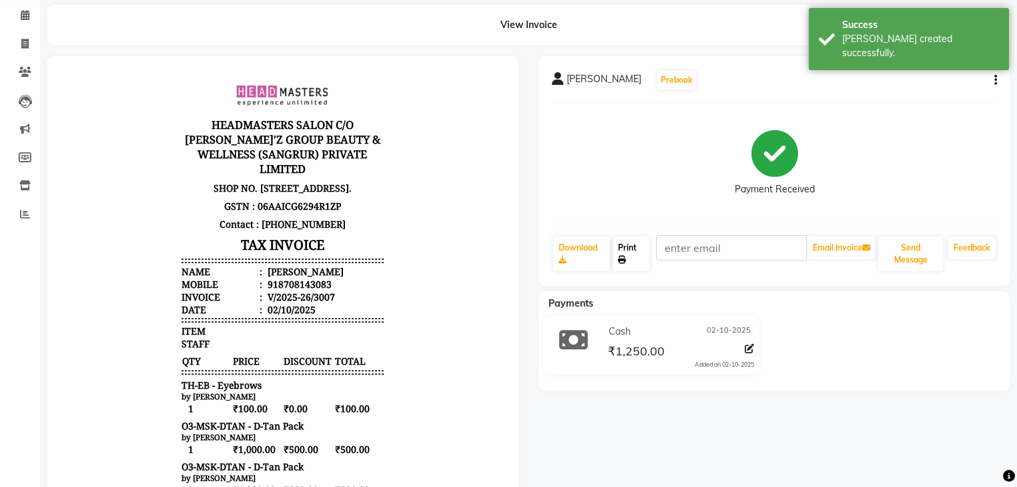
click at [630, 256] on link "Print" at bounding box center [631, 253] width 37 height 35
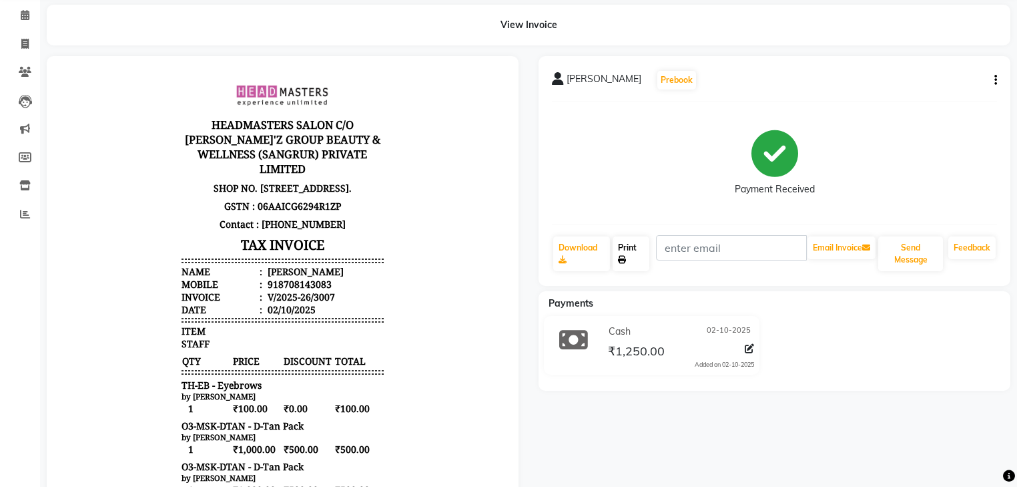
click at [642, 259] on link "Print" at bounding box center [631, 253] width 37 height 35
click at [18, 19] on span at bounding box center [24, 15] width 23 height 15
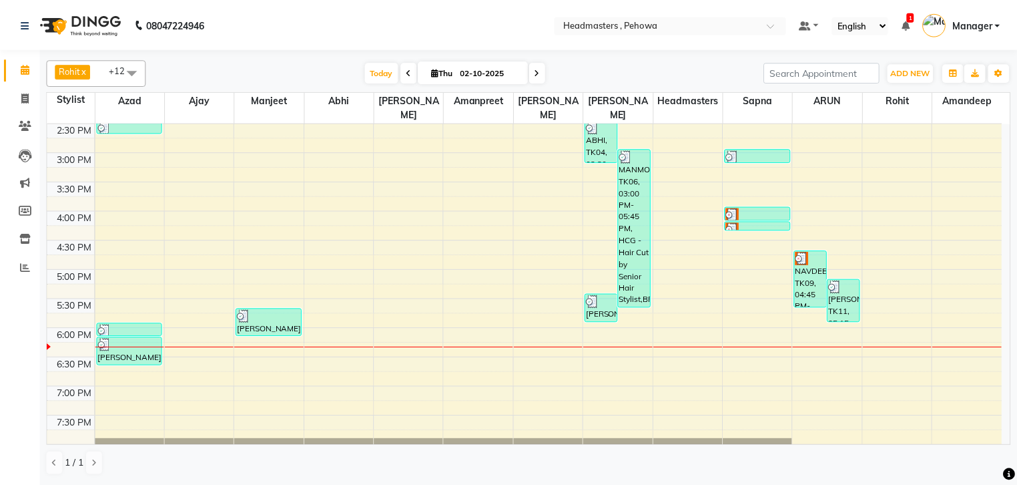
scroll to position [424, 0]
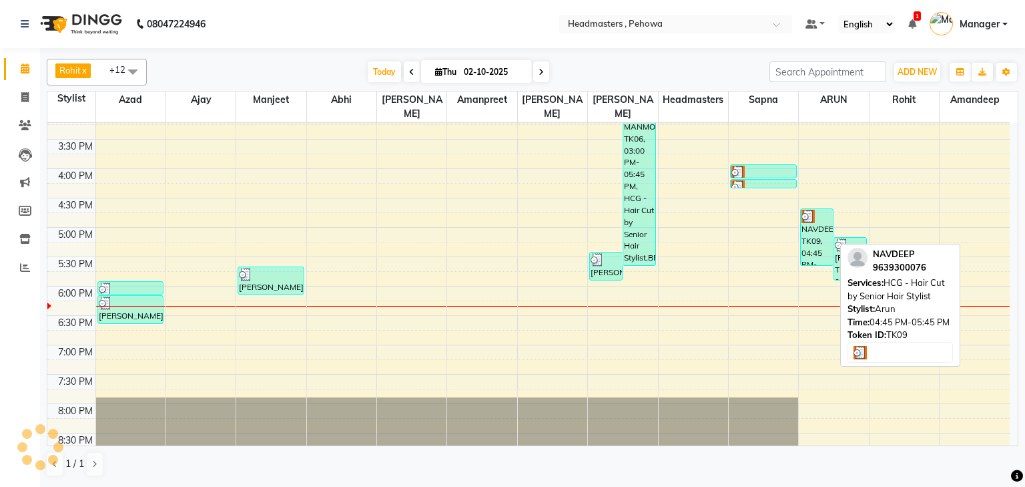
click at [817, 220] on div "NAVDEEP, TK09, 04:45 PM-05:45 PM, HCG - Hair Cut by Senior Hair Stylist" at bounding box center [817, 237] width 32 height 56
select select "3"
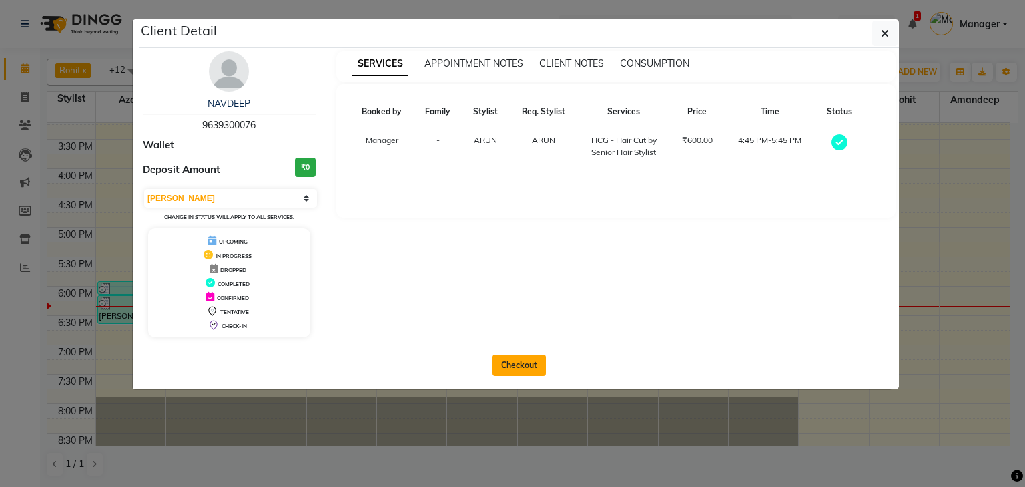
click at [501, 366] on button "Checkout" at bounding box center [519, 364] width 53 height 21
select select "service"
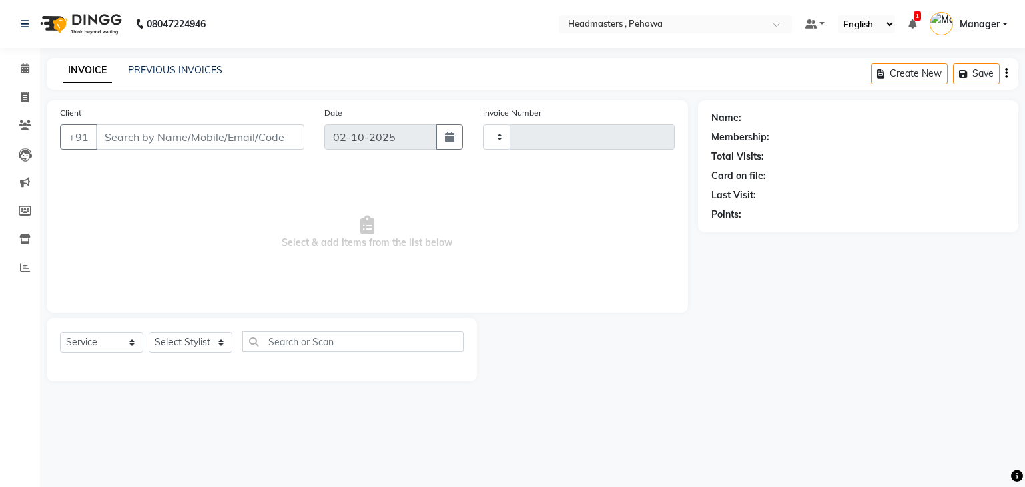
type input "3008"
select select "7727"
type input "9639300076"
select select "82981"
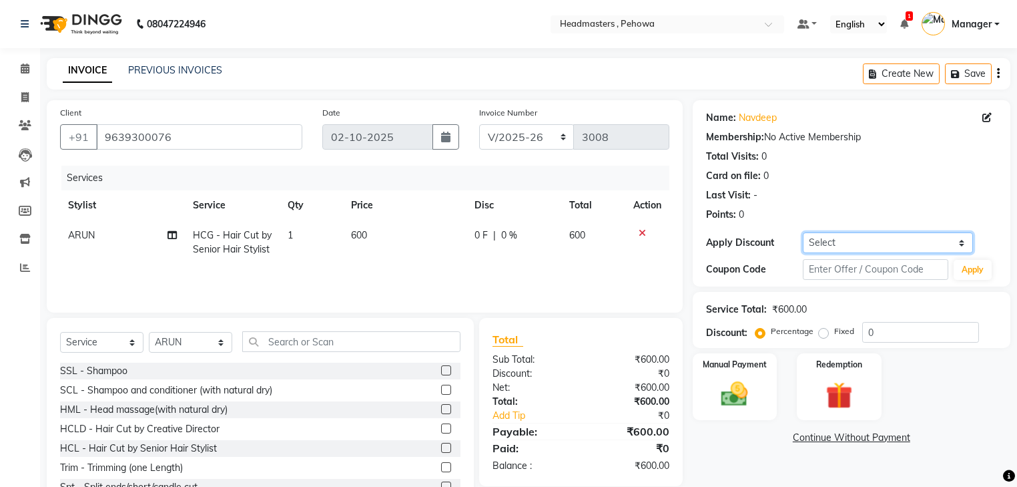
click at [922, 241] on select "Select Coupon → Wrong Job Card Coupon → Complimentary Coupon → Correction Coupo…" at bounding box center [888, 242] width 170 height 21
select select "1: Object"
click at [803, 232] on select "Select Coupon → Wrong Job Card Coupon → Complimentary Coupon → Correction Coupo…" at bounding box center [888, 242] width 170 height 21
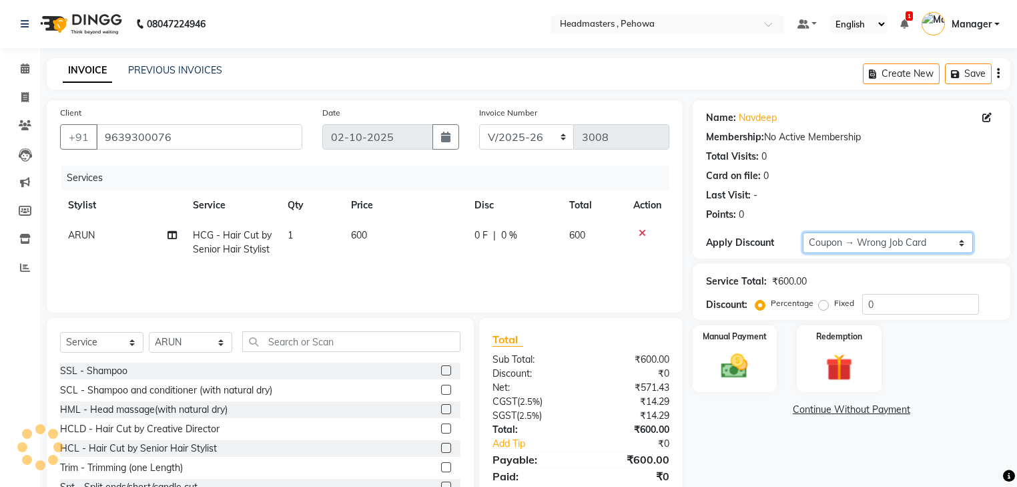
type input "100"
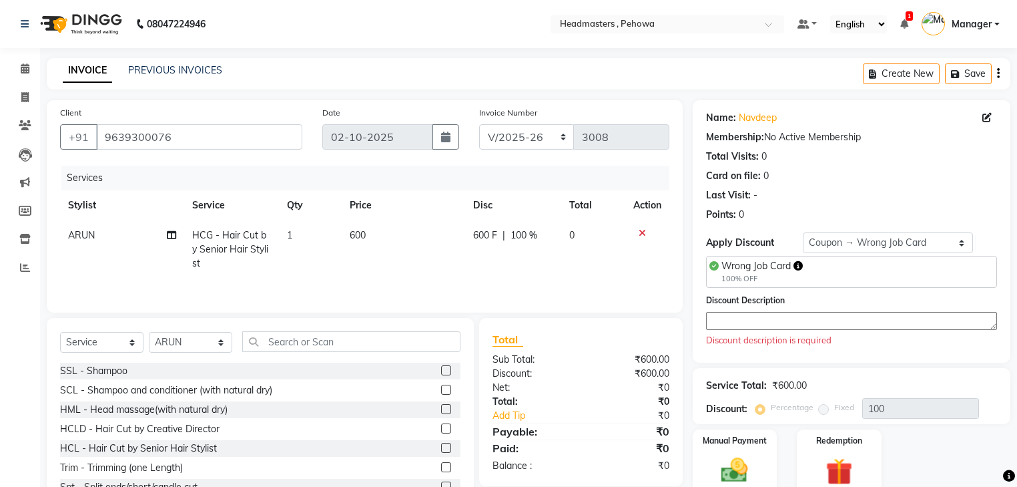
click at [836, 321] on textarea at bounding box center [851, 321] width 291 height 18
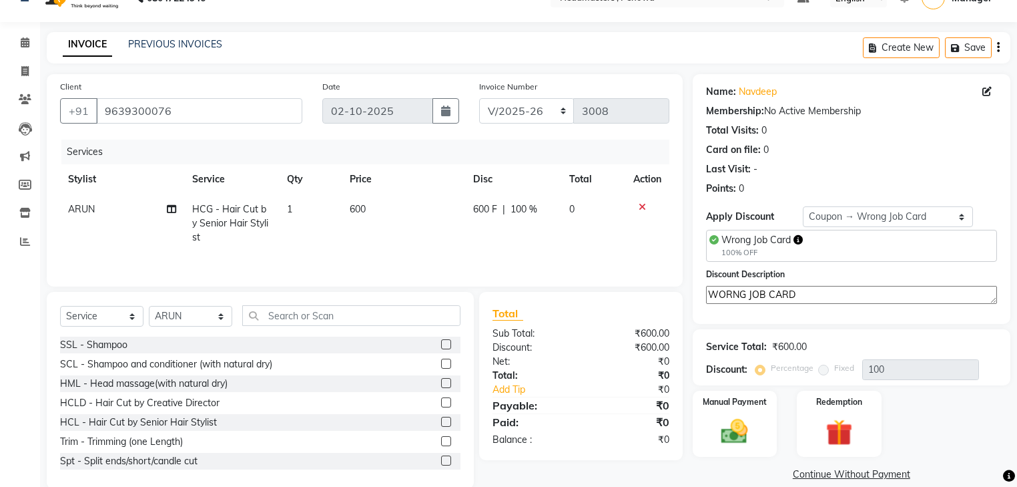
scroll to position [48, 0]
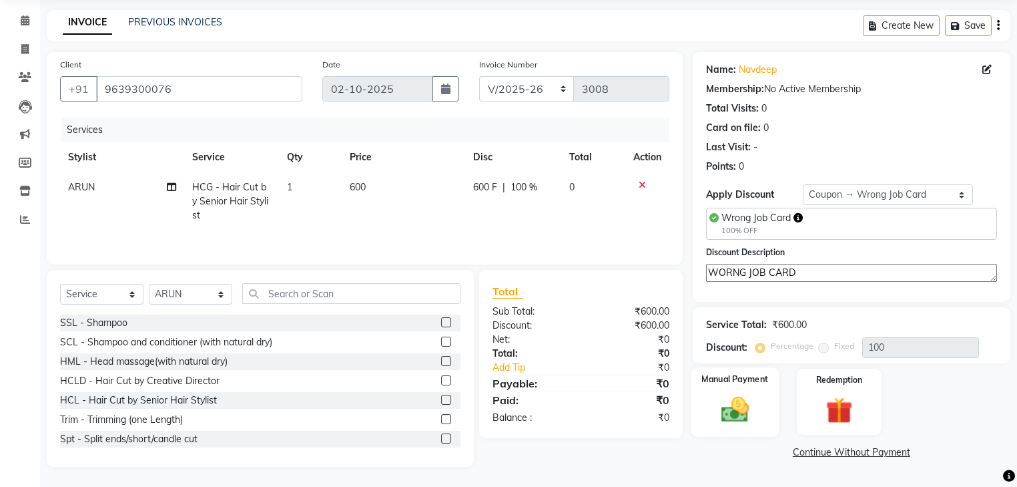
type textarea "WORNG JOB CARD"
click at [762, 402] on div "Manual Payment" at bounding box center [735, 401] width 88 height 69
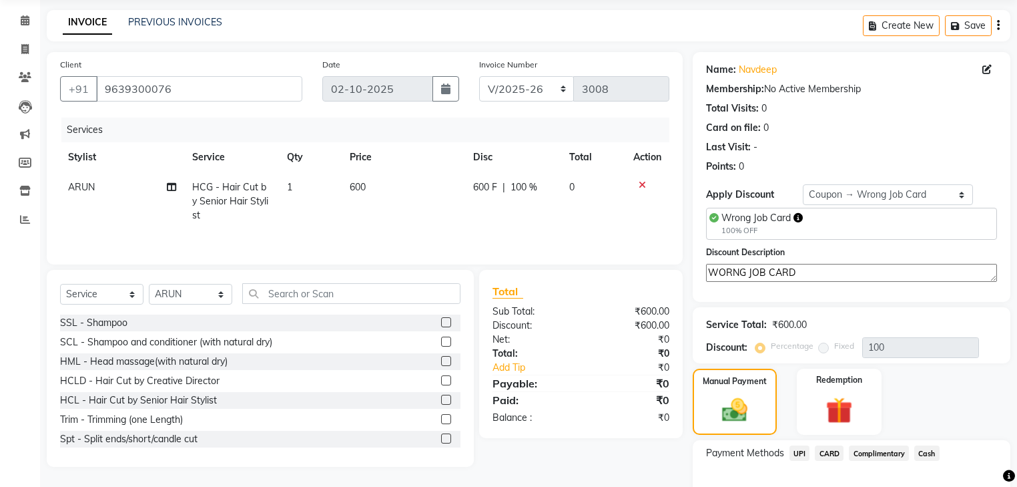
click at [889, 449] on span "Complimentary" at bounding box center [879, 452] width 60 height 15
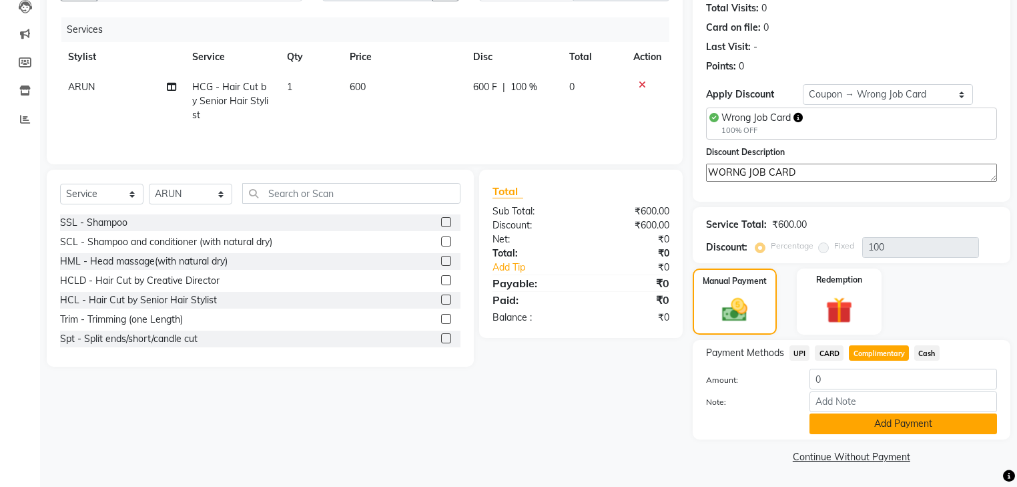
click at [937, 425] on button "Add Payment" at bounding box center [904, 423] width 188 height 21
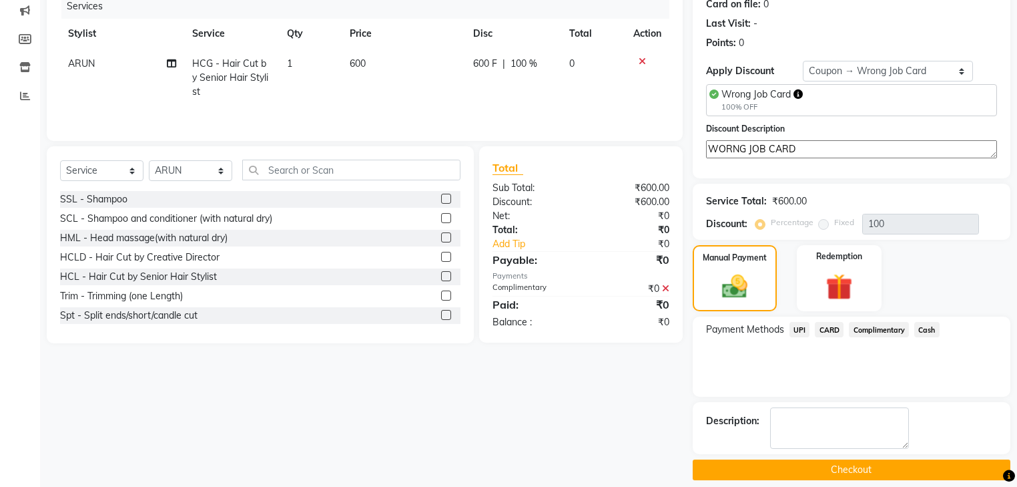
scroll to position [184, 0]
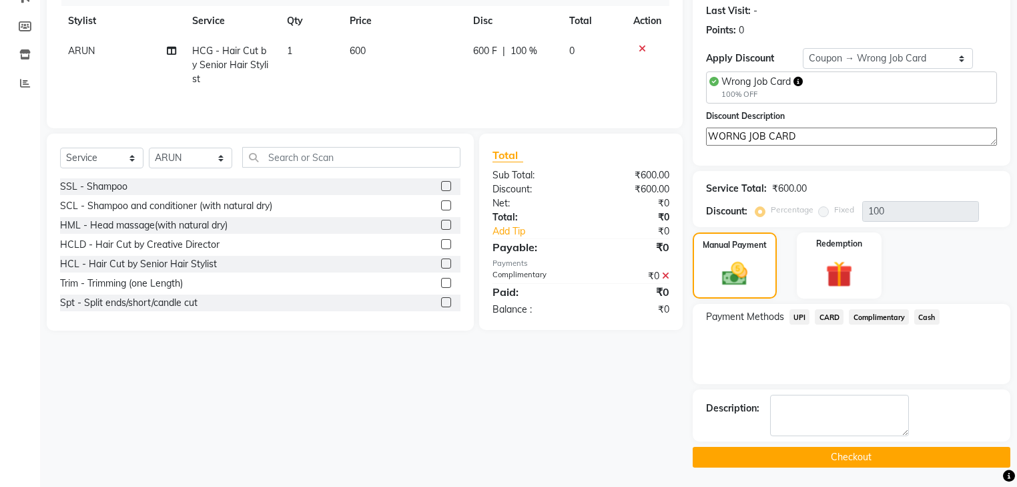
click at [900, 453] on button "Checkout" at bounding box center [852, 457] width 318 height 21
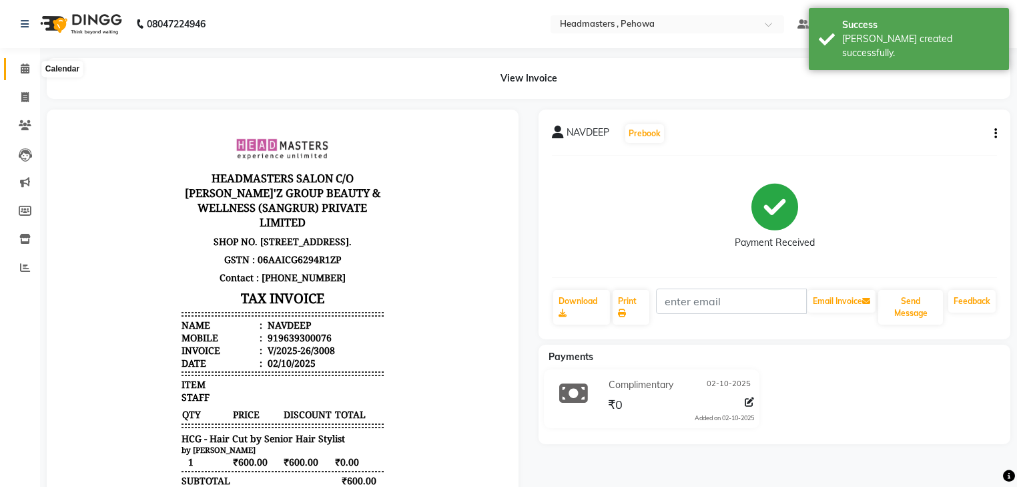
click at [27, 69] on icon at bounding box center [25, 68] width 9 height 10
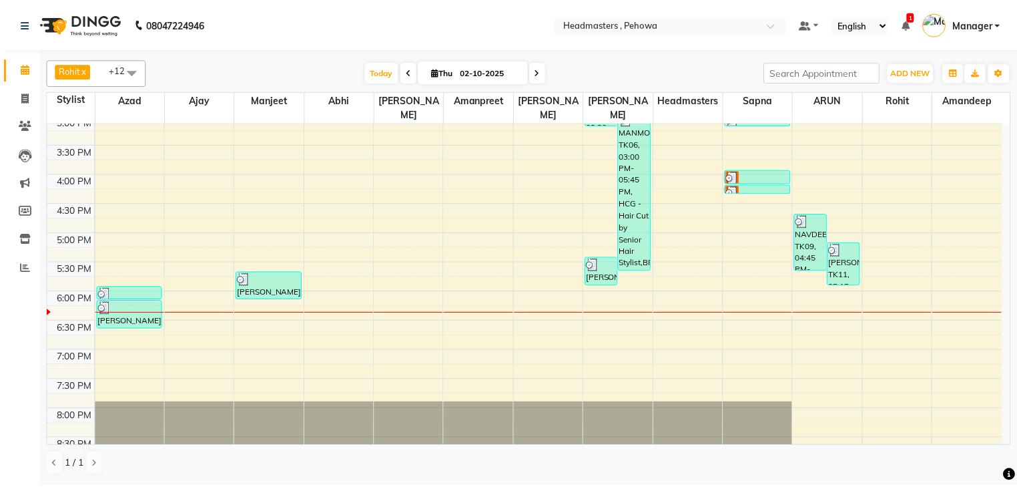
scroll to position [317, 0]
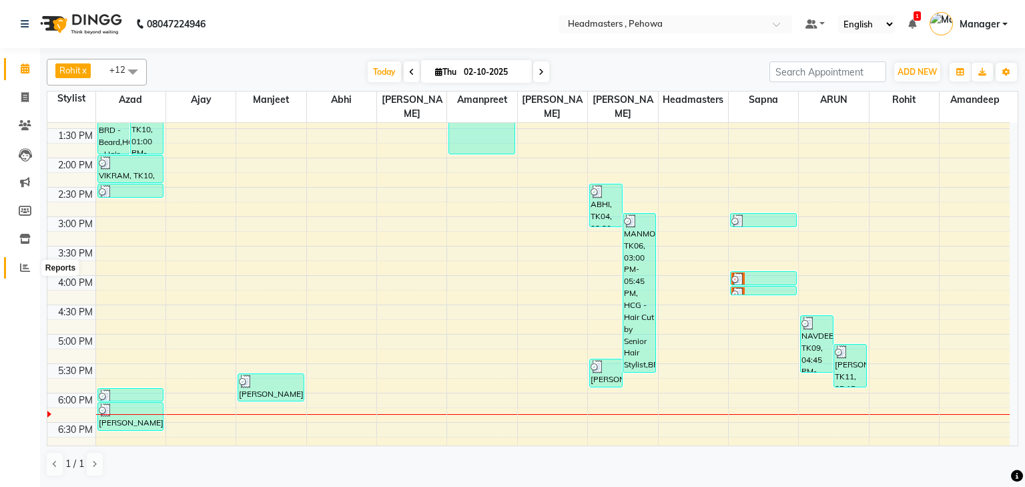
click at [23, 263] on icon at bounding box center [25, 267] width 10 height 10
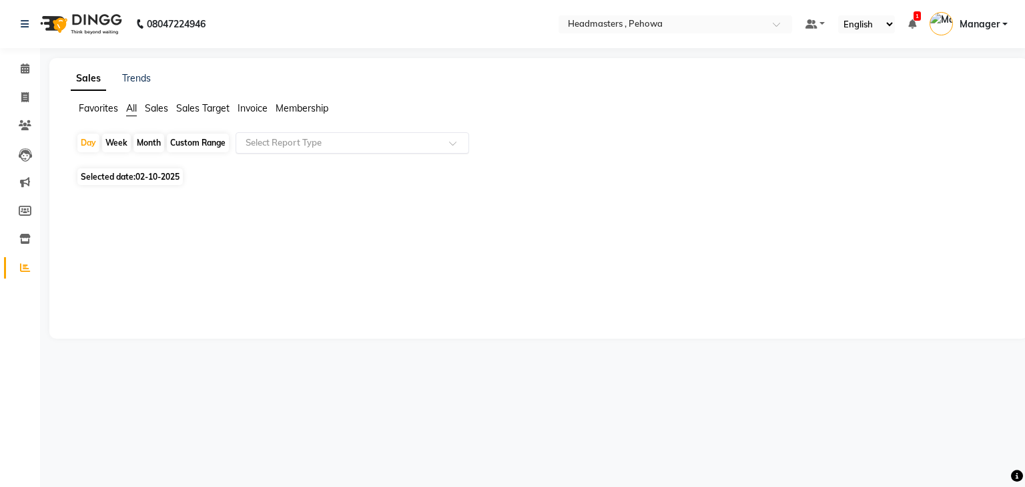
click at [304, 138] on input "text" at bounding box center [339, 142] width 192 height 13
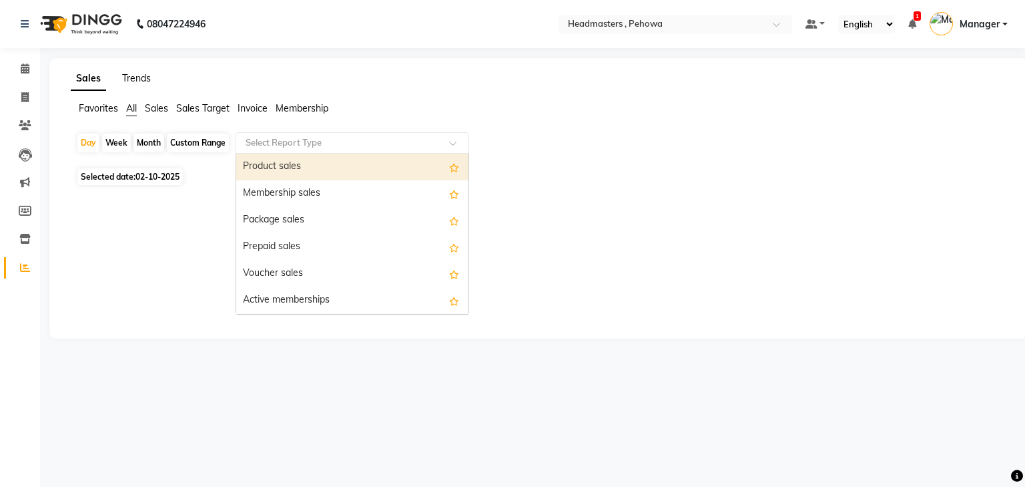
click at [136, 80] on link "Trends" at bounding box center [136, 78] width 29 height 12
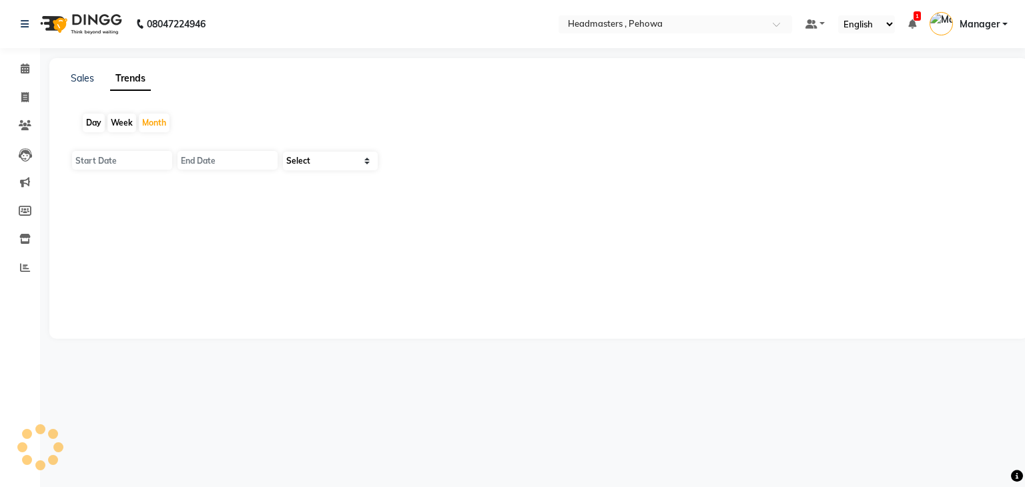
type input "01-10-2025"
type input "[DATE]"
click at [340, 157] on select "Select Clients" at bounding box center [330, 161] width 95 height 19
select select "by_client"
click at [283, 152] on select "Select Clients" at bounding box center [330, 161] width 95 height 19
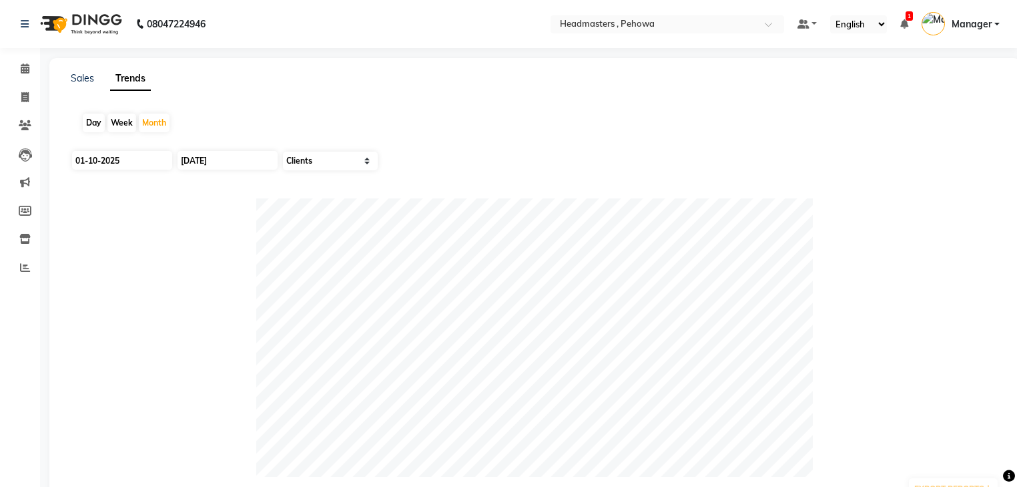
click at [88, 123] on div "Day" at bounding box center [94, 122] width 22 height 19
type input "02-10-2025"
click at [29, 67] on span at bounding box center [24, 68] width 23 height 15
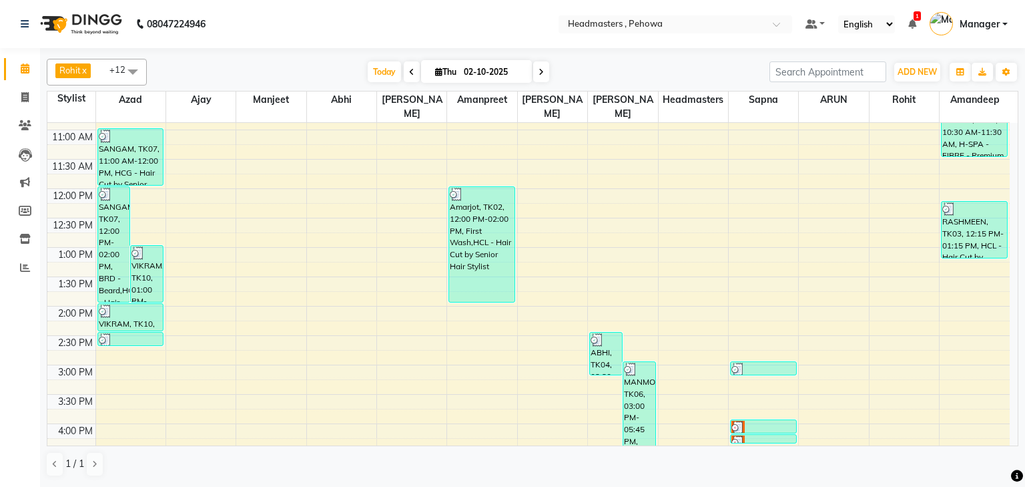
scroll to position [267, 0]
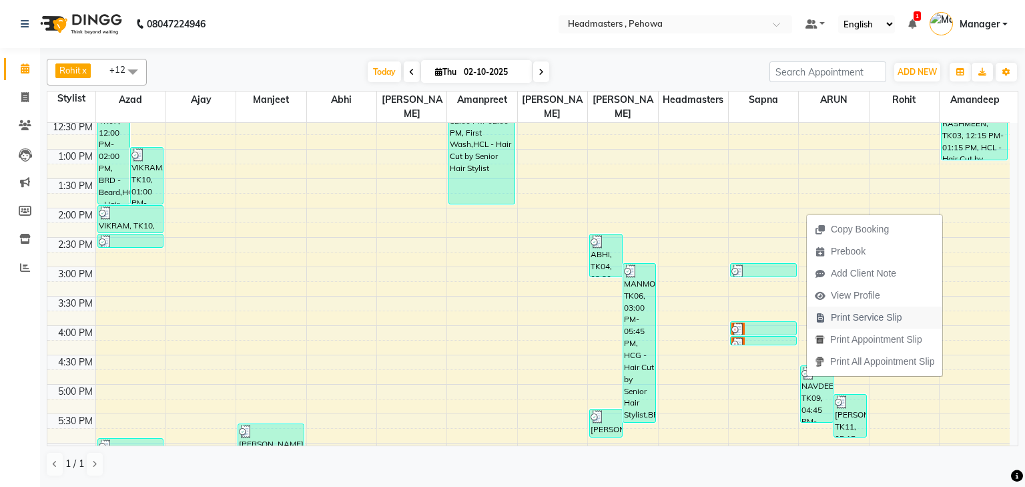
click at [825, 314] on icon "button" at bounding box center [820, 317] width 11 height 9
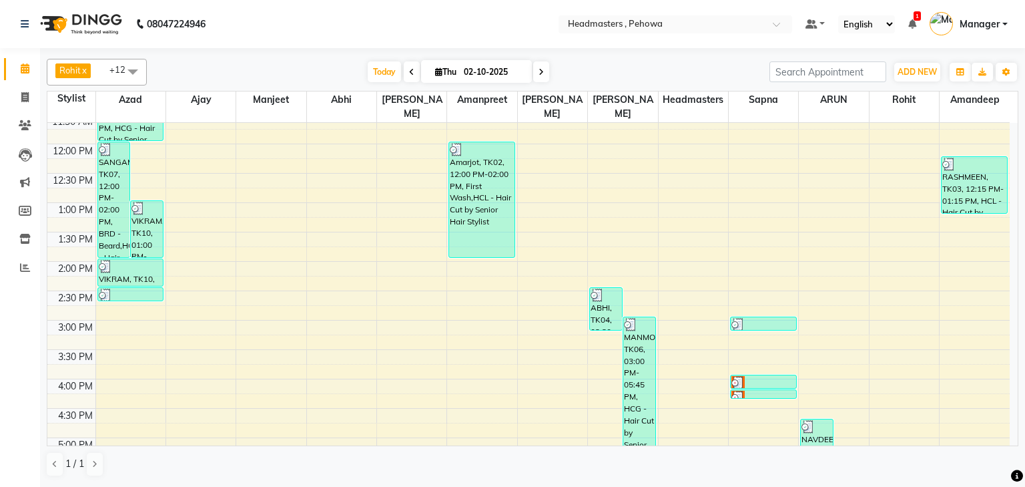
scroll to position [53, 0]
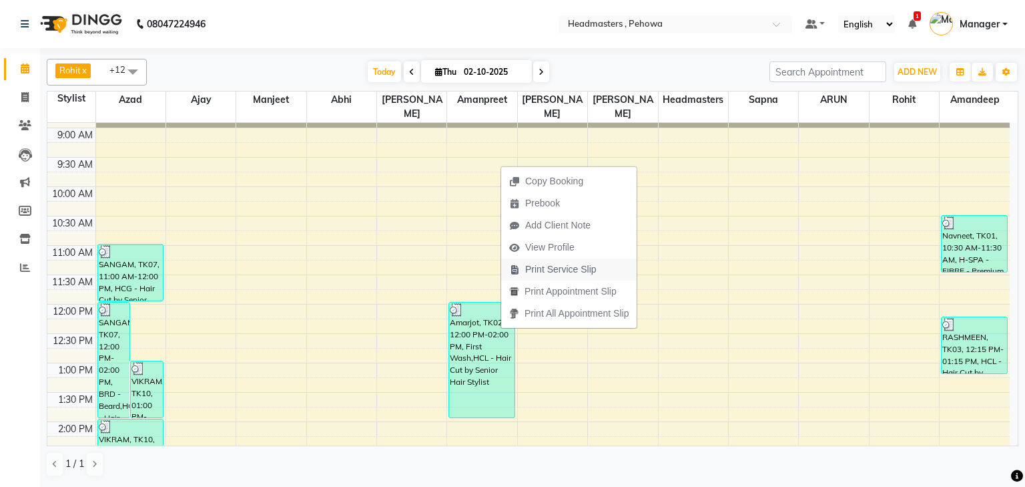
click at [534, 264] on span "Print Service Slip" at bounding box center [560, 269] width 71 height 14
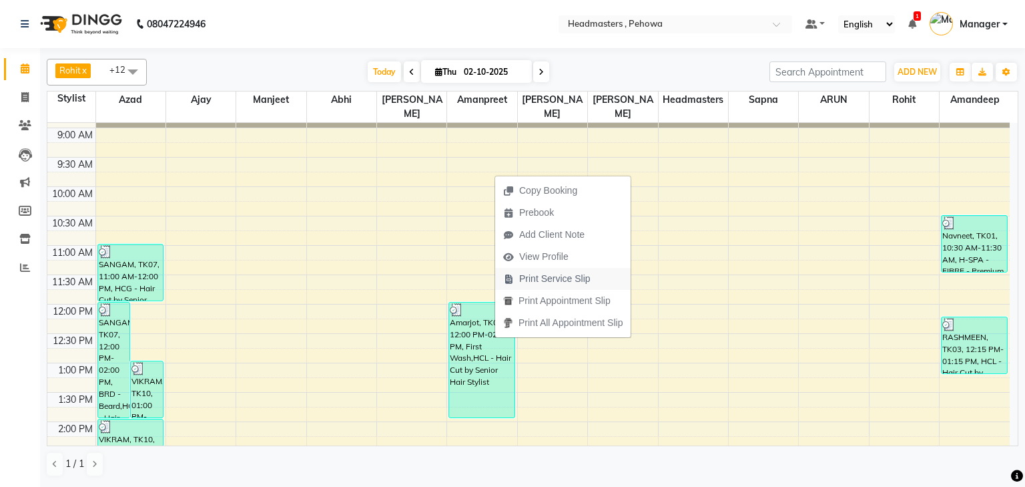
click at [547, 278] on span "Print Service Slip" at bounding box center [554, 279] width 71 height 14
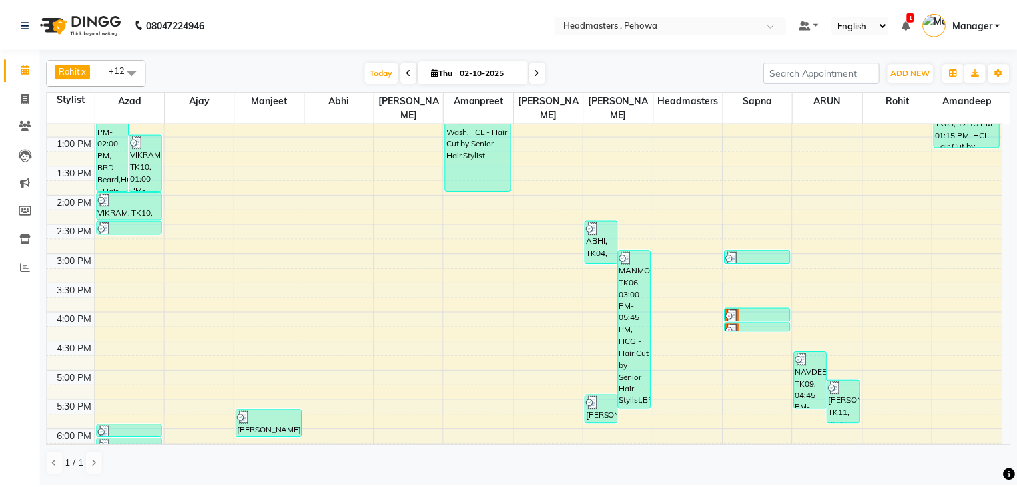
scroll to position [267, 0]
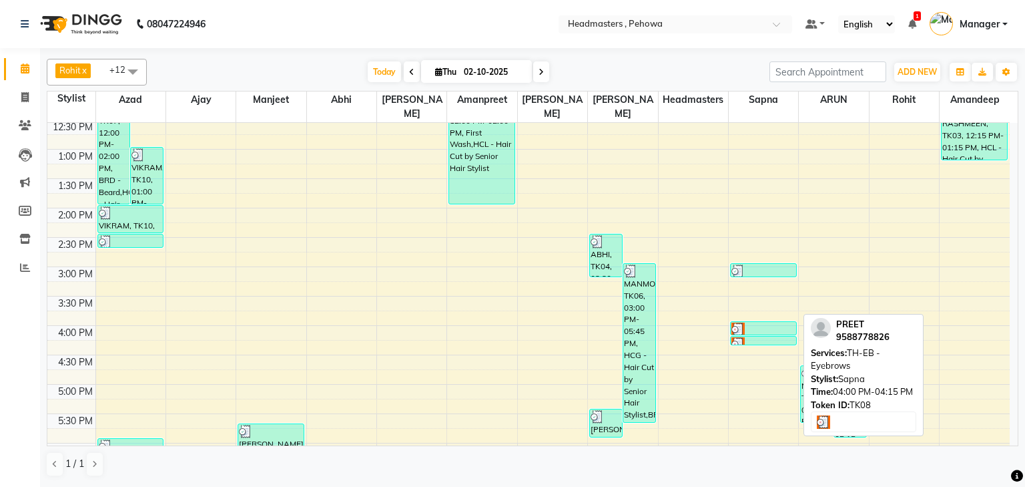
click at [772, 322] on div at bounding box center [764, 328] width 64 height 13
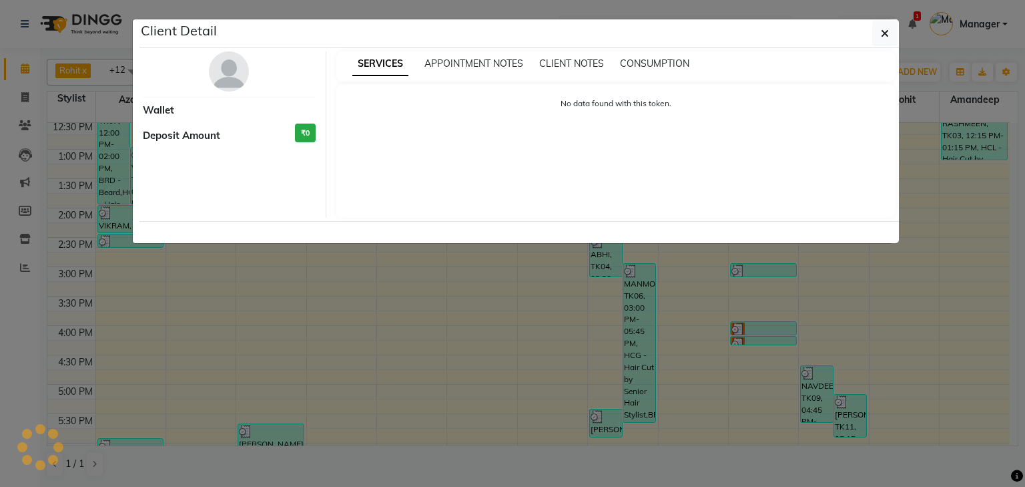
select select "3"
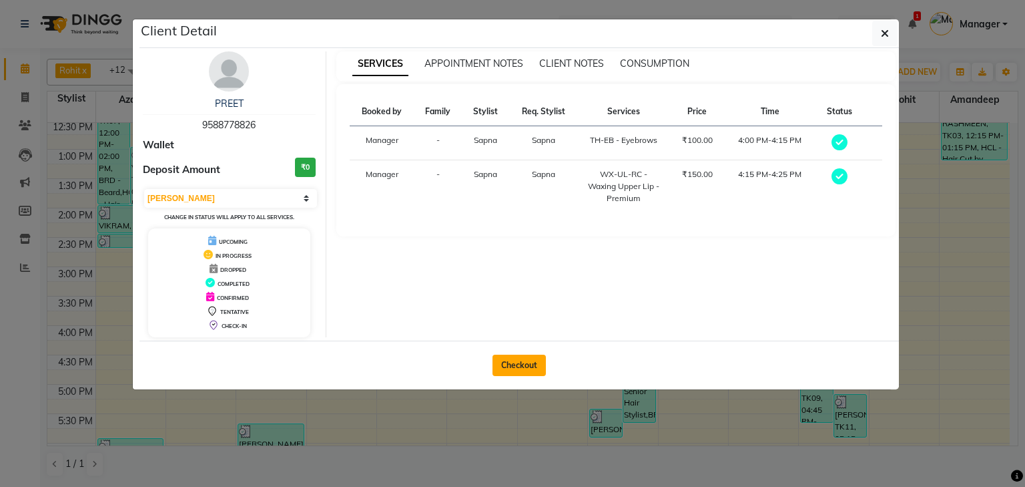
click at [518, 368] on button "Checkout" at bounding box center [519, 364] width 53 height 21
select select "service"
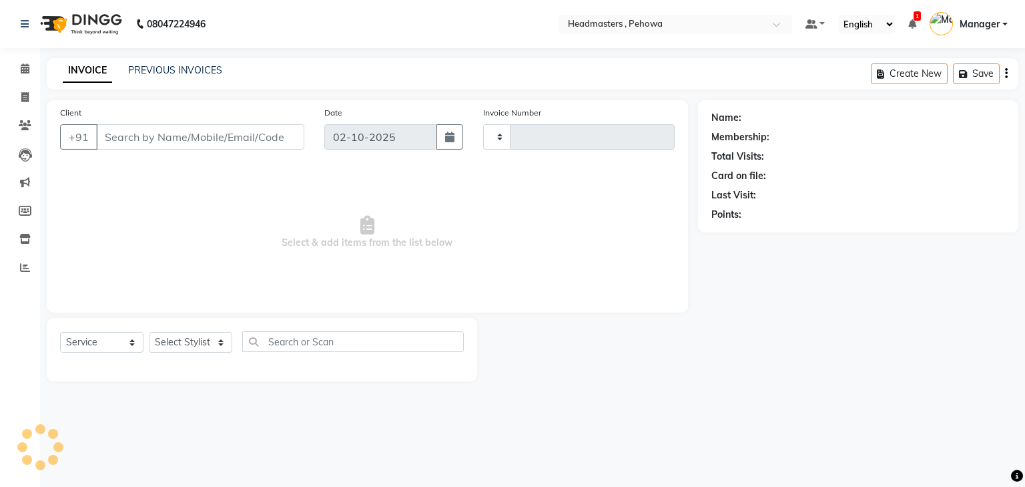
type input "3009"
select select "7727"
type input "9588778826"
select select "79956"
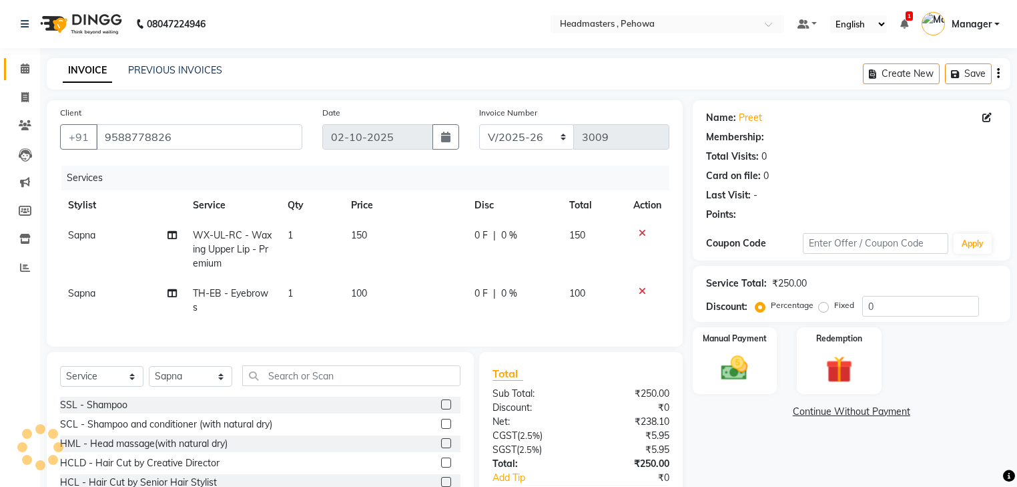
scroll to position [53, 0]
